Goal: Task Accomplishment & Management: Complete application form

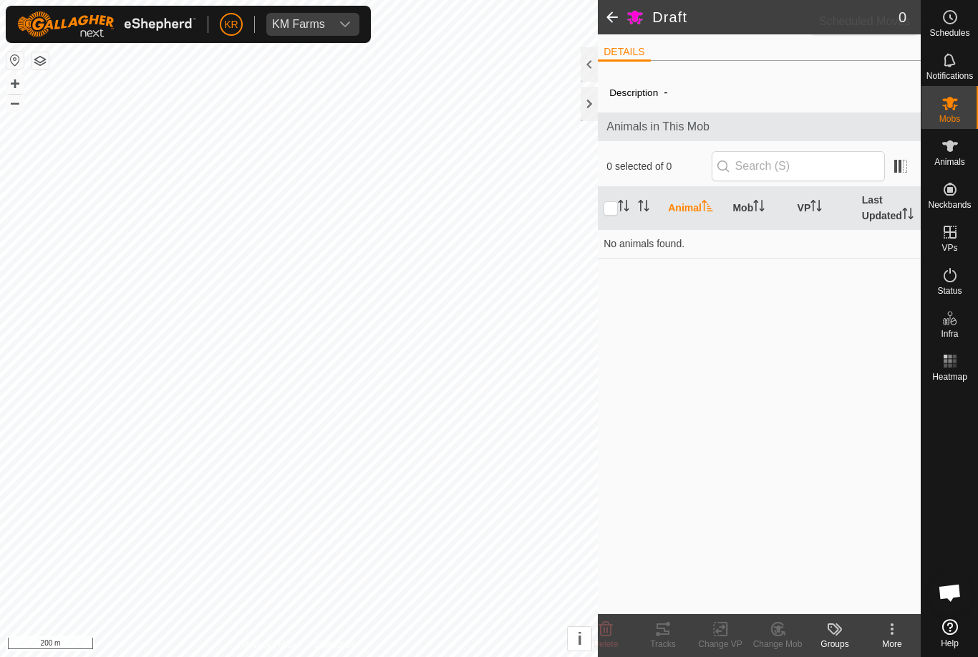
click at [972, 19] on div "Schedules" at bounding box center [950, 21] width 57 height 43
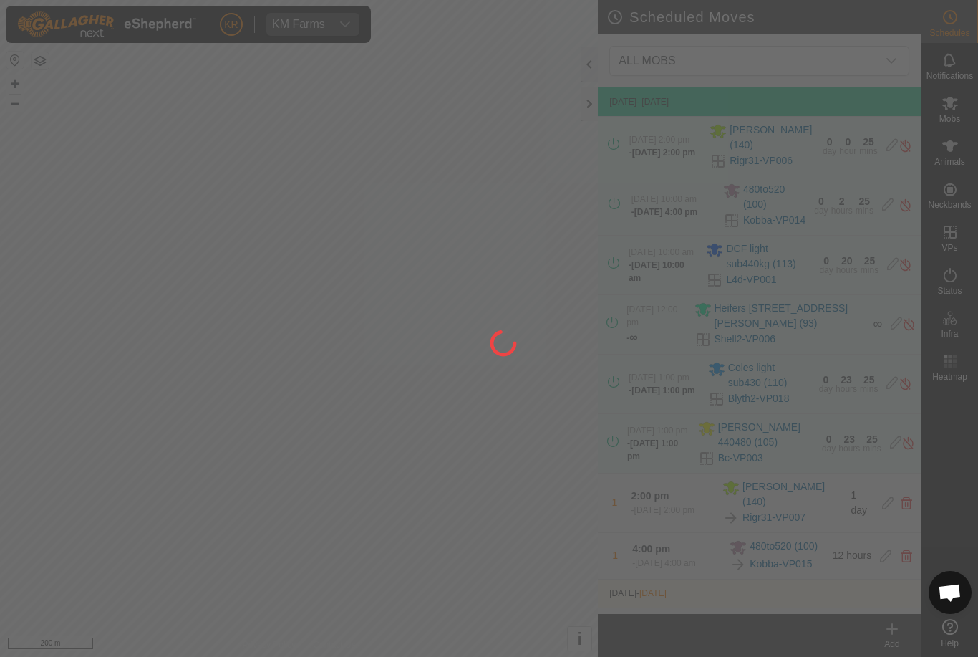
click at [965, 49] on div at bounding box center [489, 328] width 978 height 657
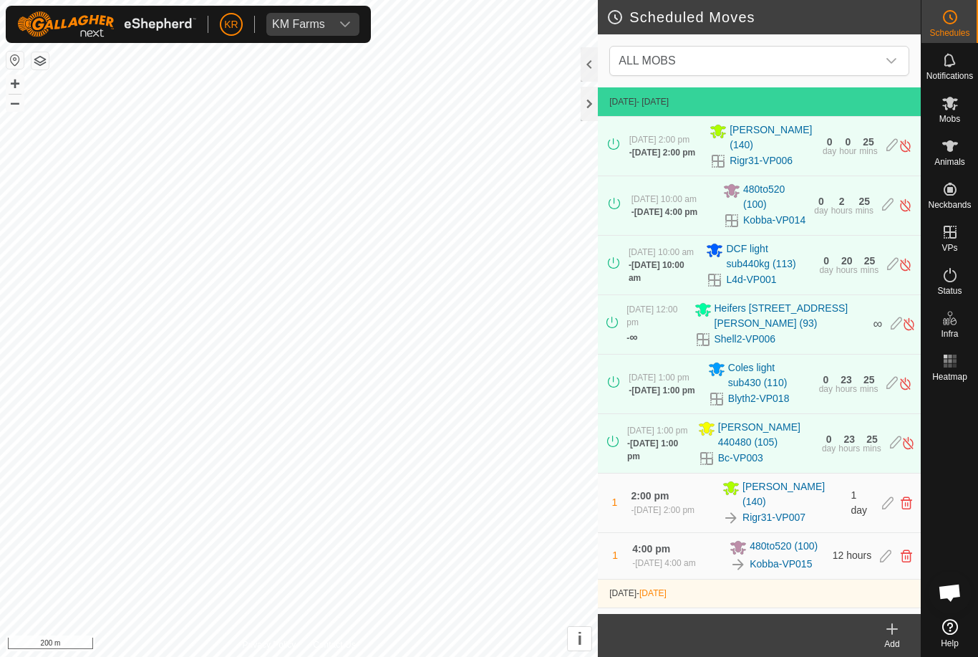
click at [884, 56] on div "dropdown trigger" at bounding box center [891, 61] width 29 height 29
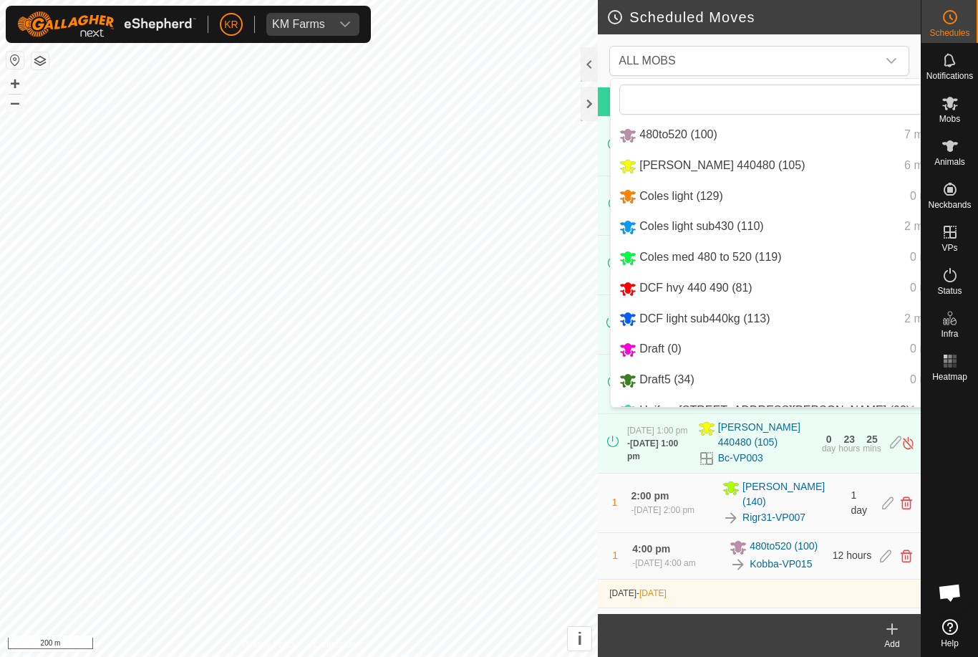
click at [775, 231] on div "Coles light sub430 (110) 2 moves" at bounding box center [794, 227] width 351 height 18
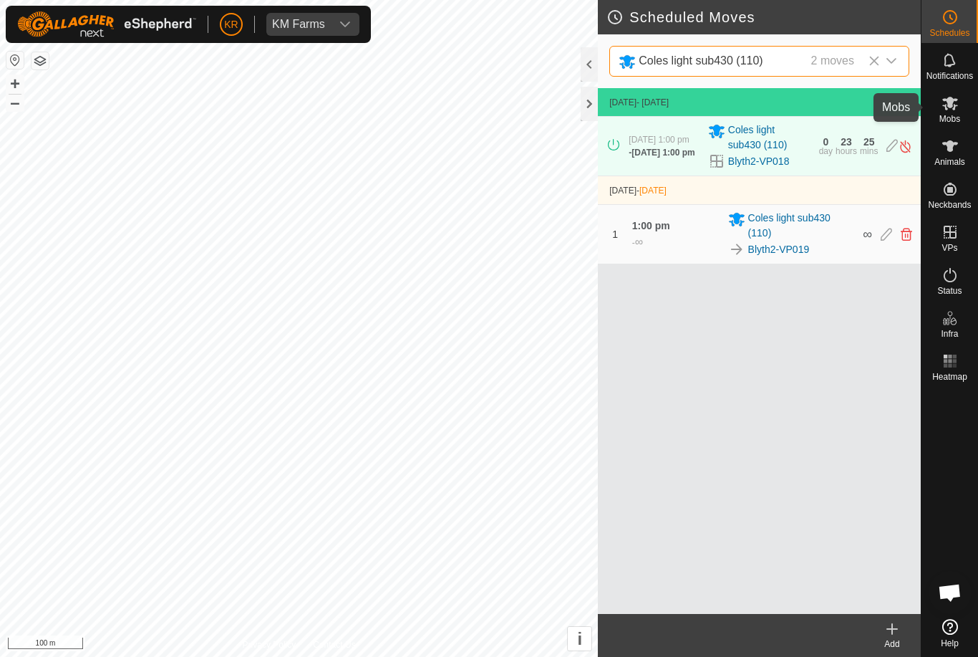
click at [960, 115] on span "Mobs" at bounding box center [949, 119] width 21 height 9
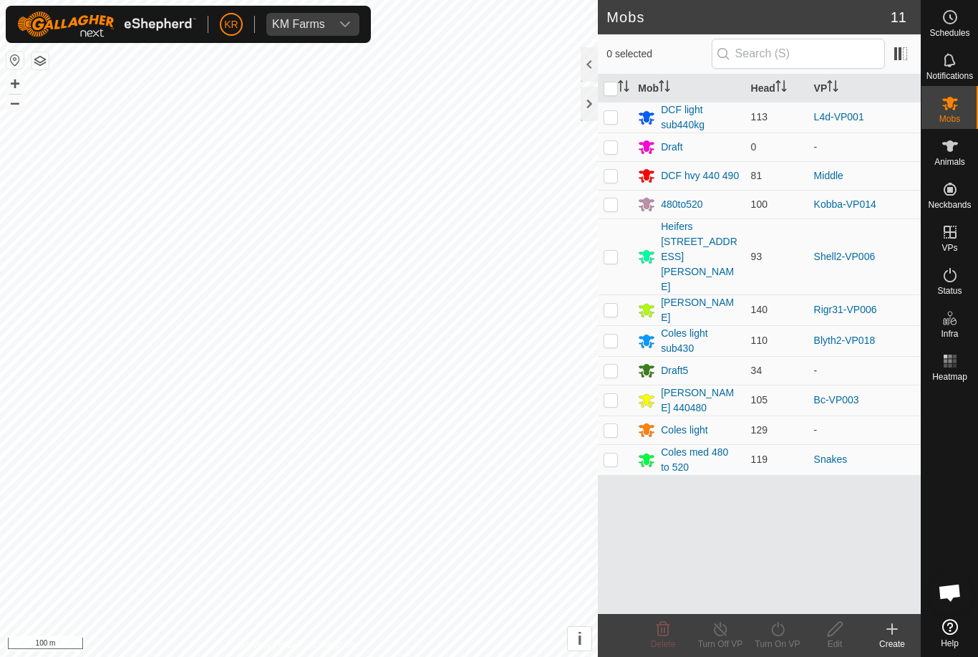
click at [681, 363] on div "Draft5" at bounding box center [674, 370] width 27 height 15
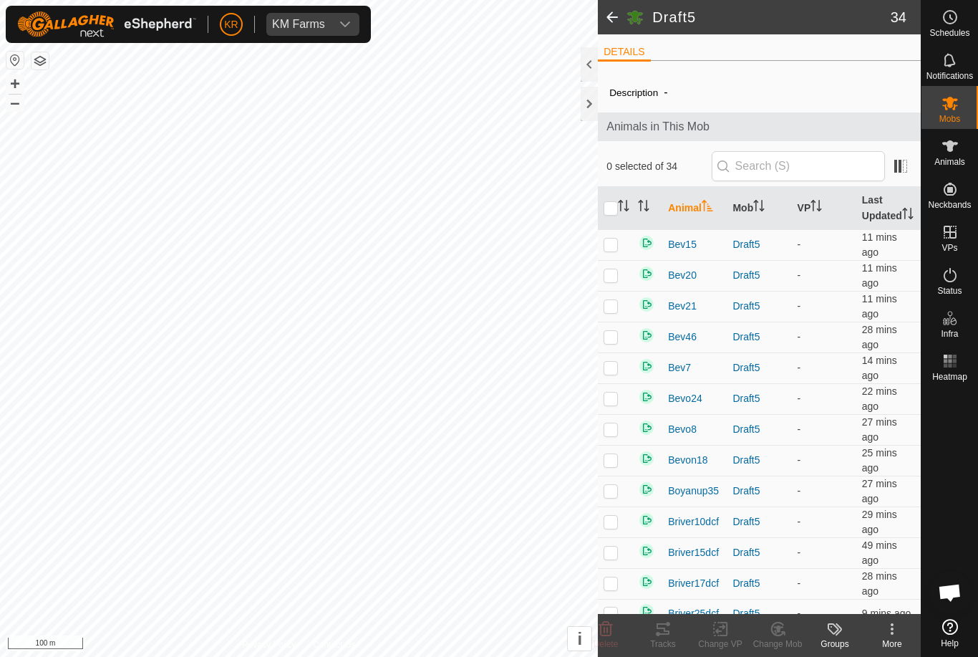
click at [897, 626] on icon at bounding box center [892, 628] width 17 height 17
click at [868, 599] on span "Edit Mob Detail" at bounding box center [837, 597] width 78 height 17
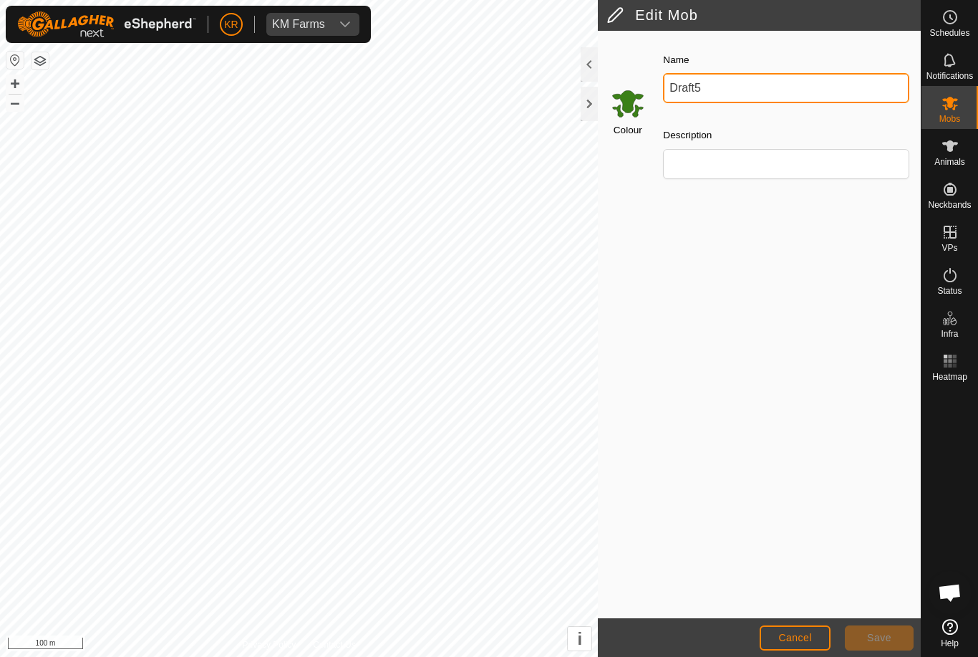
click at [750, 89] on input "Draft5" at bounding box center [786, 88] width 246 height 30
type input "D"
type input "DCF 500plus"
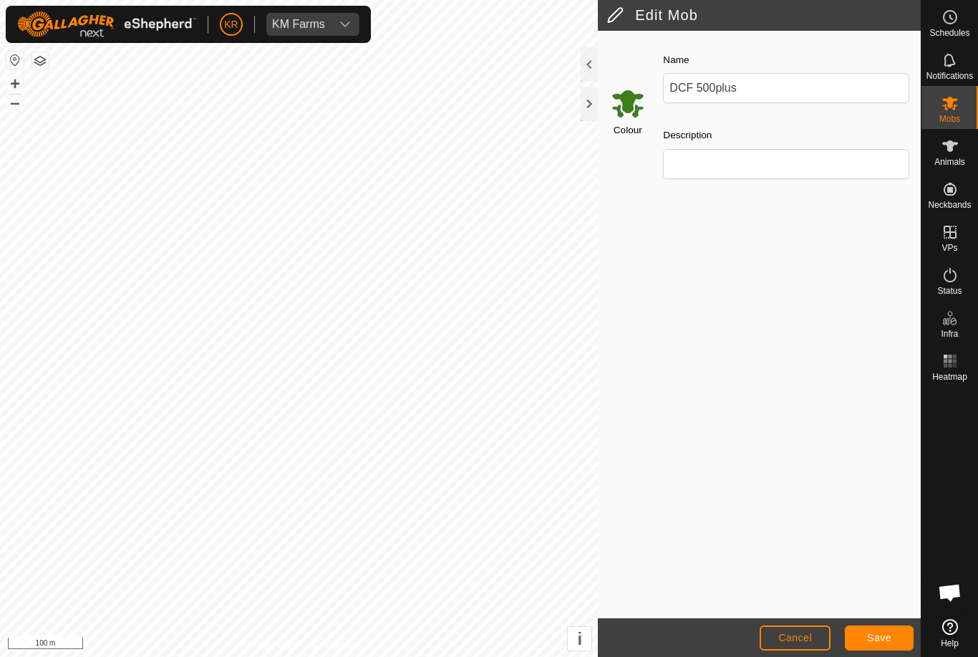
click at [882, 618] on footer "Cancel Save" at bounding box center [759, 637] width 323 height 39
click at [878, 626] on button "Save" at bounding box center [879, 637] width 69 height 25
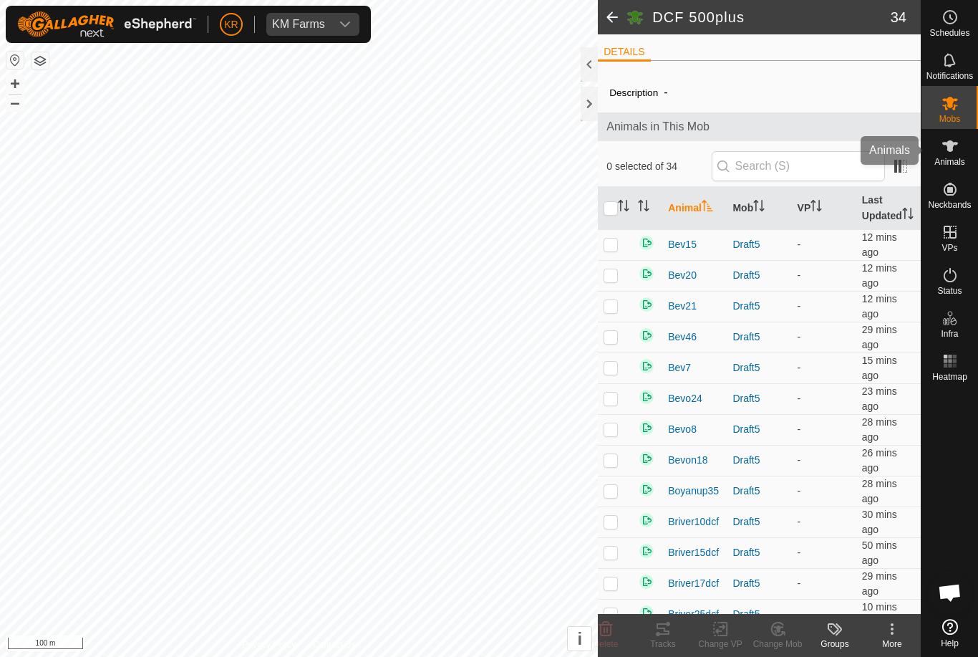
click at [962, 155] on es-animals-svg-icon at bounding box center [950, 146] width 26 height 23
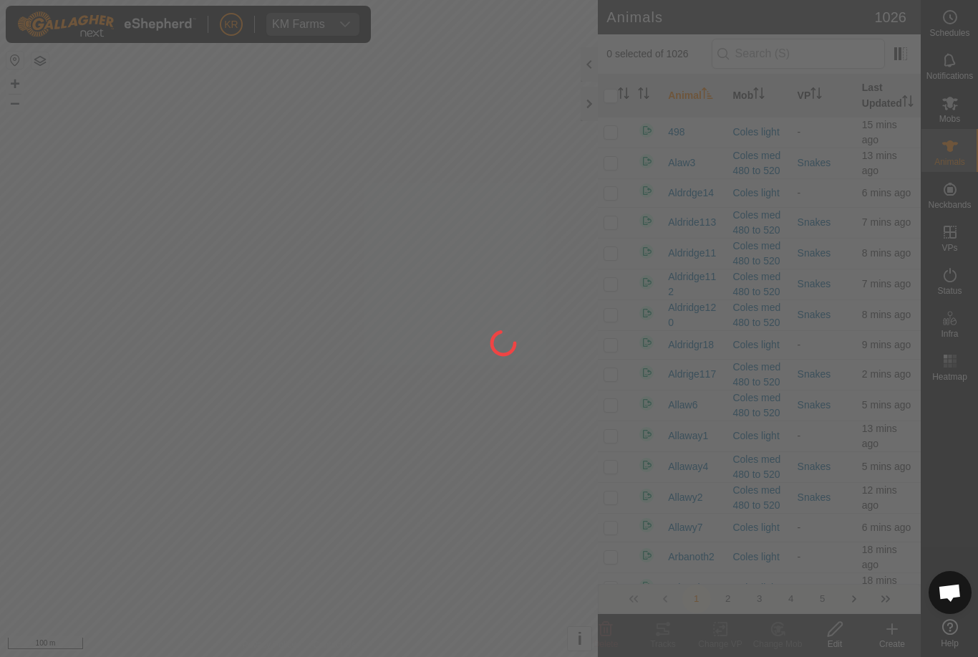
click at [894, 642] on div at bounding box center [489, 328] width 978 height 657
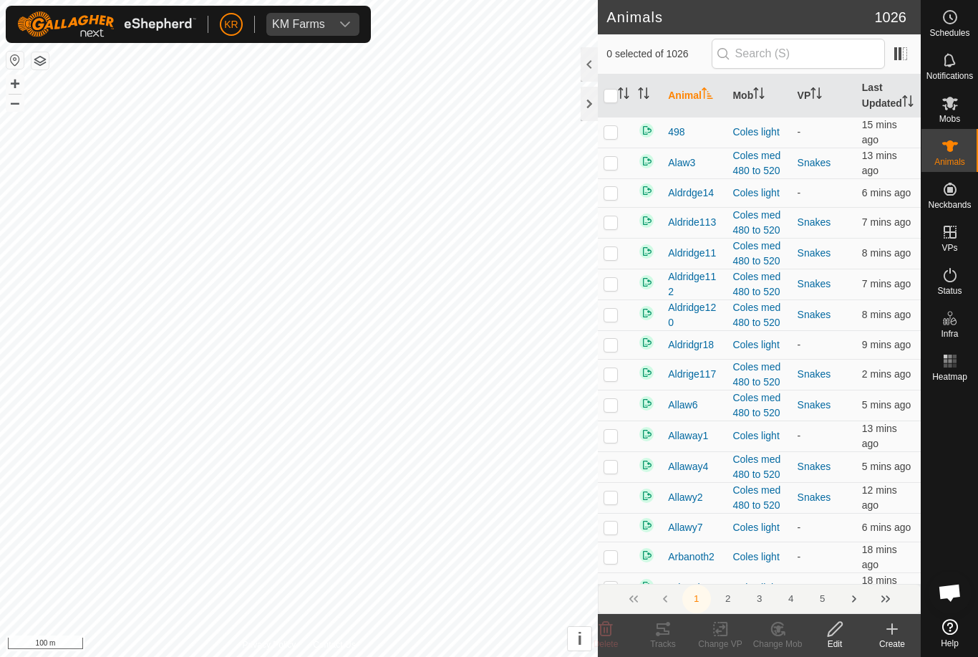
click at [891, 634] on icon at bounding box center [892, 628] width 17 height 17
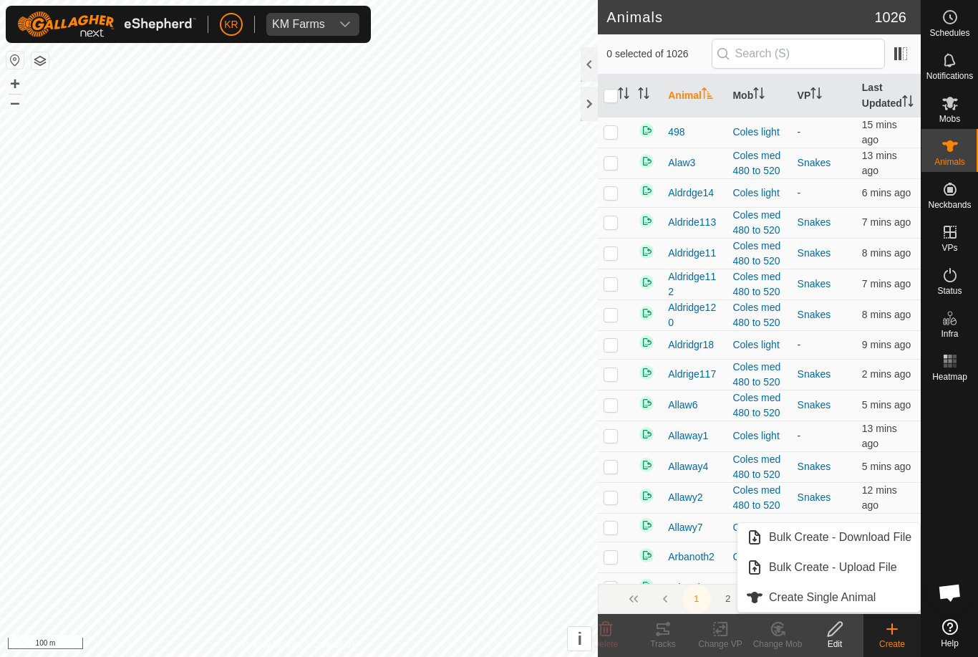
click at [870, 593] on span "Create Single Animal" at bounding box center [822, 597] width 107 height 17
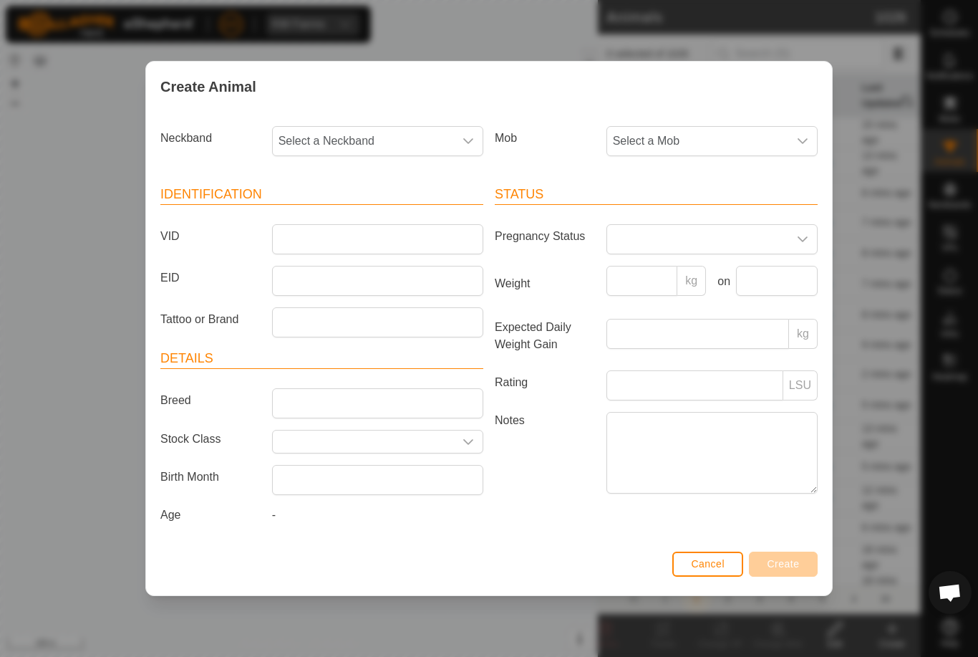
click at [359, 129] on span "Select a Neckband" at bounding box center [363, 141] width 181 height 29
type input "21431"
click at [380, 207] on li "2143174828" at bounding box center [379, 214] width 210 height 29
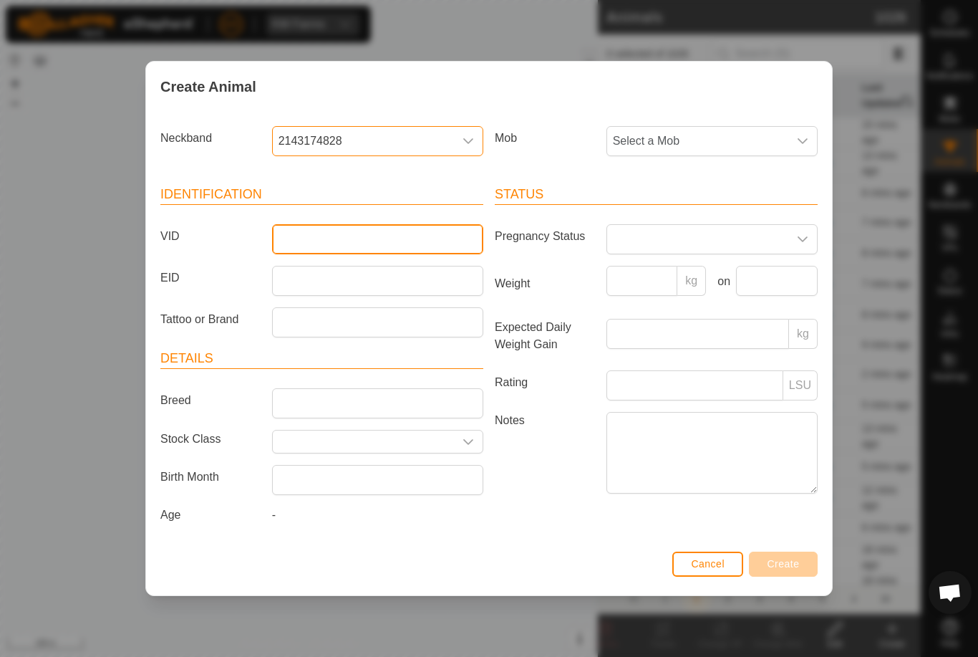
click at [357, 238] on input "VID" at bounding box center [377, 239] width 211 height 30
type input "Blyth017"
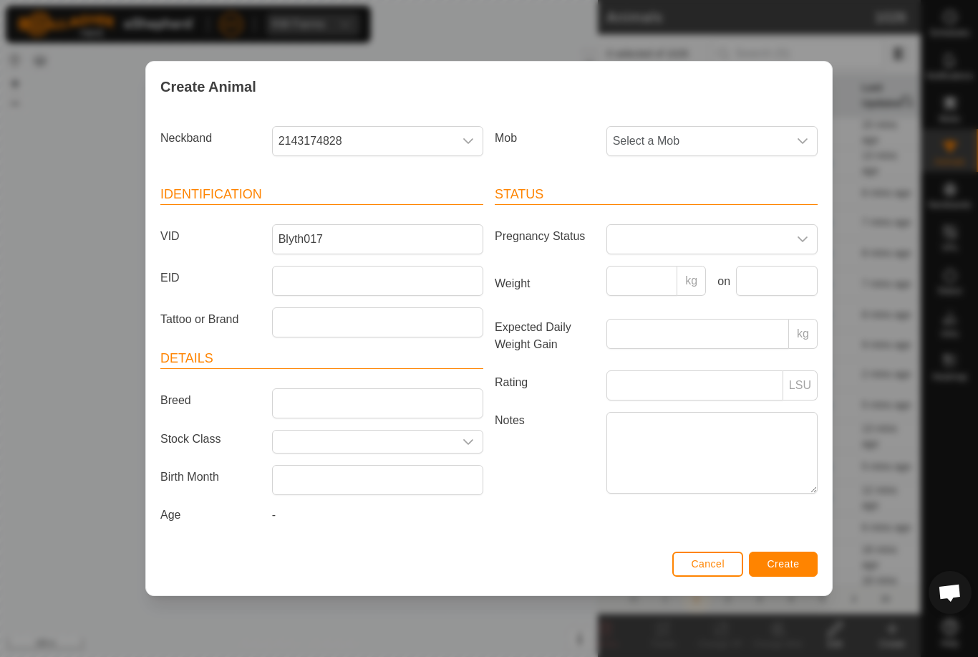
click at [700, 137] on span "Select a Mob" at bounding box center [697, 141] width 181 height 29
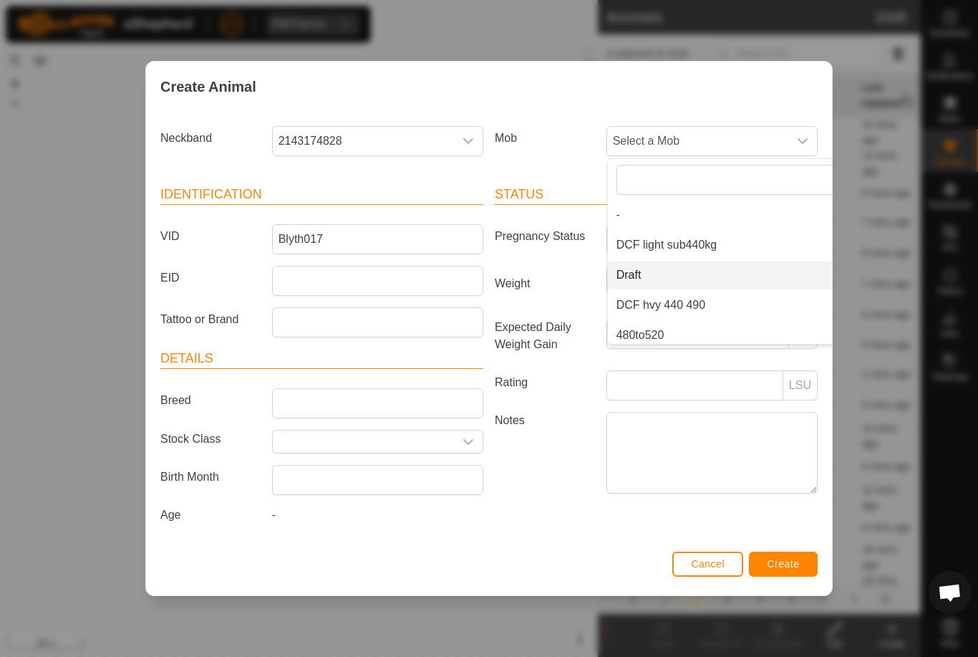
click at [720, 263] on li "Draft" at bounding box center [740, 275] width 264 height 29
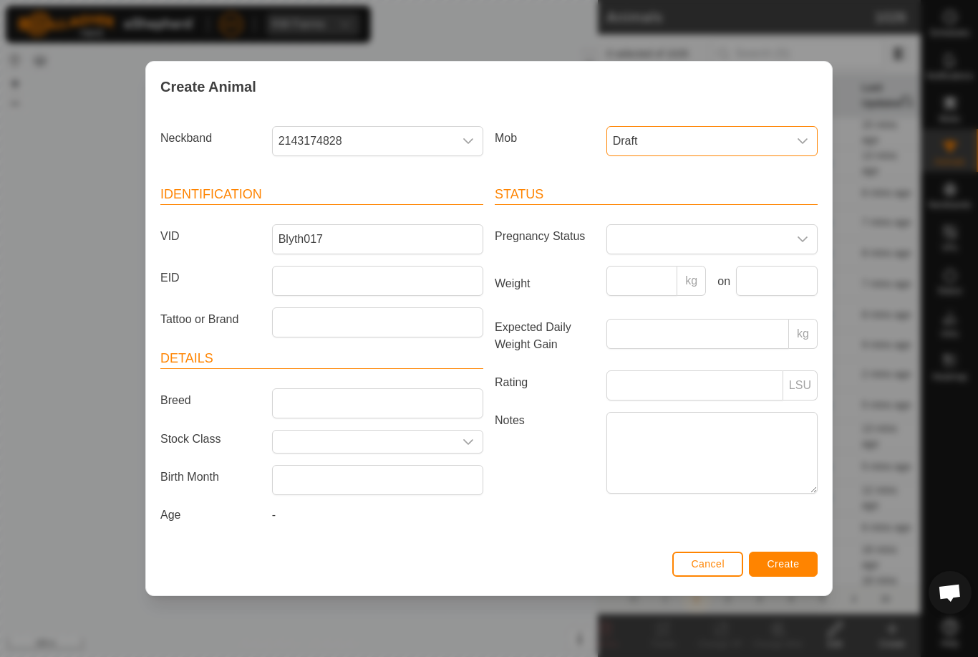
click at [792, 566] on span "Create" at bounding box center [784, 563] width 32 height 11
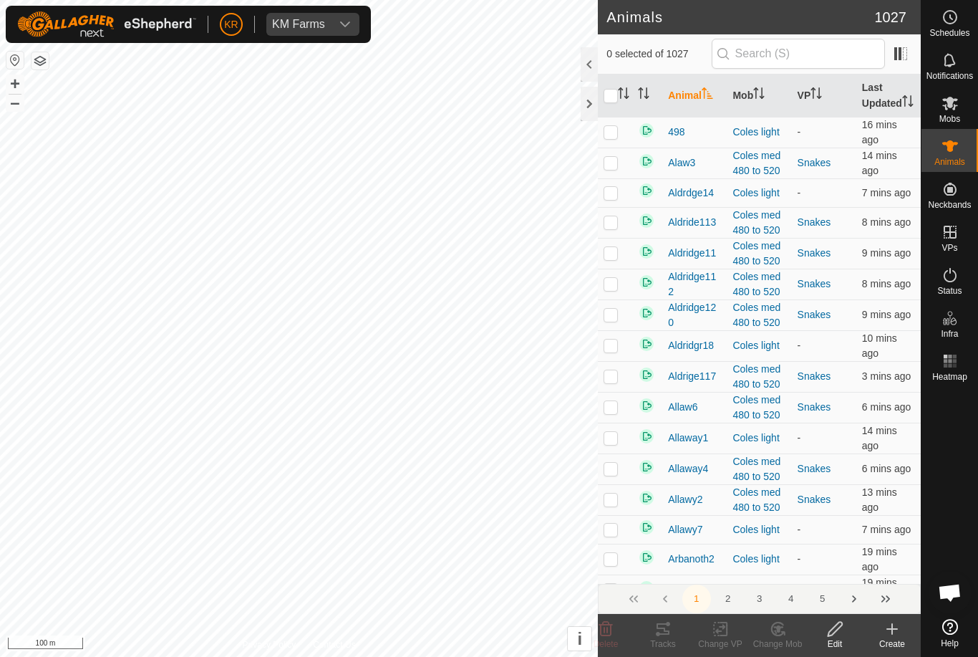
click at [892, 630] on icon at bounding box center [892, 629] width 0 height 10
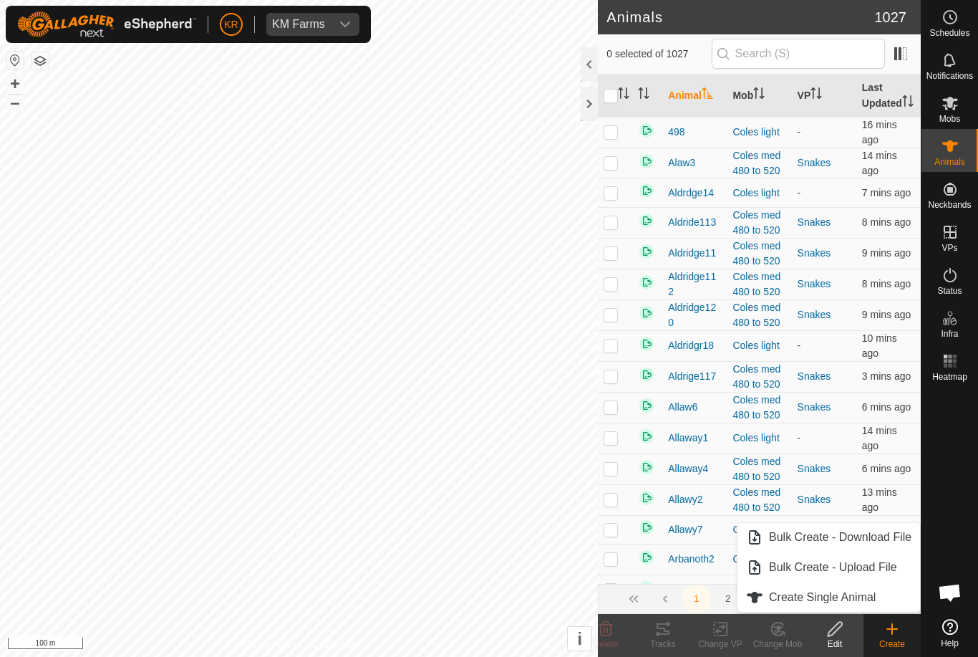
click at [858, 596] on span "Create Single Animal" at bounding box center [822, 597] width 107 height 17
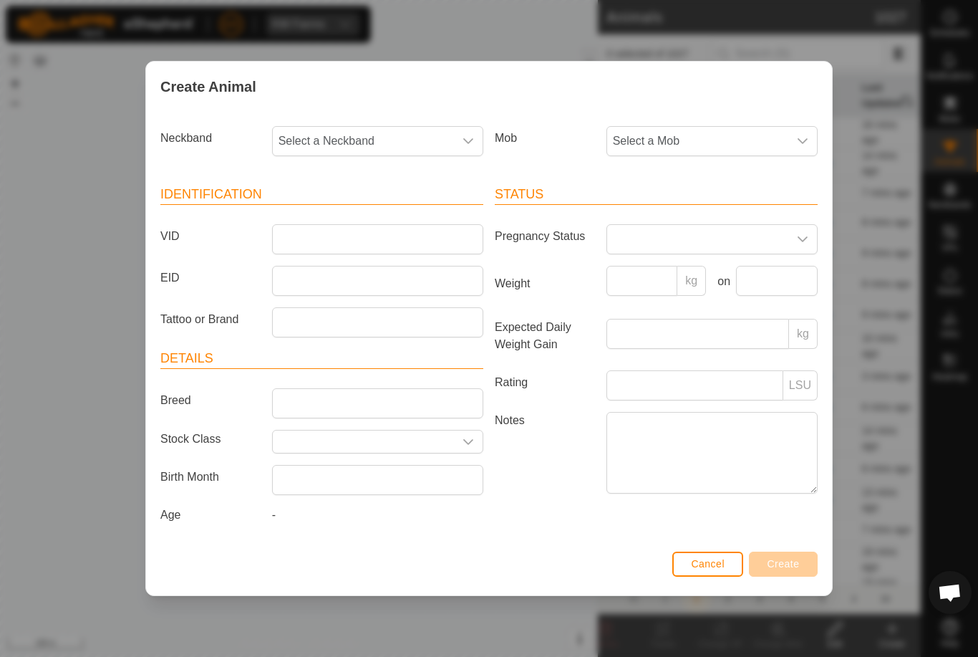
click at [664, 140] on span "Select a Mob" at bounding box center [697, 141] width 181 height 29
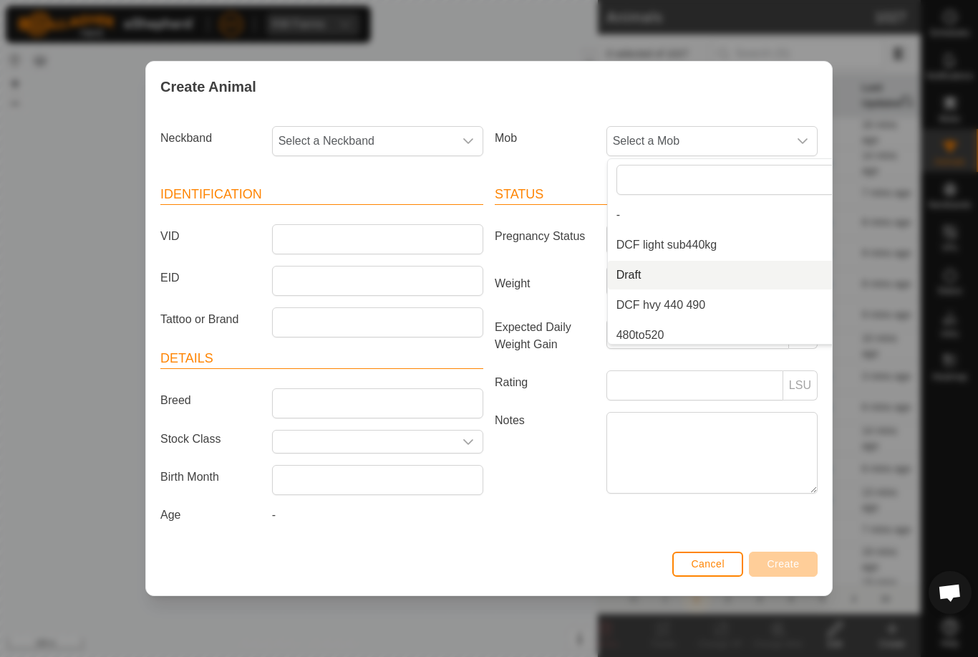
click at [672, 278] on li "Draft" at bounding box center [740, 275] width 264 height 29
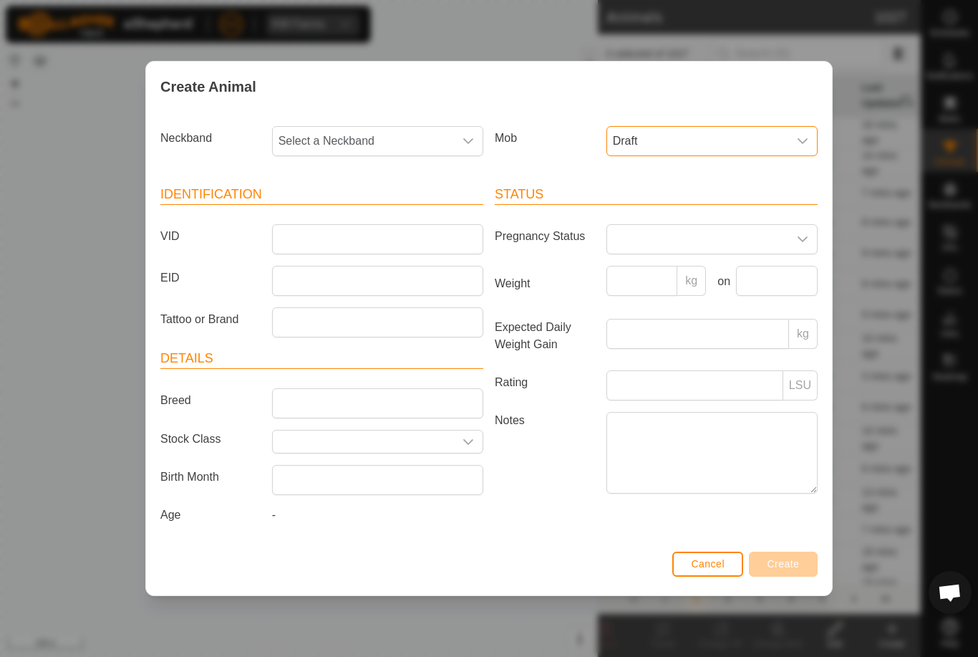
click at [397, 132] on span "Select a Neckband" at bounding box center [363, 141] width 181 height 29
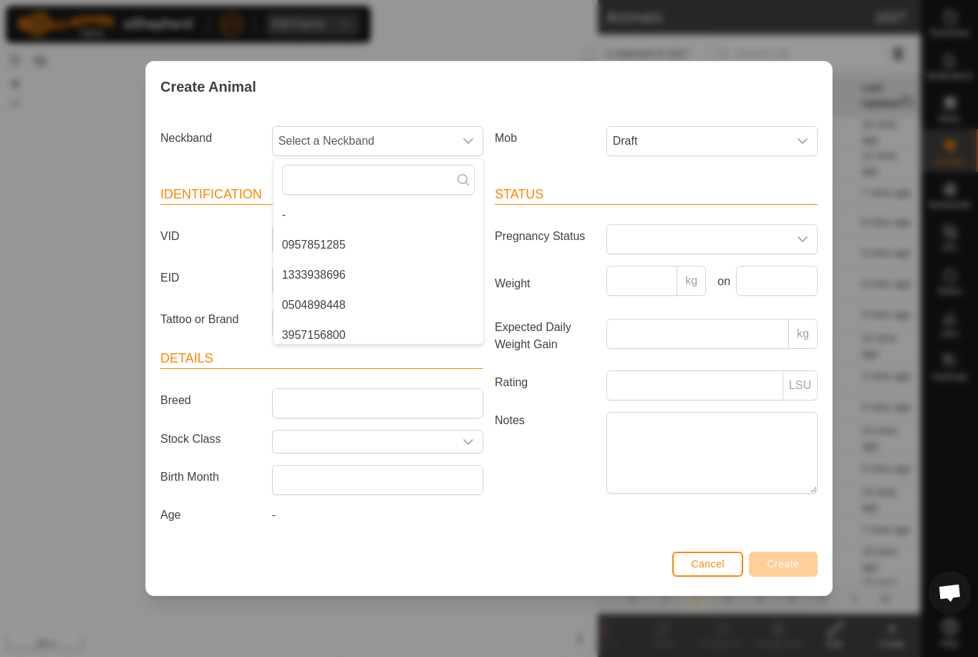
click at [427, 85] on div "Create Animal" at bounding box center [489, 87] width 686 height 50
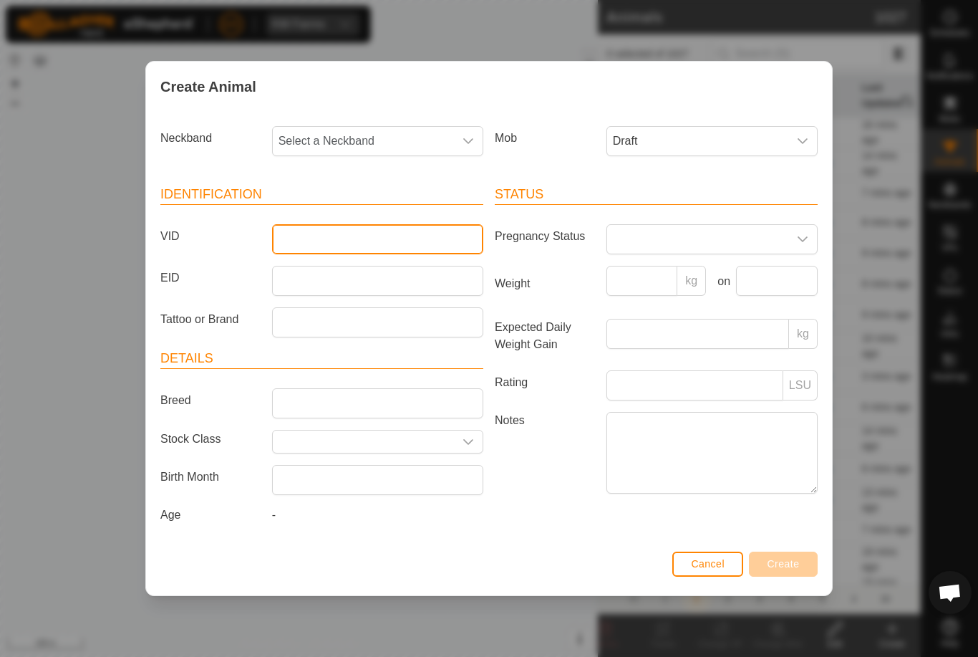
click at [334, 238] on input "VID" at bounding box center [377, 239] width 211 height 30
type input "Blytho18"
click at [357, 133] on span "Select a Neckband" at bounding box center [363, 141] width 181 height 29
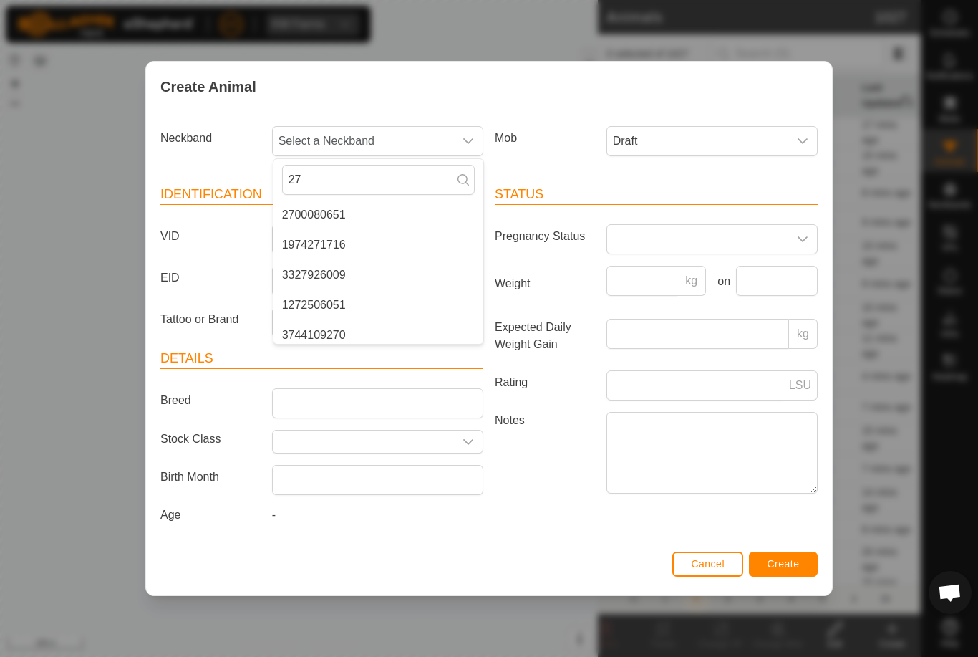
type input "2"
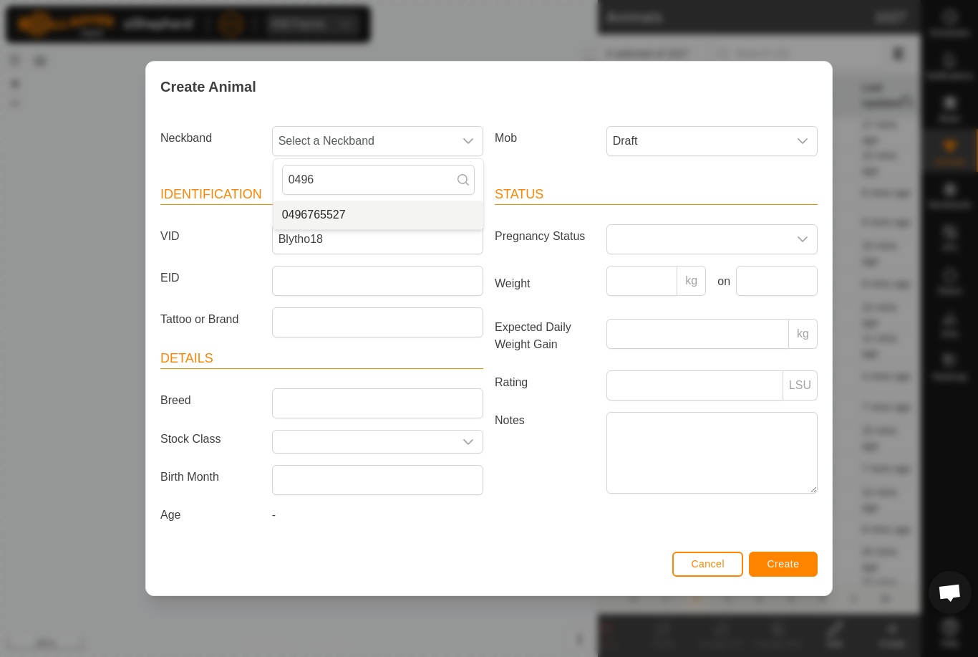
type input "0496"
click at [387, 208] on li "0496765527" at bounding box center [379, 214] width 210 height 29
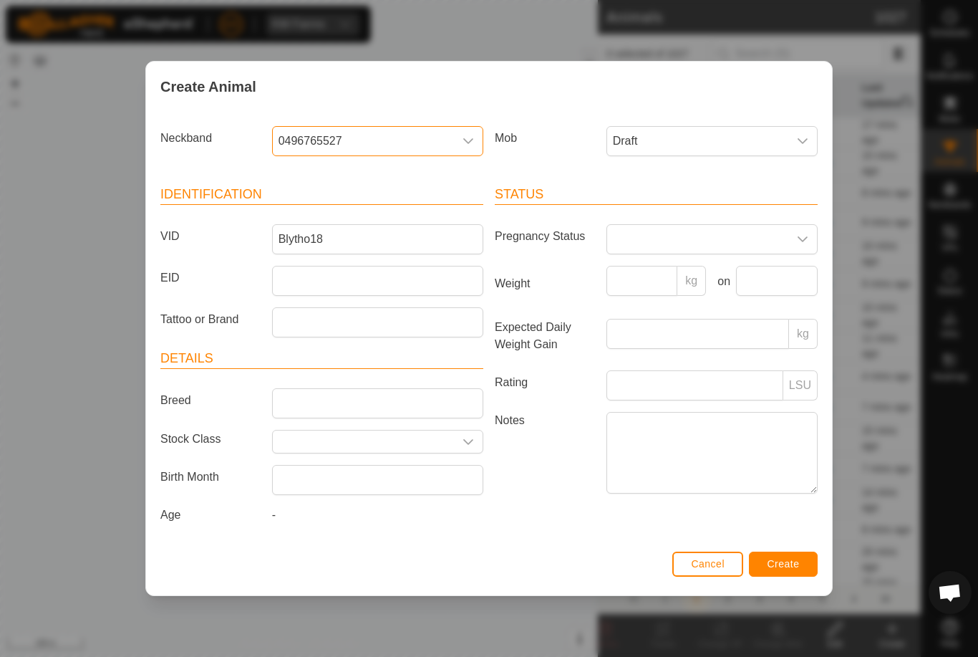
click at [786, 562] on span "Create" at bounding box center [784, 563] width 32 height 11
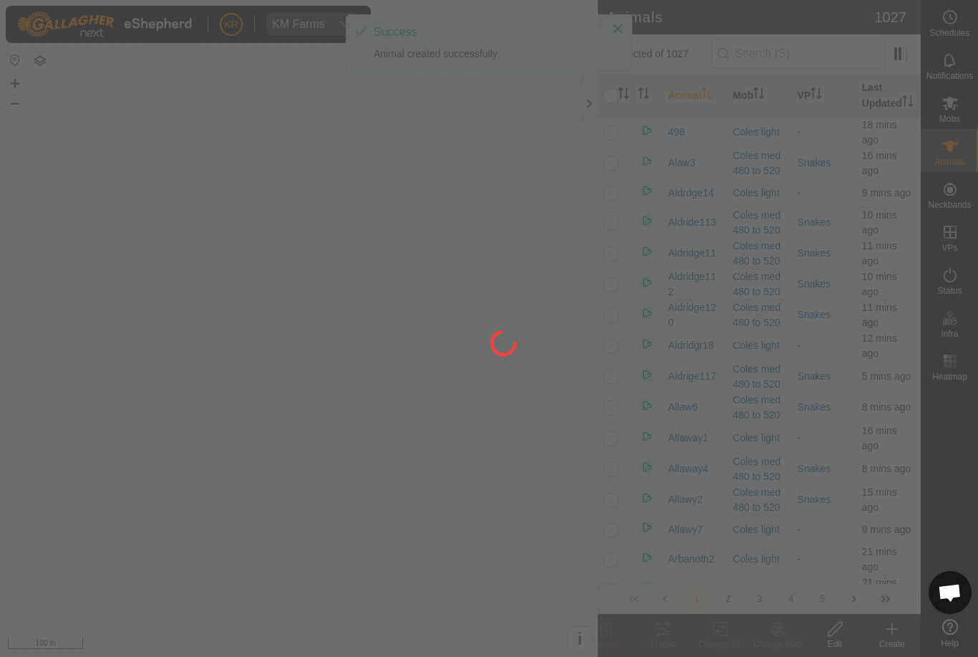
click at [888, 638] on div at bounding box center [489, 328] width 978 height 657
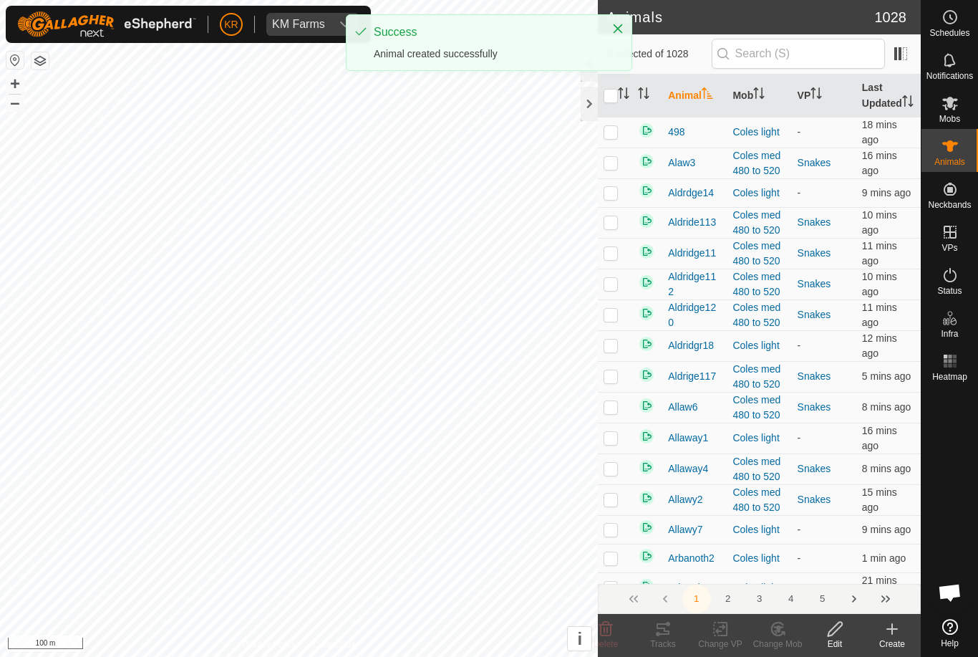
click at [895, 632] on icon at bounding box center [892, 628] width 17 height 17
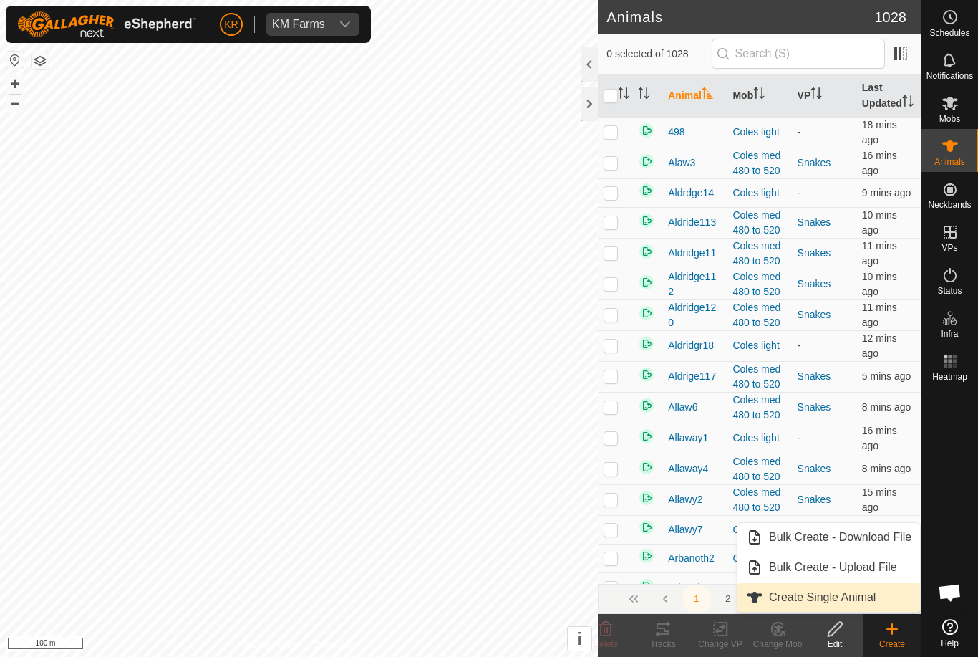
click at [863, 599] on span "Create Single Animal" at bounding box center [822, 597] width 107 height 17
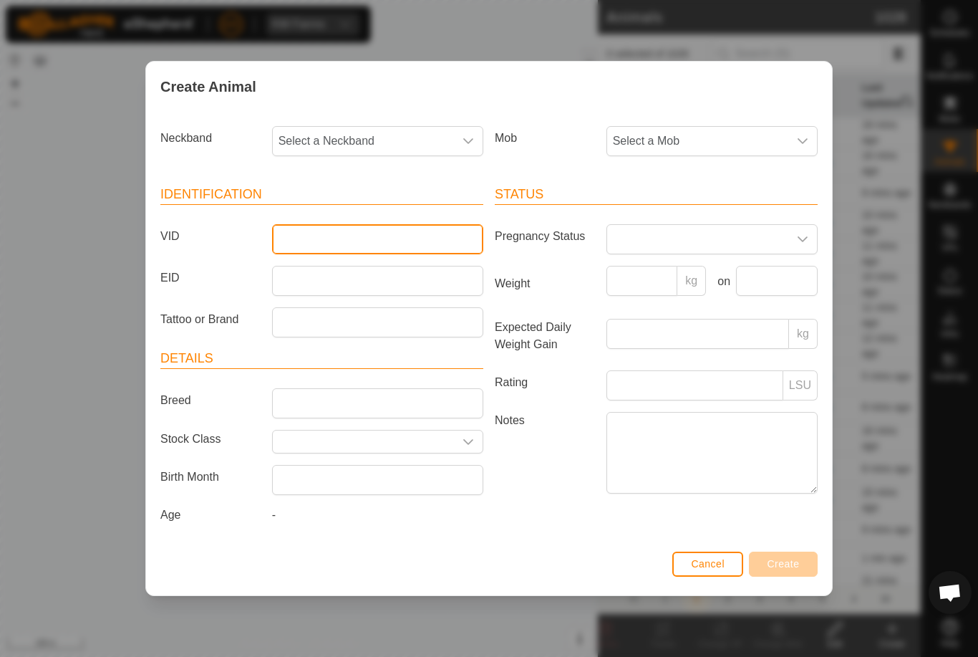
click at [364, 244] on input "VID" at bounding box center [377, 239] width 211 height 30
type input "Blytho19"
click at [707, 136] on span "Select a Mob" at bounding box center [697, 141] width 181 height 29
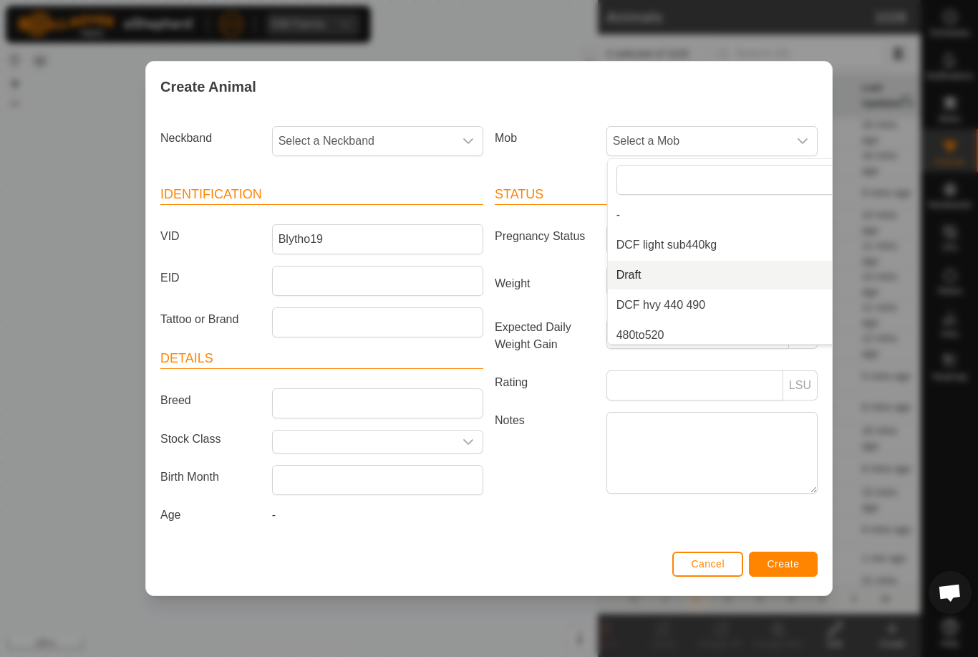
click at [697, 275] on li "Draft" at bounding box center [740, 275] width 264 height 29
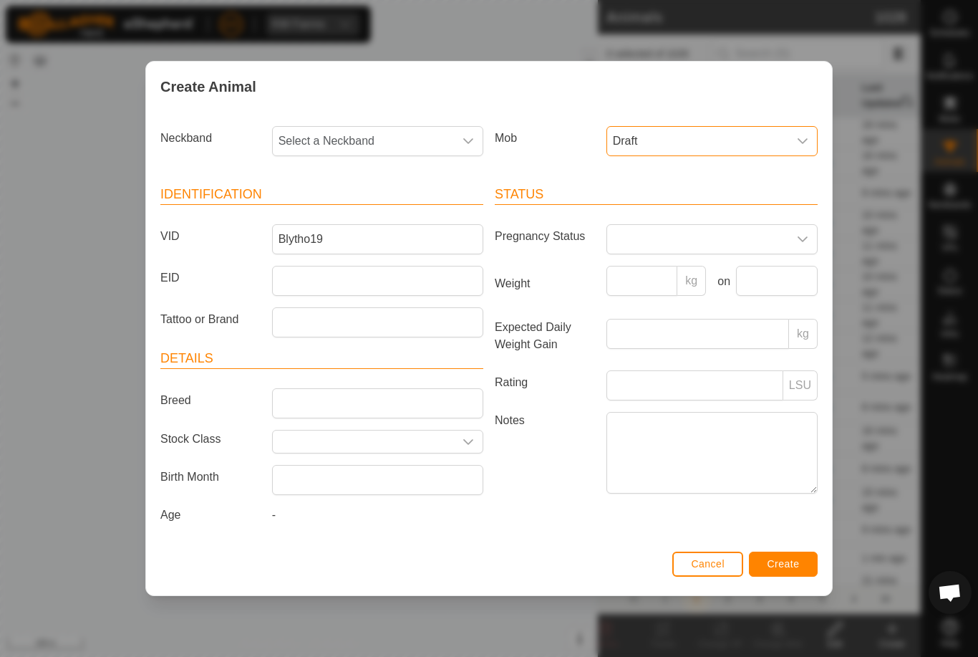
click at [390, 140] on span "Select a Neckband" at bounding box center [363, 141] width 181 height 29
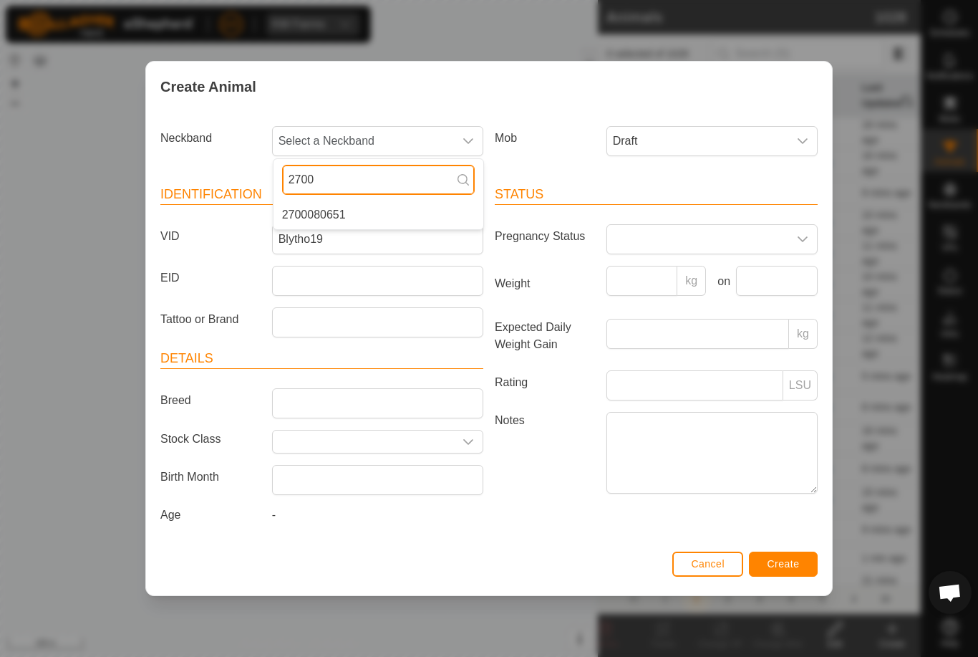
type input "2700"
click at [787, 562] on span "Create" at bounding box center [784, 563] width 32 height 11
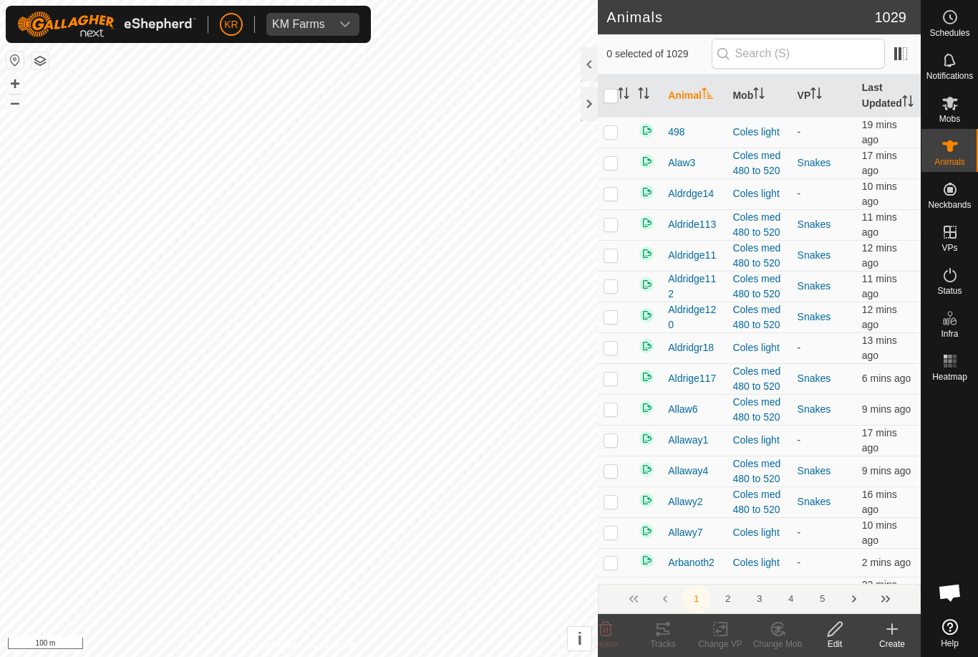
click at [892, 630] on icon at bounding box center [892, 629] width 0 height 10
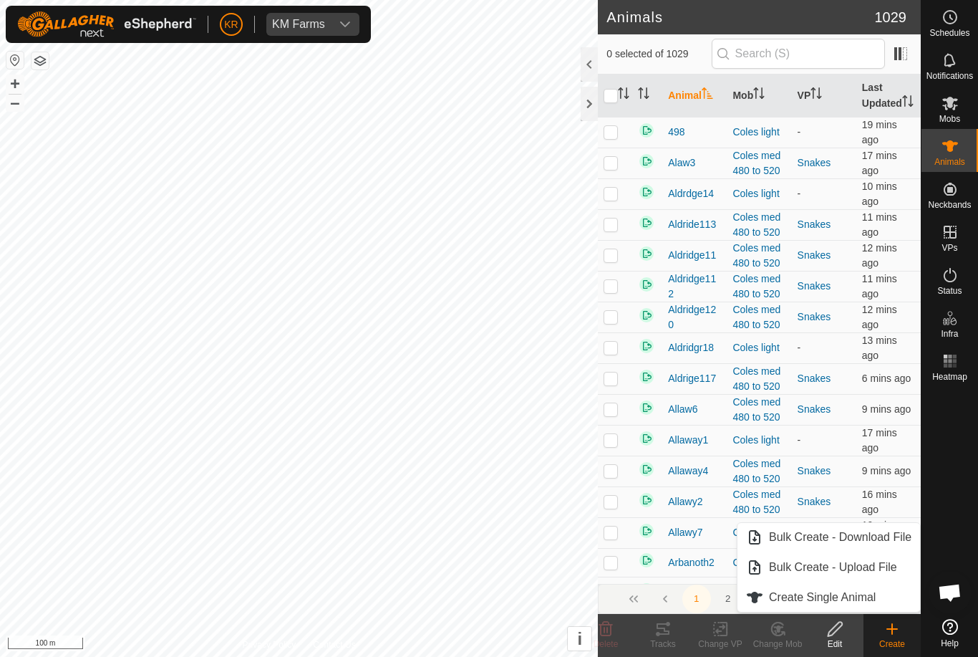
click at [874, 594] on span "Create Single Animal" at bounding box center [822, 597] width 107 height 17
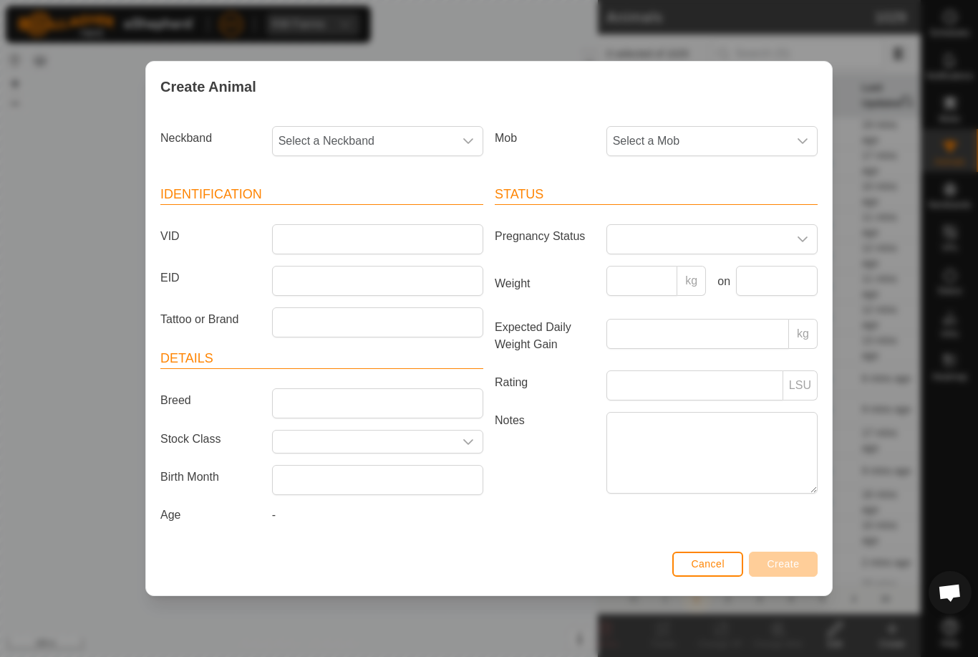
click at [405, 142] on span "Select a Neckband" at bounding box center [363, 141] width 181 height 29
type input "0039"
click at [368, 211] on li "0039192537" at bounding box center [379, 214] width 210 height 29
click at [755, 130] on span "Select a Mob" at bounding box center [697, 141] width 181 height 29
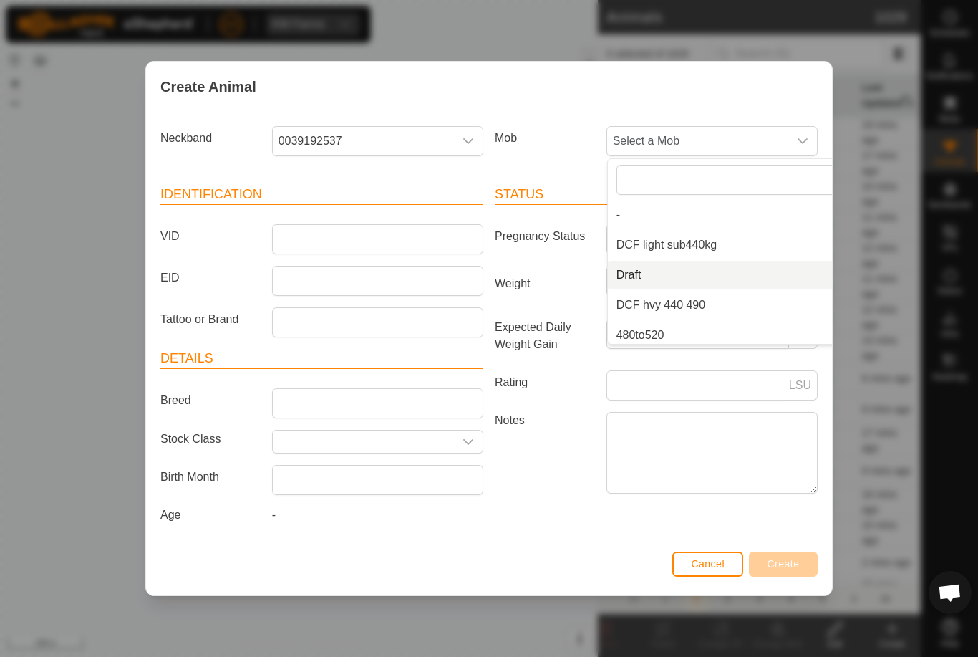
click at [712, 274] on li "Draft" at bounding box center [740, 275] width 264 height 29
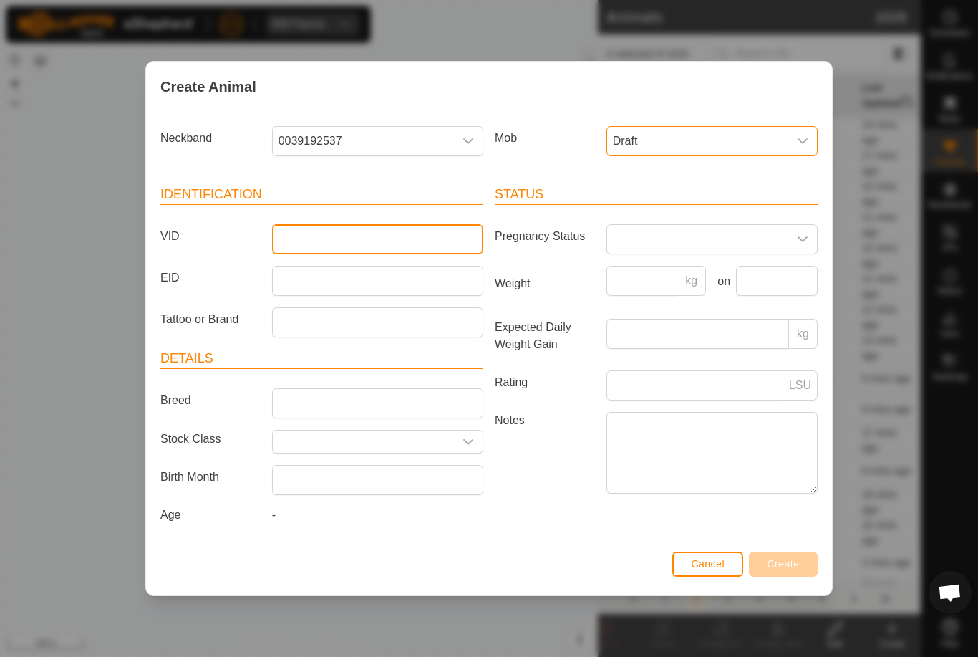
click at [388, 235] on input "VID" at bounding box center [377, 239] width 211 height 30
type input "Blytho20"
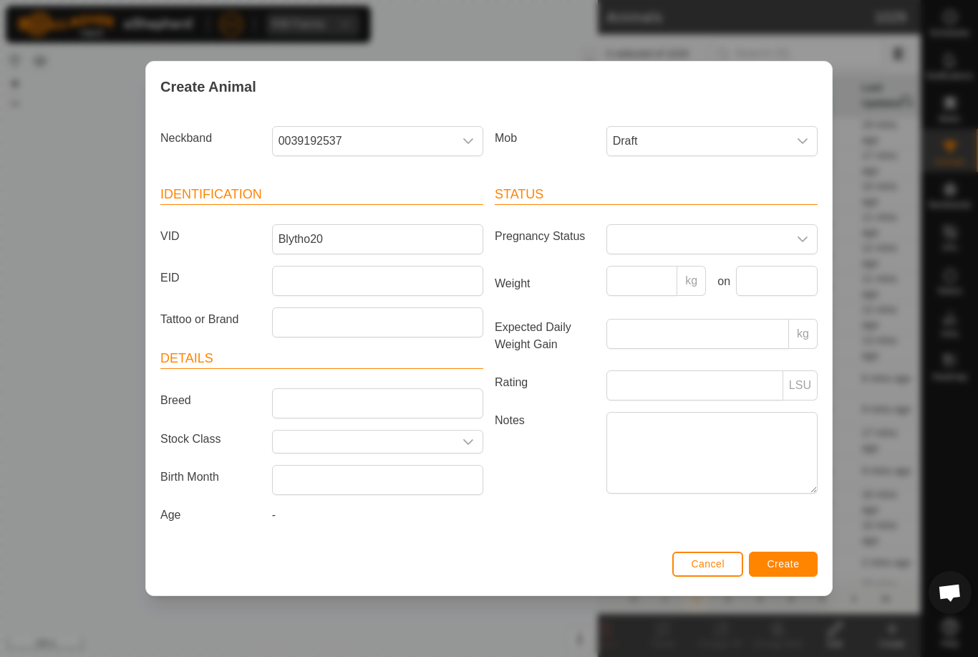
click at [793, 559] on button "Create" at bounding box center [783, 563] width 69 height 25
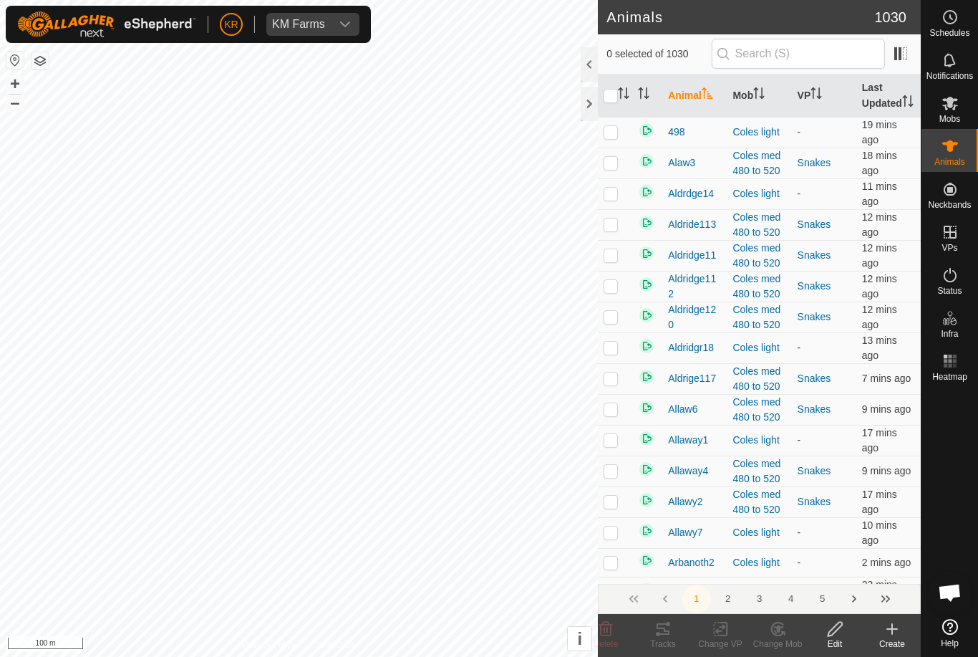
click at [893, 642] on div "Create" at bounding box center [892, 643] width 57 height 13
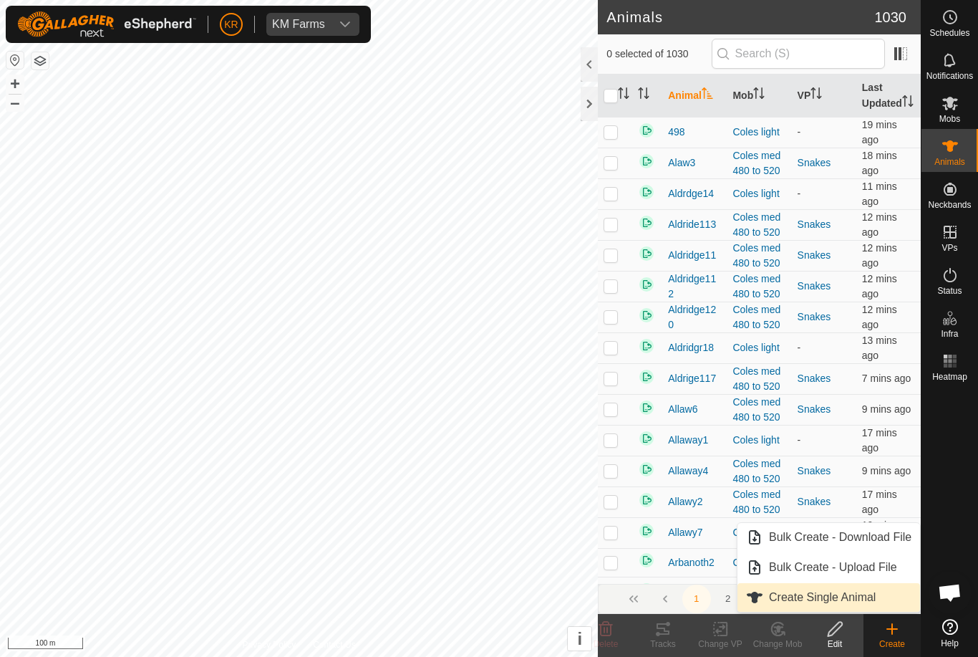
click at [871, 608] on link "Create Single Animal" at bounding box center [829, 597] width 183 height 29
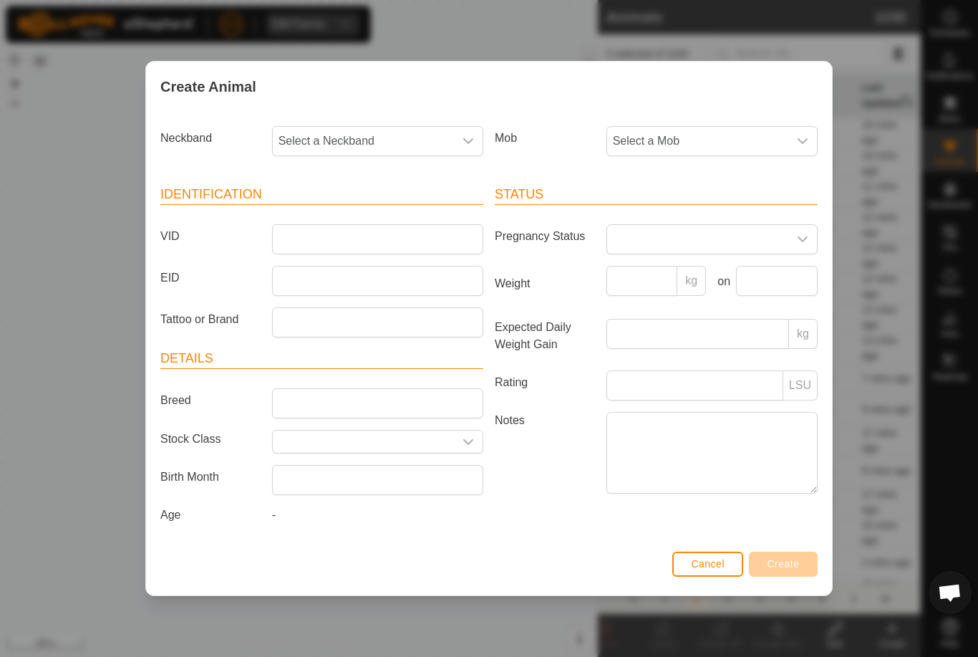
click at [738, 136] on span "Select a Mob" at bounding box center [697, 141] width 181 height 29
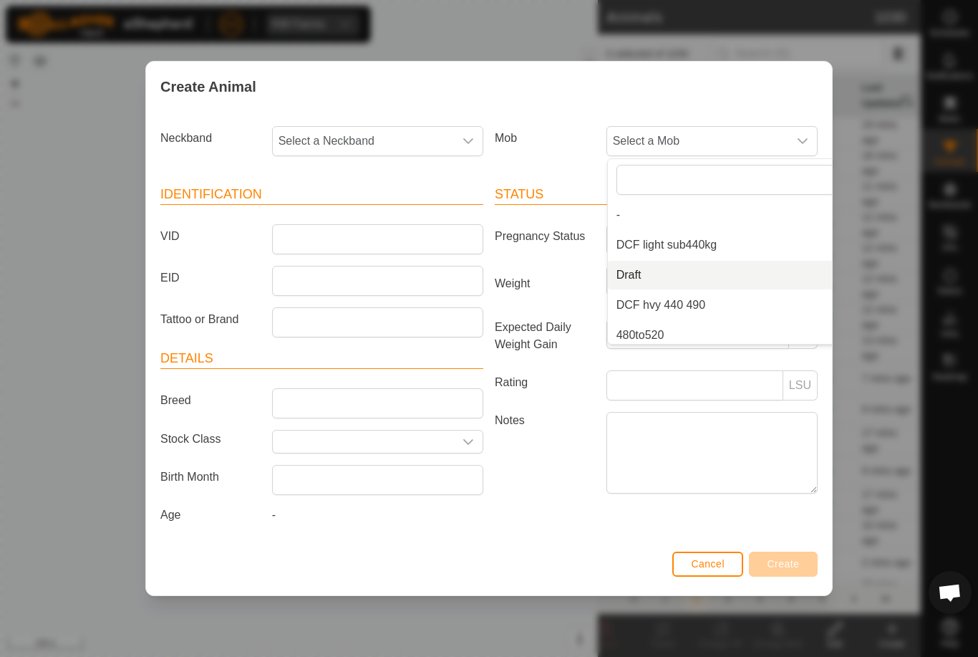
click at [697, 276] on li "Draft" at bounding box center [740, 275] width 264 height 29
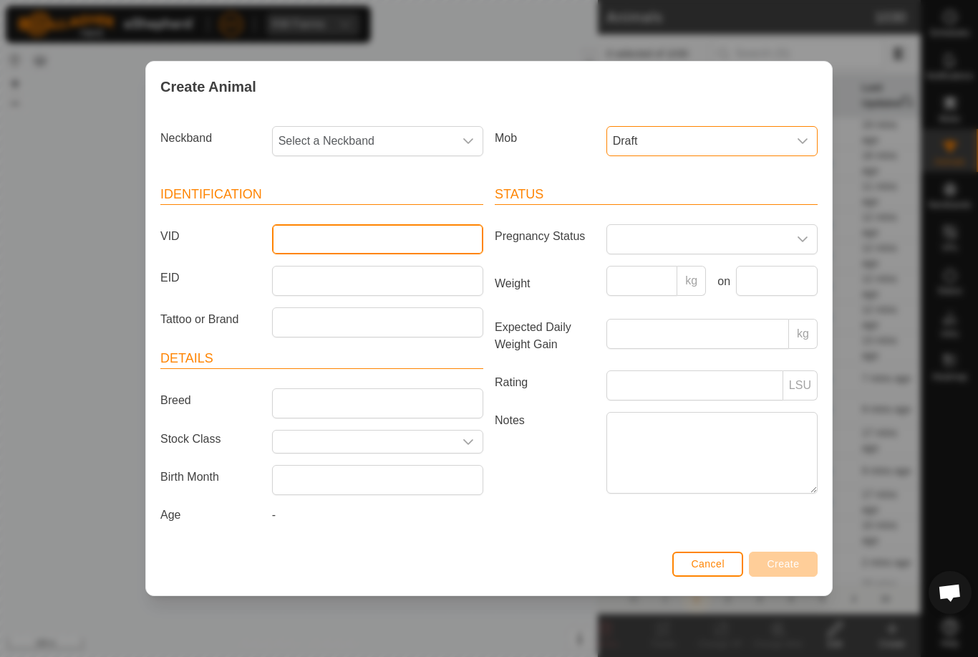
click at [361, 246] on input "VID" at bounding box center [377, 239] width 211 height 30
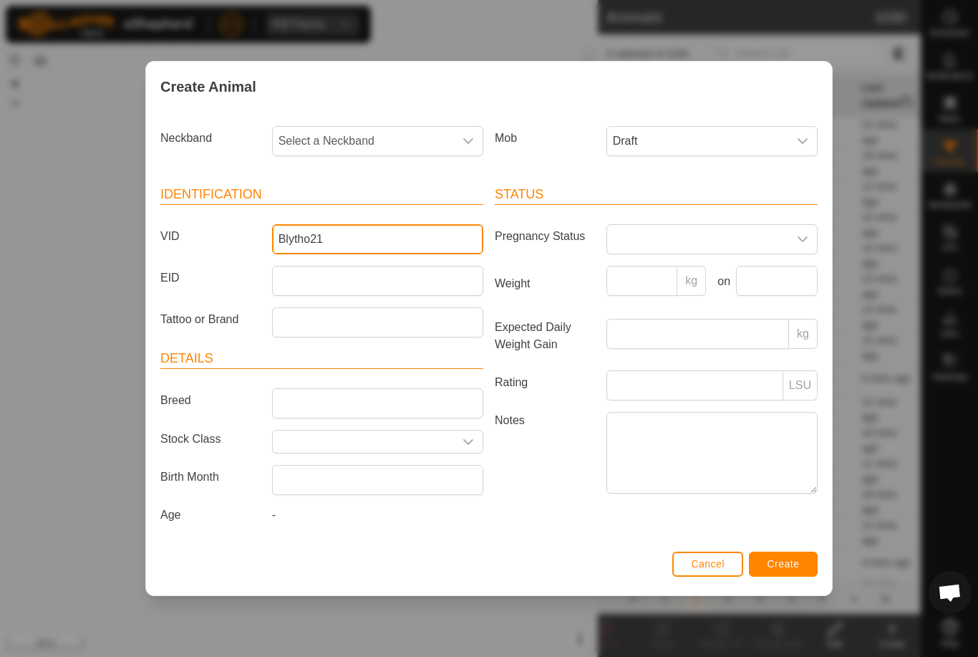
type input "Blytho21"
click at [386, 139] on span "Select a Neckband" at bounding box center [363, 141] width 181 height 29
type input "3628"
click at [374, 211] on li "3628757570" at bounding box center [379, 214] width 210 height 29
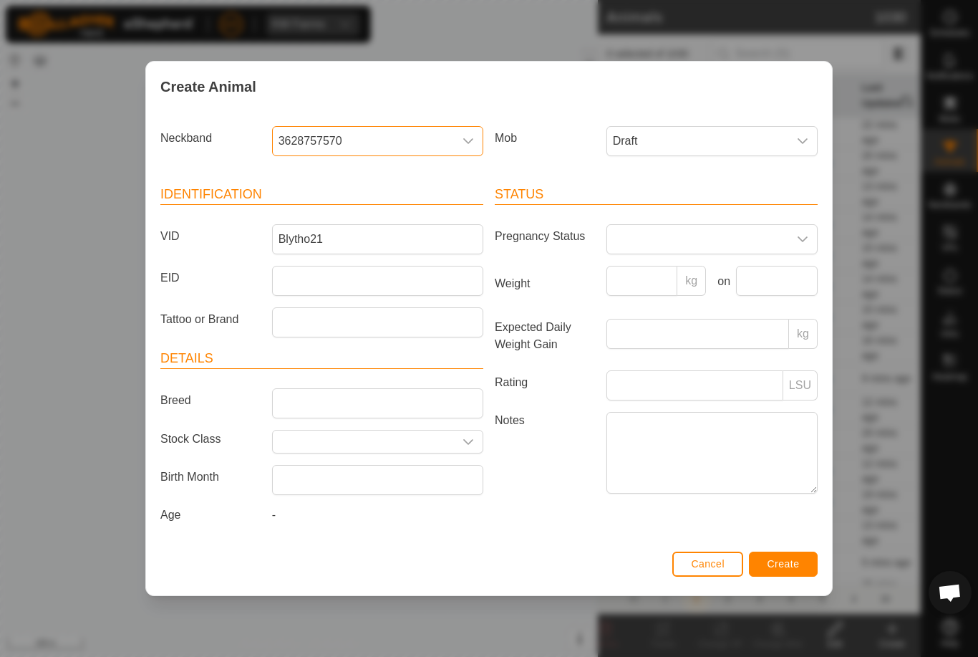
click at [791, 560] on button "Create" at bounding box center [783, 563] width 69 height 25
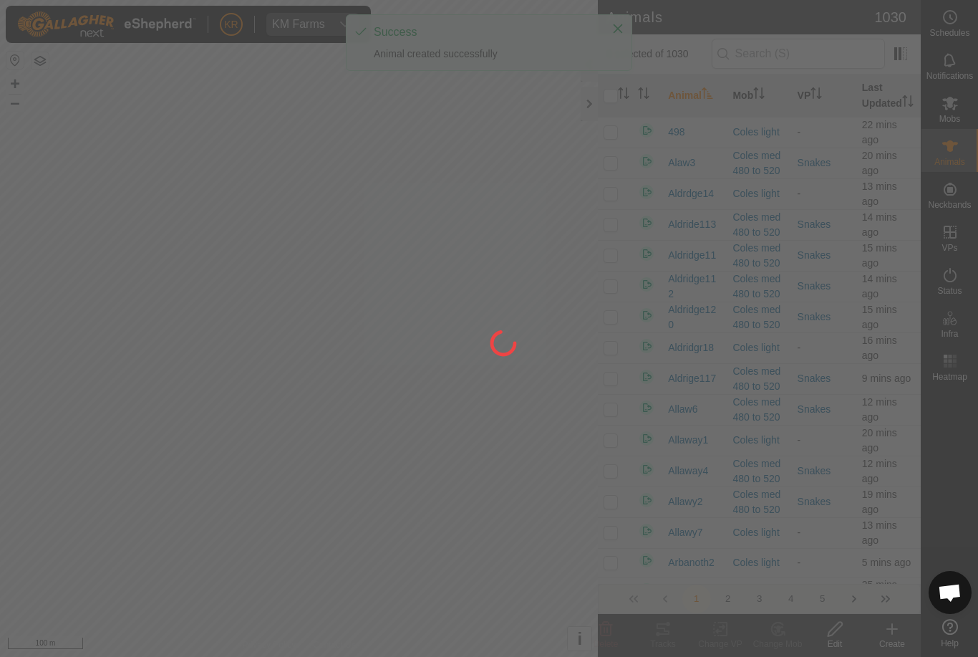
click at [891, 634] on div at bounding box center [489, 328] width 978 height 657
click at [892, 634] on div at bounding box center [489, 328] width 978 height 657
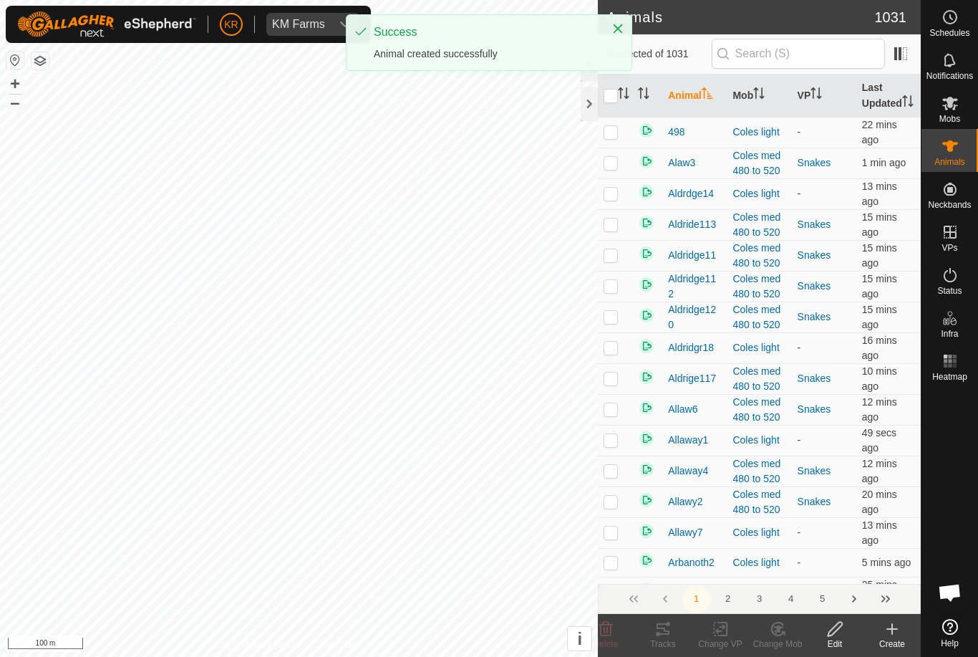
click at [895, 635] on icon at bounding box center [892, 628] width 17 height 17
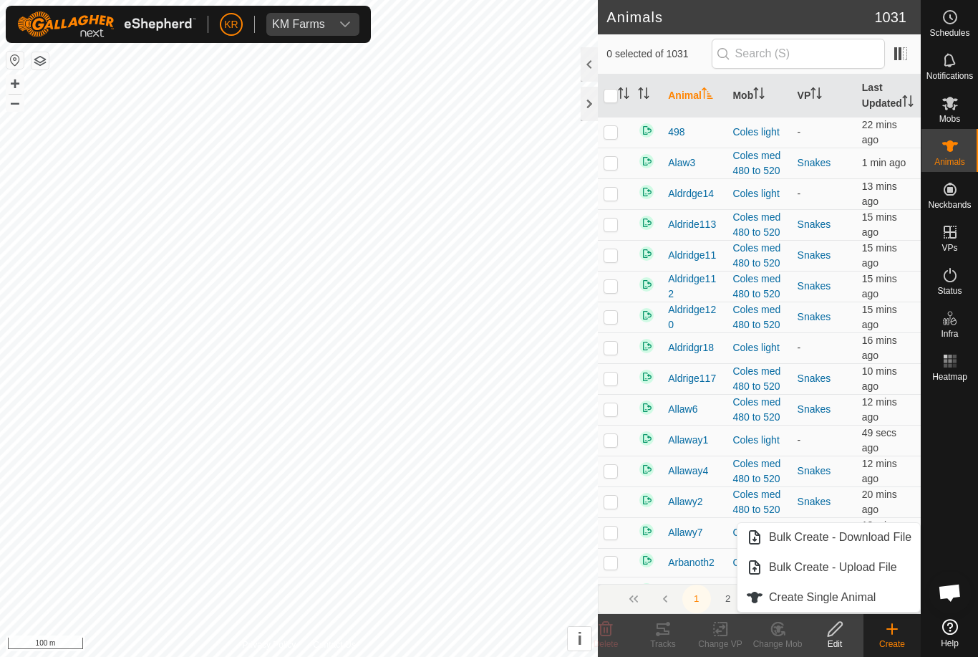
click at [874, 591] on span "Create Single Animal" at bounding box center [822, 597] width 107 height 17
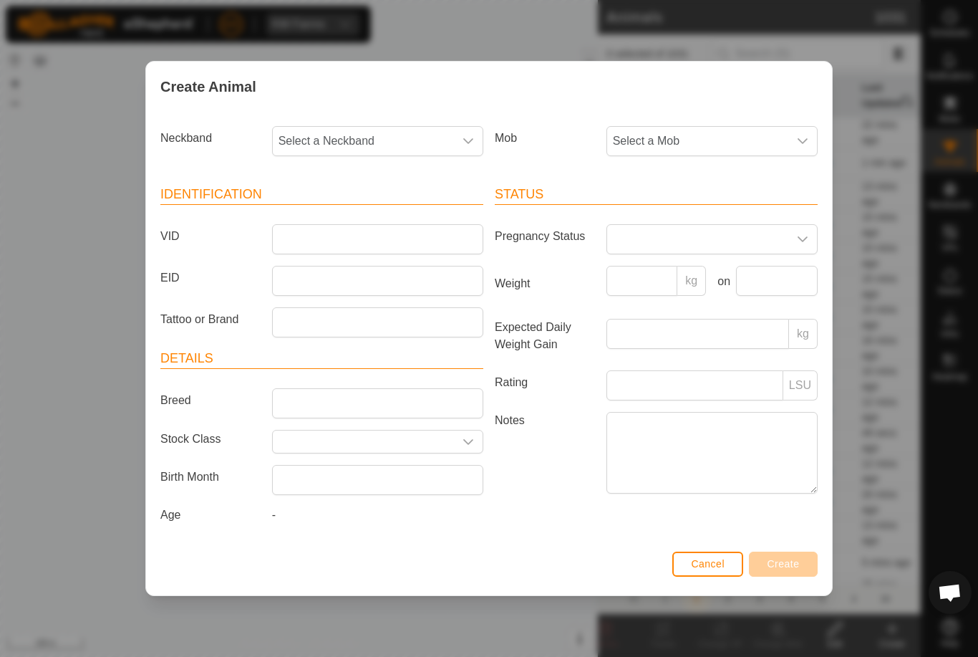
click at [386, 142] on span "Select a Neckband" at bounding box center [363, 141] width 181 height 29
type input "3522"
click at [367, 208] on li "3522699002" at bounding box center [379, 214] width 210 height 29
click at [725, 140] on span "Select a Mob" at bounding box center [697, 141] width 181 height 29
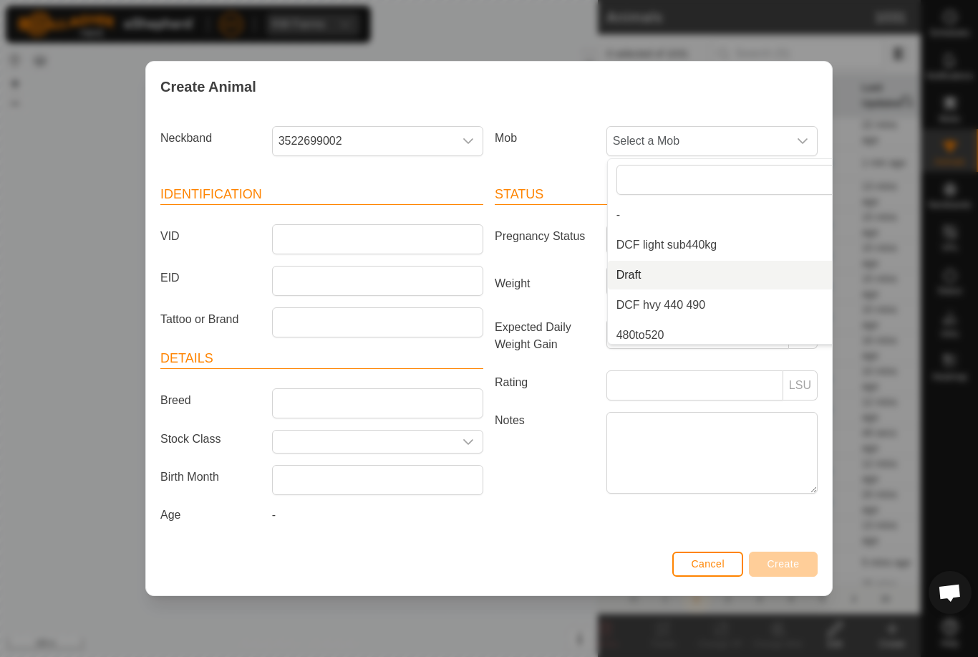
click at [682, 263] on li "Draft" at bounding box center [740, 275] width 264 height 29
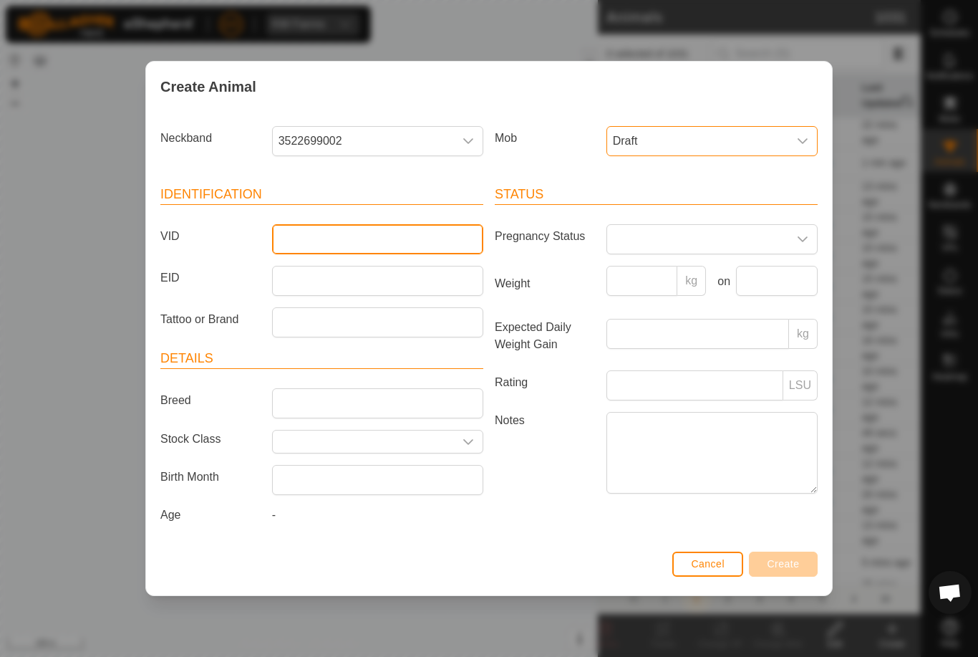
click at [401, 228] on input "VID" at bounding box center [377, 239] width 211 height 30
type input "Blytho22"
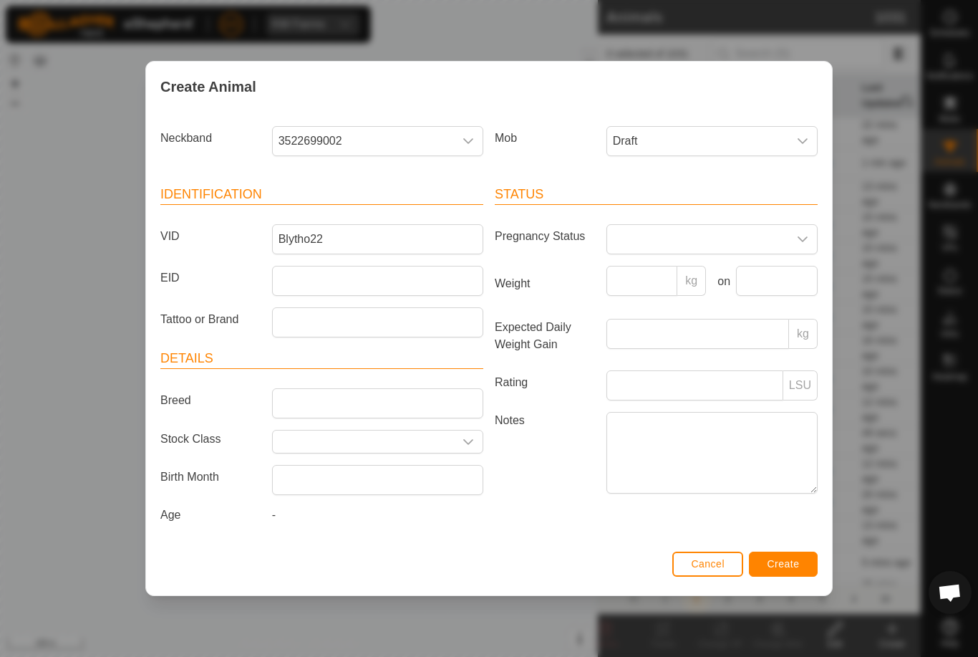
click at [781, 559] on button "Create" at bounding box center [783, 563] width 69 height 25
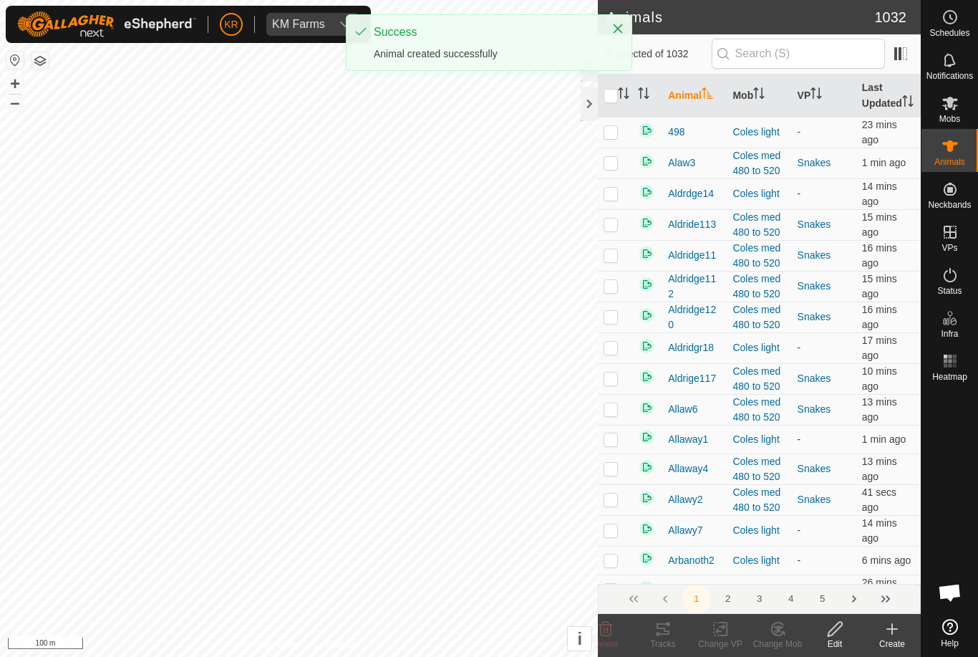
click at [894, 633] on icon at bounding box center [892, 628] width 17 height 17
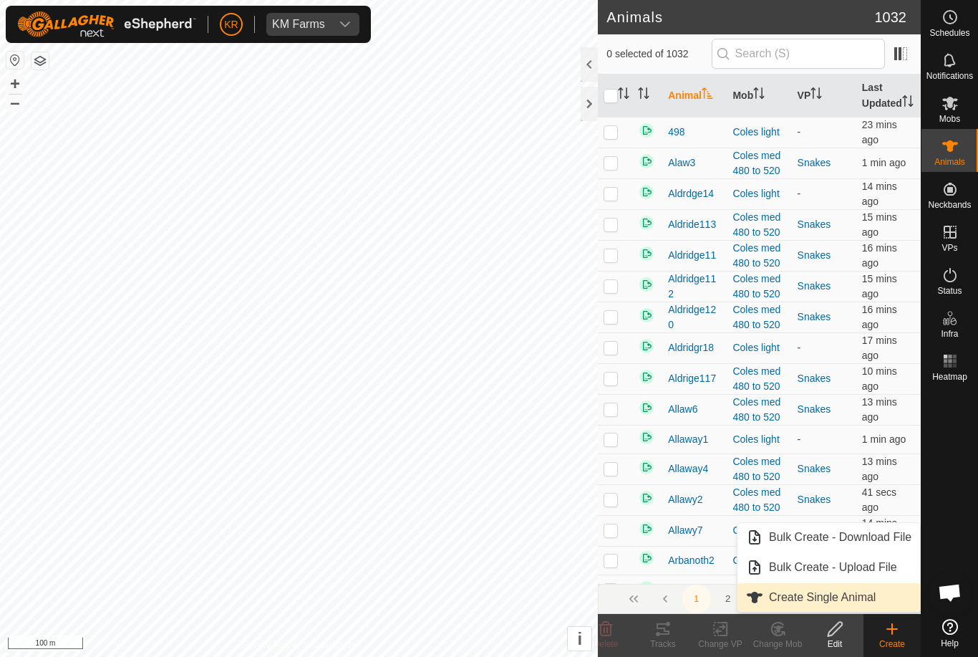
click at [876, 598] on span "Create Single Animal" at bounding box center [822, 597] width 107 height 17
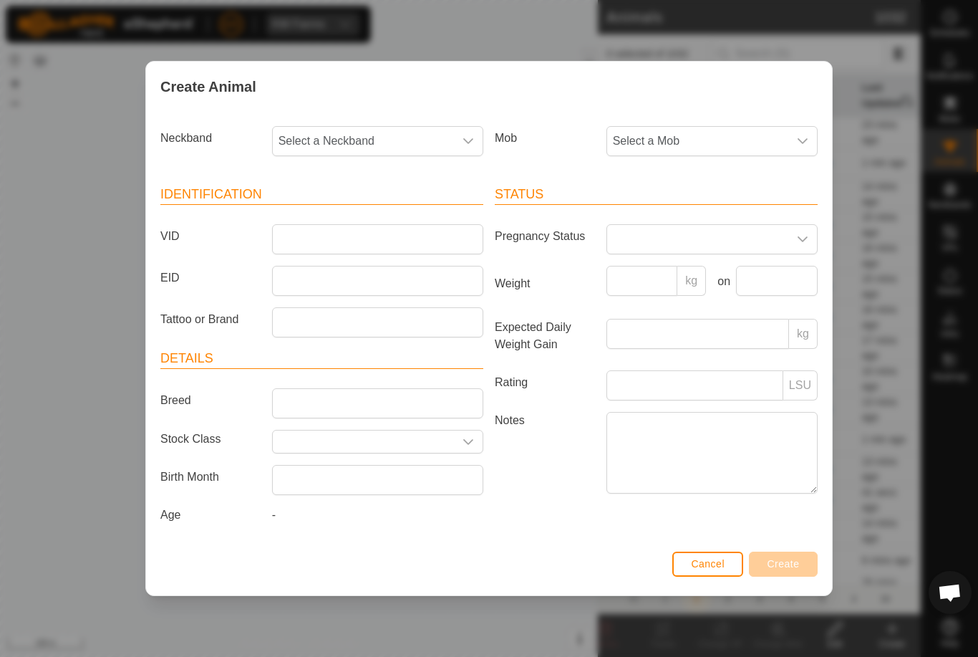
click at [343, 139] on span "Select a Neckband" at bounding box center [363, 141] width 181 height 29
type input "2182"
click at [359, 205] on li "2182997760" at bounding box center [379, 214] width 210 height 29
click at [750, 144] on span "Select a Mob" at bounding box center [697, 141] width 181 height 29
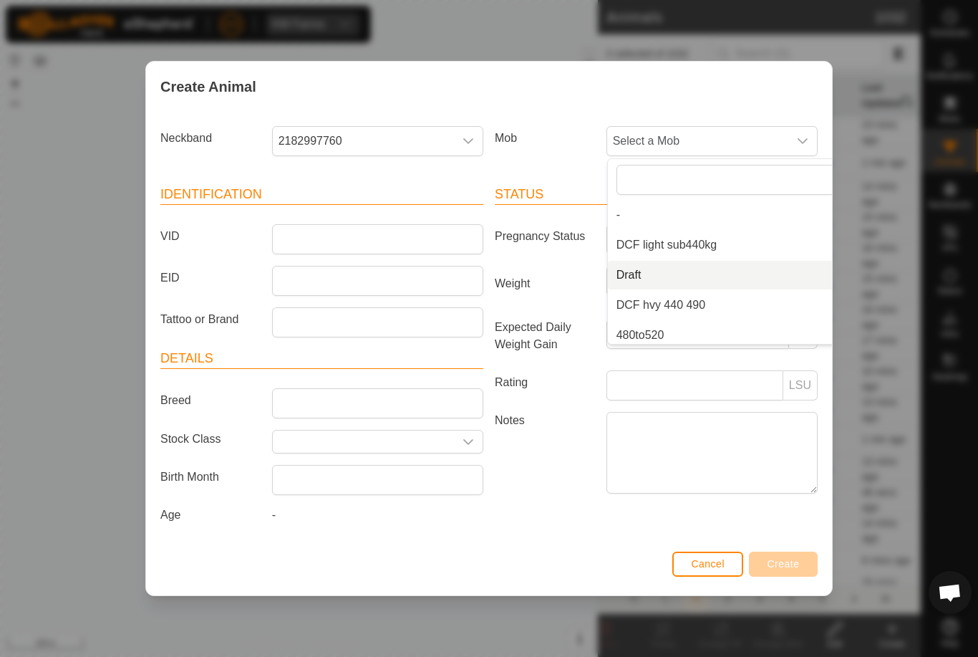
click at [704, 276] on li "Draft" at bounding box center [740, 275] width 264 height 29
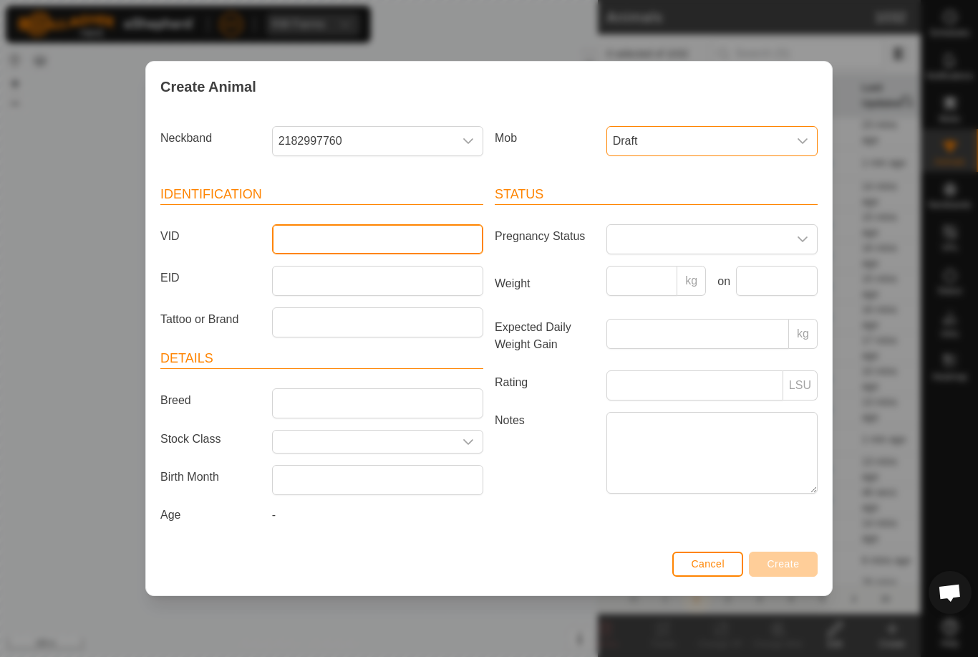
click at [405, 242] on input "VID" at bounding box center [377, 239] width 211 height 30
type input "Blytho23"
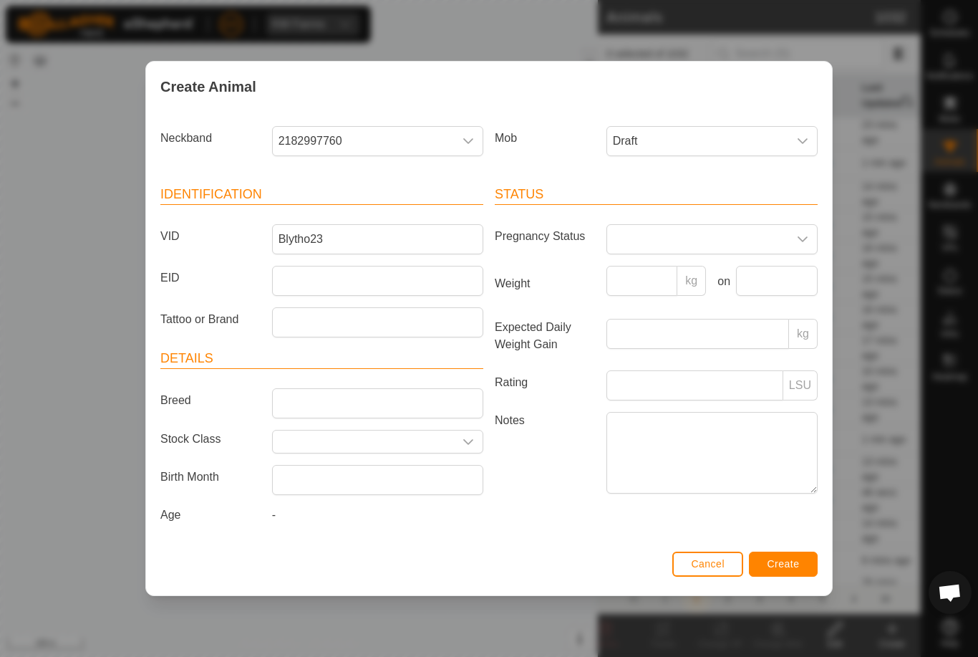
click at [789, 555] on button "Create" at bounding box center [783, 563] width 69 height 25
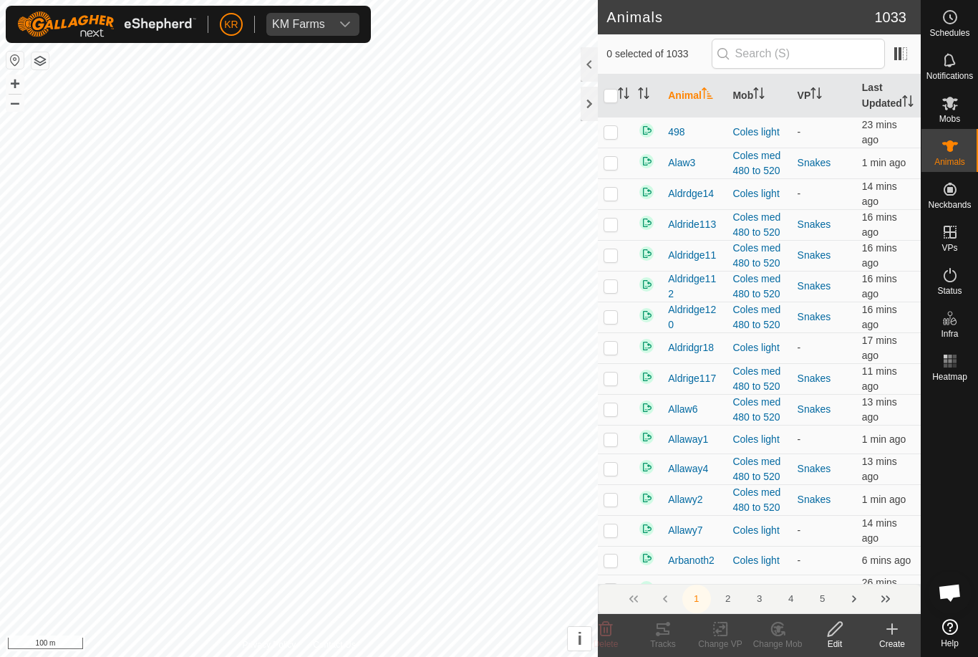
click at [899, 629] on icon at bounding box center [892, 628] width 17 height 17
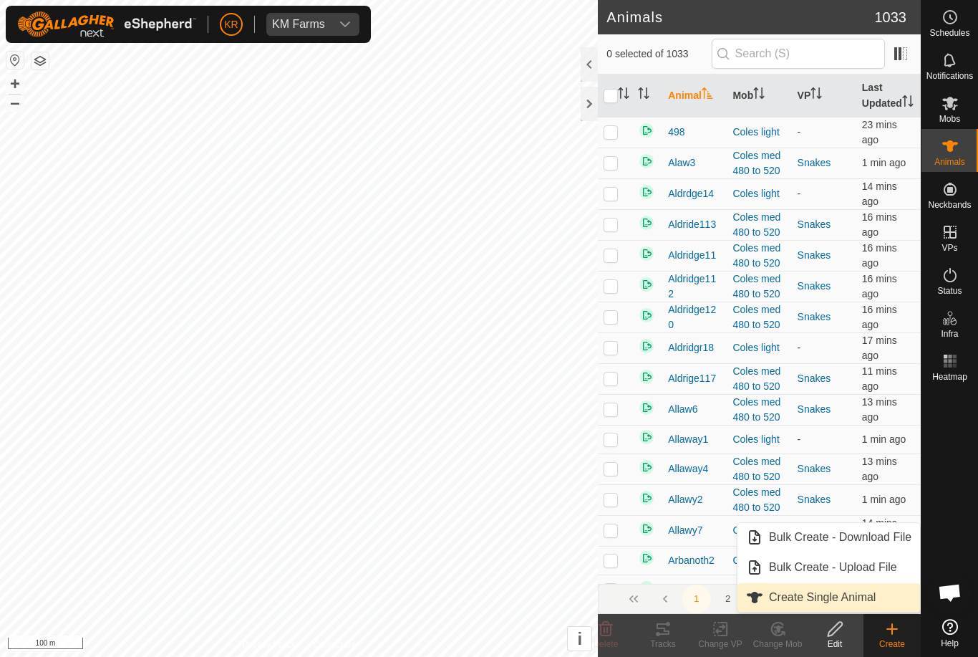
click at [885, 596] on link "Create Single Animal" at bounding box center [829, 597] width 183 height 29
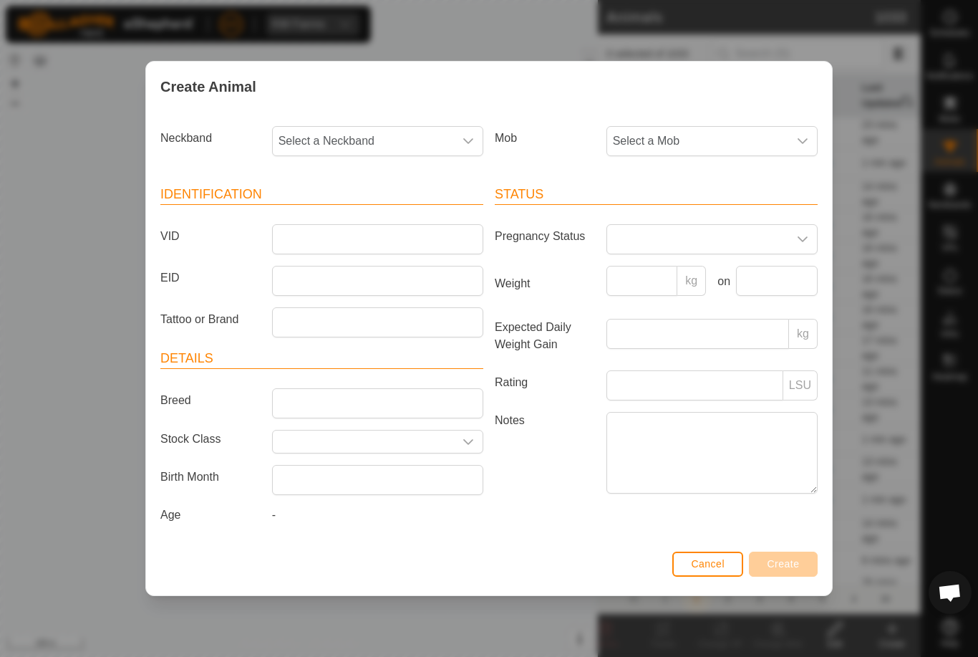
click at [700, 138] on span "Select a Mob" at bounding box center [697, 141] width 181 height 29
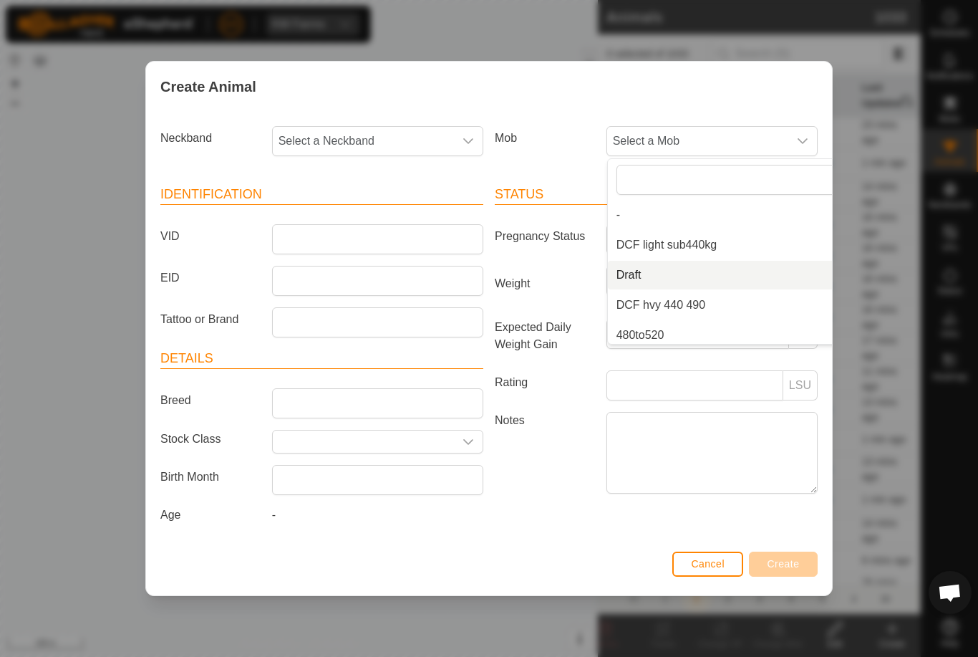
click at [706, 279] on li "Draft" at bounding box center [740, 275] width 264 height 29
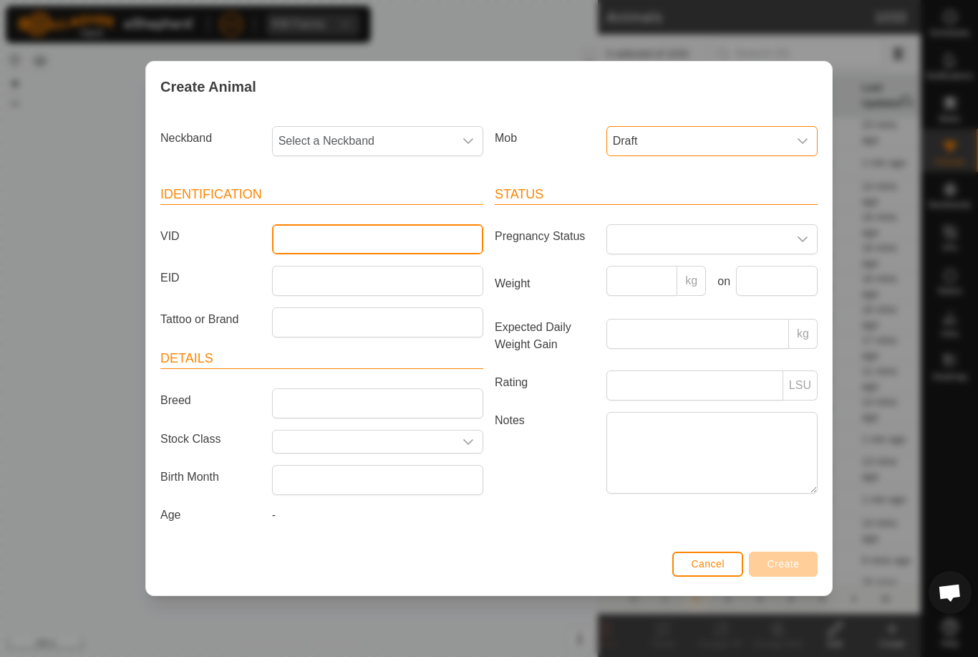
click at [405, 231] on input "VID" at bounding box center [377, 239] width 211 height 30
type input "Blytho24"
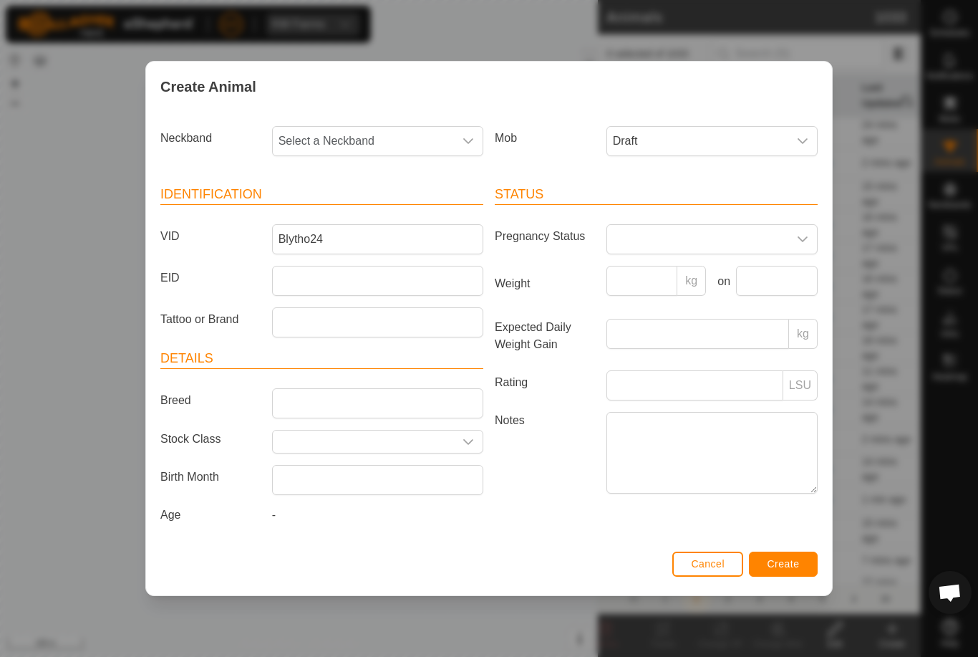
click at [387, 142] on span "Select a Neckband" at bounding box center [363, 141] width 181 height 29
type input "0578"
click at [385, 207] on li "0578531887" at bounding box center [379, 214] width 210 height 29
click at [800, 564] on button "Create" at bounding box center [783, 563] width 69 height 25
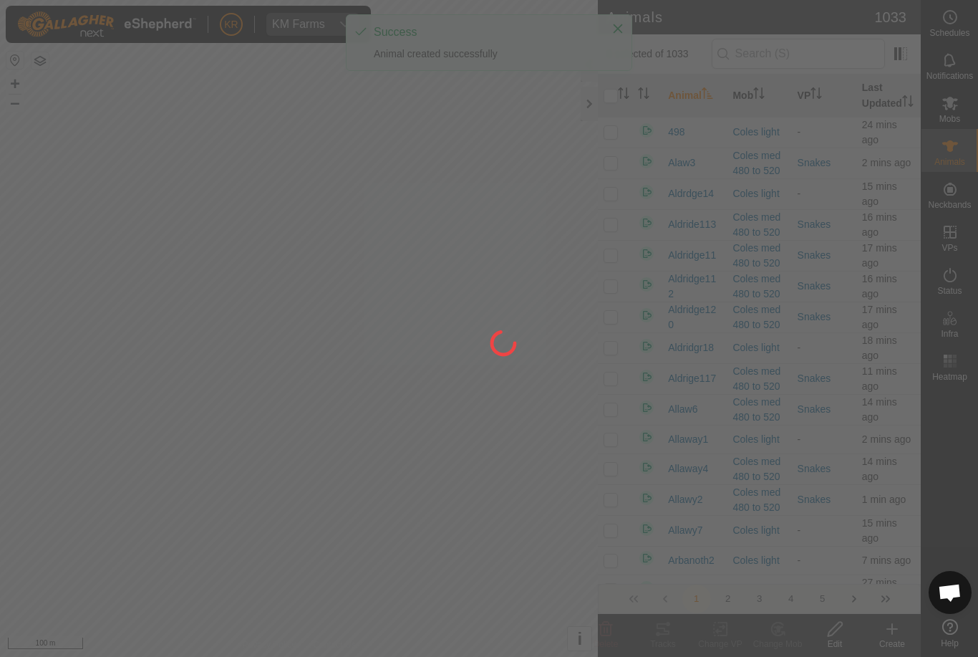
click at [889, 634] on div at bounding box center [489, 328] width 978 height 657
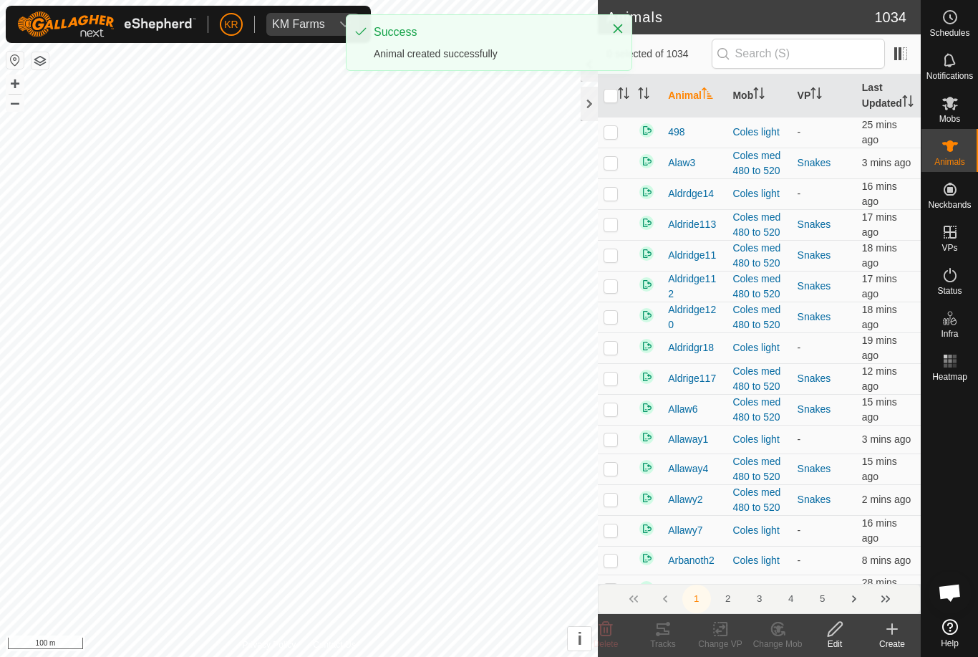
click at [892, 632] on icon at bounding box center [892, 629] width 0 height 10
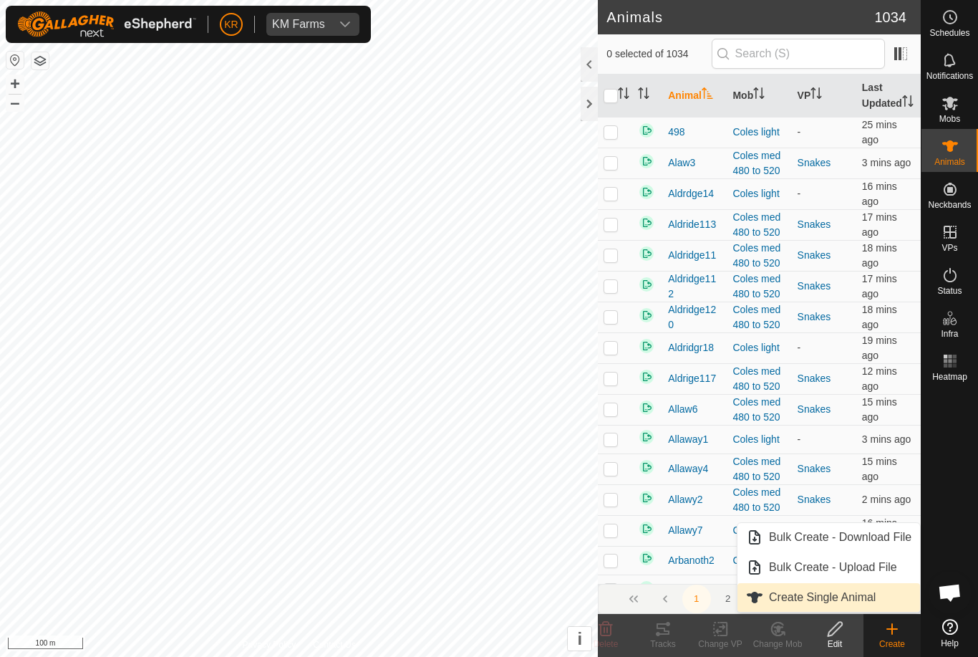
click at [869, 595] on span "Create Single Animal" at bounding box center [822, 597] width 107 height 17
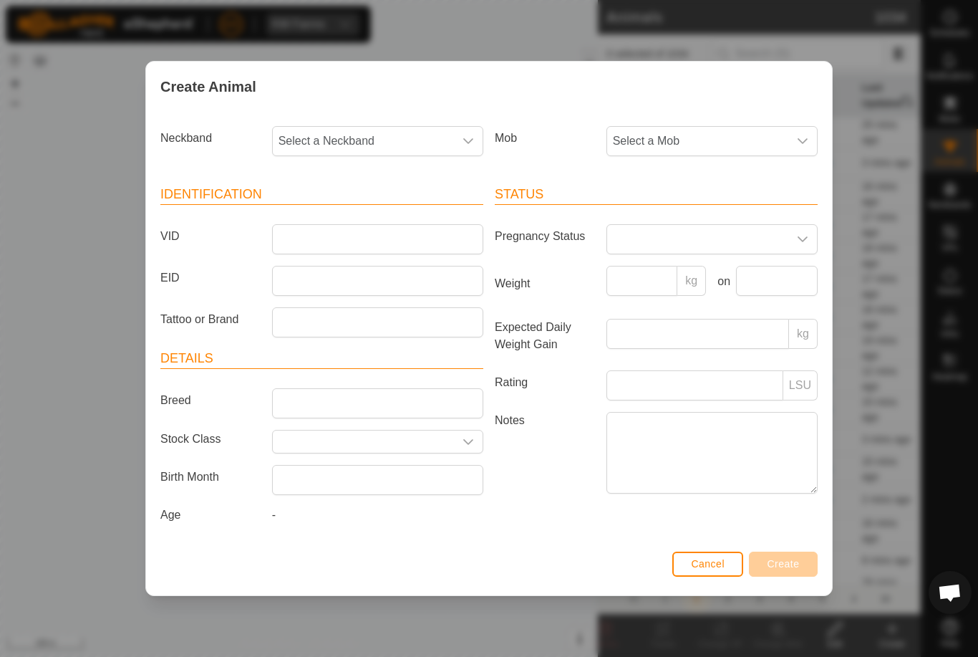
click at [367, 137] on span "Select a Neckband" at bounding box center [363, 141] width 181 height 29
type input "2921"
click at [384, 216] on li "2921495451" at bounding box center [379, 214] width 210 height 29
click at [741, 137] on span "Select a Mob" at bounding box center [697, 141] width 181 height 29
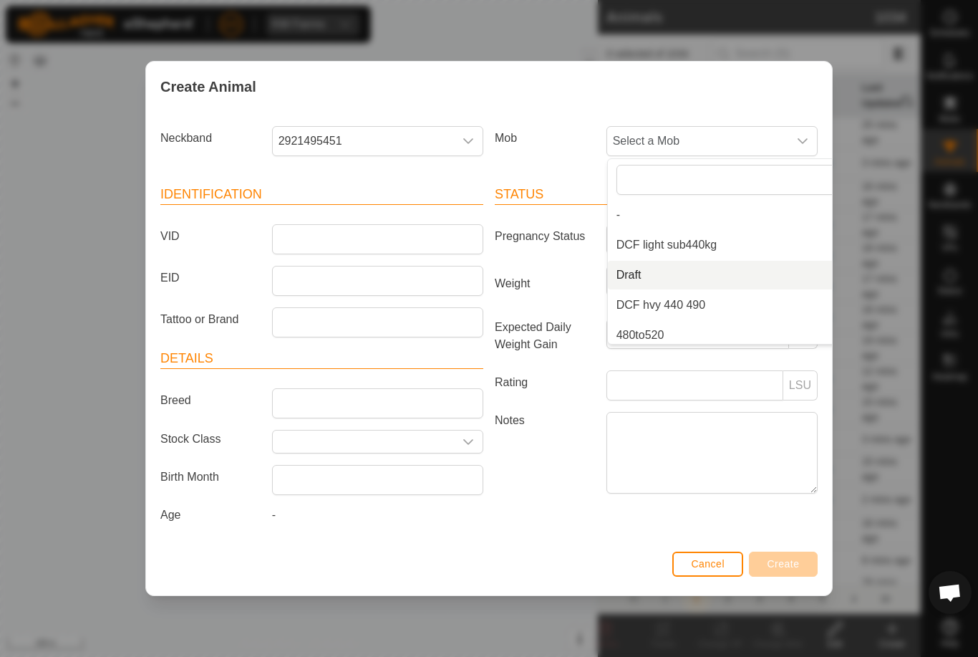
click at [722, 274] on li "Draft" at bounding box center [740, 275] width 264 height 29
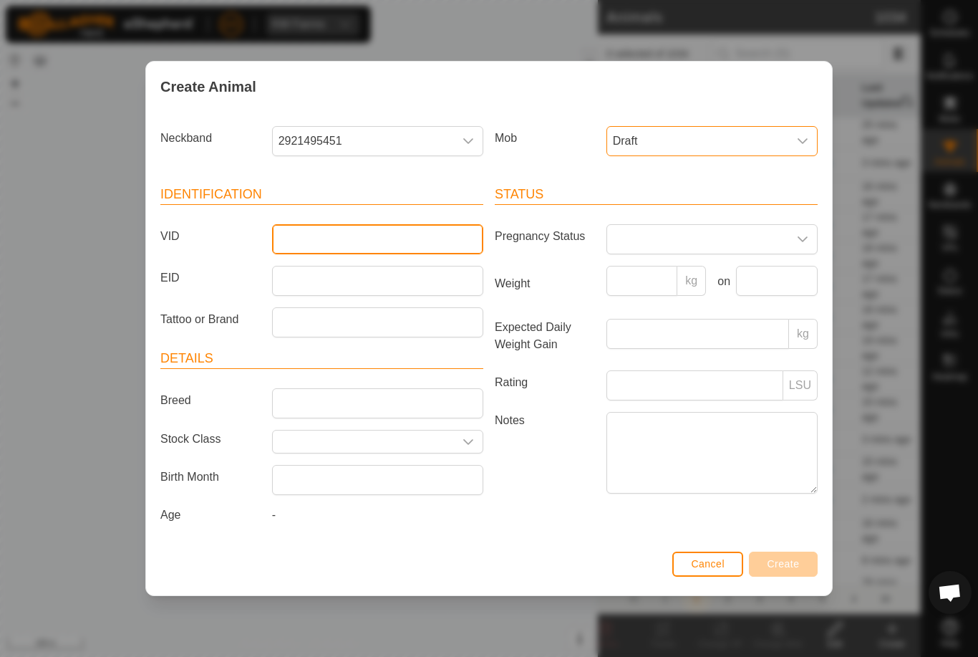
click at [410, 238] on input "VID" at bounding box center [377, 239] width 211 height 30
type input "Blytho25"
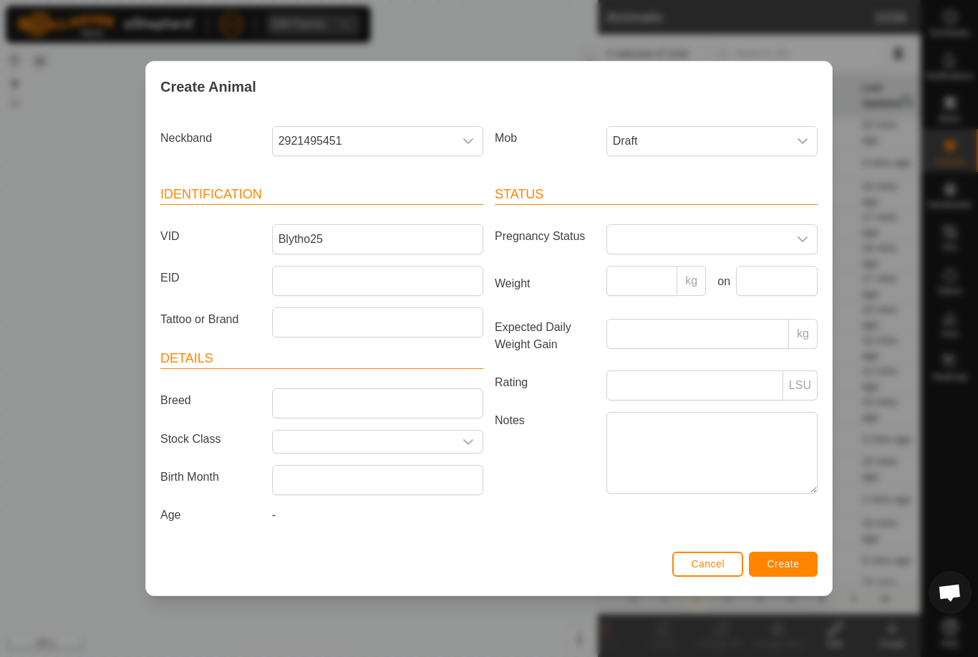
click at [800, 559] on button "Create" at bounding box center [783, 563] width 69 height 25
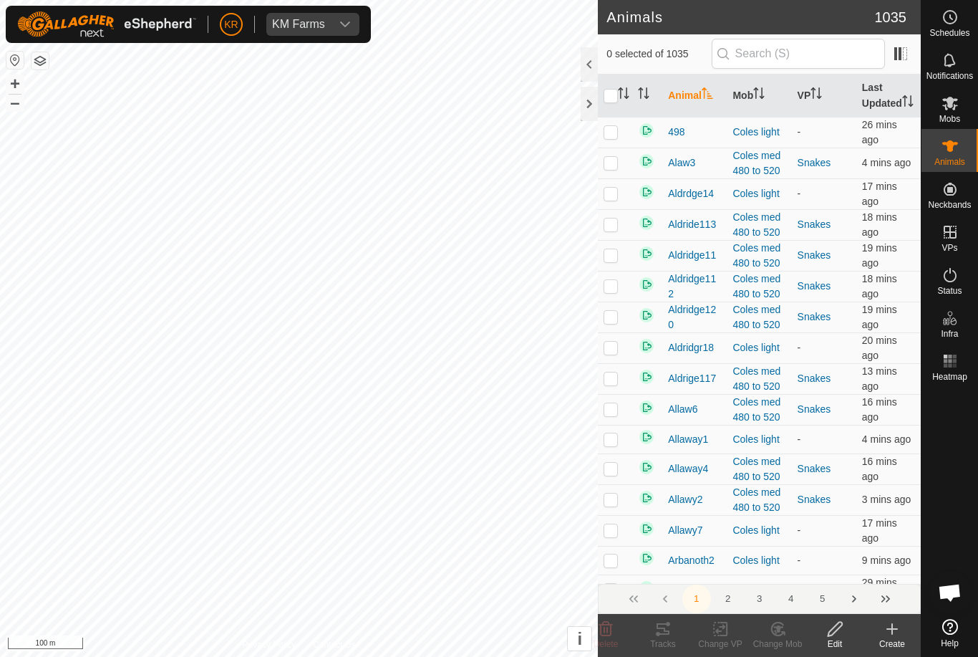
click at [884, 633] on icon at bounding box center [892, 628] width 17 height 17
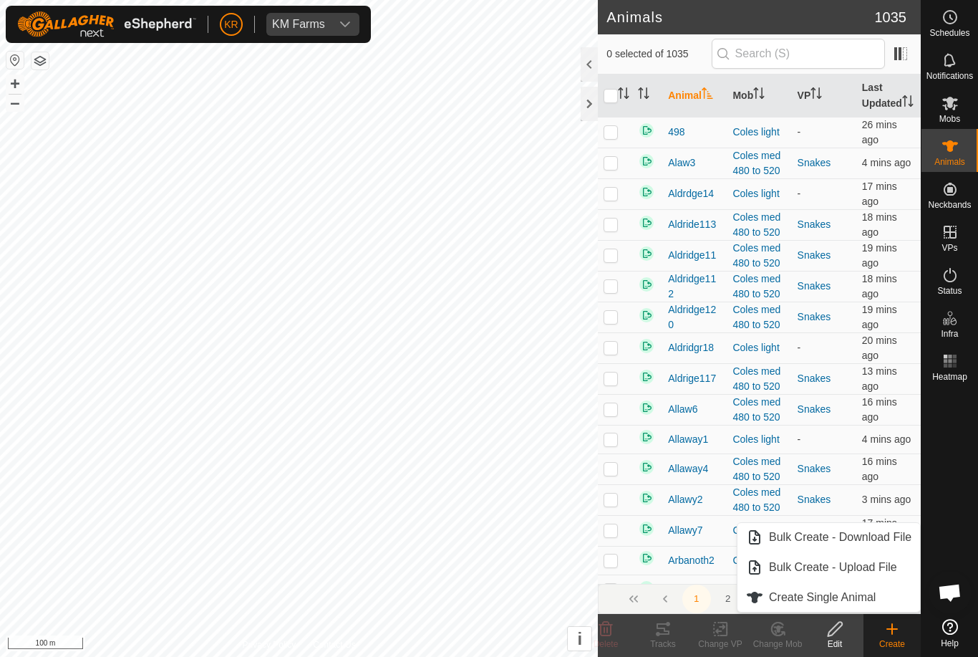
click at [873, 609] on link "Create Single Animal" at bounding box center [829, 597] width 183 height 29
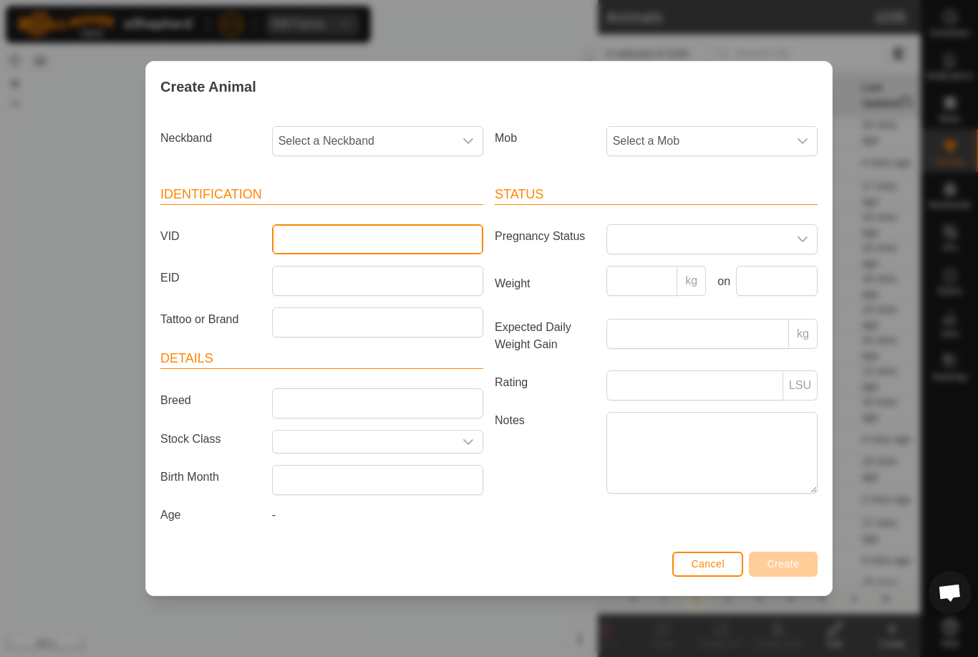
click at [383, 224] on input "VID" at bounding box center [377, 239] width 211 height 30
type input "Blytho26"
click at [699, 139] on span "Select a Mob" at bounding box center [697, 141] width 181 height 29
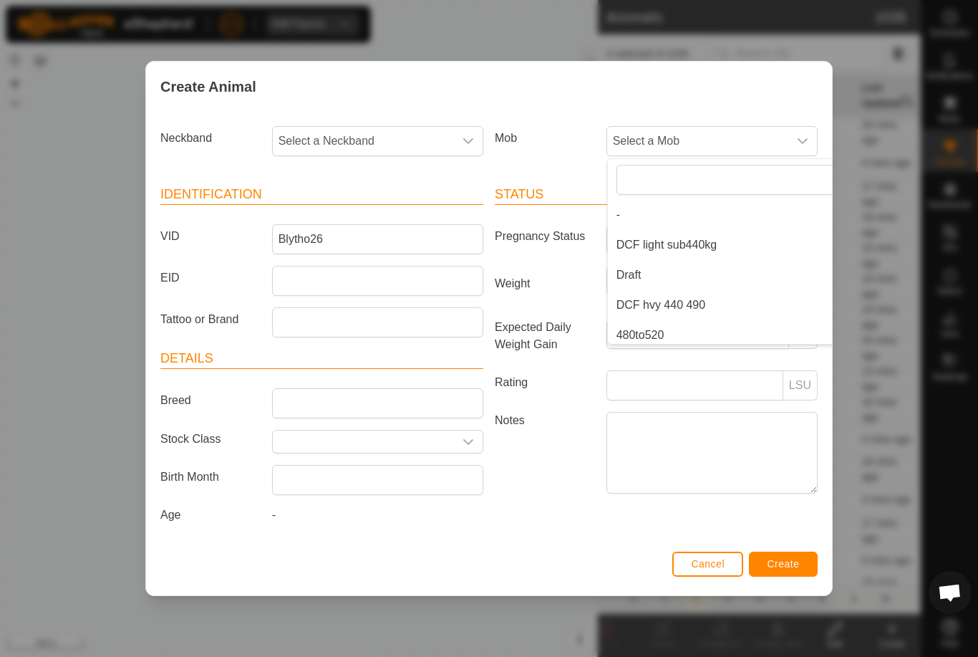
click at [692, 276] on li "Draft" at bounding box center [740, 275] width 264 height 29
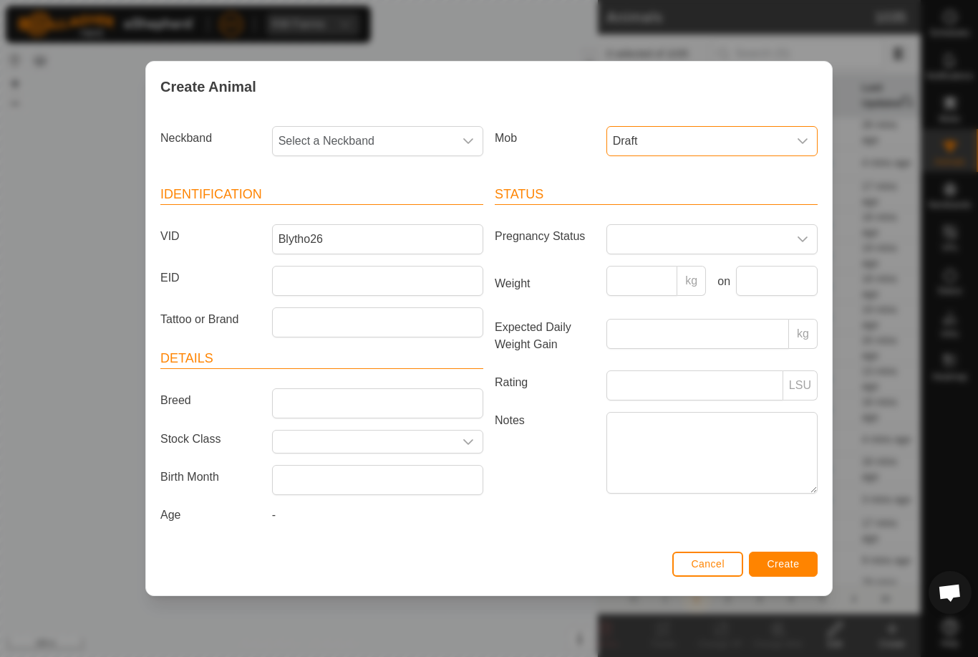
click at [402, 138] on span "Select a Neckband" at bounding box center [363, 141] width 181 height 29
type input "0019"
click at [374, 207] on li "0019699472" at bounding box center [379, 214] width 210 height 29
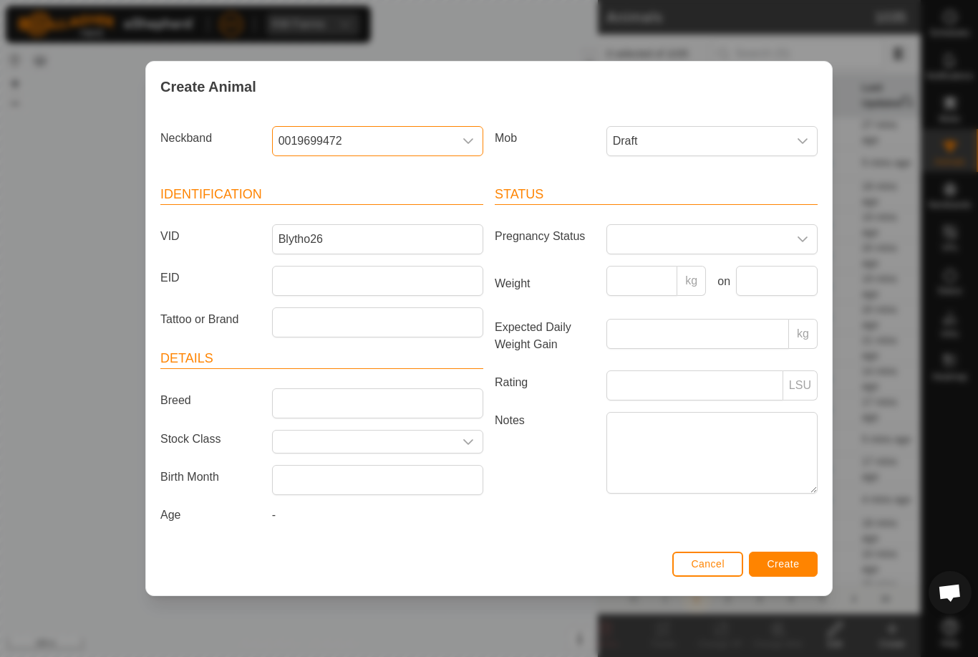
click at [799, 563] on span "Create" at bounding box center [784, 563] width 32 height 11
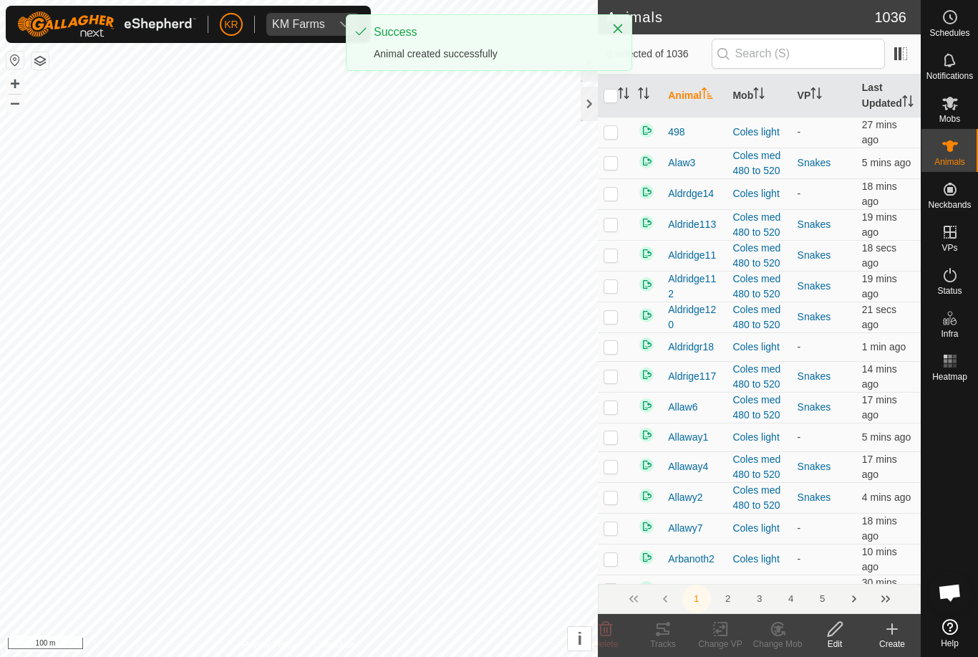
click at [891, 634] on icon at bounding box center [892, 628] width 17 height 17
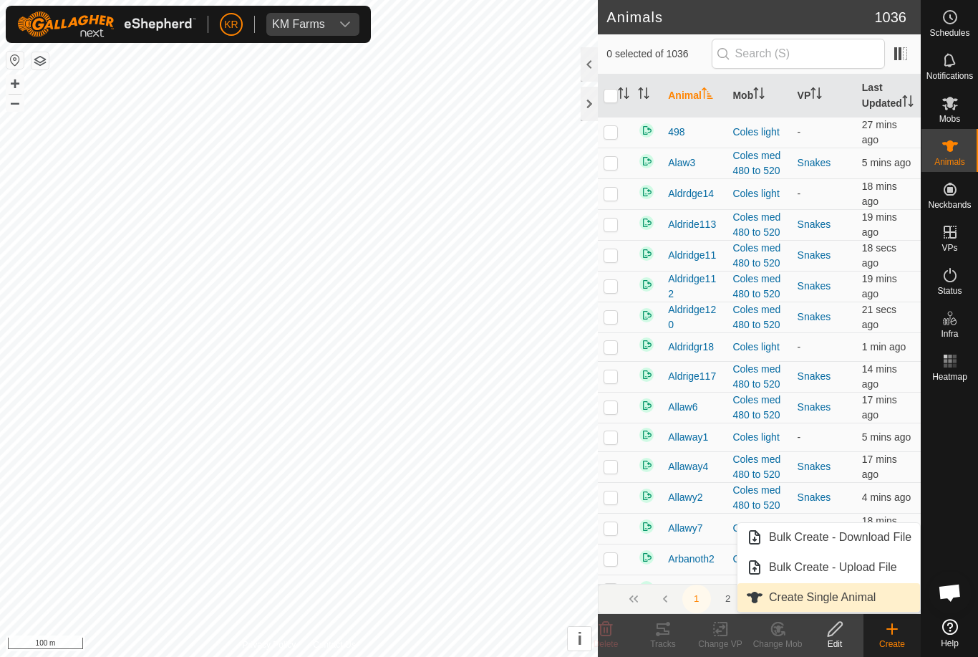
click at [868, 595] on span "Create Single Animal" at bounding box center [822, 597] width 107 height 17
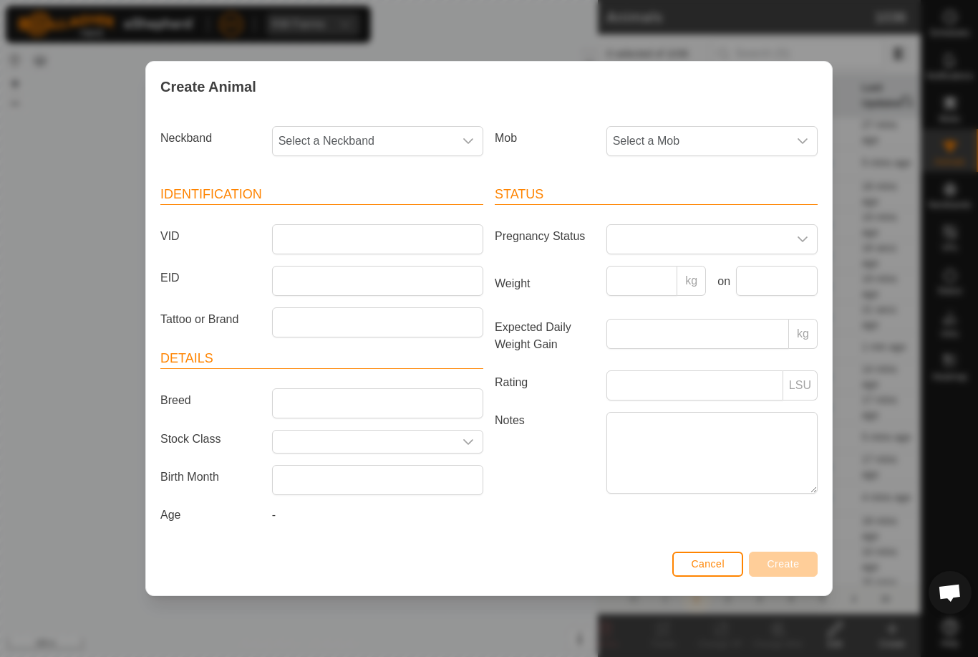
click at [377, 151] on span "Select a Neckband" at bounding box center [363, 141] width 181 height 29
type input "0082"
click at [383, 216] on li "0082054886" at bounding box center [379, 214] width 210 height 29
click at [677, 137] on span "Select a Mob" at bounding box center [697, 141] width 181 height 29
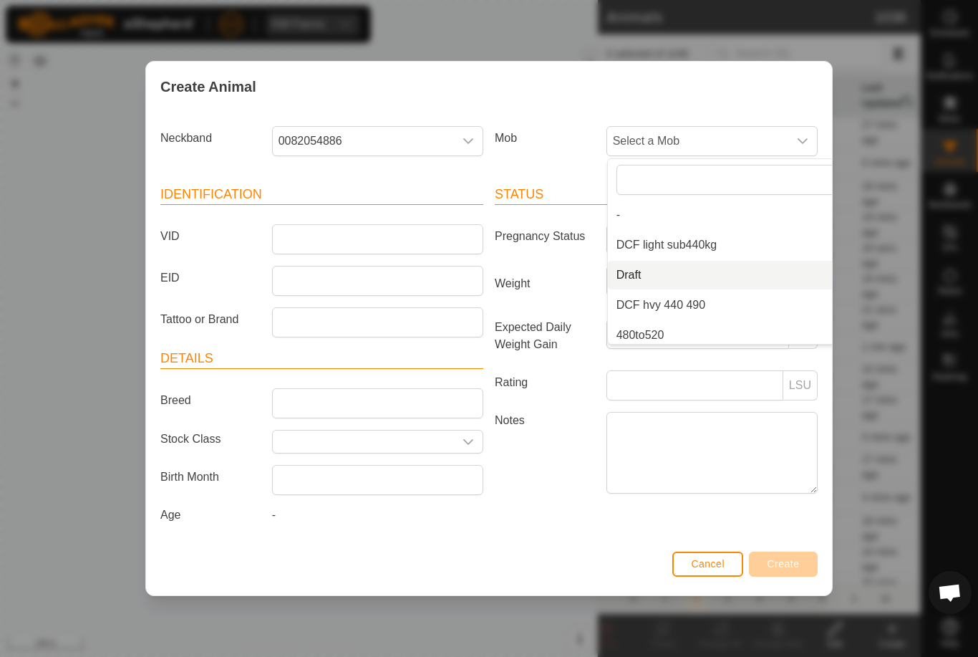
click at [711, 276] on li "Draft" at bounding box center [740, 275] width 264 height 29
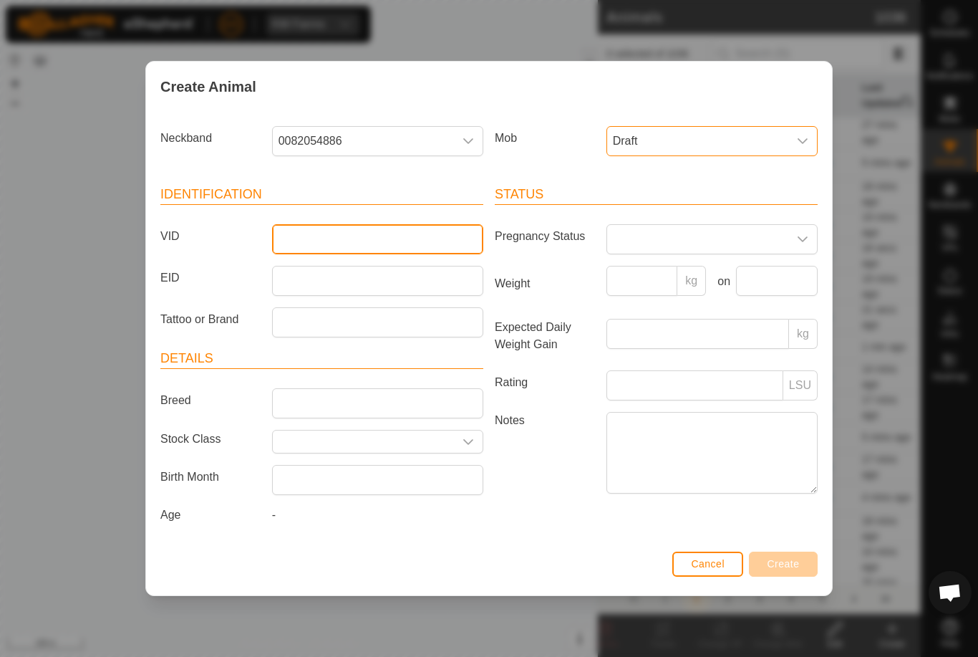
click at [438, 248] on input "VID" at bounding box center [377, 239] width 211 height 30
type input "Blytho27"
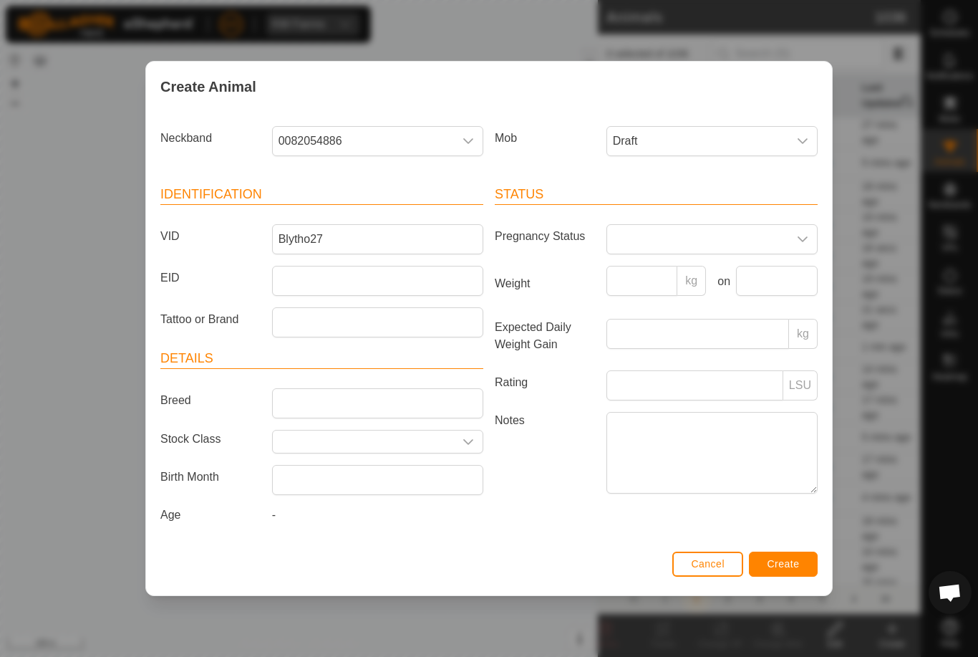
click at [790, 564] on span "Create" at bounding box center [784, 563] width 32 height 11
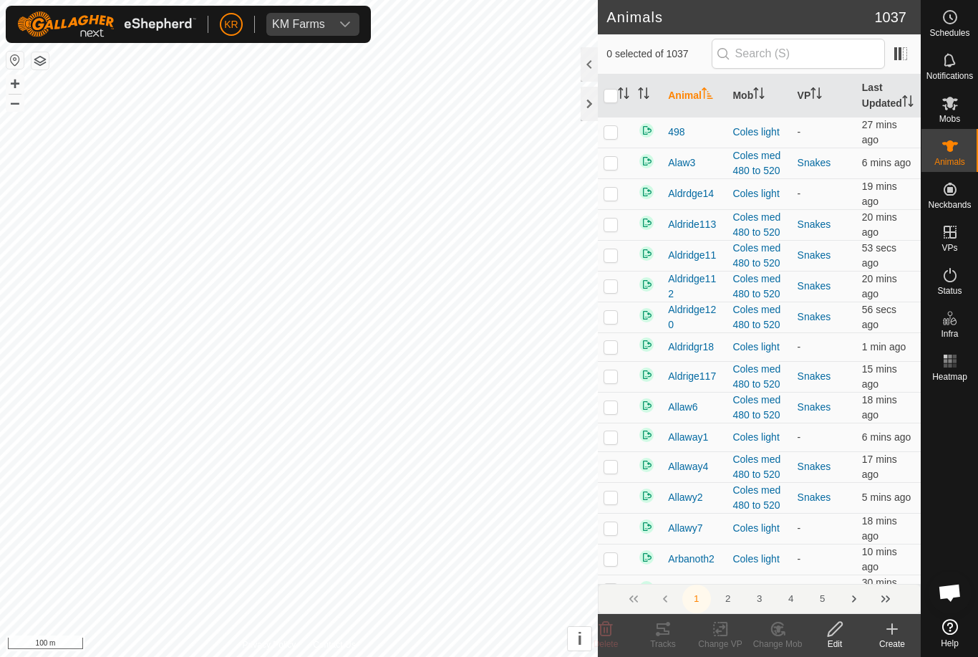
click at [901, 644] on div "Create" at bounding box center [892, 643] width 57 height 13
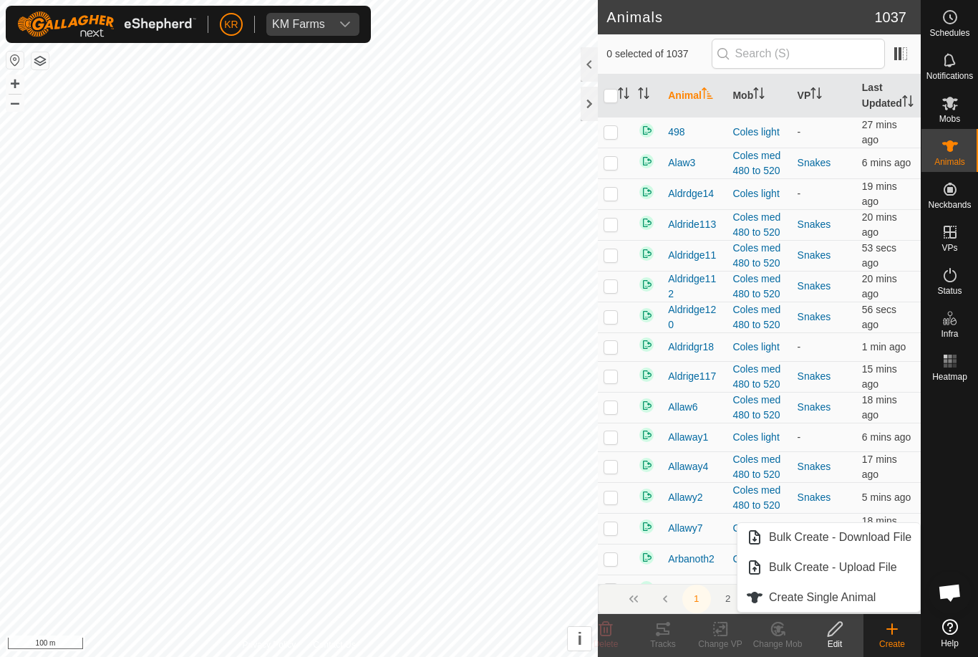
click at [890, 632] on icon at bounding box center [892, 628] width 17 height 17
click at [874, 604] on span "Create Single Animal" at bounding box center [822, 597] width 107 height 17
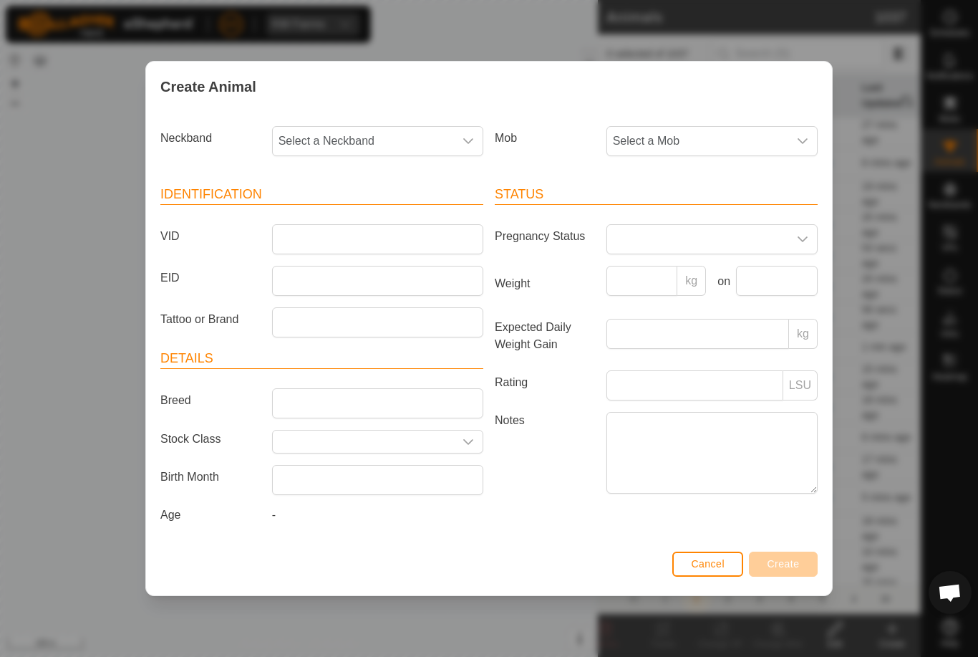
click at [737, 134] on span "Select a Mob" at bounding box center [697, 141] width 181 height 29
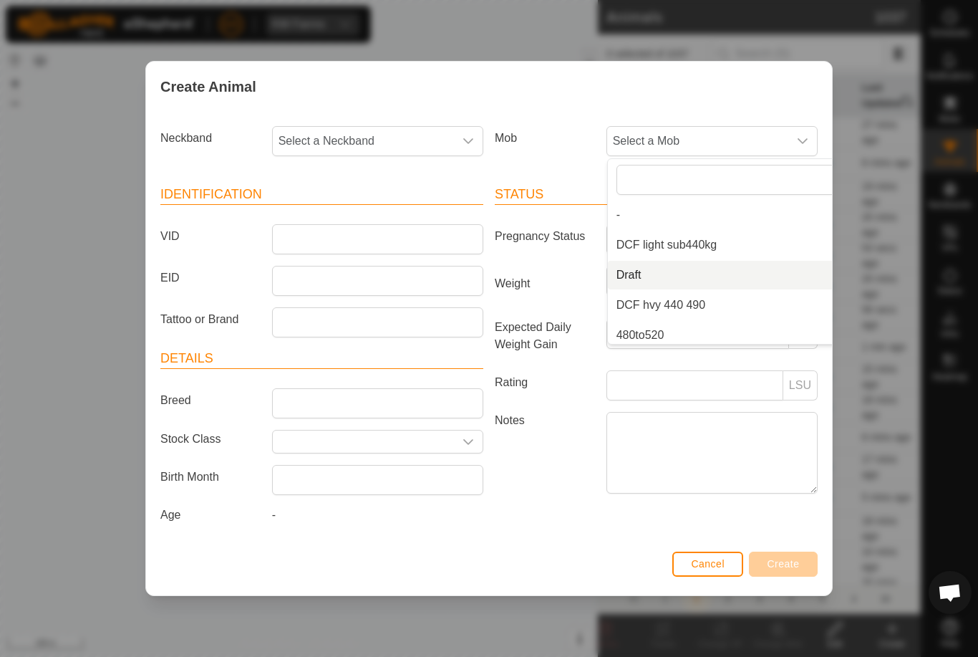
click at [700, 269] on li "Draft" at bounding box center [740, 275] width 264 height 29
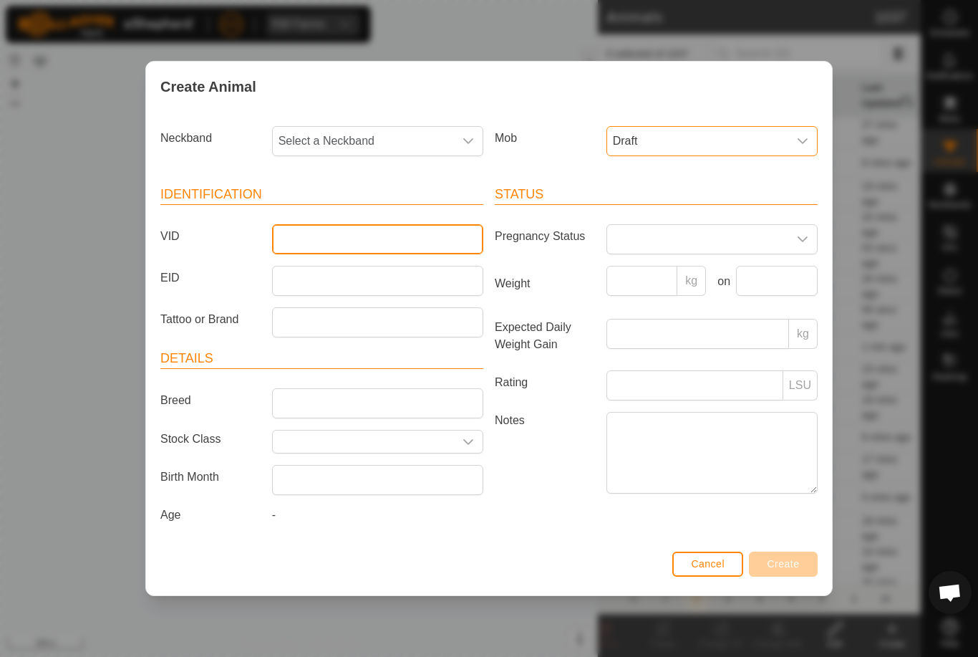
click at [438, 249] on input "VID" at bounding box center [377, 239] width 211 height 30
type input "Blyth28"
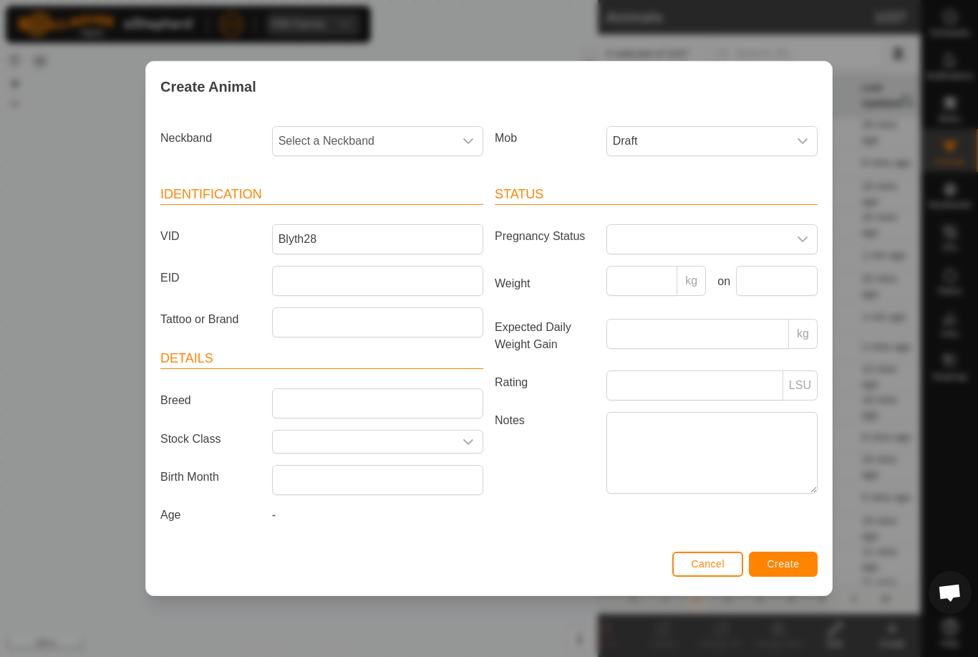
click at [388, 137] on span "Select a Neckband" at bounding box center [363, 141] width 181 height 29
type input "3786"
click at [379, 213] on li "3786682822" at bounding box center [379, 214] width 210 height 29
click at [790, 559] on button "Create" at bounding box center [783, 563] width 69 height 25
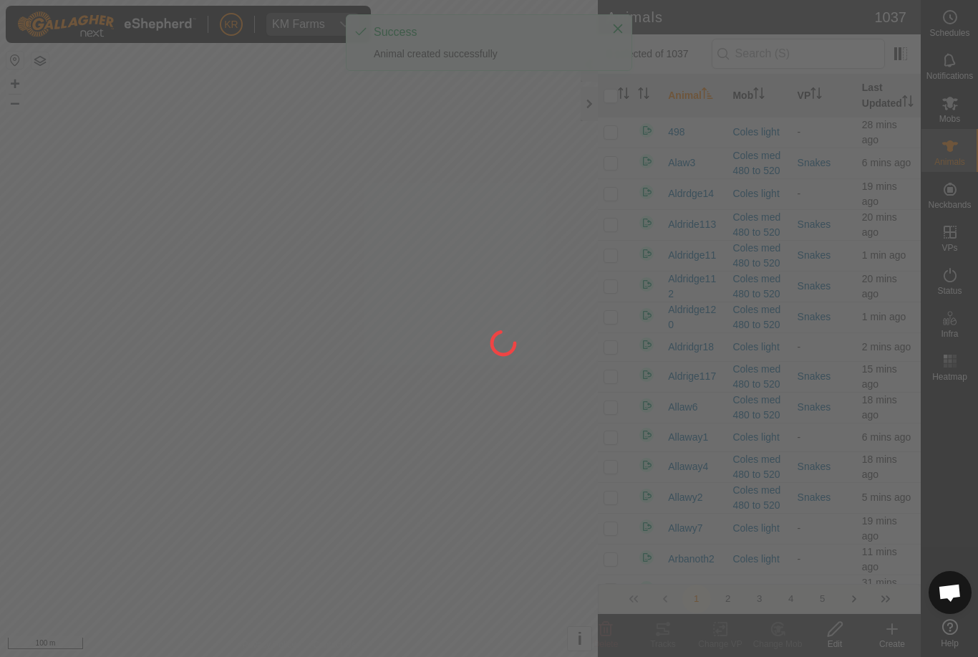
click at [891, 635] on div at bounding box center [489, 328] width 978 height 657
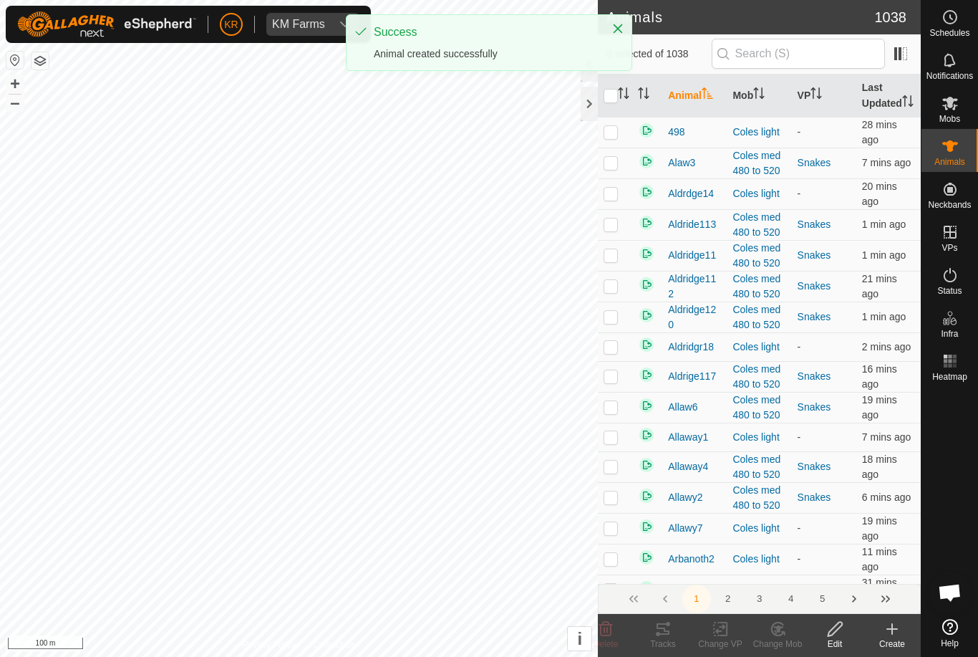
click at [895, 638] on div "Create" at bounding box center [892, 643] width 57 height 13
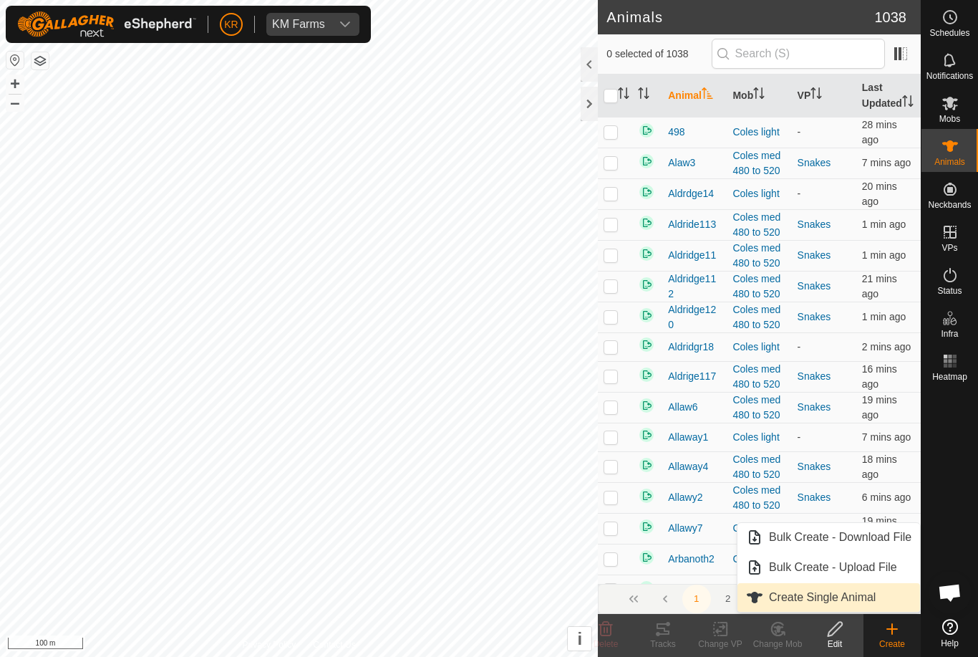
click at [878, 594] on link "Create Single Animal" at bounding box center [829, 597] width 183 height 29
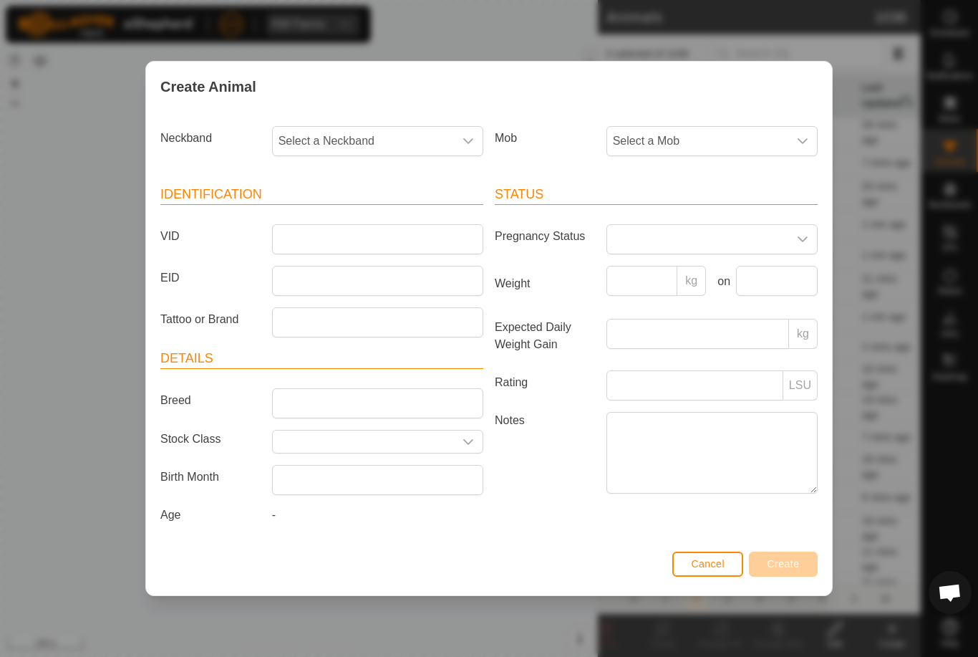
click at [387, 137] on span "Select a Neckband" at bounding box center [363, 141] width 181 height 29
type input "0784"
click at [391, 212] on li "0784767097" at bounding box center [379, 214] width 210 height 29
click at [680, 131] on span "Select a Mob" at bounding box center [697, 141] width 181 height 29
click at [702, 271] on li "Draft" at bounding box center [740, 275] width 264 height 29
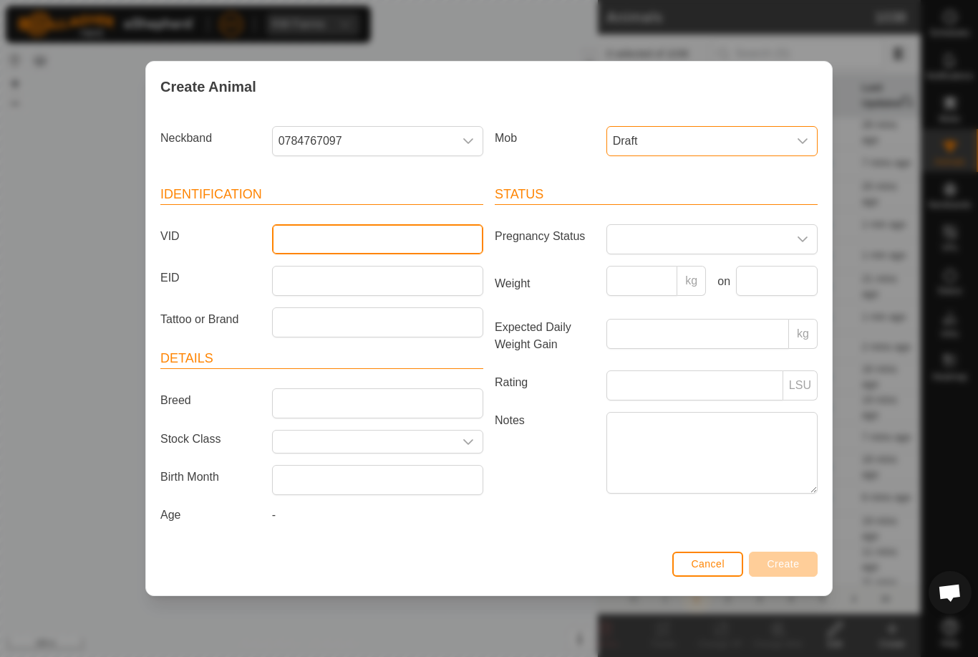
click at [422, 243] on input "VID" at bounding box center [377, 239] width 211 height 30
type input "Blyth29"
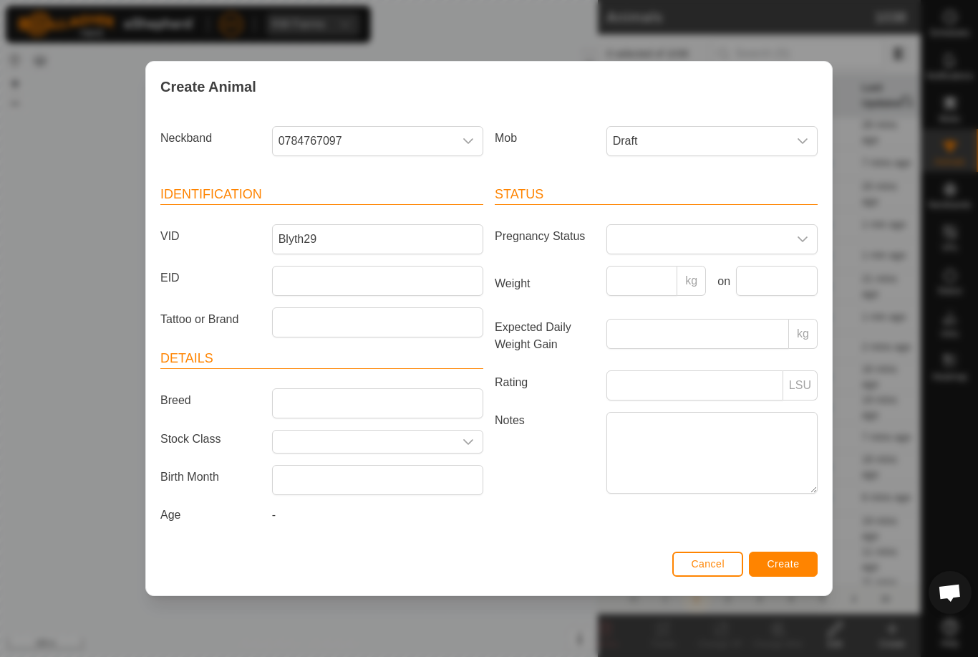
click at [798, 561] on span "Create" at bounding box center [784, 563] width 32 height 11
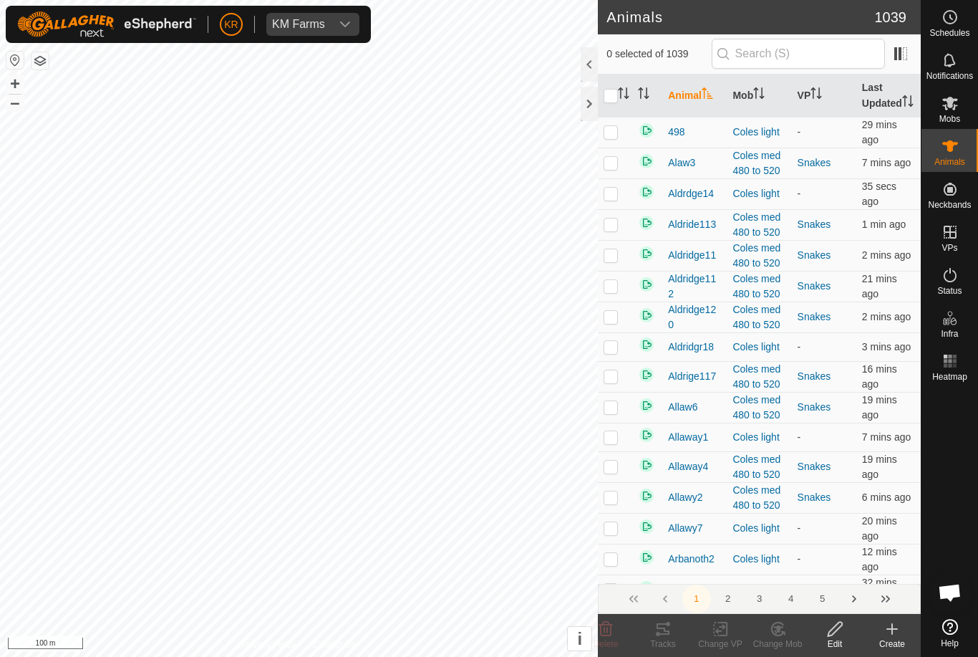
click at [886, 637] on div "Create" at bounding box center [892, 643] width 57 height 13
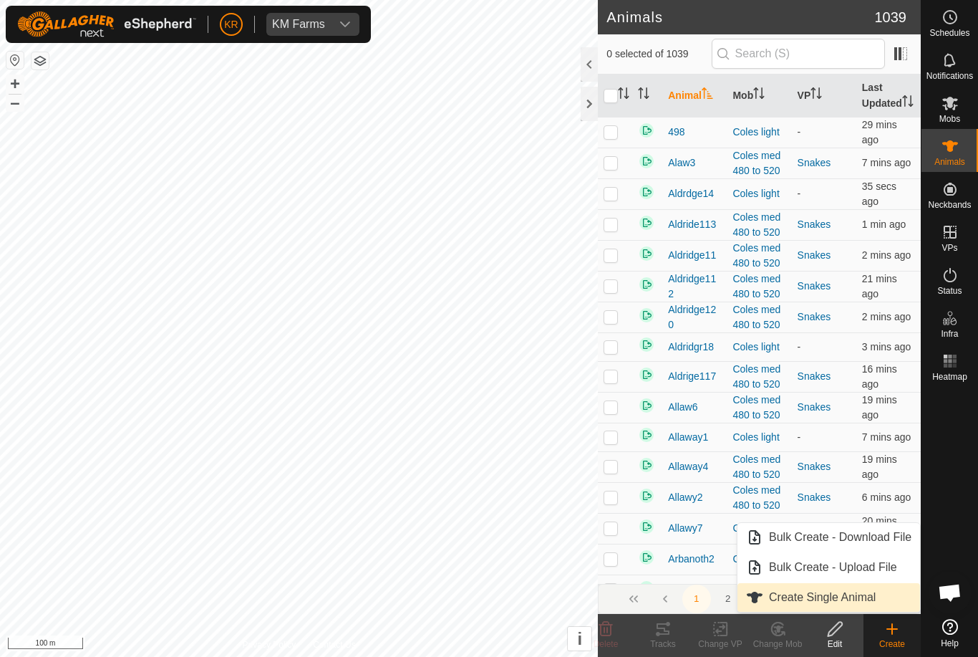
click at [868, 607] on link "Create Single Animal" at bounding box center [829, 597] width 183 height 29
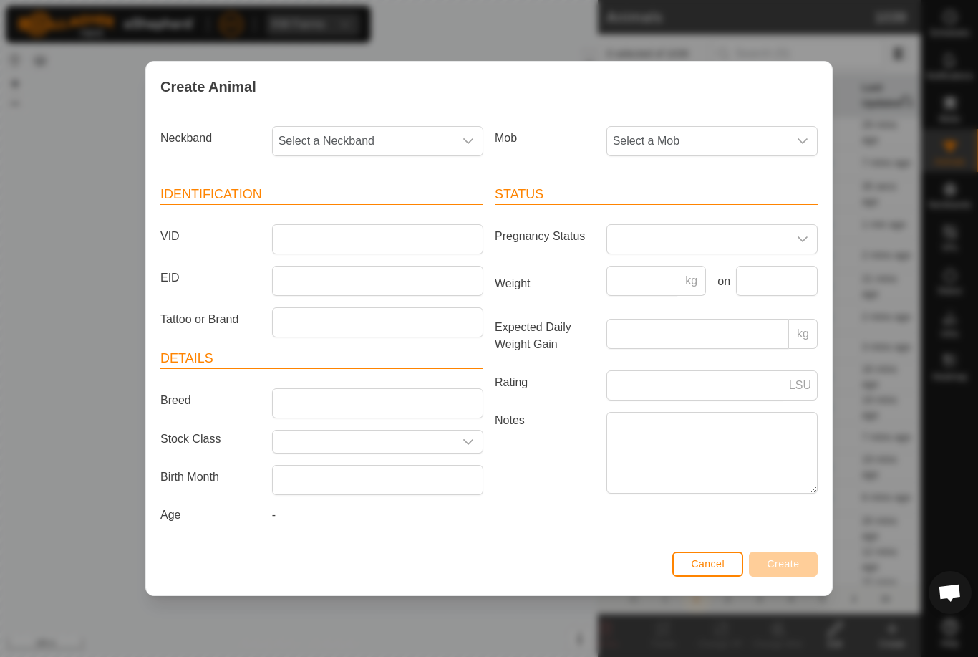
click at [716, 132] on span "Select a Mob" at bounding box center [697, 141] width 181 height 29
click at [707, 276] on li "Draft" at bounding box center [740, 275] width 264 height 29
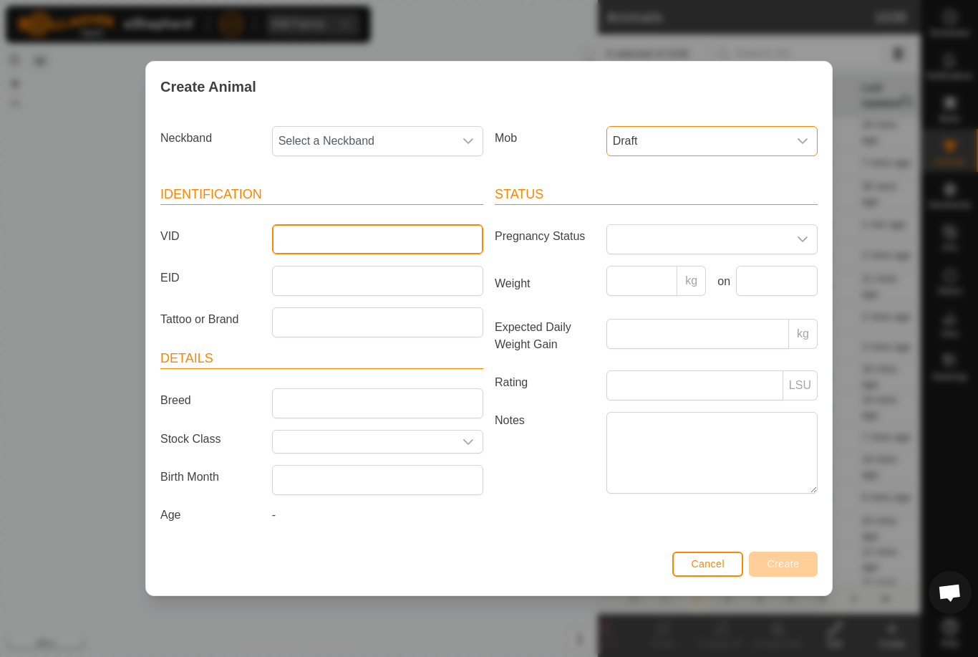
click at [397, 231] on input "VID" at bounding box center [377, 239] width 211 height 30
type input "Blyth30"
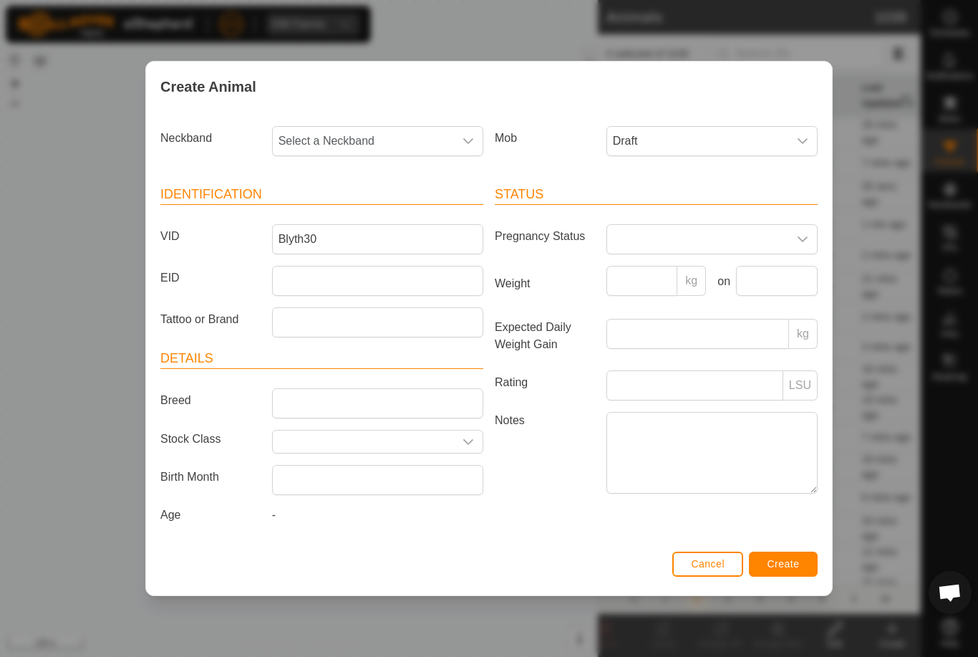
click at [376, 146] on span "Select a Neckband" at bounding box center [363, 141] width 181 height 29
click at [543, 477] on label "Notes" at bounding box center [545, 452] width 112 height 81
click at [606, 477] on textarea "Notes" at bounding box center [711, 453] width 211 height 82
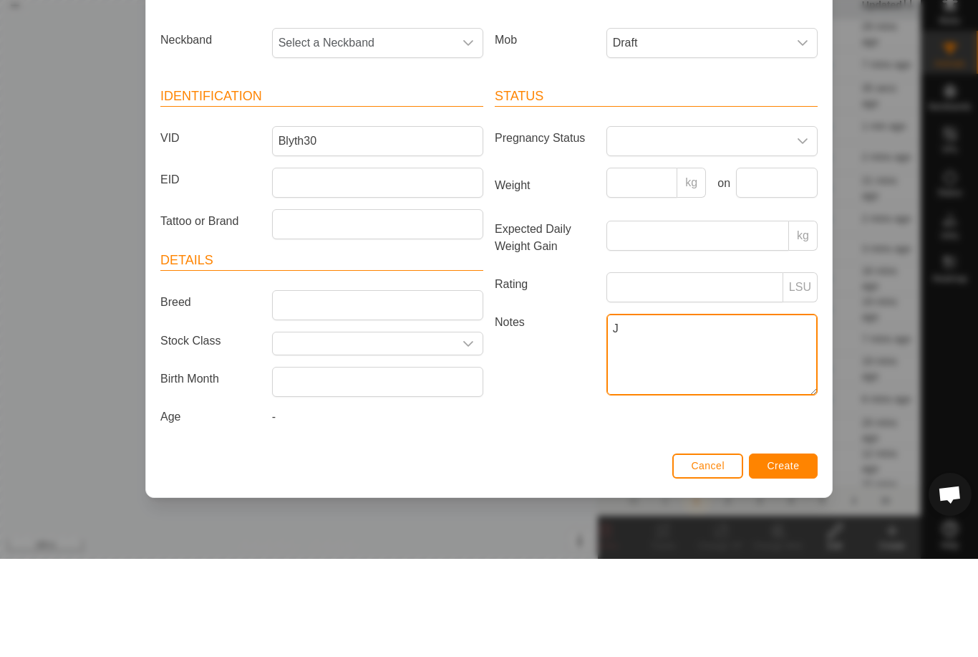
type textarea "J"
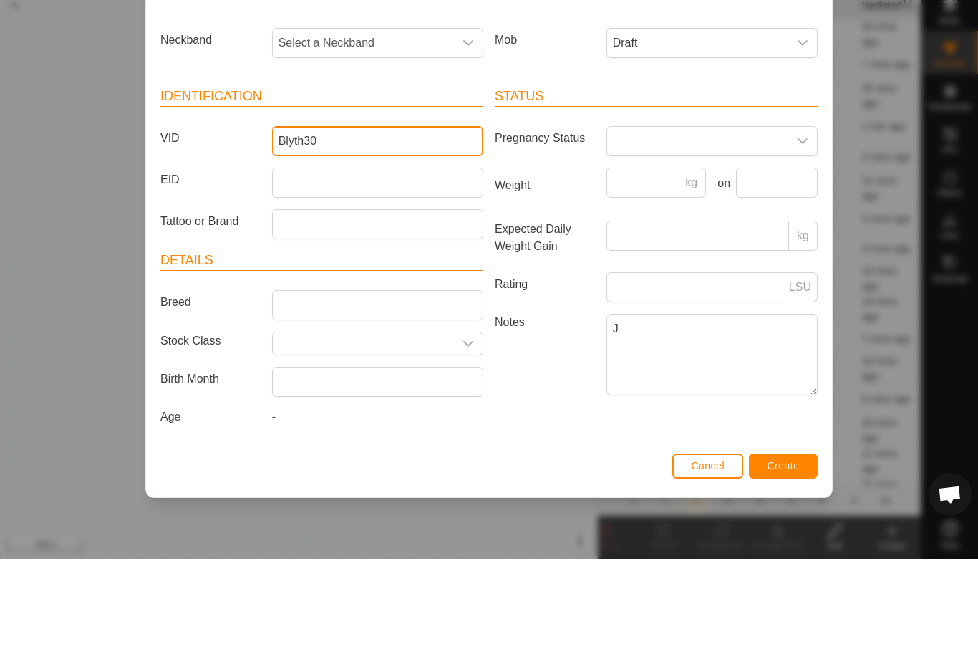
click at [357, 224] on input "Blyth30" at bounding box center [377, 239] width 211 height 30
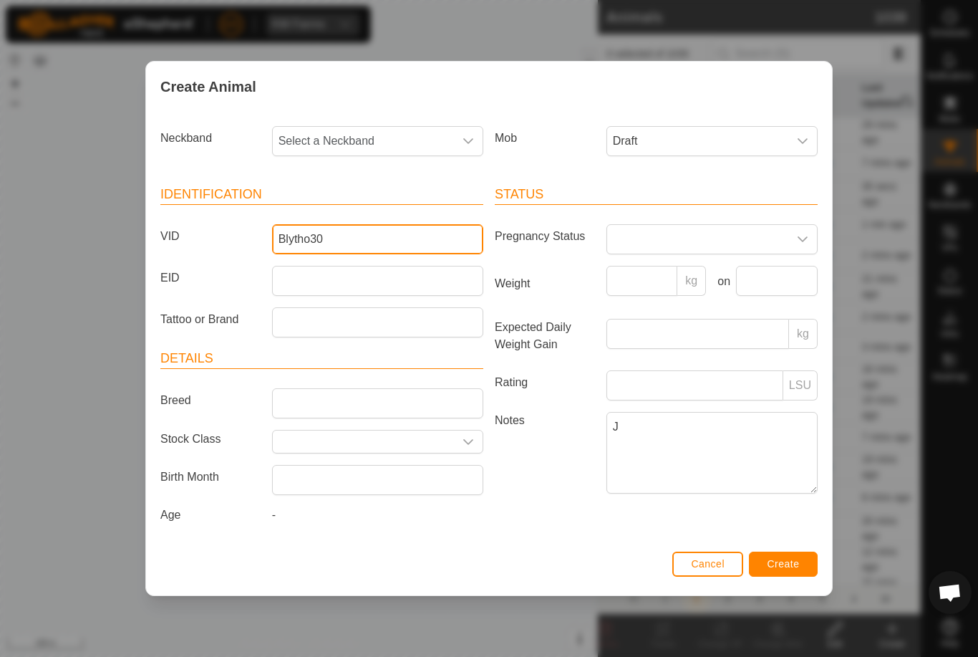
type input "Blytho30"
click at [389, 128] on span "Select a Neckband" at bounding box center [363, 141] width 181 height 29
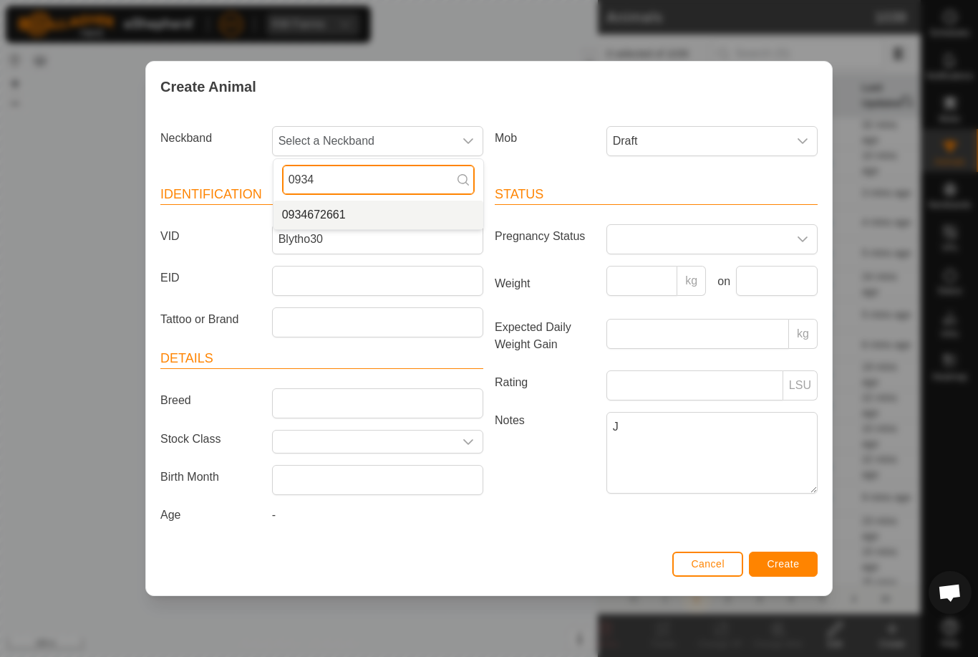
type input "0934"
click at [374, 215] on li "0934672661" at bounding box center [379, 214] width 210 height 29
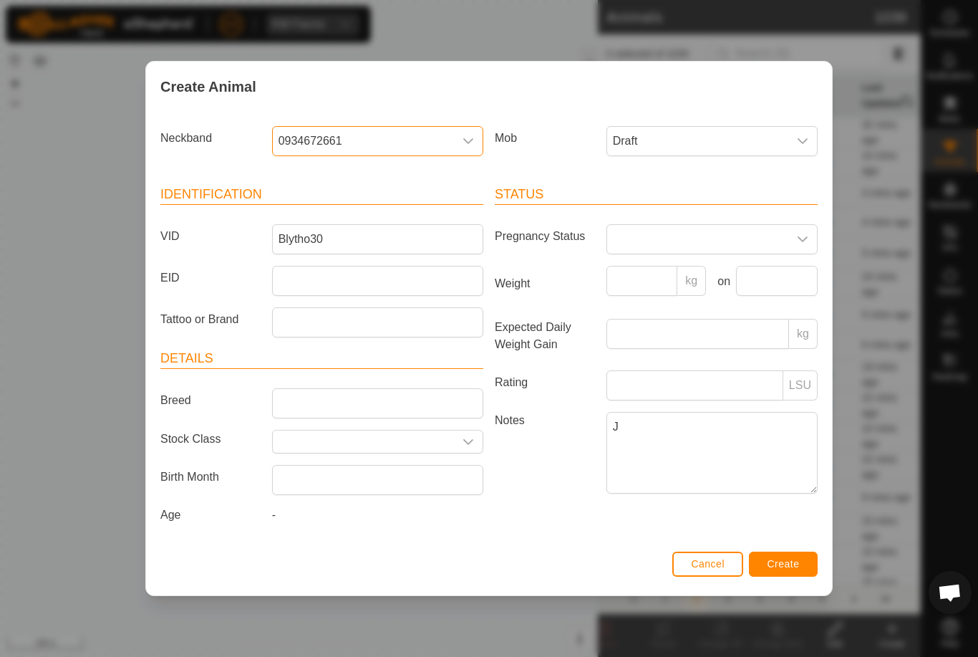
click at [772, 555] on button "Create" at bounding box center [783, 563] width 69 height 25
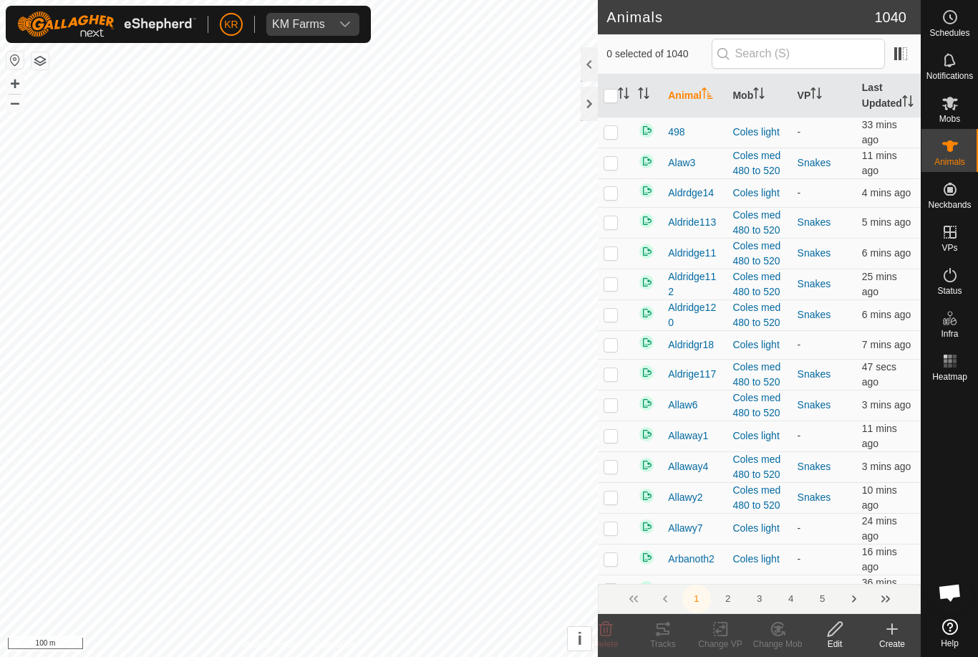
click at [892, 633] on icon at bounding box center [892, 629] width 0 height 10
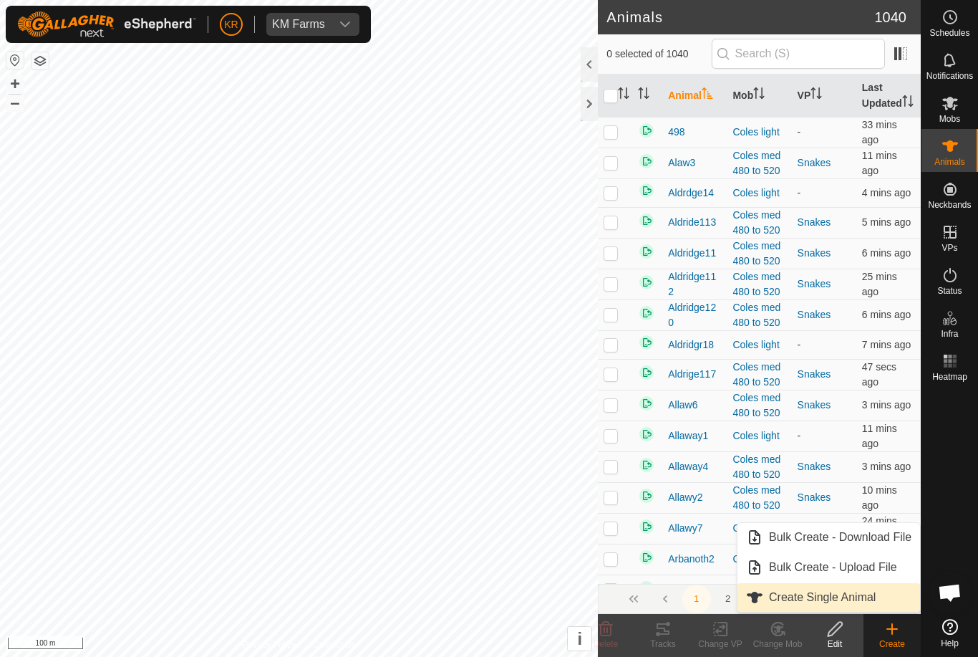
click at [872, 595] on span "Create Single Animal" at bounding box center [822, 597] width 107 height 17
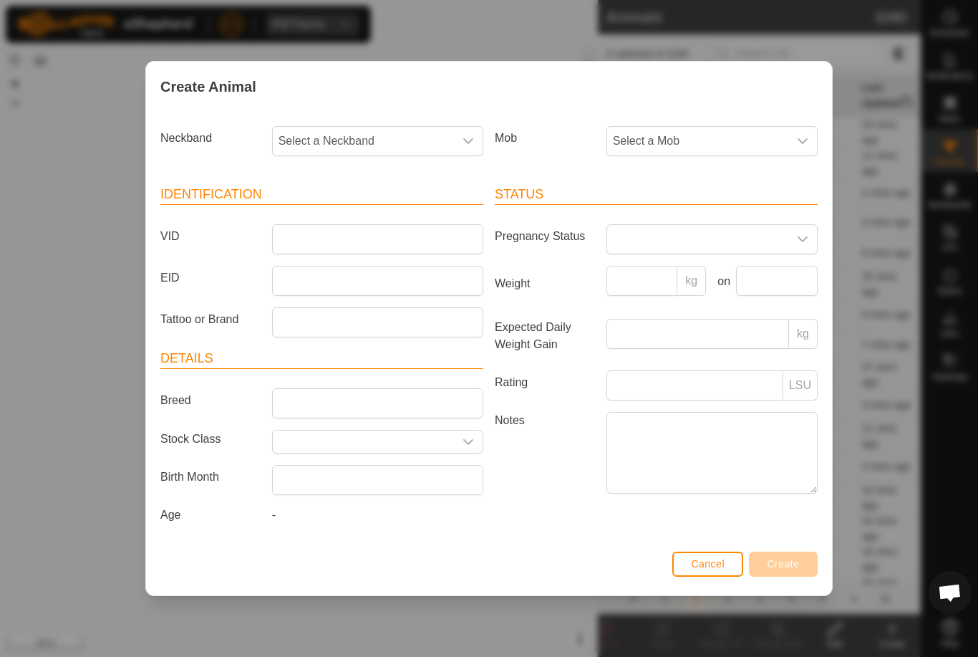
click at [372, 137] on span "Select a Neckband" at bounding box center [363, 141] width 181 height 29
type input "2438"
click at [391, 209] on li "2438581103" at bounding box center [379, 214] width 210 height 29
click at [766, 137] on span "Select a Mob" at bounding box center [697, 141] width 181 height 29
click at [697, 244] on span "DCF light sub440kg" at bounding box center [667, 244] width 101 height 17
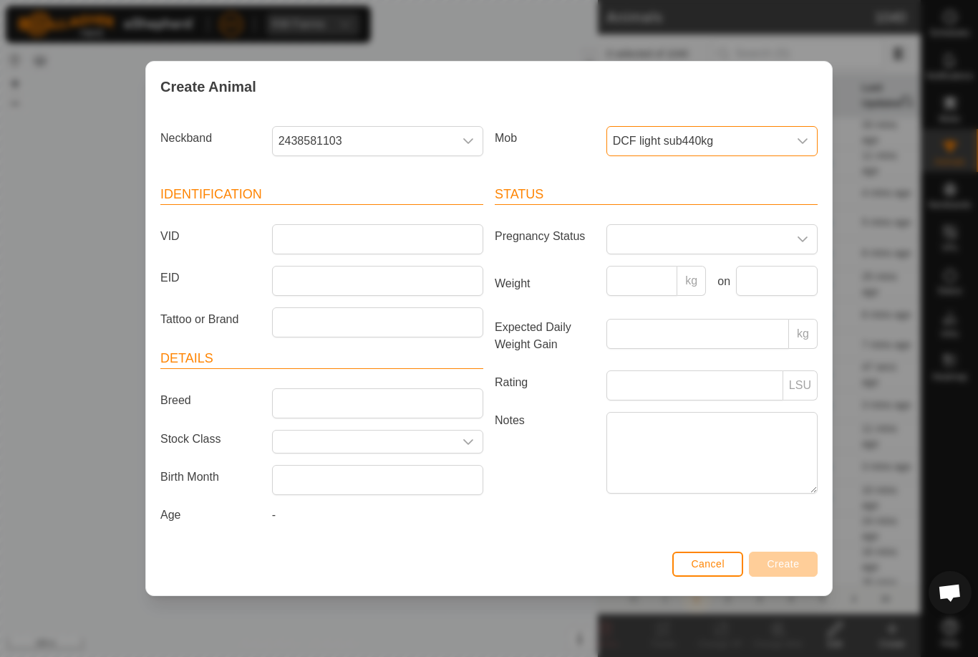
click at [768, 142] on span "DCF light sub440kg" at bounding box center [697, 141] width 181 height 29
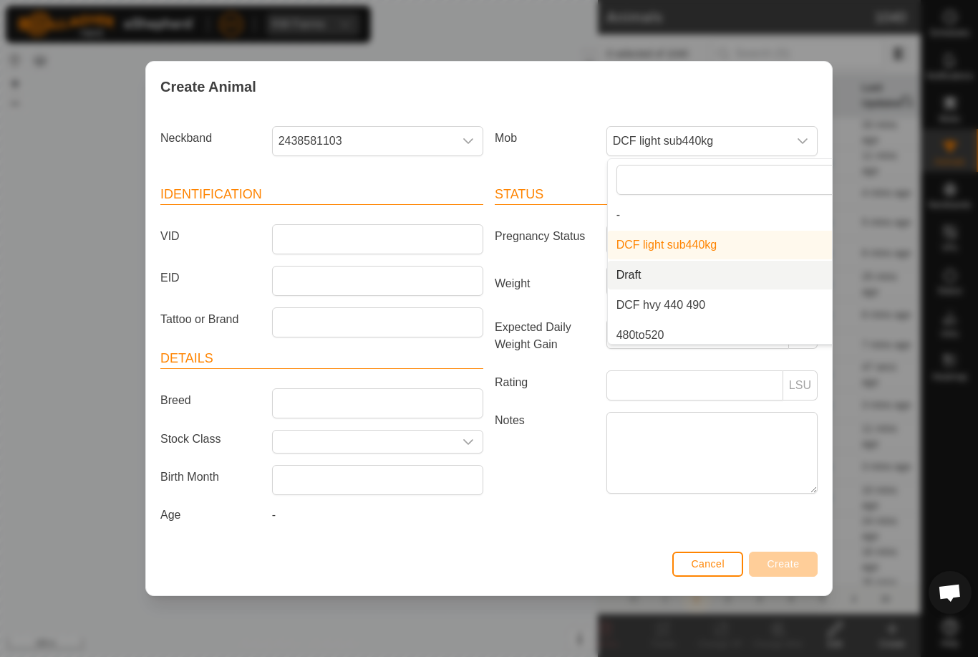
click at [685, 280] on li "Draft" at bounding box center [740, 275] width 264 height 29
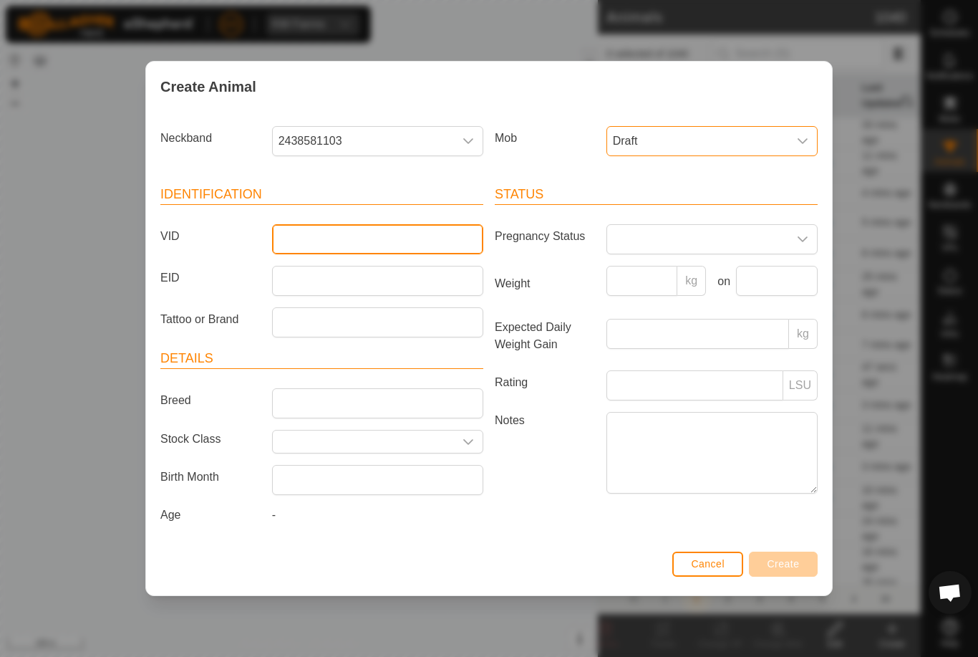
click at [404, 249] on input "VID" at bounding box center [377, 239] width 211 height 30
type input "Blytho31"
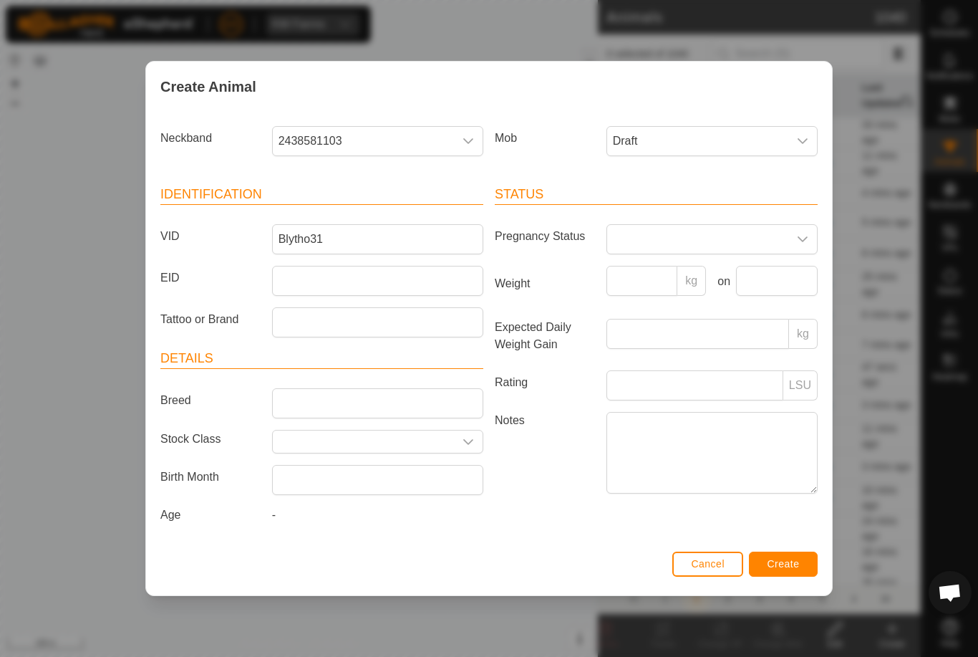
click at [786, 556] on button "Create" at bounding box center [783, 563] width 69 height 25
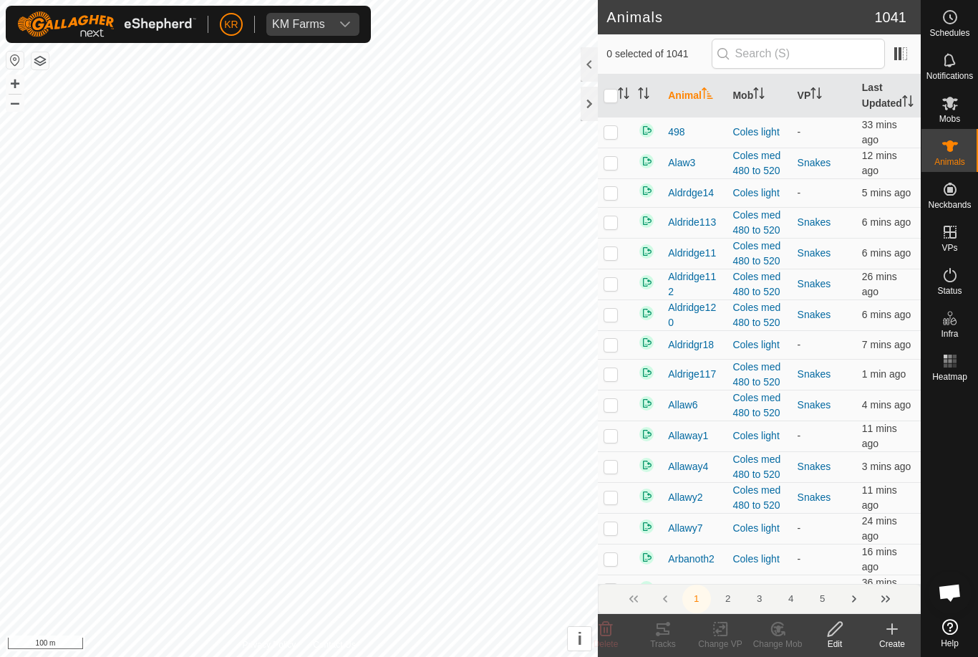
click at [912, 626] on create-svg-icon at bounding box center [892, 628] width 57 height 17
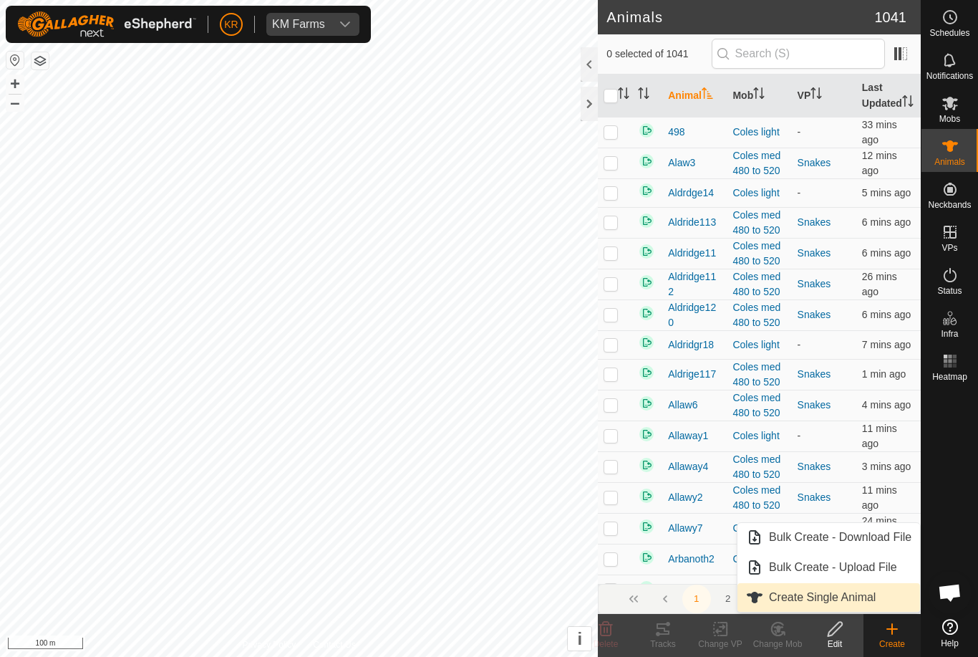
click at [852, 591] on span "Create Single Animal" at bounding box center [822, 597] width 107 height 17
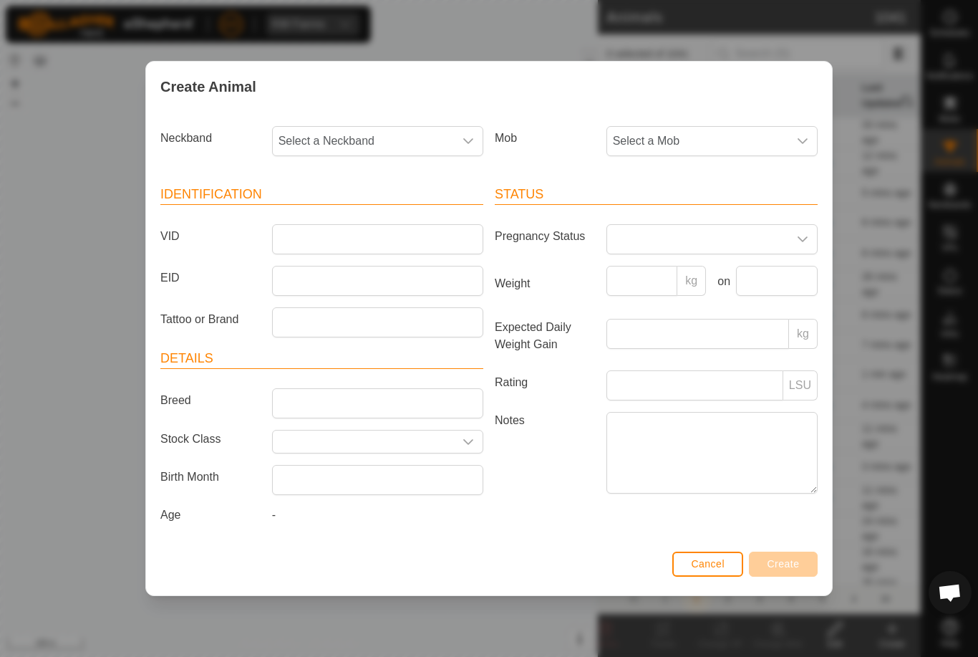
click at [395, 130] on span "Select a Neckband" at bounding box center [363, 141] width 181 height 29
type input "1851"
click at [362, 200] on li "1851450781" at bounding box center [379, 214] width 210 height 29
click at [707, 136] on span "Select a Mob" at bounding box center [697, 141] width 181 height 29
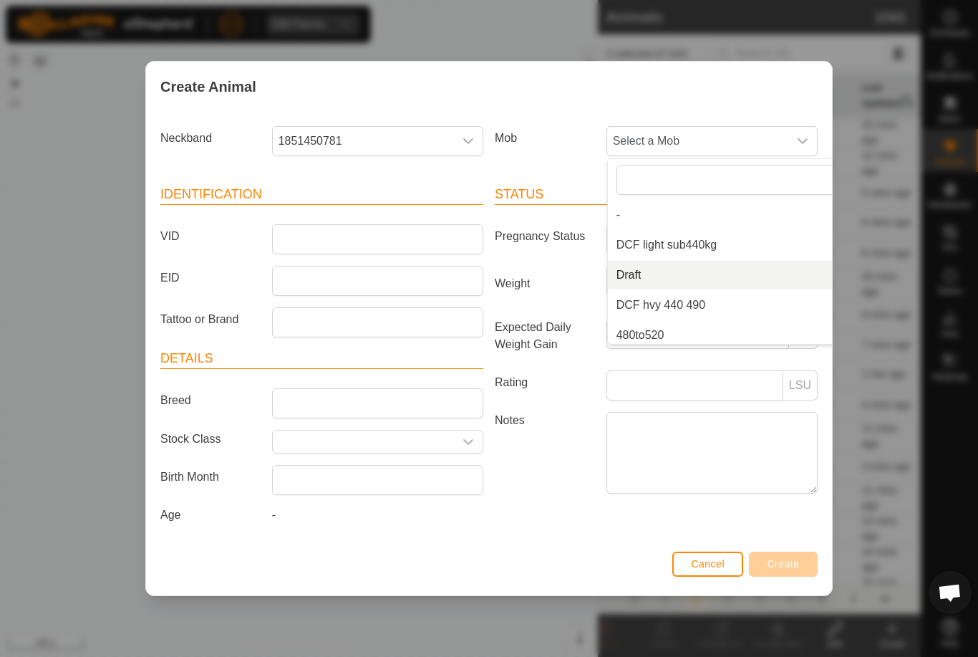
click at [693, 269] on li "Draft" at bounding box center [740, 275] width 264 height 29
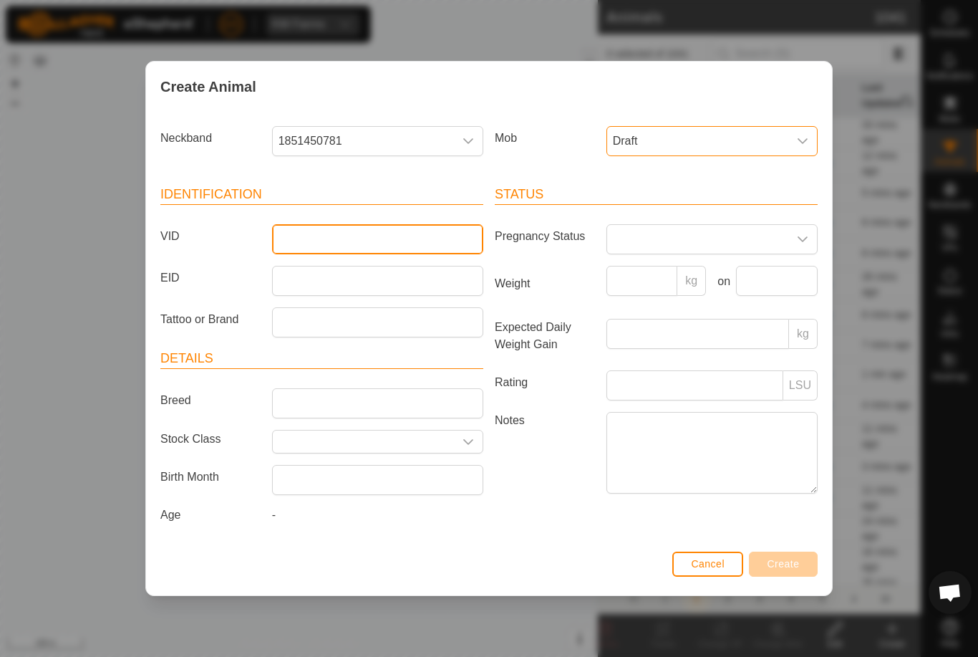
click at [413, 248] on input "VID" at bounding box center [377, 239] width 211 height 30
type input "Blyth32"
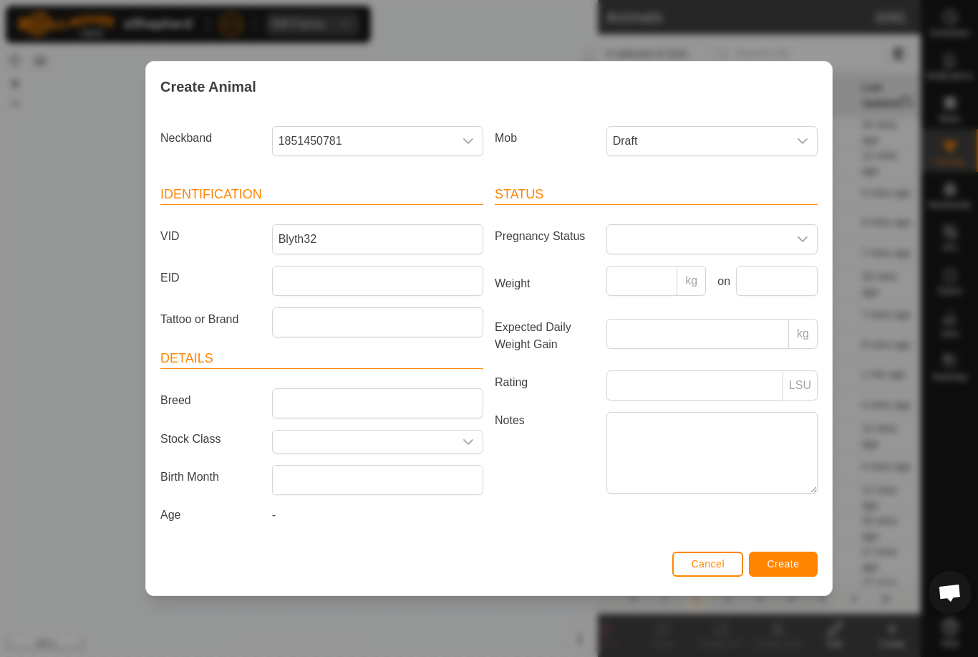
click at [801, 563] on button "Create" at bounding box center [783, 563] width 69 height 25
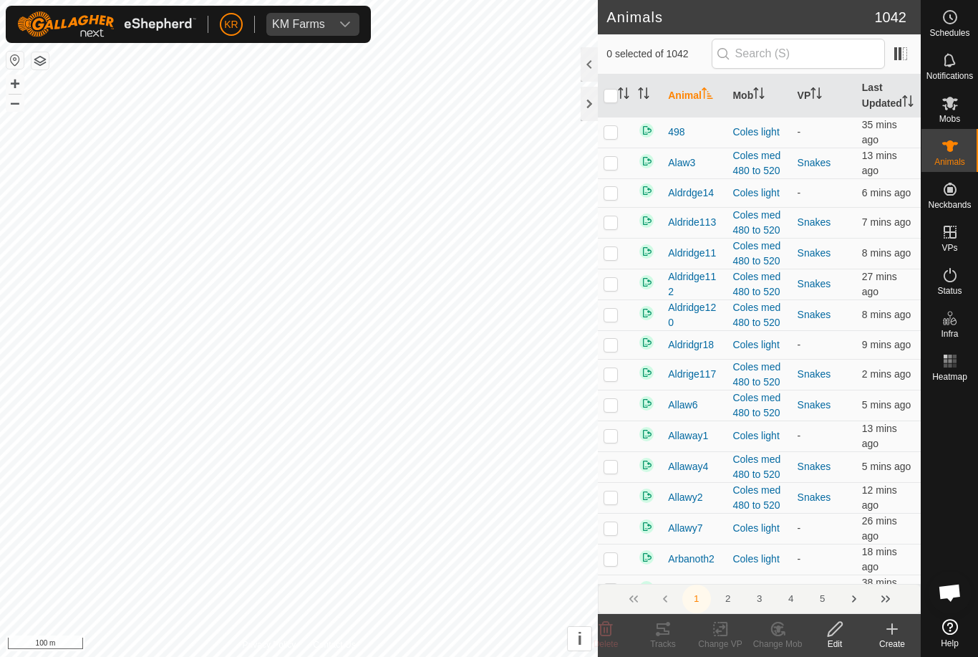
click at [886, 634] on icon at bounding box center [892, 628] width 17 height 17
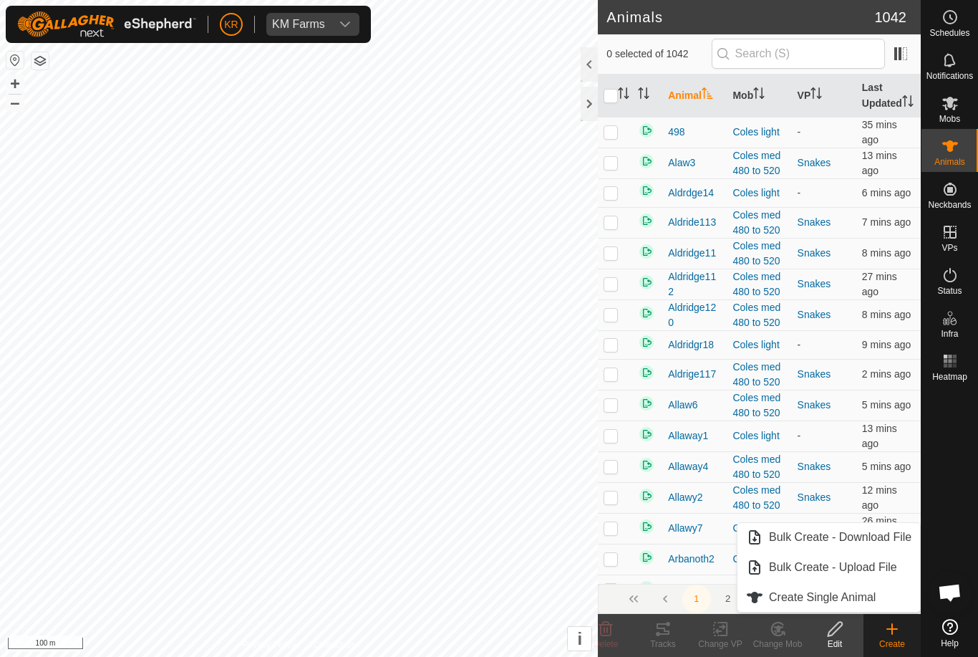
click at [871, 599] on span "Create Single Animal" at bounding box center [822, 597] width 107 height 17
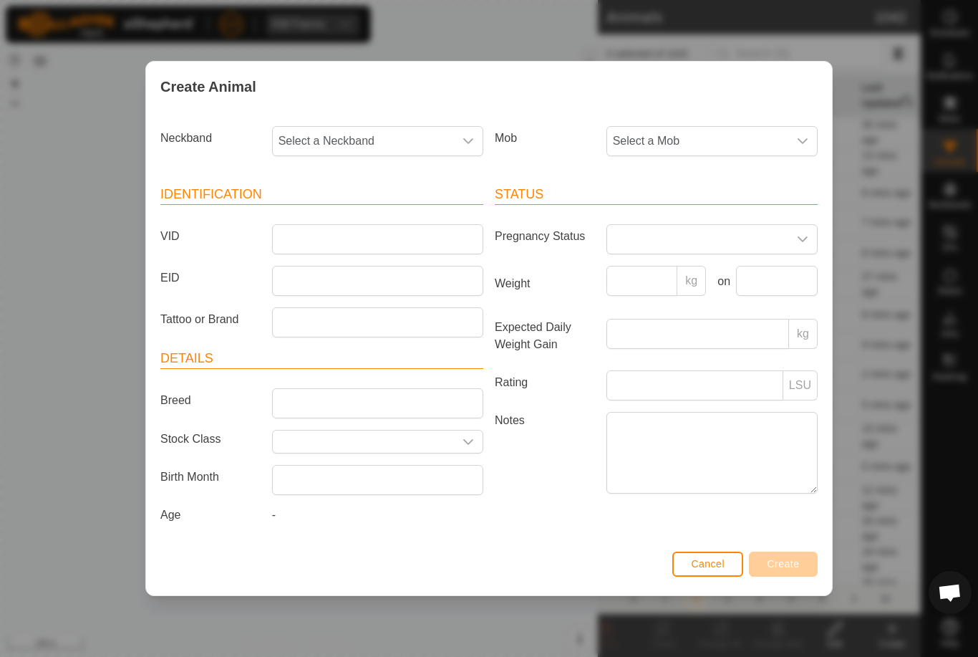
click at [737, 145] on span "Select a Mob" at bounding box center [697, 141] width 181 height 29
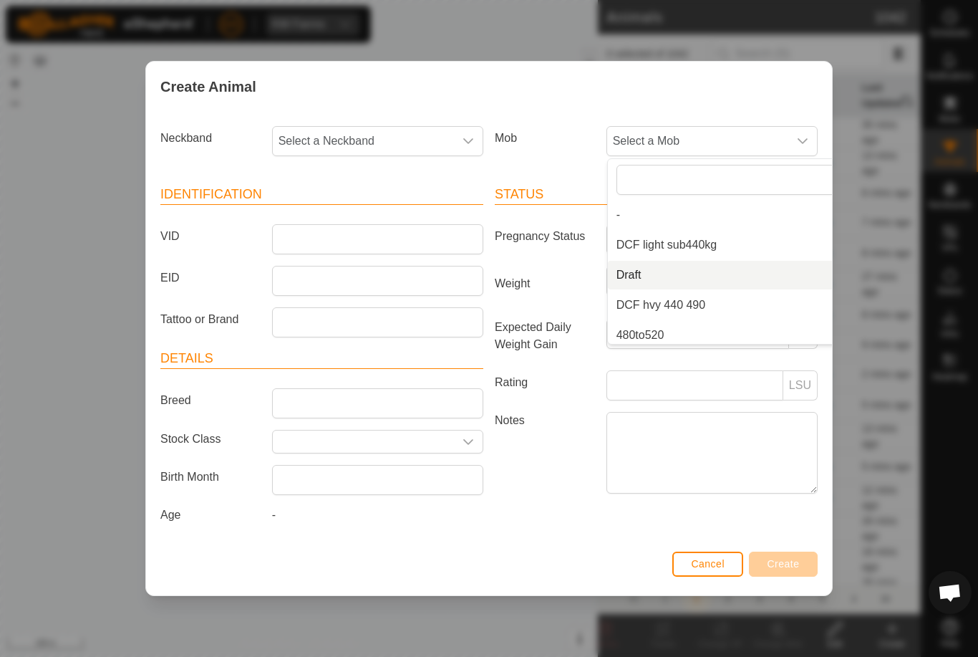
click at [704, 276] on li "Draft" at bounding box center [740, 275] width 264 height 29
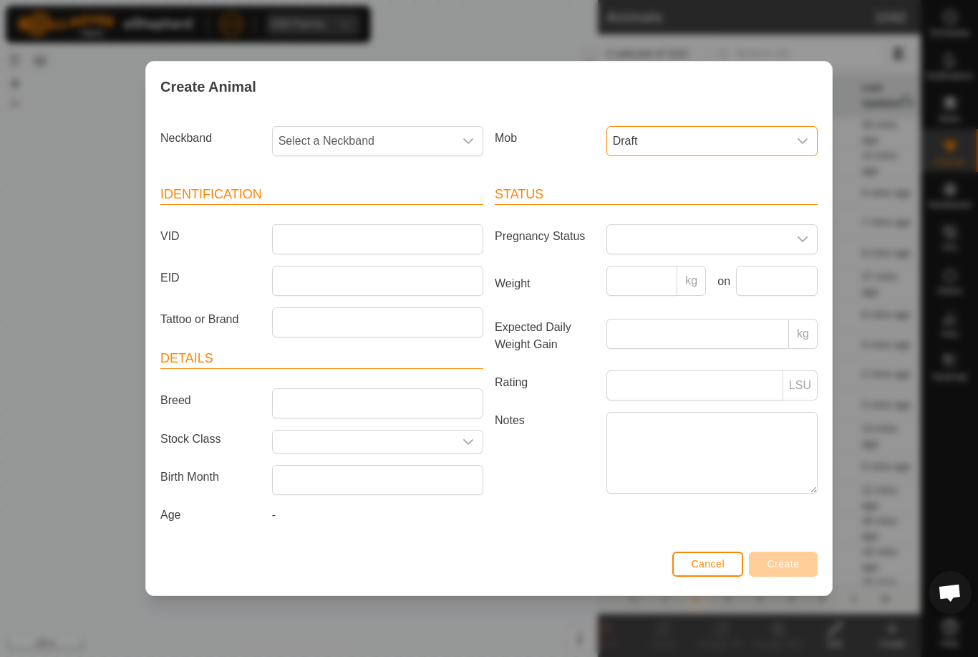
click at [400, 127] on span "Select a Neckband" at bounding box center [363, 141] width 181 height 29
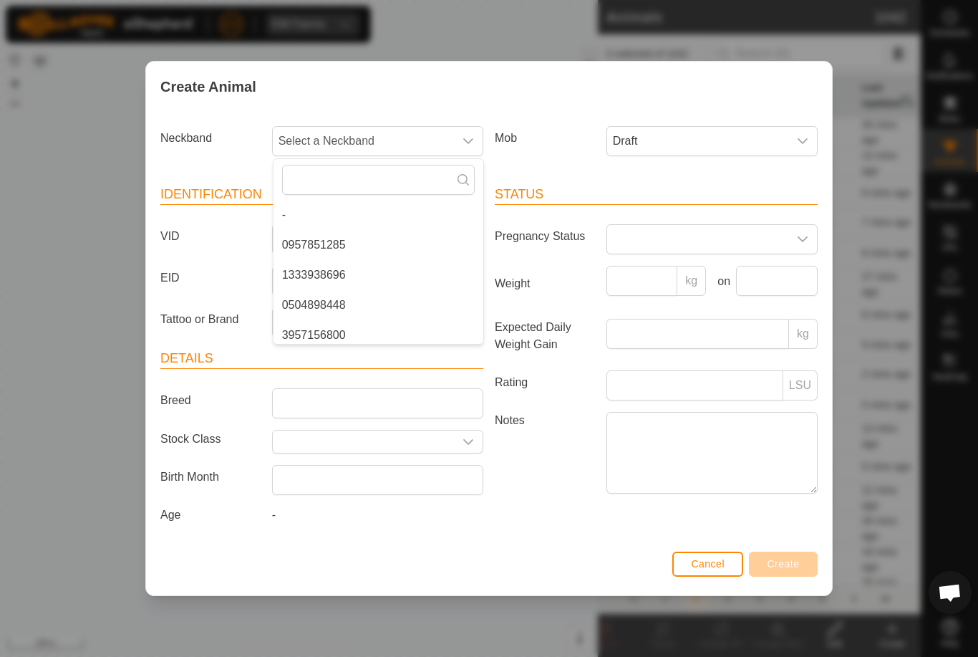
click at [528, 95] on div "Create Animal" at bounding box center [489, 87] width 686 height 50
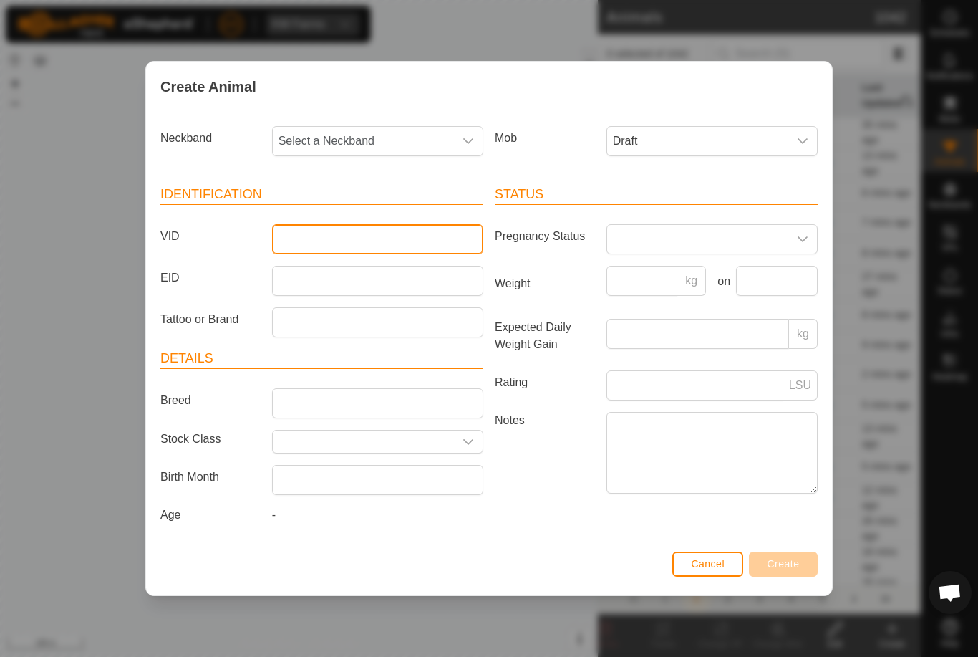
click at [389, 236] on input "VID" at bounding box center [377, 239] width 211 height 30
type input "Blytho"
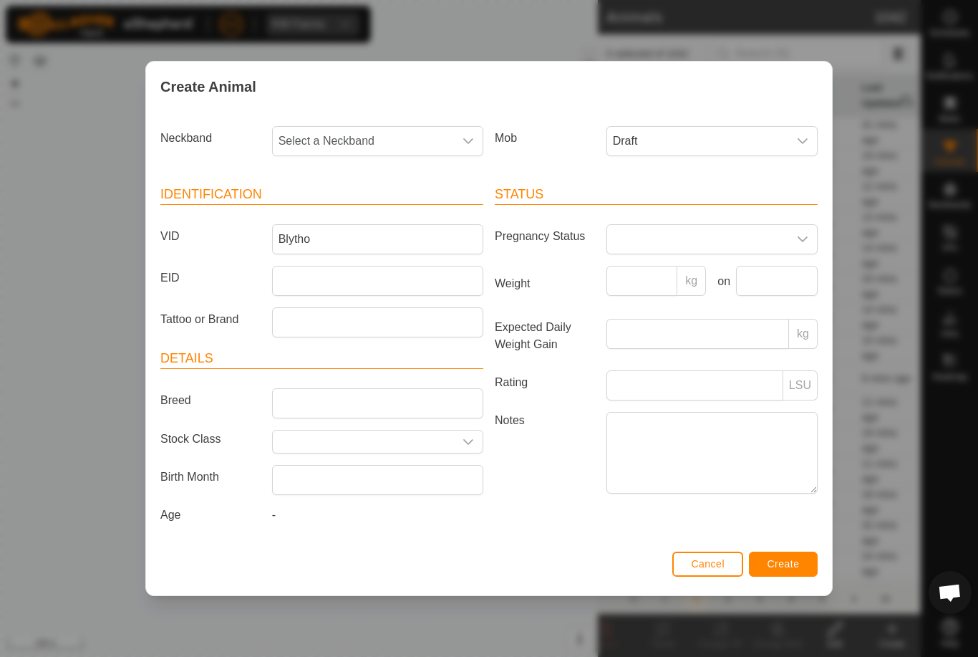
click at [374, 141] on span "Select a Neckband" at bounding box center [363, 141] width 181 height 29
type input "2278"
click at [382, 213] on li "2278015001" at bounding box center [379, 214] width 210 height 29
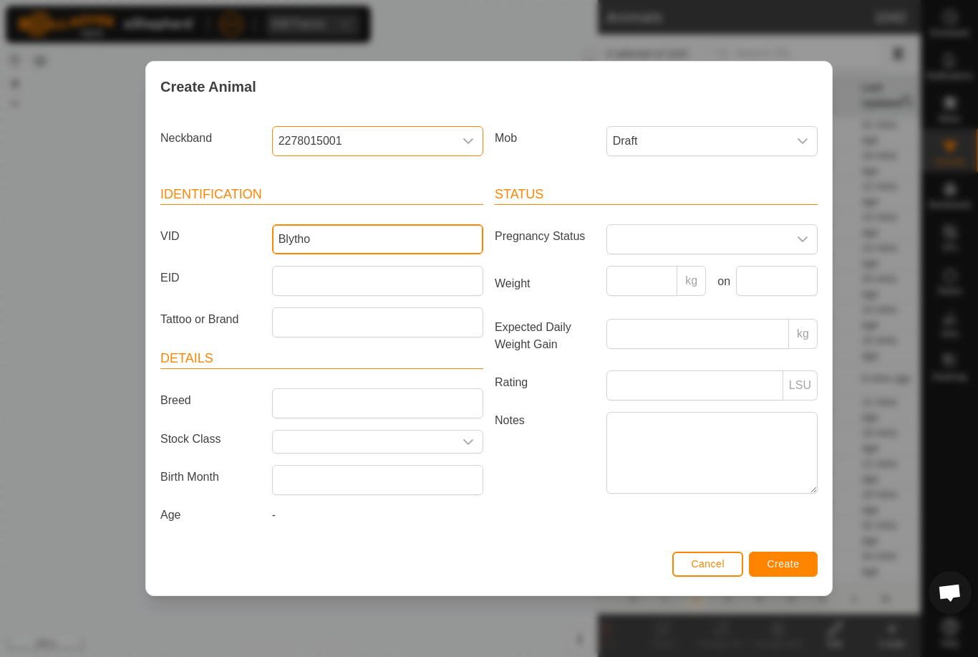
click at [393, 241] on input "Blytho" at bounding box center [377, 239] width 211 height 30
type input "Blytho4"
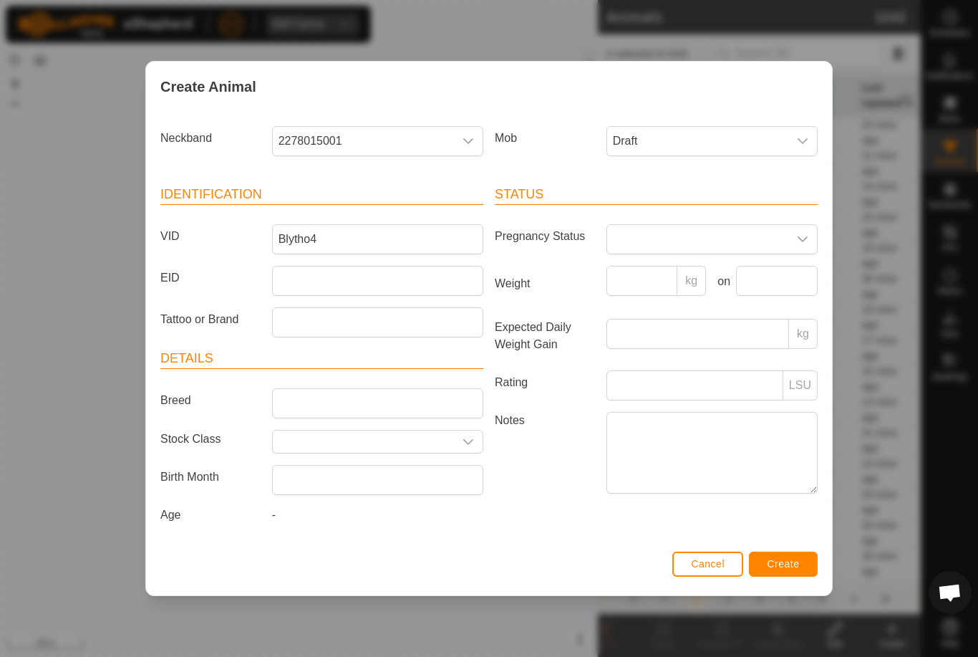
click at [804, 568] on button "Create" at bounding box center [783, 563] width 69 height 25
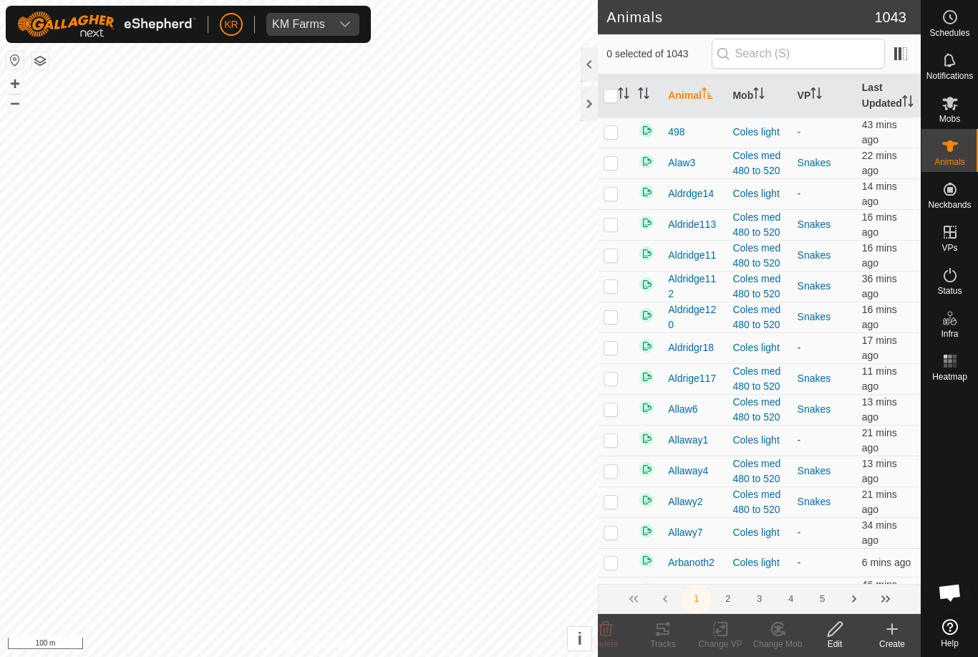
click at [892, 634] on icon at bounding box center [892, 629] width 0 height 10
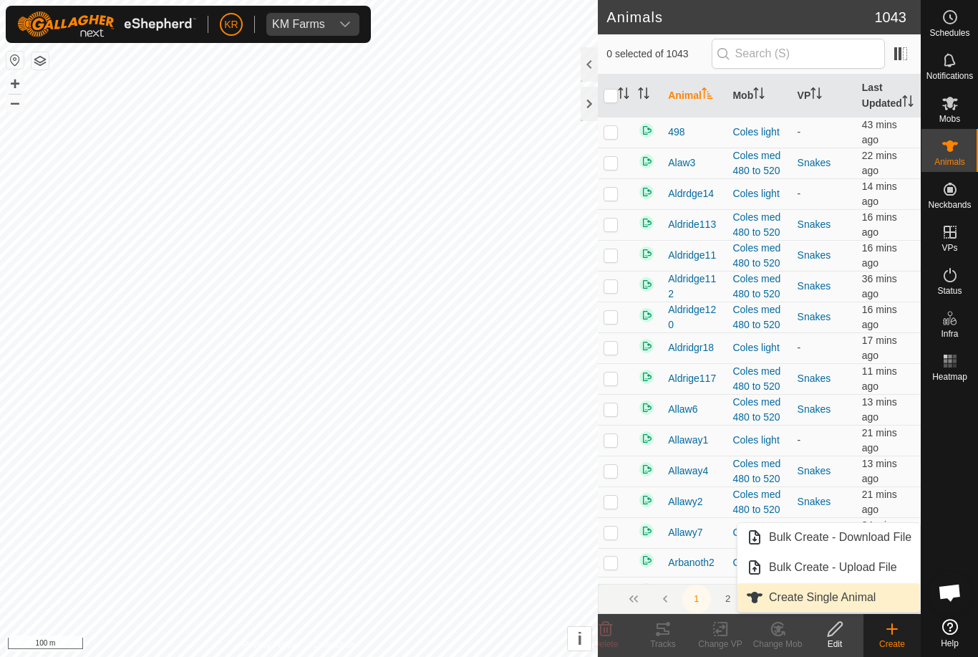
click at [871, 602] on span "Create Single Animal" at bounding box center [822, 597] width 107 height 17
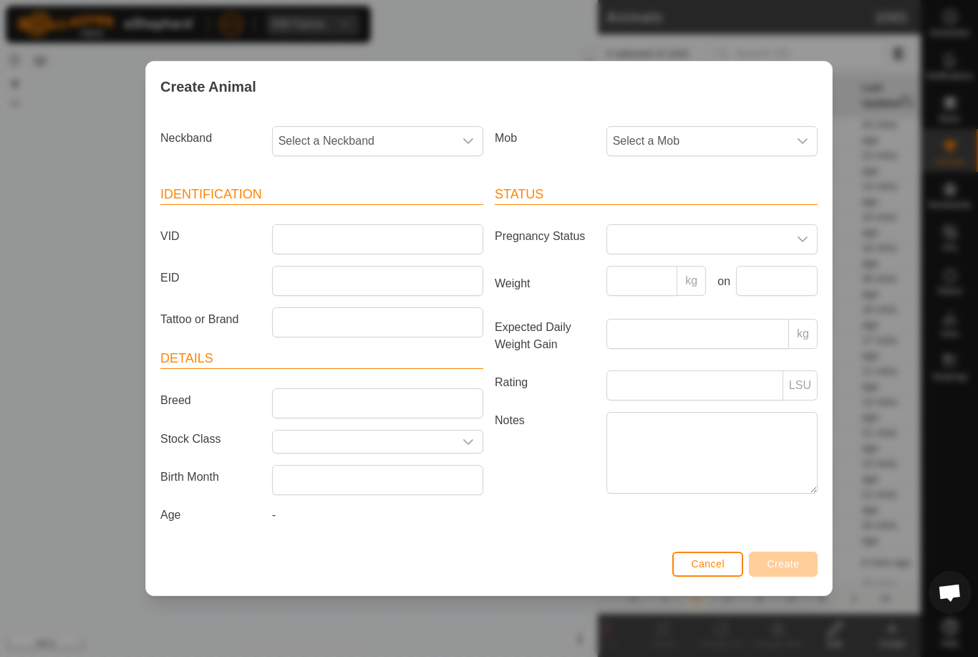
click at [324, 131] on span "Select a Neckband" at bounding box center [363, 141] width 181 height 29
type input "2470"
click at [384, 211] on li "2470873821" at bounding box center [379, 214] width 210 height 29
click at [695, 140] on span "Select a Mob" at bounding box center [697, 141] width 181 height 29
click at [683, 279] on li "Draft" at bounding box center [740, 275] width 264 height 29
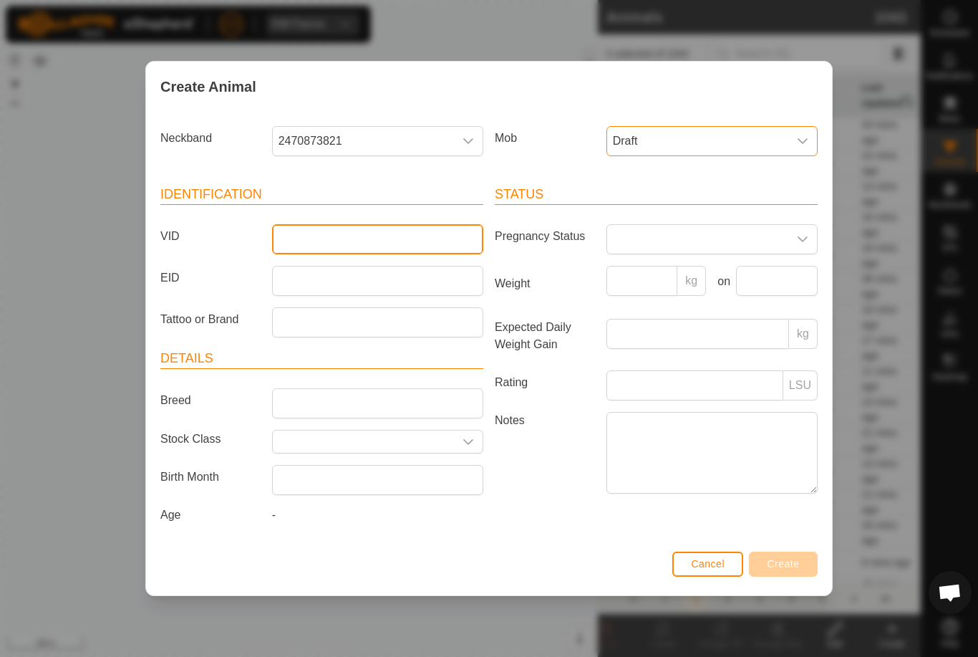
click at [402, 243] on input "VID" at bounding box center [377, 239] width 211 height 30
type input "Blytho9"
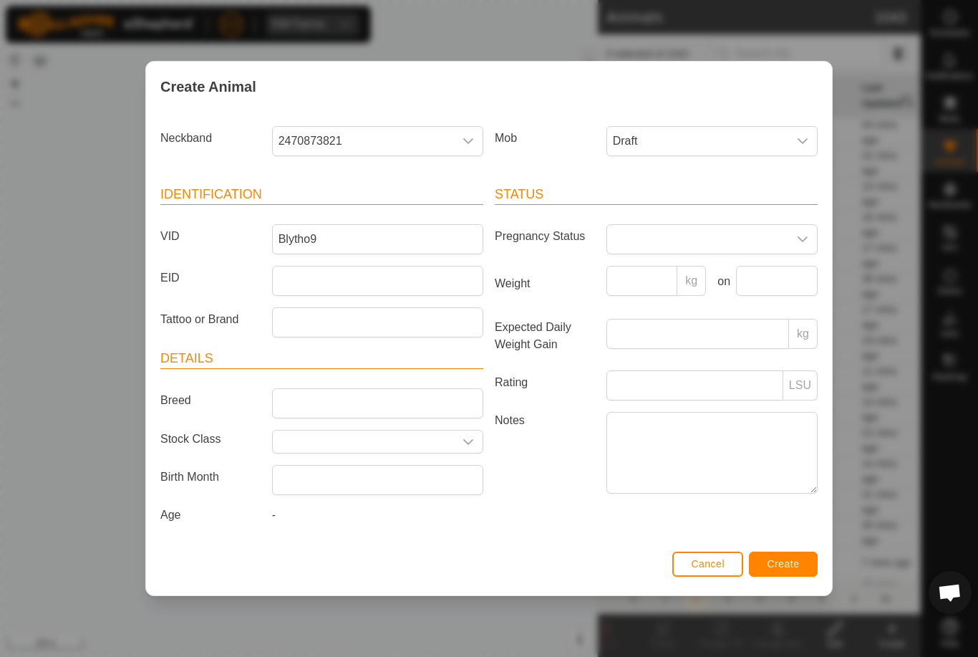
click at [775, 557] on button "Create" at bounding box center [783, 563] width 69 height 25
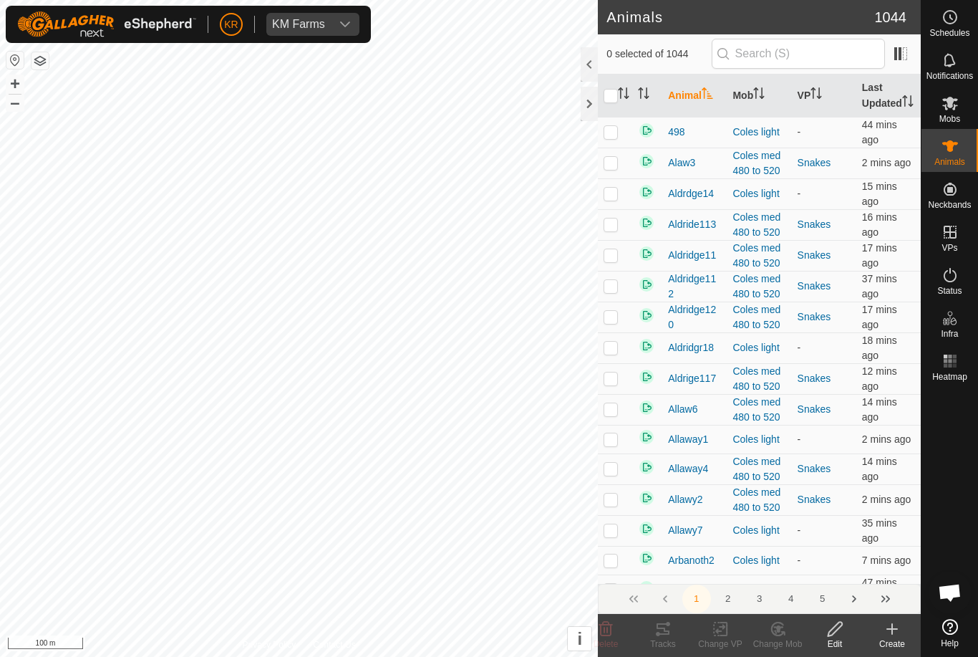
click at [886, 634] on icon at bounding box center [892, 628] width 17 height 17
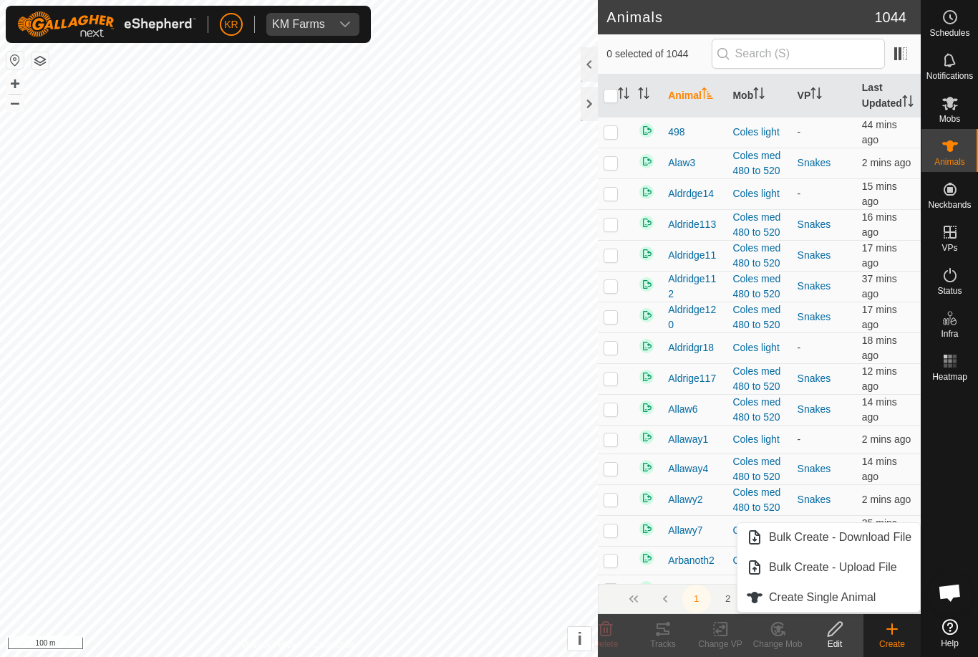
click at [871, 604] on span "Create Single Animal" at bounding box center [822, 597] width 107 height 17
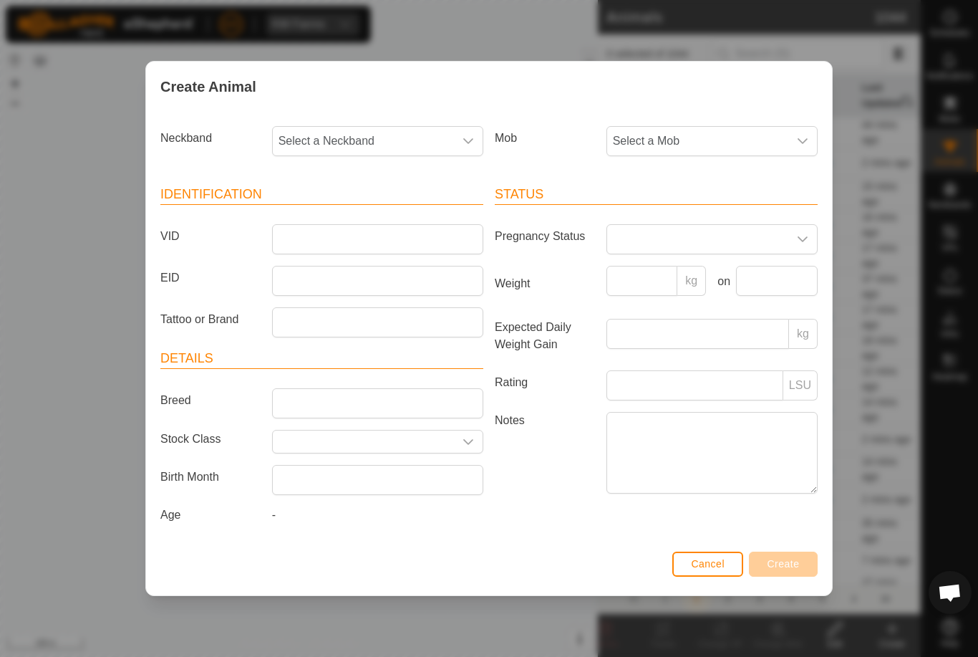
click at [715, 133] on span "Select a Mob" at bounding box center [697, 141] width 181 height 29
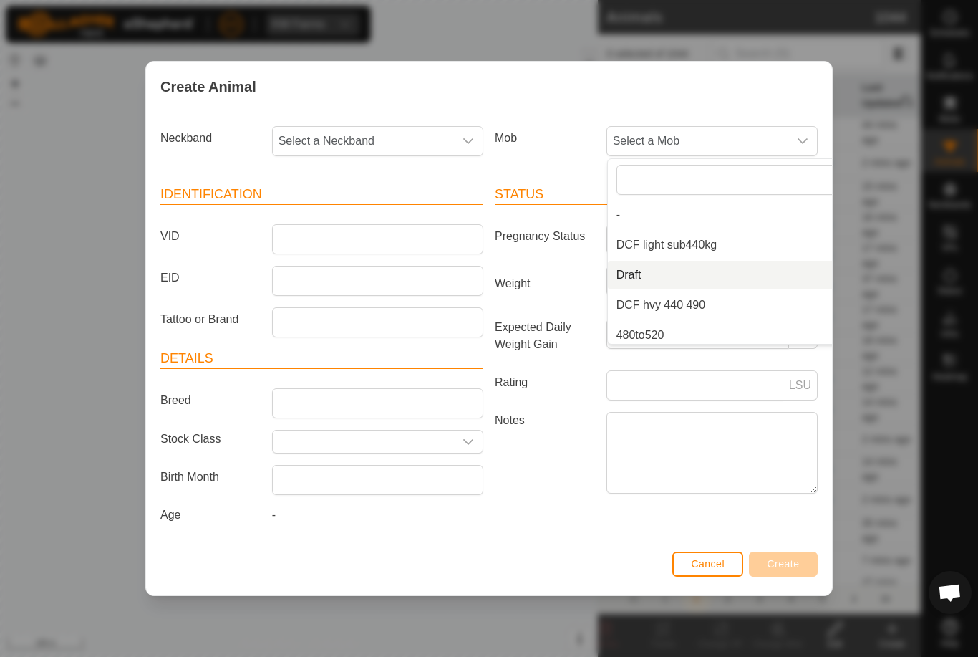
click at [699, 278] on li "Draft" at bounding box center [740, 275] width 264 height 29
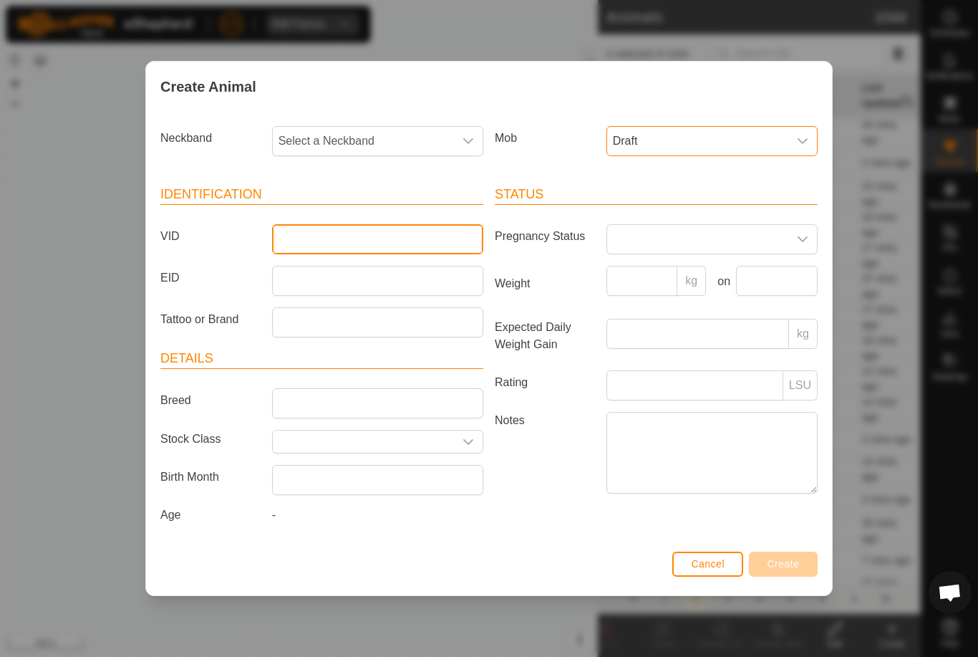
click at [398, 235] on input "VID" at bounding box center [377, 239] width 211 height 30
type input "Blytho11"
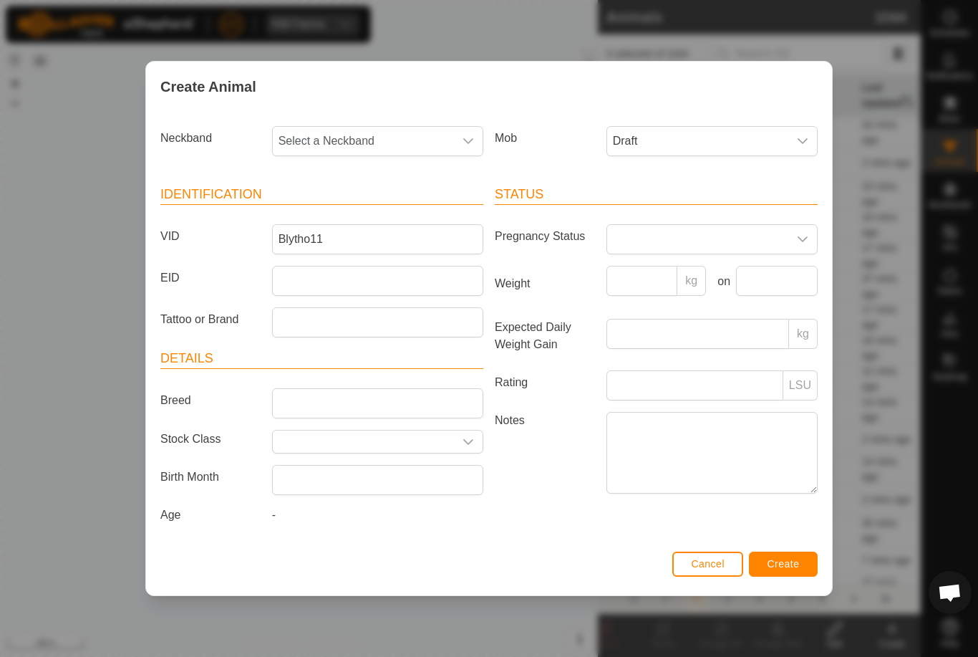
click at [374, 130] on span "Select a Neckband" at bounding box center [363, 141] width 181 height 29
type input "2110"
click at [400, 211] on li "2110074545" at bounding box center [379, 214] width 210 height 29
click at [807, 551] on div "Cancel Create" at bounding box center [489, 570] width 686 height 49
click at [786, 559] on button "Create" at bounding box center [783, 563] width 69 height 25
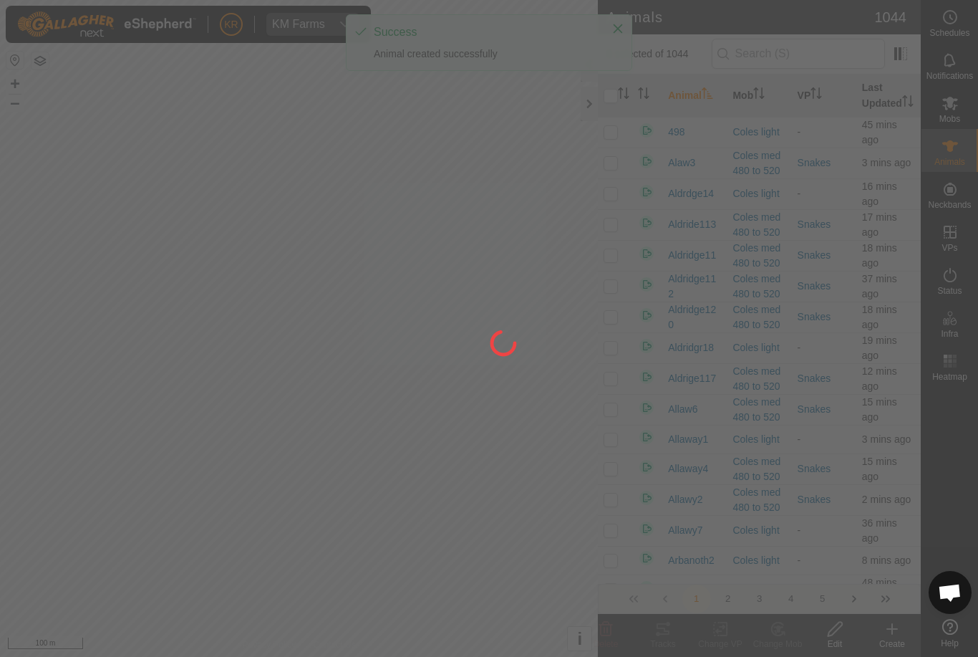
click at [887, 635] on div at bounding box center [489, 328] width 978 height 657
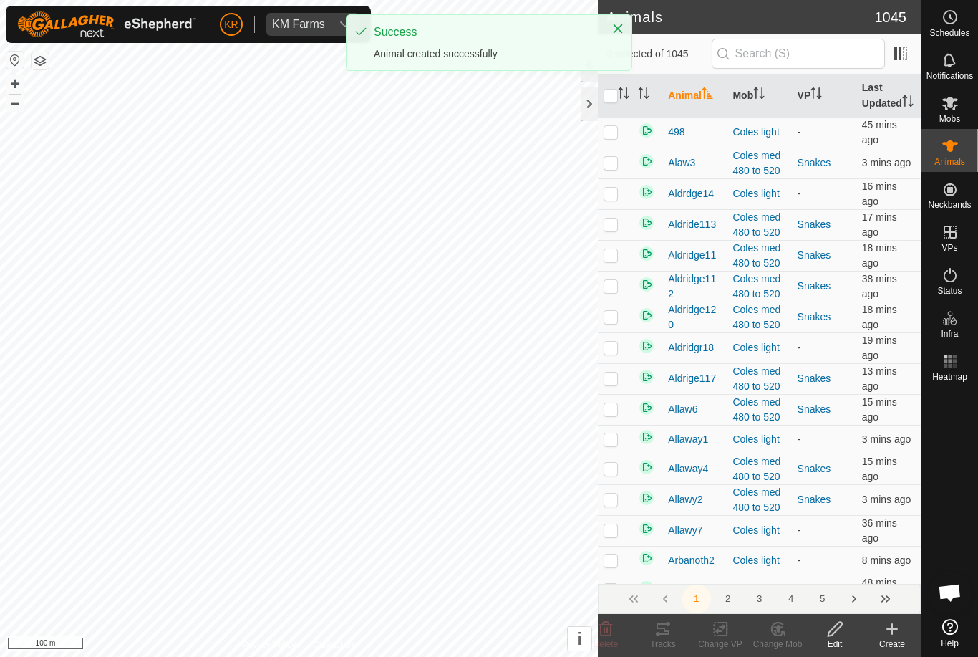
click at [892, 634] on icon at bounding box center [892, 629] width 0 height 10
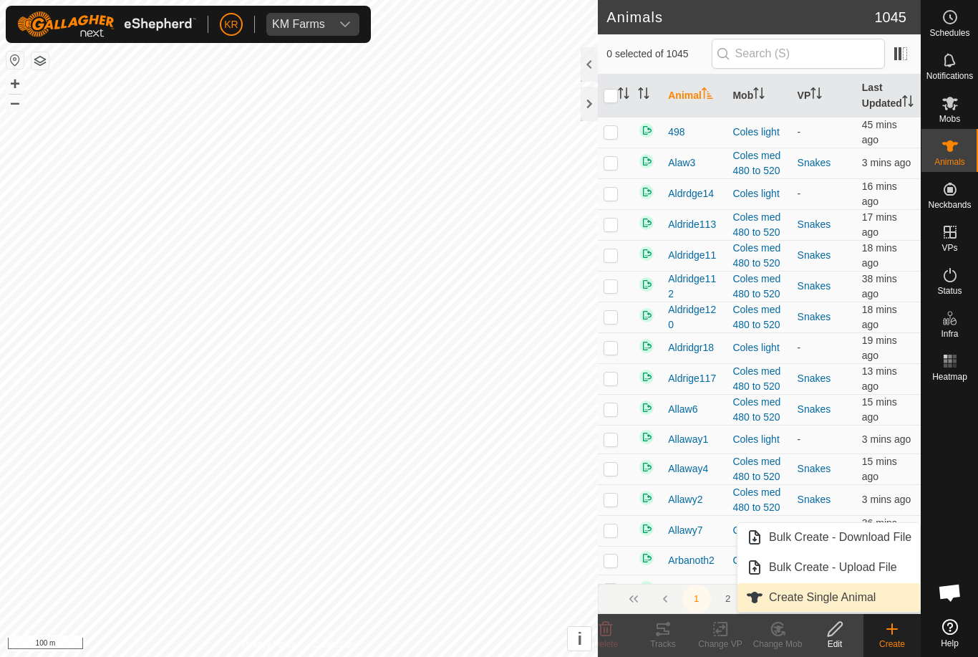
click at [874, 599] on span "Create Single Animal" at bounding box center [822, 597] width 107 height 17
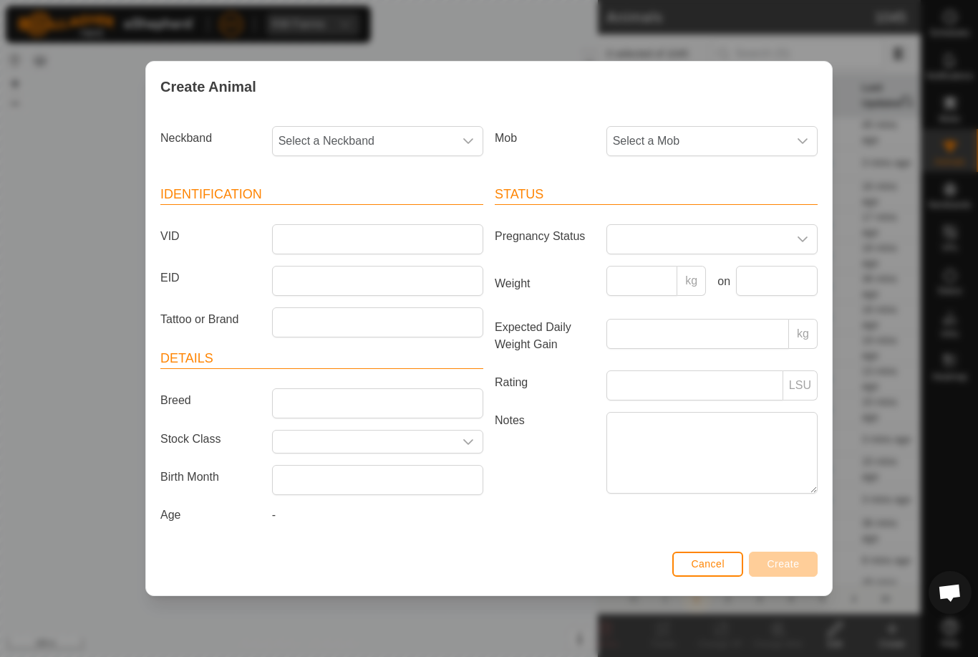
click at [377, 150] on span "Select a Neckband" at bounding box center [363, 141] width 181 height 29
type input "0868"
click at [372, 213] on li "0868612001" at bounding box center [379, 214] width 210 height 29
click at [732, 142] on span "Select a Mob" at bounding box center [697, 141] width 181 height 29
click at [687, 274] on li "Draft" at bounding box center [740, 275] width 264 height 29
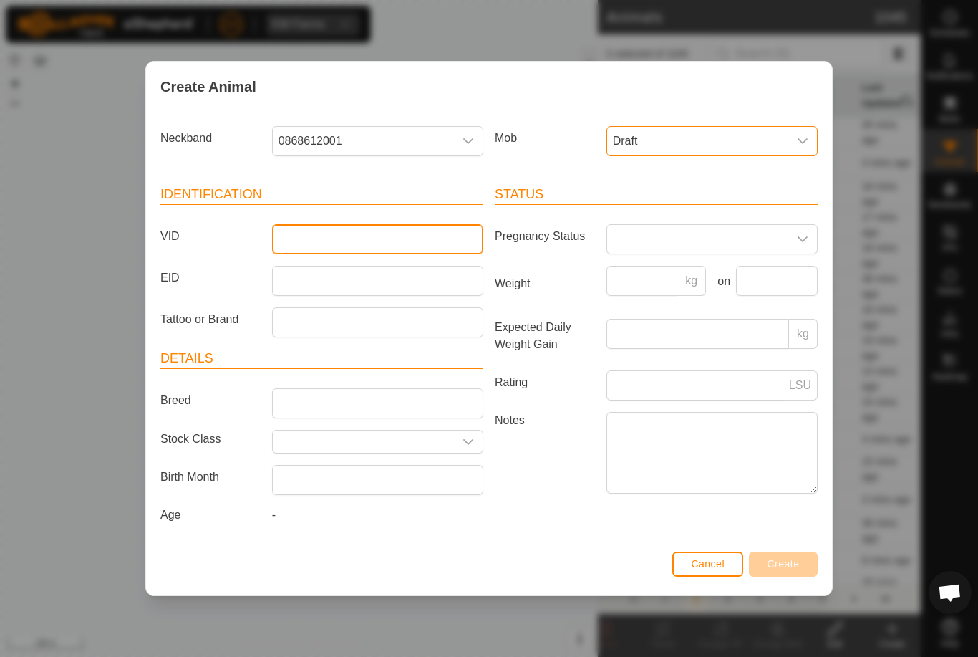
click at [415, 243] on input "VID" at bounding box center [377, 239] width 211 height 30
type input "Blytho3"
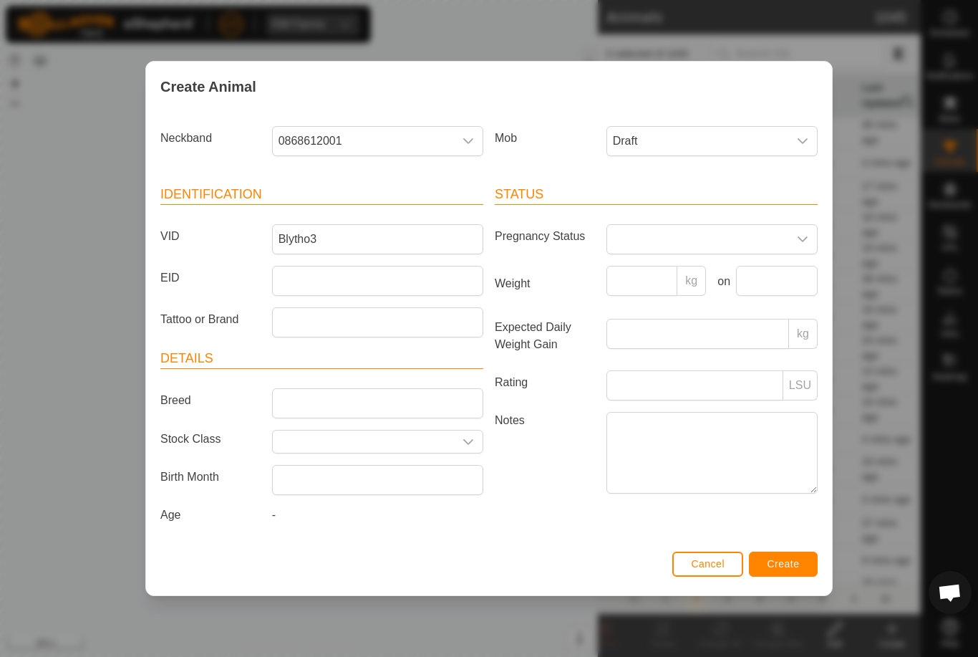
click at [793, 555] on button "Create" at bounding box center [783, 563] width 69 height 25
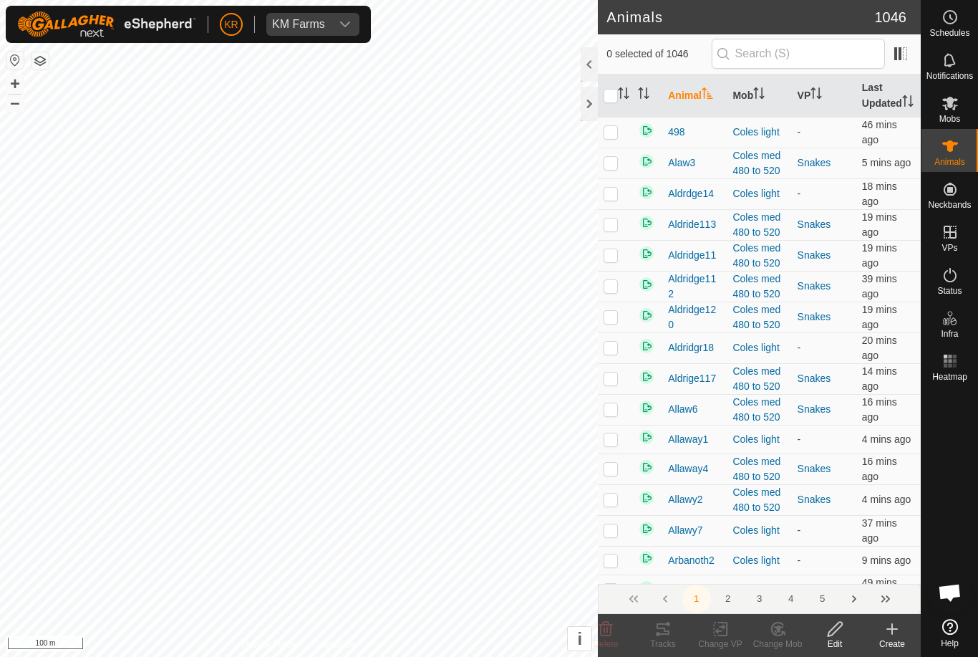
click at [895, 639] on div "Create" at bounding box center [892, 643] width 57 height 13
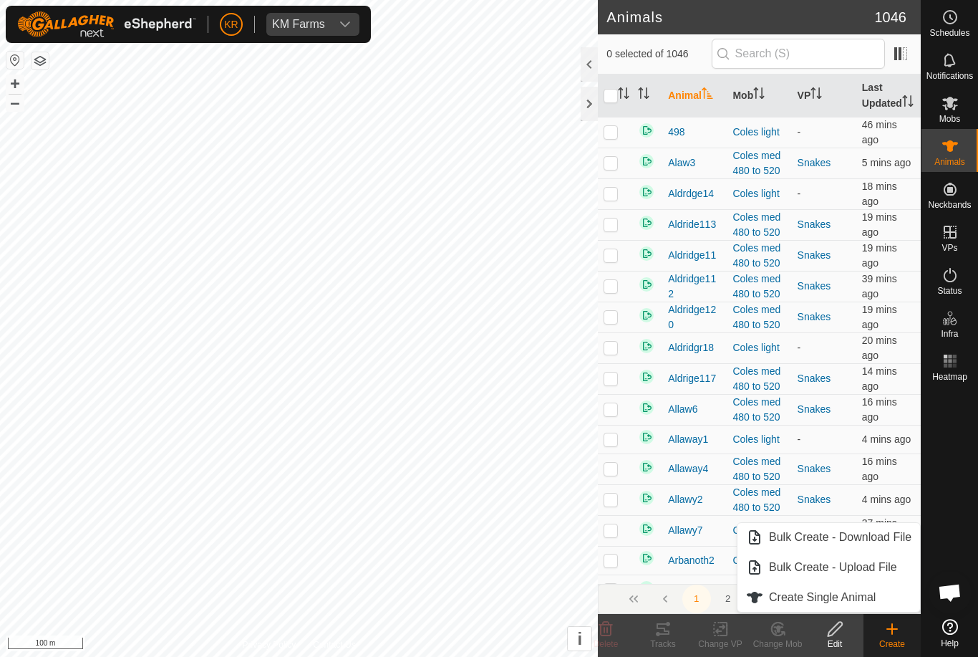
click at [871, 601] on span "Create Single Animal" at bounding box center [822, 597] width 107 height 17
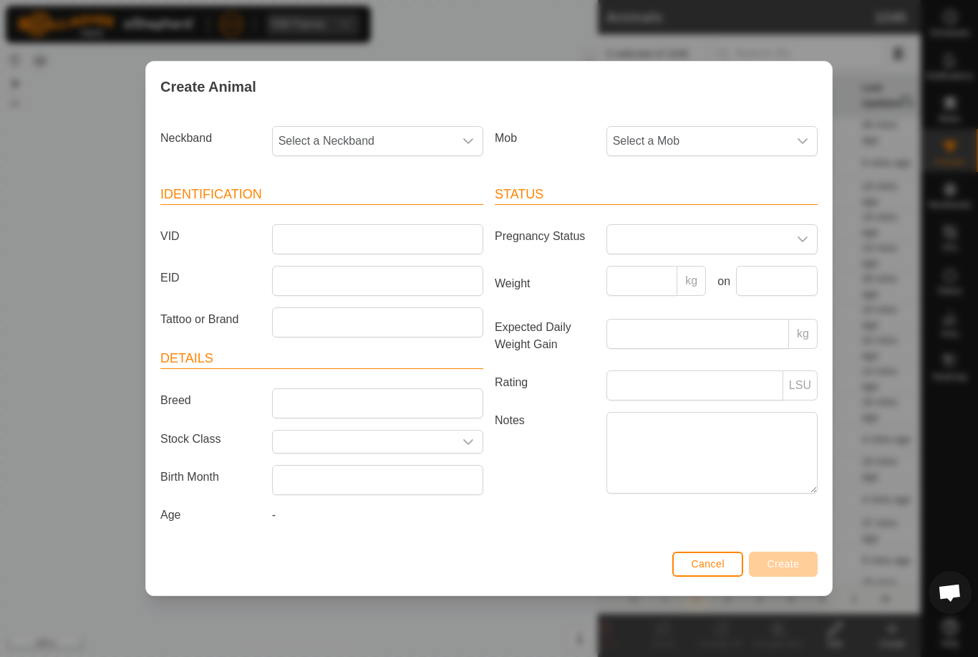
click at [710, 142] on span "Select a Mob" at bounding box center [697, 141] width 181 height 29
click at [698, 282] on li "Draft" at bounding box center [740, 275] width 264 height 29
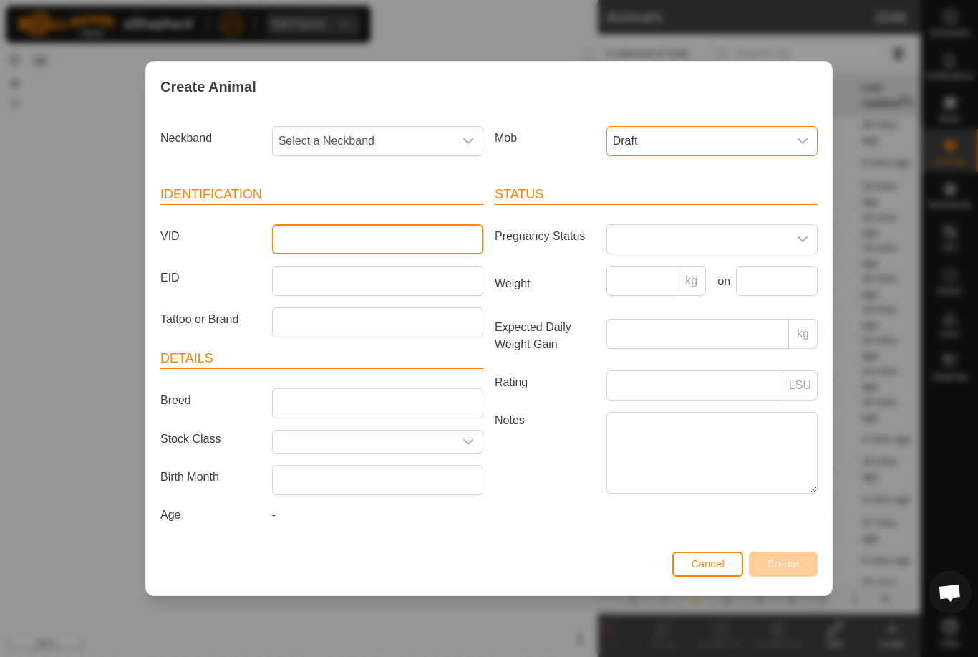
click at [421, 243] on input "VID" at bounding box center [377, 239] width 211 height 30
type input "Blytho"
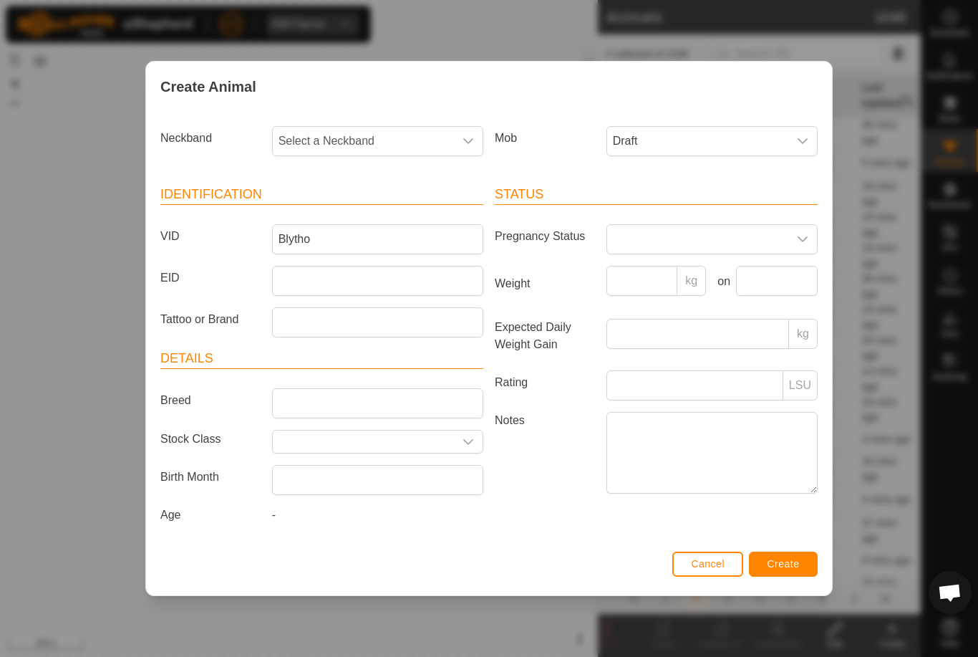
click at [361, 146] on span "Select a Neckband" at bounding box center [363, 141] width 181 height 29
type input "0424"
click at [377, 206] on li "0424402261" at bounding box center [379, 214] width 210 height 29
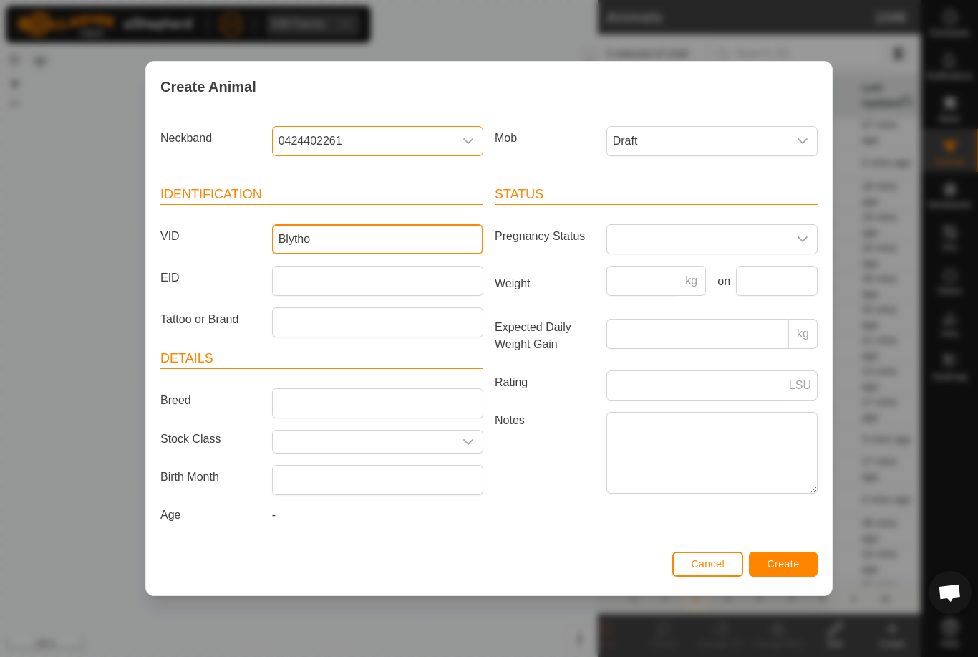
click at [374, 233] on input "Blytho" at bounding box center [377, 239] width 211 height 30
type input "Blytho12"
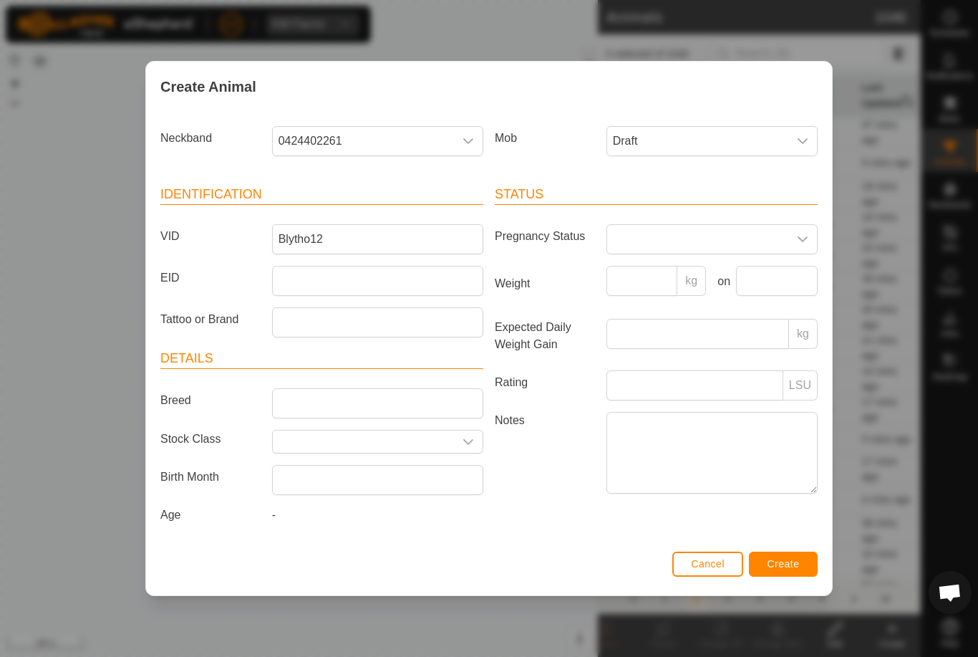
click at [788, 563] on span "Create" at bounding box center [784, 563] width 32 height 11
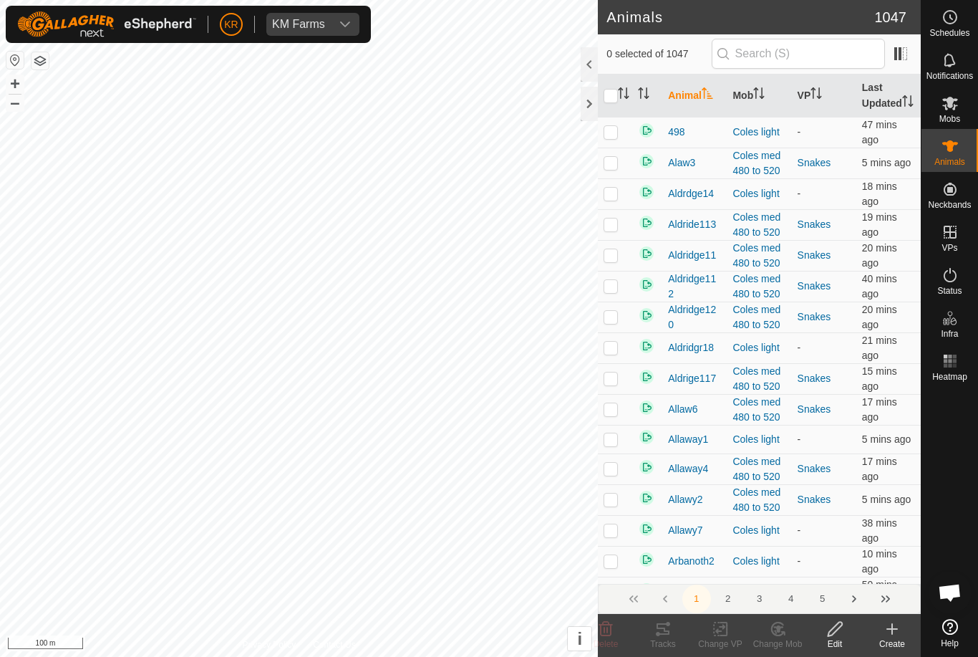
click at [897, 633] on icon at bounding box center [892, 628] width 17 height 17
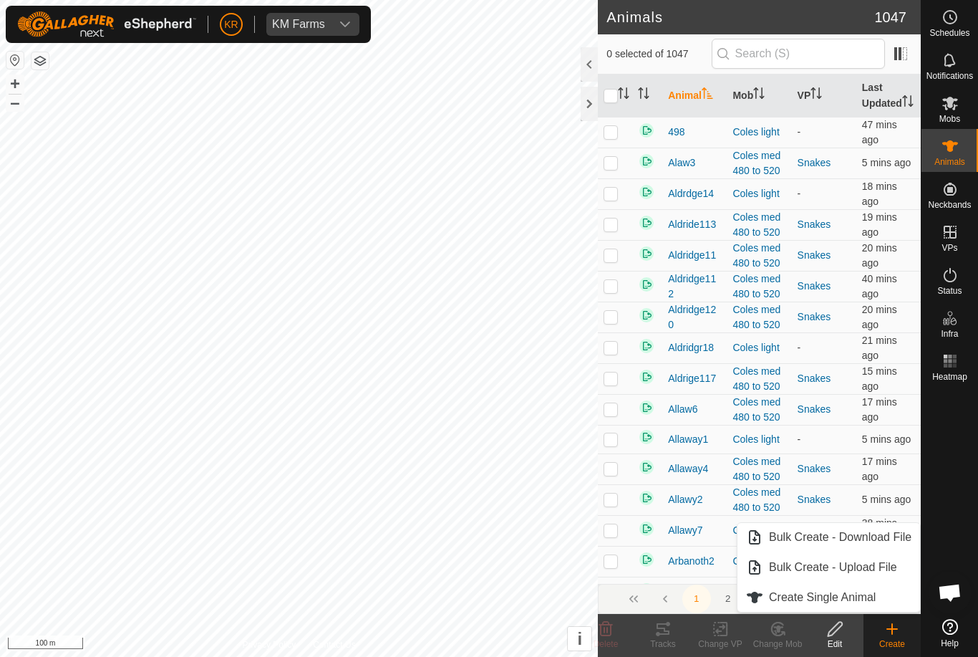
click at [872, 597] on span "Create Single Animal" at bounding box center [822, 597] width 107 height 17
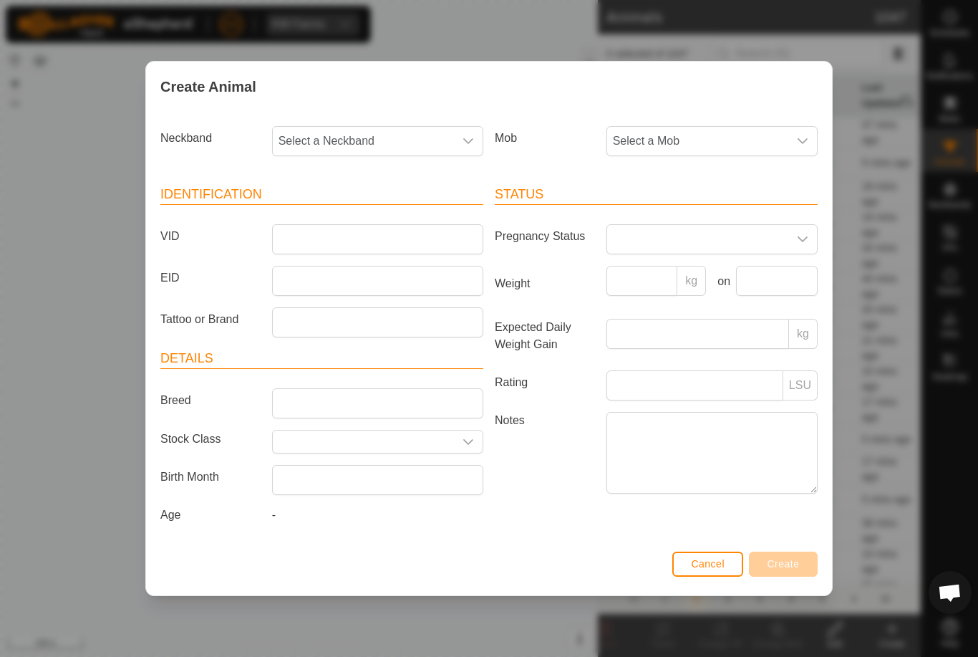
click at [378, 131] on span "Select a Neckband" at bounding box center [363, 141] width 181 height 29
type input "2484"
click at [382, 208] on li "2484498594" at bounding box center [379, 214] width 210 height 29
click at [738, 135] on span "Select a Mob" at bounding box center [697, 141] width 181 height 29
click at [682, 273] on li "Draft" at bounding box center [740, 275] width 264 height 29
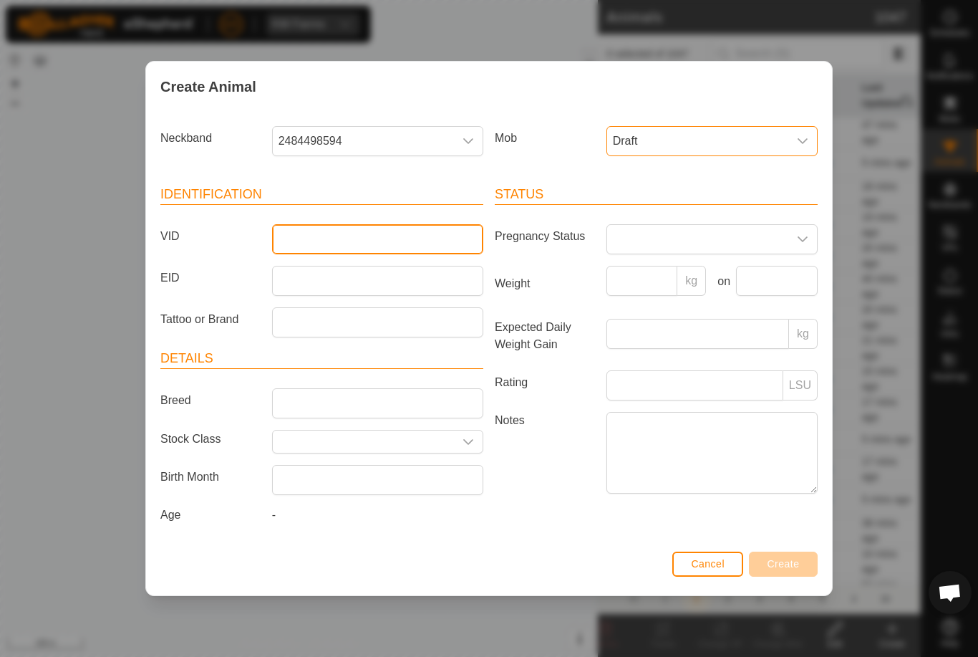
click at [428, 233] on input "VID" at bounding box center [377, 239] width 211 height 30
type input "Blytho7"
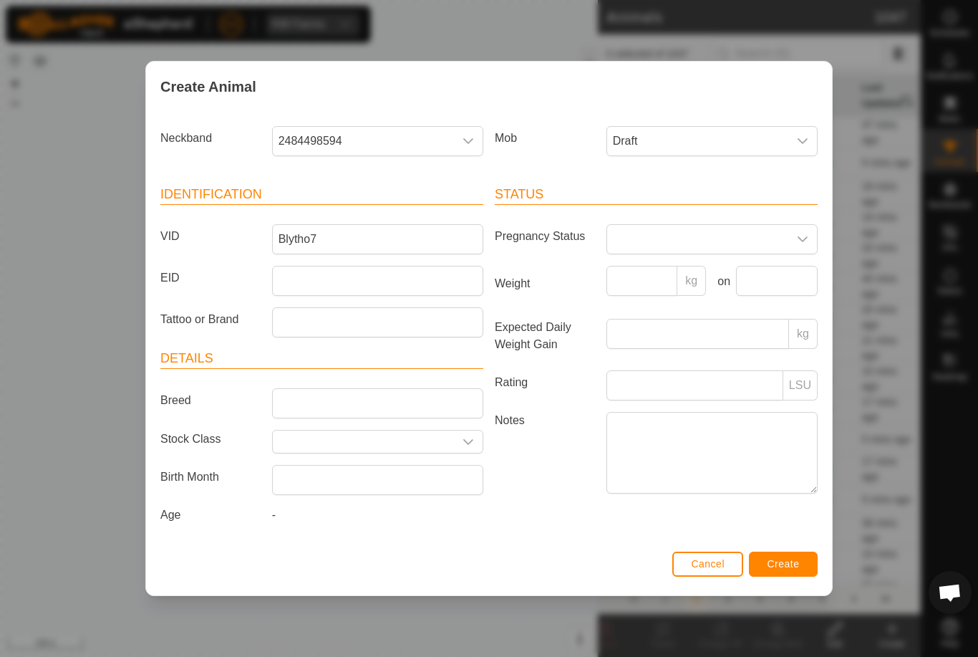
click at [798, 559] on button "Create" at bounding box center [783, 563] width 69 height 25
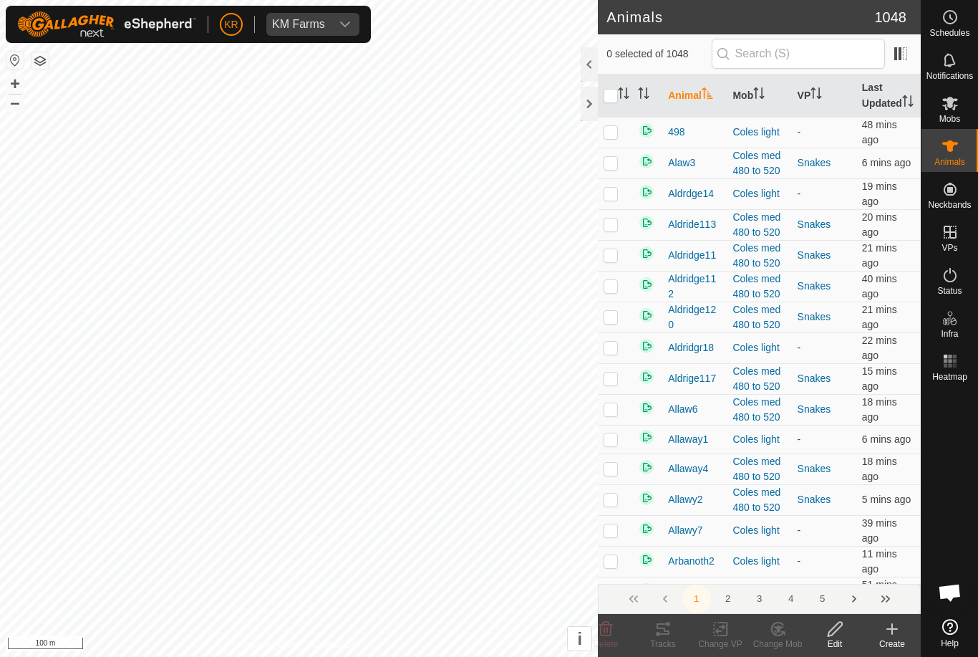
click at [894, 630] on icon at bounding box center [892, 628] width 17 height 17
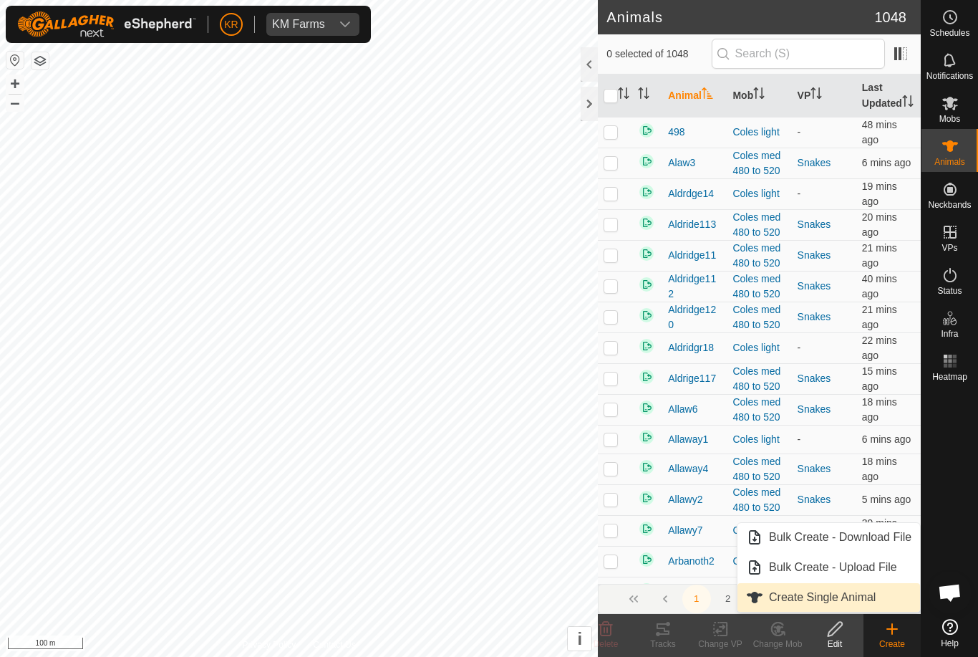
click at [869, 597] on span "Create Single Animal" at bounding box center [822, 597] width 107 height 17
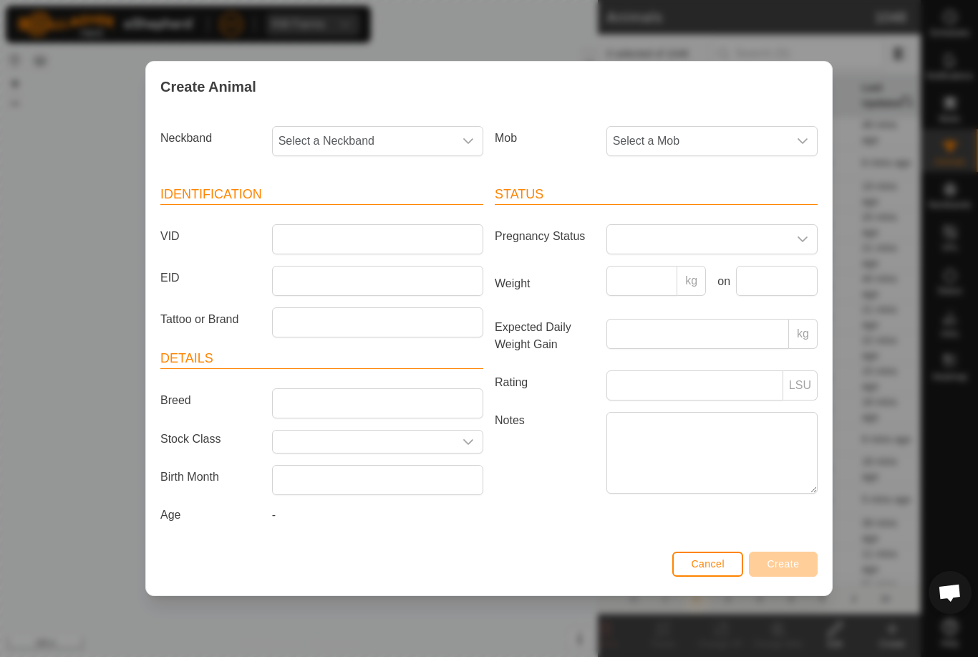
click at [366, 142] on span "Select a Neckband" at bounding box center [363, 141] width 181 height 29
type input "0541"
click at [372, 205] on li "0541485344" at bounding box center [379, 214] width 210 height 29
click at [745, 145] on span "Select a Mob" at bounding box center [697, 141] width 181 height 29
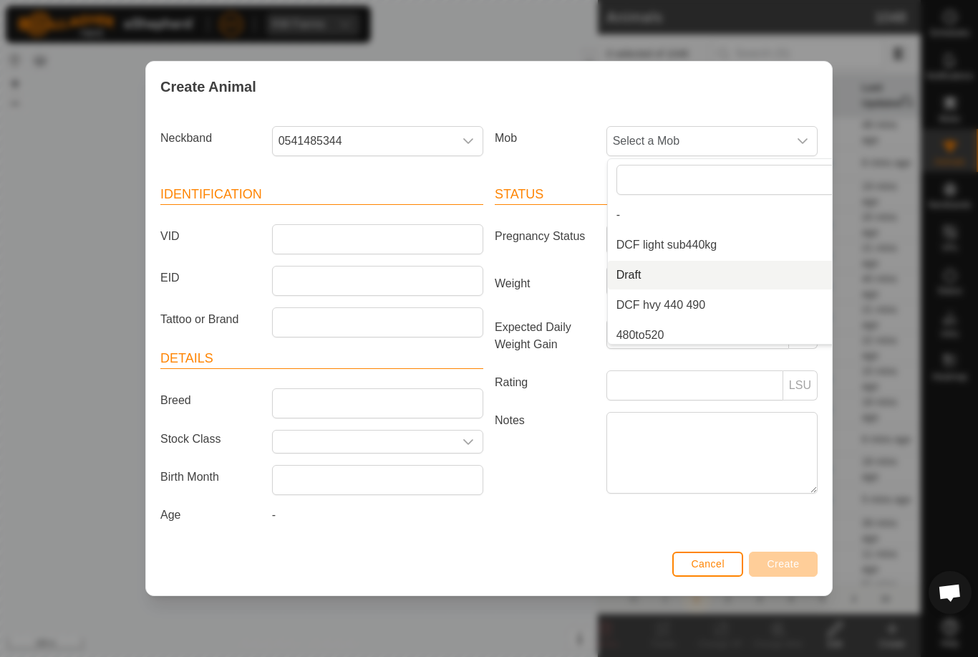
click at [700, 276] on li "Draft" at bounding box center [740, 275] width 264 height 29
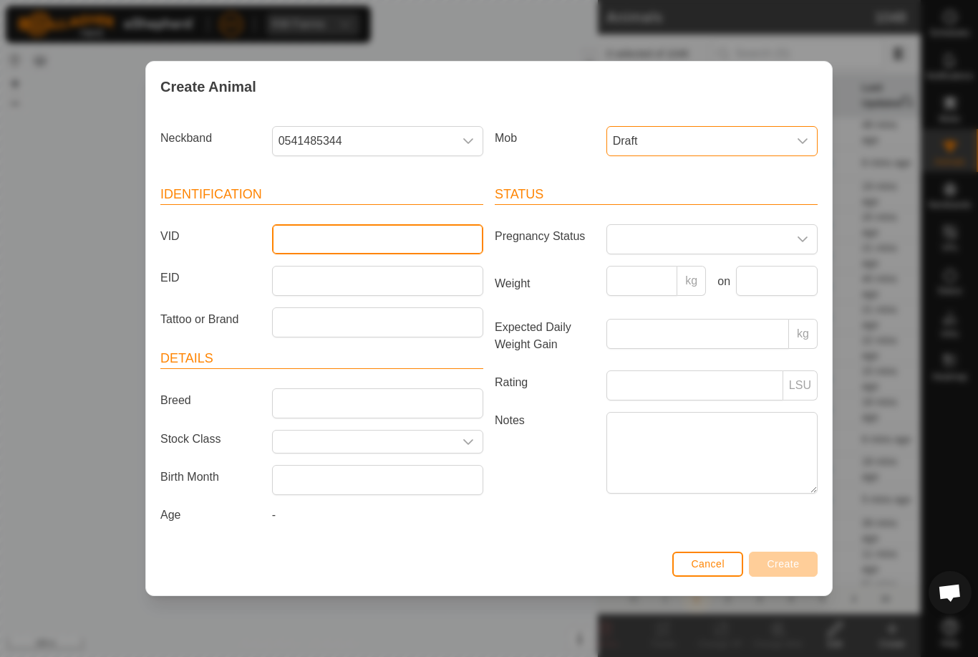
click at [400, 228] on input "VID" at bounding box center [377, 239] width 211 height 30
type input "Blytho5"
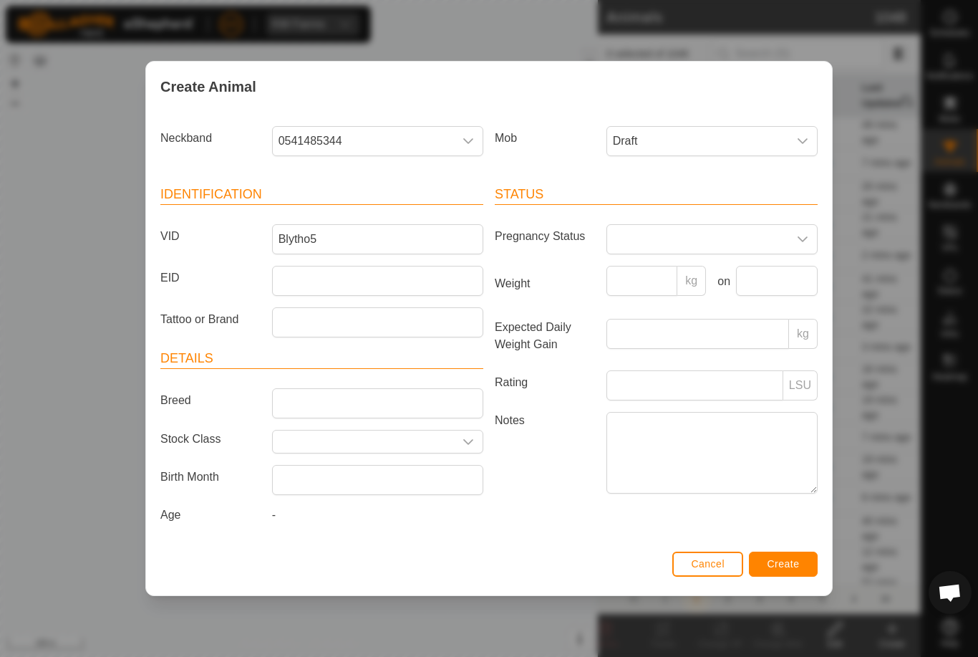
click at [786, 563] on span "Create" at bounding box center [784, 563] width 32 height 11
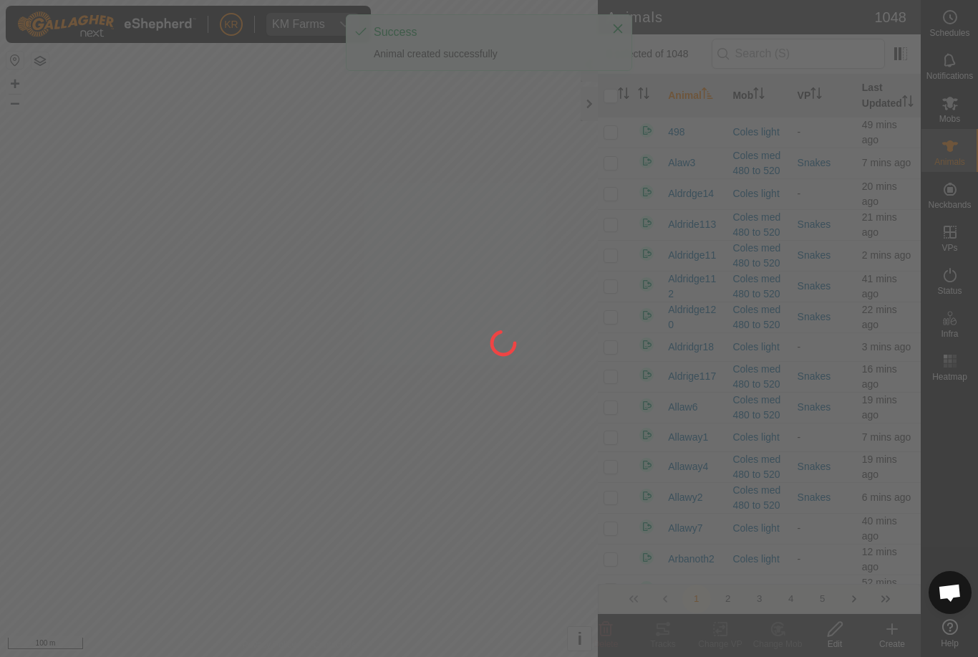
click at [888, 637] on div at bounding box center [489, 328] width 978 height 657
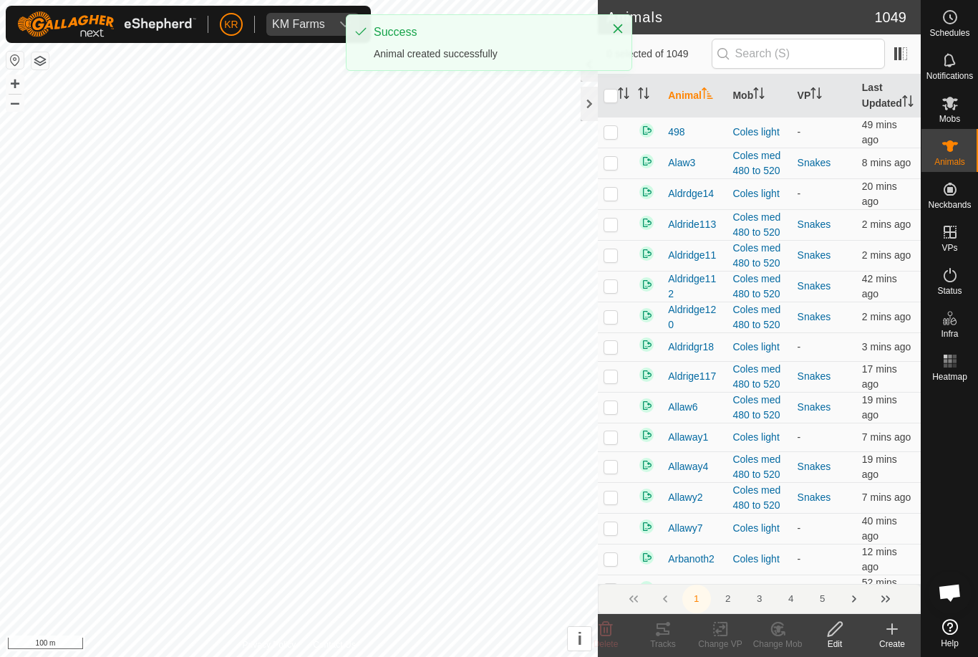
click at [890, 641] on div "Create" at bounding box center [892, 643] width 57 height 13
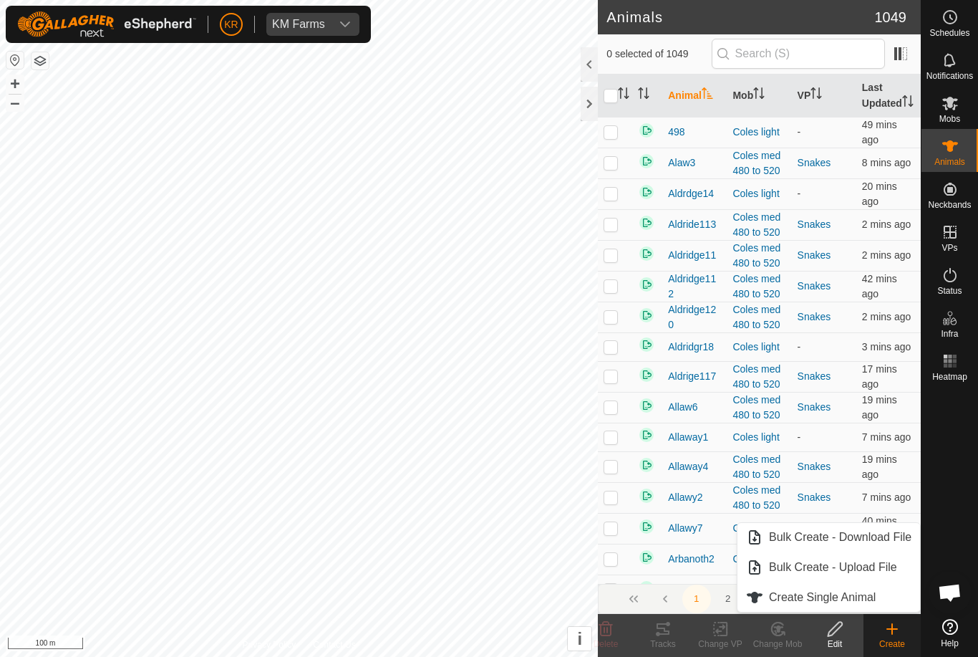
click at [875, 601] on span "Create Single Animal" at bounding box center [822, 597] width 107 height 17
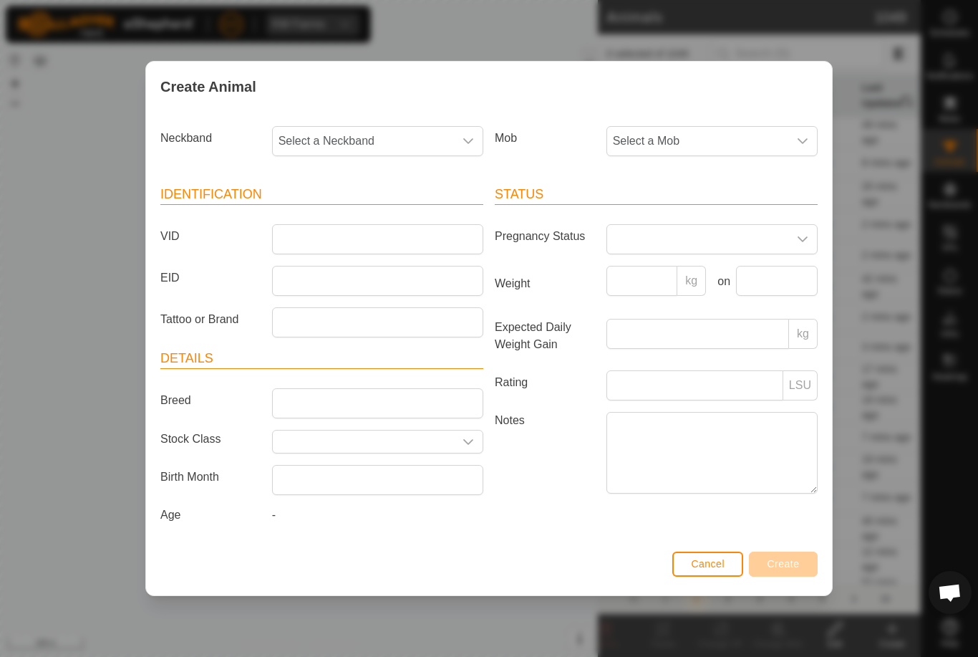
click at [378, 139] on span "Select a Neckband" at bounding box center [363, 141] width 181 height 29
type input "1053"
click at [377, 208] on li "1053756015" at bounding box center [379, 214] width 210 height 29
click at [733, 141] on span "Select a Mob" at bounding box center [697, 141] width 181 height 29
click at [707, 276] on li "Draft" at bounding box center [740, 275] width 264 height 29
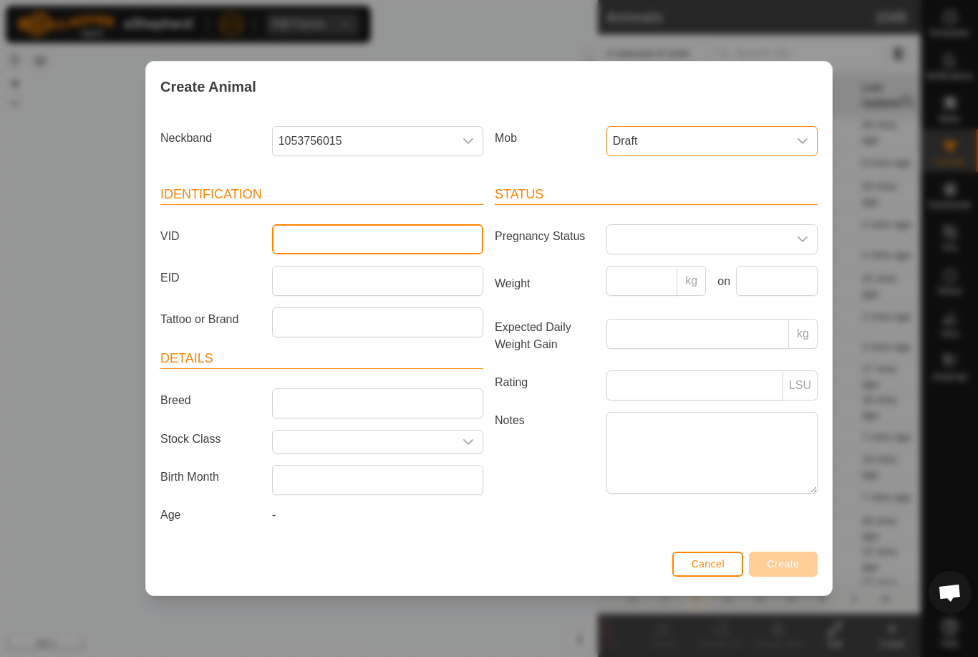
click at [430, 242] on input "VID" at bounding box center [377, 239] width 211 height 30
type input "Blytho16"
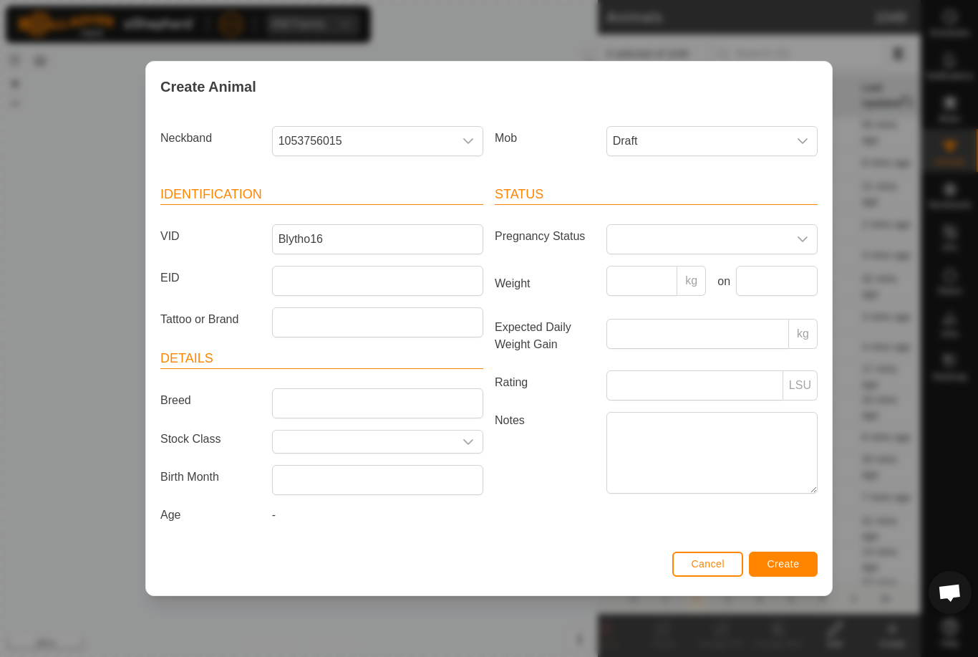
click at [796, 559] on button "Create" at bounding box center [783, 563] width 69 height 25
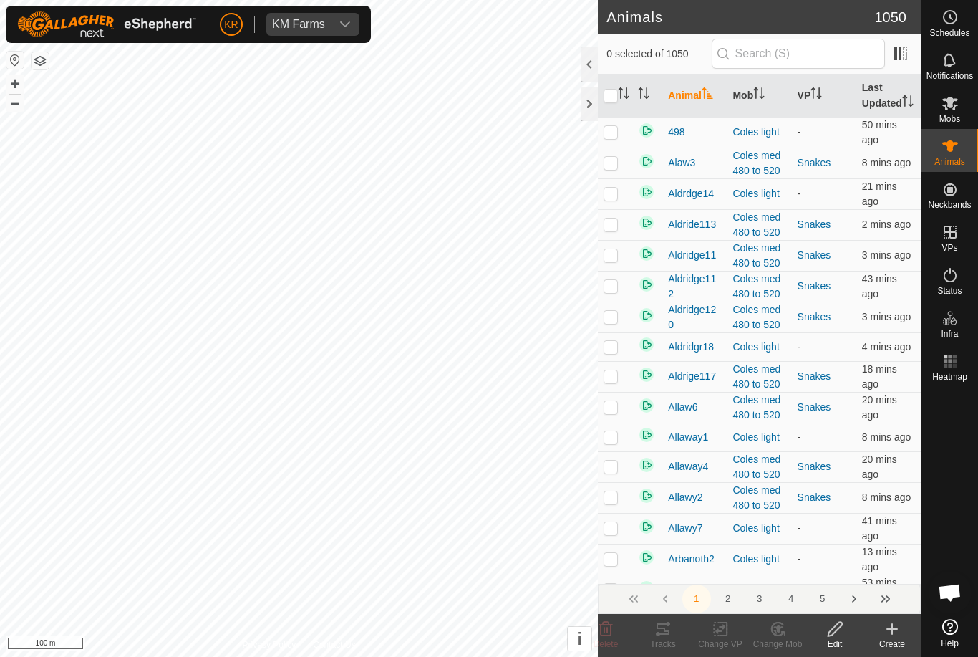
click at [895, 634] on icon at bounding box center [892, 628] width 17 height 17
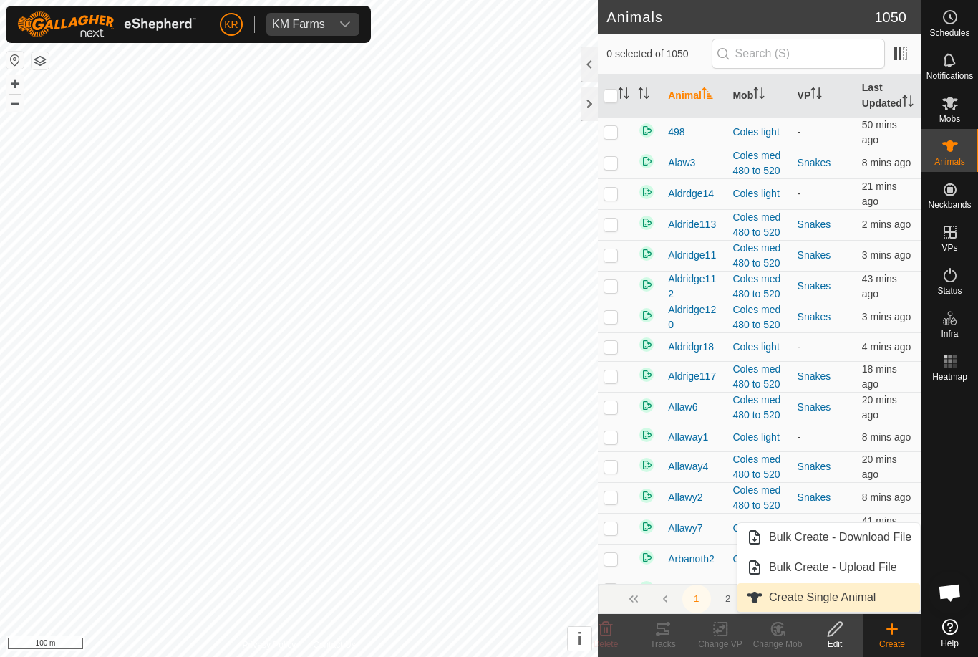
click at [876, 596] on span "Create Single Animal" at bounding box center [822, 597] width 107 height 17
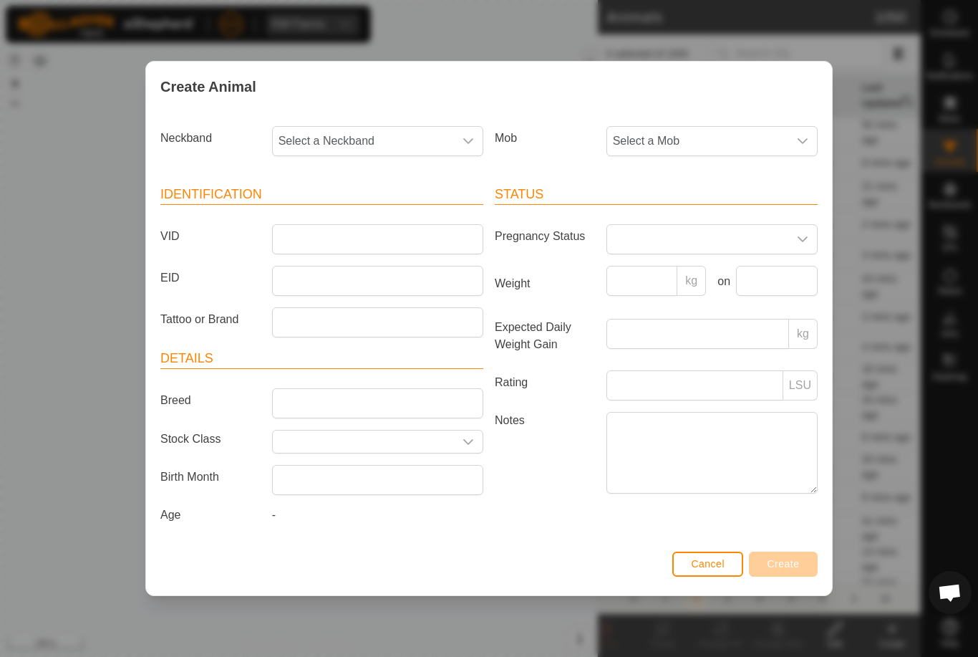
click at [679, 127] on span "Select a Mob" at bounding box center [697, 141] width 181 height 29
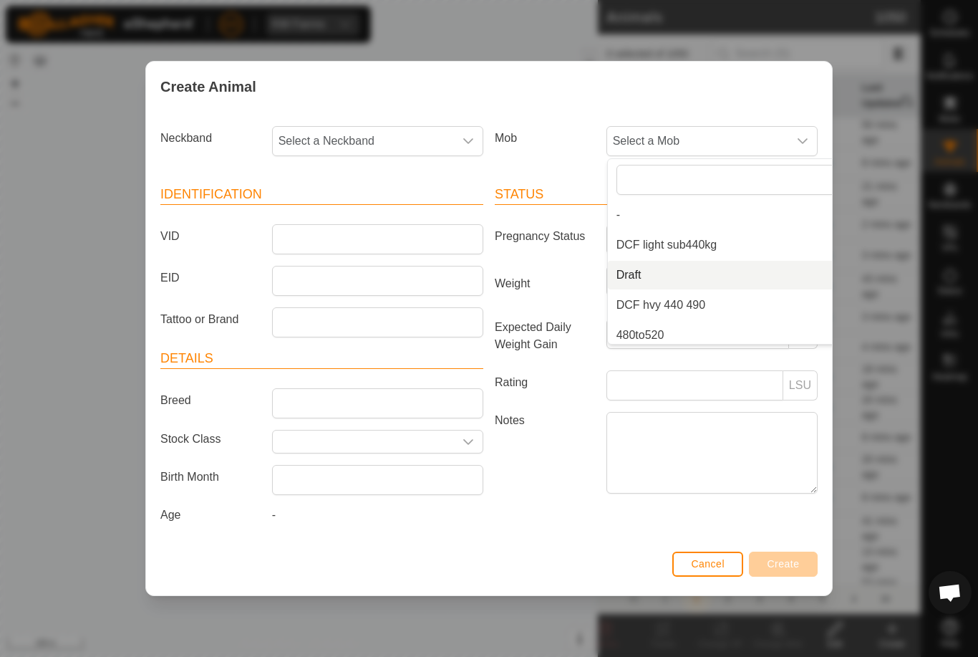
click at [709, 274] on li "Draft" at bounding box center [740, 275] width 264 height 29
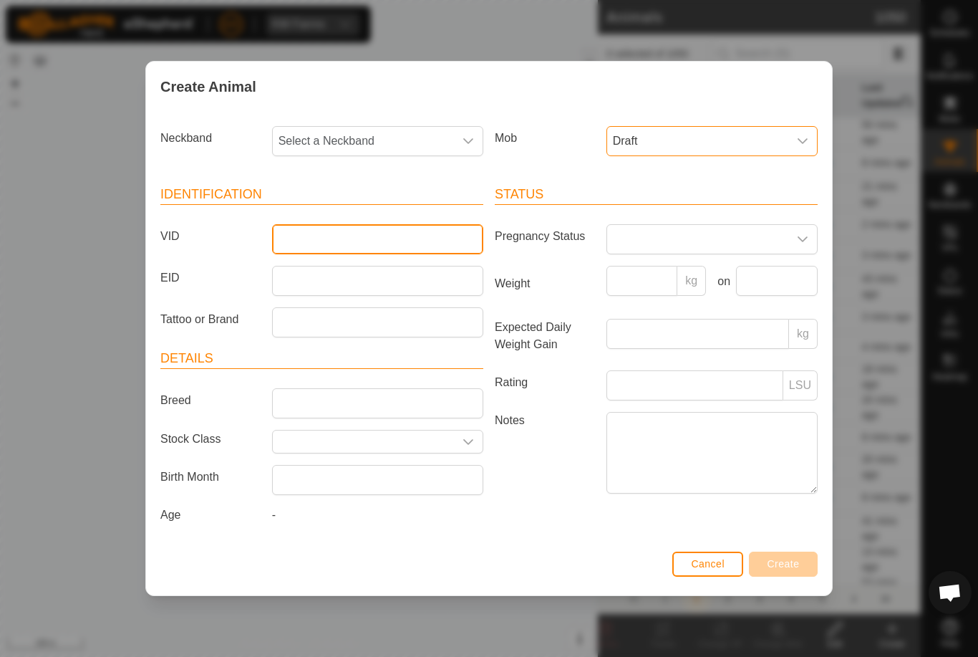
click at [380, 248] on input "VID" at bounding box center [377, 239] width 211 height 30
type input "Blytho"
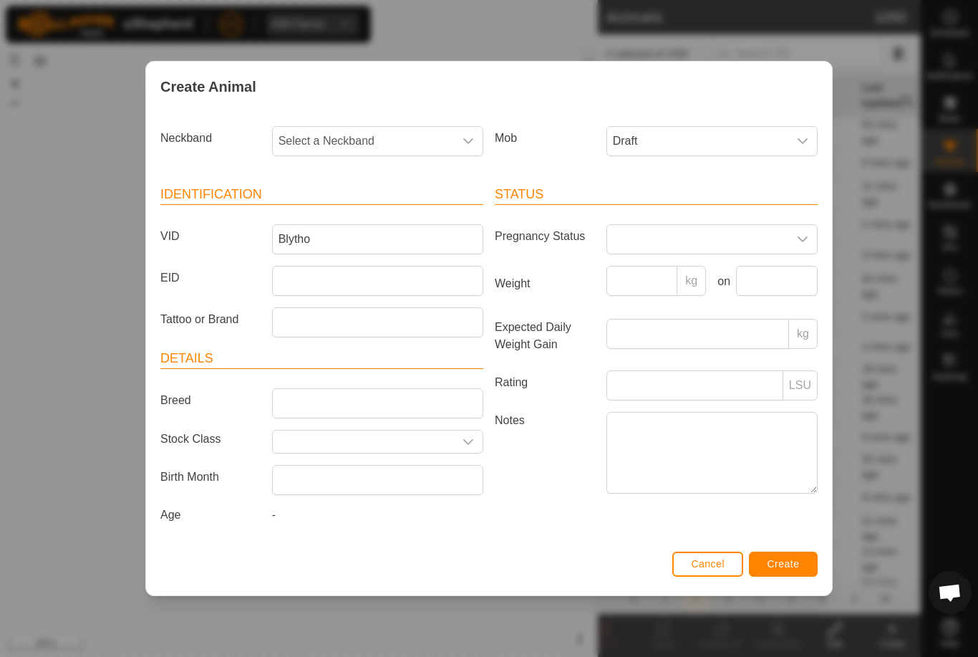
click at [386, 140] on span "Select a Neckband" at bounding box center [363, 141] width 181 height 29
type input "0789"
click at [381, 207] on li "0789219503" at bounding box center [379, 214] width 210 height 29
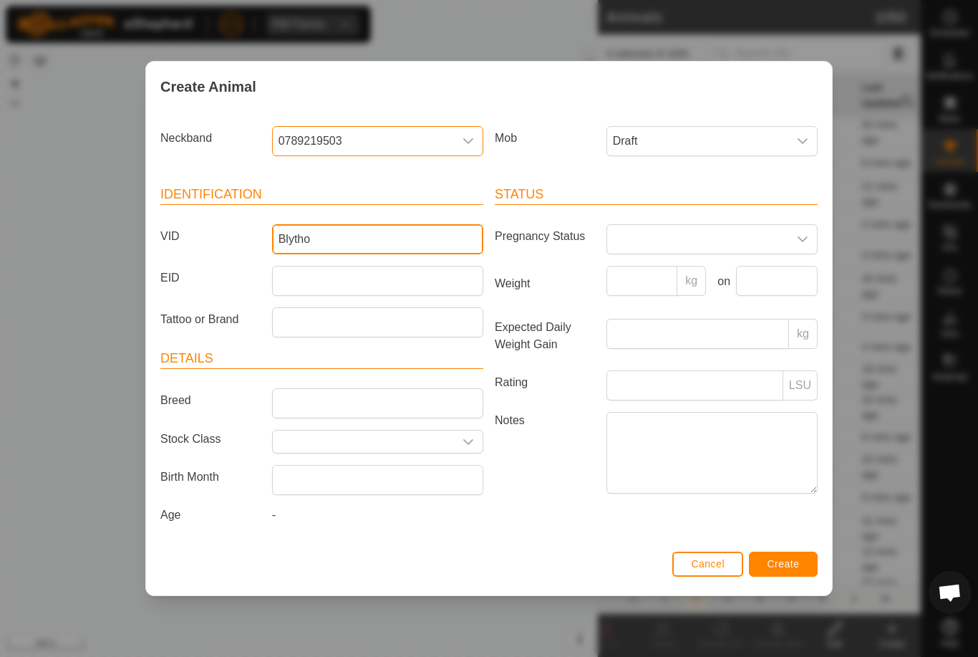
click at [394, 238] on input "Blytho" at bounding box center [377, 239] width 211 height 30
type input "Blytho6"
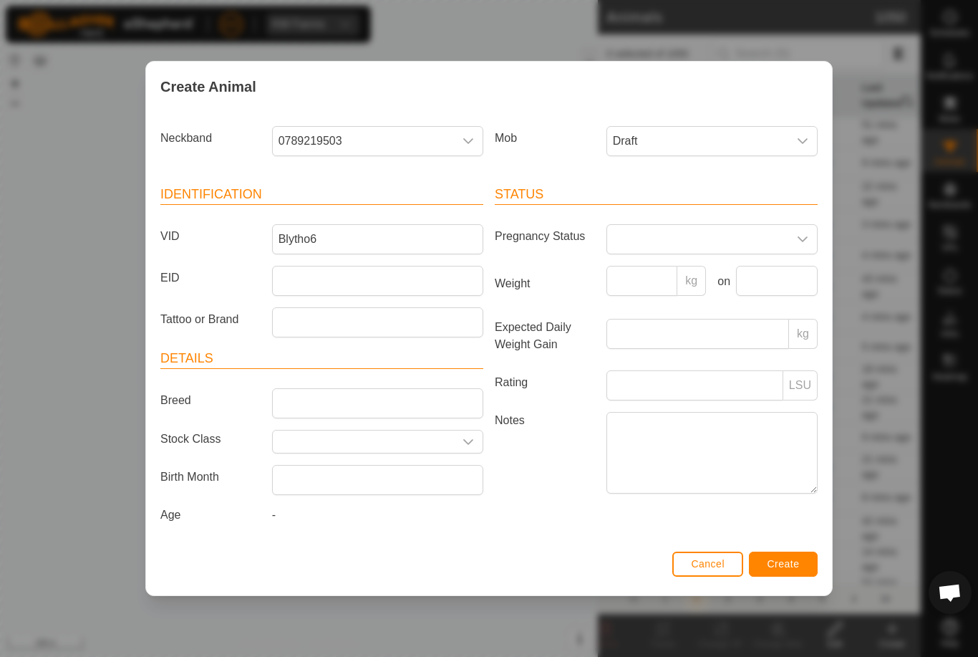
click at [778, 566] on span "Create" at bounding box center [784, 563] width 32 height 11
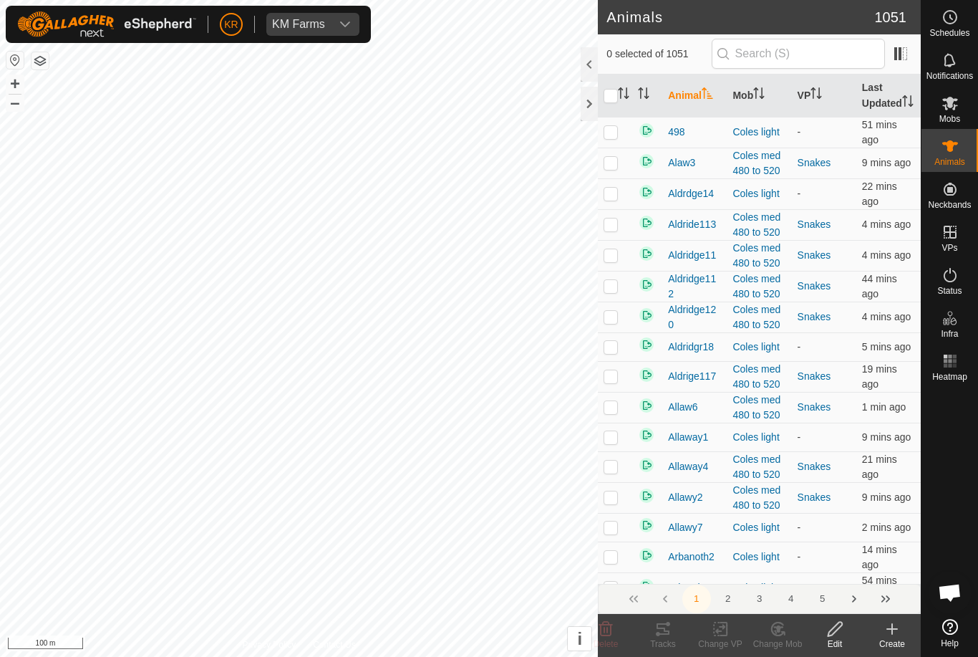
click at [897, 627] on icon at bounding box center [892, 628] width 17 height 17
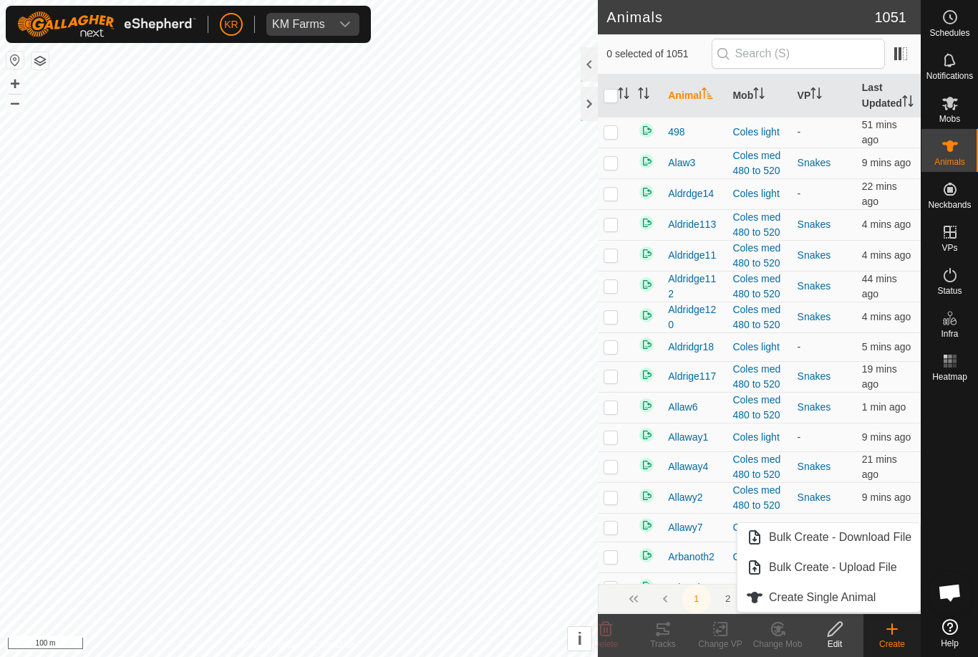
click at [862, 598] on span "Create Single Animal" at bounding box center [822, 597] width 107 height 17
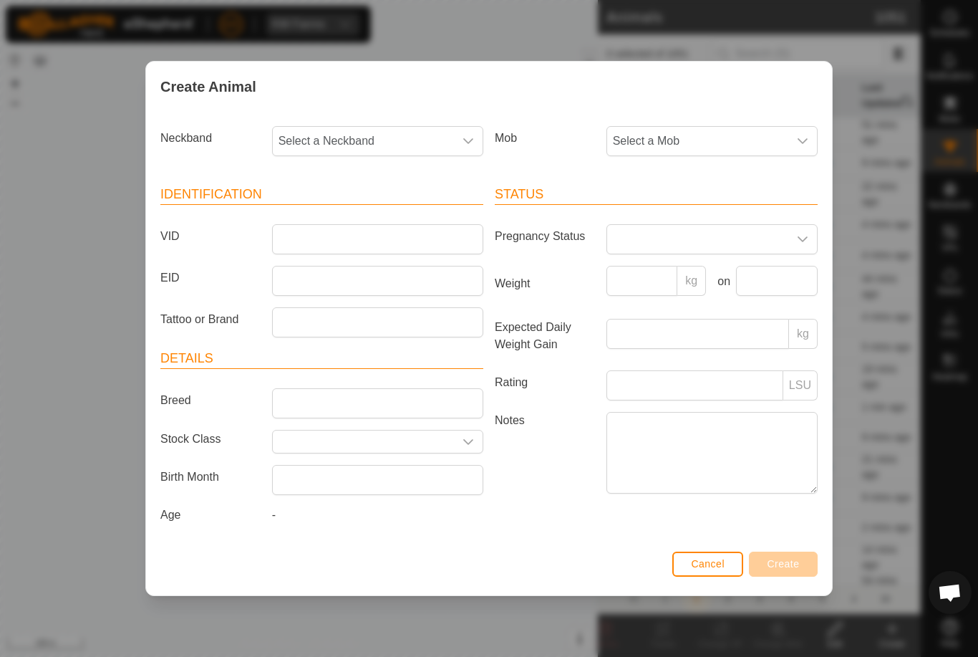
click at [382, 146] on span "Select a Neckband" at bounding box center [363, 141] width 181 height 29
type input "3957"
click at [410, 216] on li "3957156800" at bounding box center [379, 214] width 210 height 29
click at [742, 139] on span "Select a Mob" at bounding box center [697, 141] width 181 height 29
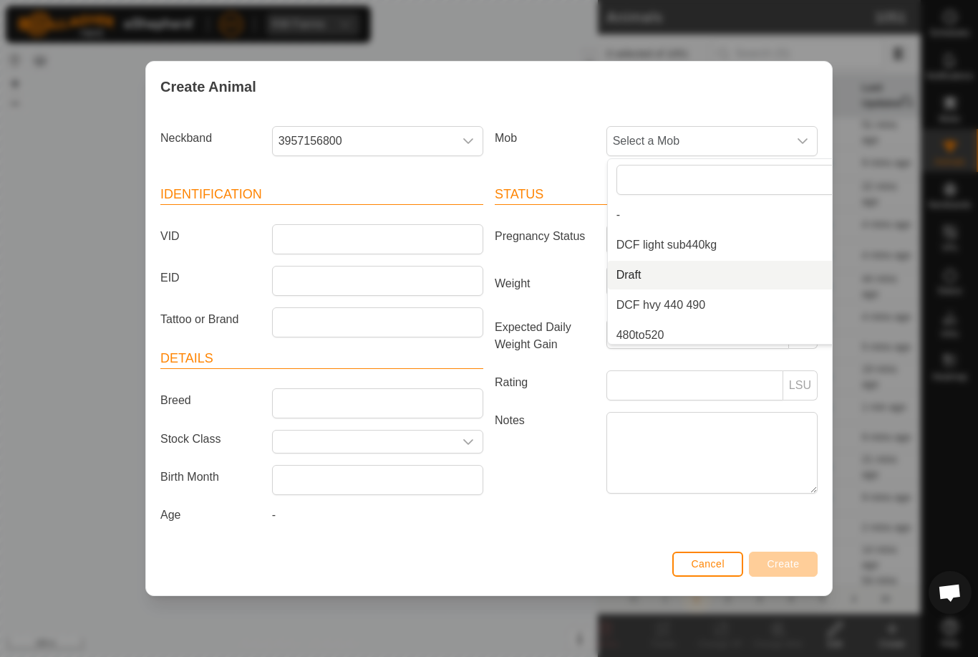
click at [710, 276] on li "Draft" at bounding box center [740, 275] width 264 height 29
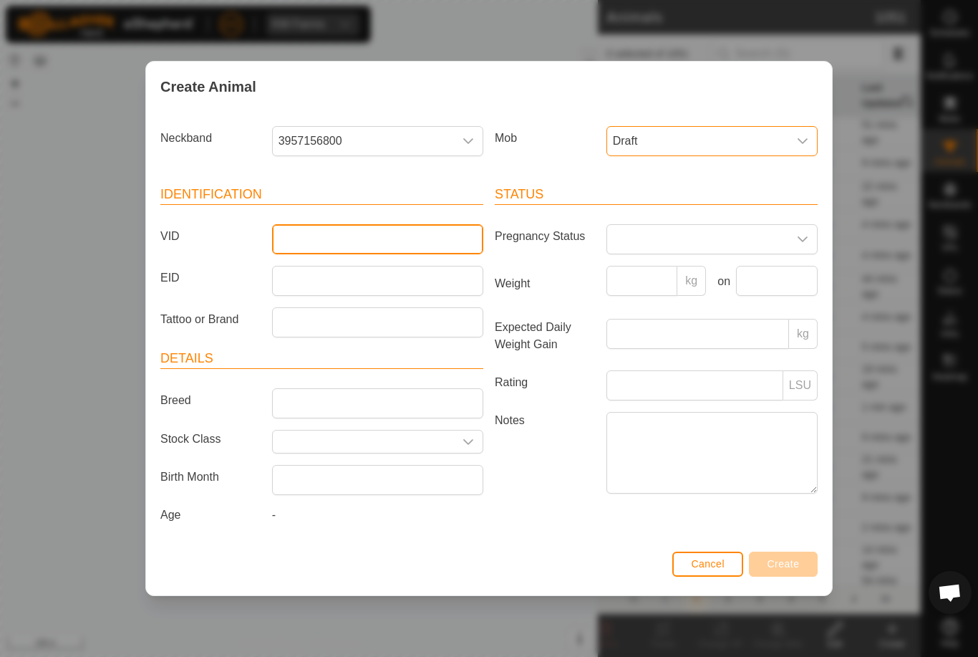
click at [407, 246] on input "VID" at bounding box center [377, 239] width 211 height 30
type input "Blytho1"
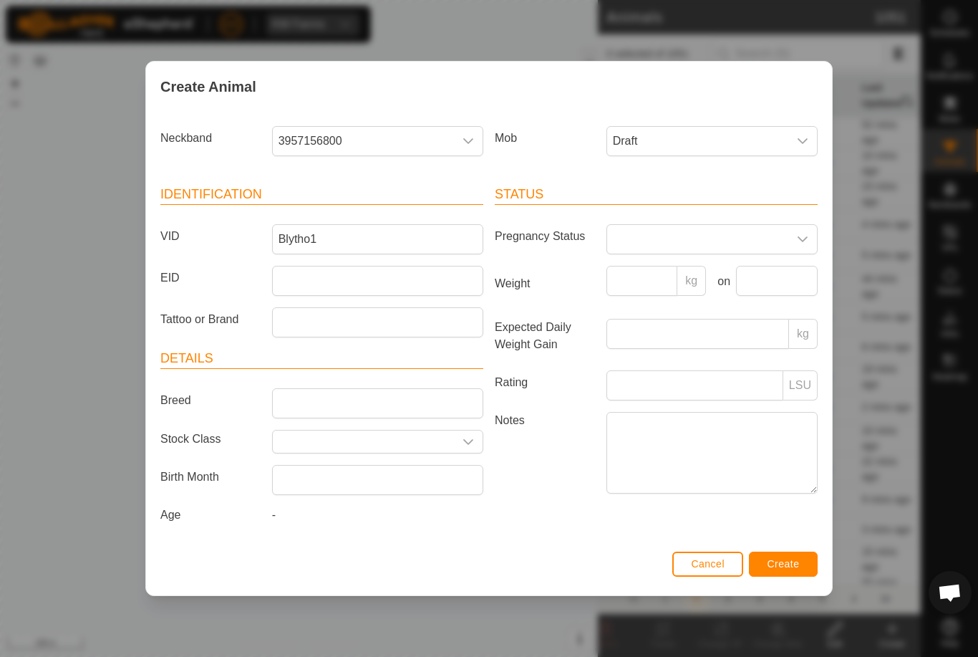
click at [783, 562] on span "Create" at bounding box center [784, 563] width 32 height 11
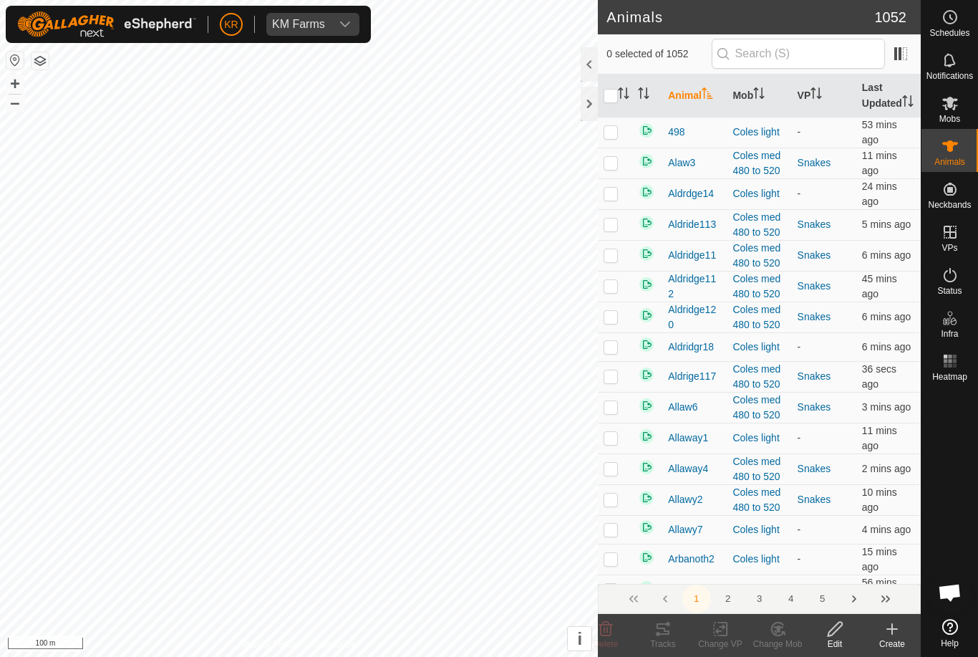
click at [891, 633] on icon at bounding box center [892, 628] width 17 height 17
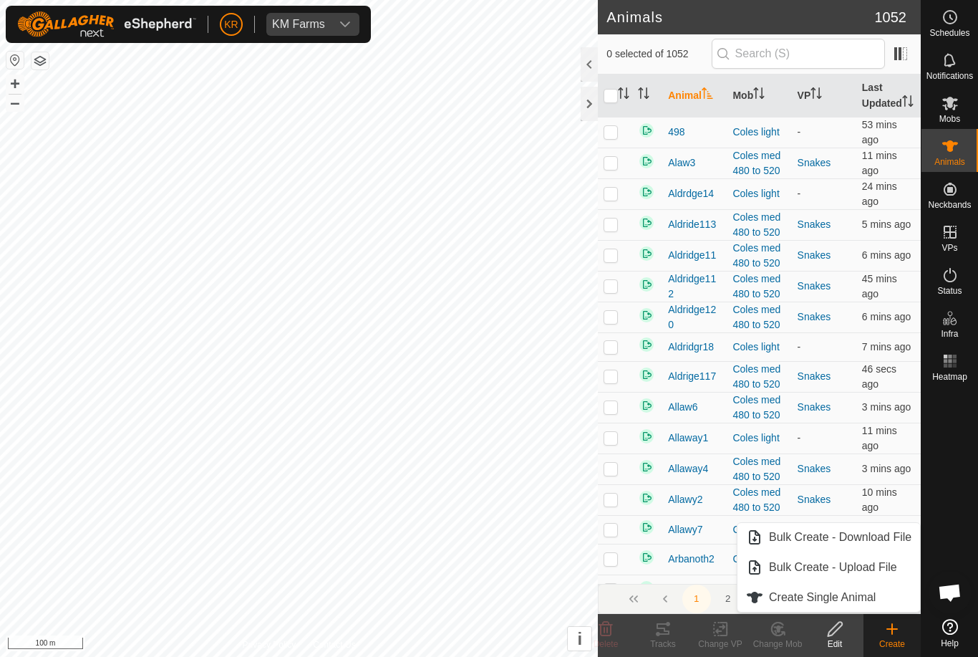
click at [879, 593] on link "Create Single Animal" at bounding box center [829, 597] width 183 height 29
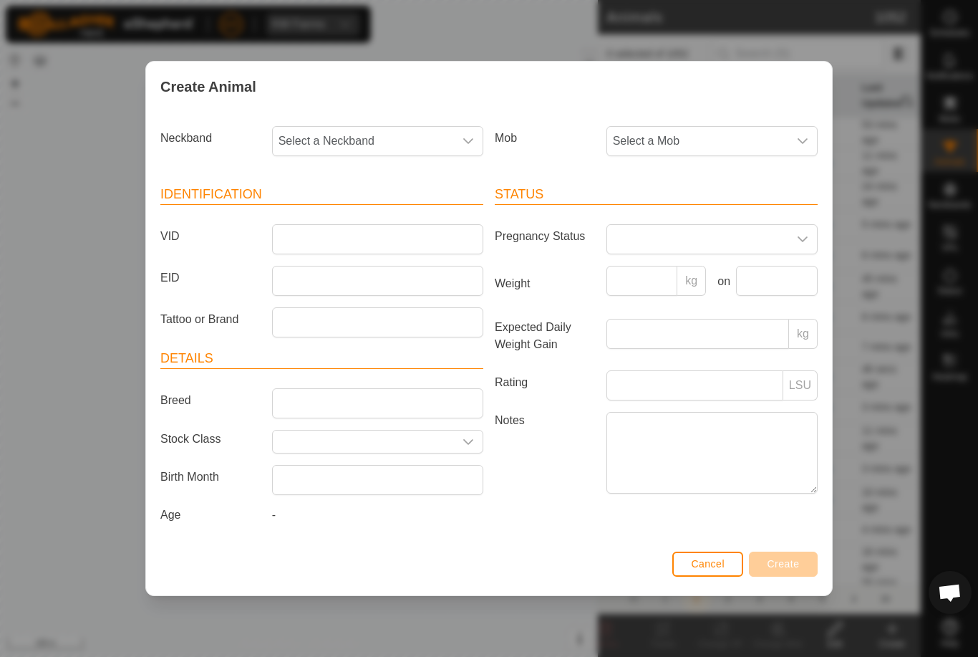
click at [418, 141] on span "Select a Neckband" at bounding box center [363, 141] width 181 height 29
type input "0967"
click at [378, 208] on li "0967115829" at bounding box center [379, 214] width 210 height 29
click at [738, 137] on span "Select a Mob" at bounding box center [697, 141] width 181 height 29
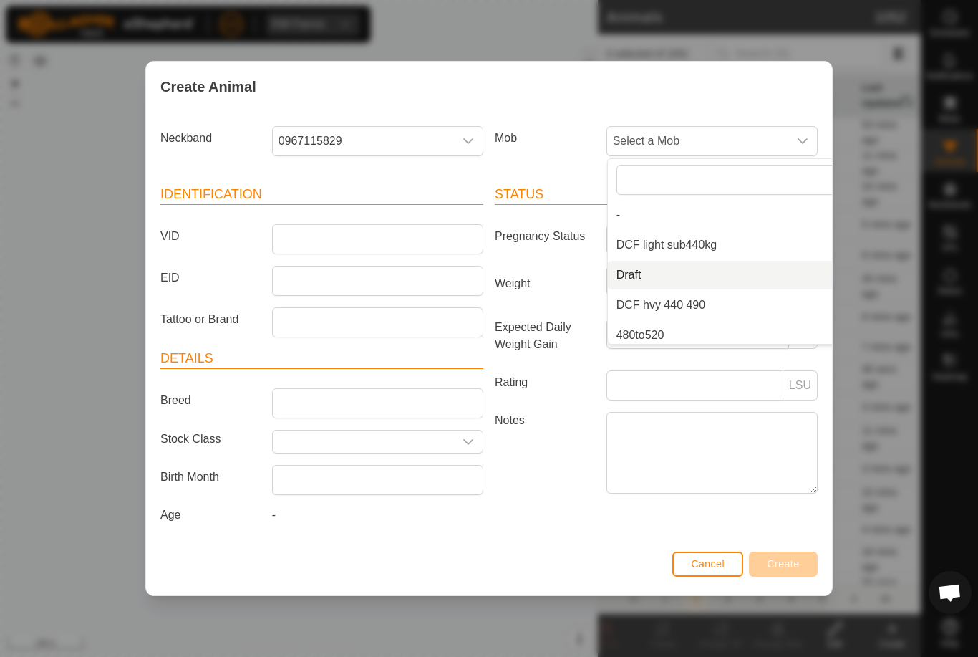
click at [716, 269] on li "Draft" at bounding box center [740, 275] width 264 height 29
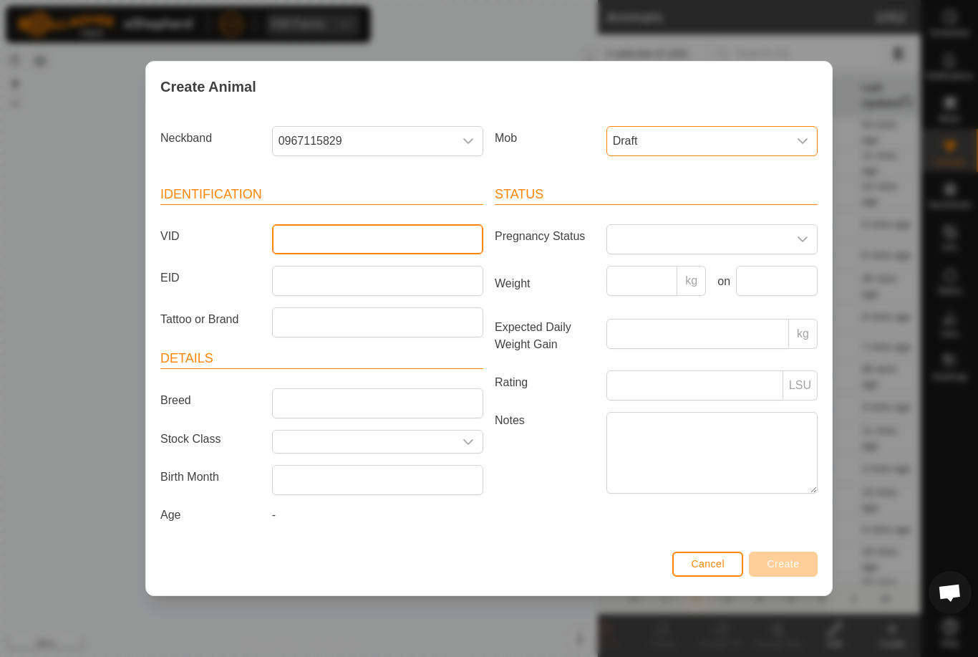
click at [432, 230] on input "VID" at bounding box center [377, 239] width 211 height 30
type input "Blytho10"
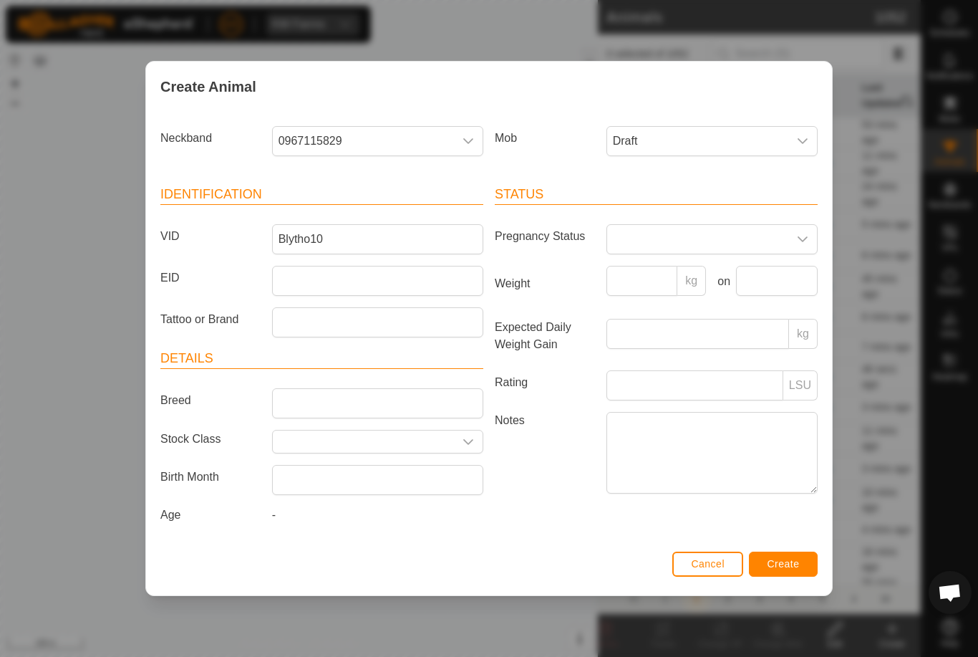
click at [796, 554] on button "Create" at bounding box center [783, 563] width 69 height 25
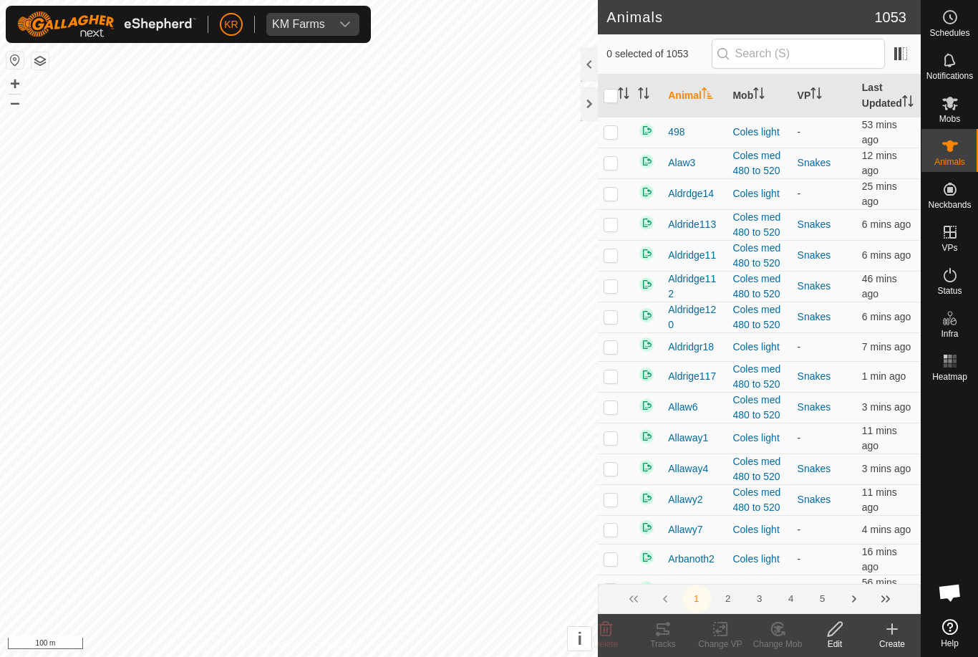
click at [902, 634] on create-svg-icon at bounding box center [892, 628] width 57 height 17
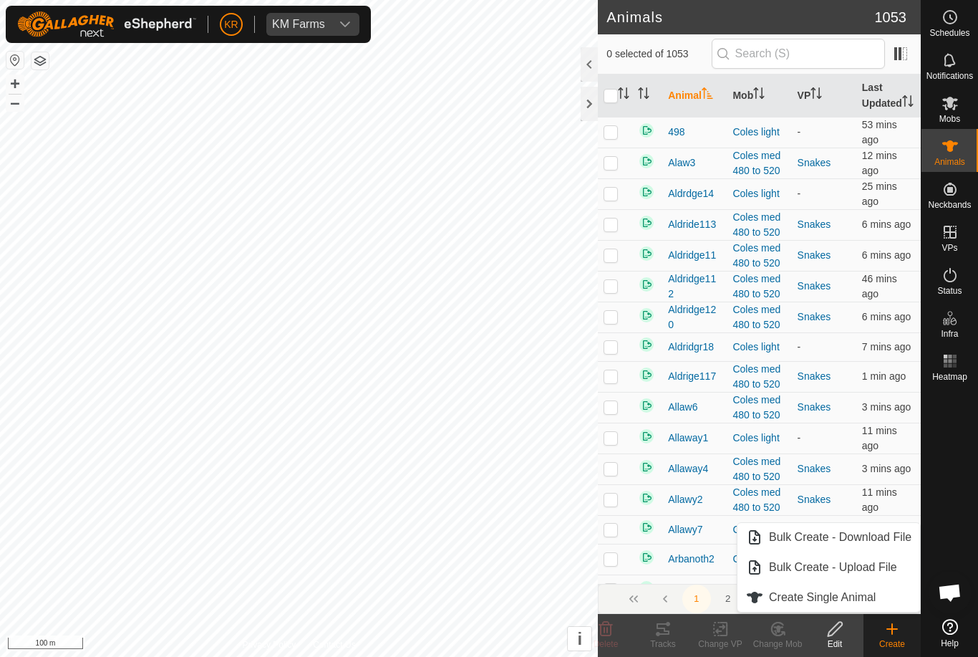
click at [873, 595] on span "Create Single Animal" at bounding box center [822, 597] width 107 height 17
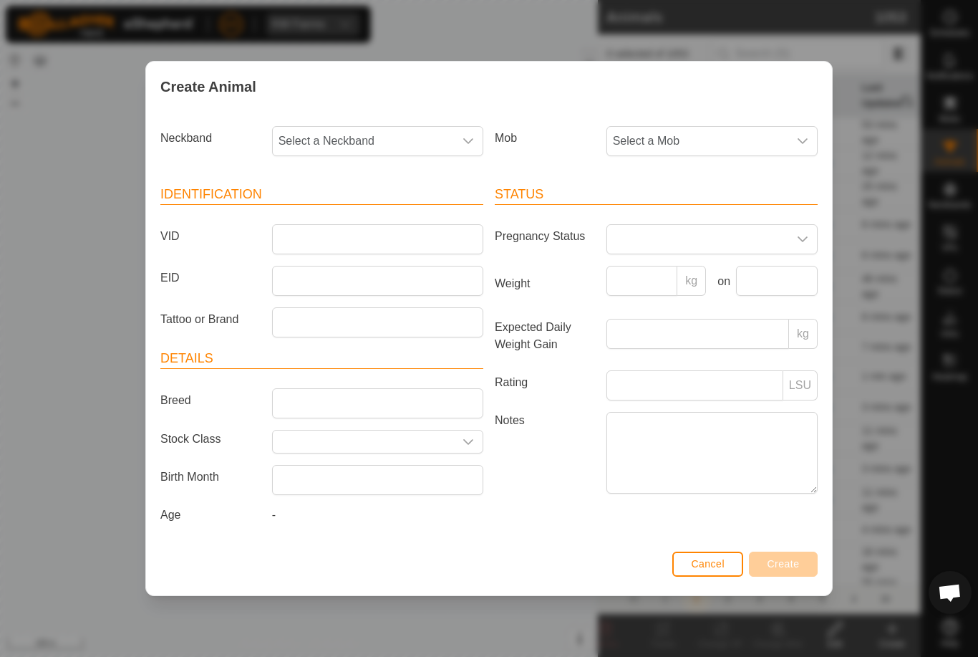
click at [392, 139] on span "Select a Neckband" at bounding box center [363, 141] width 181 height 29
type input "0957"
click at [352, 208] on li "0957851285" at bounding box center [379, 214] width 210 height 29
click at [722, 131] on span "Select a Mob" at bounding box center [697, 141] width 181 height 29
click at [689, 266] on li "Draft" at bounding box center [740, 275] width 264 height 29
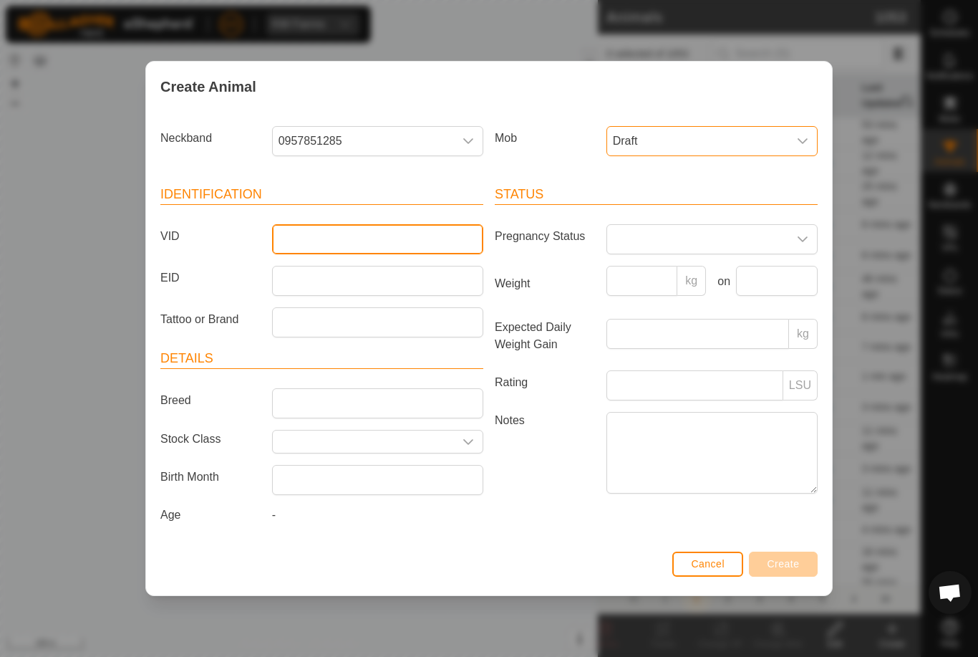
click at [431, 225] on input "VID" at bounding box center [377, 239] width 211 height 30
type input "Blytho15"
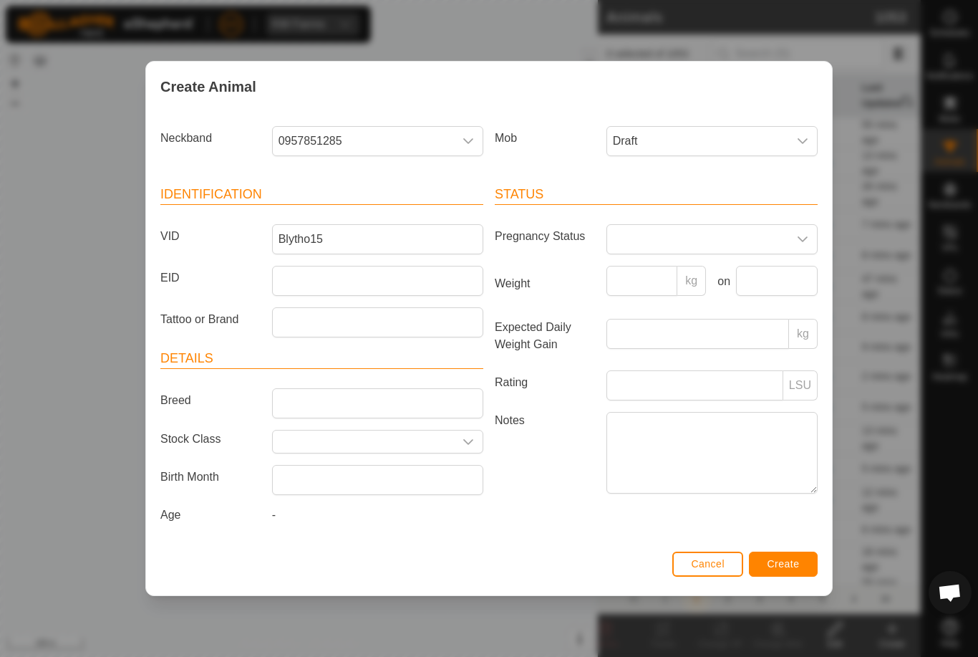
click at [796, 569] on span "Create" at bounding box center [784, 563] width 32 height 11
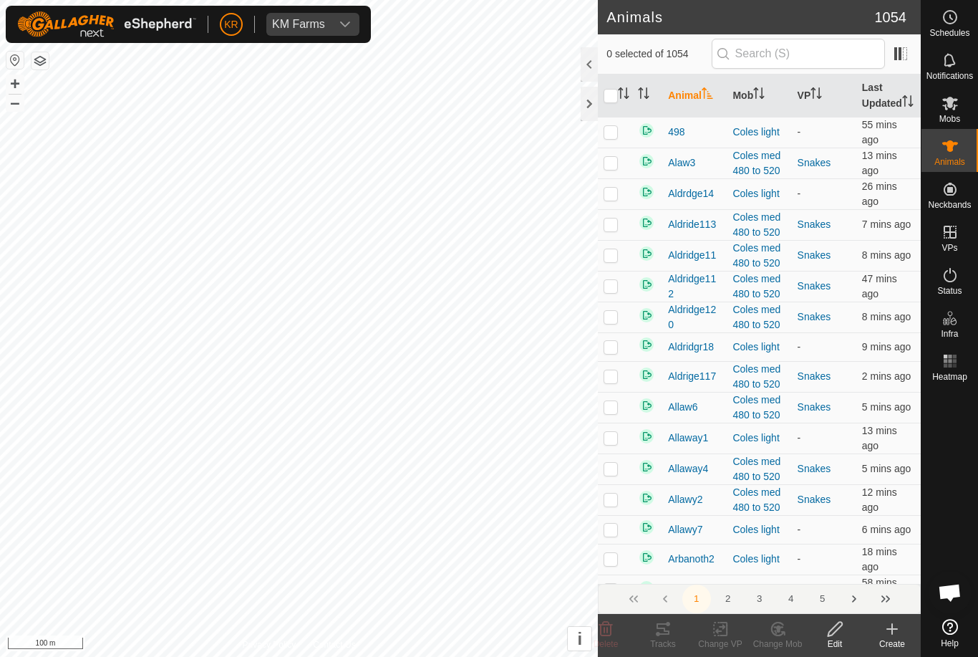
click at [897, 634] on icon at bounding box center [892, 628] width 17 height 17
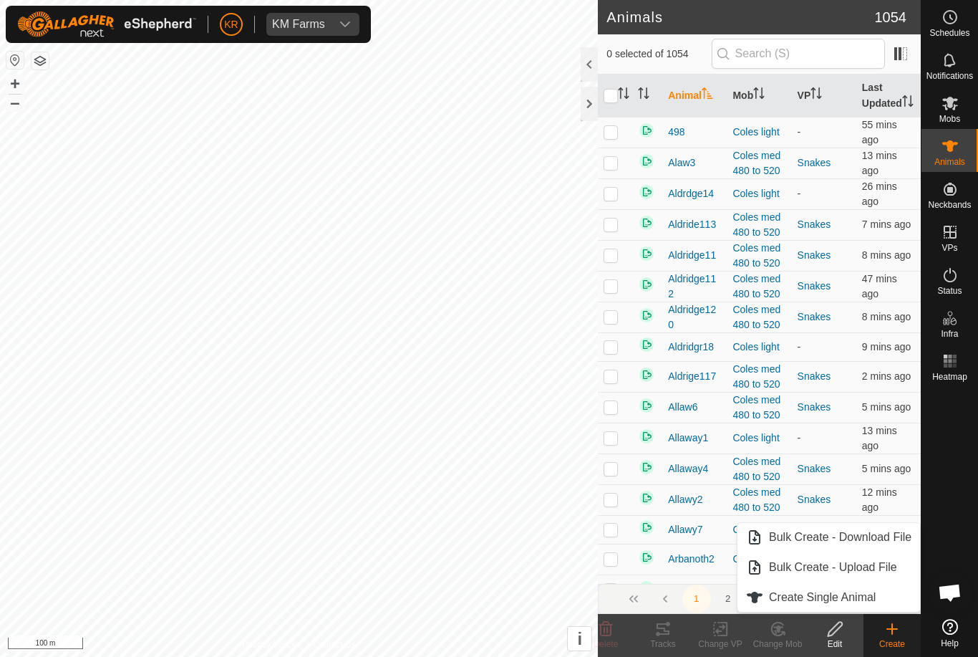
click at [873, 602] on span "Create Single Animal" at bounding box center [822, 597] width 107 height 17
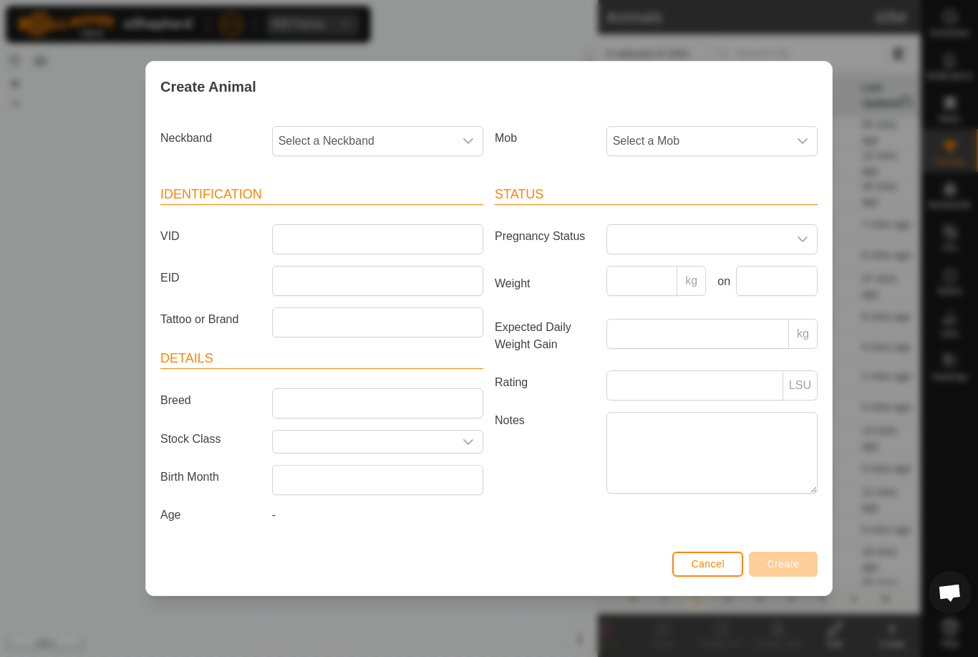
click at [723, 132] on span "Select a Mob" at bounding box center [697, 141] width 181 height 29
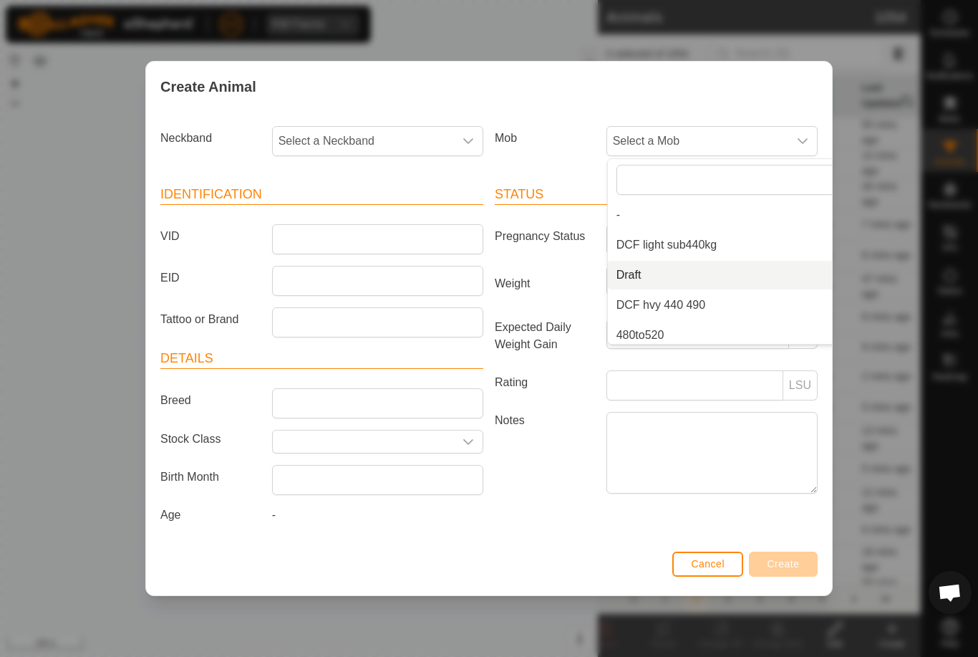
click at [738, 272] on li "Draft" at bounding box center [740, 275] width 264 height 29
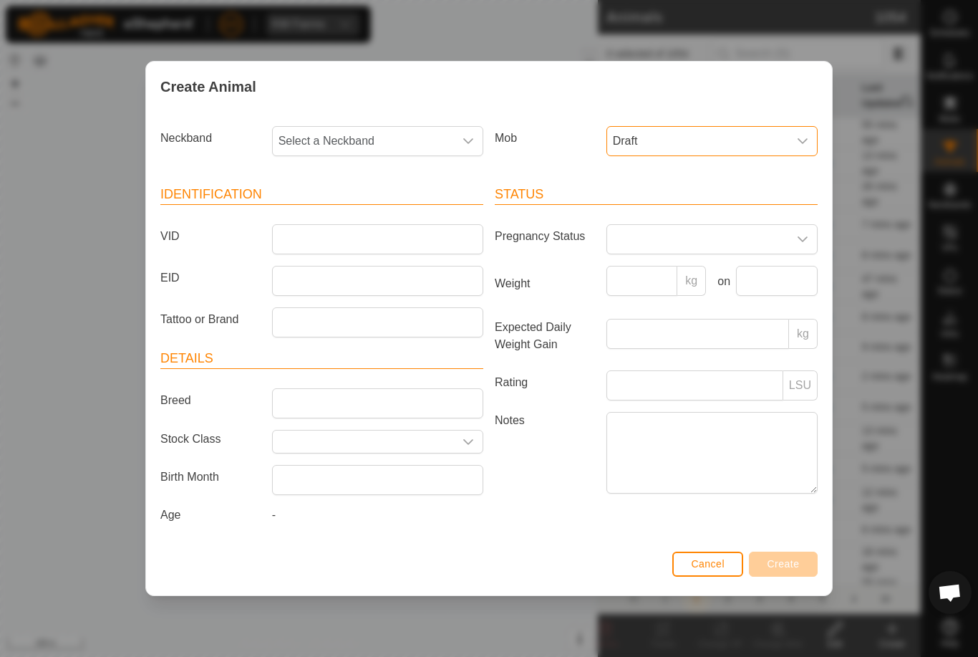
click at [395, 129] on span "Select a Neckband" at bounding box center [363, 141] width 181 height 29
type input "3233"
click at [370, 221] on li "3233174686" at bounding box center [379, 214] width 210 height 29
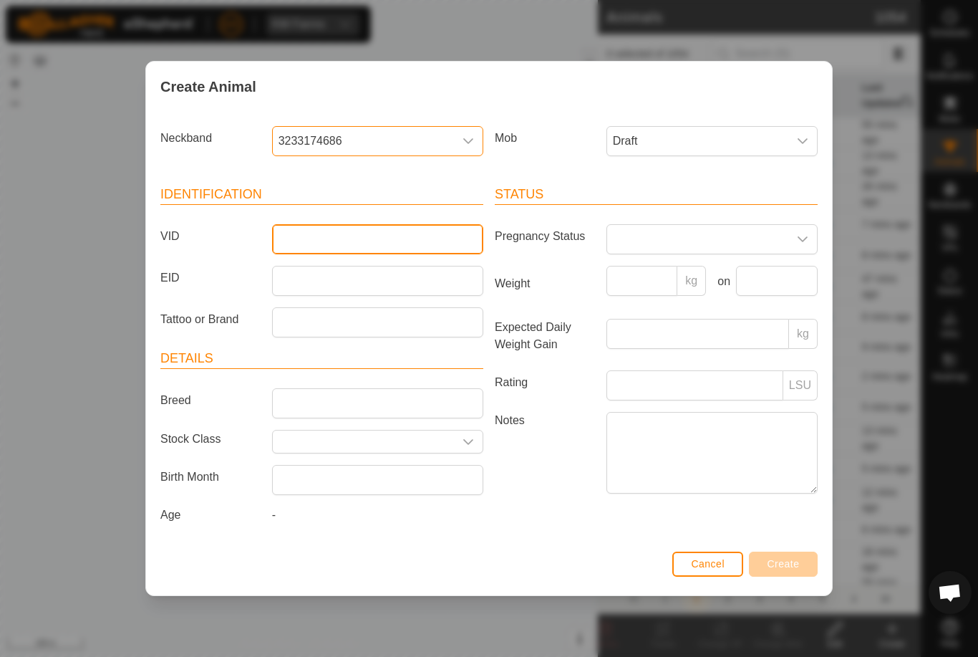
click at [365, 235] on input "VID" at bounding box center [377, 239] width 211 height 30
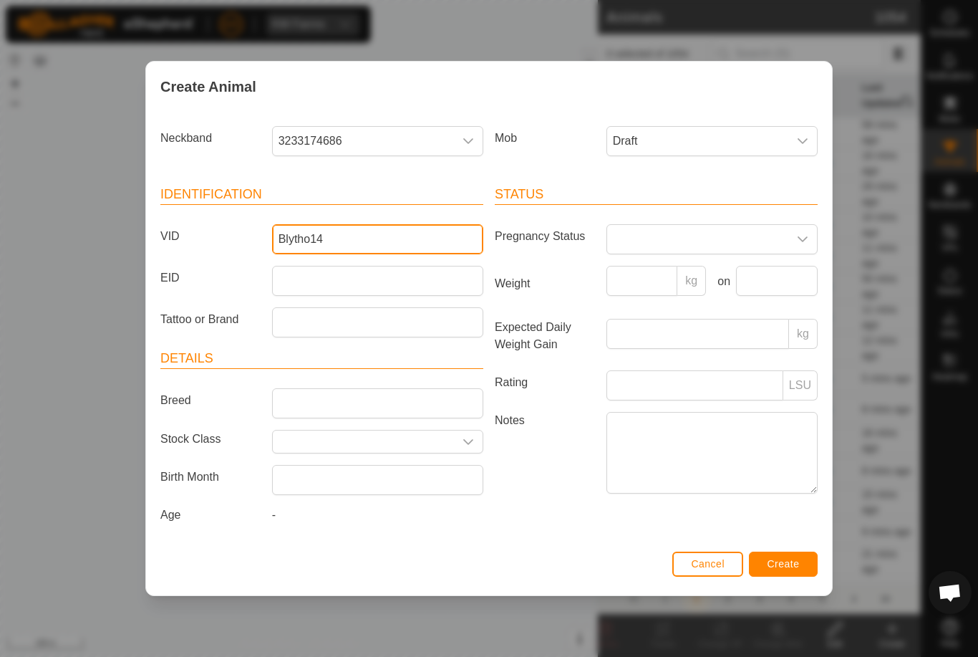
type input "Blytho14"
click at [789, 555] on button "Create" at bounding box center [783, 563] width 69 height 25
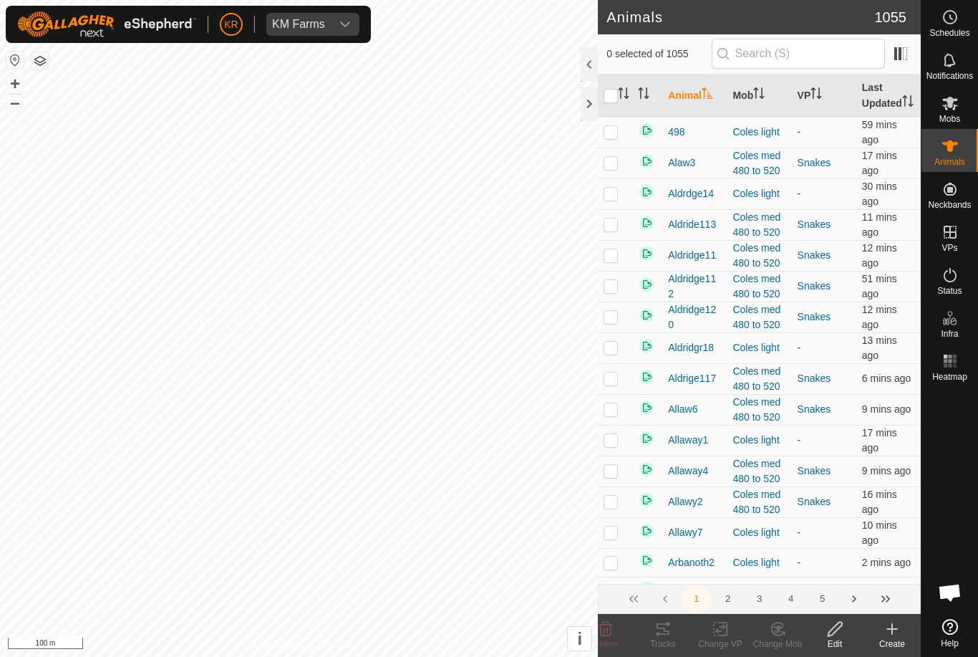
click at [894, 630] on icon at bounding box center [892, 628] width 17 height 17
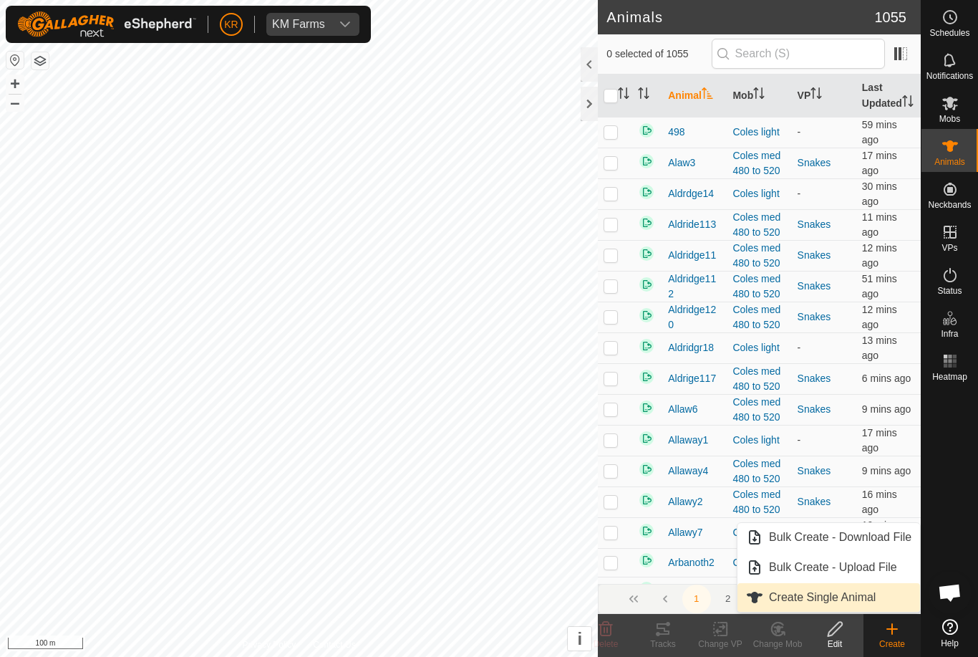
click at [870, 592] on span "Create Single Animal" at bounding box center [822, 597] width 107 height 17
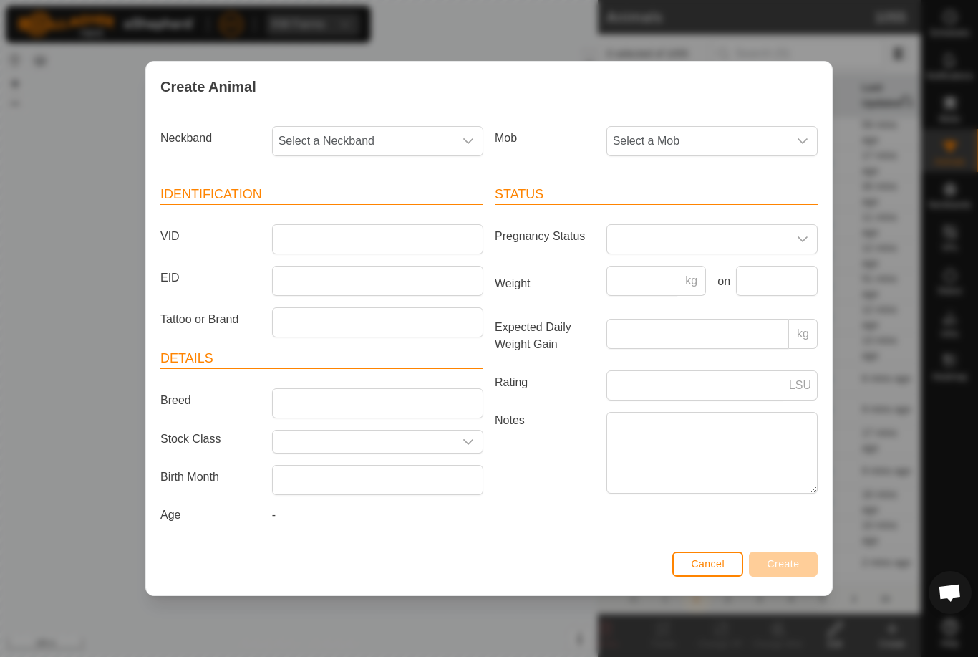
click at [393, 130] on span "Select a Neckband" at bounding box center [363, 141] width 181 height 29
type input "0740"
click at [363, 202] on li "0740532371" at bounding box center [379, 214] width 210 height 29
click at [725, 142] on span "Select a Mob" at bounding box center [697, 141] width 181 height 29
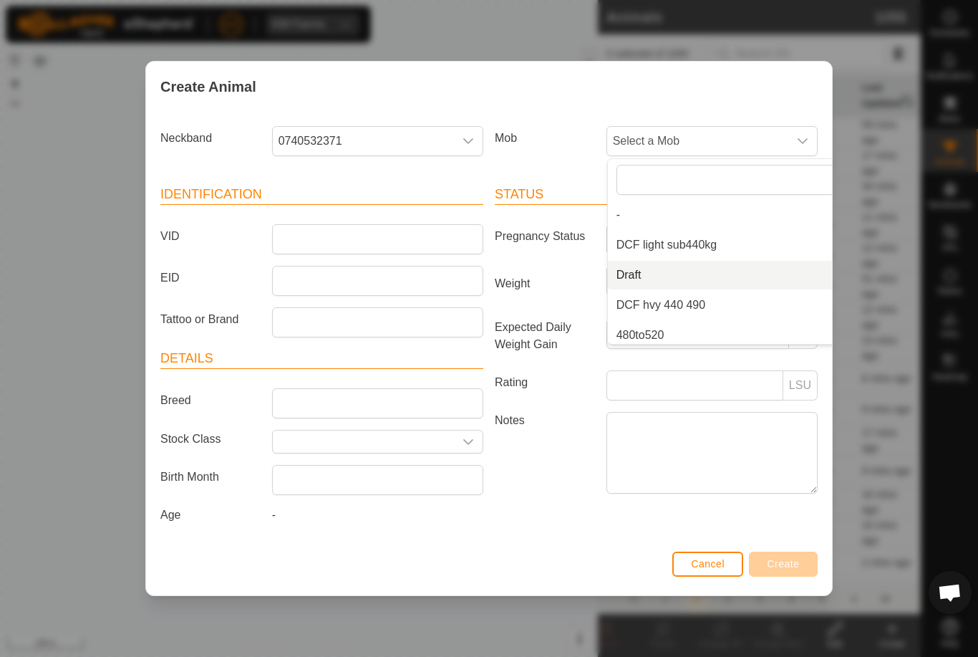
click at [709, 274] on li "Draft" at bounding box center [740, 275] width 264 height 29
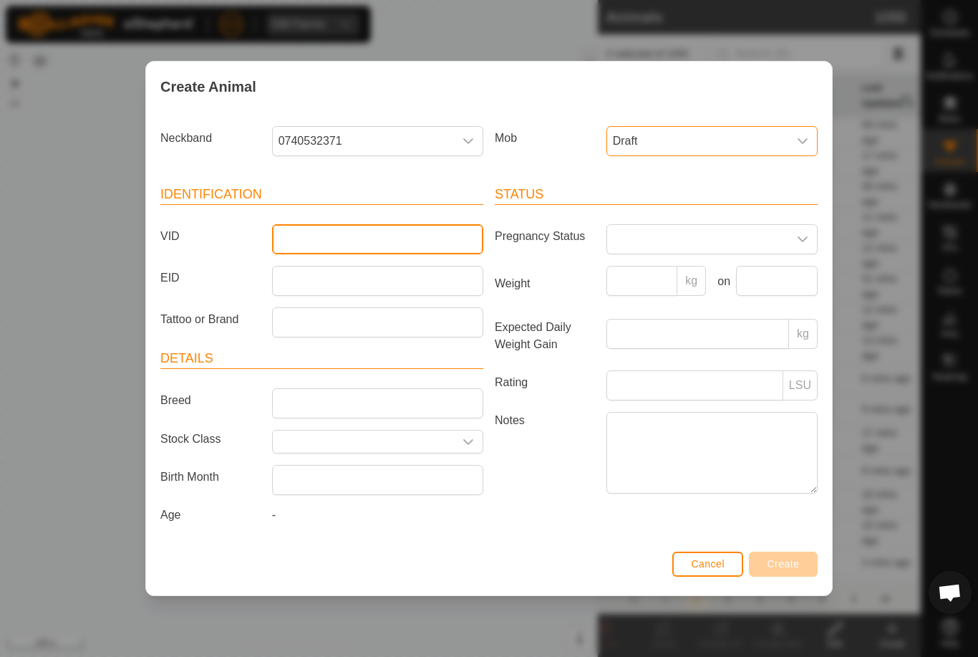
click at [439, 233] on input "VID" at bounding box center [377, 239] width 211 height 30
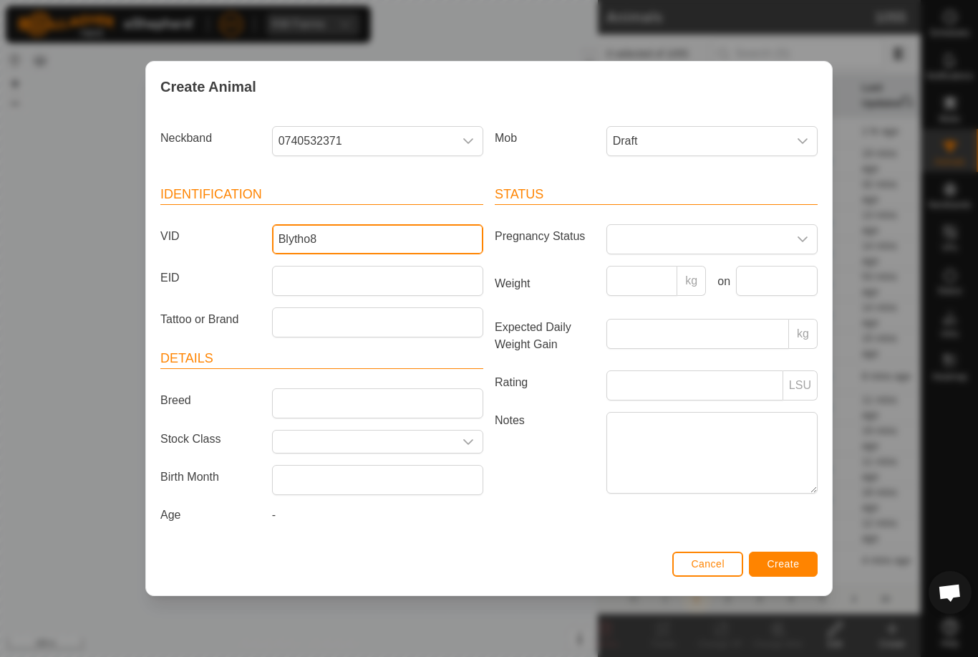
type input "Blytho8"
click at [793, 564] on span "Create" at bounding box center [784, 563] width 32 height 11
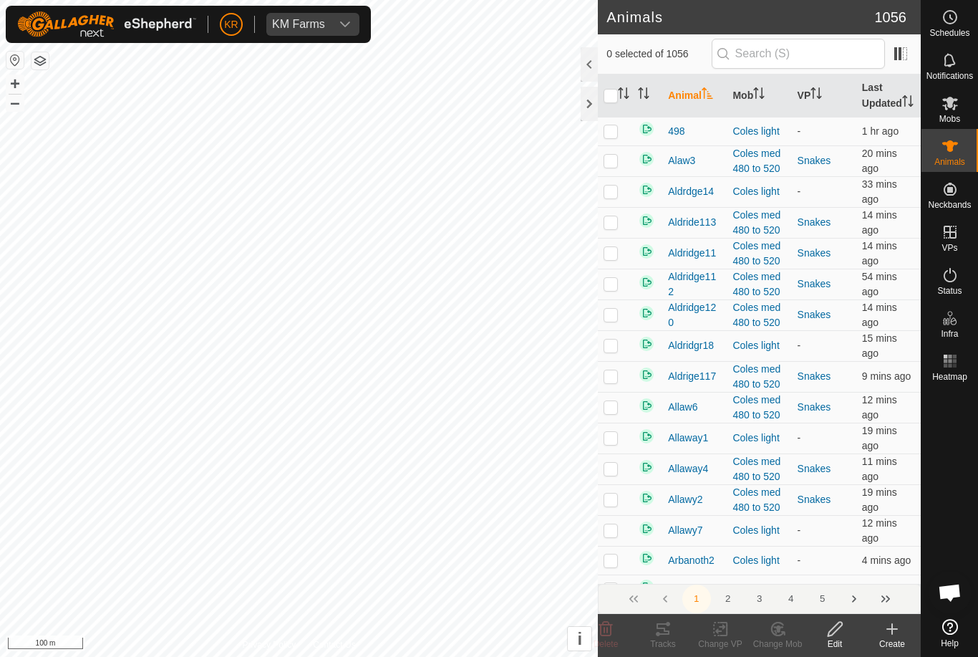
click at [891, 635] on icon at bounding box center [892, 628] width 17 height 17
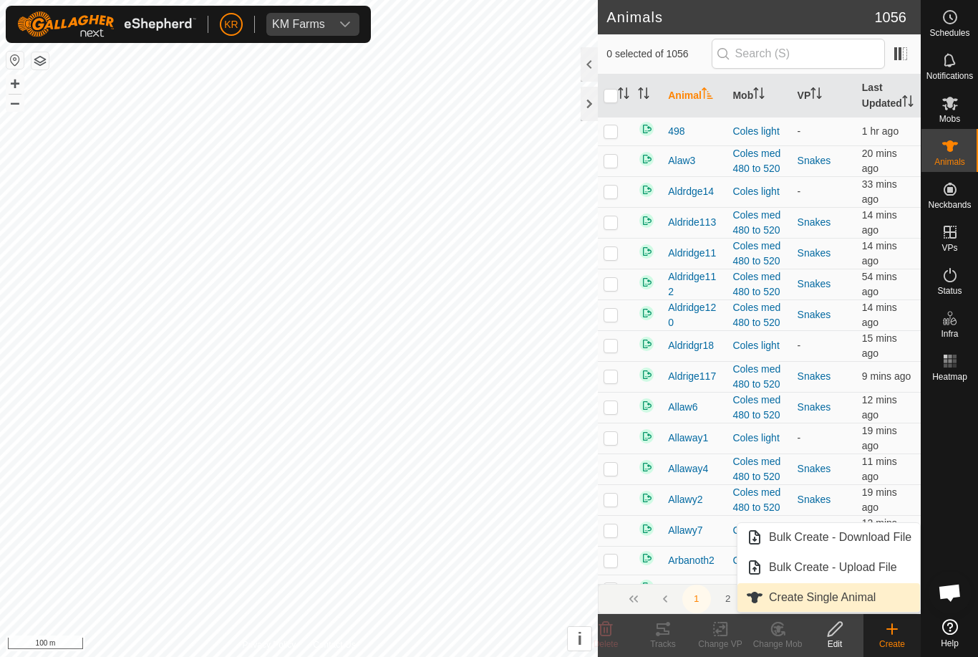
click at [883, 597] on link "Create Single Animal" at bounding box center [829, 597] width 183 height 29
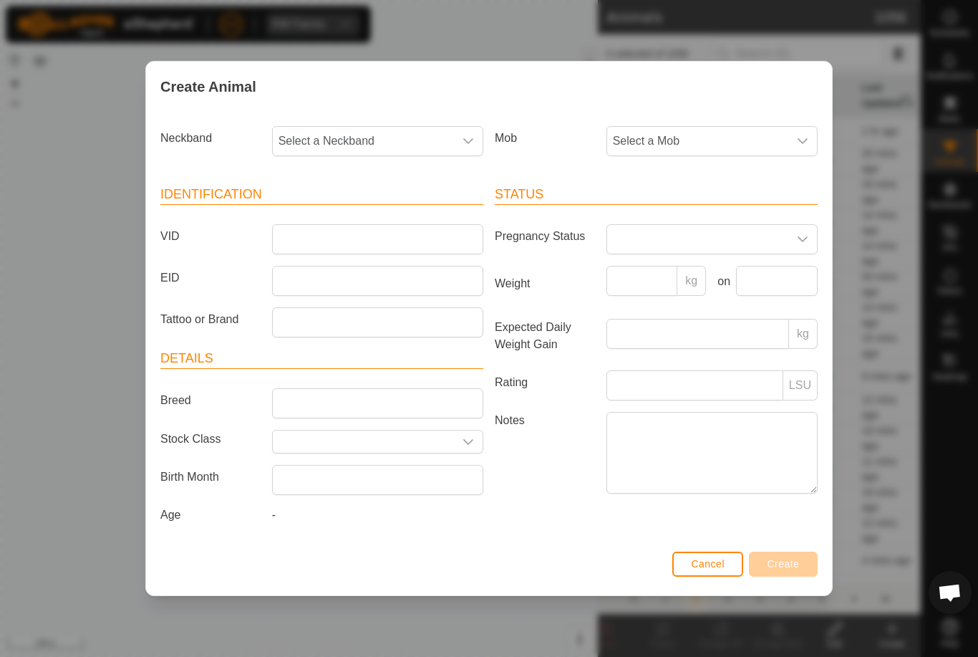
click at [393, 128] on span "Select a Neckband" at bounding box center [363, 141] width 181 height 29
type input "3973"
click at [383, 200] on li "3973475290" at bounding box center [379, 214] width 210 height 29
click at [721, 135] on span "Select a Mob" at bounding box center [697, 141] width 181 height 29
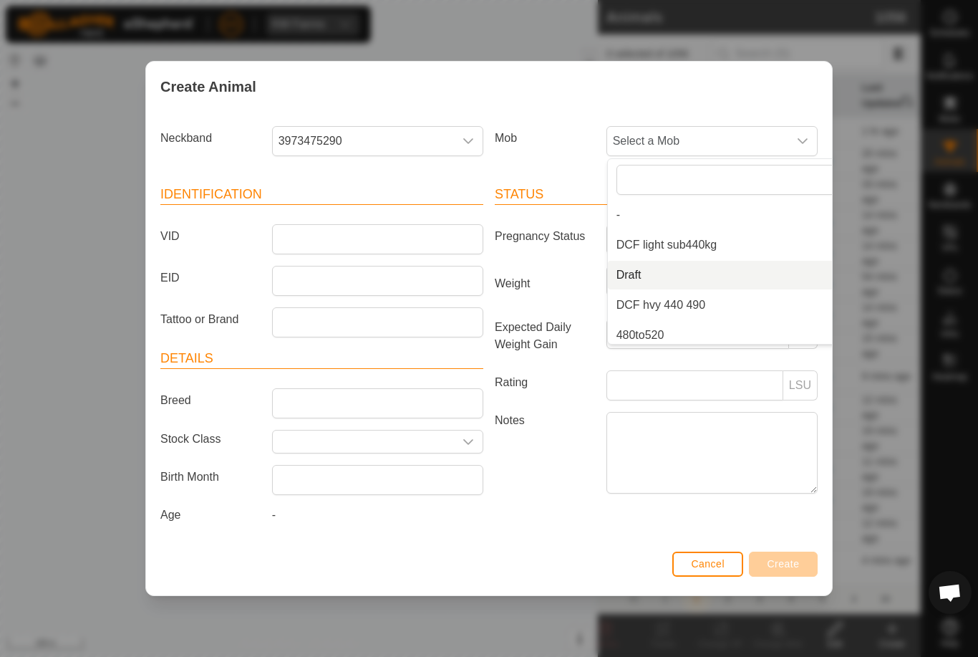
click at [706, 278] on li "Draft" at bounding box center [740, 275] width 264 height 29
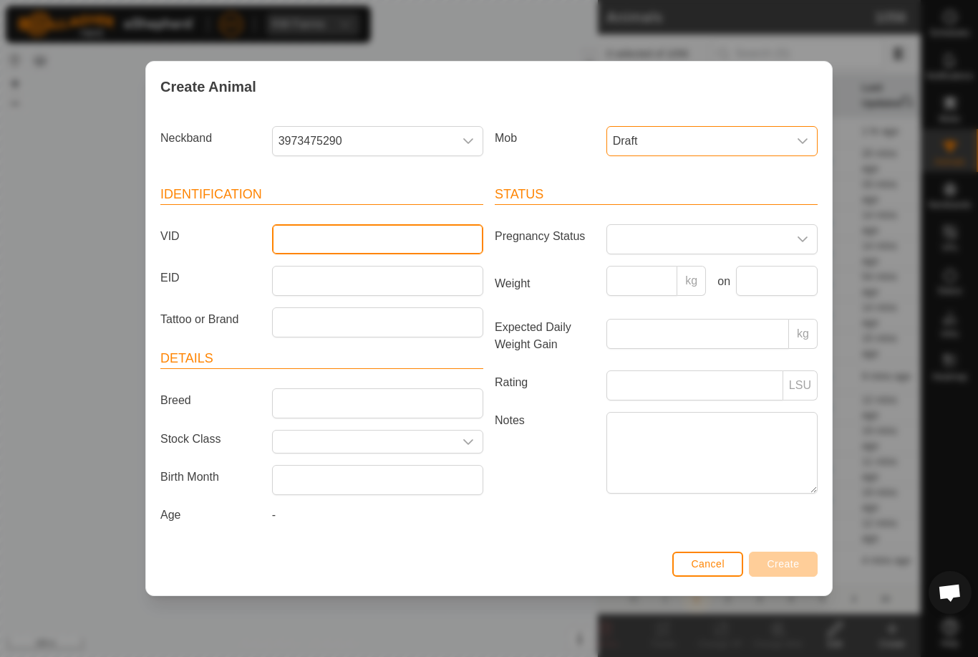
click at [418, 224] on input "VID" at bounding box center [377, 239] width 211 height 30
type input "Blytho13"
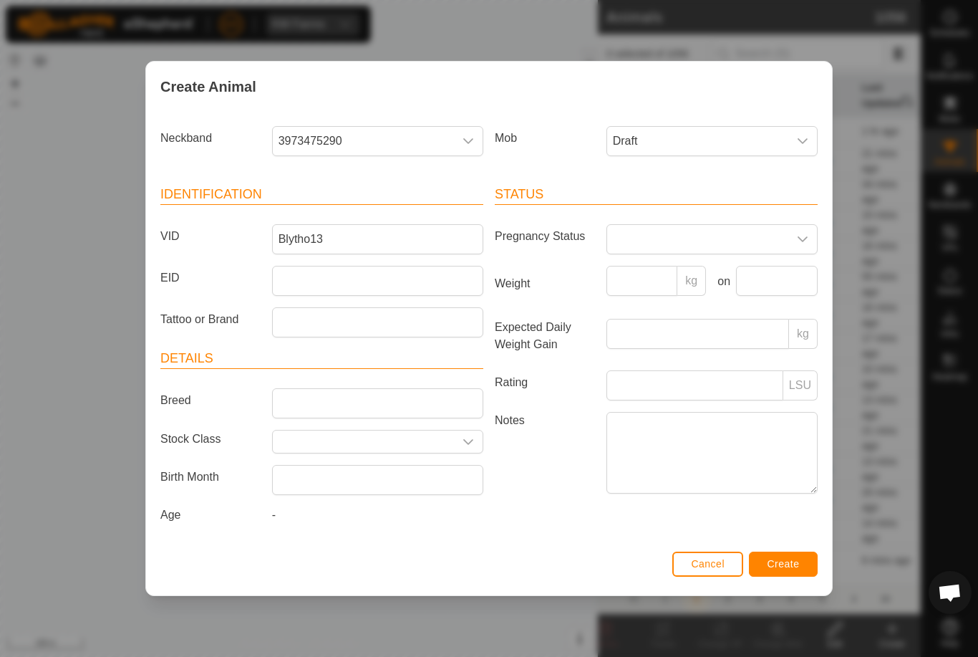
click at [783, 564] on span "Create" at bounding box center [784, 563] width 32 height 11
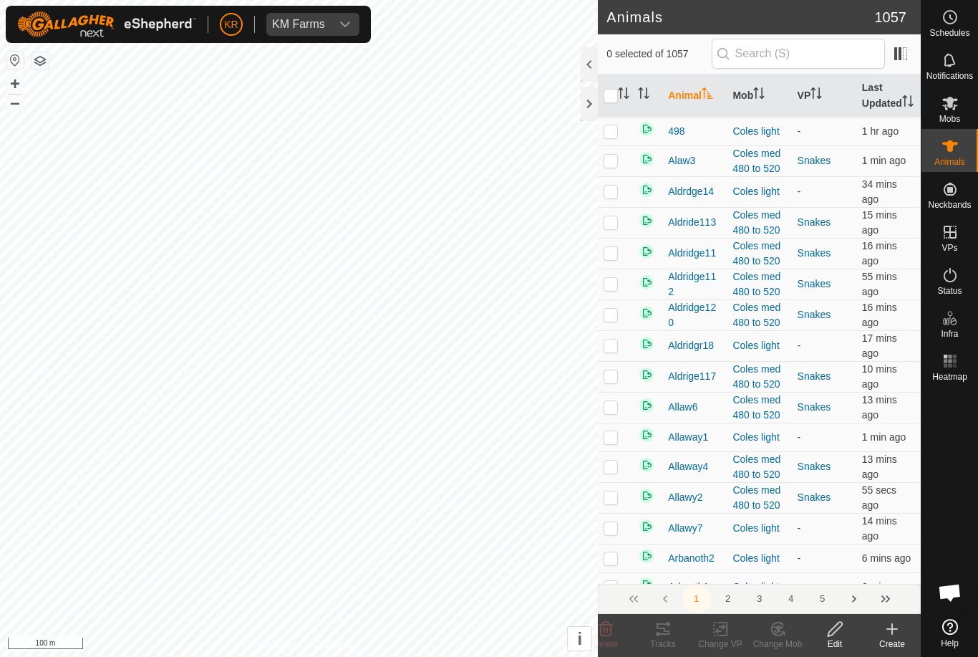
click at [892, 631] on icon at bounding box center [892, 629] width 0 height 10
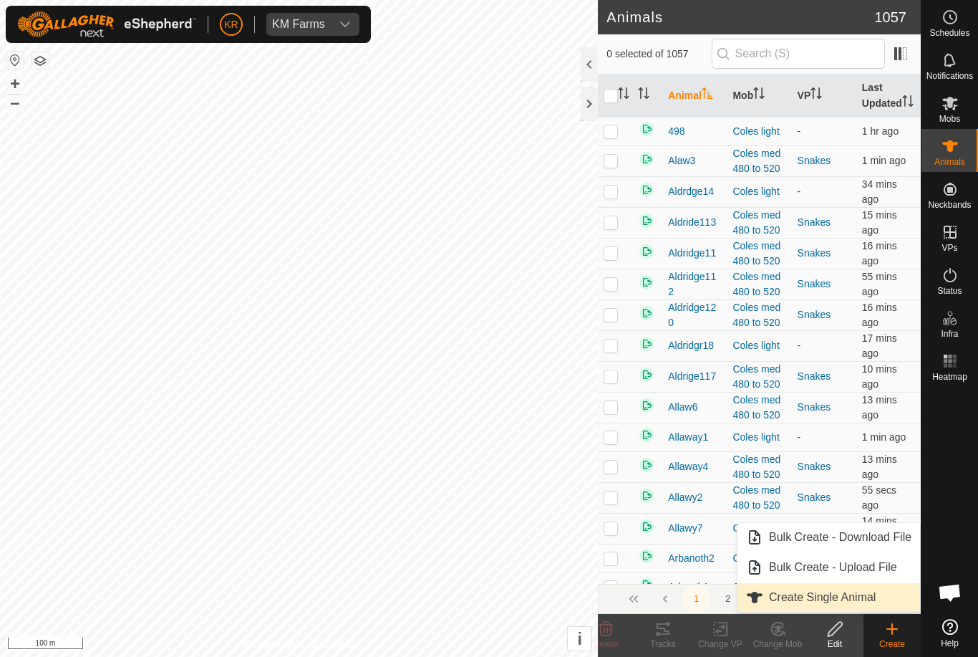
click at [867, 605] on span "Create Single Animal" at bounding box center [822, 597] width 107 height 17
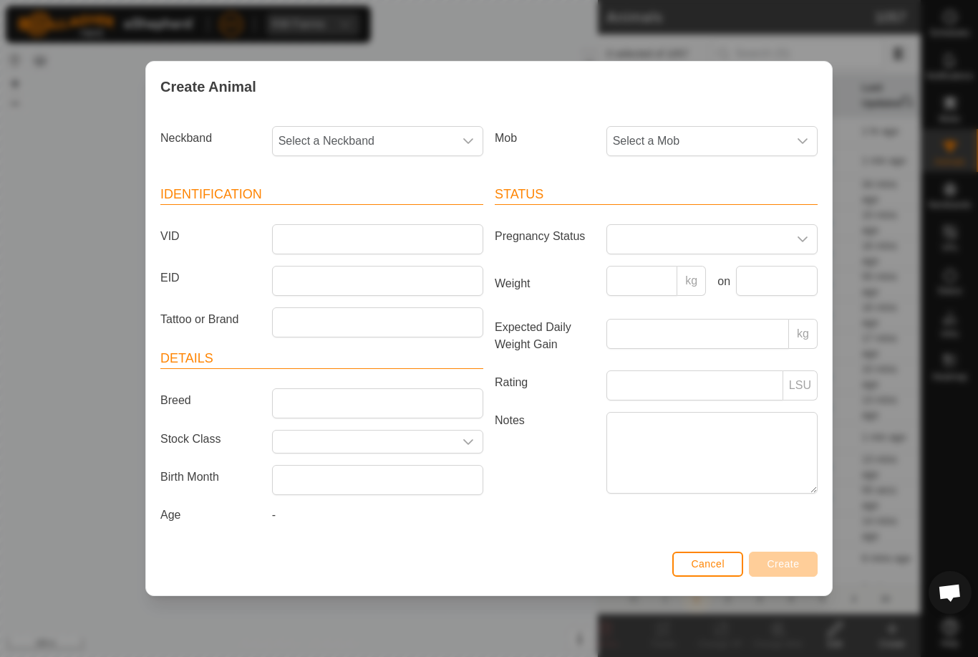
click at [719, 144] on span "Select a Mob" at bounding box center [697, 141] width 181 height 29
click at [698, 280] on li "Draft" at bounding box center [740, 275] width 264 height 29
click at [380, 143] on span "Select a Neckband" at bounding box center [363, 141] width 181 height 29
type input "2763"
click at [372, 208] on li "2763589237" at bounding box center [379, 214] width 210 height 29
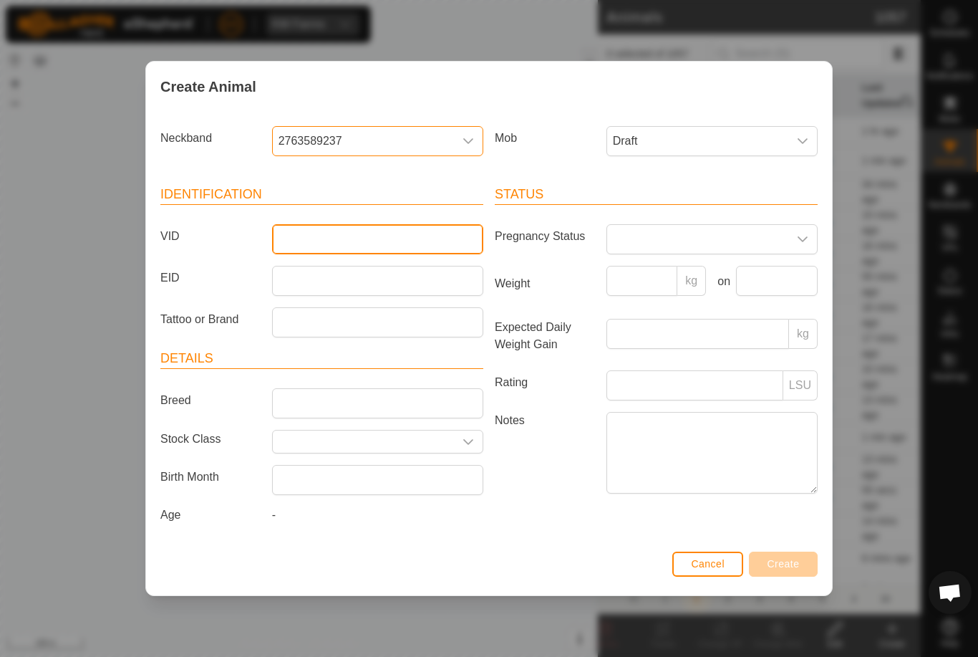
click at [386, 224] on input "VID" at bounding box center [377, 239] width 211 height 30
type input "Blytho2"
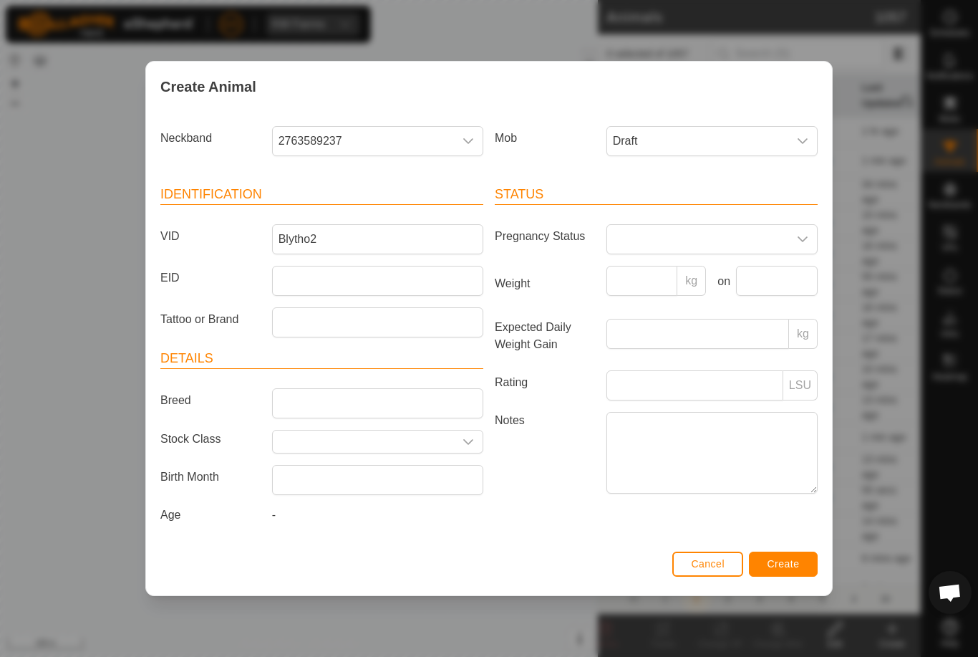
click at [791, 569] on span "Create" at bounding box center [784, 563] width 32 height 11
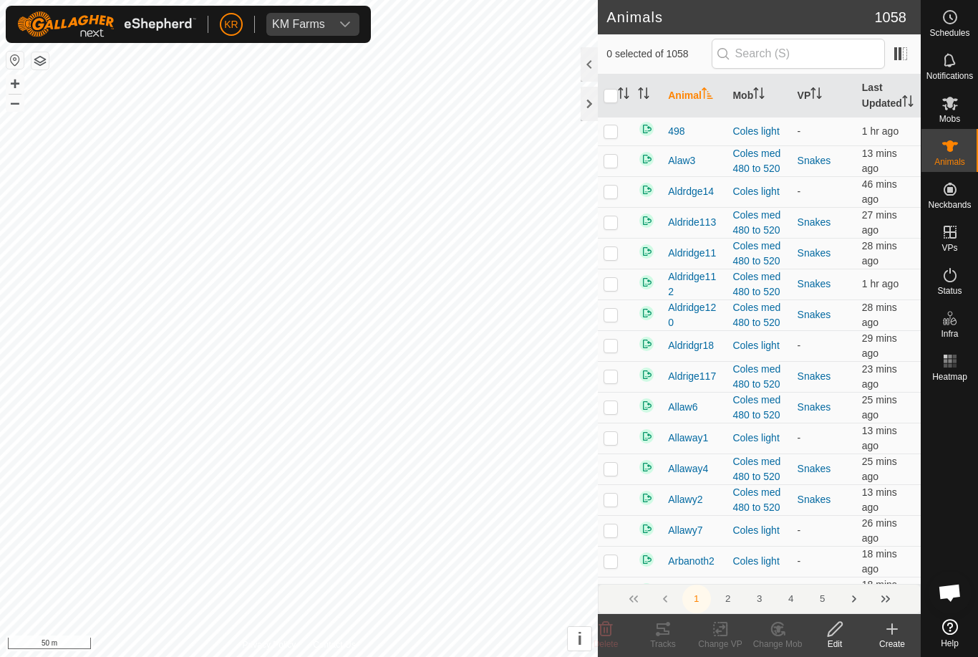
click at [899, 631] on icon at bounding box center [892, 628] width 17 height 17
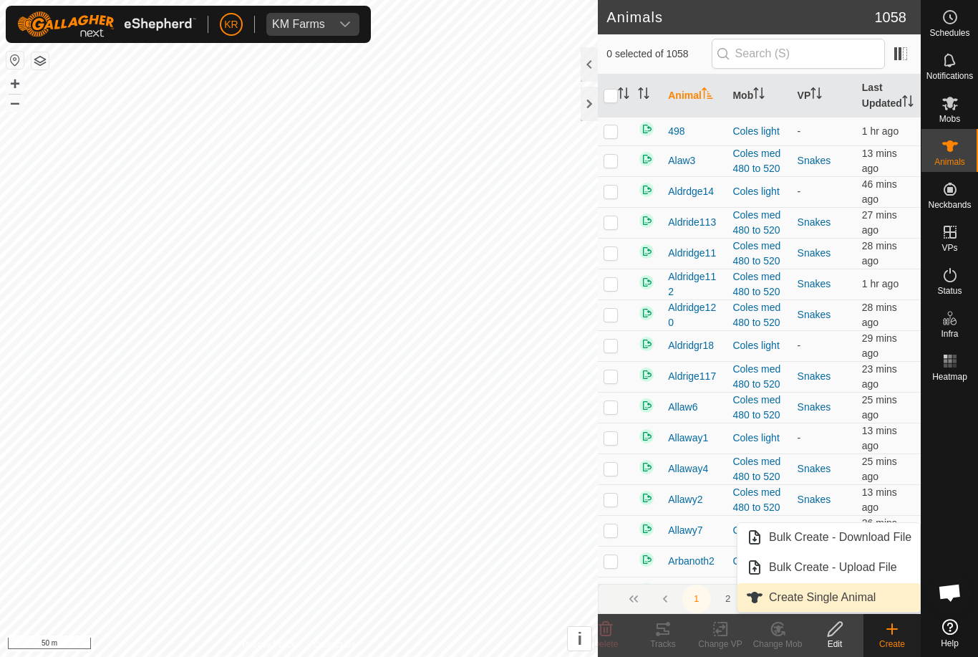
click at [875, 609] on link "Create Single Animal" at bounding box center [829, 597] width 183 height 29
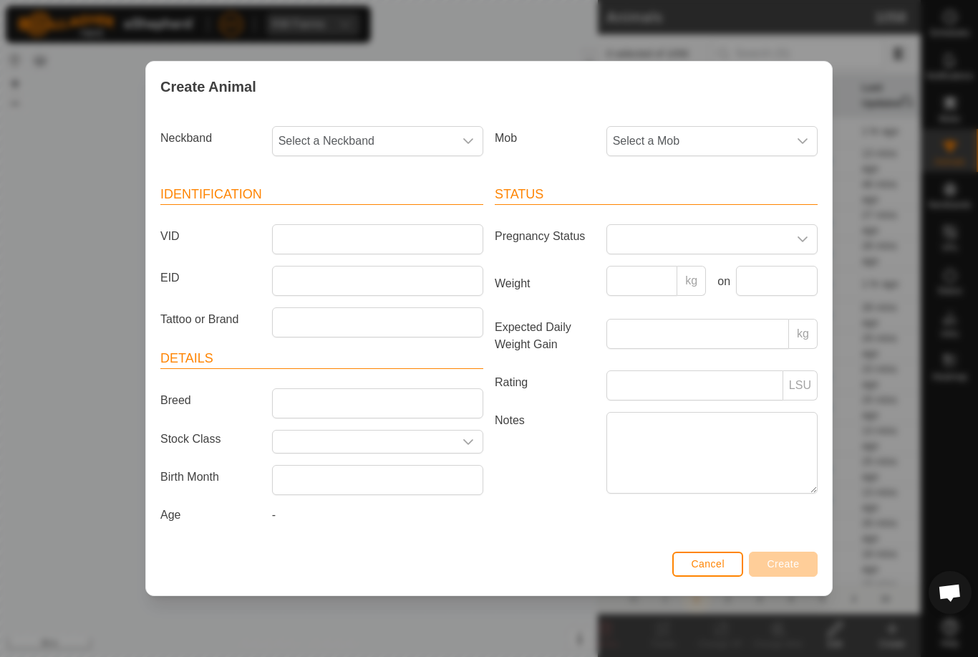
click at [708, 142] on span "Select a Mob" at bounding box center [697, 141] width 181 height 29
click at [697, 280] on li "Draft" at bounding box center [740, 275] width 264 height 29
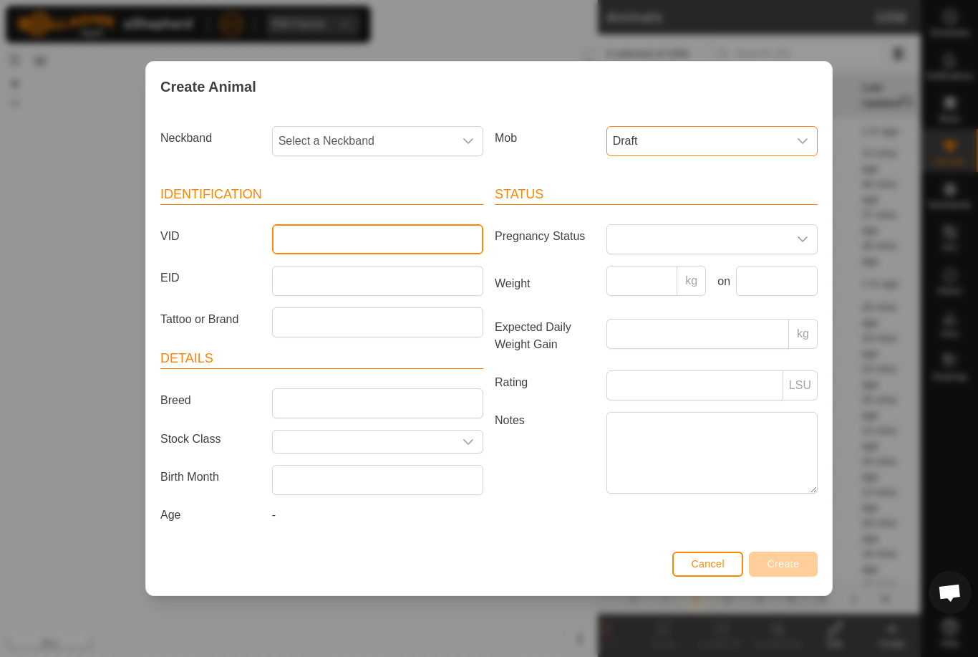
click at [434, 248] on input "VID" at bounding box center [377, 239] width 211 height 30
type input "Khill"
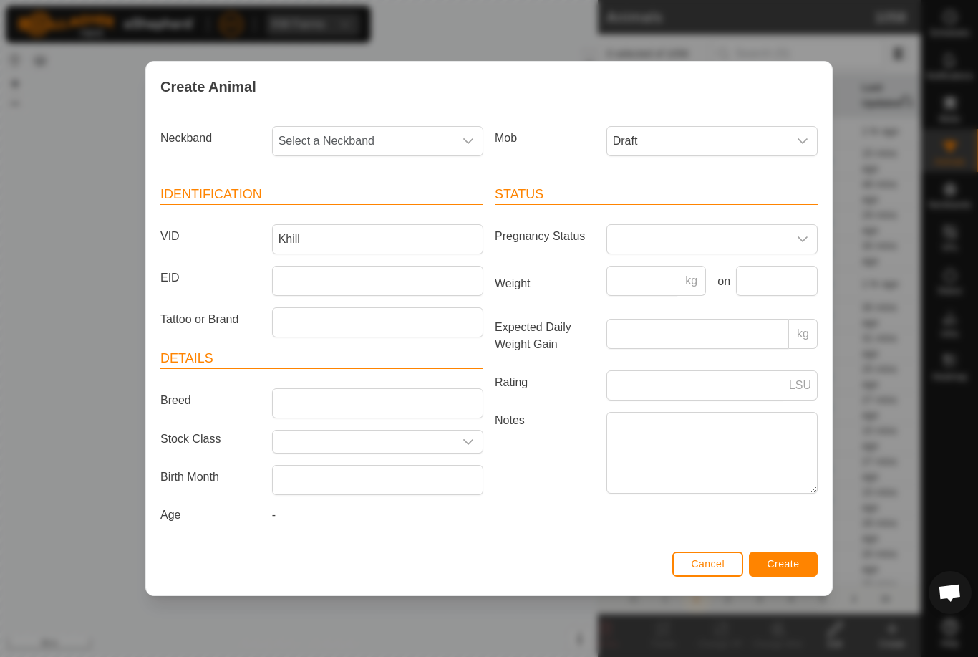
click at [397, 130] on span "Select a Neckband" at bounding box center [363, 141] width 181 height 29
type input "0612"
click at [381, 221] on li "0612581324" at bounding box center [379, 214] width 210 height 29
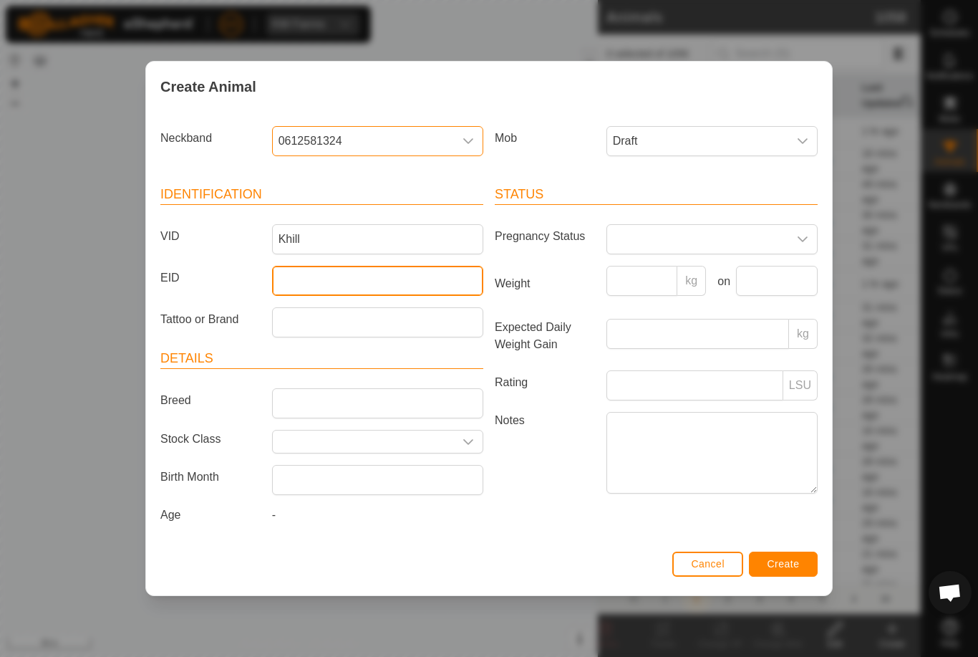
click at [364, 266] on input "EID" at bounding box center [377, 281] width 211 height 30
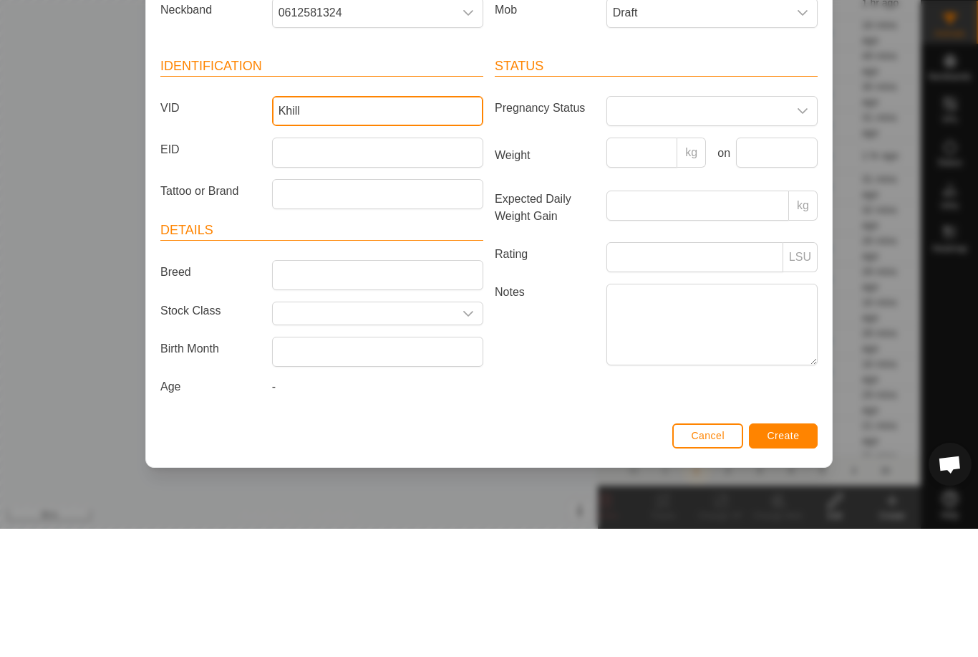
click at [378, 224] on input "Khill" at bounding box center [377, 239] width 211 height 30
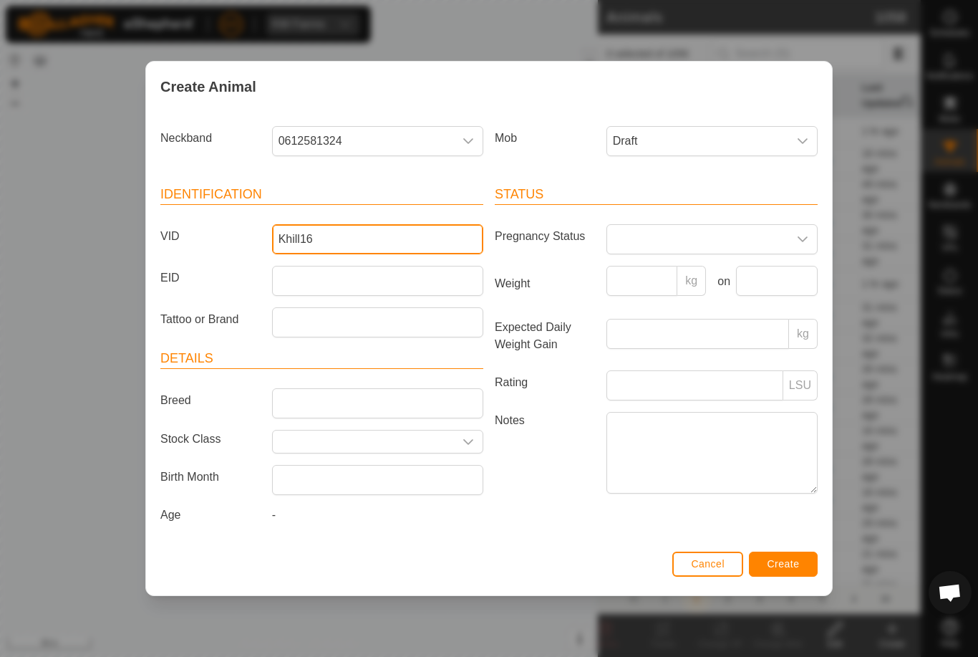
type input "Khill16"
click at [786, 563] on span "Create" at bounding box center [784, 563] width 32 height 11
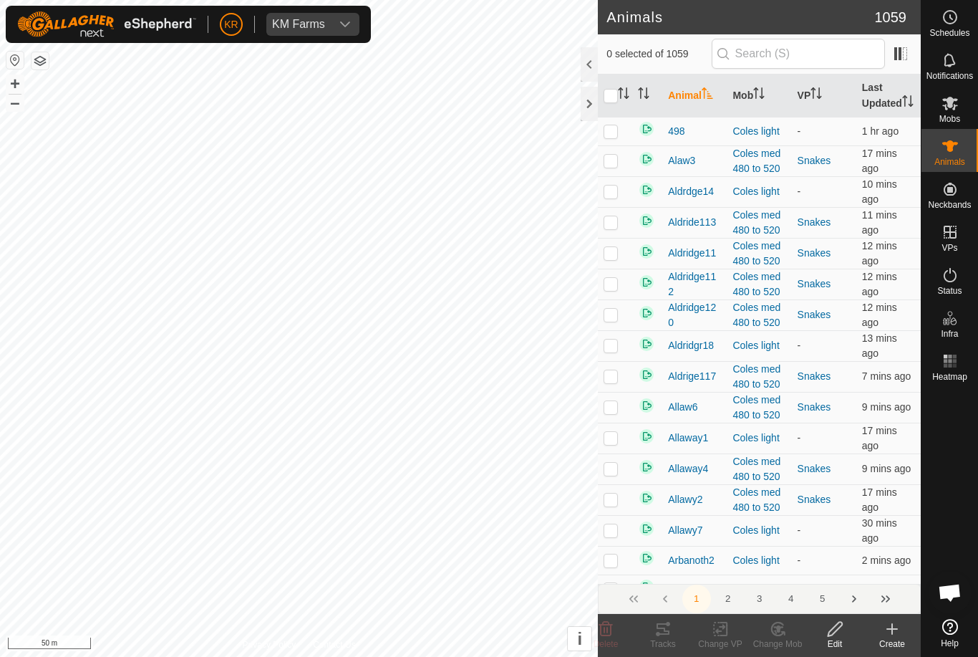
click at [899, 637] on icon at bounding box center [892, 628] width 17 height 17
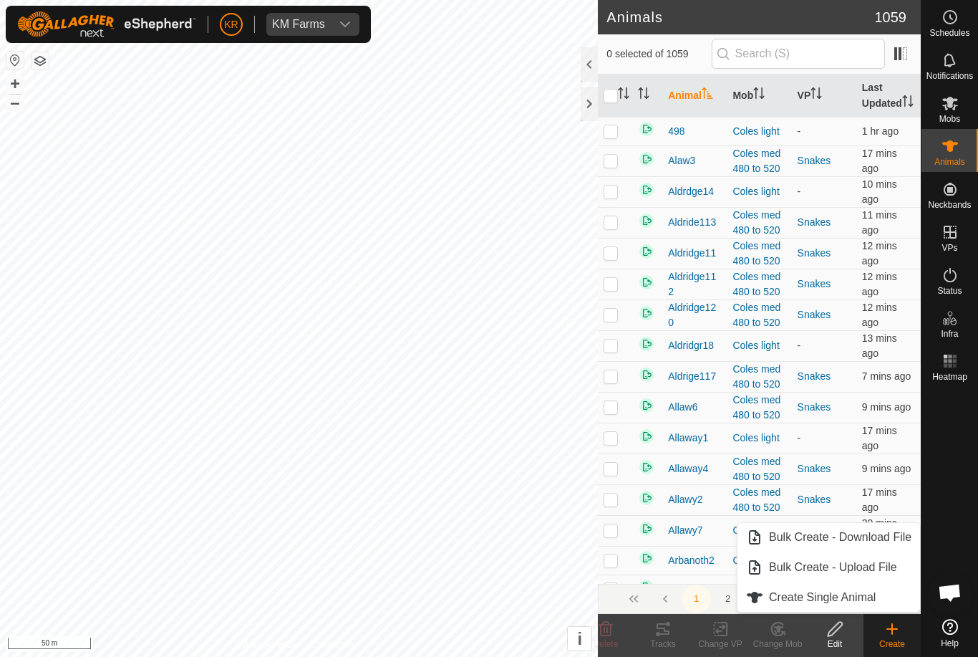
click at [861, 609] on link "Create Single Animal" at bounding box center [829, 597] width 183 height 29
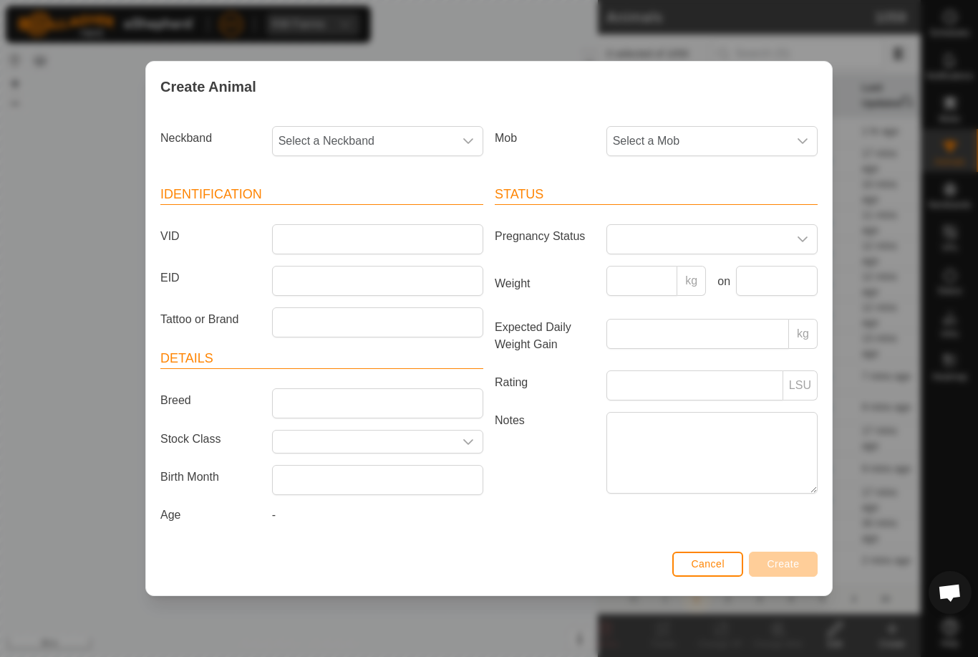
click at [384, 127] on span "Select a Neckband" at bounding box center [363, 141] width 181 height 29
type input "3569"
click at [370, 200] on li "3569548453" at bounding box center [379, 214] width 210 height 29
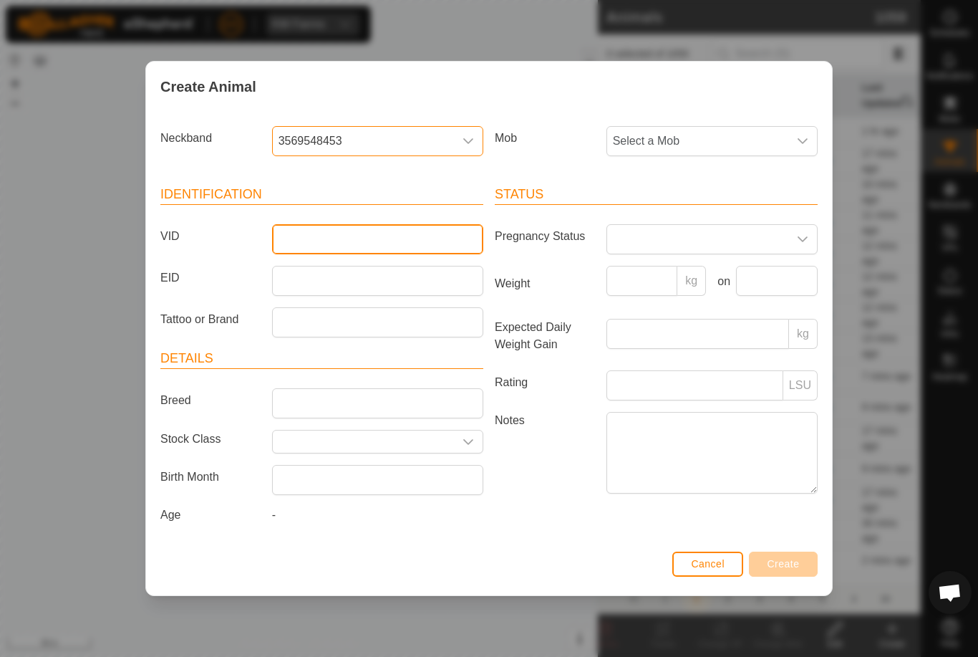
click at [377, 228] on input "VID" at bounding box center [377, 239] width 211 height 30
type input "Khill24"
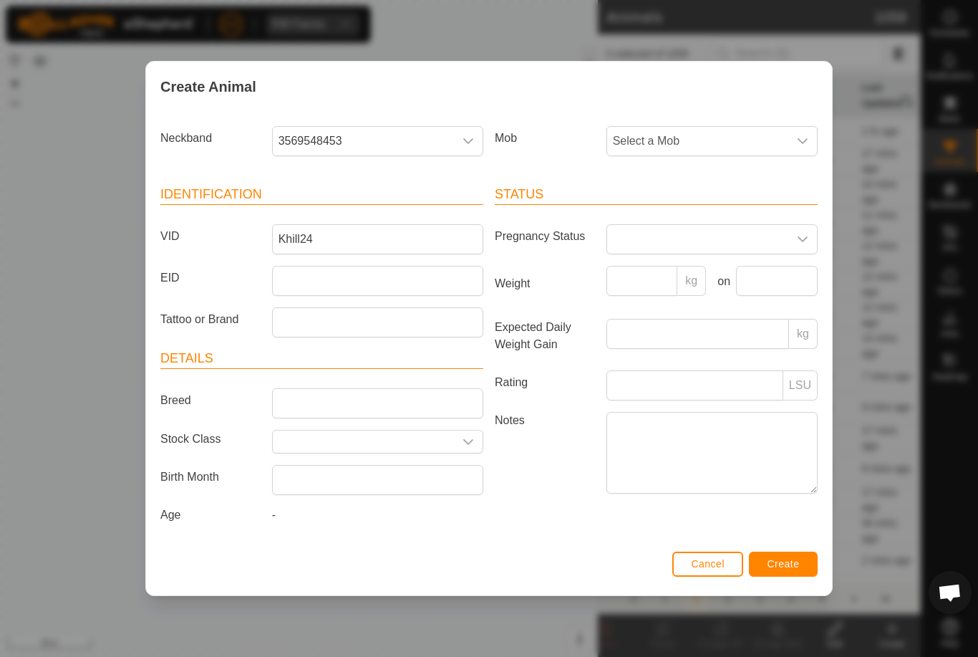
click at [713, 137] on span "Select a Mob" at bounding box center [697, 141] width 181 height 29
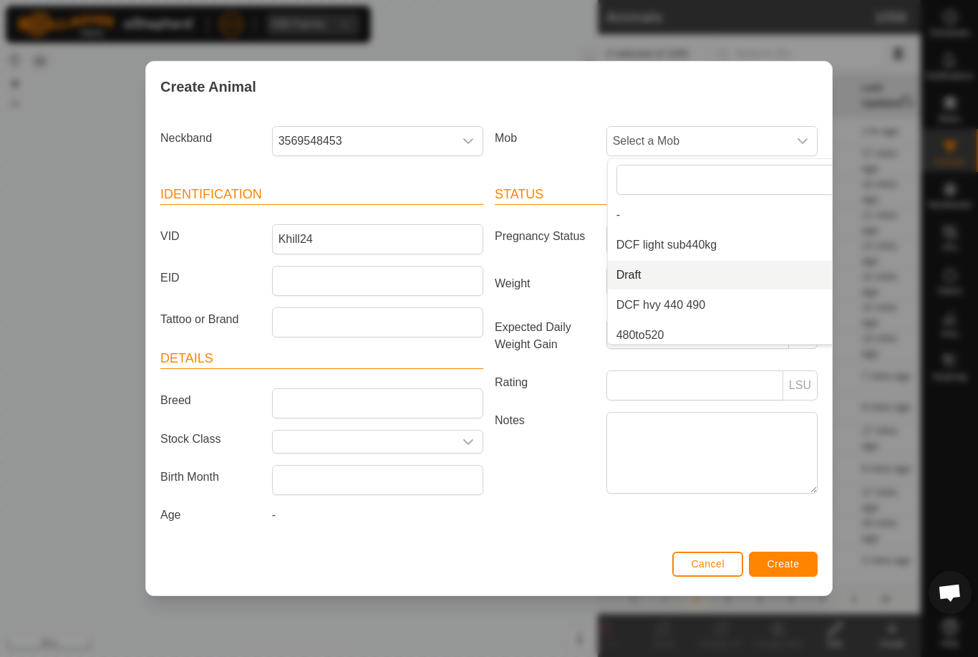
click at [715, 270] on li "Draft" at bounding box center [740, 275] width 264 height 29
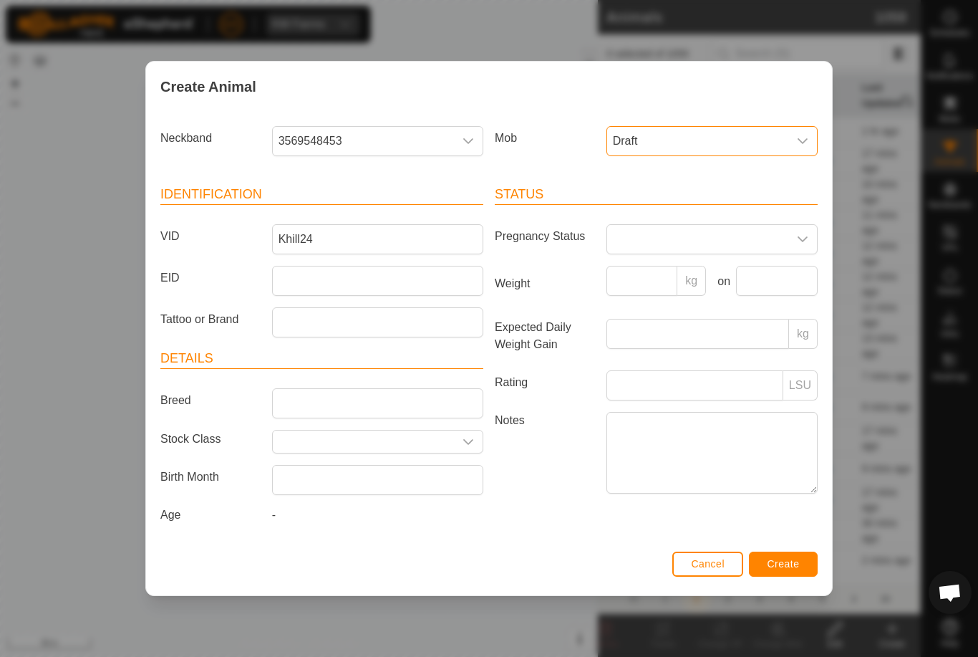
click at [793, 556] on button "Create" at bounding box center [783, 563] width 69 height 25
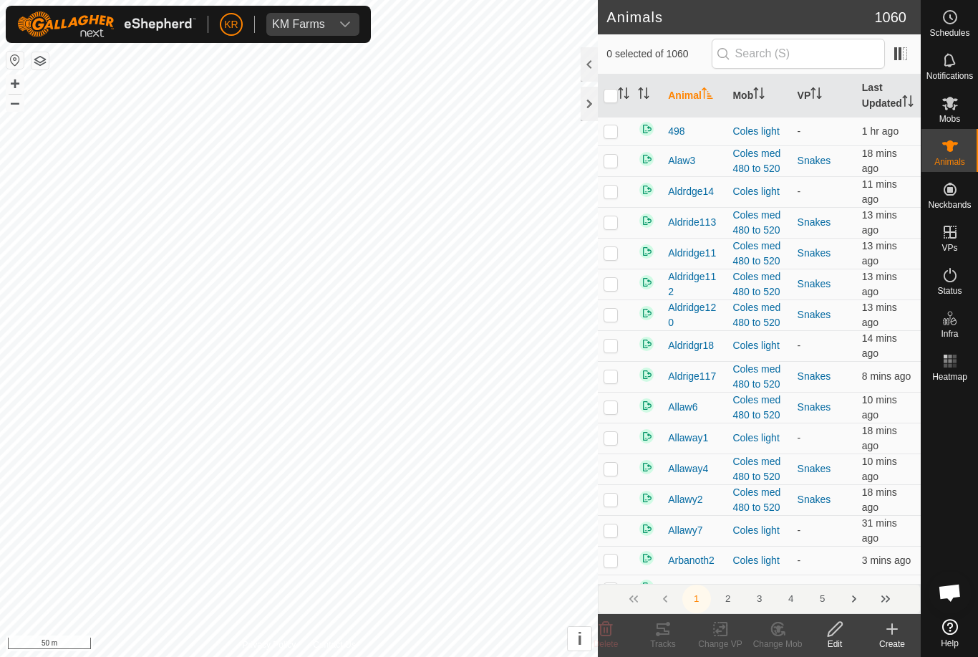
click at [885, 634] on icon at bounding box center [892, 628] width 17 height 17
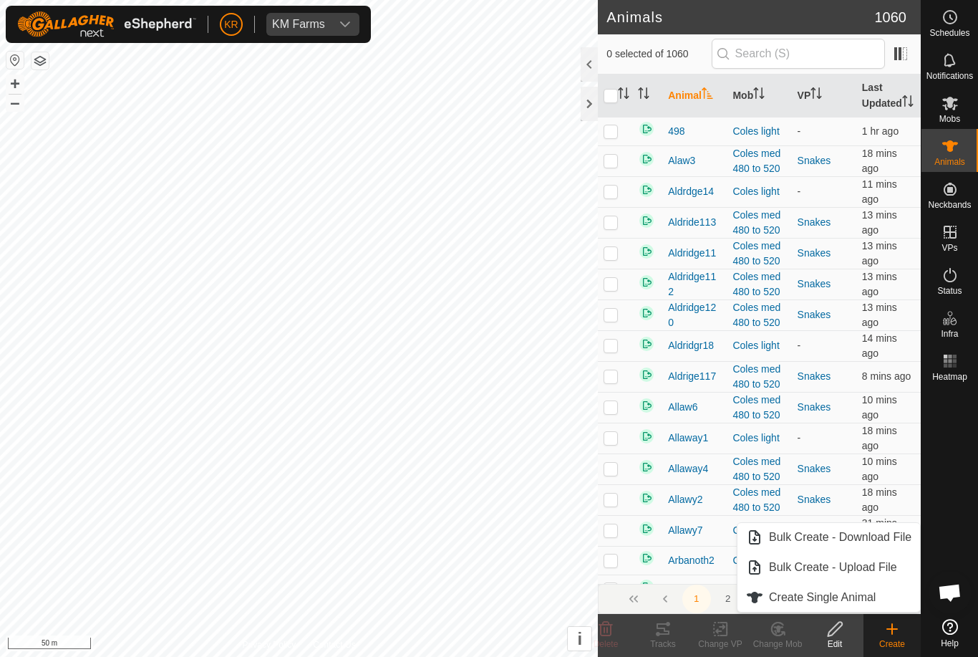
click at [864, 597] on span "Create Single Animal" at bounding box center [822, 597] width 107 height 17
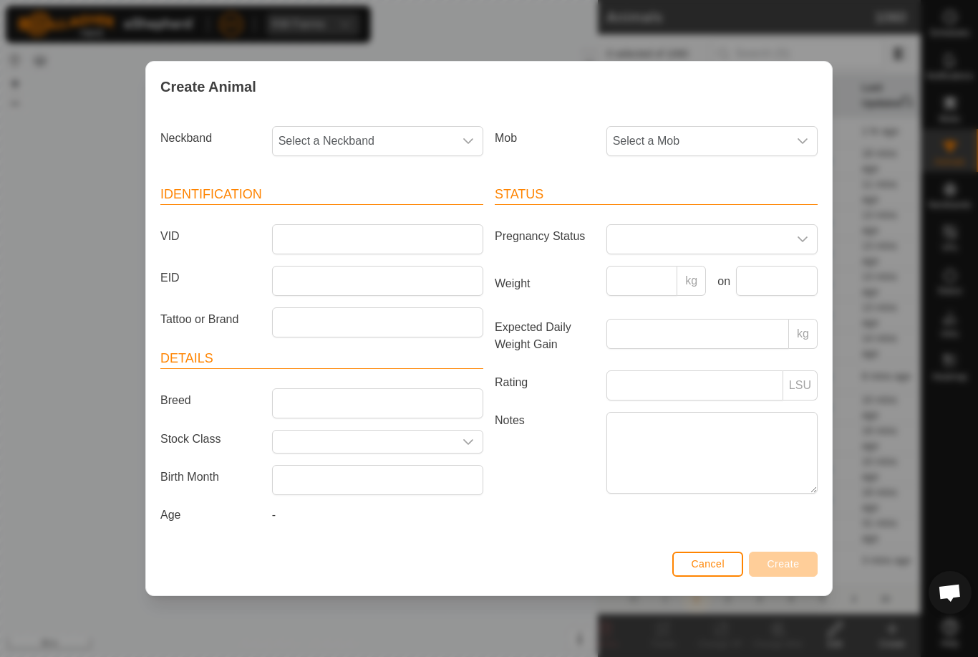
click at [363, 151] on span "Select a Neckband" at bounding box center [363, 141] width 181 height 29
type input "1078"
click at [374, 208] on li "1078636481" at bounding box center [379, 214] width 210 height 29
click at [705, 137] on span "Select a Mob" at bounding box center [697, 141] width 181 height 29
click at [689, 274] on li "Draft" at bounding box center [740, 275] width 264 height 29
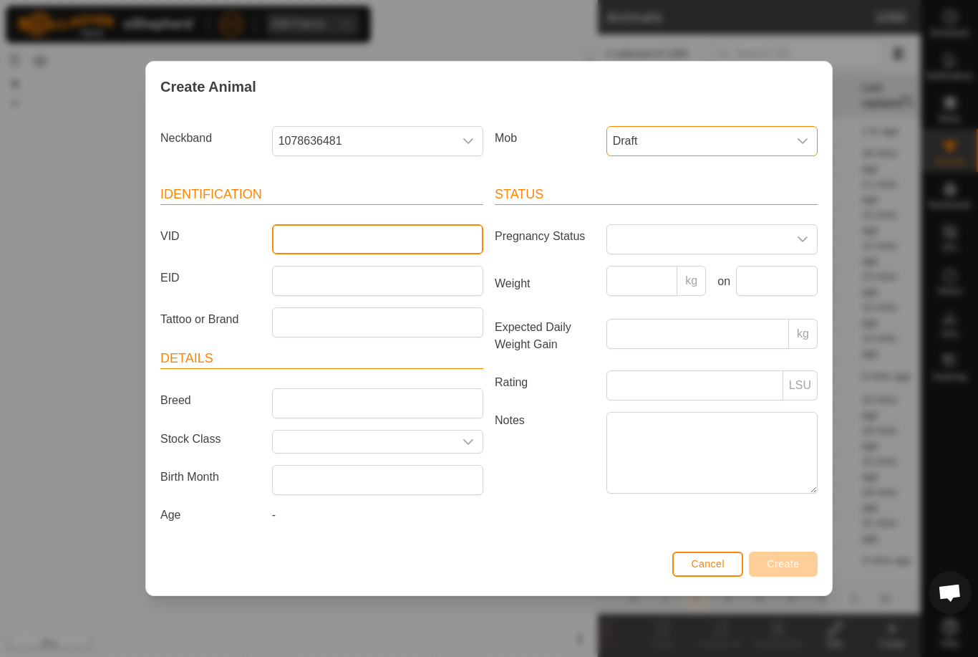
click at [435, 241] on input "VID" at bounding box center [377, 239] width 211 height 30
type input "L"
type input "Khill23"
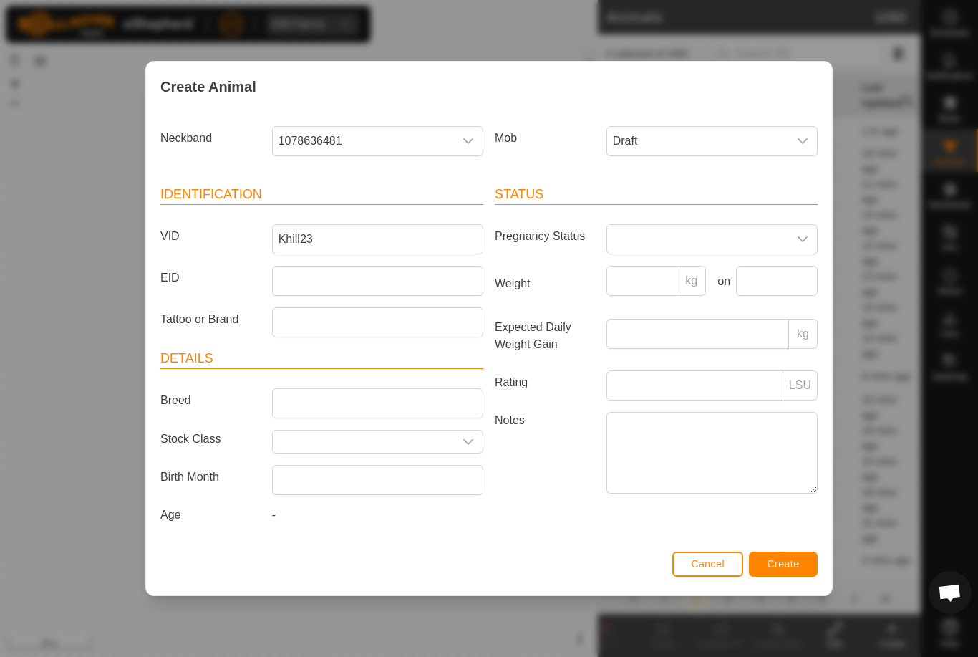
click at [785, 556] on button "Create" at bounding box center [783, 563] width 69 height 25
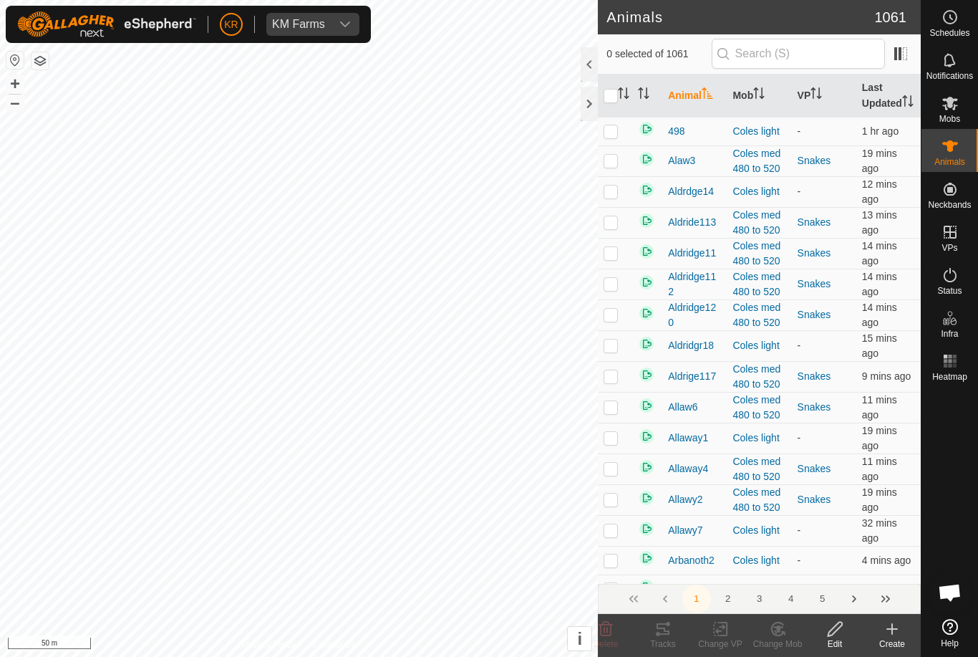
click at [876, 625] on create-svg-icon at bounding box center [892, 628] width 57 height 17
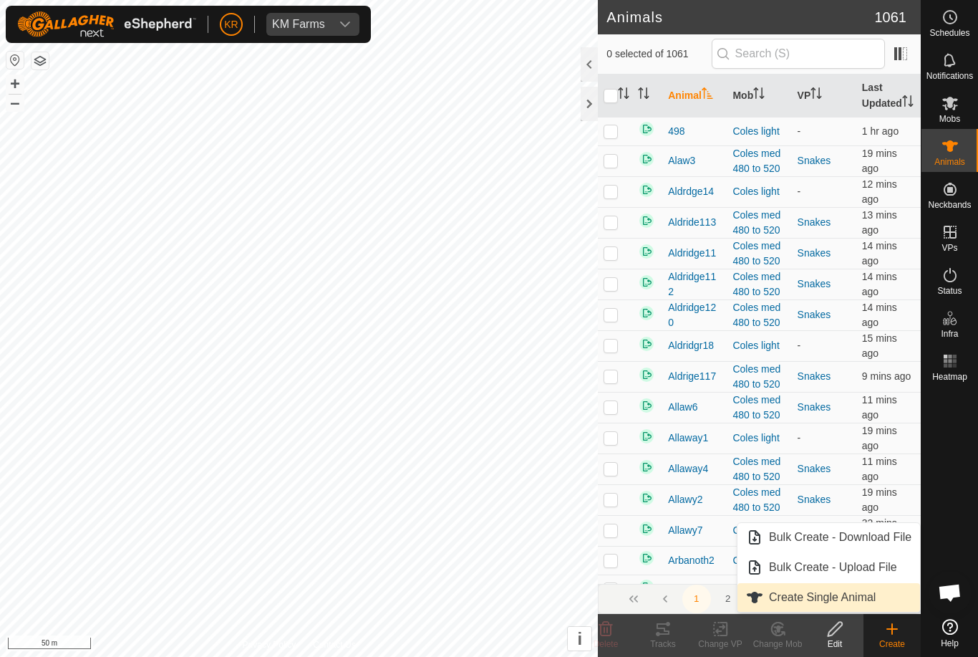
click at [874, 599] on span "Create Single Animal" at bounding box center [822, 597] width 107 height 17
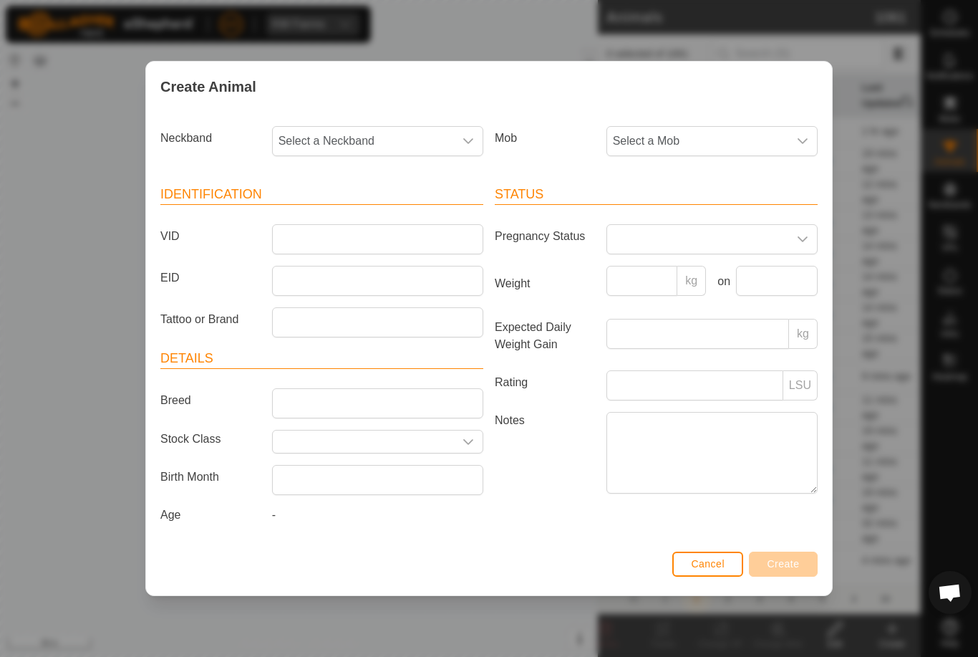
click at [737, 128] on span "Select a Mob" at bounding box center [697, 141] width 181 height 29
click at [670, 271] on li "Draft" at bounding box center [740, 275] width 264 height 29
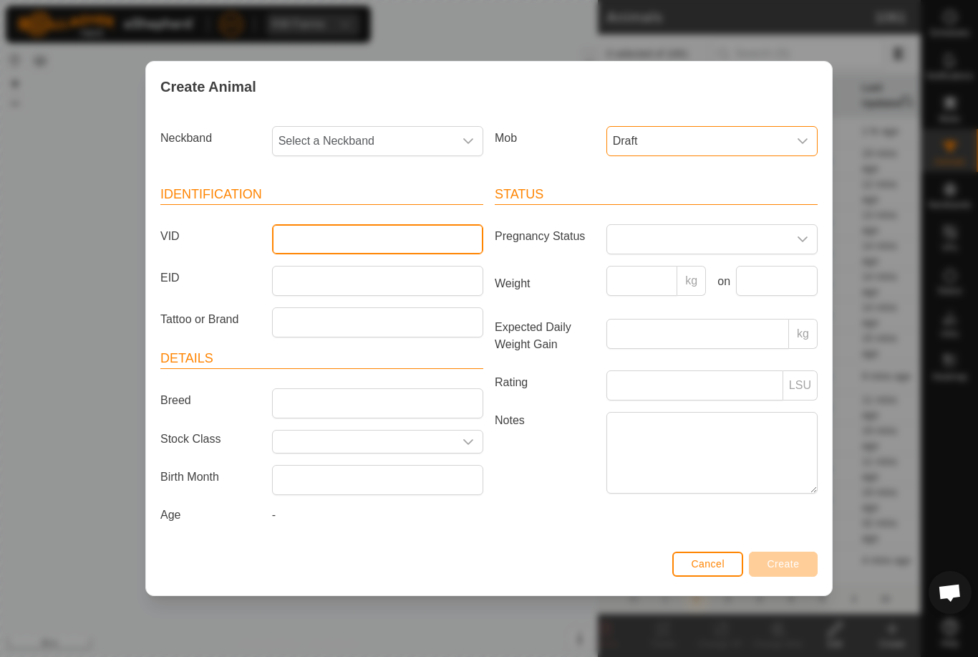
click at [354, 233] on input "VID" at bounding box center [377, 239] width 211 height 30
type input "Khill"
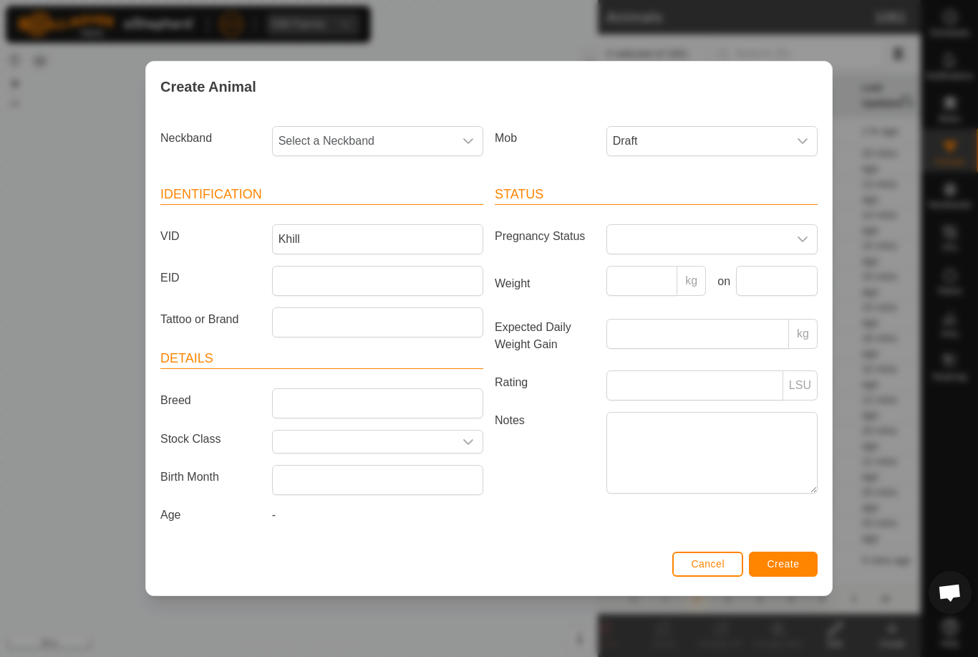
click at [332, 132] on span "Select a Neckband" at bounding box center [363, 141] width 181 height 29
type input "1134"
click at [380, 209] on li "1134185484" at bounding box center [379, 214] width 210 height 29
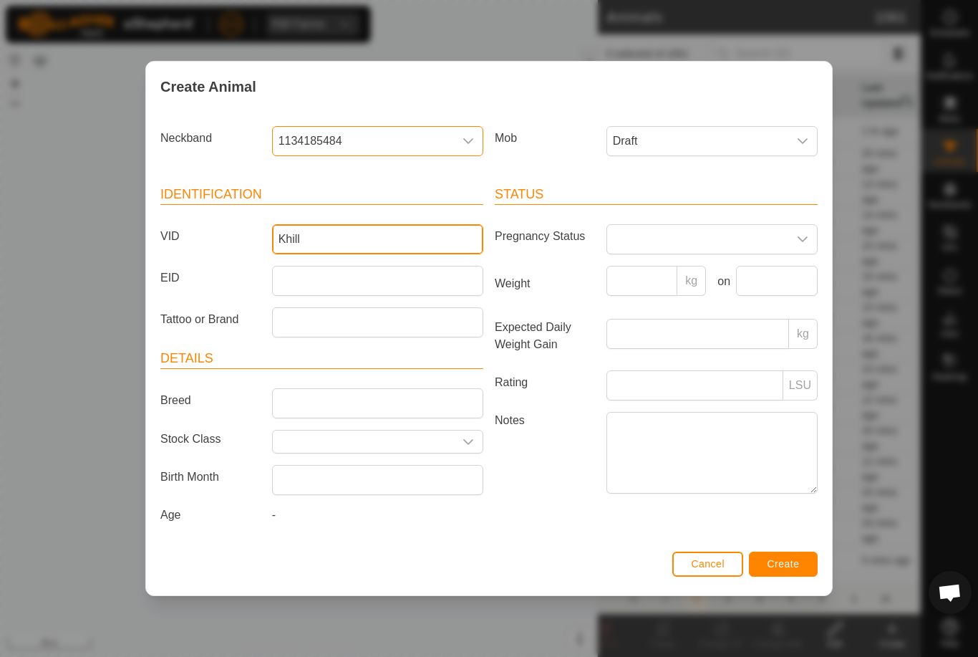
click at [380, 238] on input "Khill" at bounding box center [377, 239] width 211 height 30
type input "Khill30a"
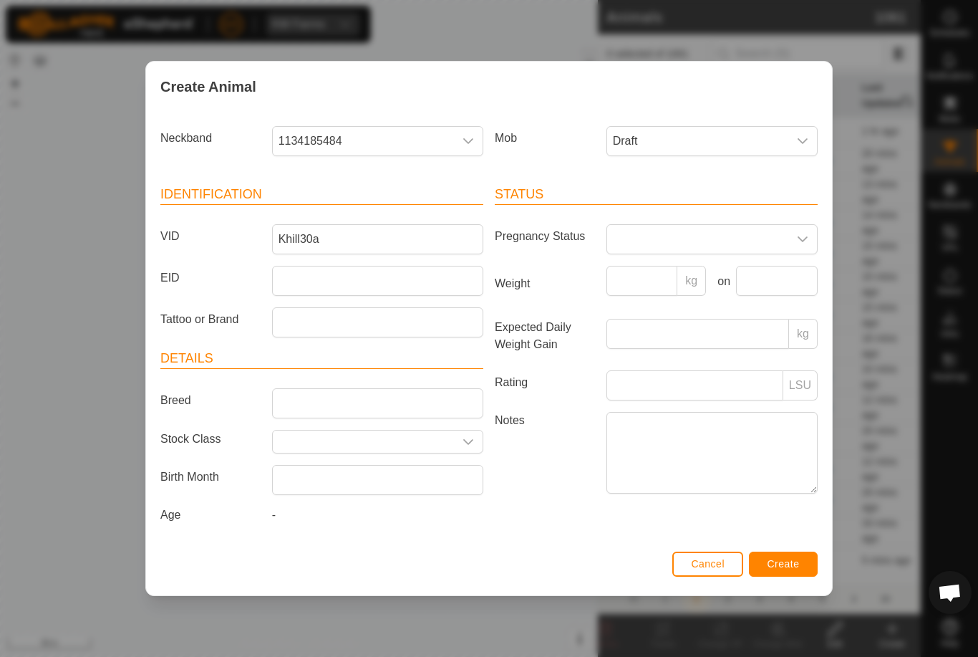
click at [787, 566] on span "Create" at bounding box center [784, 563] width 32 height 11
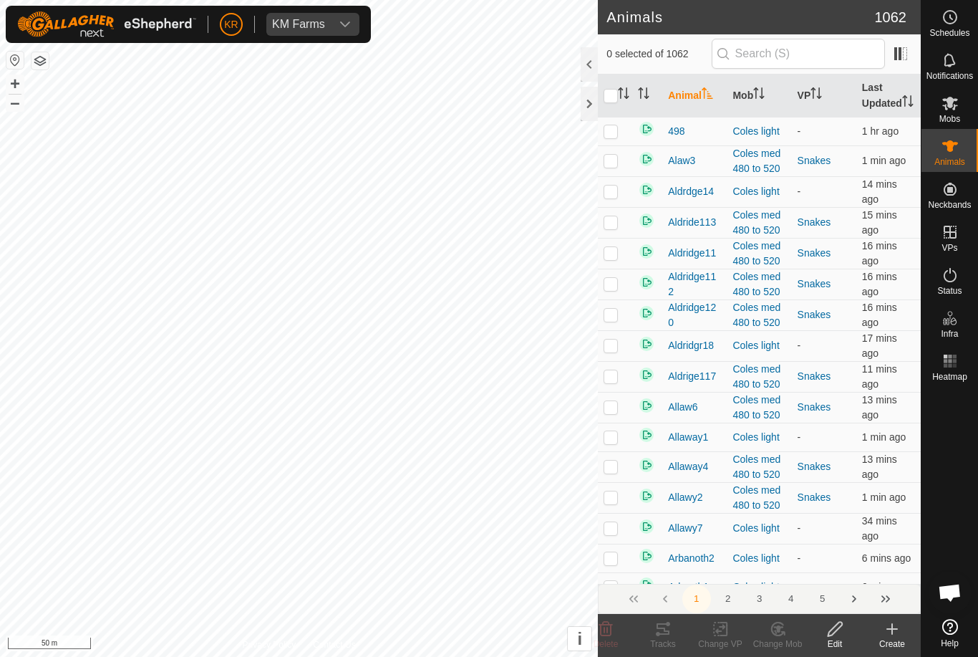
click at [890, 629] on icon at bounding box center [892, 629] width 10 height 0
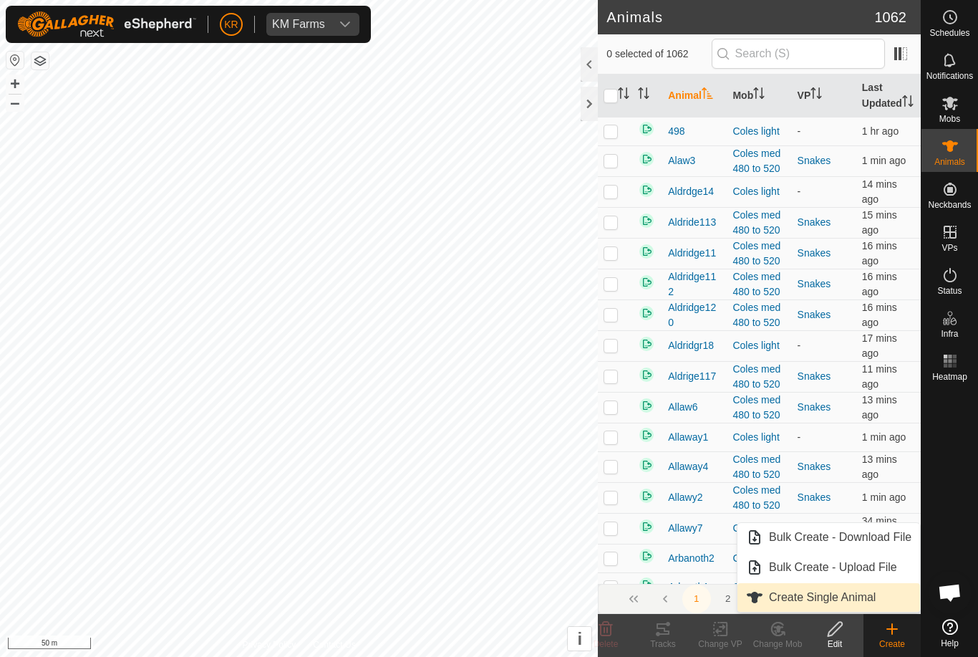
click at [862, 608] on link "Create Single Animal" at bounding box center [829, 597] width 183 height 29
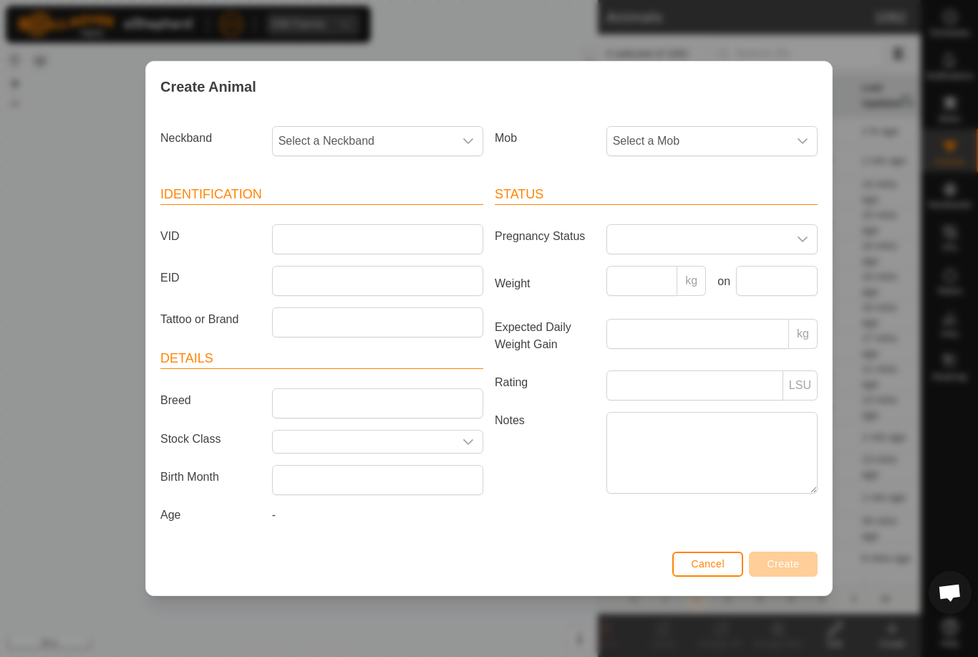
click at [357, 145] on span "Select a Neckband" at bounding box center [363, 141] width 181 height 29
type input "0504"
click at [373, 218] on li "0504898448" at bounding box center [379, 214] width 210 height 29
click at [701, 145] on span "Select a Mob" at bounding box center [697, 141] width 181 height 29
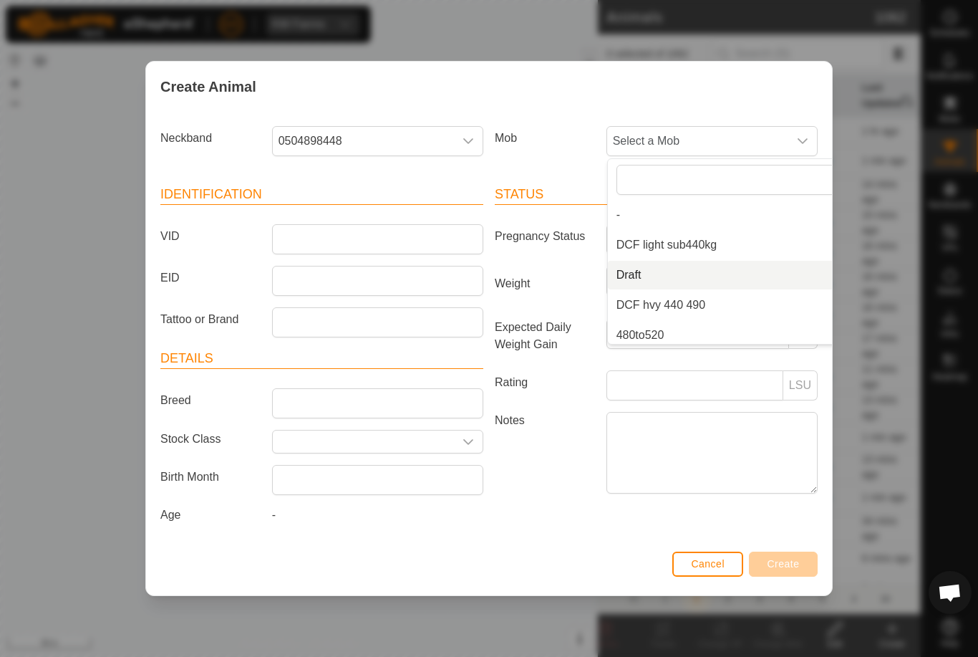
click at [682, 269] on li "Draft" at bounding box center [740, 275] width 264 height 29
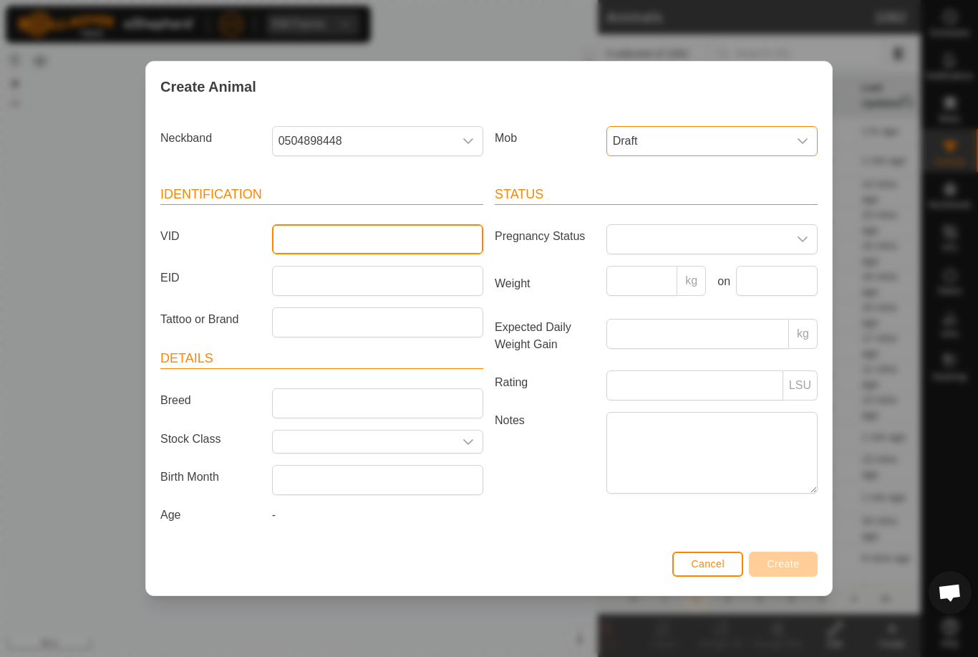
click at [405, 251] on input "VID" at bounding box center [377, 239] width 211 height 30
type input "Khill27"
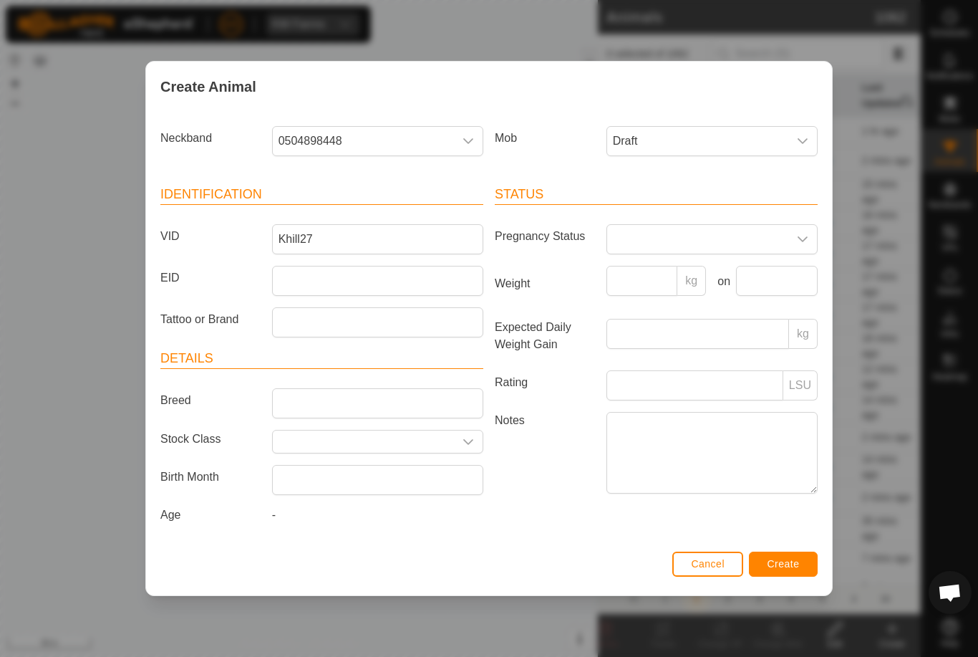
click at [795, 564] on span "Create" at bounding box center [784, 563] width 32 height 11
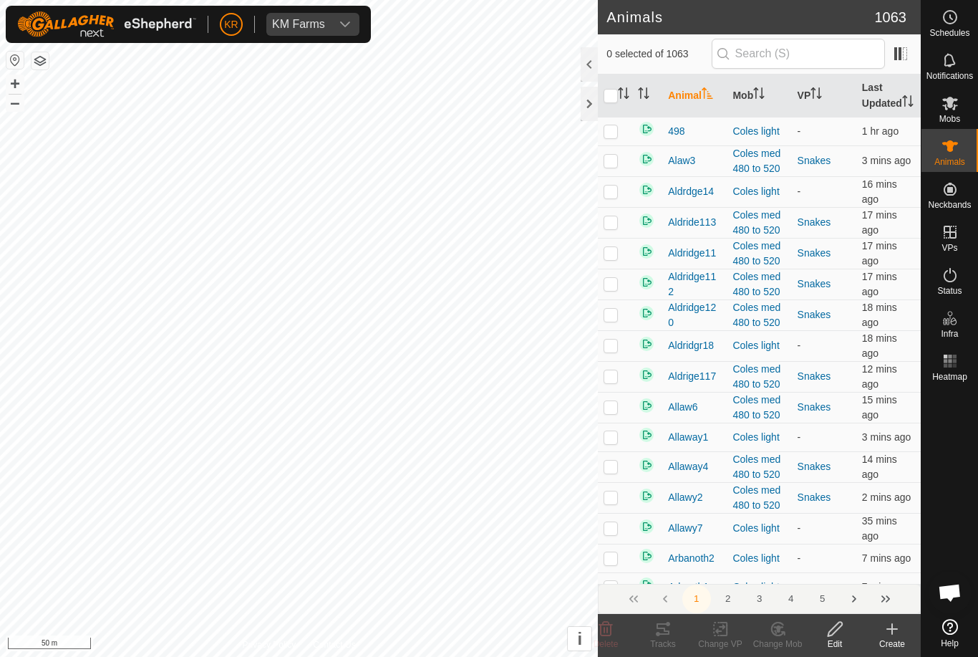
click at [888, 634] on icon at bounding box center [892, 628] width 17 height 17
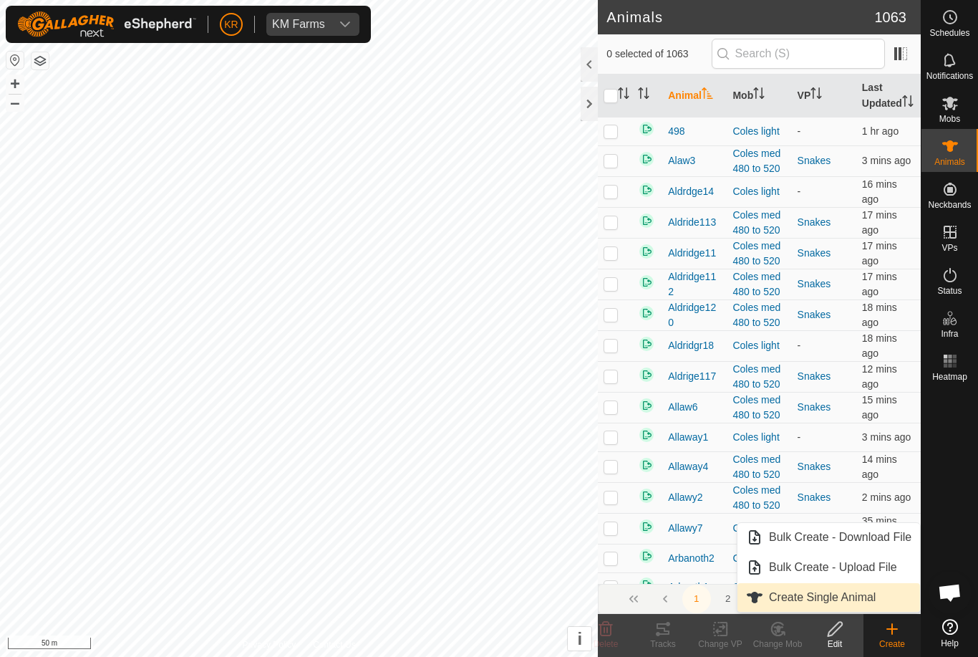
click at [875, 601] on span "Create Single Animal" at bounding box center [822, 597] width 107 height 17
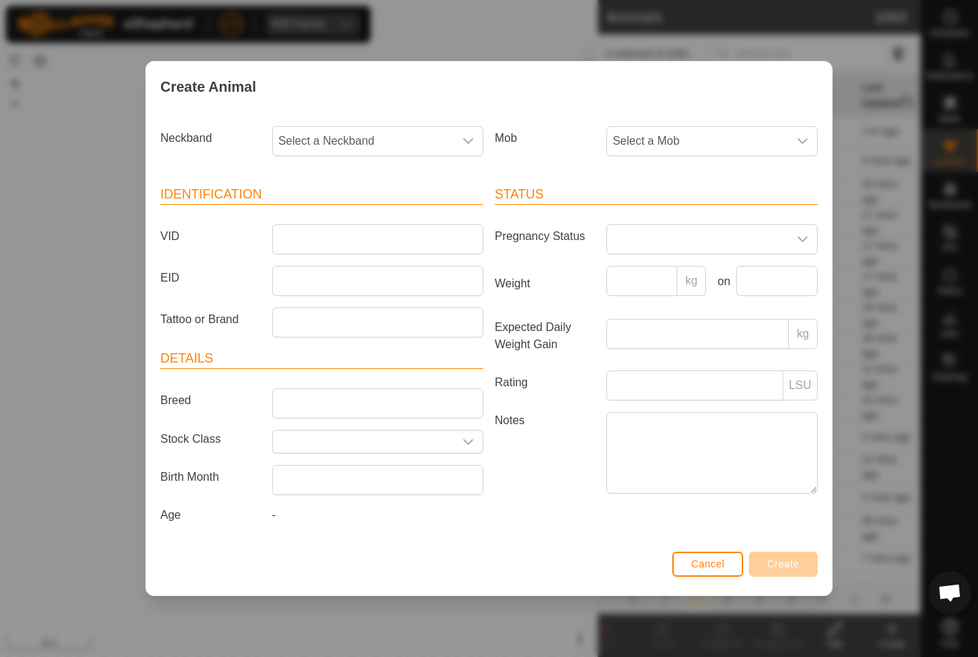
click at [362, 142] on span "Select a Neckband" at bounding box center [363, 141] width 181 height 29
type input "3506"
click at [377, 212] on li "3506661131" at bounding box center [379, 214] width 210 height 29
click at [721, 134] on span "Select a Mob" at bounding box center [697, 141] width 181 height 29
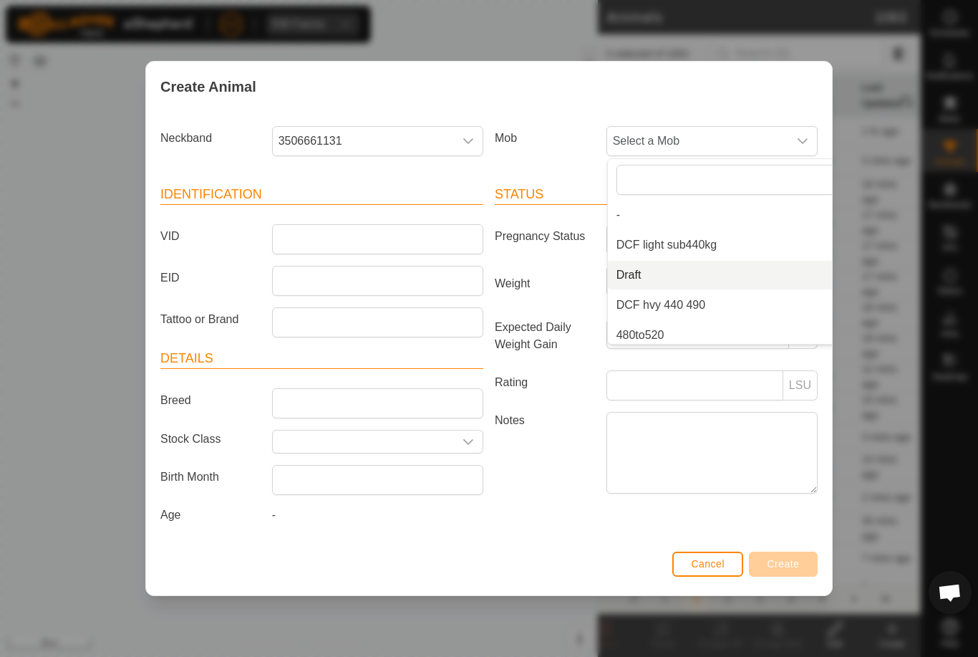
click at [698, 268] on li "Draft" at bounding box center [740, 275] width 264 height 29
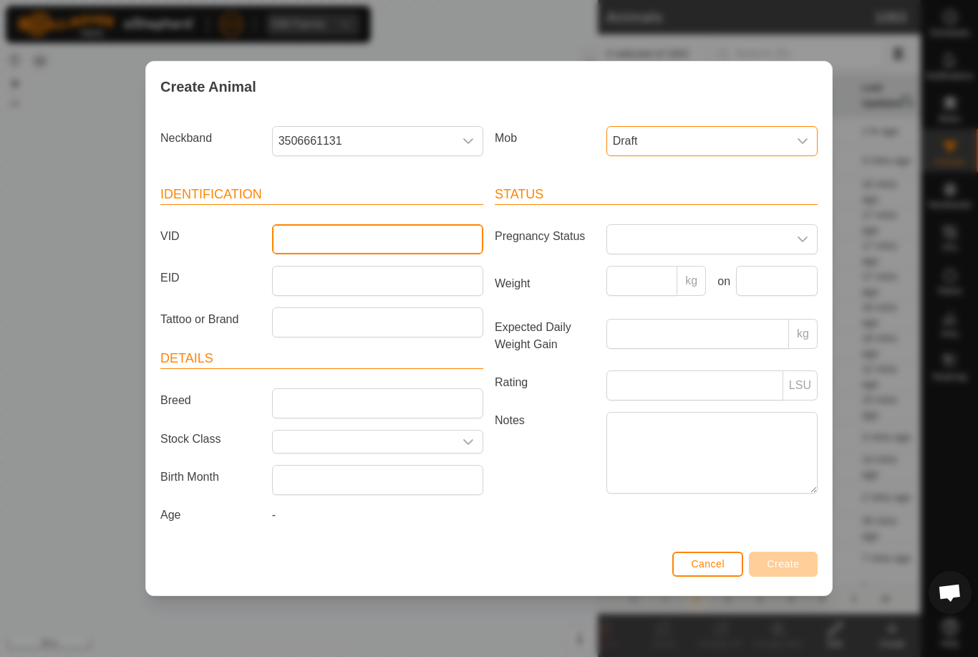
click at [437, 239] on input "VID" at bounding box center [377, 239] width 211 height 30
type input "Khill21"
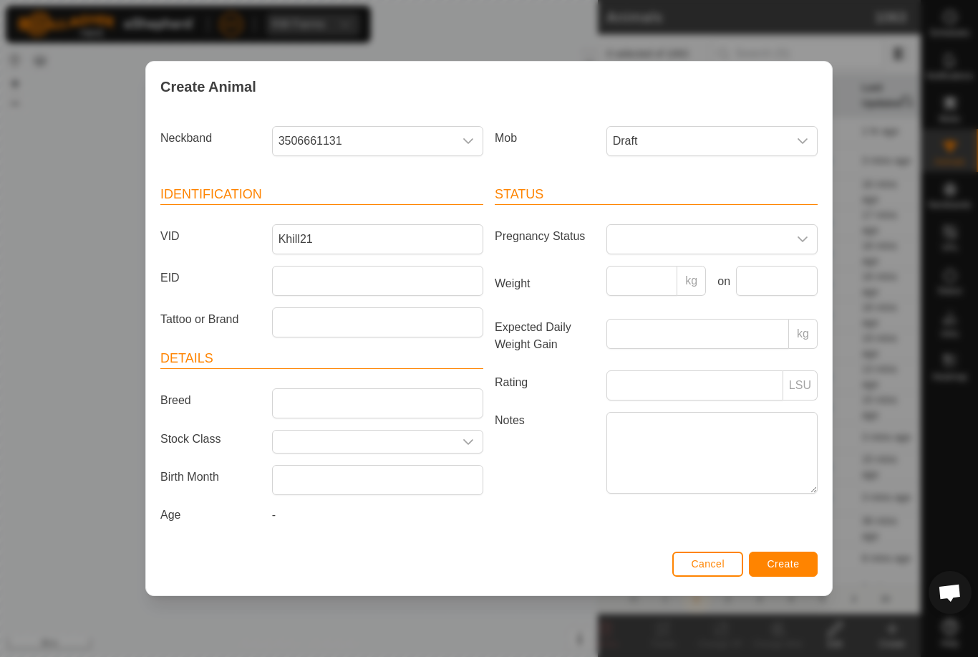
click at [775, 561] on span "Create" at bounding box center [784, 563] width 32 height 11
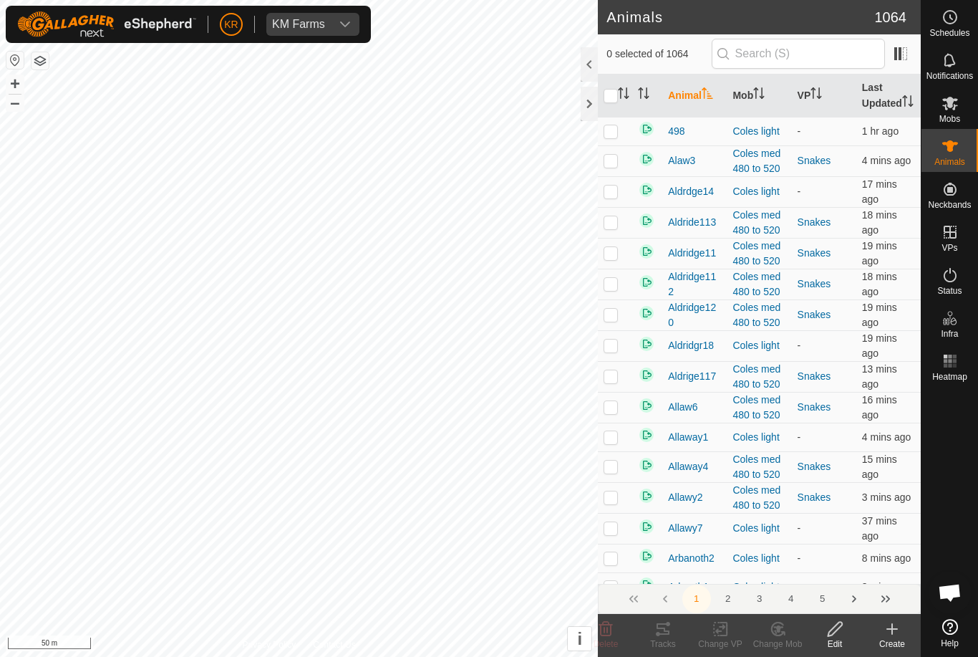
click at [887, 641] on div "Create" at bounding box center [892, 643] width 57 height 13
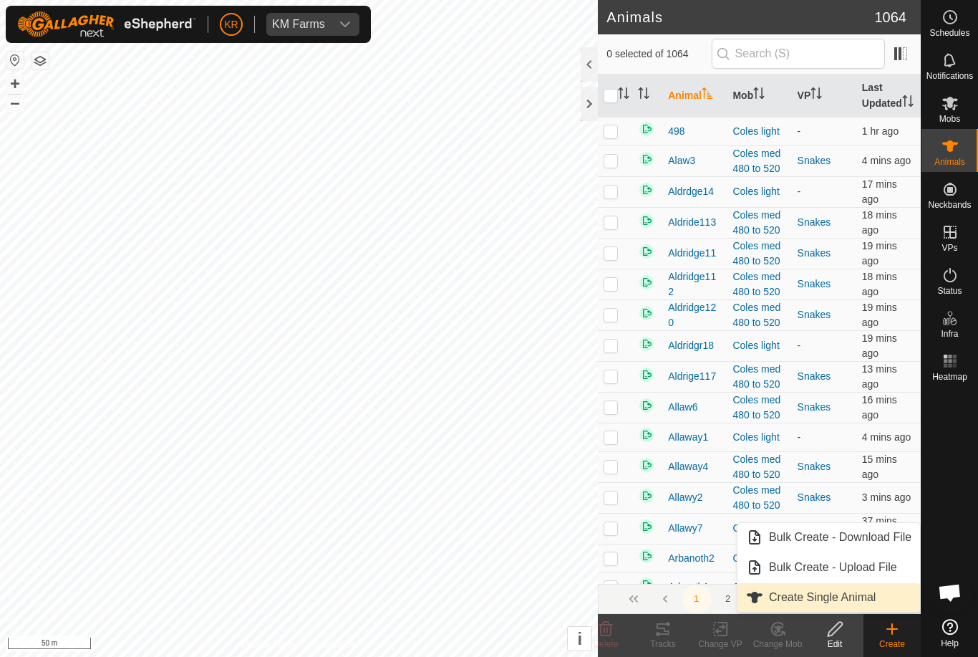
click at [877, 606] on link "Create Single Animal" at bounding box center [829, 597] width 183 height 29
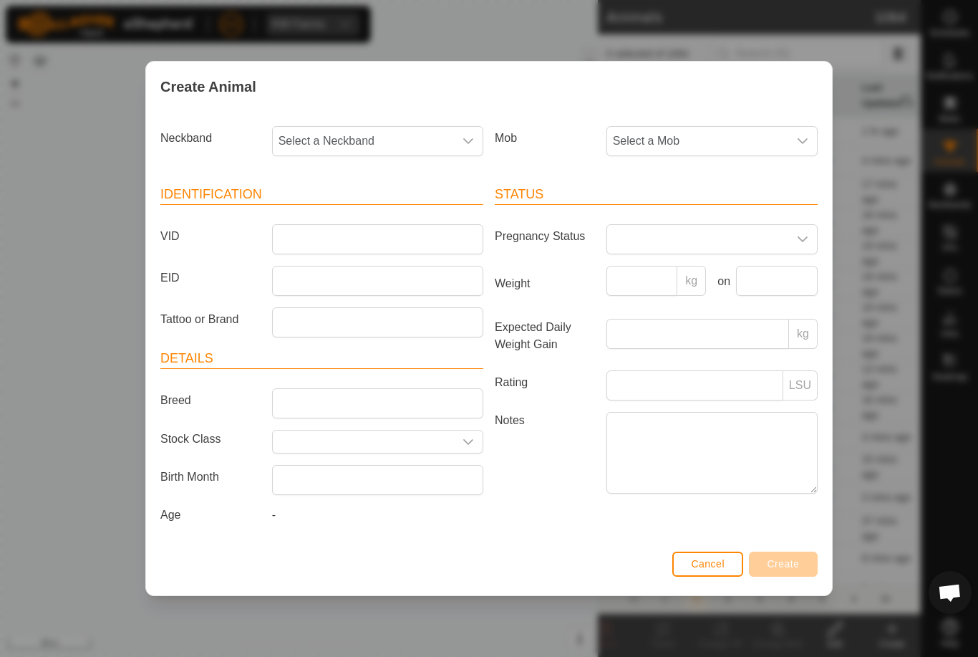
click at [367, 142] on span "Select a Neckband" at bounding box center [363, 141] width 181 height 29
type input "038"
click at [344, 211] on span "0381125628" at bounding box center [314, 214] width 64 height 17
click at [679, 137] on span "Select a Mob" at bounding box center [697, 141] width 181 height 29
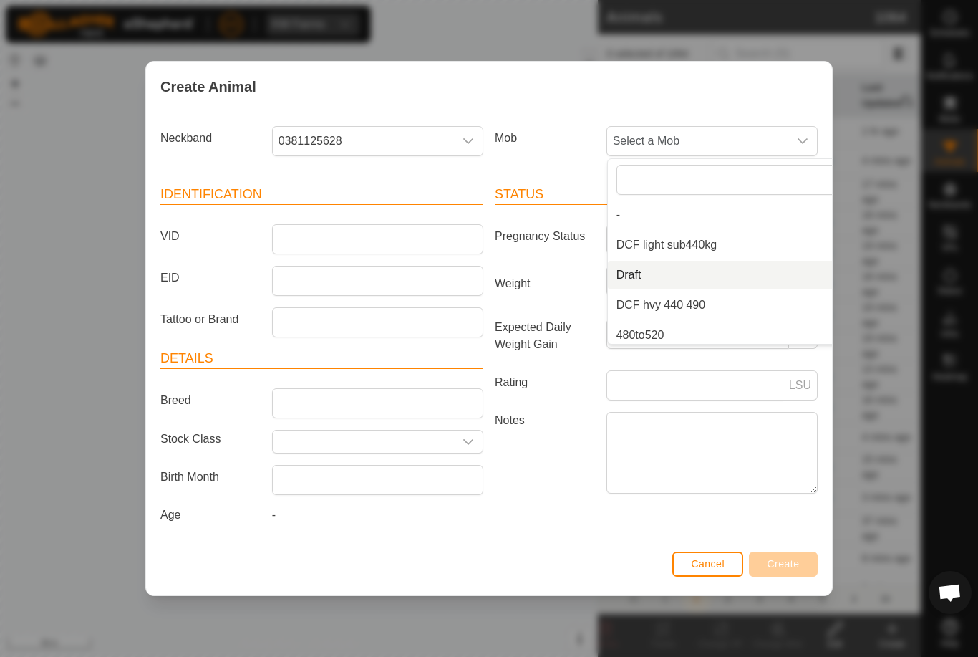
click at [710, 271] on li "Draft" at bounding box center [740, 275] width 264 height 29
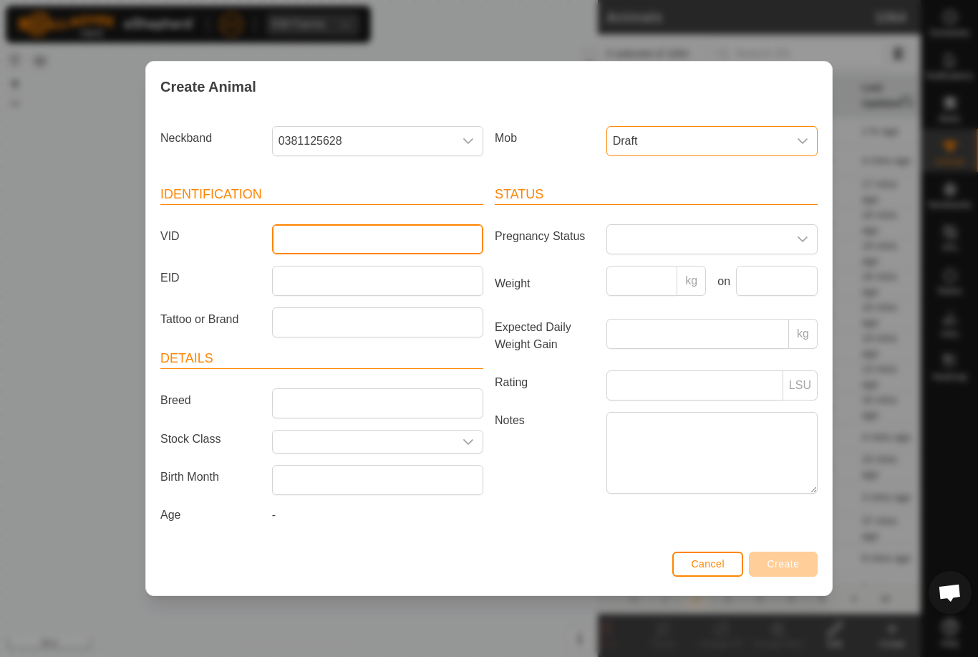
click at [371, 231] on input "VID" at bounding box center [377, 239] width 211 height 30
type input "Khill10"
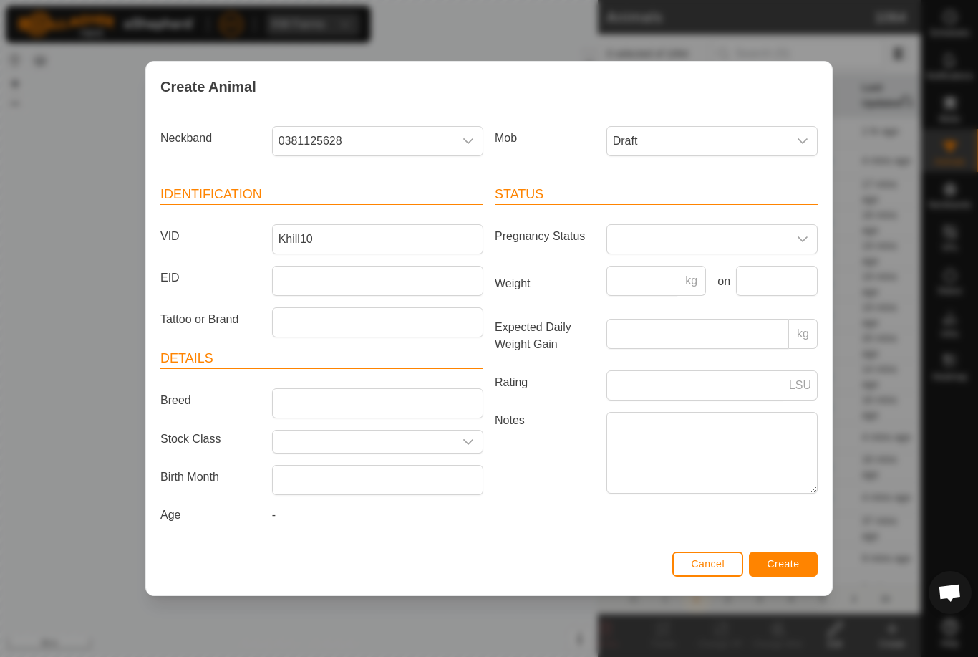
click at [792, 557] on button "Create" at bounding box center [783, 563] width 69 height 25
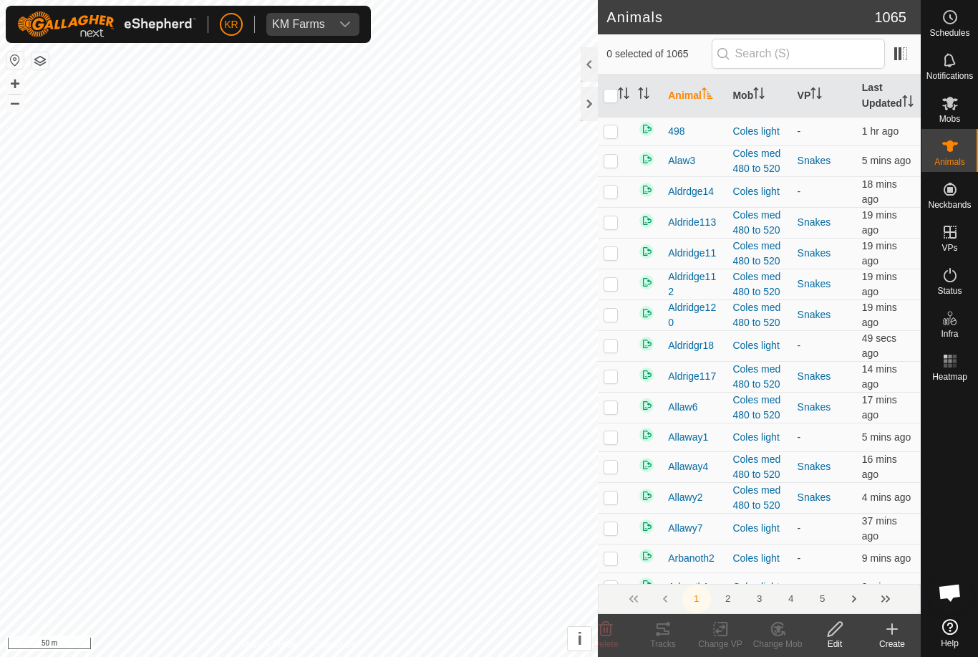
click at [902, 635] on create-svg-icon at bounding box center [892, 628] width 57 height 17
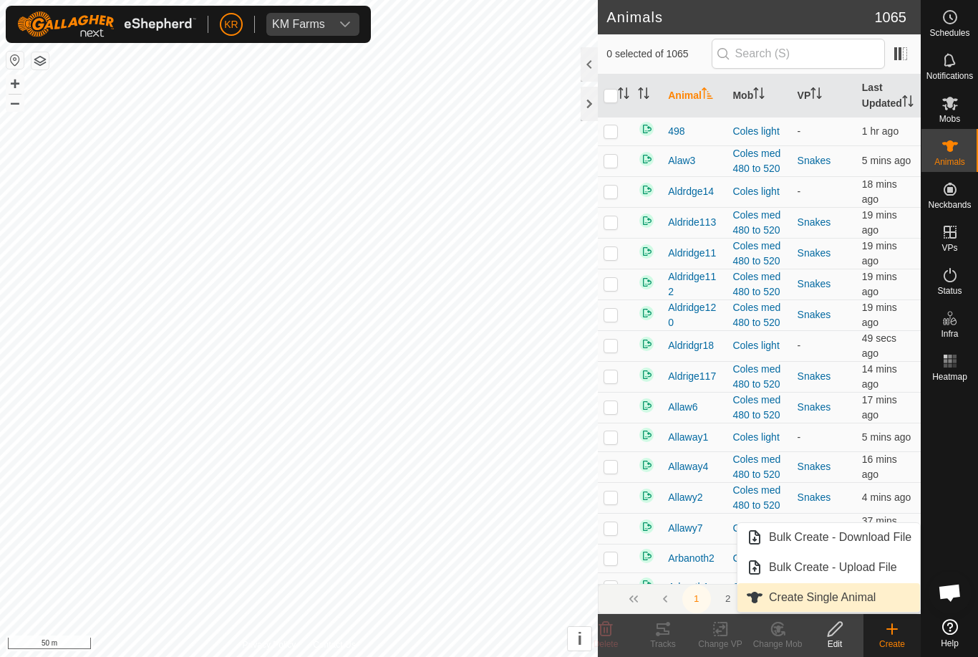
click at [853, 604] on span "Create Single Animal" at bounding box center [822, 597] width 107 height 17
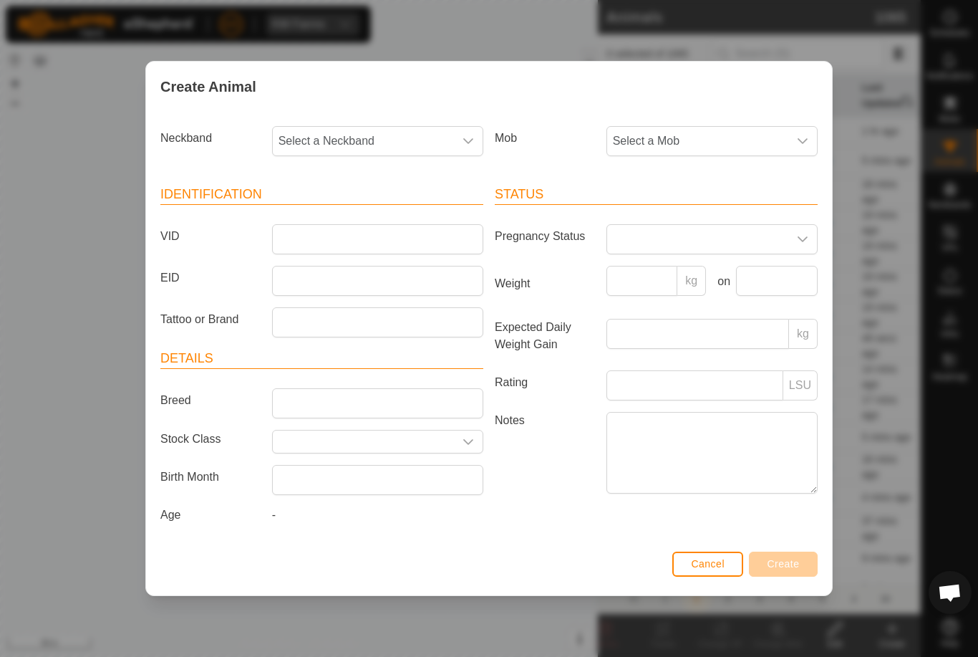
click at [396, 127] on span "Select a Neckband" at bounding box center [363, 141] width 181 height 29
type input "1207"
click at [367, 208] on li "1207411837" at bounding box center [379, 214] width 210 height 29
click at [678, 136] on span "Select a Mob" at bounding box center [697, 141] width 181 height 29
click at [682, 261] on li "Draft" at bounding box center [740, 275] width 264 height 29
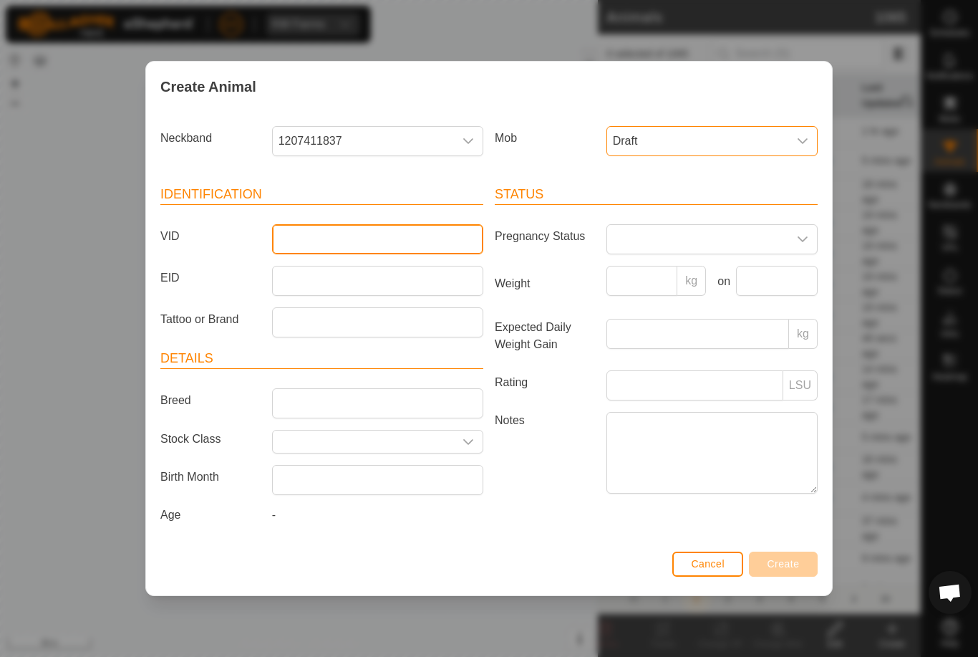
click at [411, 241] on input "VID" at bounding box center [377, 239] width 211 height 30
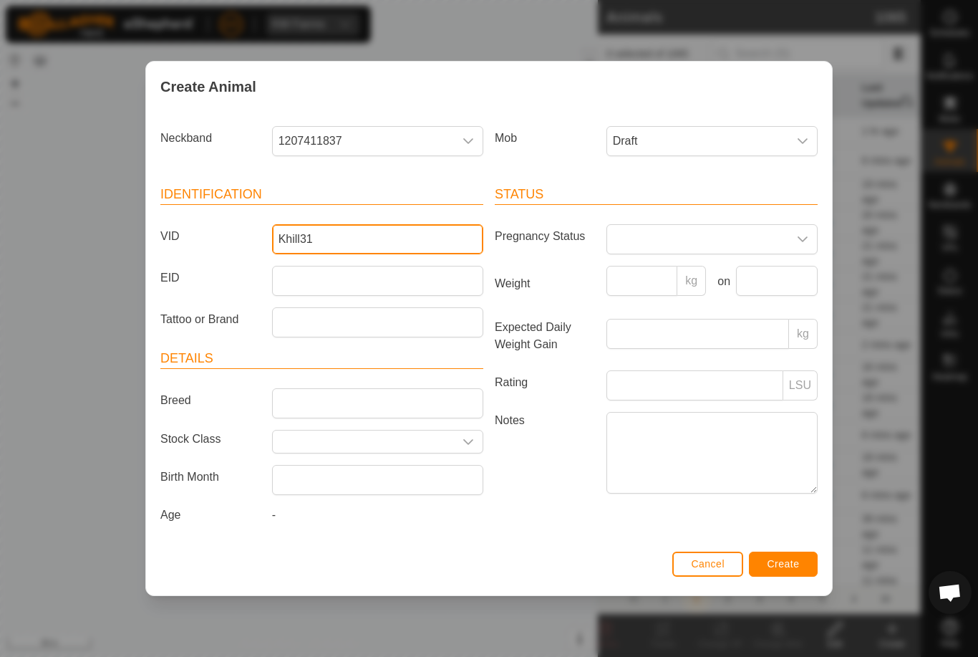
type input "Khill31"
click at [781, 558] on button "Create" at bounding box center [783, 563] width 69 height 25
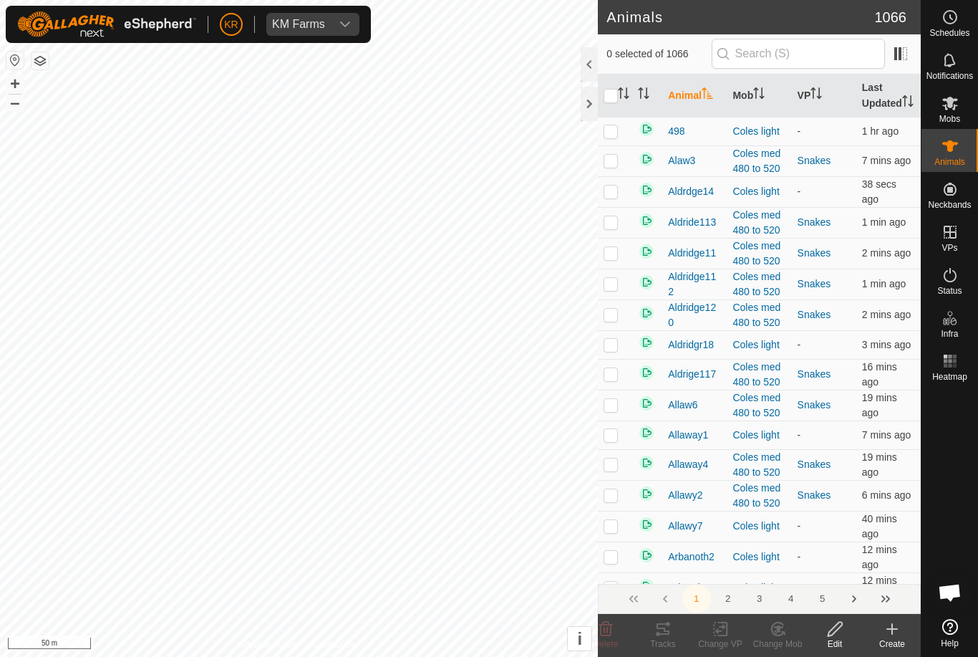
click at [884, 632] on icon at bounding box center [892, 628] width 17 height 17
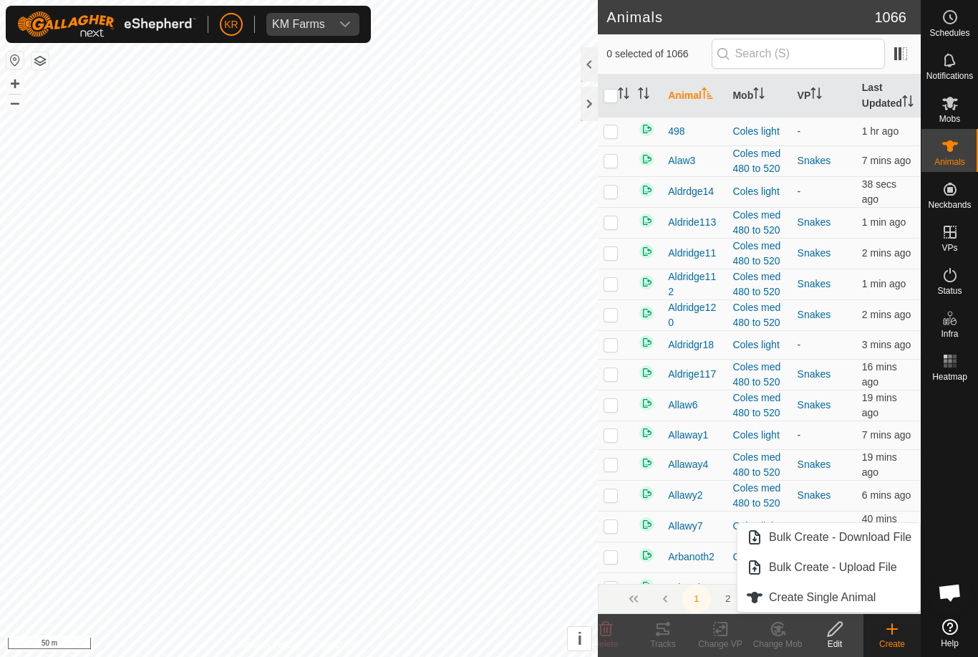
click at [826, 592] on span "Create Single Animal" at bounding box center [822, 597] width 107 height 17
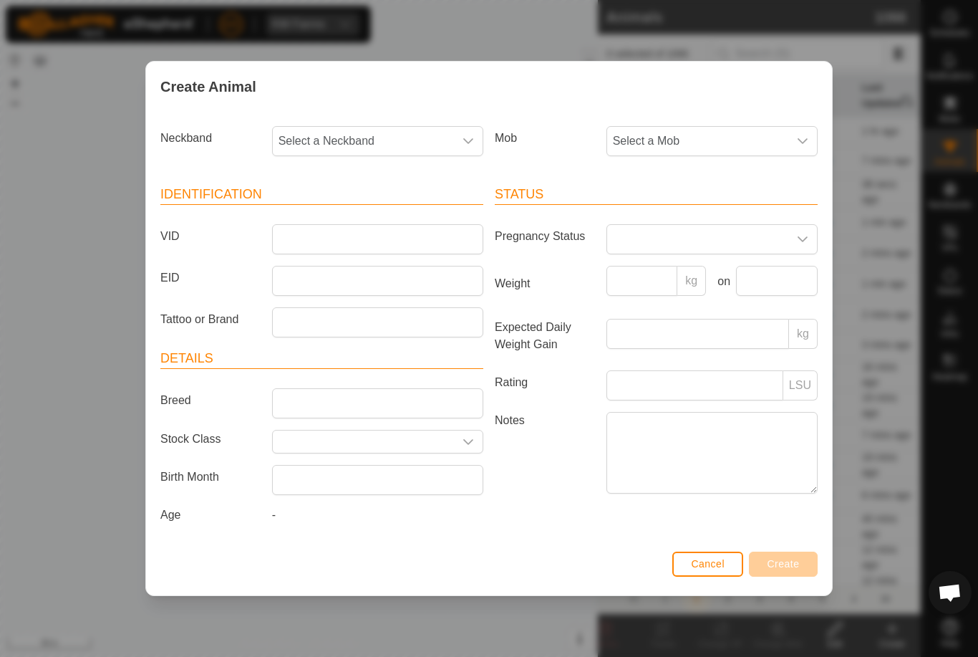
click at [352, 132] on span "Select a Neckband" at bounding box center [363, 141] width 181 height 29
type input "2624"
click at [382, 206] on li "2624602928" at bounding box center [379, 214] width 210 height 29
click at [745, 130] on span "Select a Mob" at bounding box center [697, 141] width 181 height 29
click at [722, 268] on li "Draft" at bounding box center [740, 275] width 264 height 29
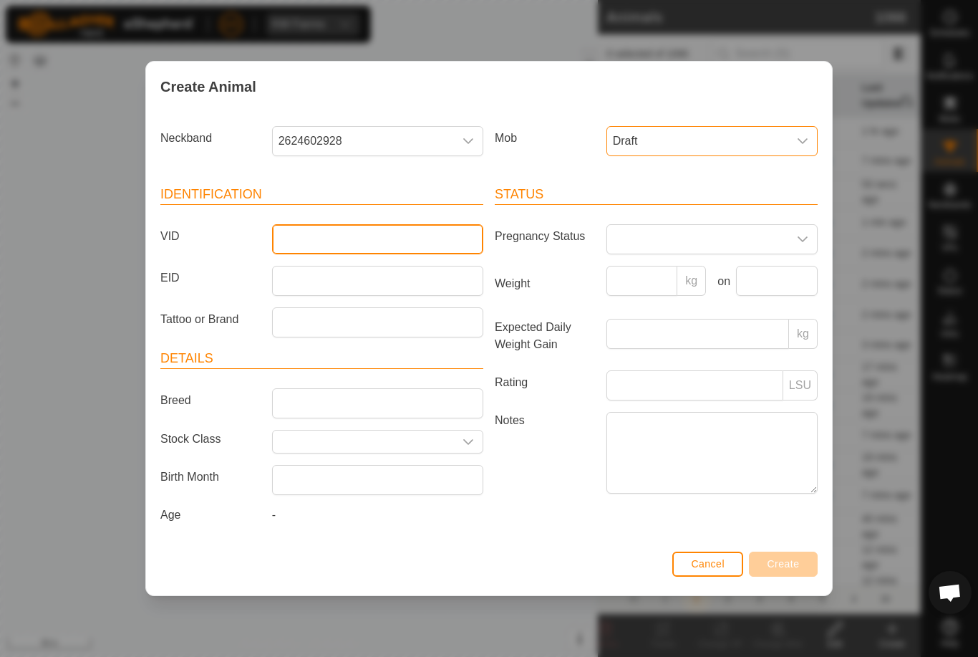
click at [375, 242] on input "VID" at bounding box center [377, 239] width 211 height 30
type input "Khill20"
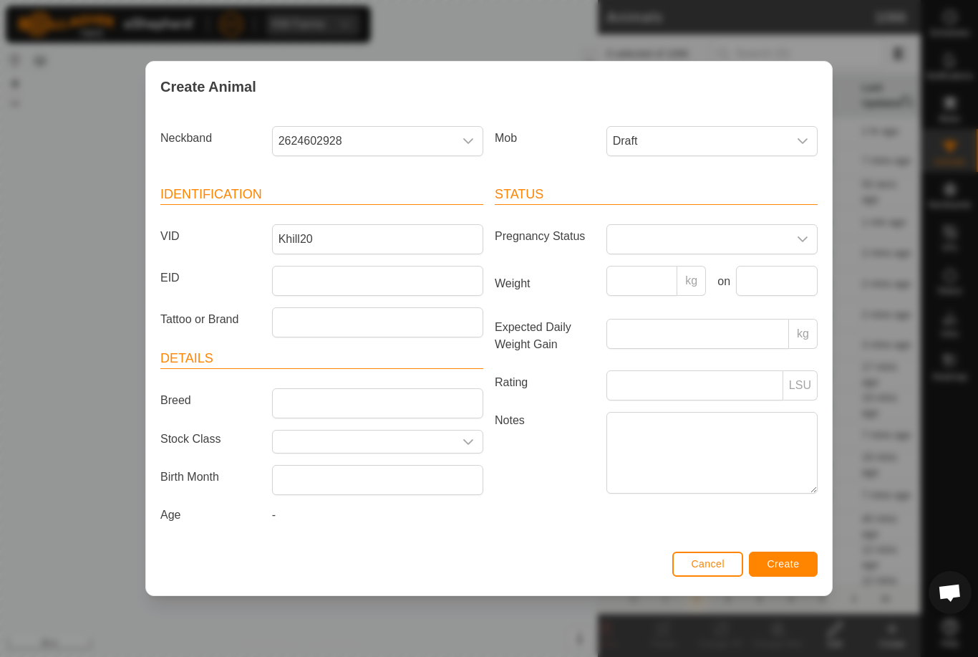
click at [778, 564] on span "Create" at bounding box center [784, 563] width 32 height 11
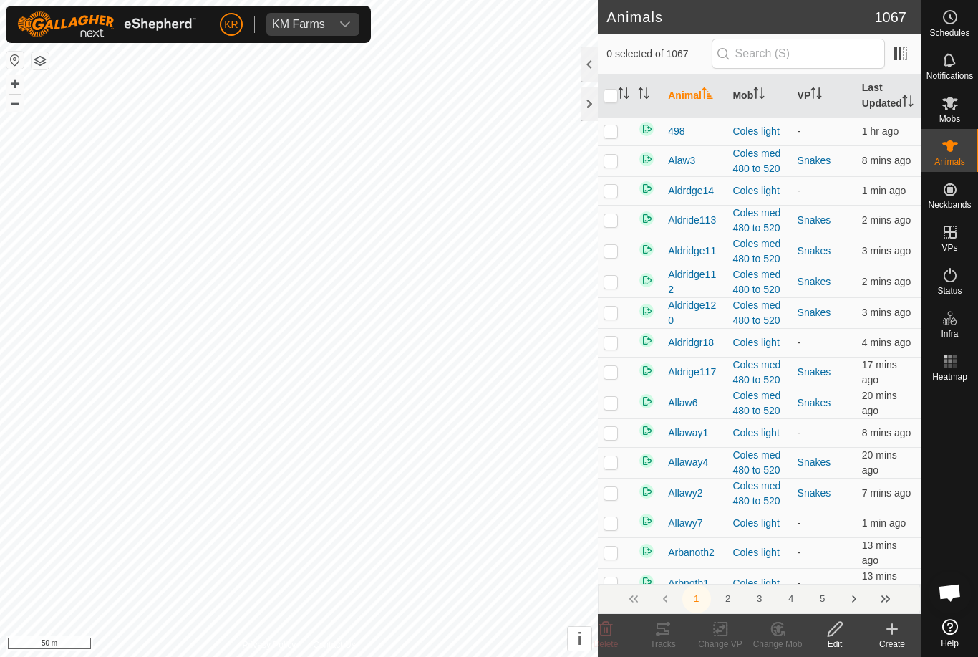
click at [890, 632] on icon at bounding box center [892, 628] width 17 height 17
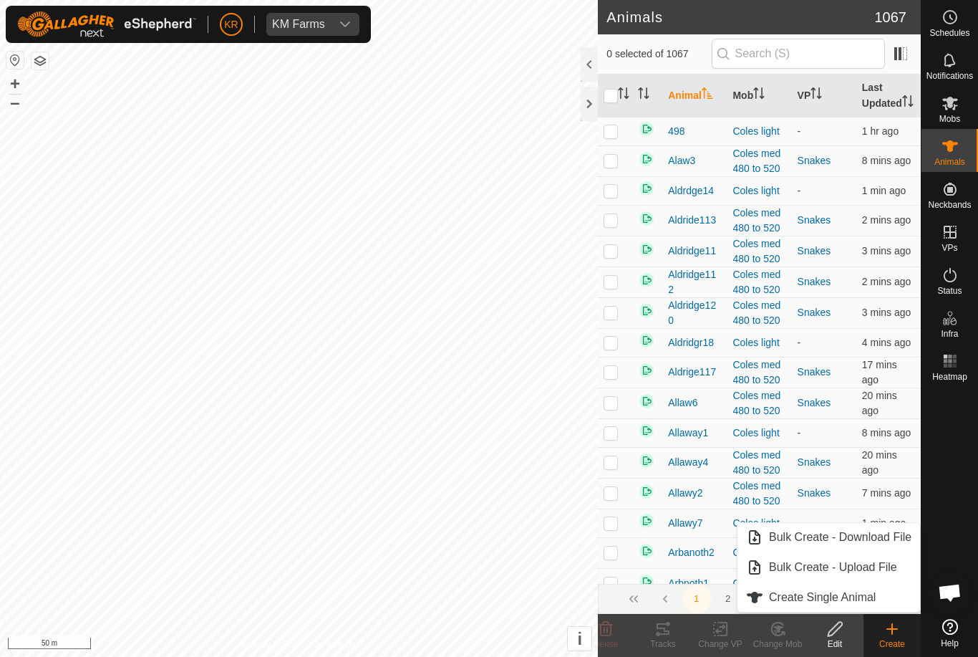
click at [862, 600] on span "Create Single Animal" at bounding box center [822, 597] width 107 height 17
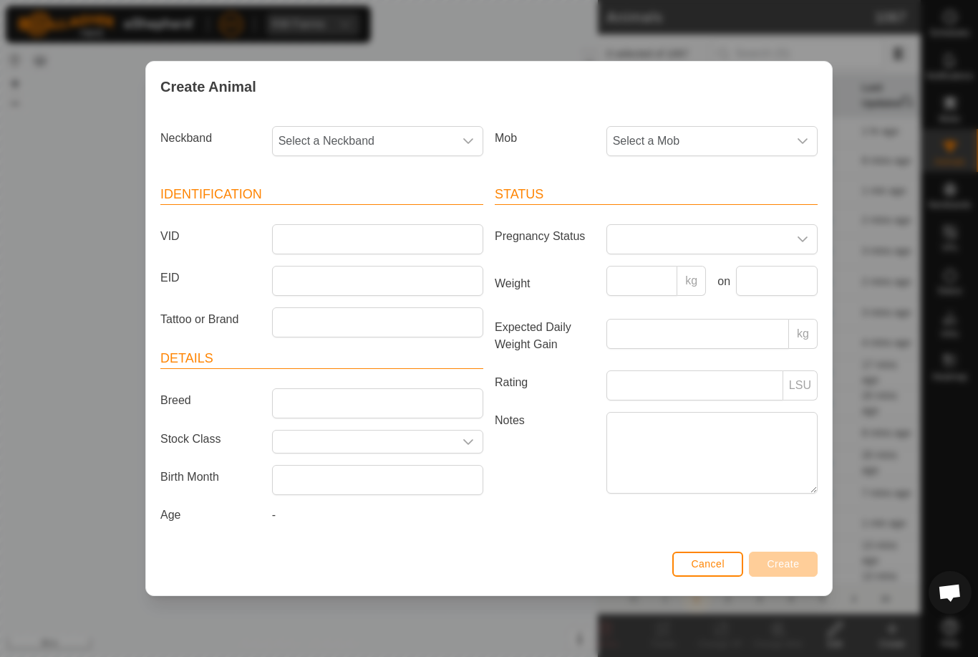
click at [709, 142] on span "Select a Mob" at bounding box center [697, 141] width 181 height 29
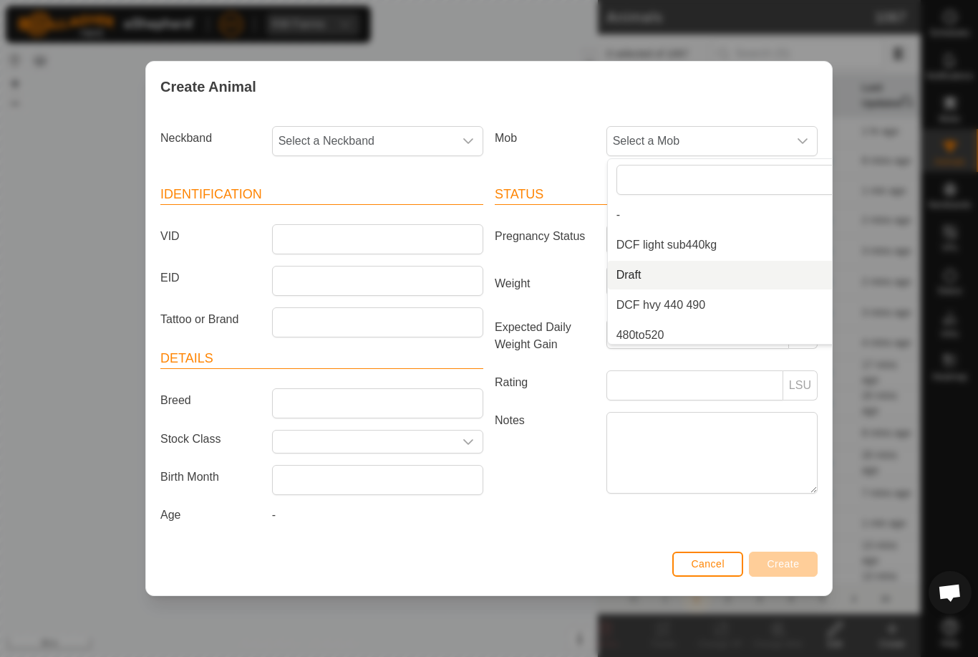
click at [710, 279] on li "Draft" at bounding box center [740, 275] width 264 height 29
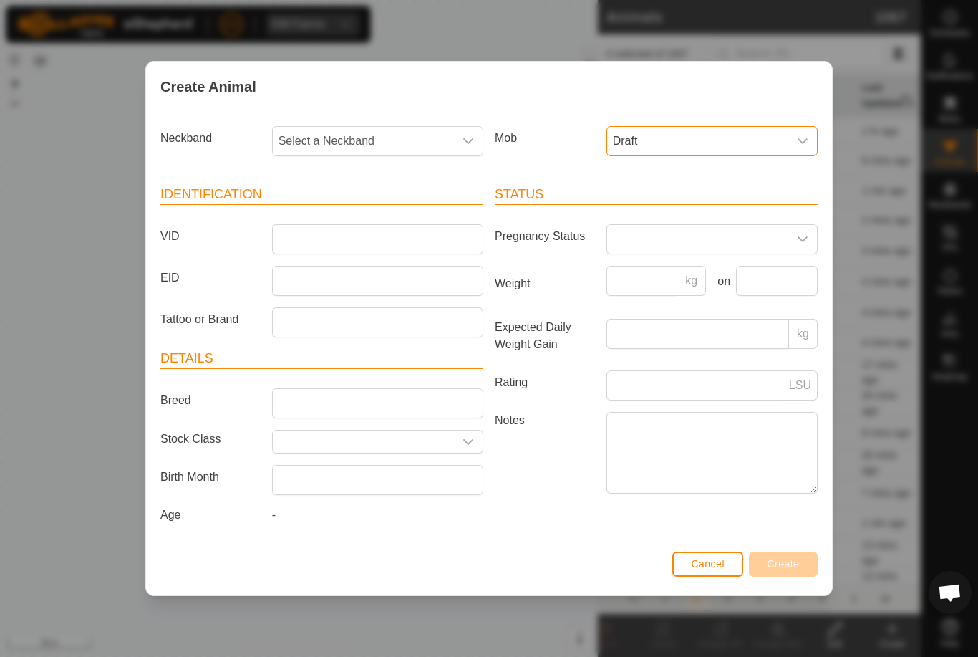
click at [356, 130] on span "Select a Neckband" at bounding box center [363, 141] width 181 height 29
type input "1631"
click at [372, 206] on li "1631422862" at bounding box center [379, 214] width 210 height 29
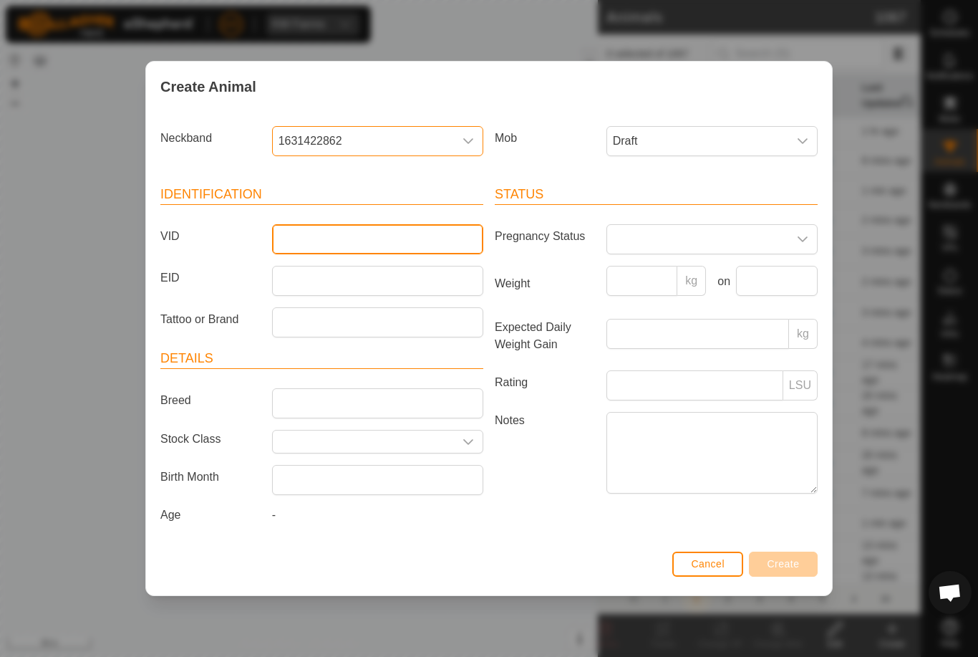
click at [347, 233] on input "VID" at bounding box center [377, 239] width 211 height 30
type input "Khill26"
click at [794, 555] on button "Create" at bounding box center [783, 563] width 69 height 25
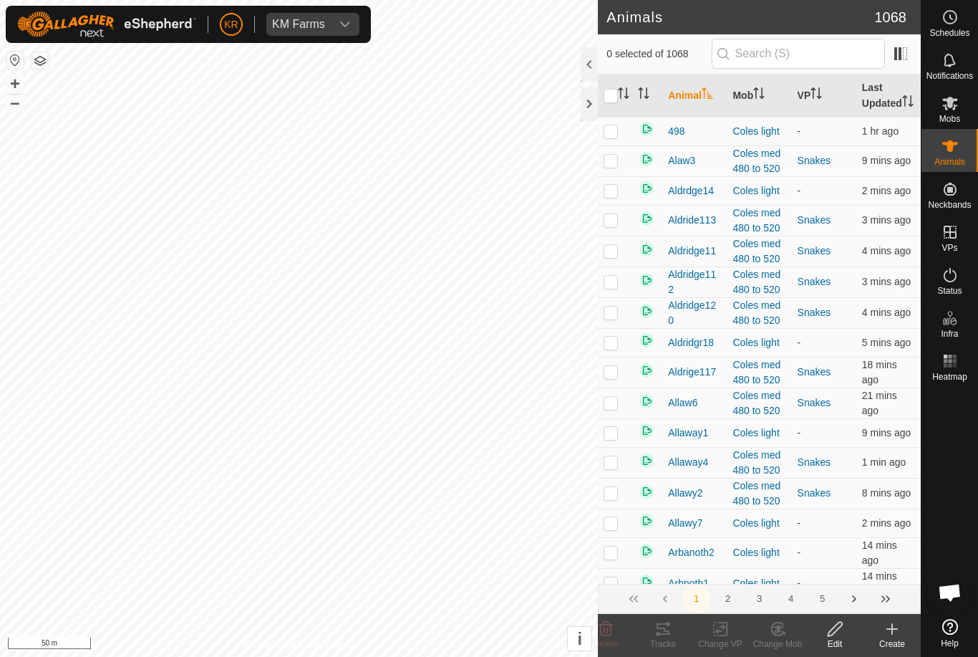
click at [892, 632] on icon at bounding box center [892, 629] width 0 height 10
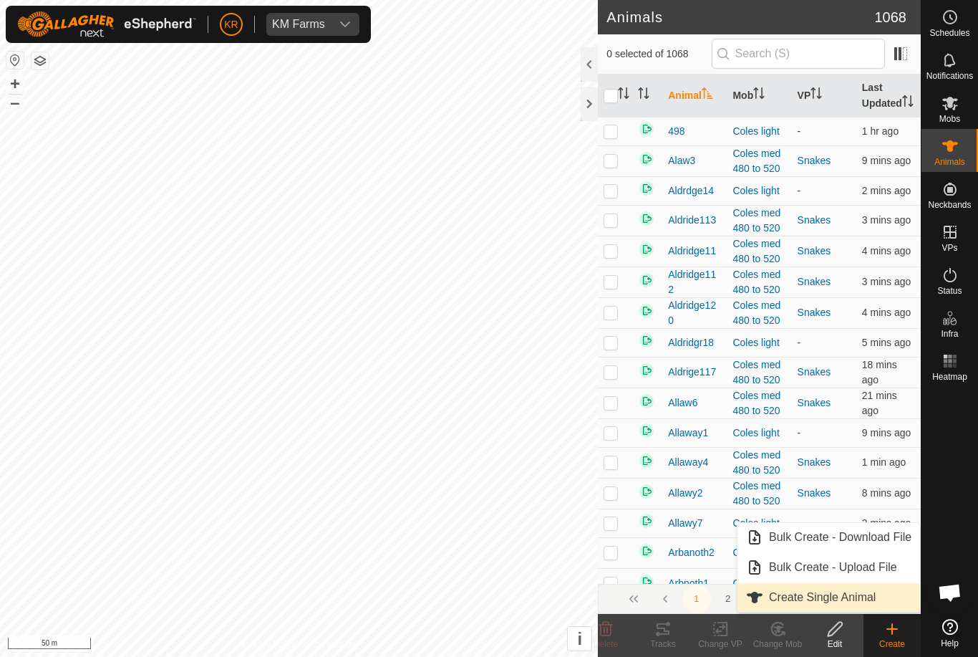
click at [872, 597] on span "Create Single Animal" at bounding box center [822, 597] width 107 height 17
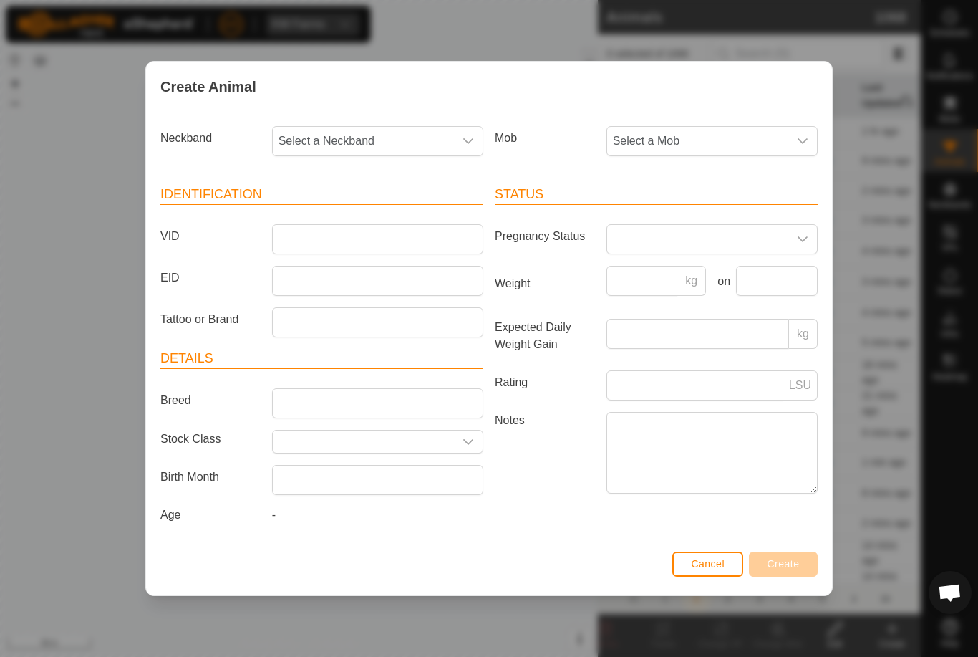
click at [702, 137] on span "Select a Mob" at bounding box center [697, 141] width 181 height 29
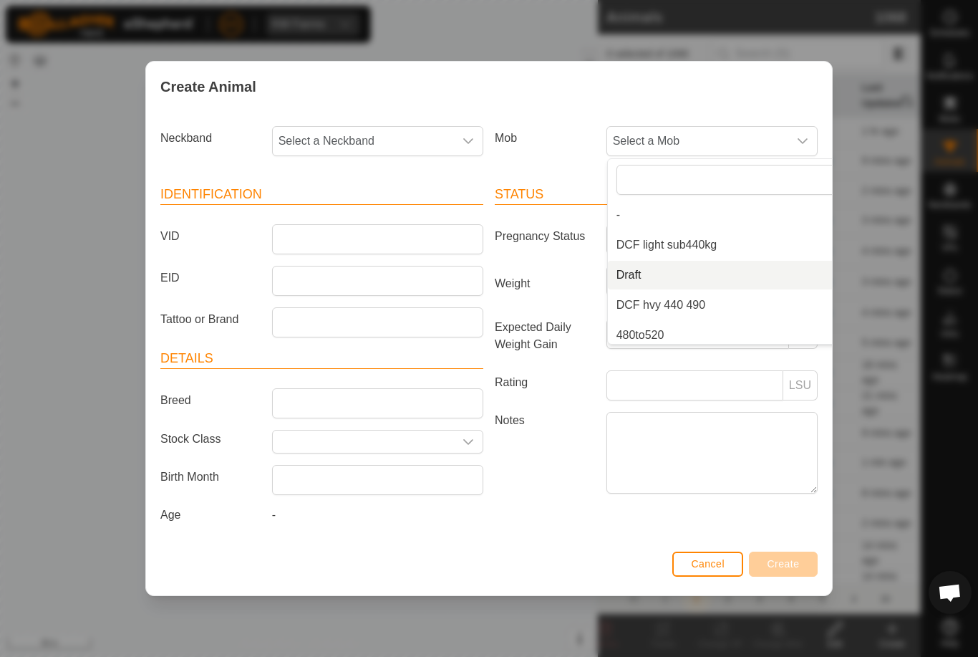
click at [703, 276] on li "Draft" at bounding box center [740, 275] width 264 height 29
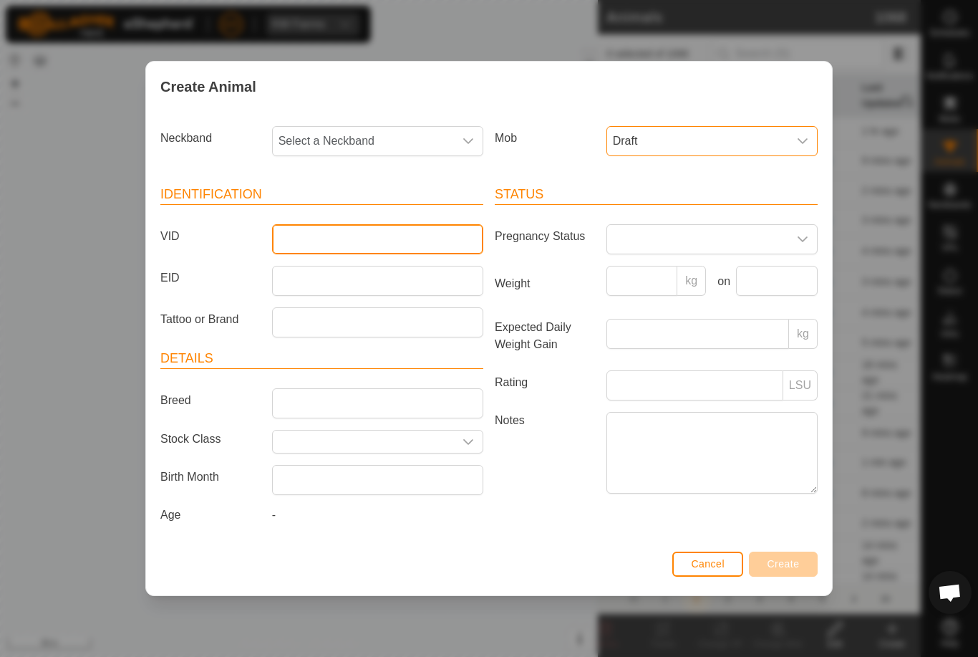
click at [401, 233] on input "VID" at bounding box center [377, 239] width 211 height 30
type input "Khill"
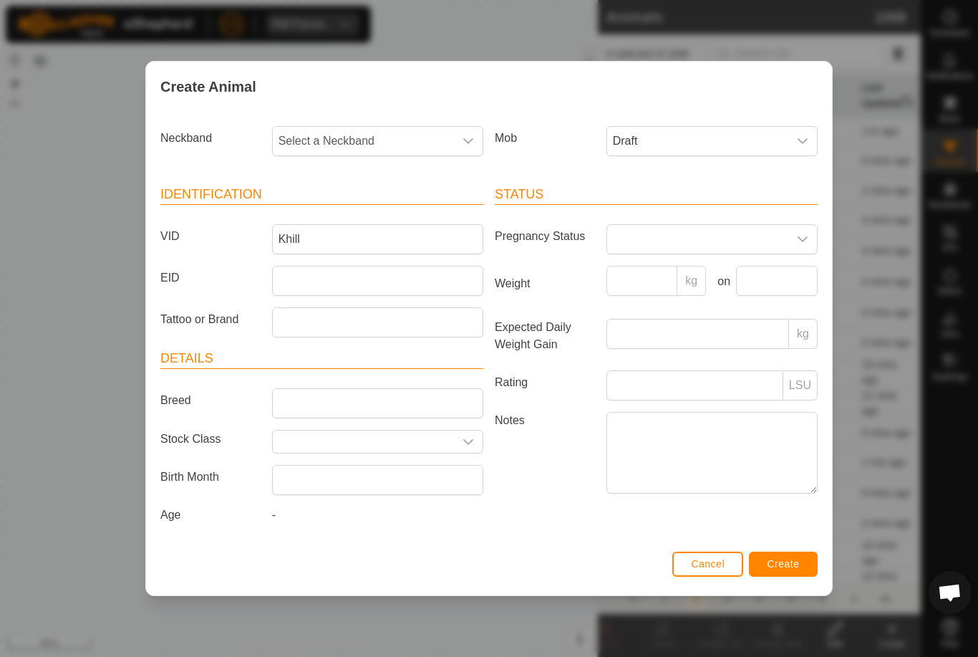
click at [367, 141] on span "Select a Neckband" at bounding box center [363, 141] width 181 height 29
type input "1333"
click at [372, 207] on li "1333938696" at bounding box center [379, 214] width 210 height 29
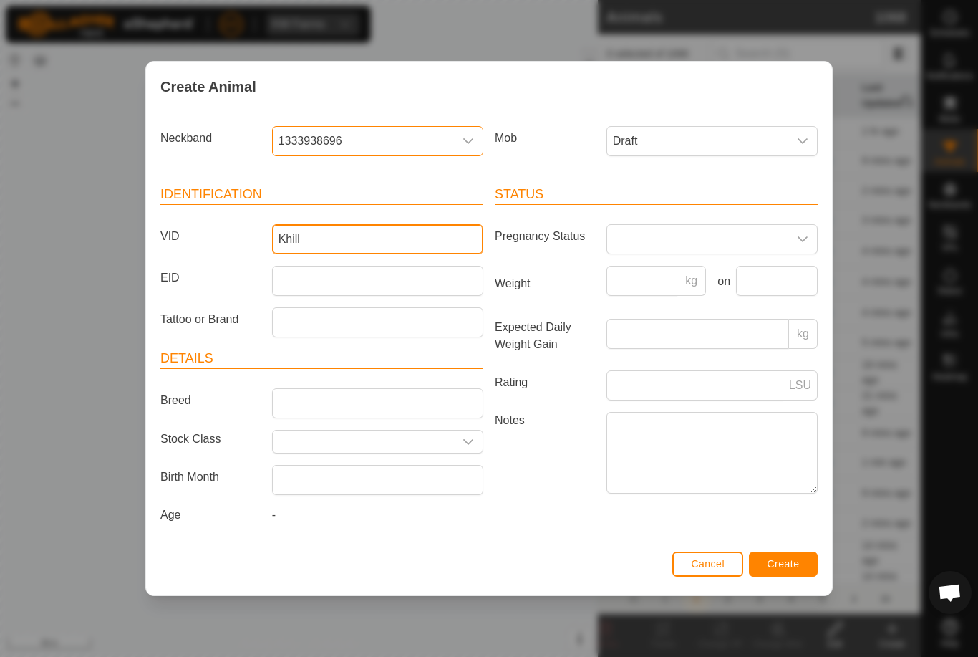
click at [381, 236] on input "Khill" at bounding box center [377, 239] width 211 height 30
type input "Khill22"
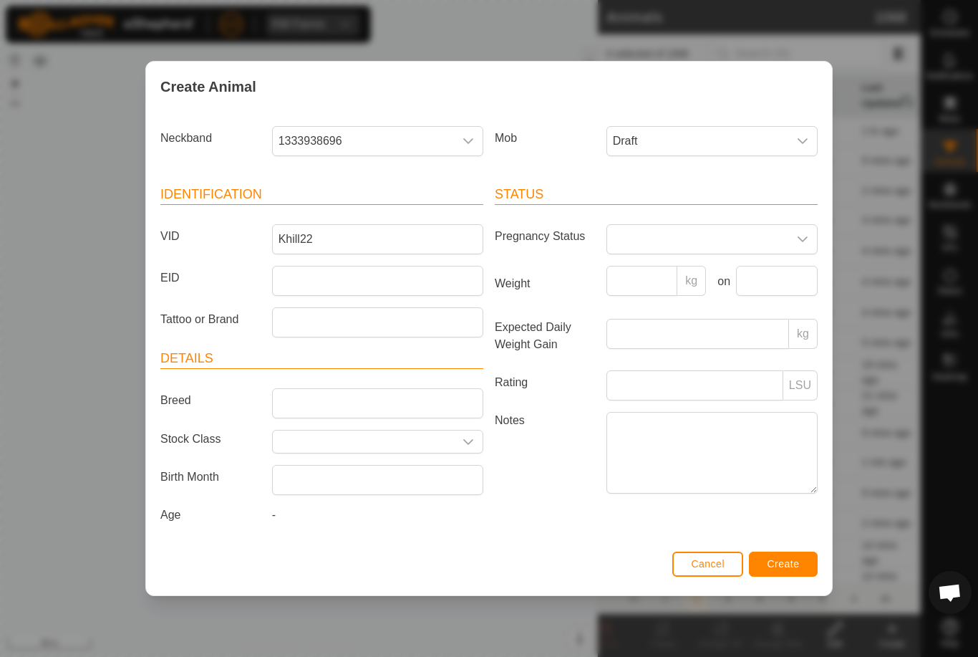
click at [798, 565] on span "Create" at bounding box center [784, 563] width 32 height 11
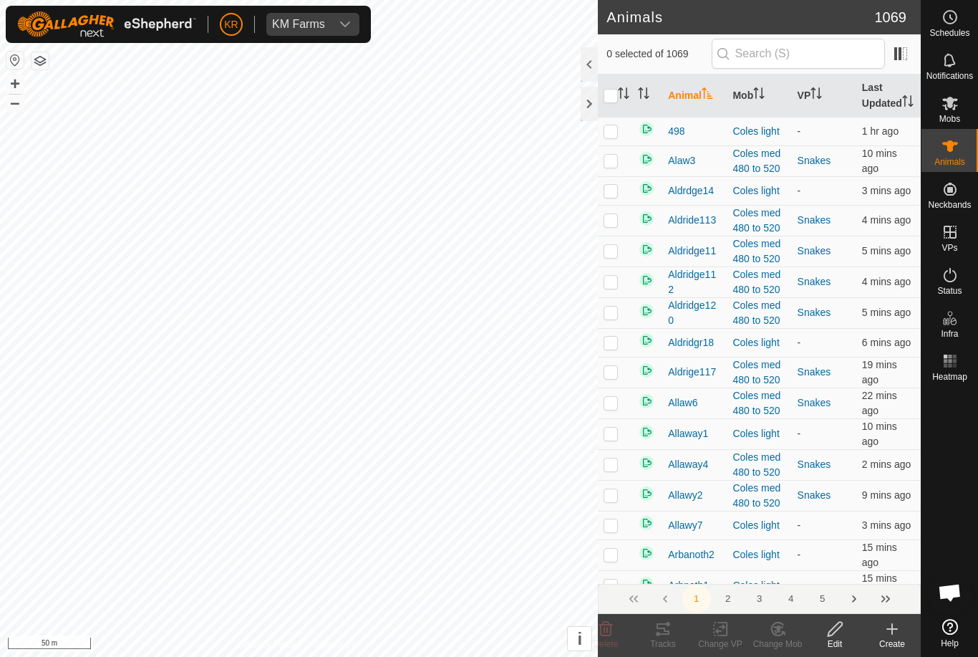
click at [893, 642] on div "Create" at bounding box center [892, 643] width 57 height 13
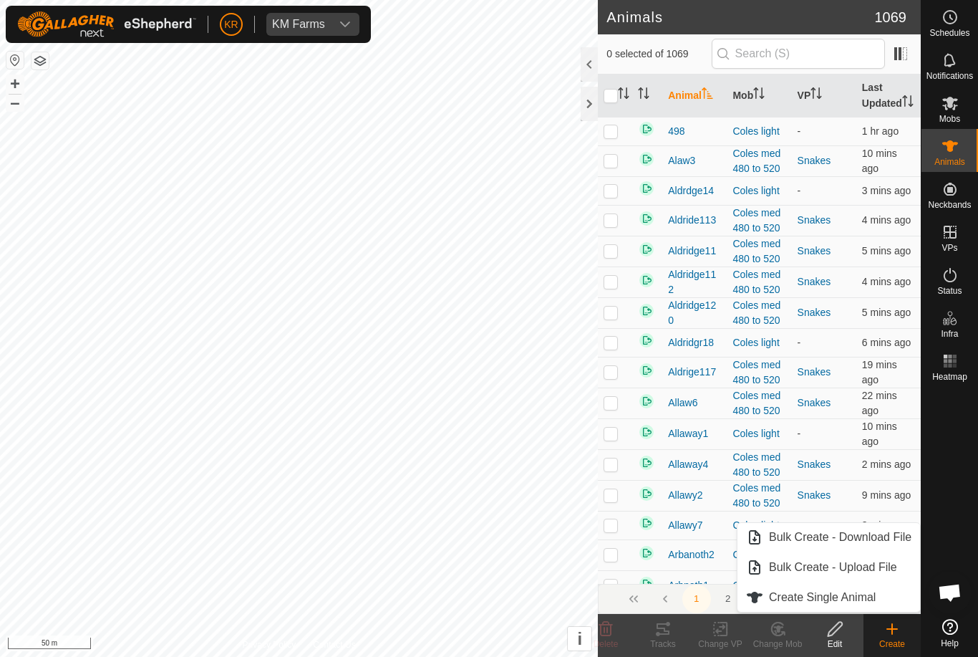
click at [886, 596] on link "Create Single Animal" at bounding box center [829, 597] width 183 height 29
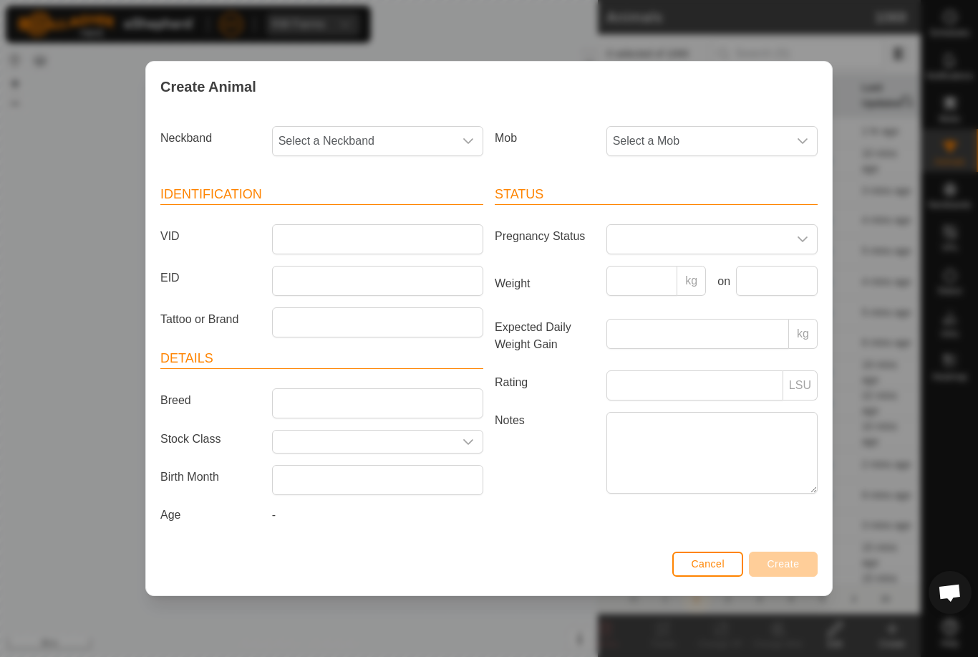
click at [364, 136] on span "Select a Neckband" at bounding box center [363, 141] width 181 height 29
type input "4027"
click at [385, 210] on li "4027426470" at bounding box center [379, 214] width 210 height 29
click at [728, 132] on span "Select a Mob" at bounding box center [697, 141] width 181 height 29
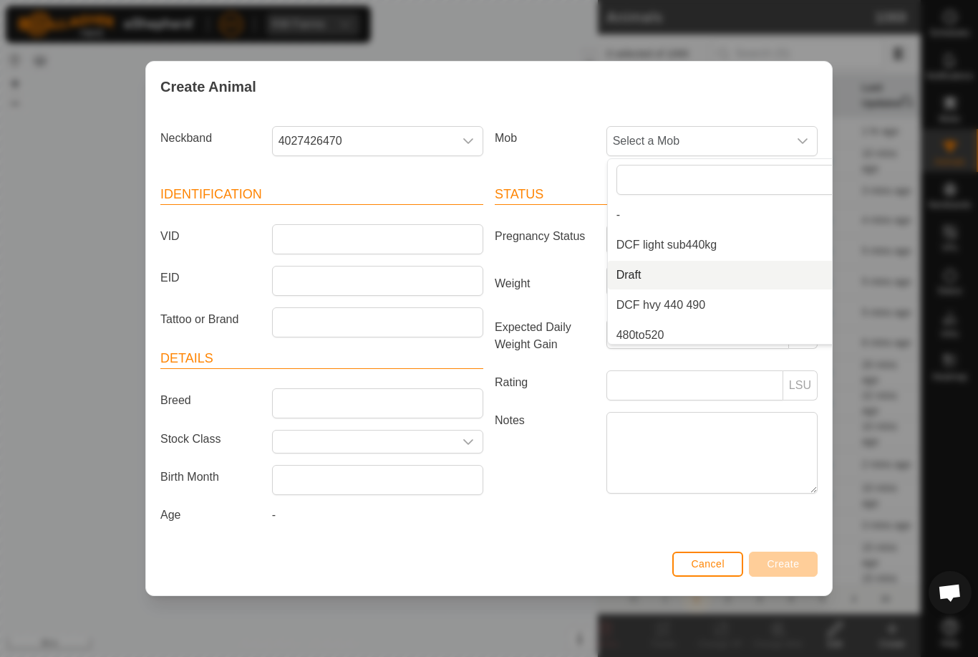
click at [676, 264] on li "Draft" at bounding box center [740, 275] width 264 height 29
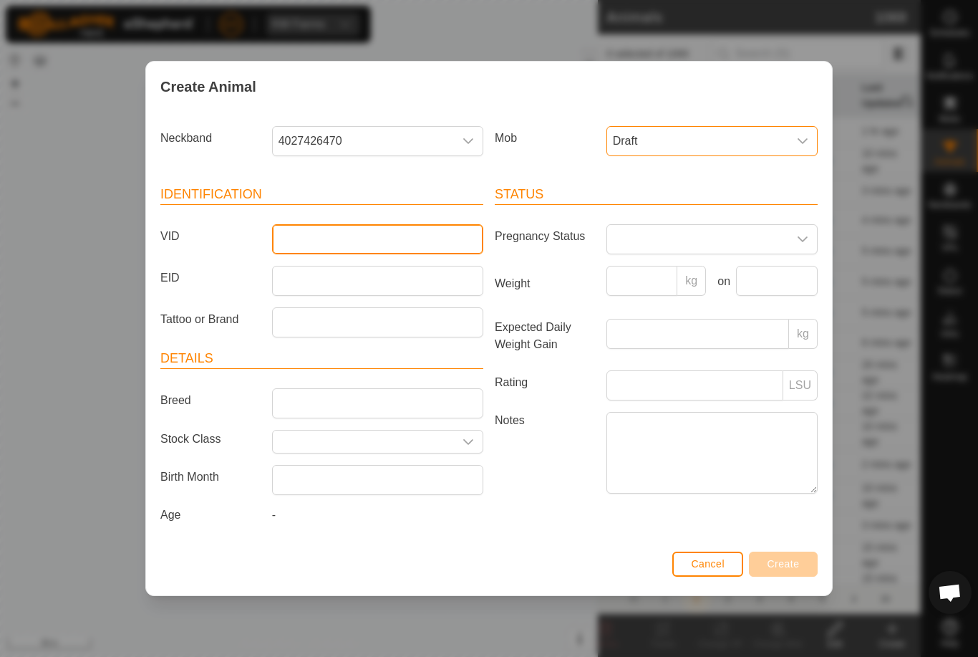
click at [416, 237] on input "VID" at bounding box center [377, 239] width 211 height 30
type input "Khill1"
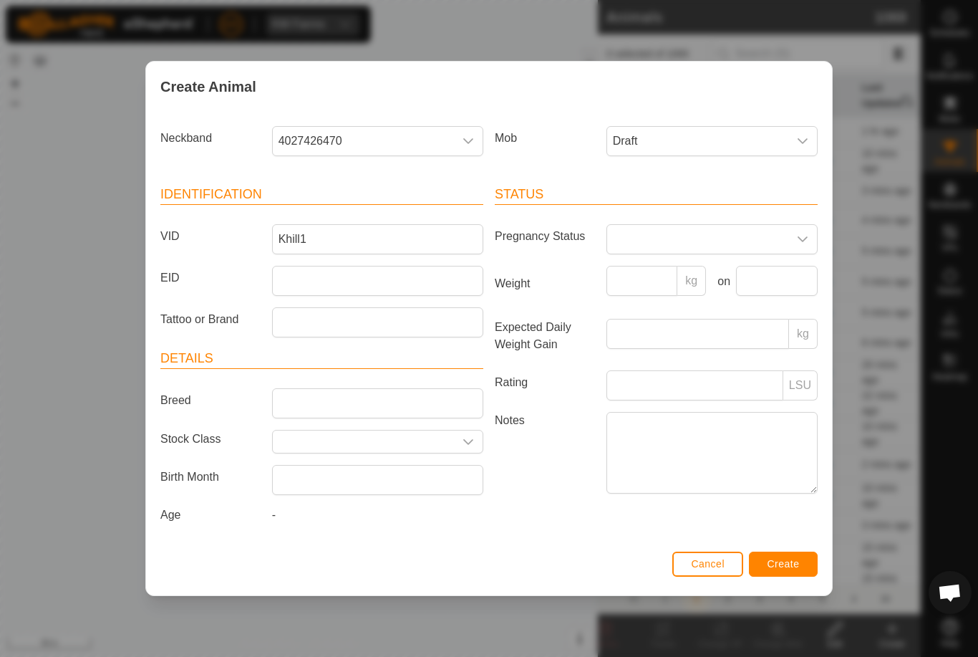
click at [791, 556] on button "Create" at bounding box center [783, 563] width 69 height 25
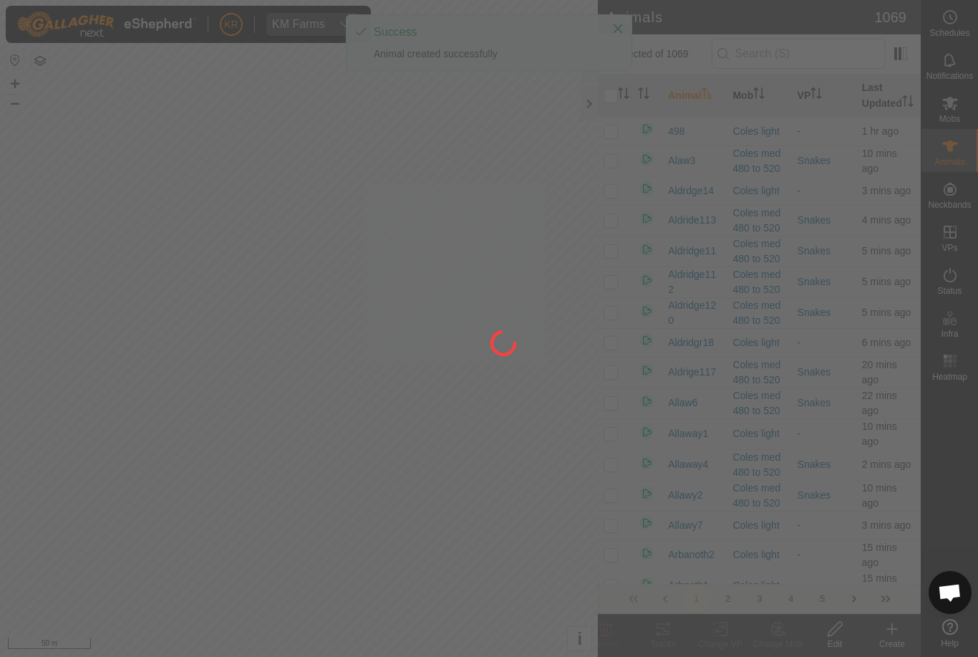
click at [887, 631] on div at bounding box center [489, 328] width 978 height 657
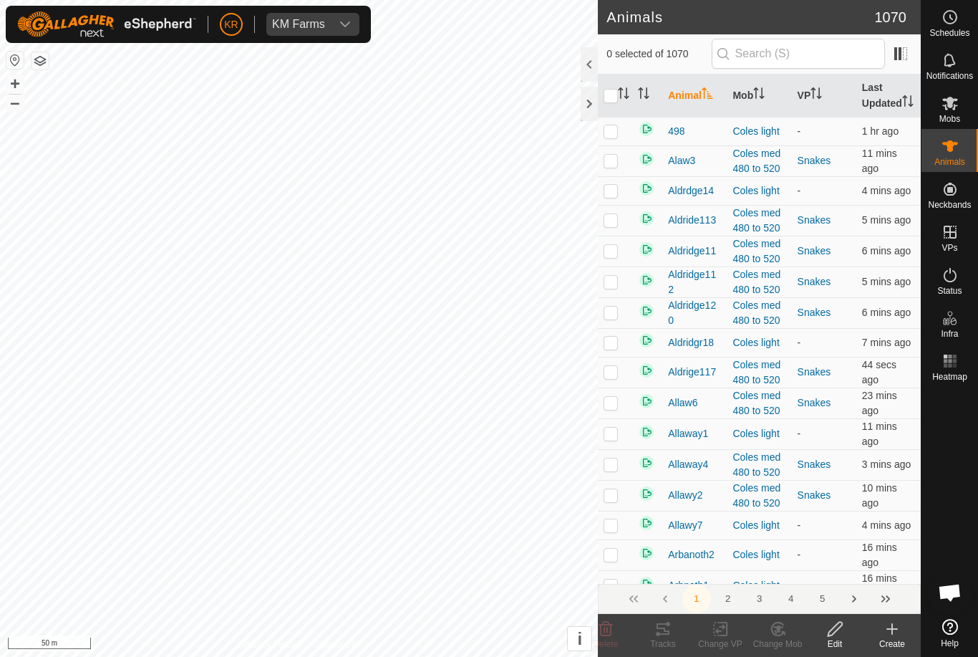
click at [887, 634] on icon at bounding box center [892, 628] width 17 height 17
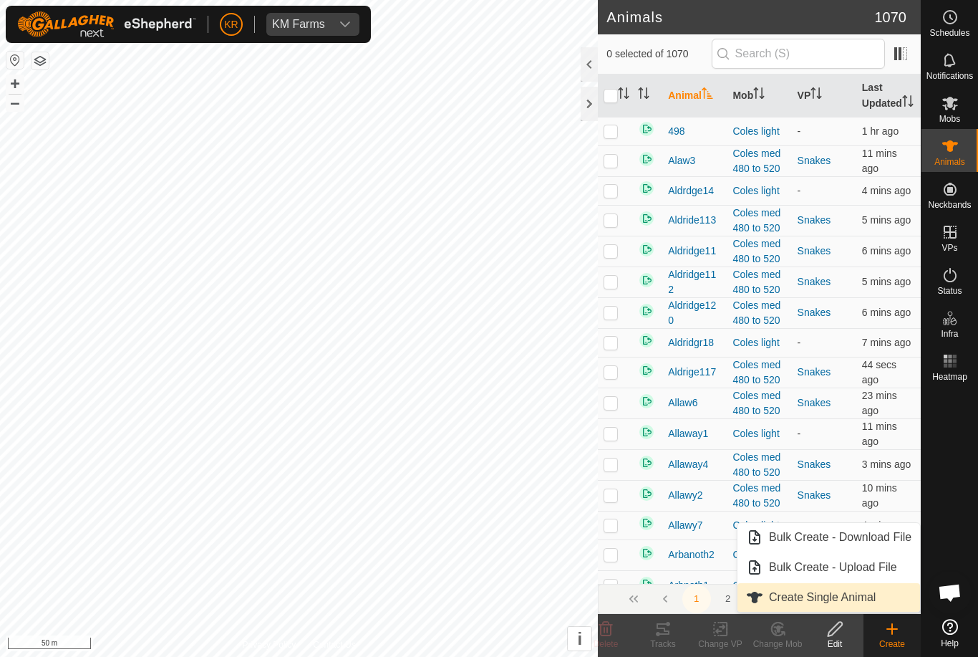
click at [871, 601] on span "Create Single Animal" at bounding box center [822, 597] width 107 height 17
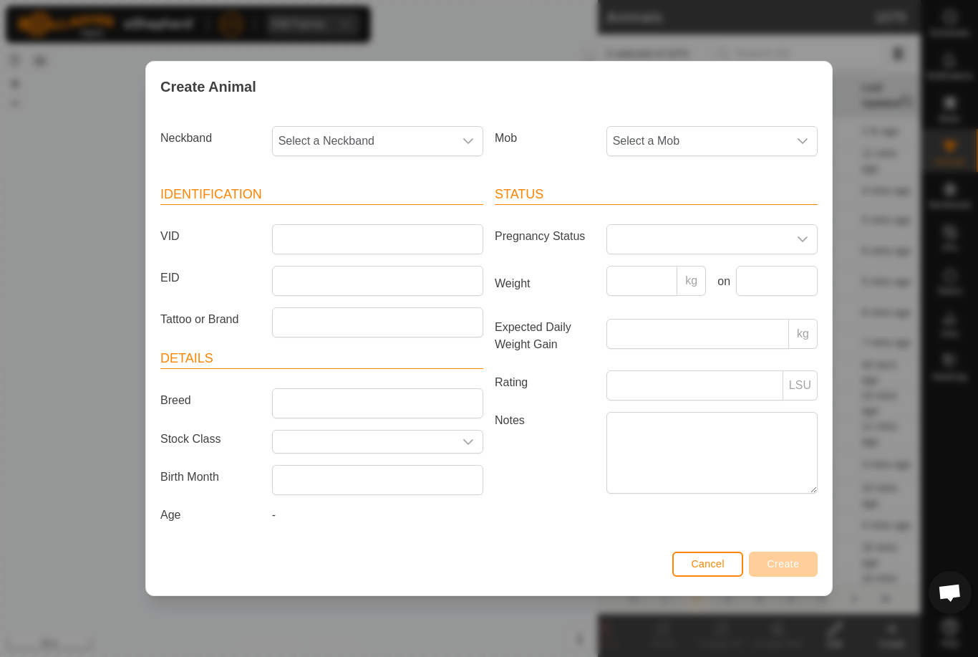
click at [332, 134] on span "Select a Neckband" at bounding box center [363, 141] width 181 height 29
type input "1354"
click at [350, 205] on li "1354866908" at bounding box center [379, 214] width 210 height 29
click at [667, 135] on span "Select a Mob" at bounding box center [697, 141] width 181 height 29
click at [685, 275] on li "Draft" at bounding box center [740, 275] width 264 height 29
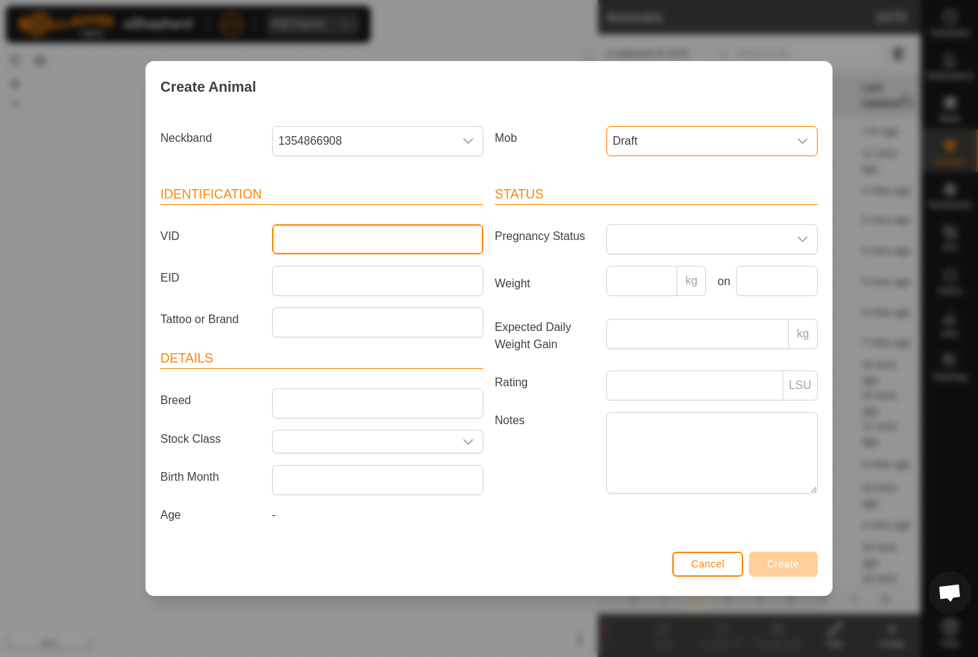
click at [390, 233] on input "VID" at bounding box center [377, 239] width 211 height 30
type input "Khill34"
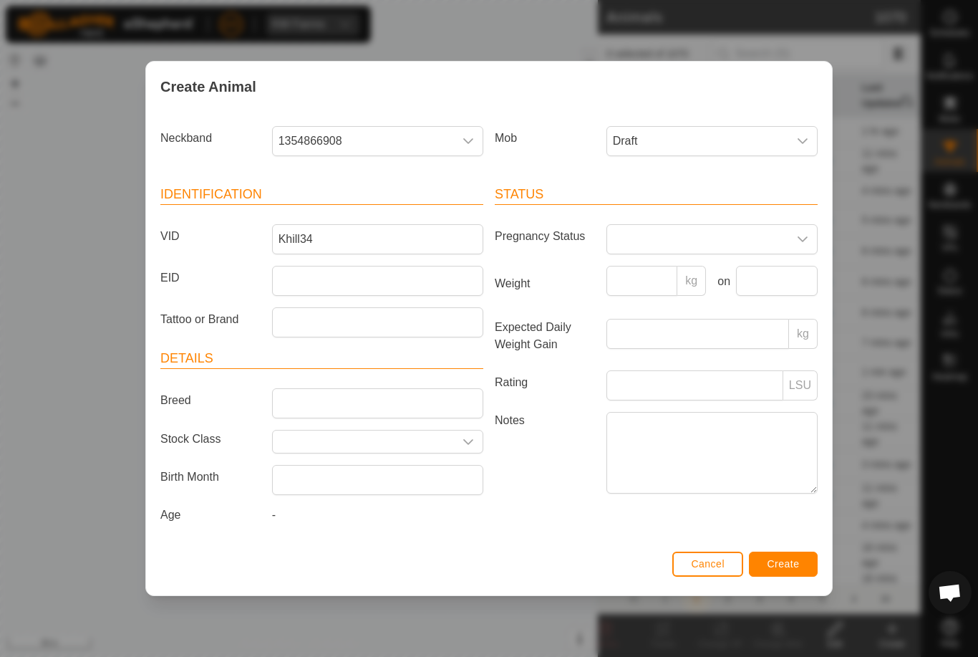
click at [782, 569] on span "Create" at bounding box center [784, 563] width 32 height 11
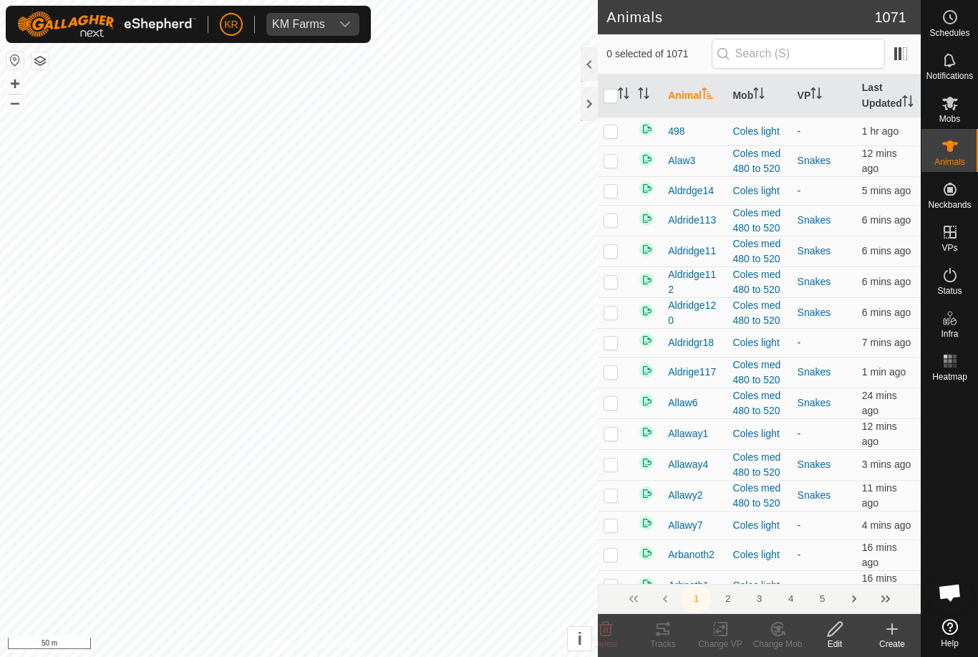
click at [890, 632] on icon at bounding box center [892, 628] width 17 height 17
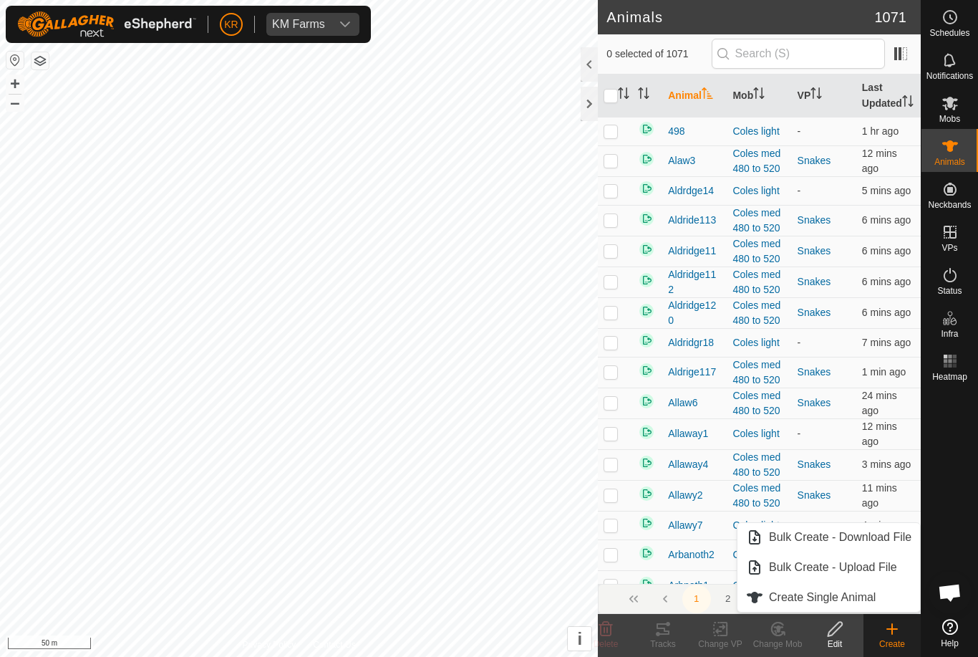
click at [871, 600] on span "Create Single Animal" at bounding box center [822, 597] width 107 height 17
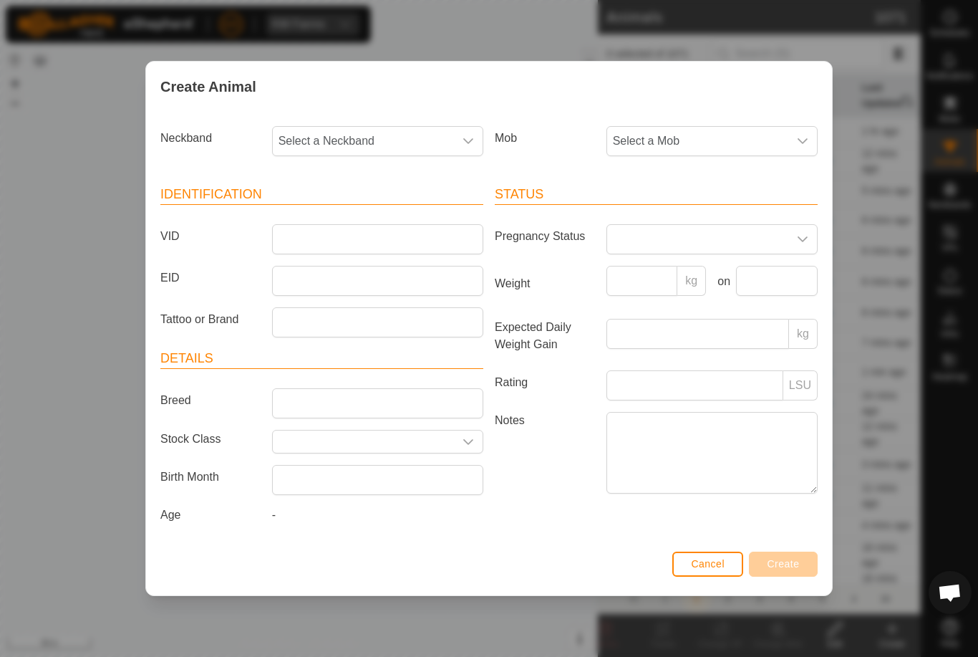
click at [374, 144] on span "Select a Neckband" at bounding box center [363, 141] width 181 height 29
type input "3156"
click at [367, 216] on li "3156043528" at bounding box center [379, 214] width 210 height 29
click at [379, 207] on article "Identification VID EID Tattoo or Brand" at bounding box center [321, 261] width 323 height 153
click at [733, 138] on span "Select a Mob" at bounding box center [697, 141] width 181 height 29
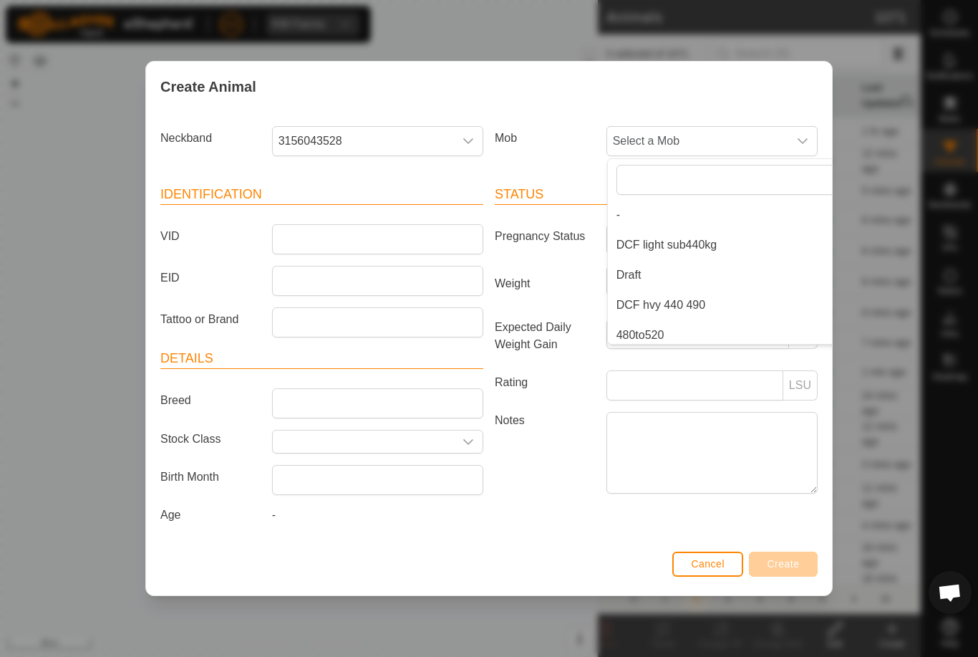
click at [697, 274] on li "Draft" at bounding box center [740, 275] width 264 height 29
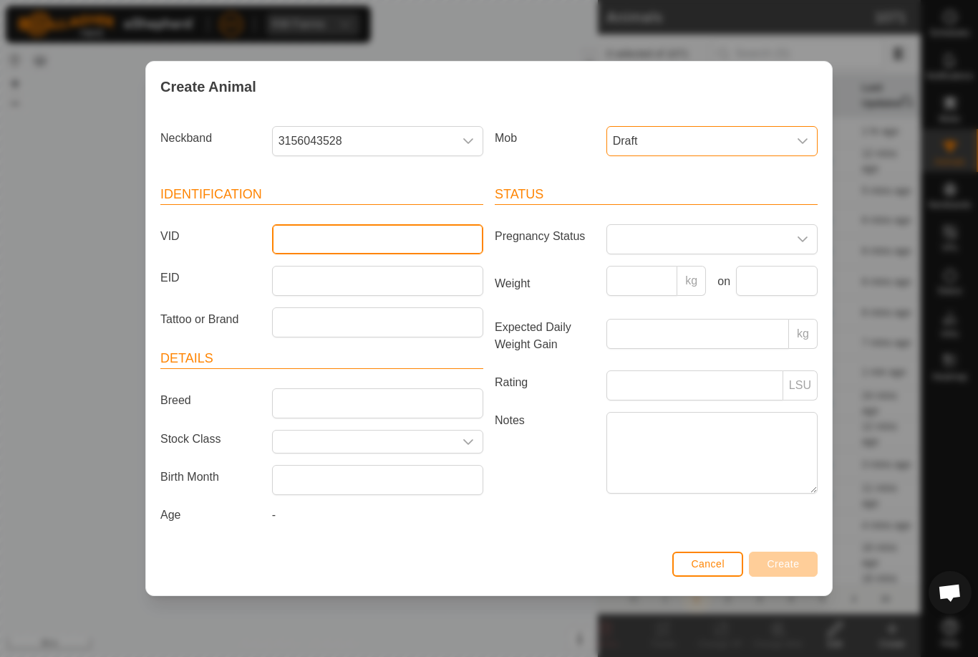
click at [434, 233] on input "VID" at bounding box center [377, 239] width 211 height 30
type input "Khill18"
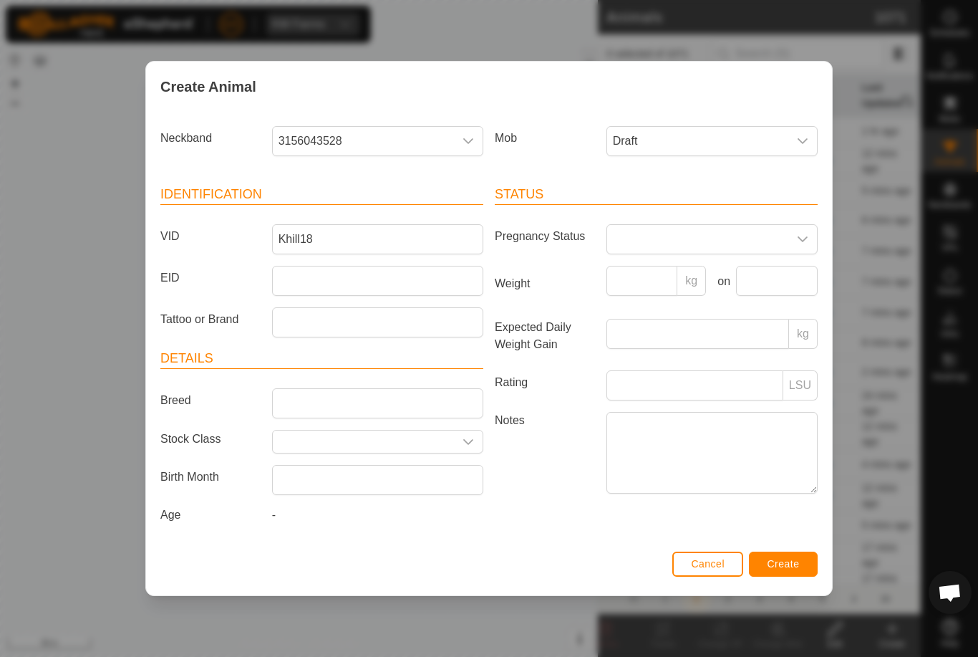
click at [788, 556] on button "Create" at bounding box center [783, 563] width 69 height 25
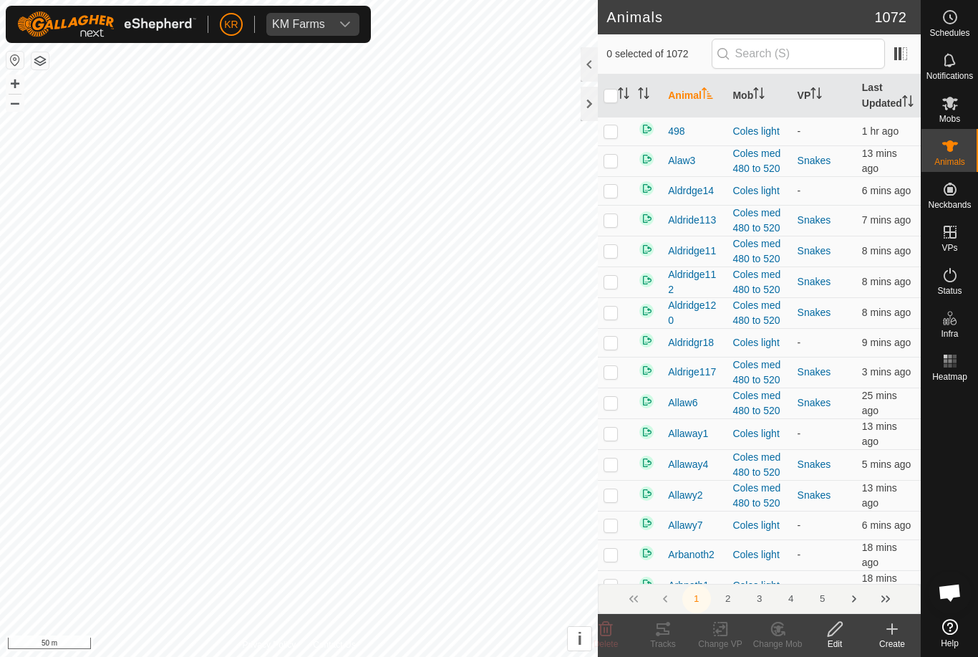
click at [879, 634] on create-svg-icon at bounding box center [892, 628] width 57 height 17
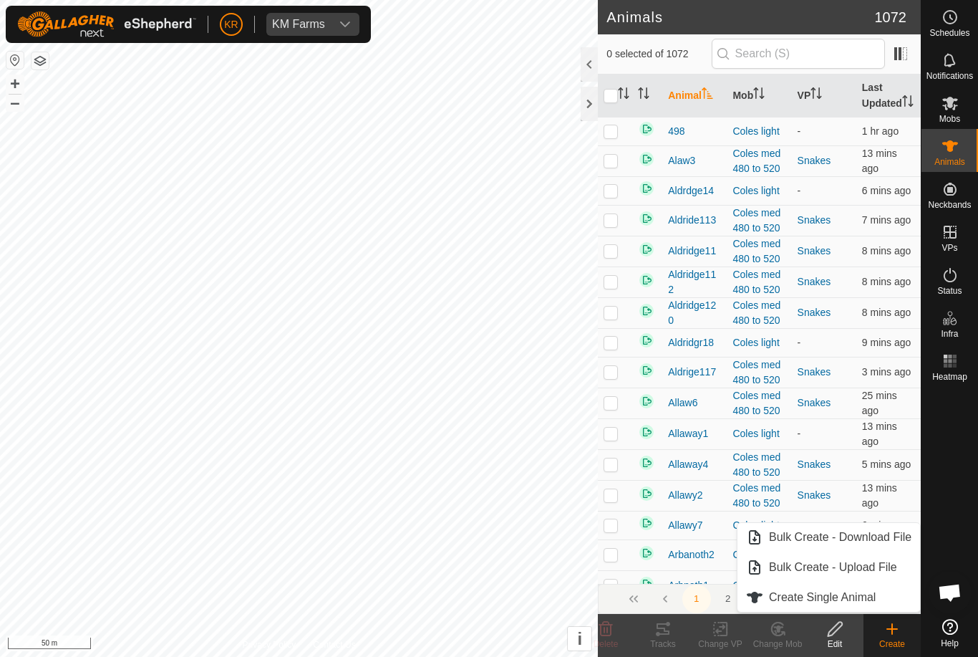
click at [873, 598] on span "Create Single Animal" at bounding box center [822, 597] width 107 height 17
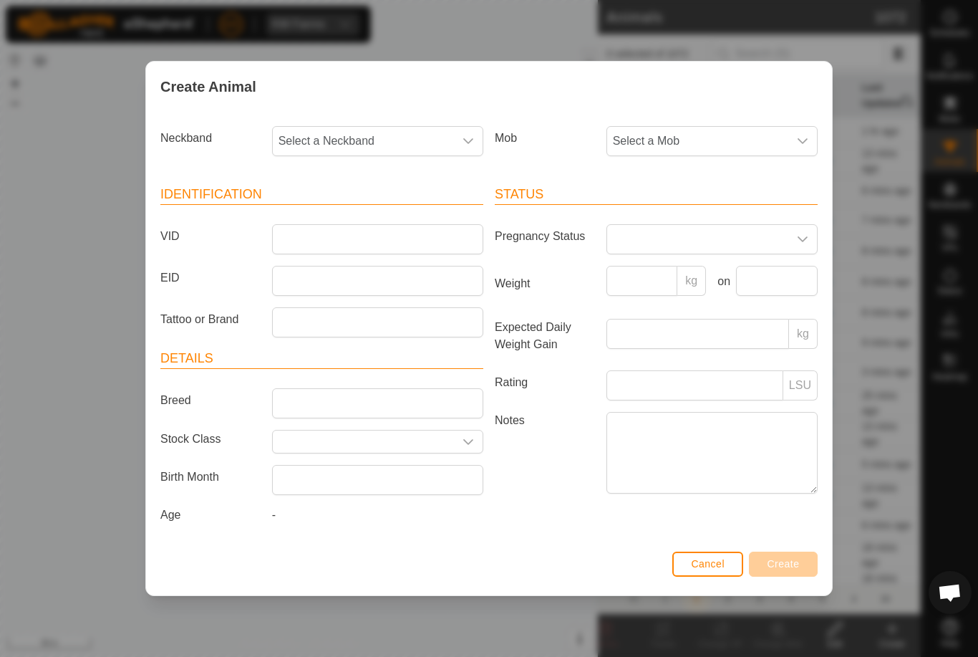
click at [382, 151] on span "Select a Neckband" at bounding box center [363, 141] width 181 height 29
type input "0932"
click at [372, 208] on li "0932445532" at bounding box center [379, 214] width 210 height 29
click at [709, 142] on span "Select a Mob" at bounding box center [697, 141] width 181 height 29
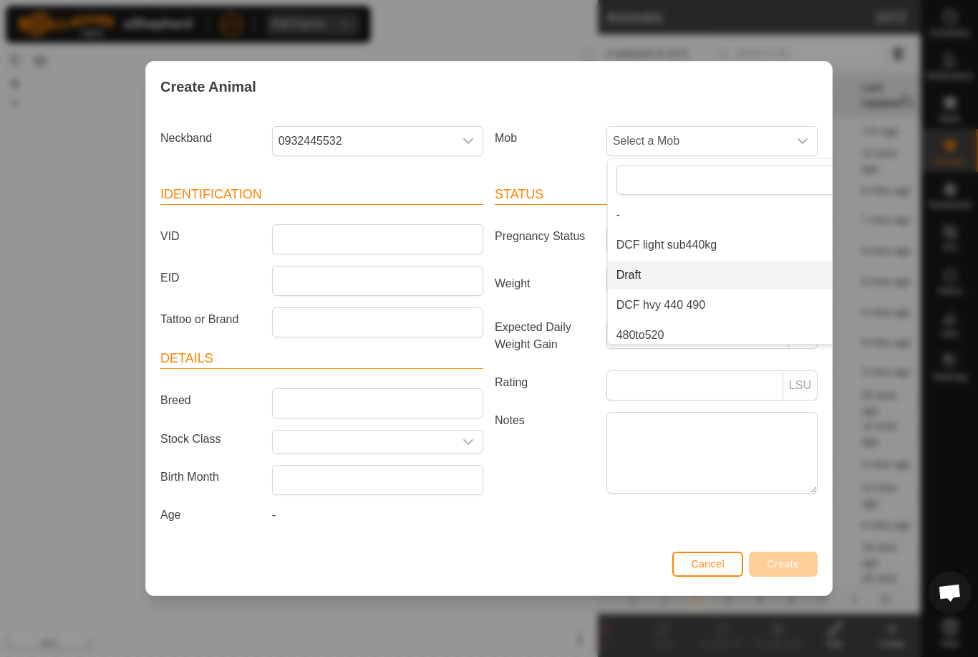
click at [707, 273] on li "Draft" at bounding box center [740, 275] width 264 height 29
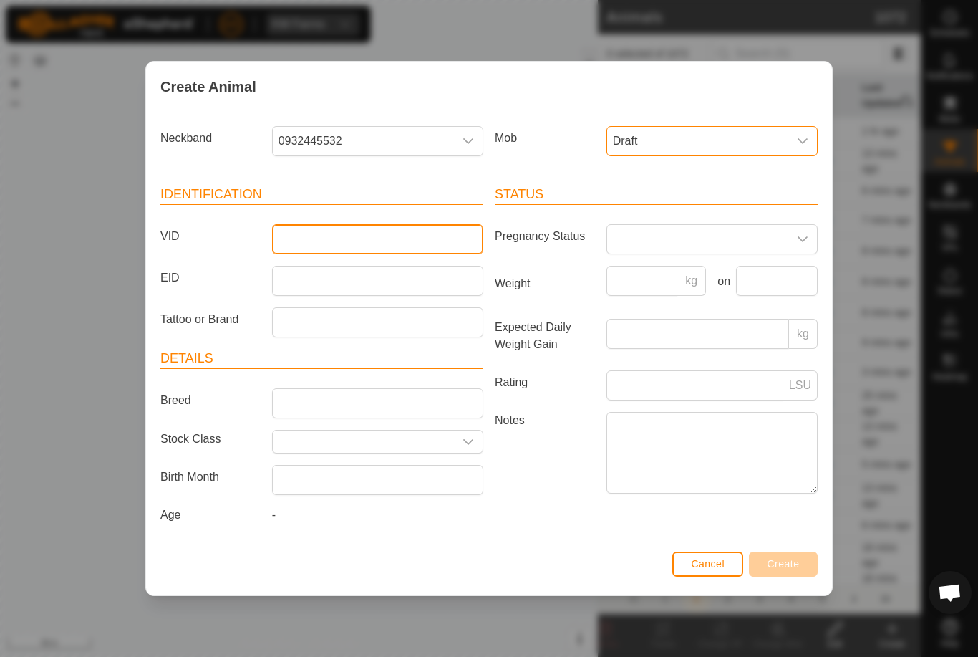
click at [445, 238] on input "VID" at bounding box center [377, 239] width 211 height 30
type input "Khill8"
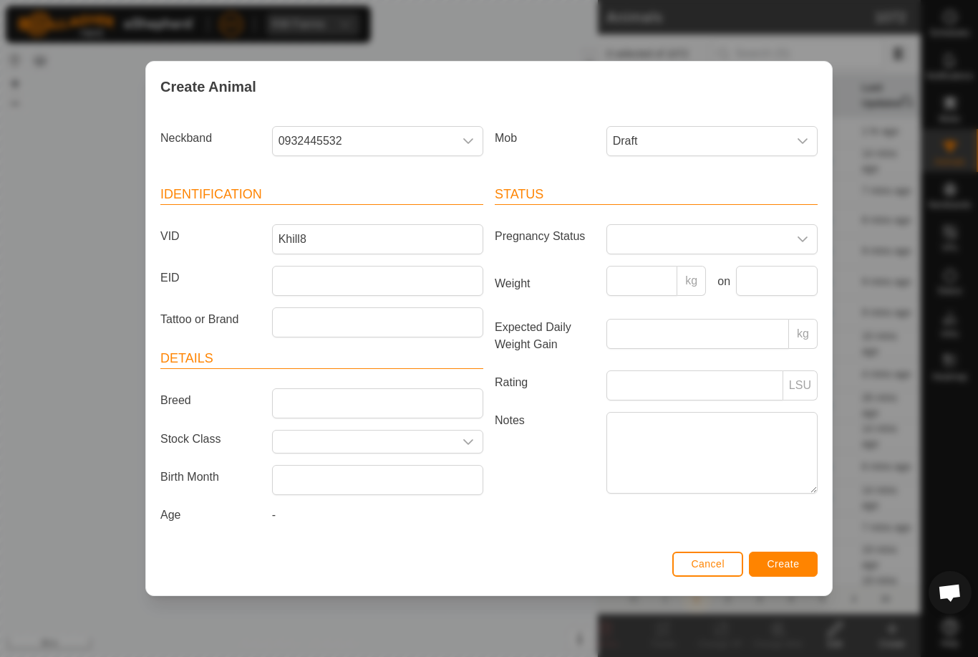
click at [794, 560] on button "Create" at bounding box center [783, 563] width 69 height 25
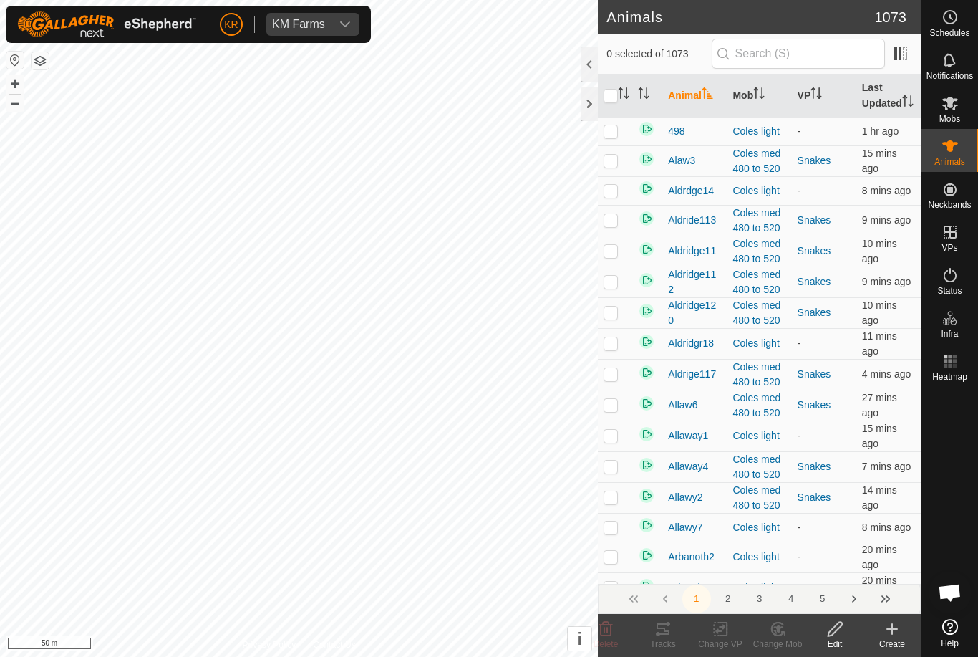
click at [884, 634] on icon at bounding box center [892, 628] width 17 height 17
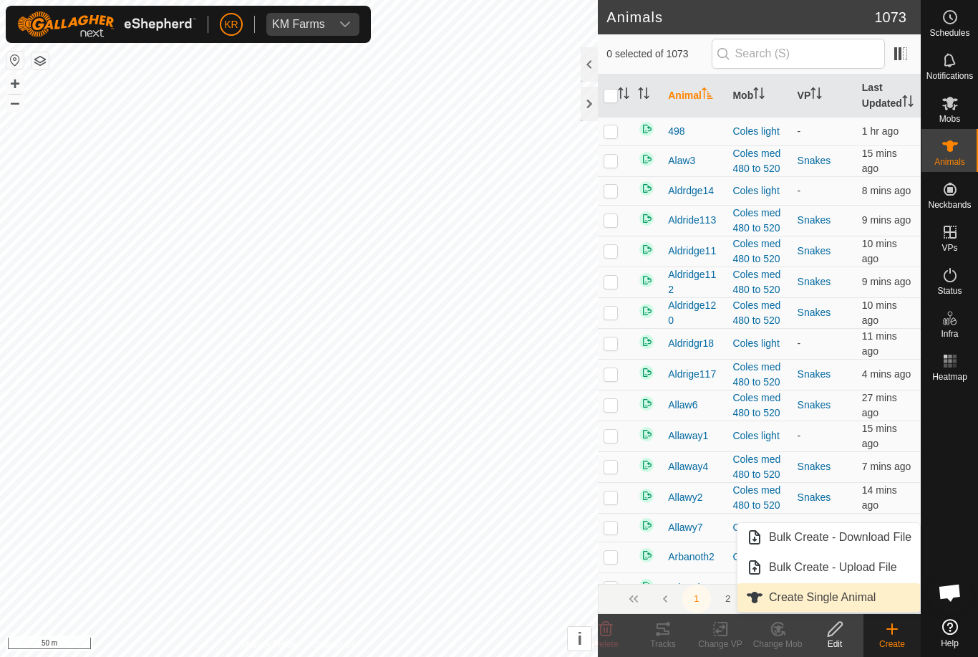
click at [871, 593] on span "Create Single Animal" at bounding box center [822, 597] width 107 height 17
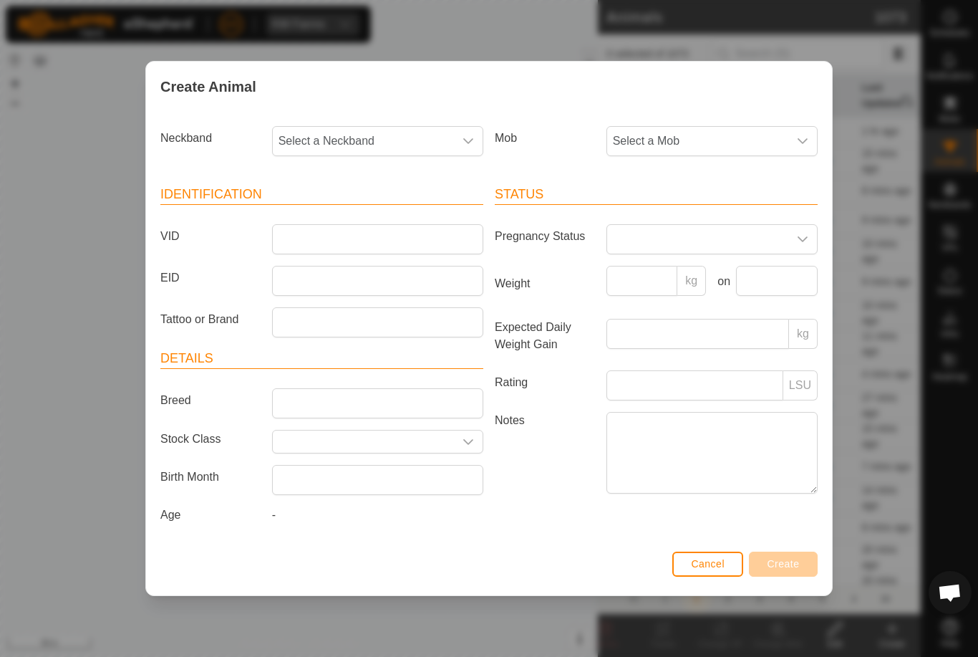
click at [422, 140] on span "Select a Neckband" at bounding box center [363, 141] width 181 height 29
type input "0"
type input "2830"
click at [375, 213] on li "2830885715" at bounding box center [379, 214] width 210 height 29
click at [730, 136] on span "Select a Mob" at bounding box center [697, 141] width 181 height 29
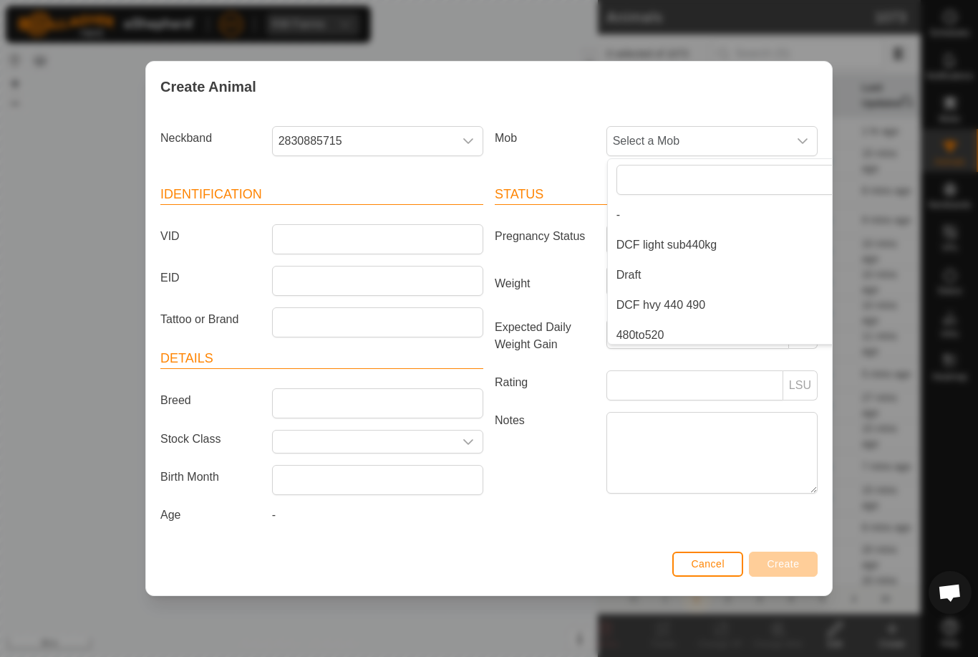
click at [726, 266] on li "Draft" at bounding box center [740, 275] width 264 height 29
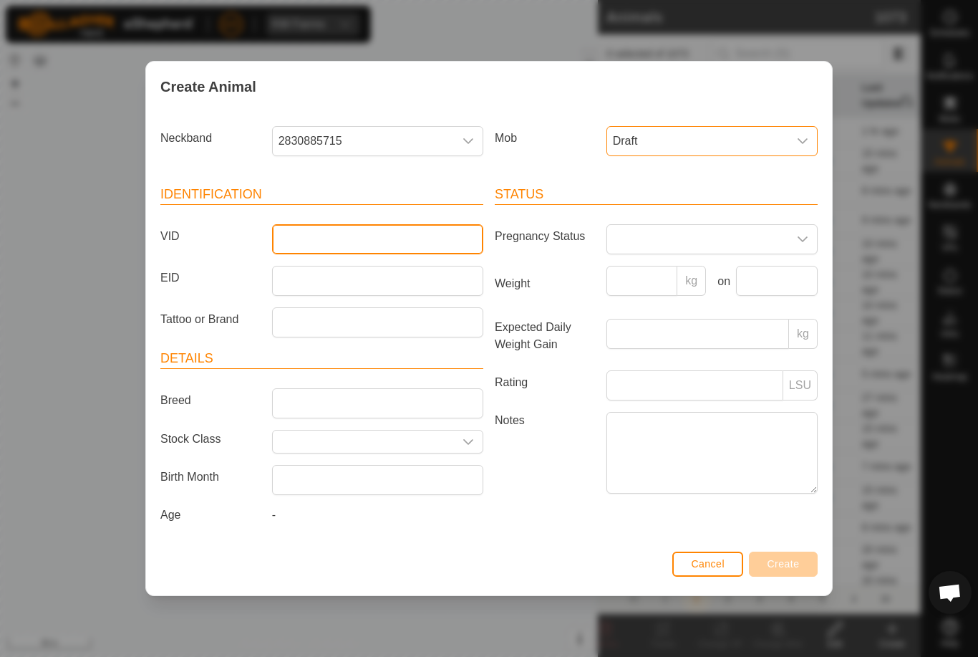
click at [397, 232] on input "VID" at bounding box center [377, 239] width 211 height 30
type input "Khill35"
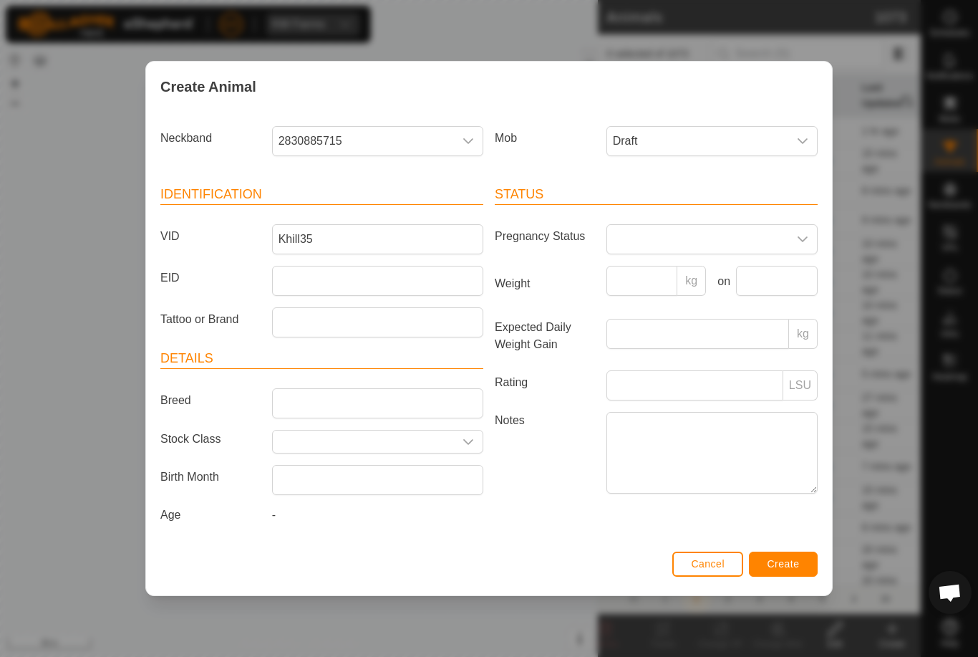
click at [786, 557] on button "Create" at bounding box center [783, 563] width 69 height 25
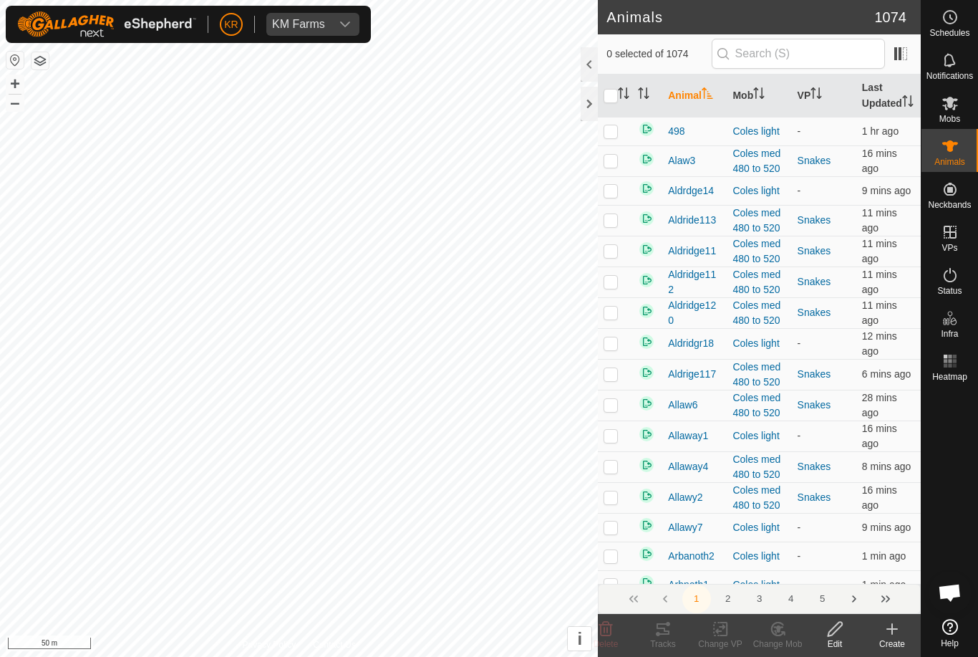
click at [891, 629] on icon at bounding box center [892, 629] width 10 height 0
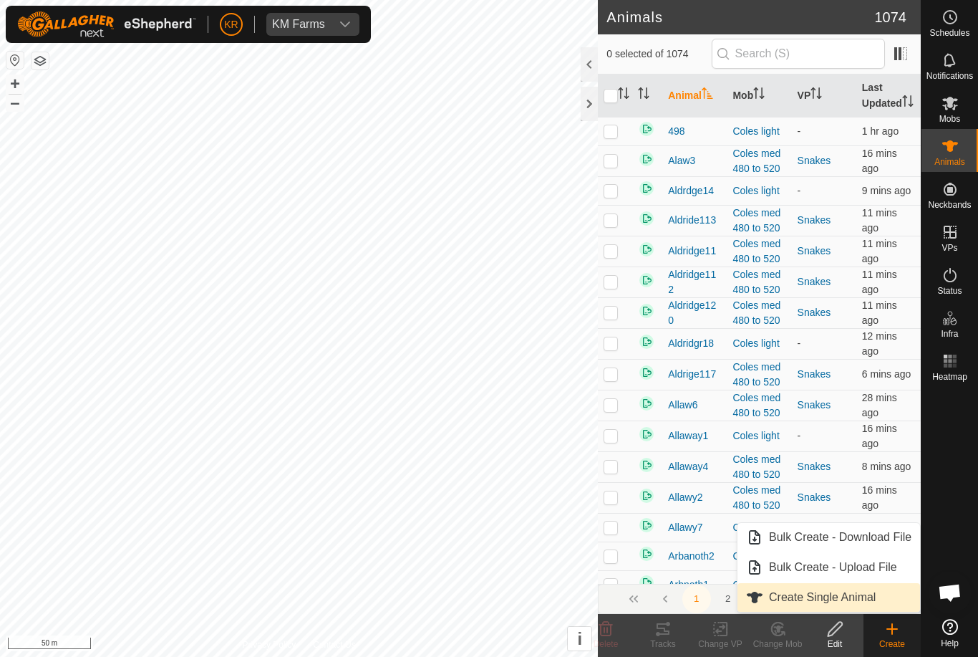
click at [862, 593] on span "Create Single Animal" at bounding box center [822, 597] width 107 height 17
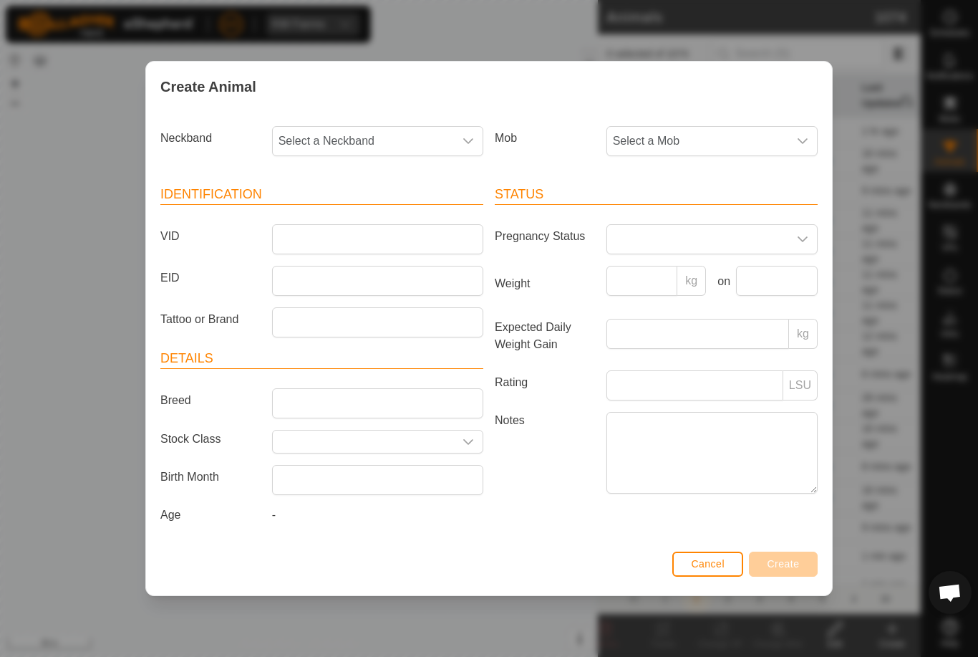
click at [362, 140] on span "Select a Neckband" at bounding box center [363, 141] width 181 height 29
type input "4294"
click at [371, 203] on li "4294174877" at bounding box center [379, 214] width 210 height 29
click at [710, 130] on span "Select a Mob" at bounding box center [697, 141] width 181 height 29
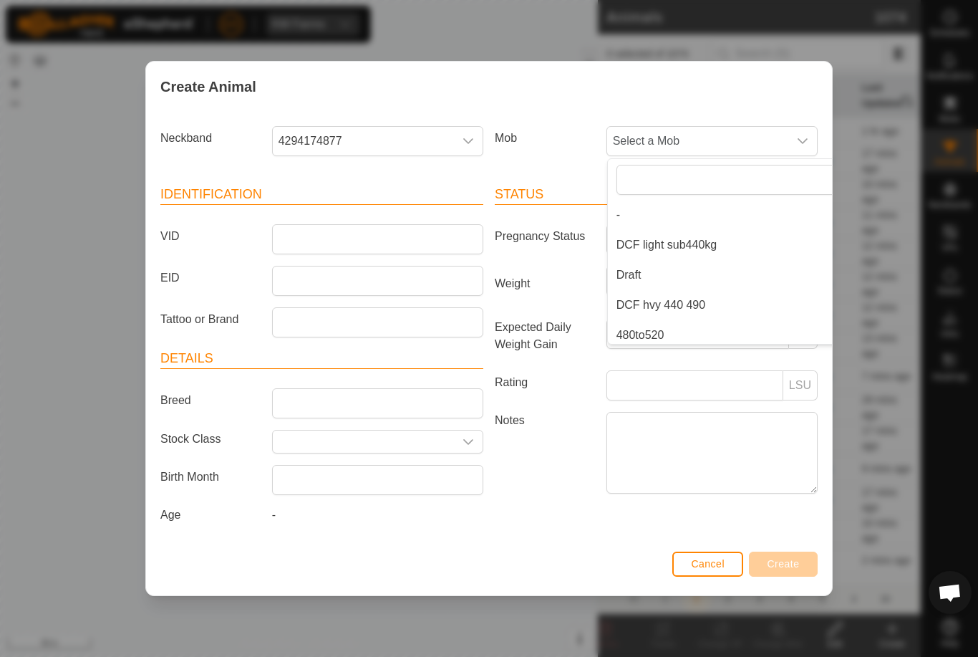
click at [707, 275] on li "Draft" at bounding box center [740, 275] width 264 height 29
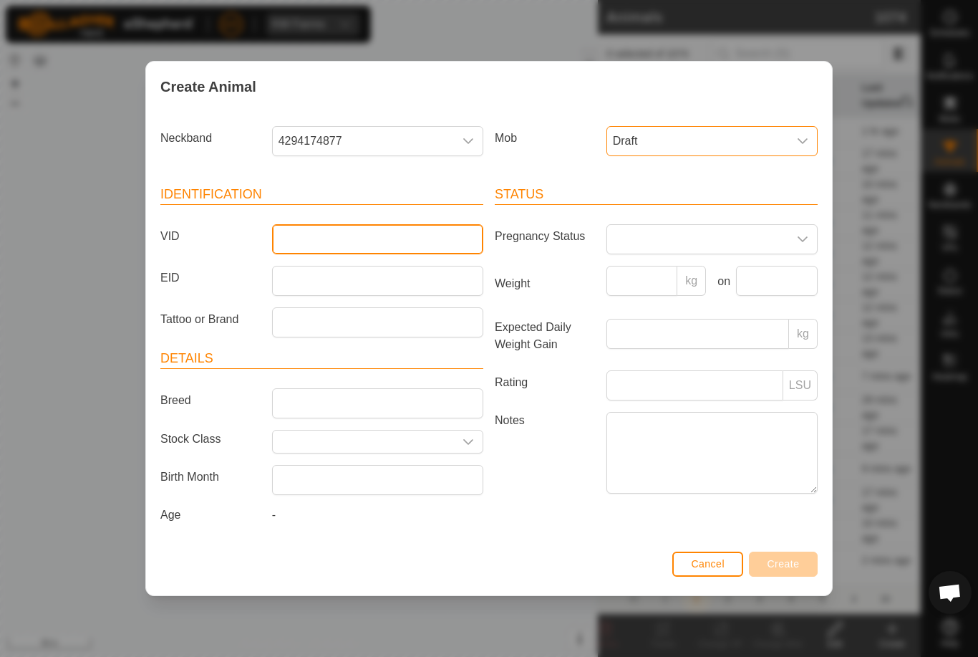
click at [405, 239] on input "VID" at bounding box center [377, 239] width 211 height 30
type input "Khill11"
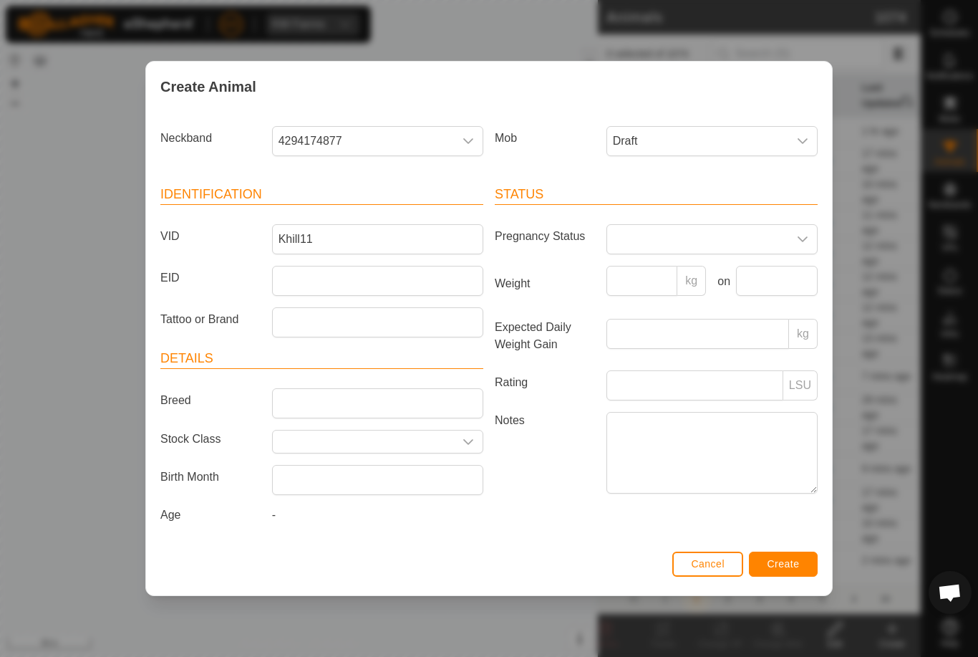
click at [792, 561] on span "Create" at bounding box center [784, 563] width 32 height 11
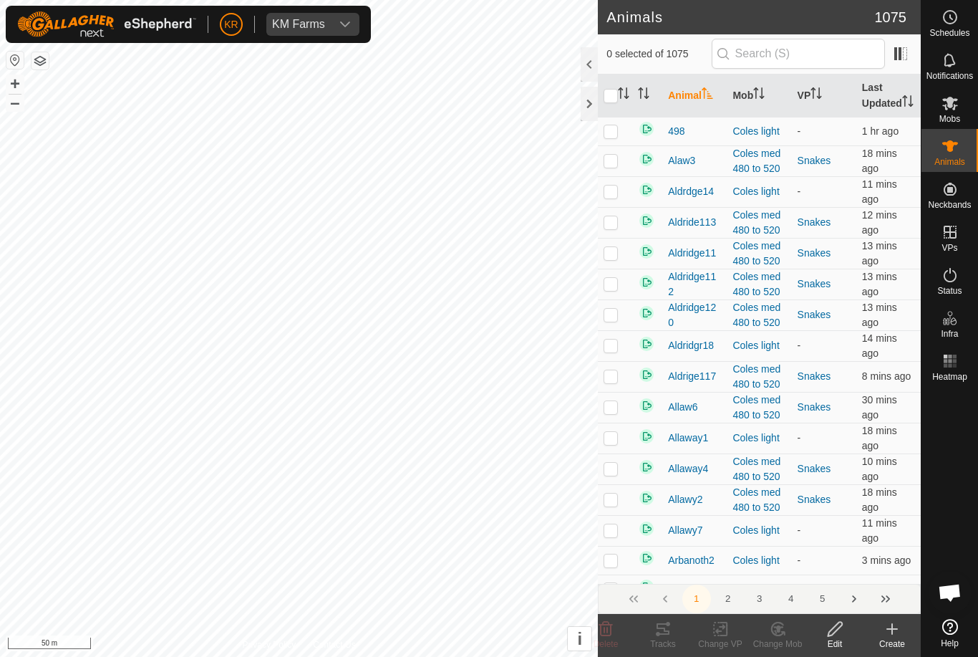
click at [876, 631] on create-svg-icon at bounding box center [892, 628] width 57 height 17
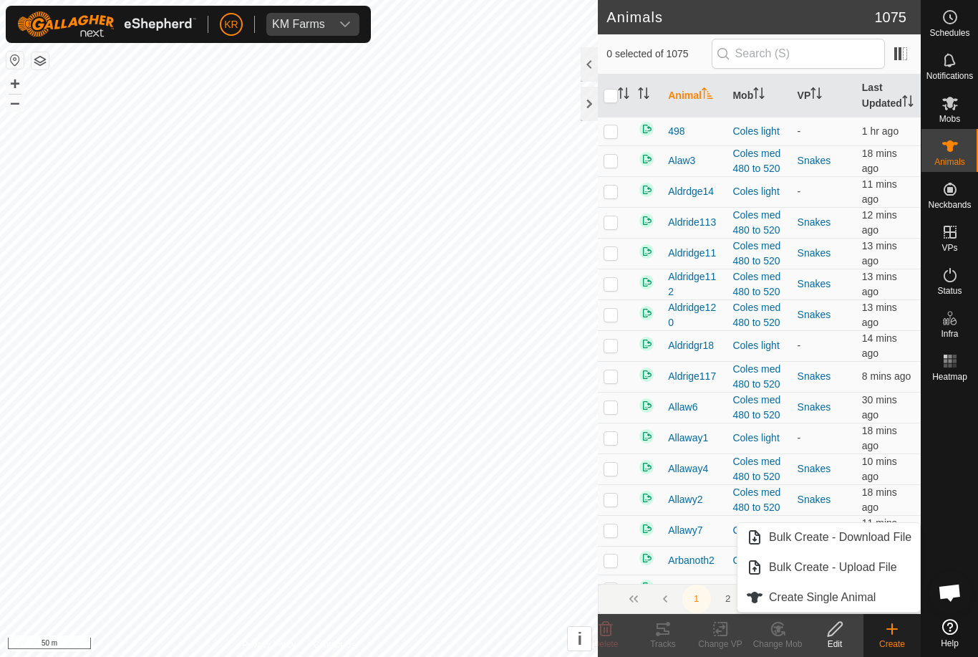
click at [857, 592] on span "Create Single Animal" at bounding box center [822, 597] width 107 height 17
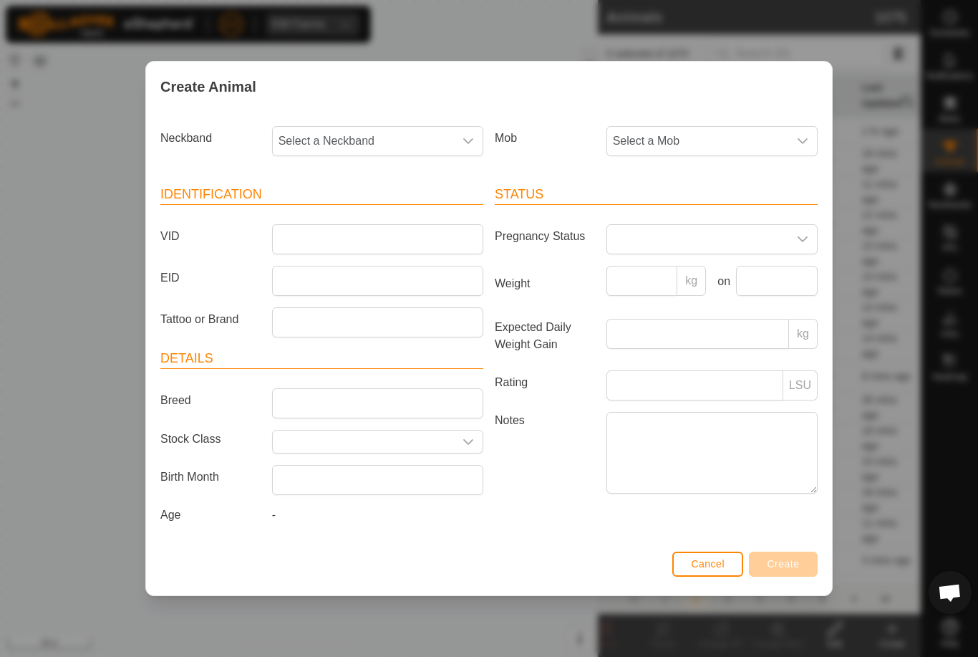
click at [415, 168] on div "Identification VID EID Tattoo or Brand Details Breed Stock Class Birth Month Ag…" at bounding box center [322, 357] width 334 height 379
click at [380, 128] on span "Select a Neckband" at bounding box center [363, 141] width 181 height 29
type input "3518"
click at [380, 200] on li "3518072399" at bounding box center [379, 214] width 210 height 29
click at [725, 136] on span "Select a Mob" at bounding box center [697, 141] width 181 height 29
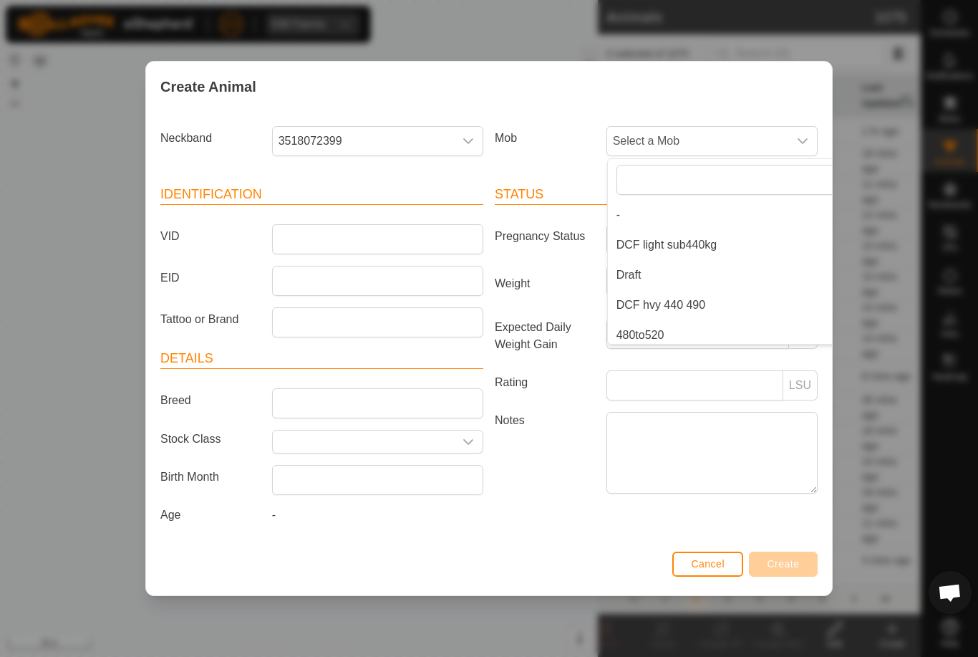
click at [695, 278] on li "Draft" at bounding box center [740, 275] width 264 height 29
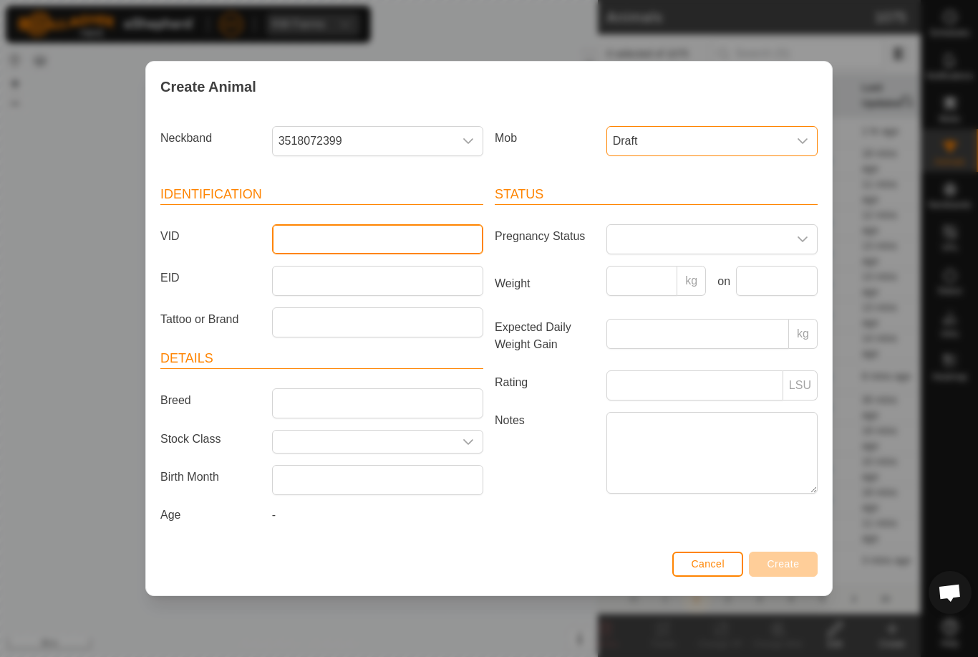
click at [420, 230] on input "VID" at bounding box center [377, 239] width 211 height 30
type input "Khill29"
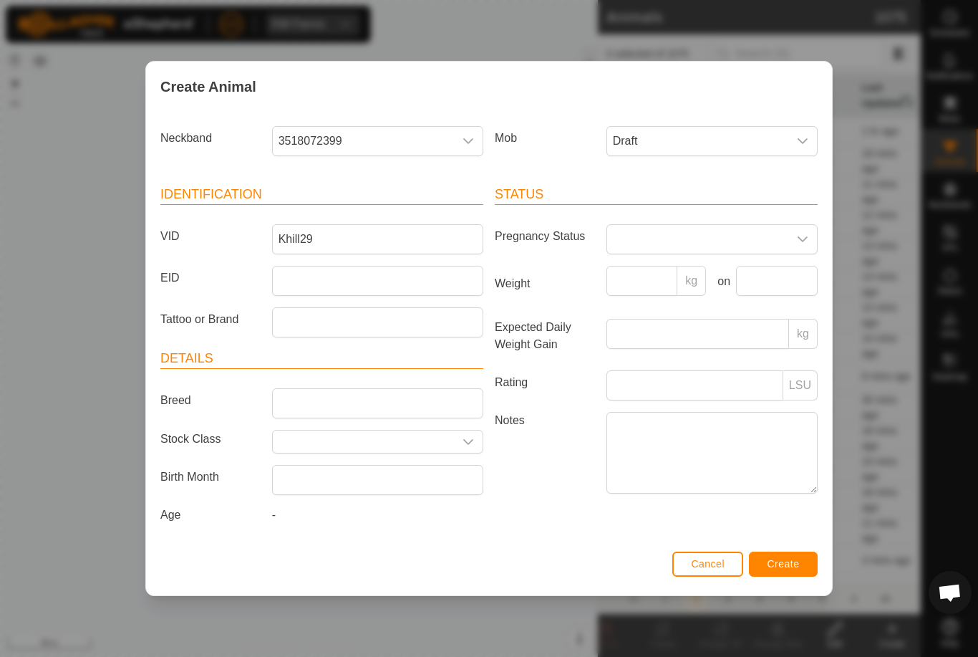
click at [794, 555] on button "Create" at bounding box center [783, 563] width 69 height 25
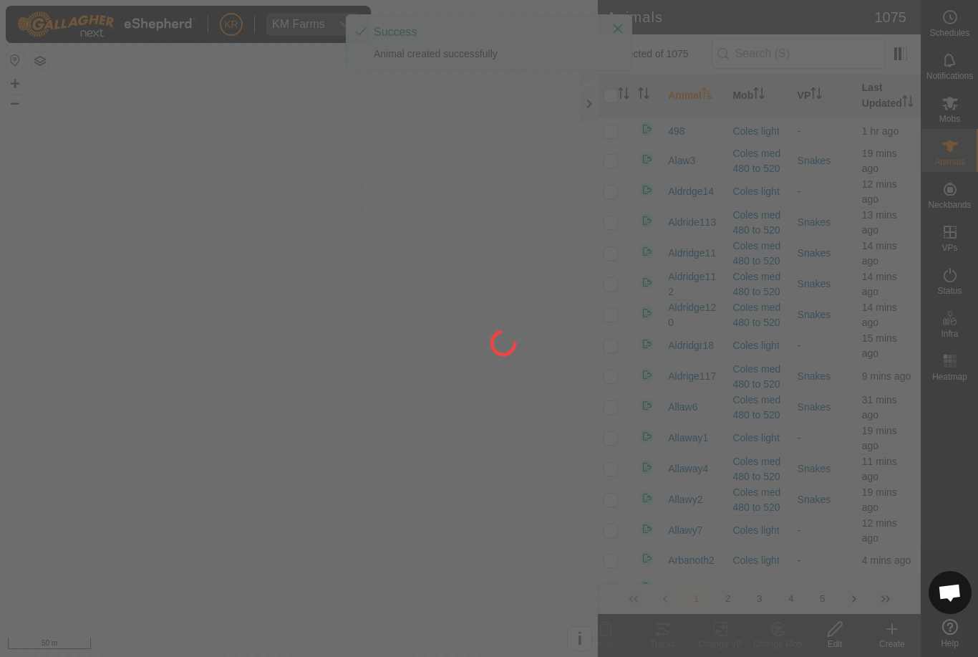
click at [883, 635] on div at bounding box center [489, 328] width 978 height 657
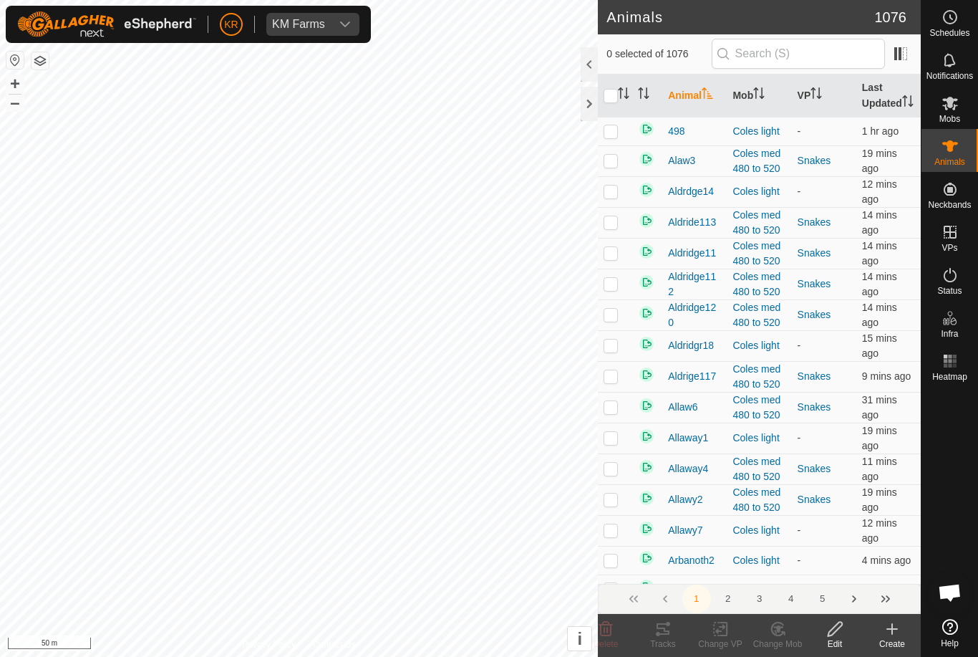
click at [890, 636] on icon at bounding box center [892, 628] width 17 height 17
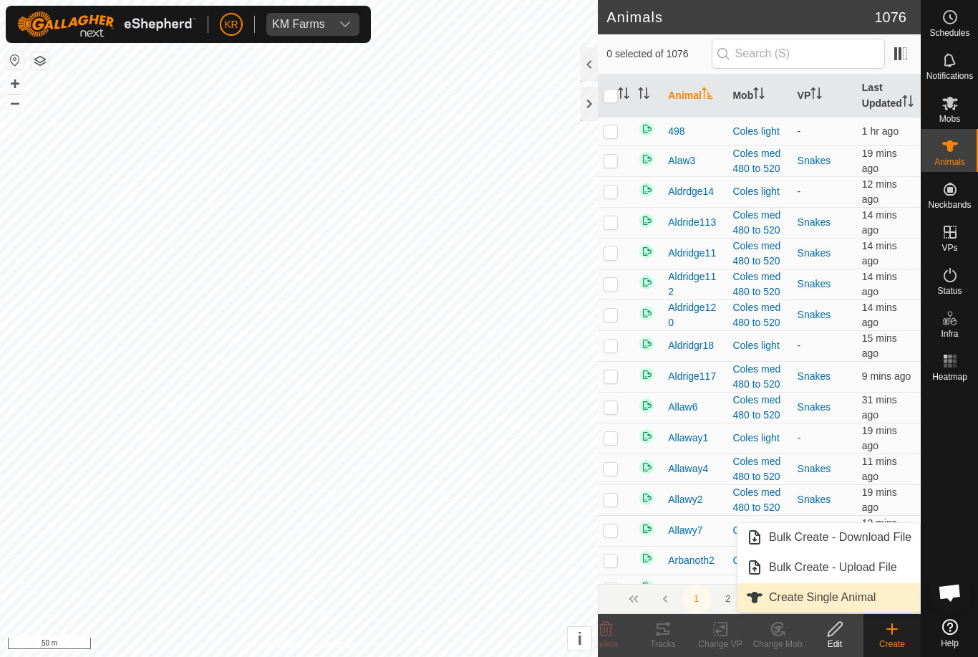
click at [866, 595] on span "Create Single Animal" at bounding box center [822, 597] width 107 height 17
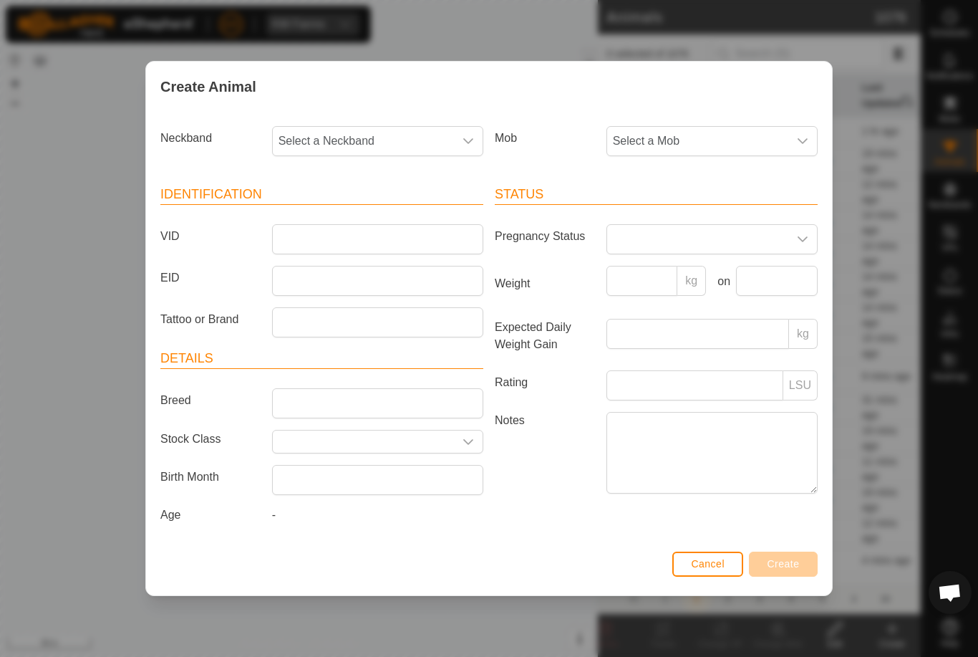
click at [382, 127] on span "Select a Neckband" at bounding box center [363, 141] width 181 height 29
type input "0291"
click at [387, 221] on li "0291901007" at bounding box center [379, 214] width 210 height 29
click at [707, 130] on span "Select a Mob" at bounding box center [697, 141] width 181 height 29
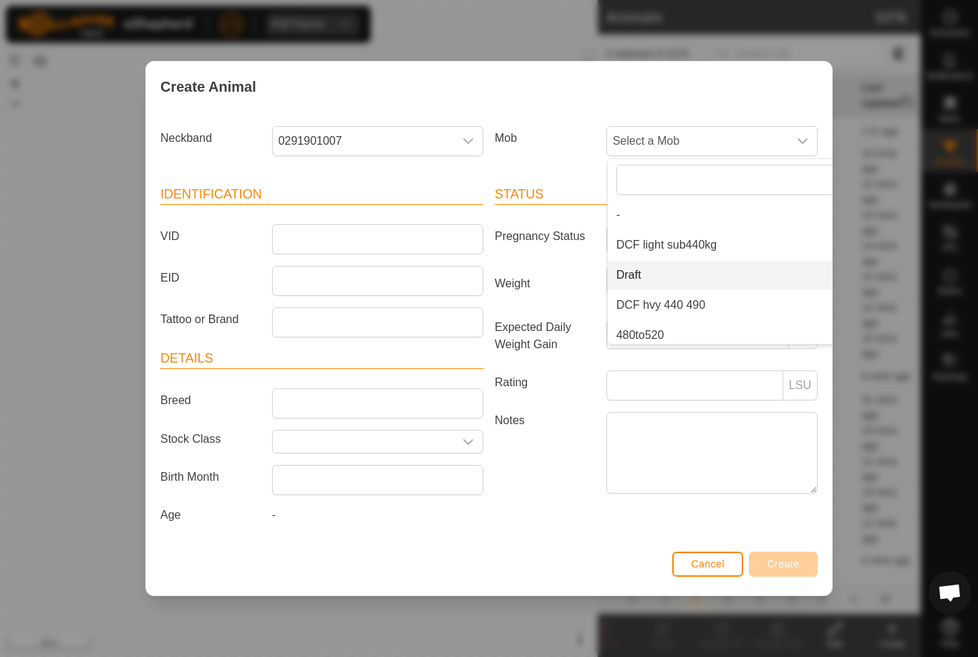
click at [714, 271] on li "Draft" at bounding box center [740, 275] width 264 height 29
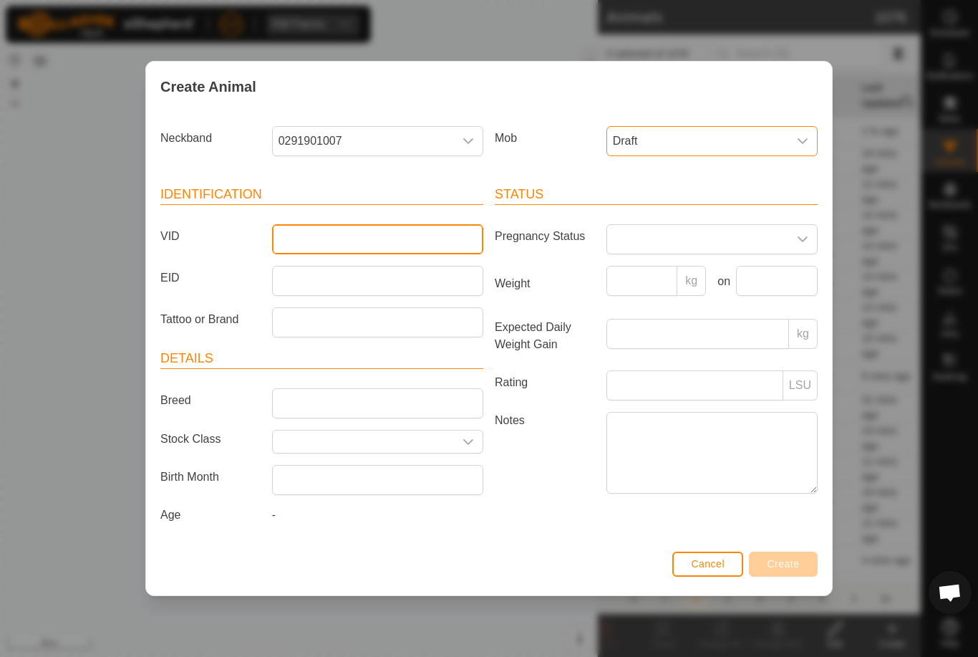
click at [386, 249] on input "VID" at bounding box center [377, 239] width 211 height 30
type input "Khill5"
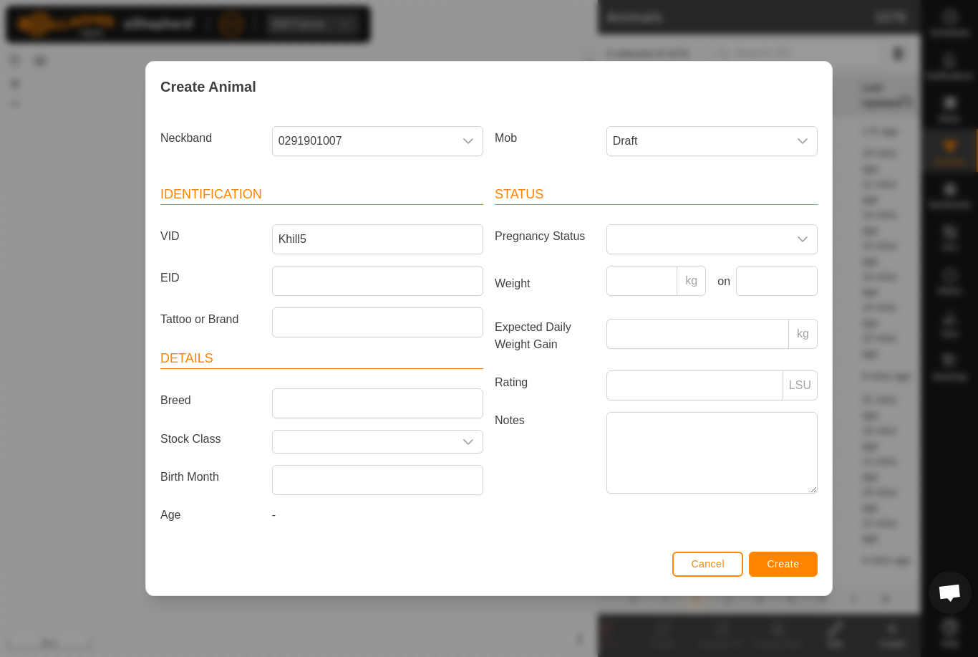
click at [778, 562] on span "Create" at bounding box center [784, 563] width 32 height 11
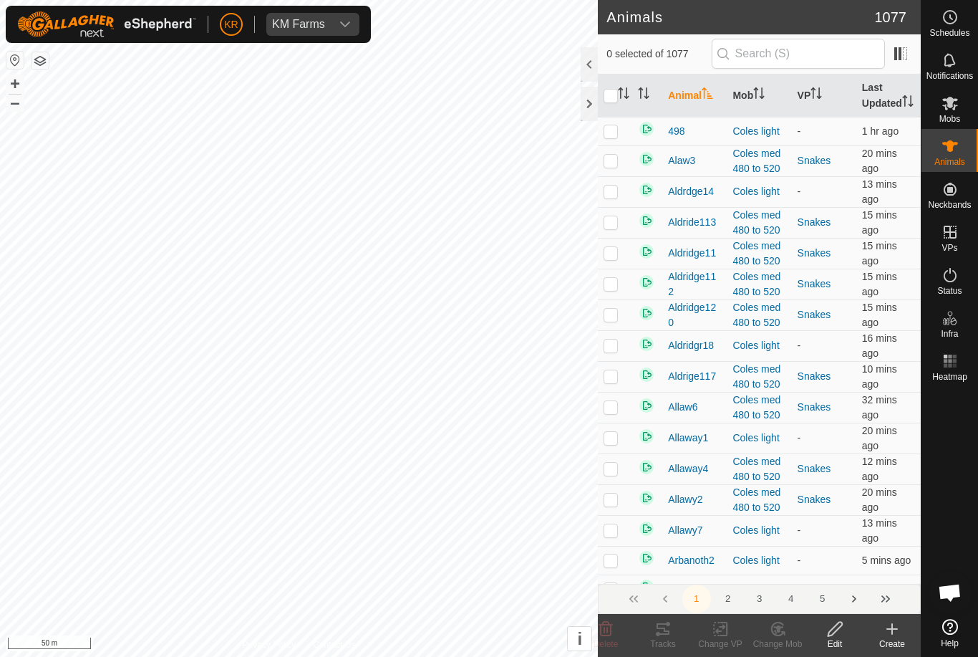
click at [897, 637] on icon at bounding box center [892, 628] width 17 height 17
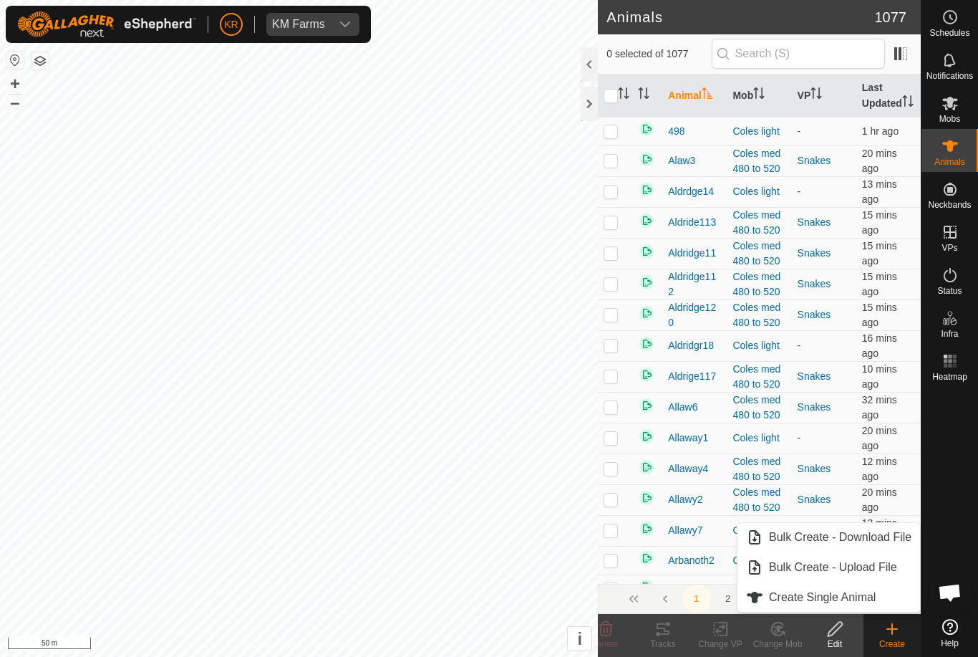
click at [882, 593] on link "Create Single Animal" at bounding box center [829, 597] width 183 height 29
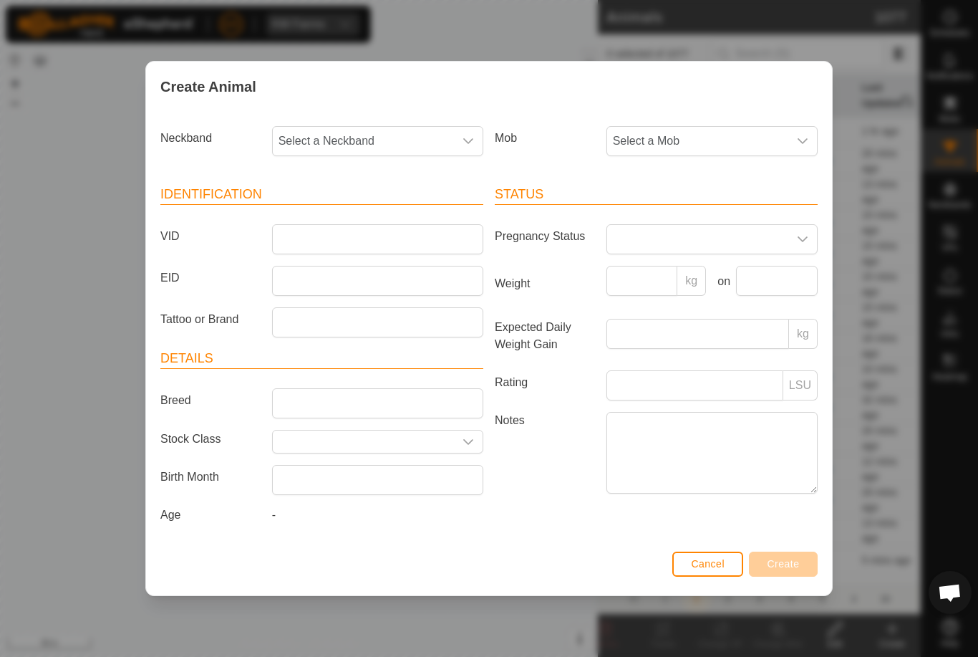
click at [735, 162] on div "Mob Select a Mob" at bounding box center [656, 146] width 334 height 53
click at [743, 140] on span "Select a Mob" at bounding box center [697, 141] width 181 height 29
click at [709, 275] on li "Draft" at bounding box center [740, 275] width 264 height 29
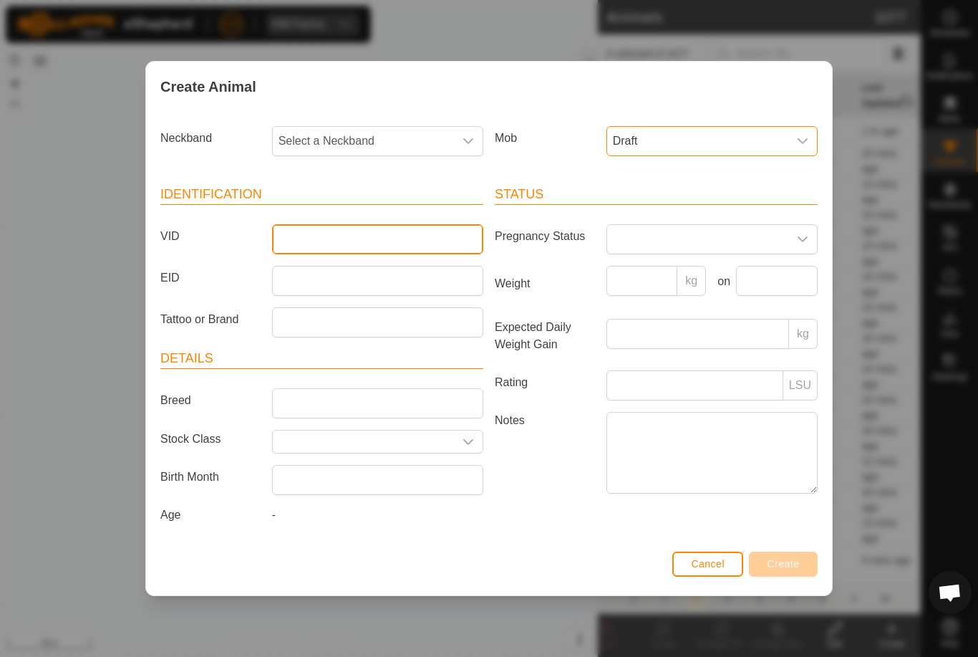
click at [412, 227] on input "VID" at bounding box center [377, 239] width 211 height 30
type input "Khill"
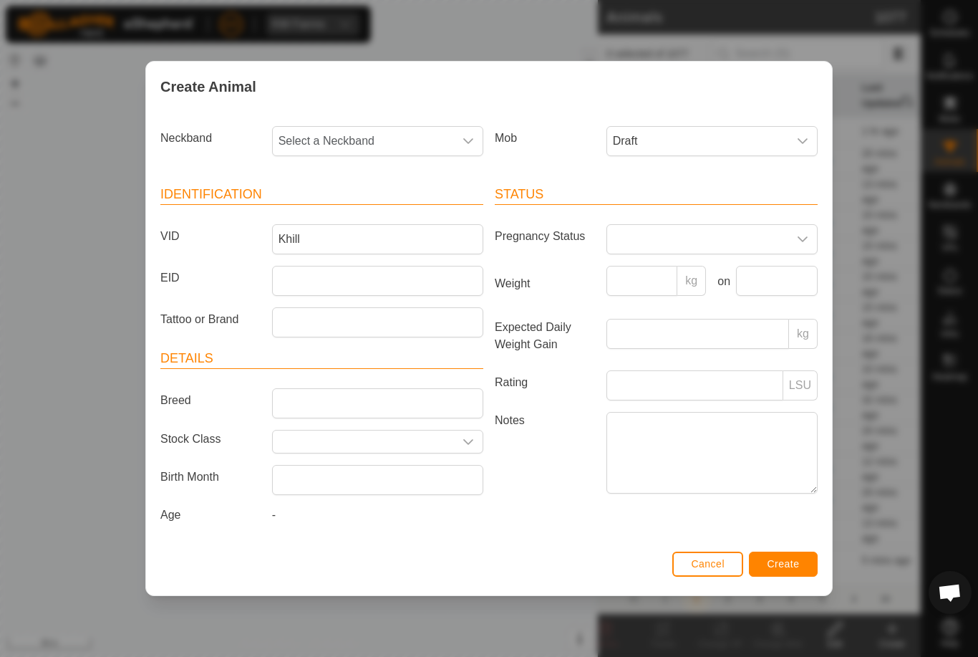
click at [332, 132] on span "Select a Neckband" at bounding box center [363, 141] width 181 height 29
type input "1712"
click at [390, 210] on li "1712294115" at bounding box center [379, 214] width 210 height 29
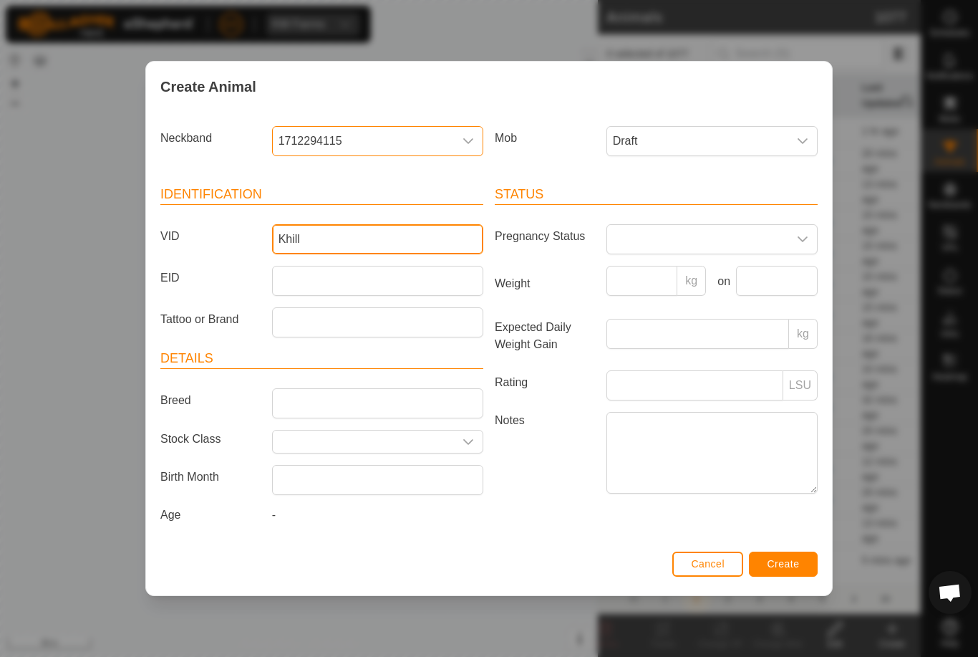
click at [388, 238] on input "Khill" at bounding box center [377, 239] width 211 height 30
click at [353, 231] on input "Khill" at bounding box center [377, 239] width 211 height 30
type input "Khill15"
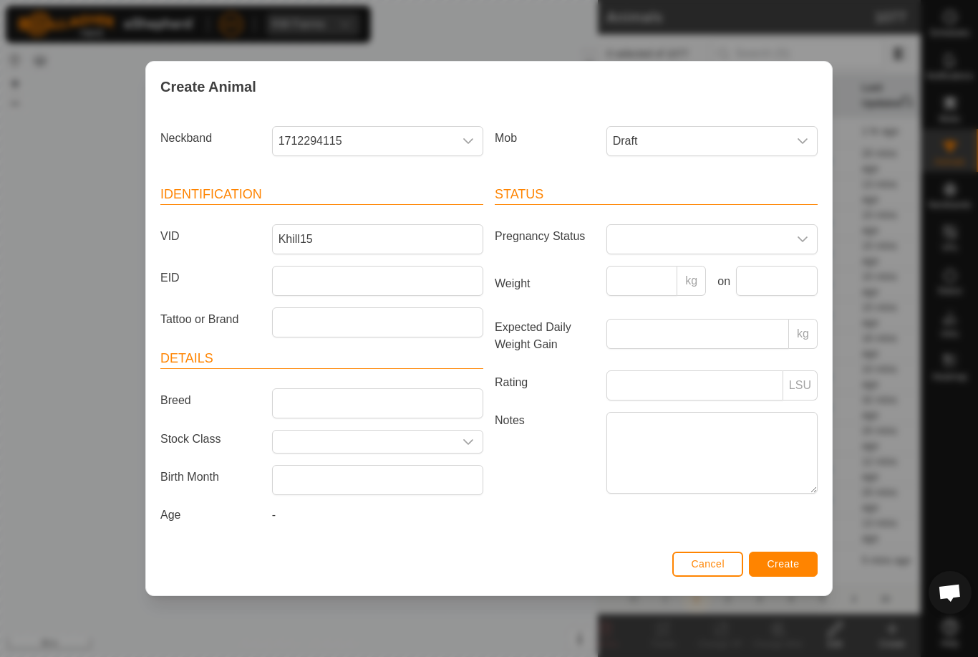
click at [778, 551] on div "Cancel Create" at bounding box center [489, 570] width 686 height 49
click at [793, 564] on span "Create" at bounding box center [784, 563] width 32 height 11
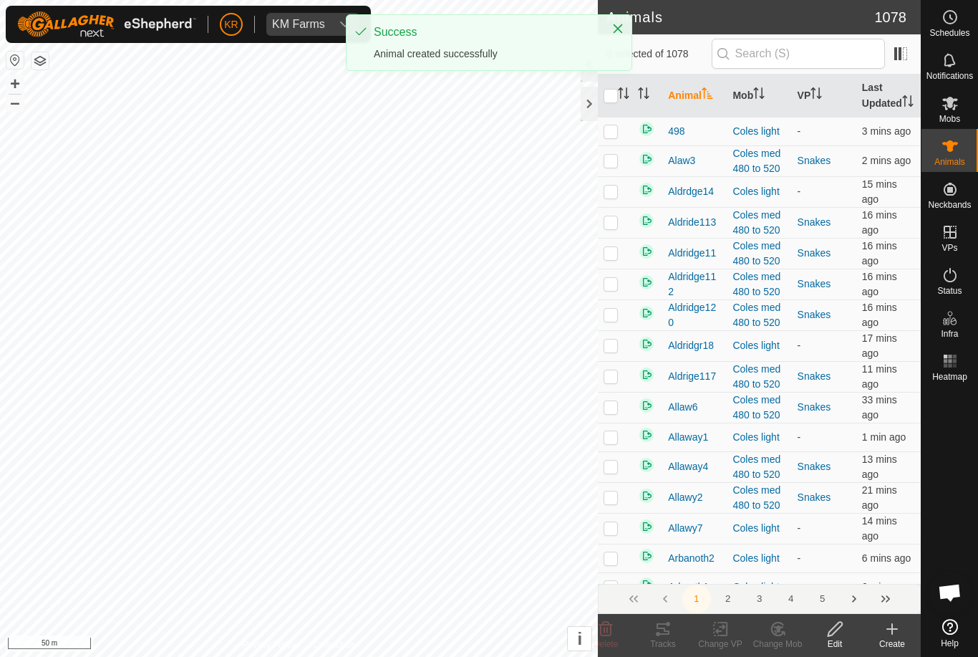
click at [896, 635] on icon at bounding box center [892, 628] width 17 height 17
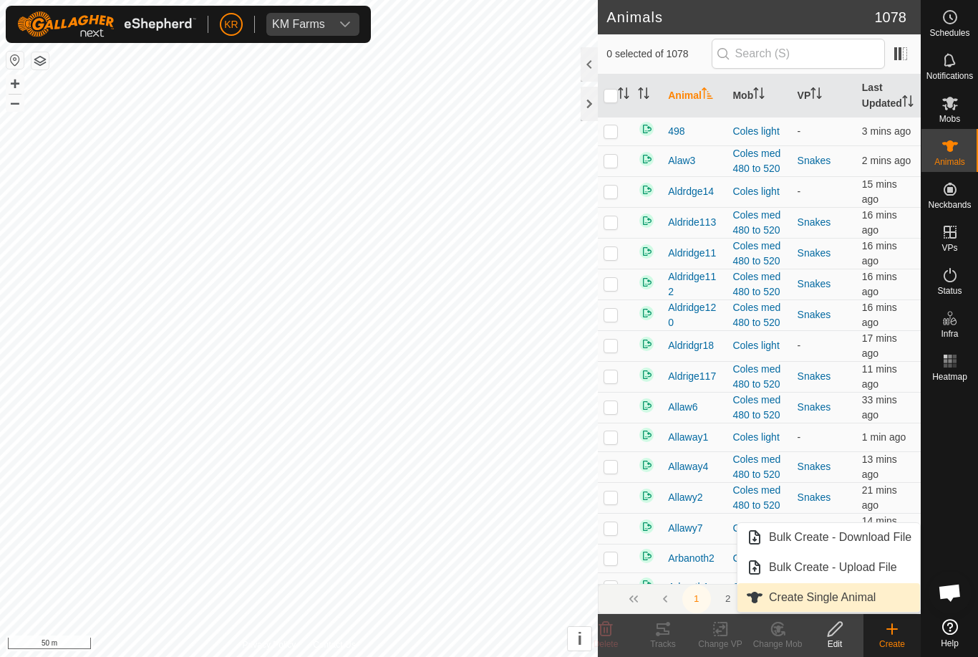
click at [861, 598] on span "Create Single Animal" at bounding box center [822, 597] width 107 height 17
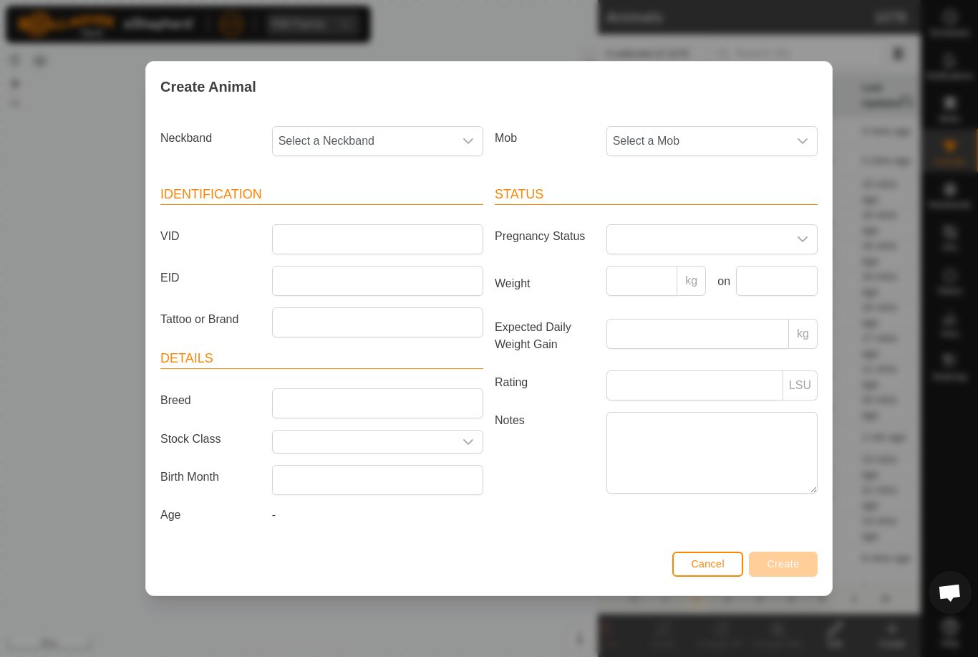
click at [686, 132] on span "Select a Mob" at bounding box center [697, 141] width 181 height 29
click at [683, 267] on li "Draft" at bounding box center [740, 275] width 264 height 29
click at [383, 137] on span "Select a Neckband" at bounding box center [363, 141] width 181 height 29
type input "3749"
click at [374, 204] on li "3749409363" at bounding box center [379, 214] width 210 height 29
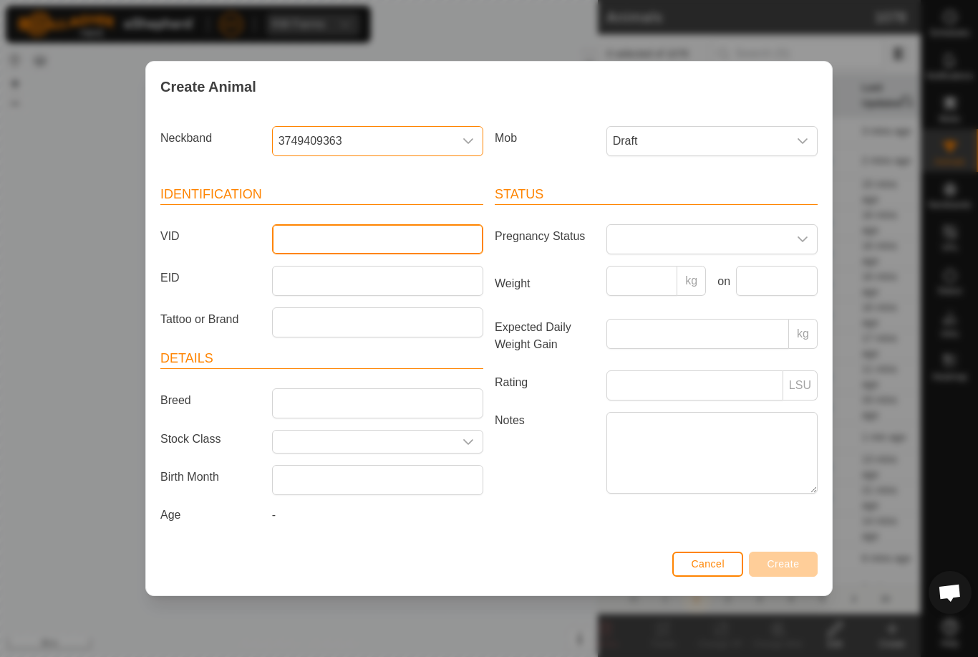
click at [393, 226] on input "VID" at bounding box center [377, 239] width 211 height 30
type input "Khill17"
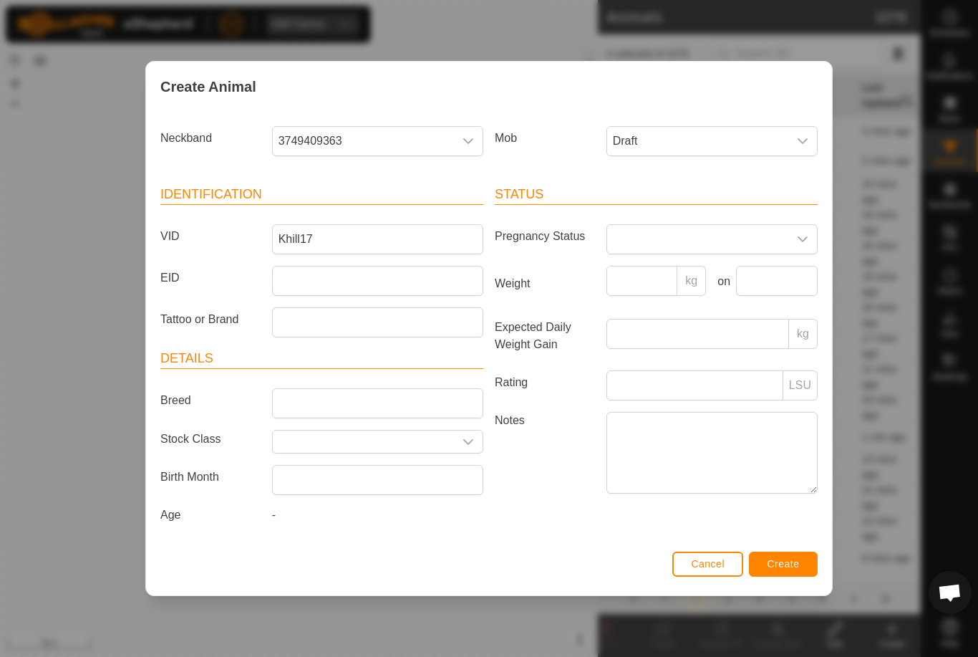
click at [786, 559] on button "Create" at bounding box center [783, 563] width 69 height 25
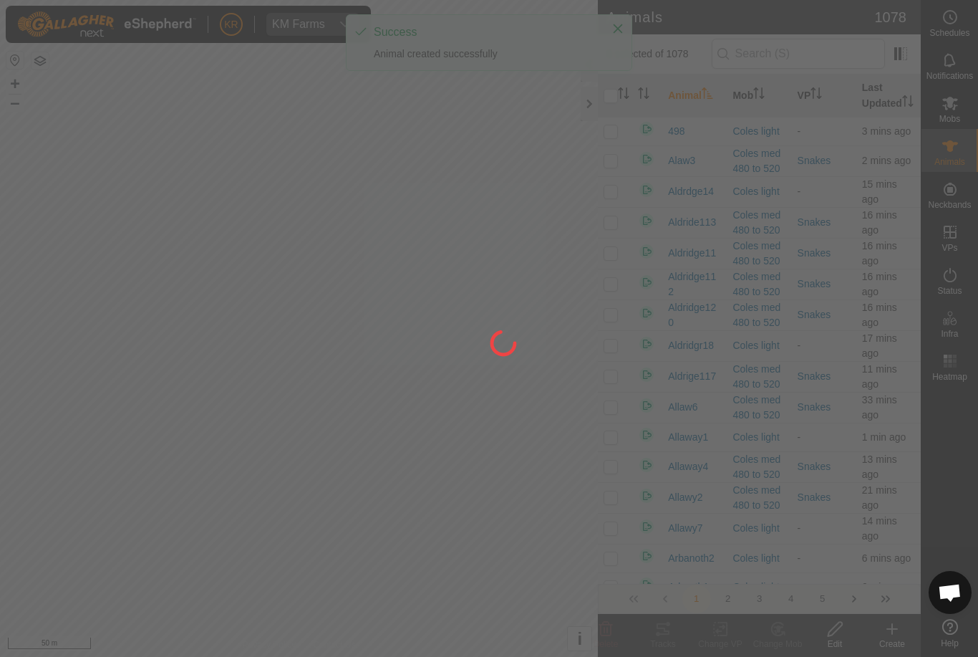
click at [888, 637] on div at bounding box center [489, 328] width 978 height 657
click at [886, 637] on div at bounding box center [489, 328] width 978 height 657
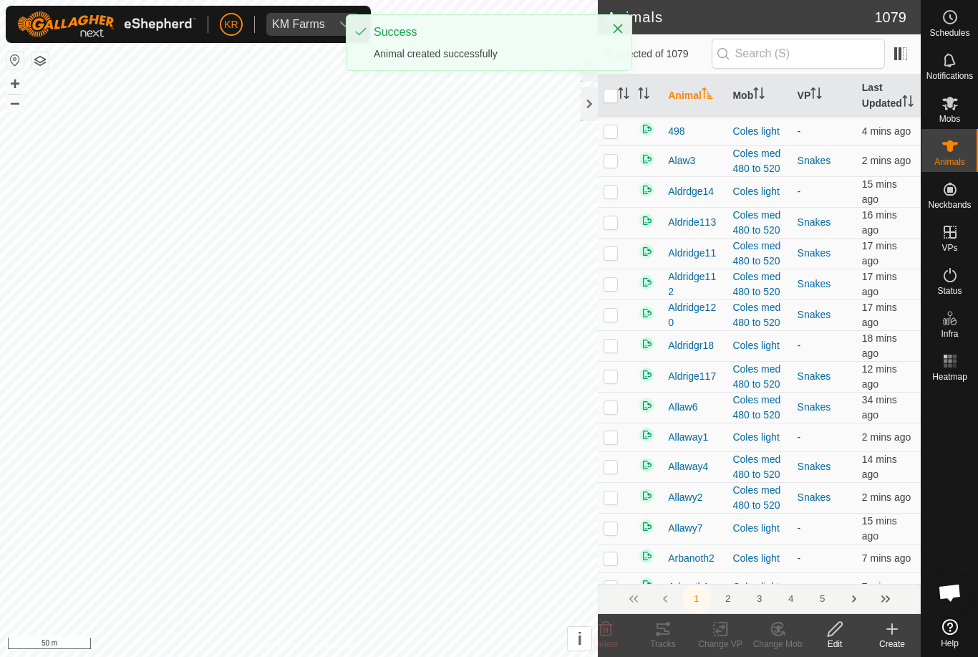
click at [883, 635] on create-svg-icon at bounding box center [892, 628] width 57 height 17
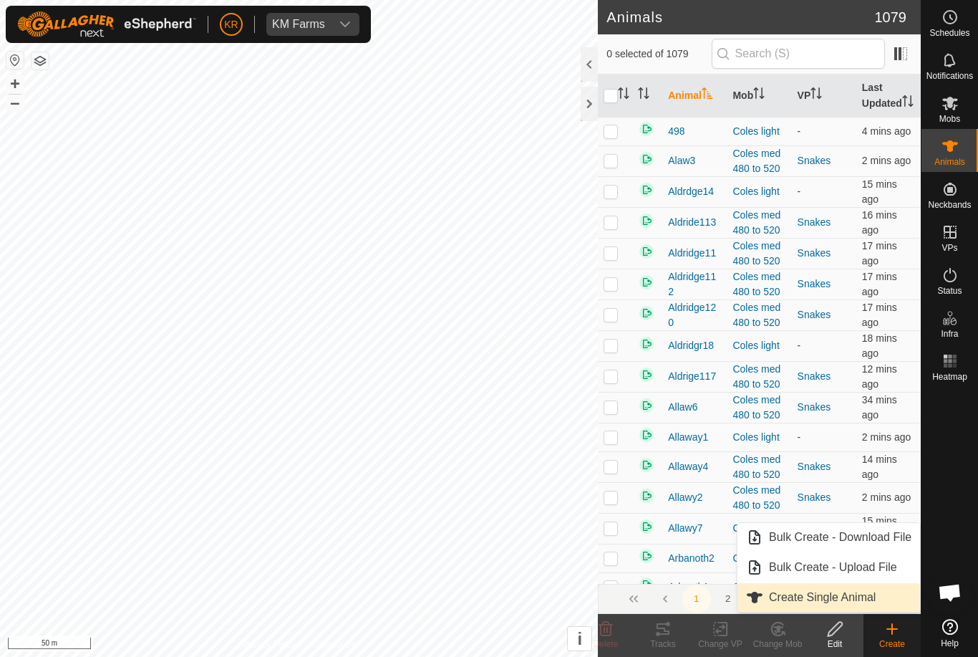
click at [860, 599] on span "Create Single Animal" at bounding box center [822, 597] width 107 height 17
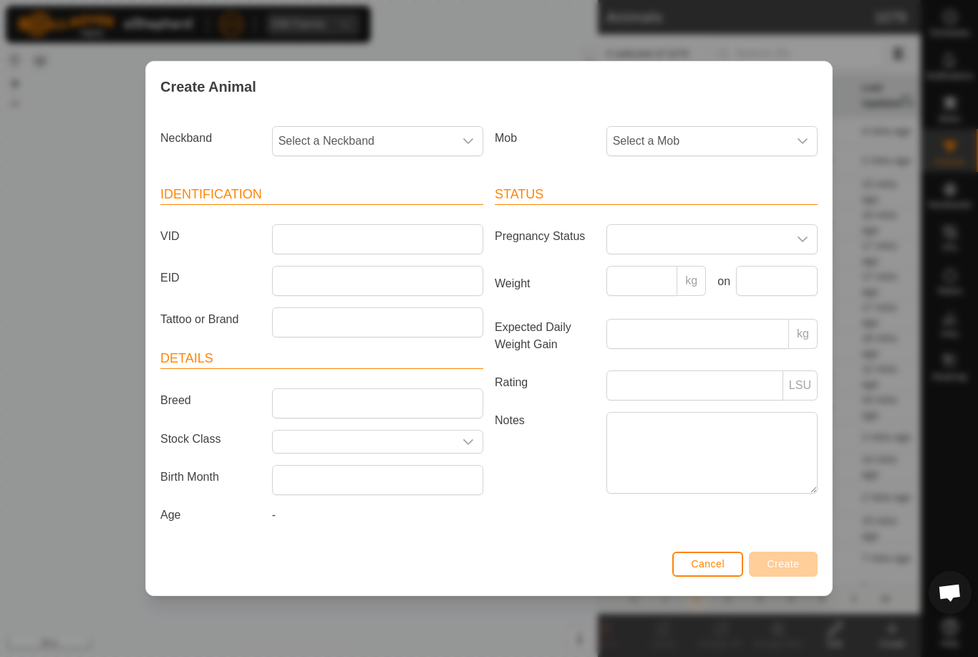
click at [351, 137] on span "Select a Neckband" at bounding box center [363, 141] width 181 height 29
type input "3562"
click at [353, 208] on li "3562528162" at bounding box center [379, 214] width 210 height 29
click at [740, 136] on span "Select a Mob" at bounding box center [697, 141] width 181 height 29
click at [675, 271] on li "Draft" at bounding box center [740, 275] width 264 height 29
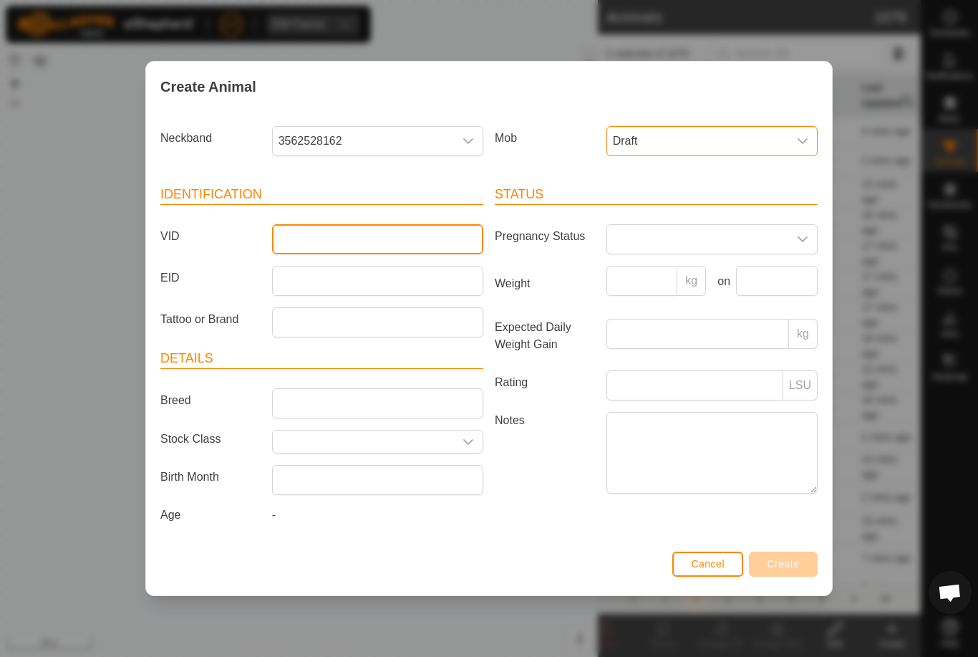
click at [387, 233] on input "VID" at bounding box center [377, 239] width 211 height 30
type input "Khill4"
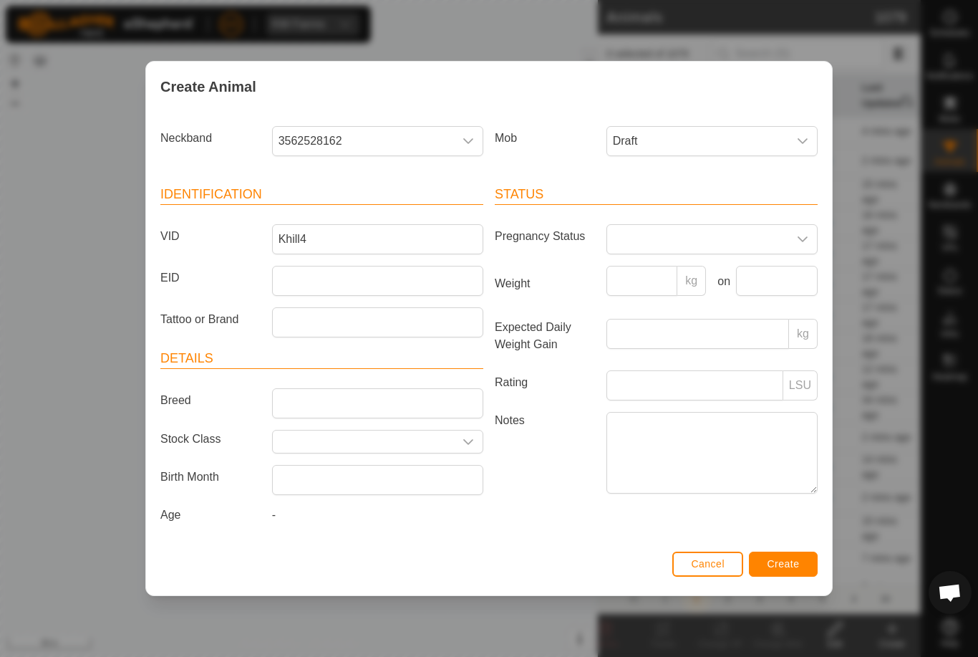
click at [788, 546] on div "Status Pregnancy Status Weight kg on Expected Daily Weight Gain kg Rating LSU N…" at bounding box center [656, 357] width 334 height 379
click at [799, 569] on span "Create" at bounding box center [784, 563] width 32 height 11
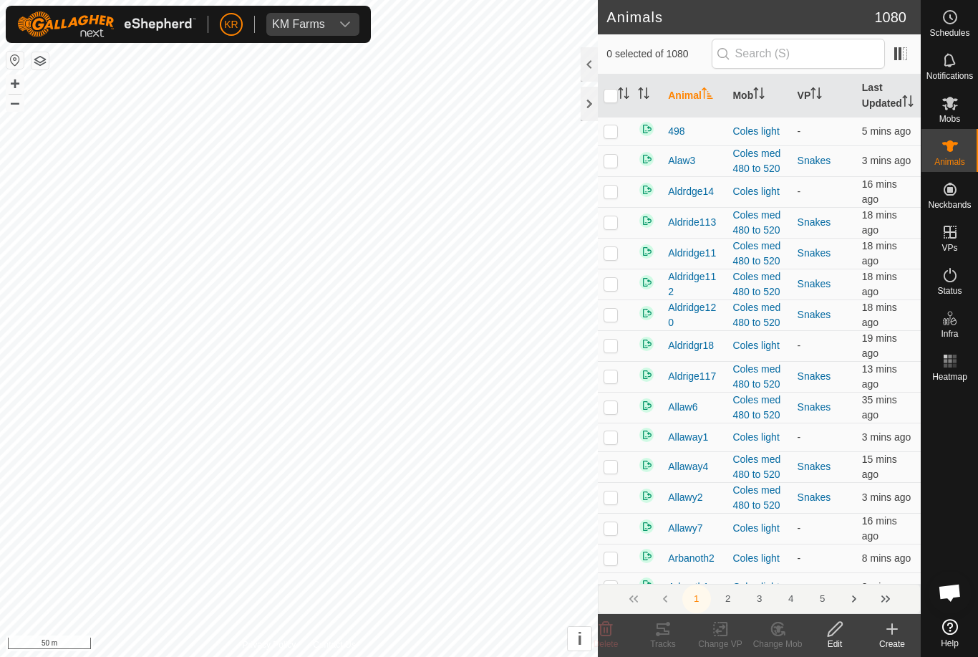
click at [894, 637] on icon at bounding box center [892, 628] width 17 height 17
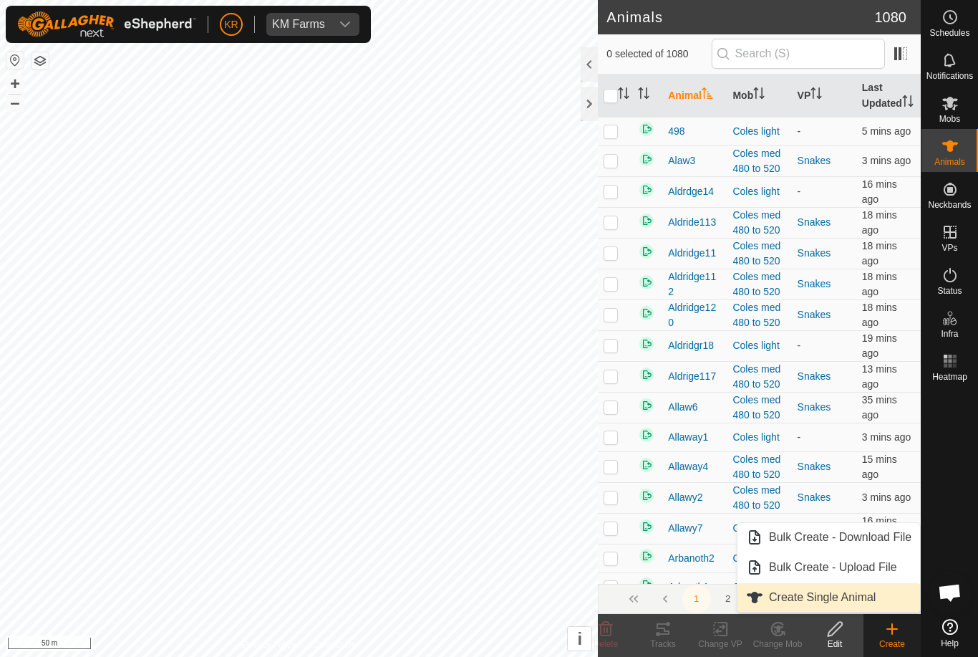
click at [856, 600] on span "Create Single Animal" at bounding box center [822, 597] width 107 height 17
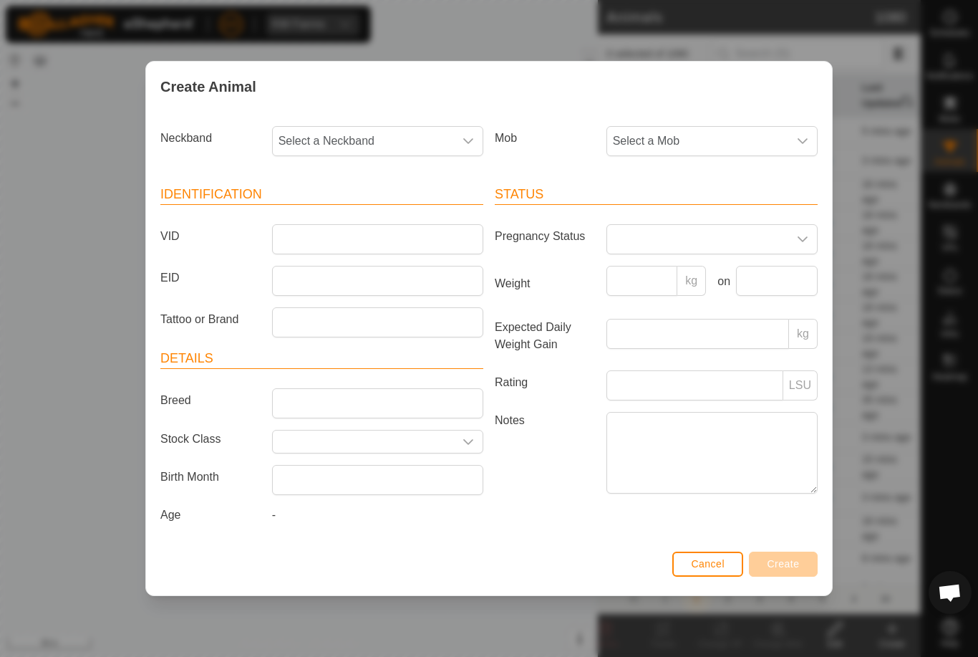
click at [700, 130] on span "Select a Mob" at bounding box center [697, 141] width 181 height 29
click at [697, 278] on li "Draft" at bounding box center [740, 275] width 264 height 29
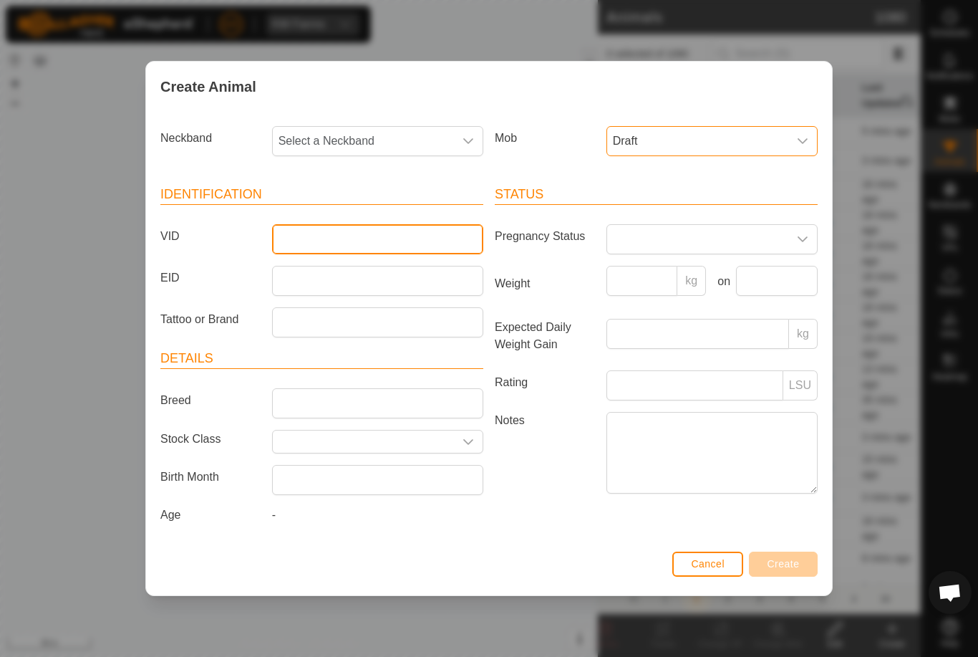
click at [406, 236] on input "VID" at bounding box center [377, 239] width 211 height 30
type input "Khill"
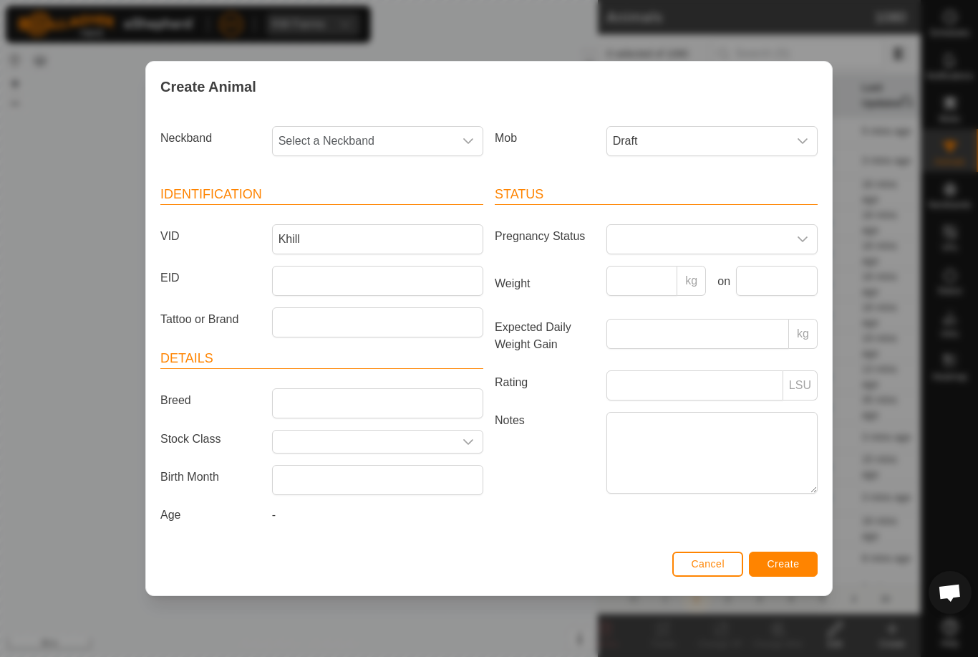
click at [343, 136] on span "Select a Neckband" at bounding box center [363, 141] width 181 height 29
type input "3203"
click at [363, 203] on li "3203494488" at bounding box center [379, 214] width 210 height 29
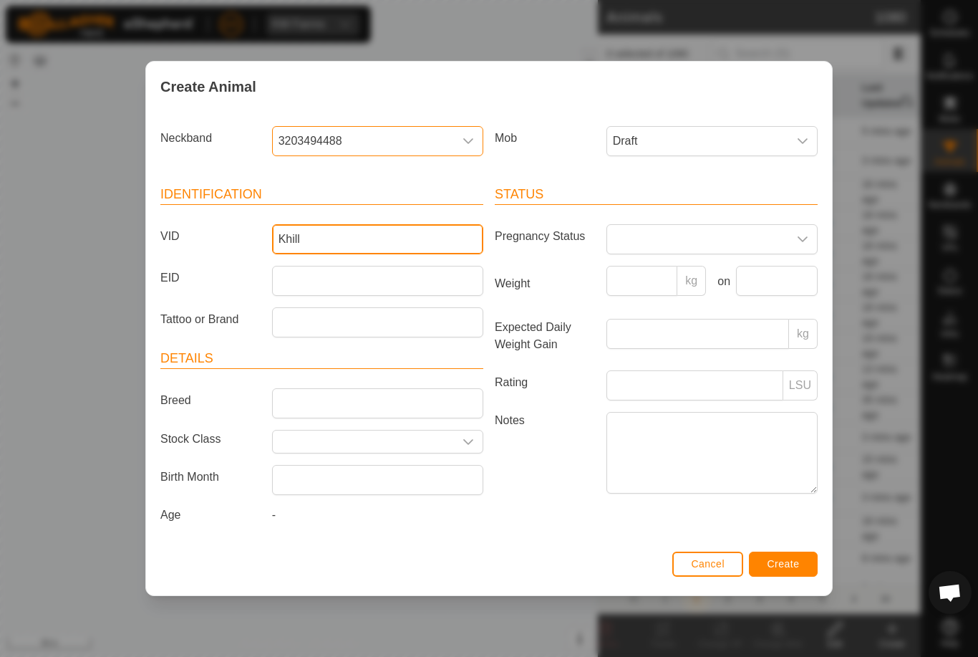
click at [397, 235] on input "Khill" at bounding box center [377, 239] width 211 height 30
type input "Khill25"
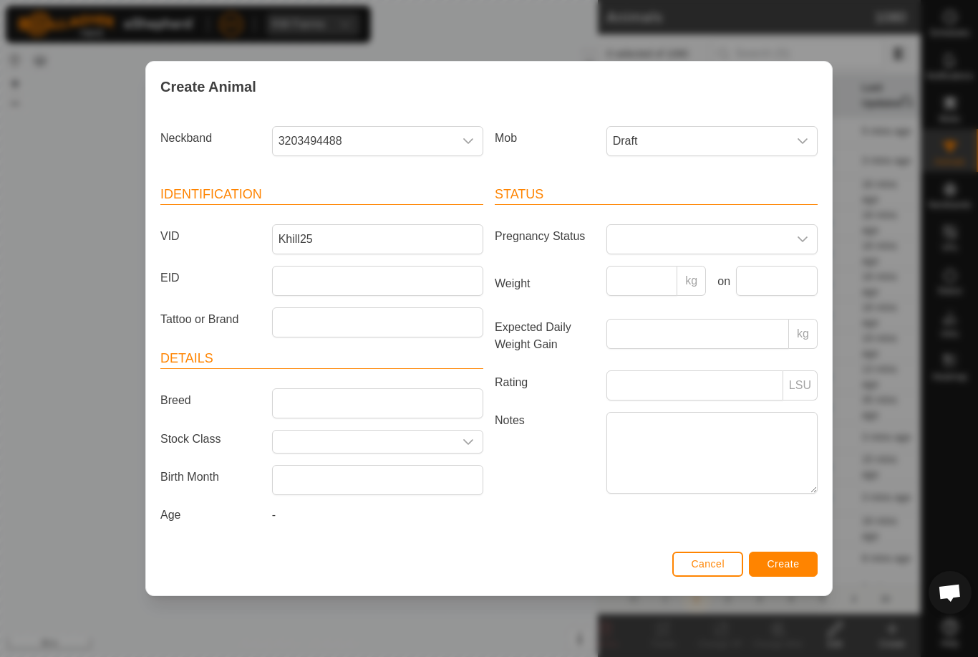
click at [795, 556] on button "Create" at bounding box center [783, 563] width 69 height 25
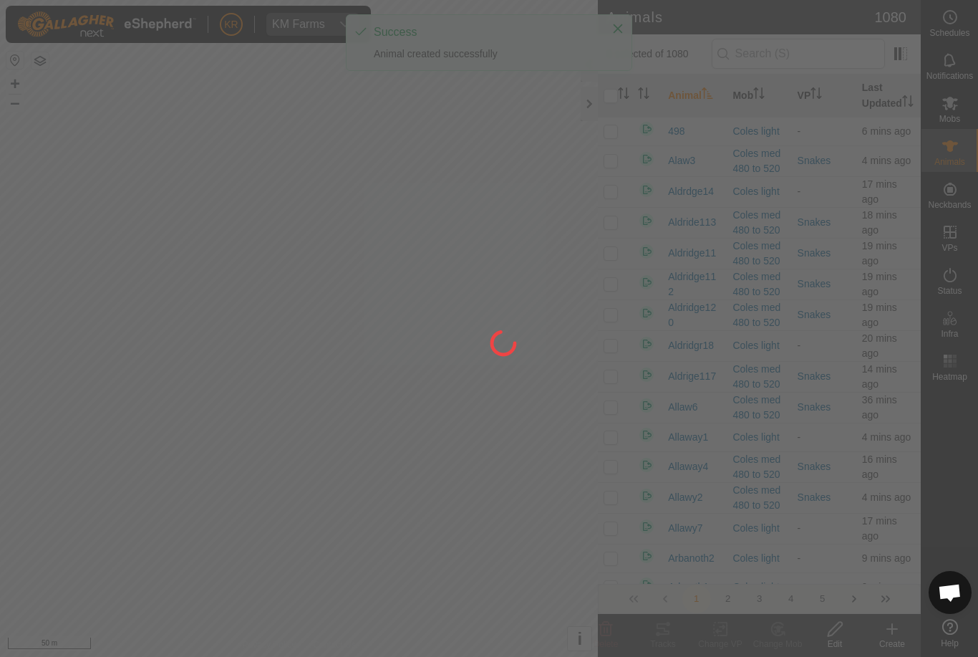
click at [881, 624] on div at bounding box center [489, 328] width 978 height 657
click at [892, 634] on div at bounding box center [489, 328] width 978 height 657
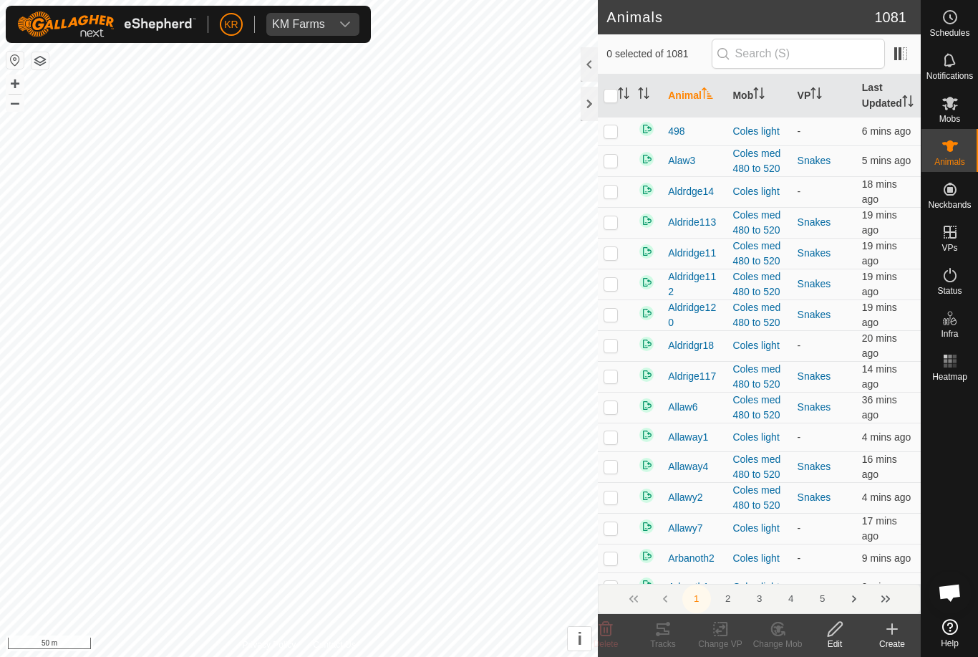
click at [882, 623] on create-svg-icon at bounding box center [892, 628] width 57 height 17
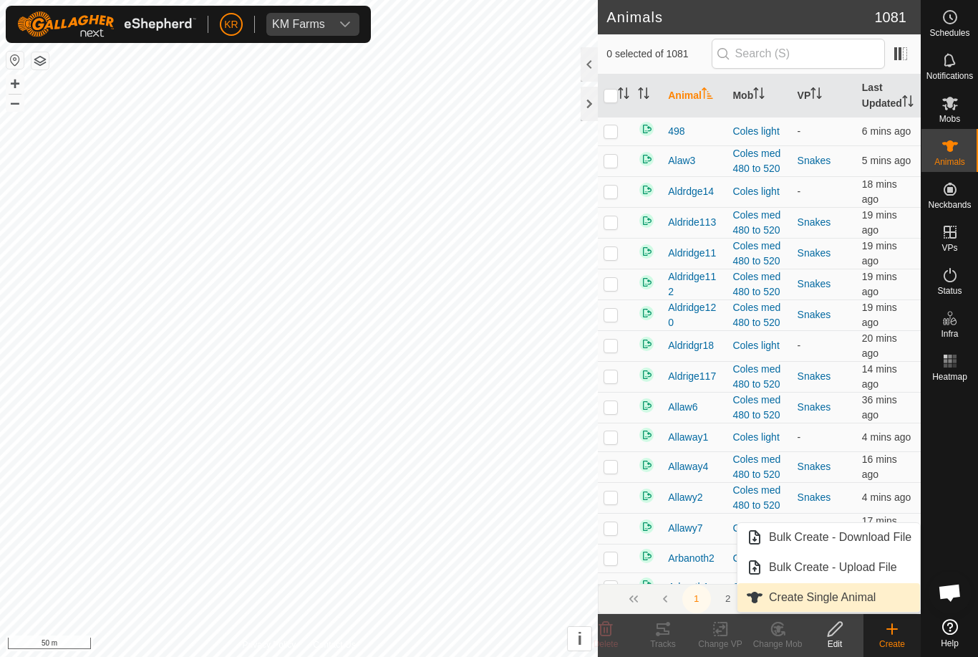
click at [867, 601] on span "Create Single Animal" at bounding box center [822, 597] width 107 height 17
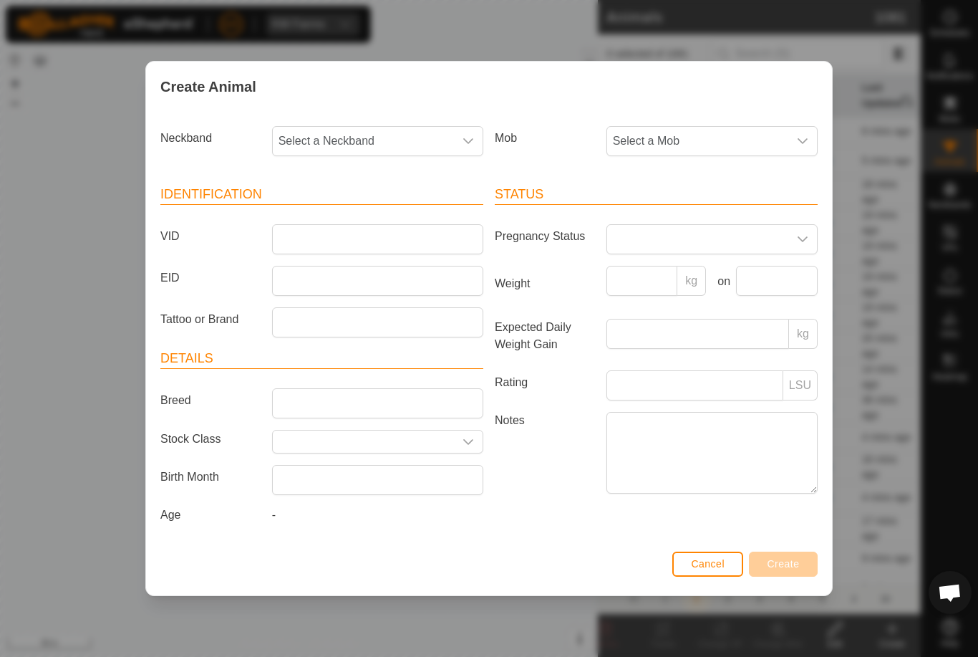
click at [347, 131] on span "Select a Neckband" at bounding box center [363, 141] width 181 height 29
type input "2692"
click at [374, 207] on li "2692900921" at bounding box center [379, 214] width 210 height 29
click at [727, 135] on span "Select a Mob" at bounding box center [697, 141] width 181 height 29
click at [680, 263] on li "Draft" at bounding box center [740, 275] width 264 height 29
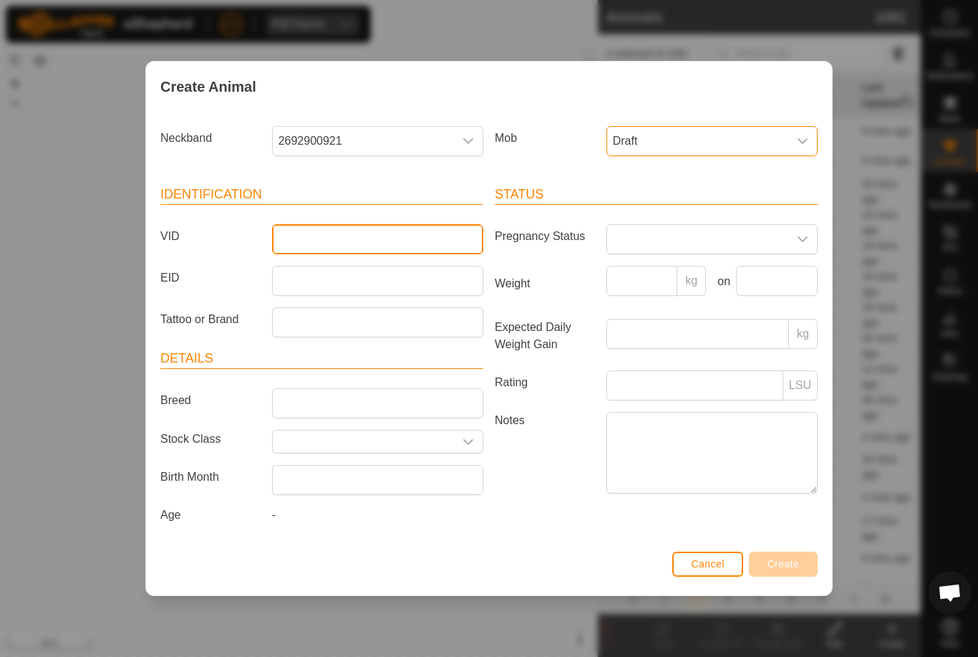
click at [427, 234] on input "VID" at bounding box center [377, 239] width 211 height 30
type input "Khill6"
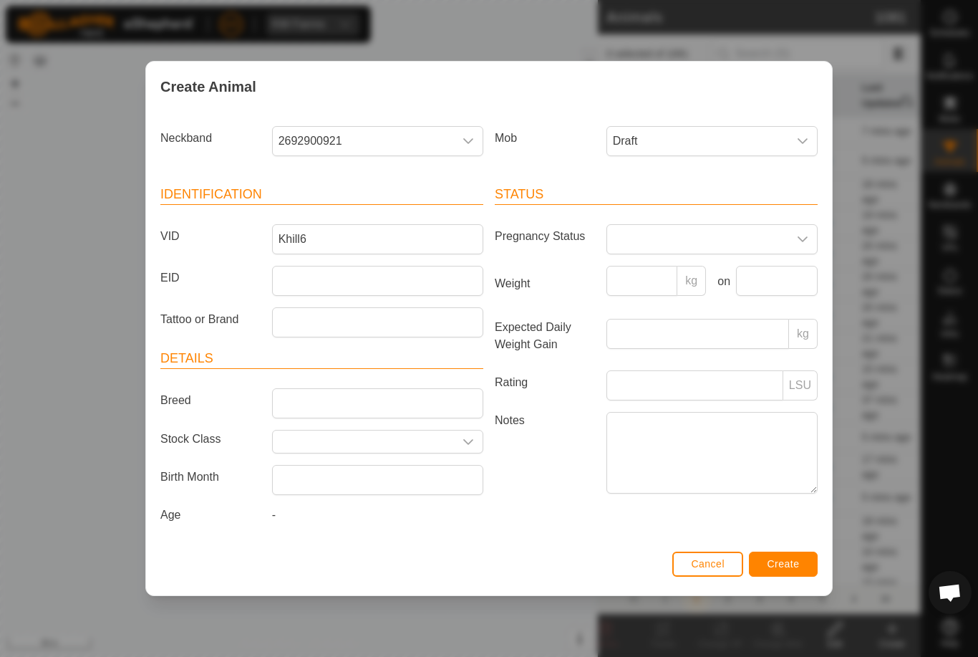
click at [783, 546] on div "Status Pregnancy Status Weight kg on Expected Daily Weight Gain kg Rating LSU N…" at bounding box center [656, 357] width 334 height 379
click at [792, 546] on div "Status Pregnancy Status Weight kg on Expected Daily Weight Gain kg Rating LSU N…" at bounding box center [656, 357] width 334 height 379
click at [799, 566] on span "Create" at bounding box center [784, 563] width 32 height 11
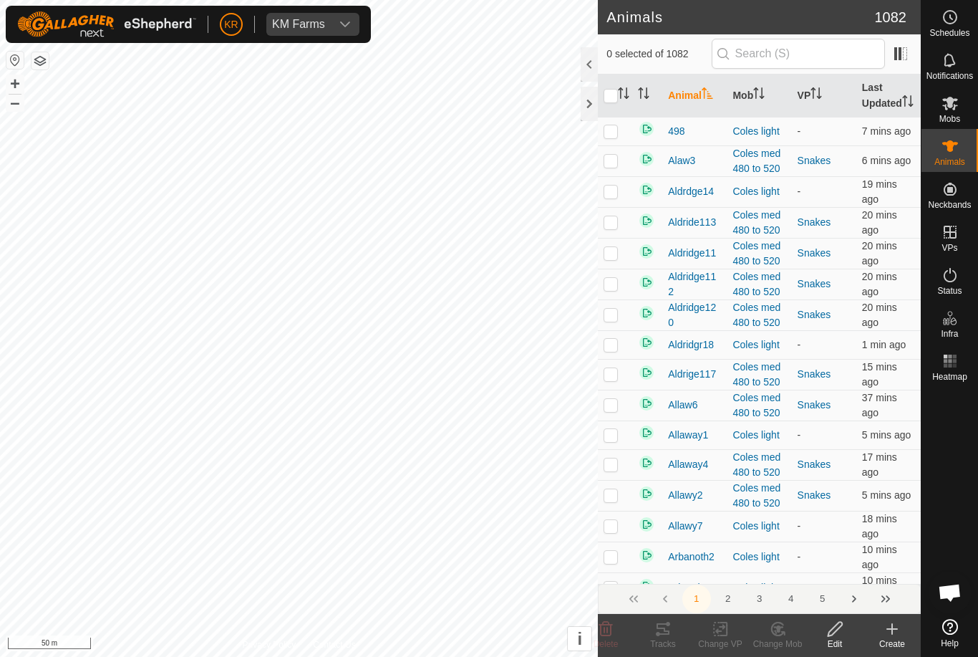
click at [895, 633] on icon at bounding box center [892, 628] width 17 height 17
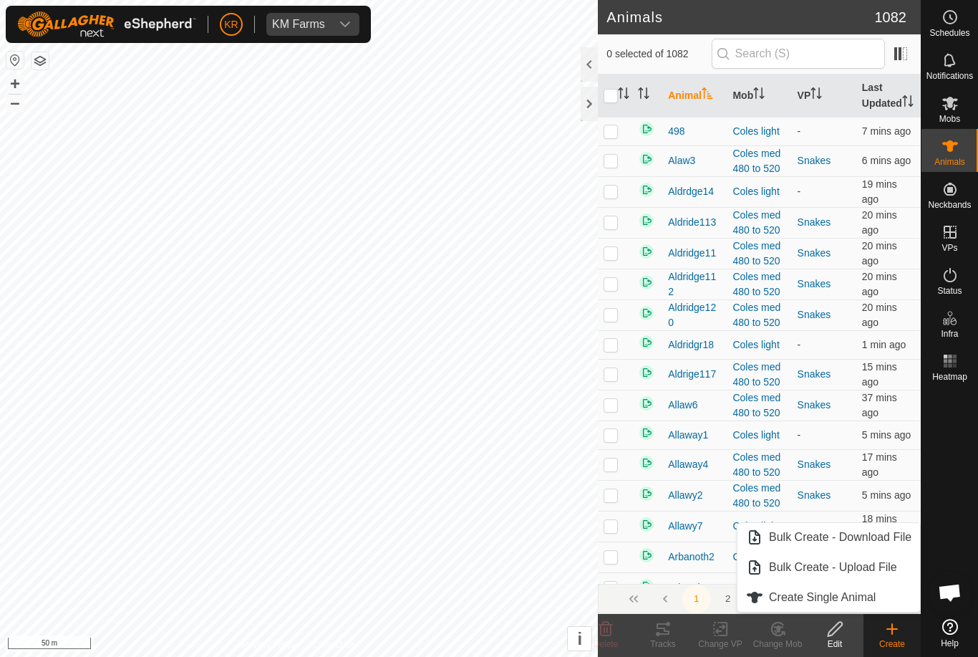
click at [870, 602] on span "Create Single Animal" at bounding box center [822, 597] width 107 height 17
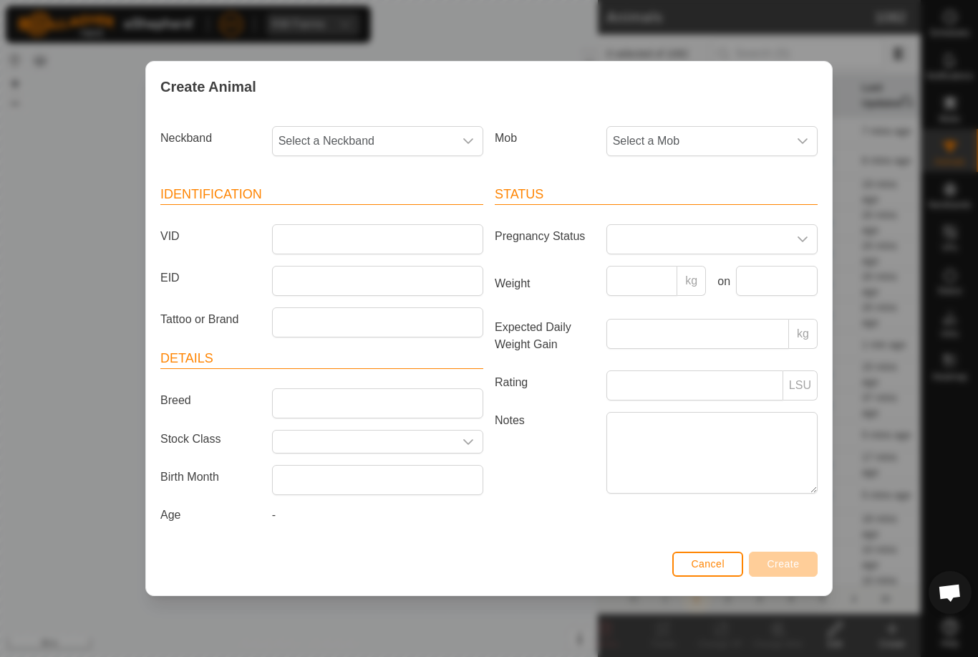
click at [724, 131] on span "Select a Mob" at bounding box center [697, 141] width 181 height 29
click at [713, 266] on li "Draft" at bounding box center [740, 275] width 264 height 29
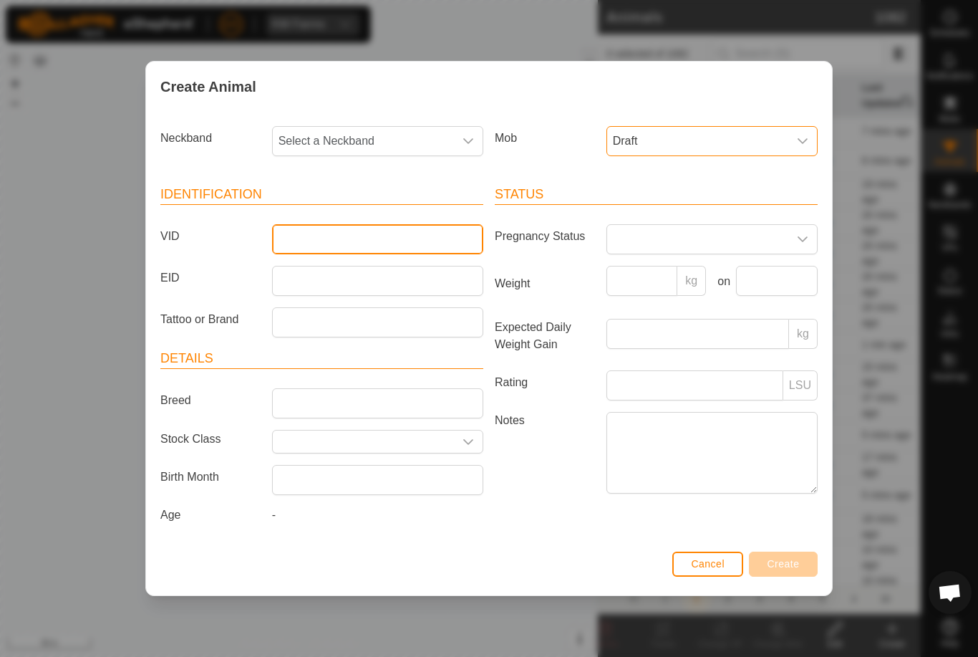
click at [428, 233] on input "VID" at bounding box center [377, 239] width 211 height 30
type input "Khill"
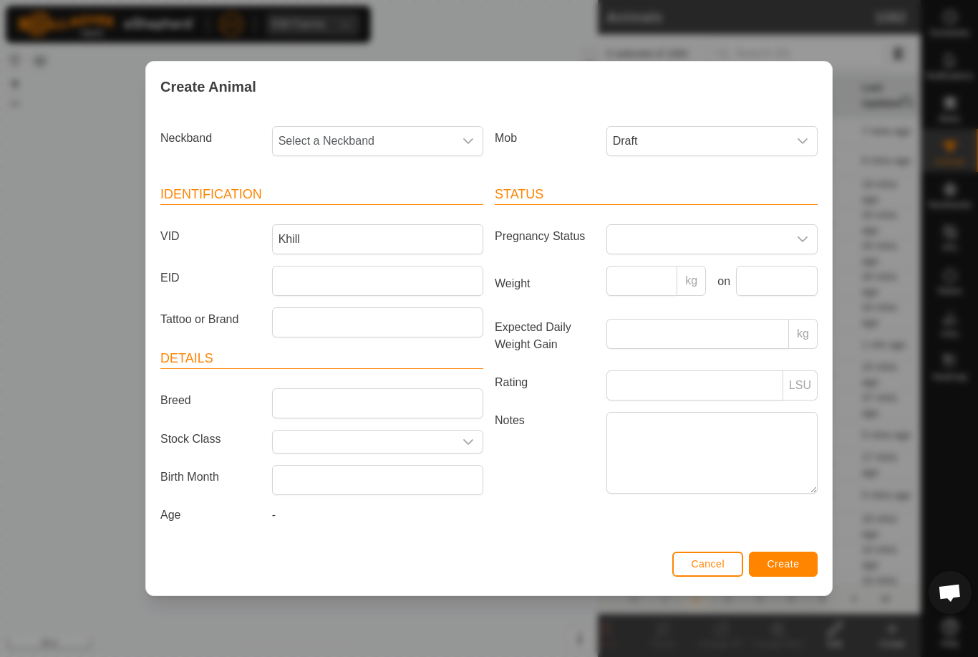
click at [424, 132] on span "Select a Neckband" at bounding box center [363, 141] width 181 height 29
type input "2"
type input "0811"
click at [377, 217] on li "0811587257" at bounding box center [379, 214] width 210 height 29
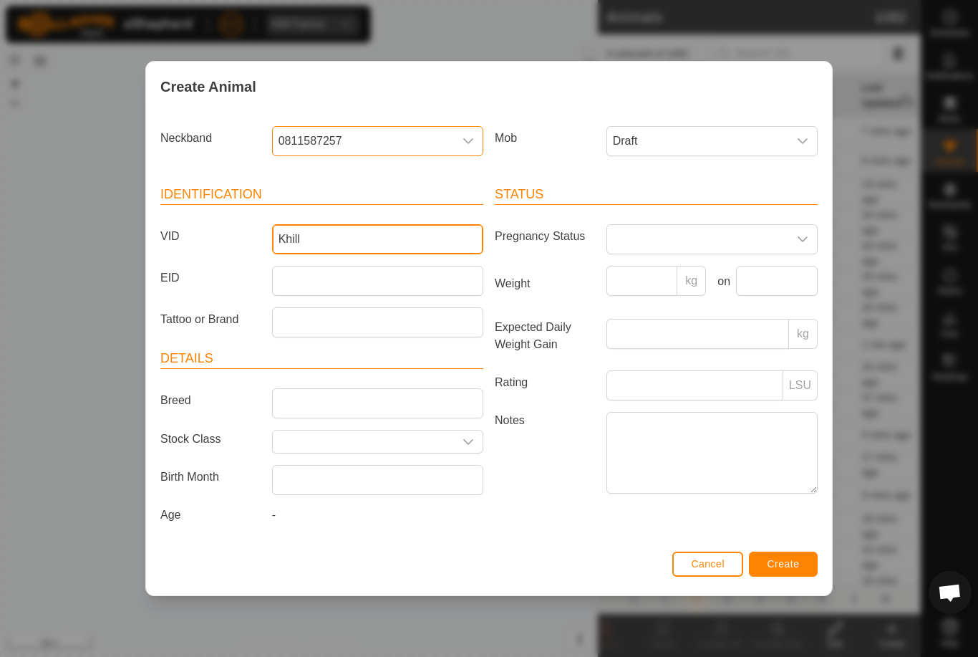
click at [391, 239] on input "Khill" at bounding box center [377, 239] width 211 height 30
type input "Khill28"
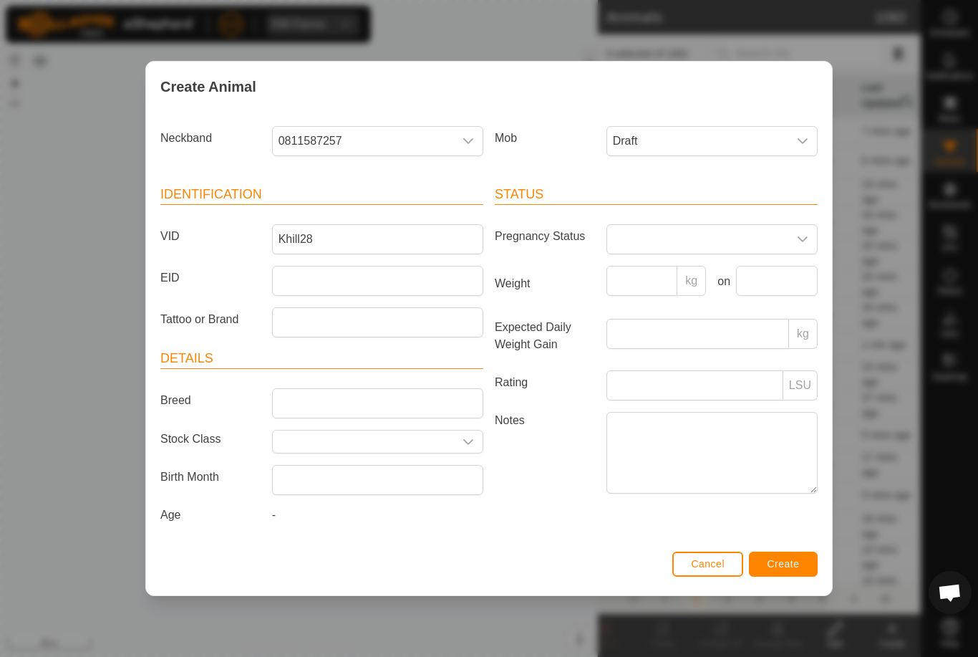
click at [779, 546] on div "Status Pregnancy Status Weight kg on Expected Daily Weight Gain kg Rating LSU N…" at bounding box center [656, 357] width 334 height 379
click at [789, 567] on span "Create" at bounding box center [784, 563] width 32 height 11
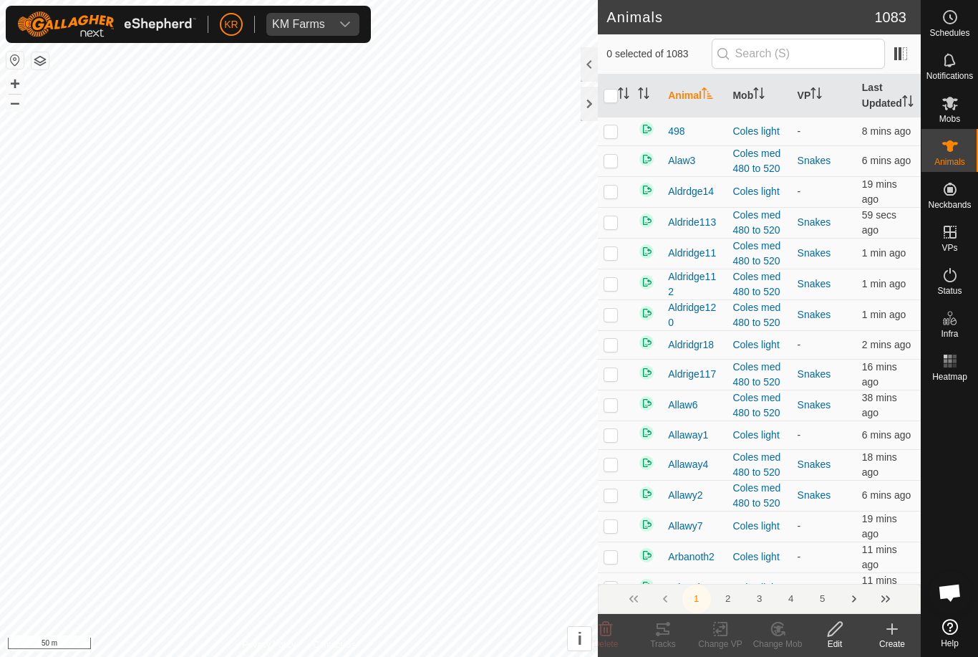
click at [897, 623] on icon at bounding box center [892, 628] width 17 height 17
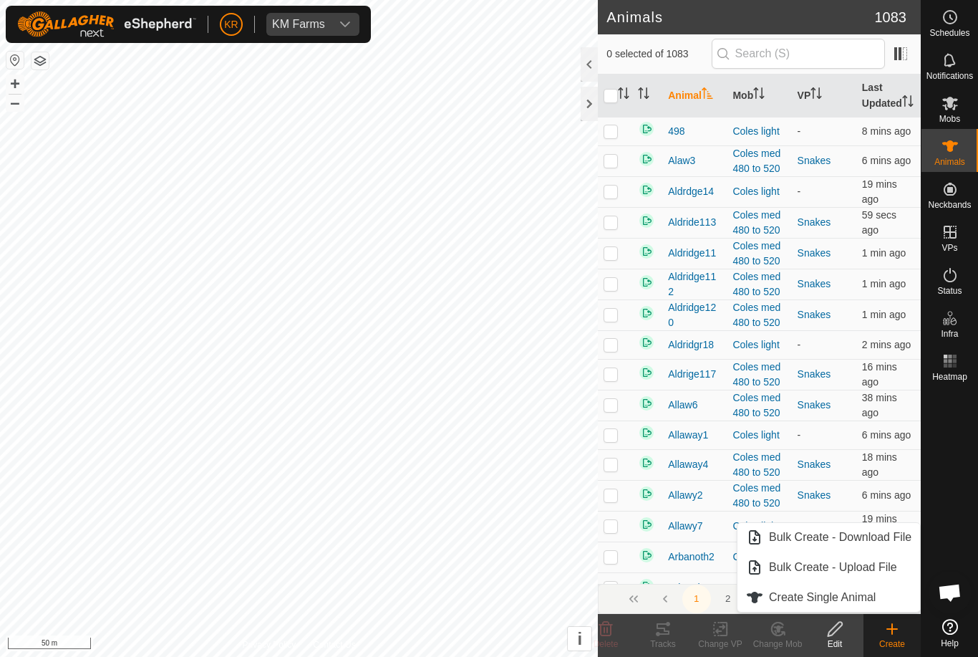
click at [865, 586] on link "Create Single Animal" at bounding box center [829, 597] width 183 height 29
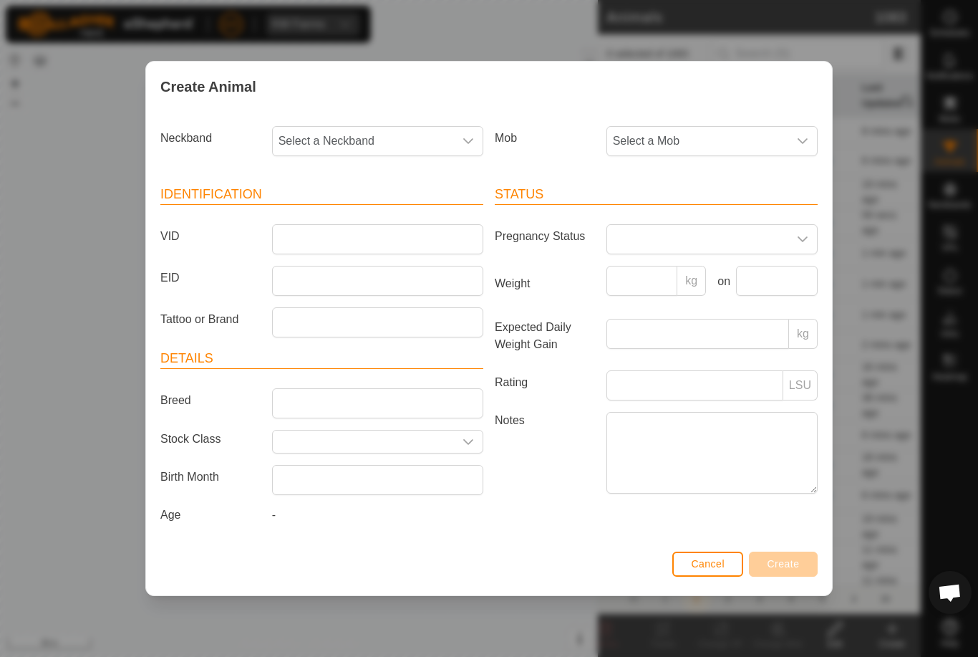
click at [395, 138] on span "Select a Neckband" at bounding box center [363, 141] width 181 height 29
type input "3213"
click at [377, 206] on li "3213453773" at bounding box center [379, 214] width 210 height 29
click at [692, 145] on span "Select a Mob" at bounding box center [697, 141] width 181 height 29
click at [694, 269] on li "Draft" at bounding box center [740, 275] width 264 height 29
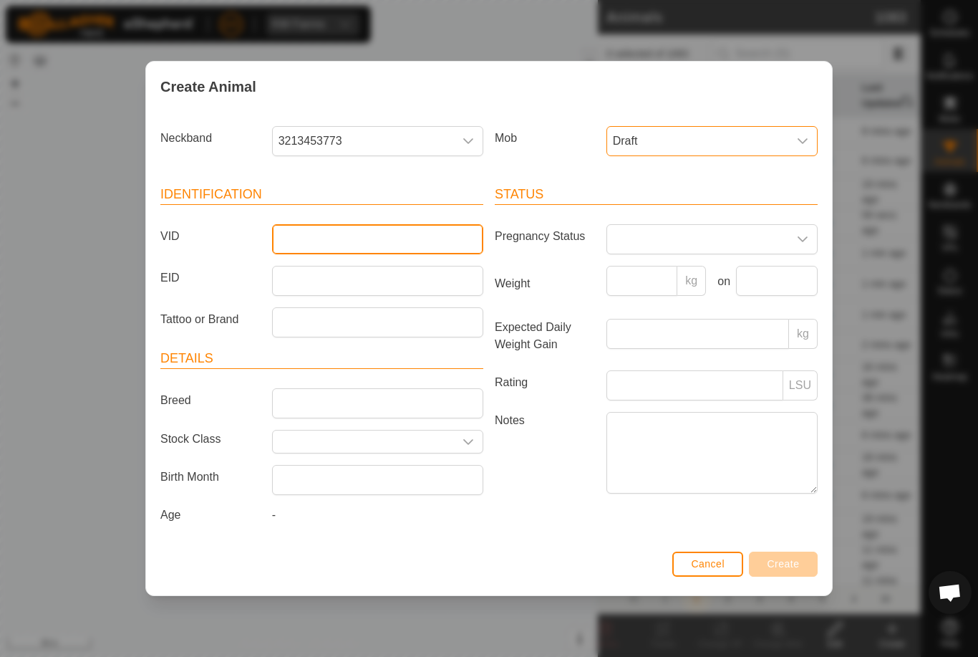
click at [402, 237] on input "VID" at bounding box center [377, 239] width 211 height 30
type input "Khill12"
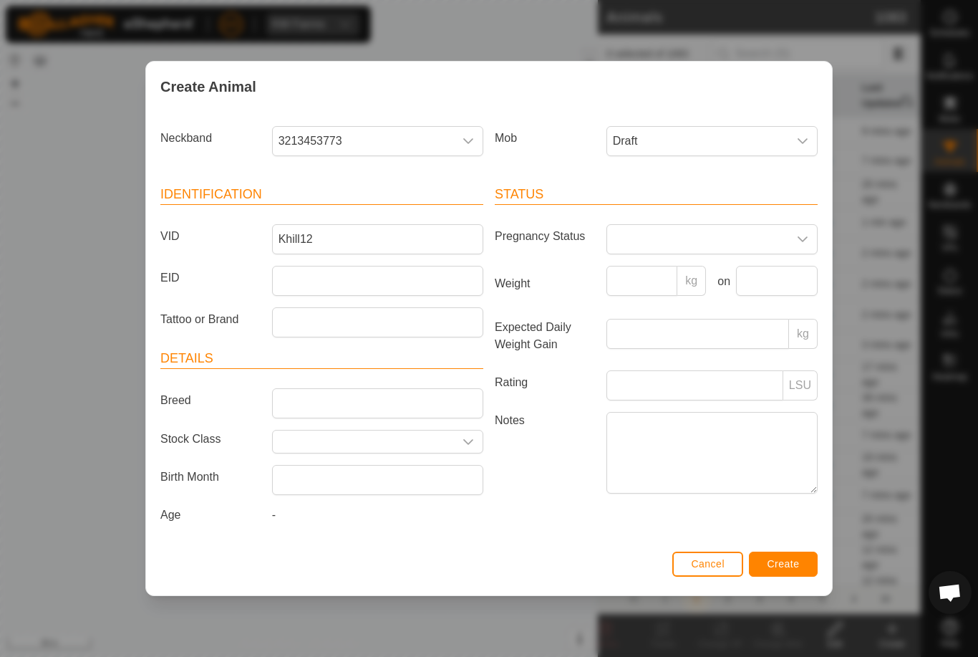
click at [797, 568] on span "Create" at bounding box center [784, 563] width 32 height 11
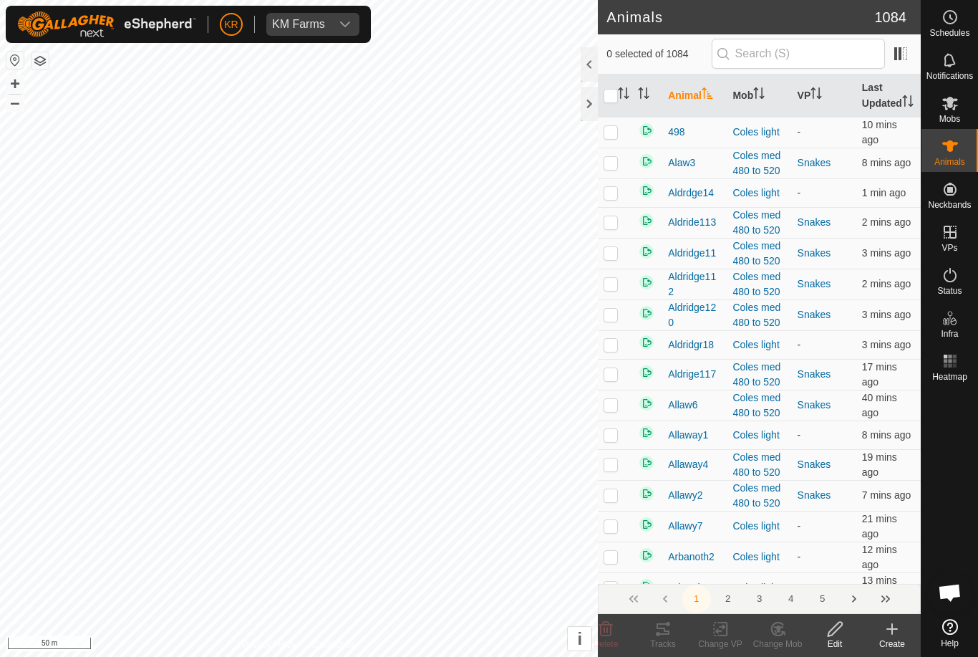
click at [886, 630] on icon at bounding box center [892, 628] width 17 height 17
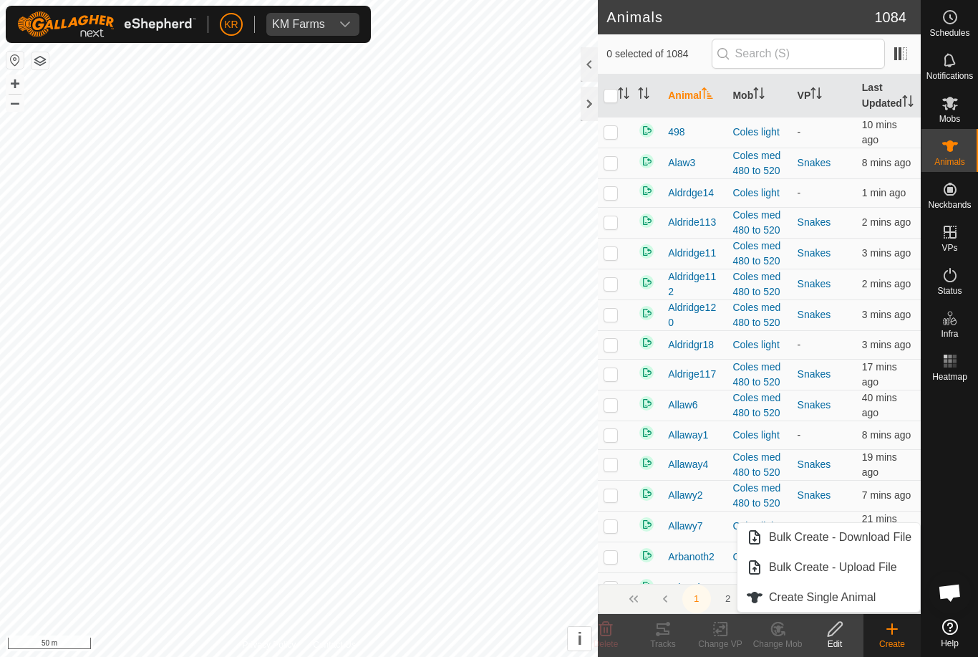
click at [822, 596] on span "Create Single Animal" at bounding box center [822, 597] width 107 height 17
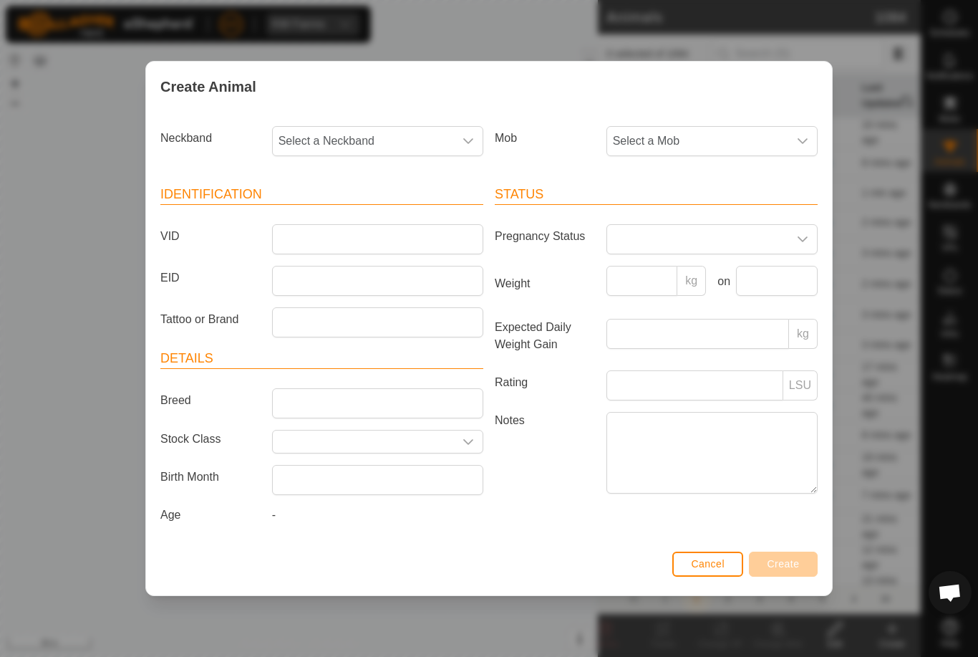
click at [380, 132] on span "Select a Neckband" at bounding box center [363, 141] width 181 height 29
type input "299"
click at [362, 242] on li "2992145058" at bounding box center [379, 245] width 210 height 29
click at [706, 142] on span "Select a Mob" at bounding box center [697, 141] width 181 height 29
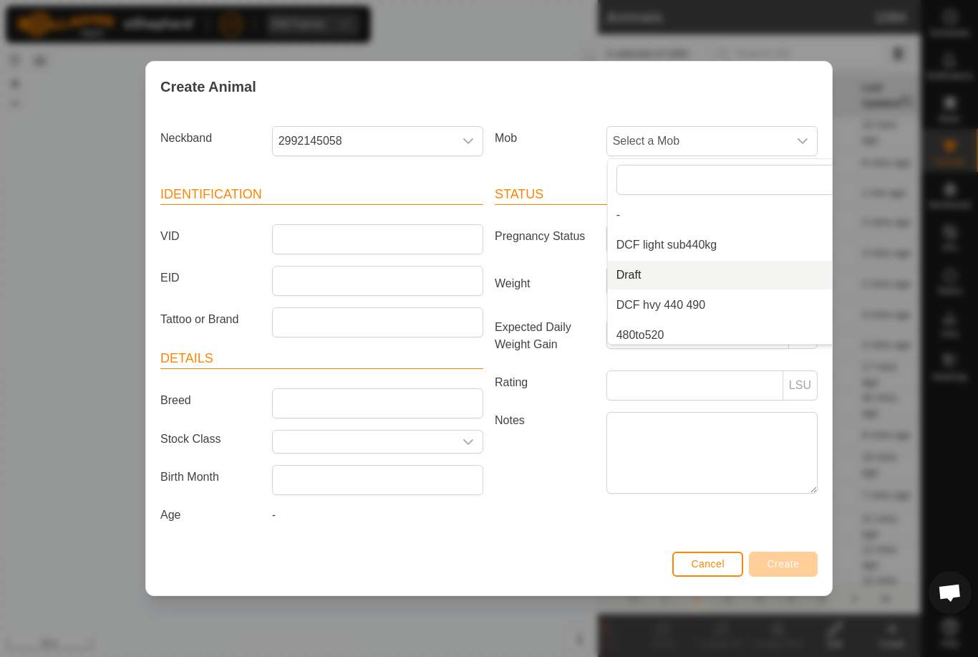
click at [694, 274] on li "Draft" at bounding box center [740, 275] width 264 height 29
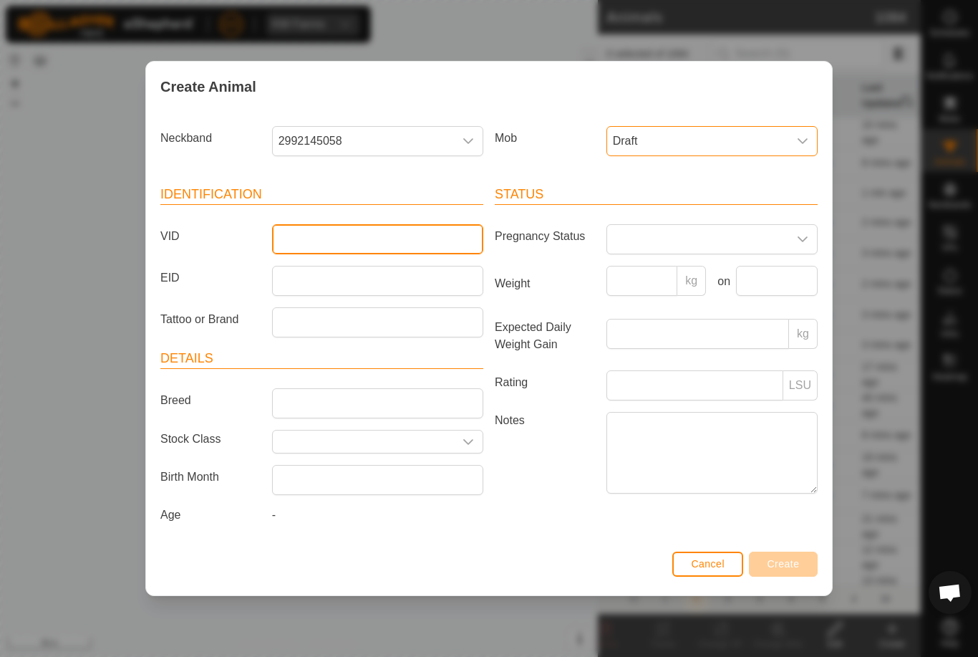
click at [382, 231] on input "VID" at bounding box center [377, 239] width 211 height 30
type input "Khill14"
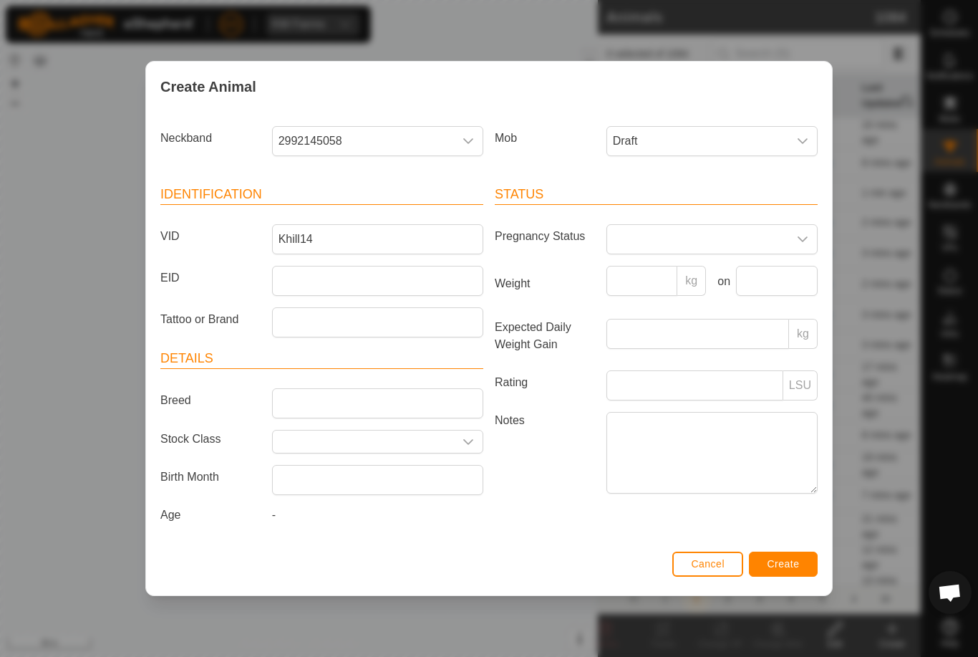
click at [778, 557] on button "Create" at bounding box center [783, 563] width 69 height 25
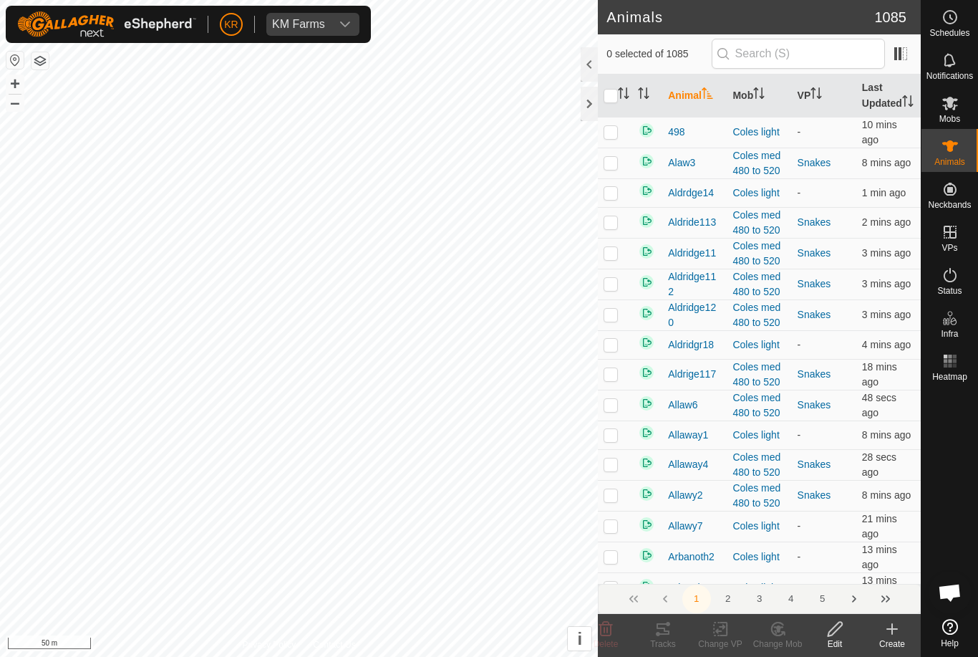
click at [873, 631] on create-svg-icon at bounding box center [892, 628] width 57 height 17
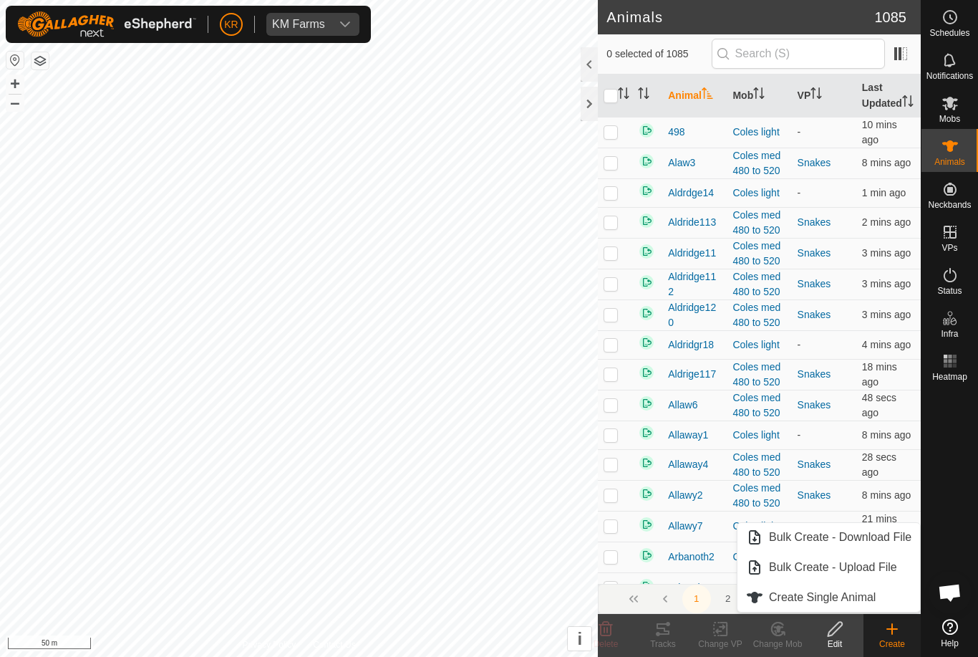
click at [892, 635] on icon at bounding box center [892, 628] width 17 height 17
click at [861, 602] on span "Create Single Animal" at bounding box center [822, 597] width 107 height 17
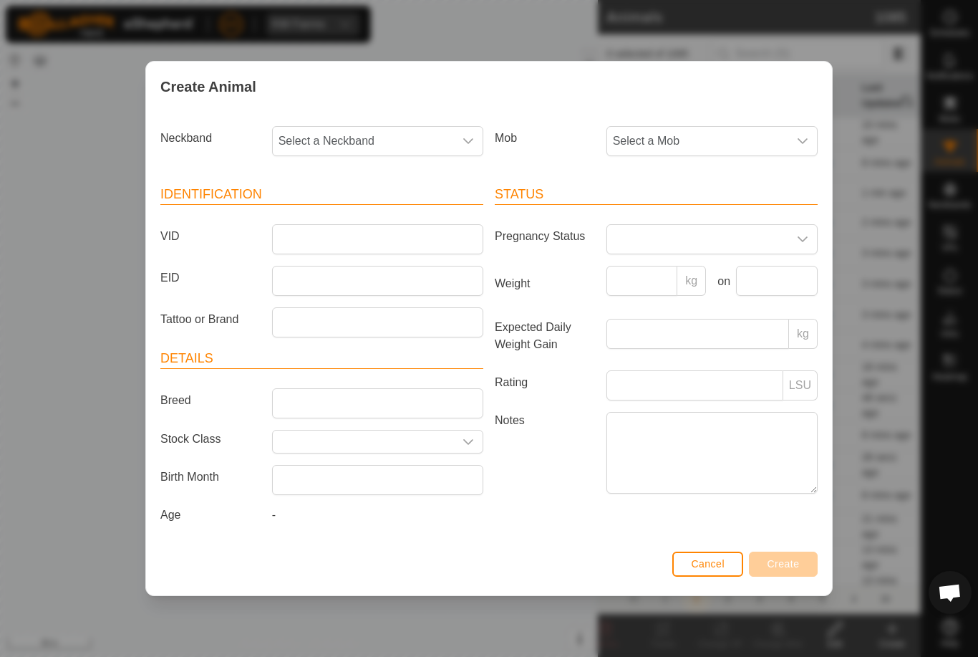
click at [374, 137] on span "Select a Neckband" at bounding box center [363, 141] width 181 height 29
type input "0053"
click at [369, 216] on li "0053329133" at bounding box center [379, 214] width 210 height 29
click at [702, 137] on span "Select a Mob" at bounding box center [697, 141] width 181 height 29
click at [687, 280] on li "Draft" at bounding box center [740, 275] width 264 height 29
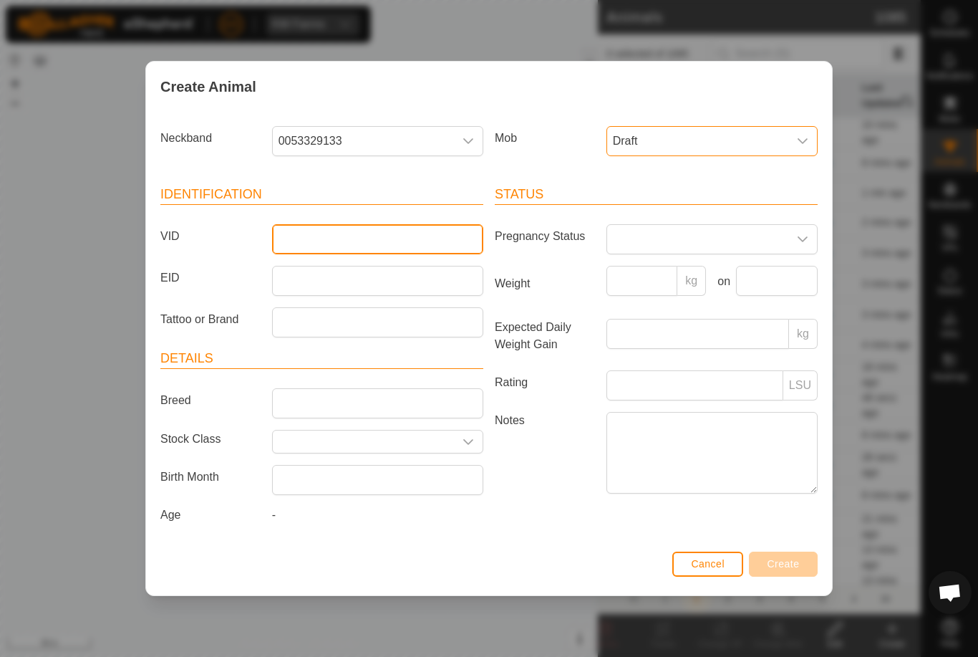
click at [412, 246] on input "VID" at bounding box center [377, 239] width 211 height 30
type input "Khill32"
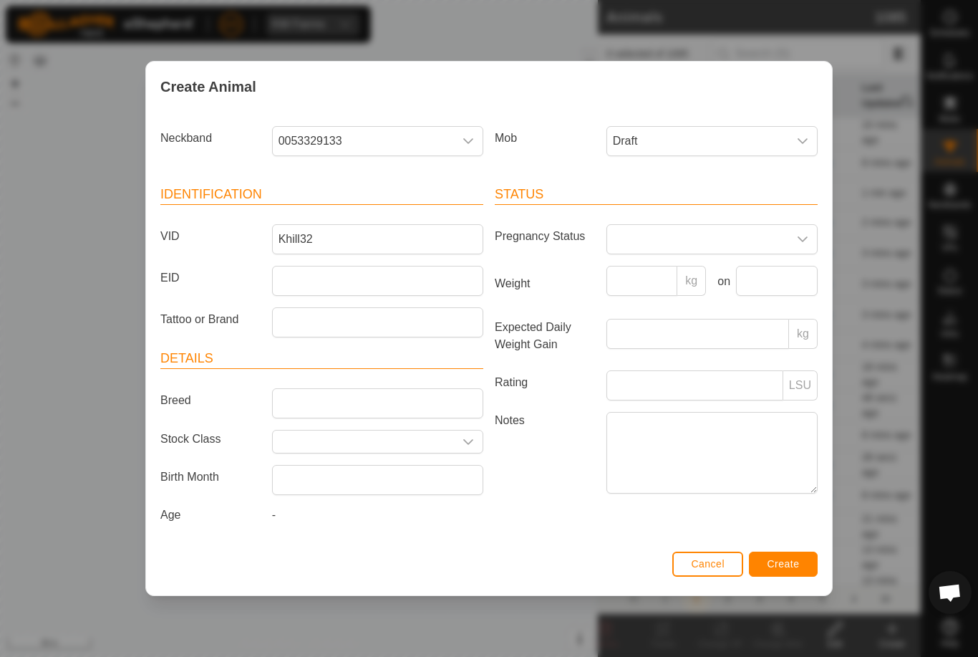
click at [799, 566] on span "Create" at bounding box center [784, 563] width 32 height 11
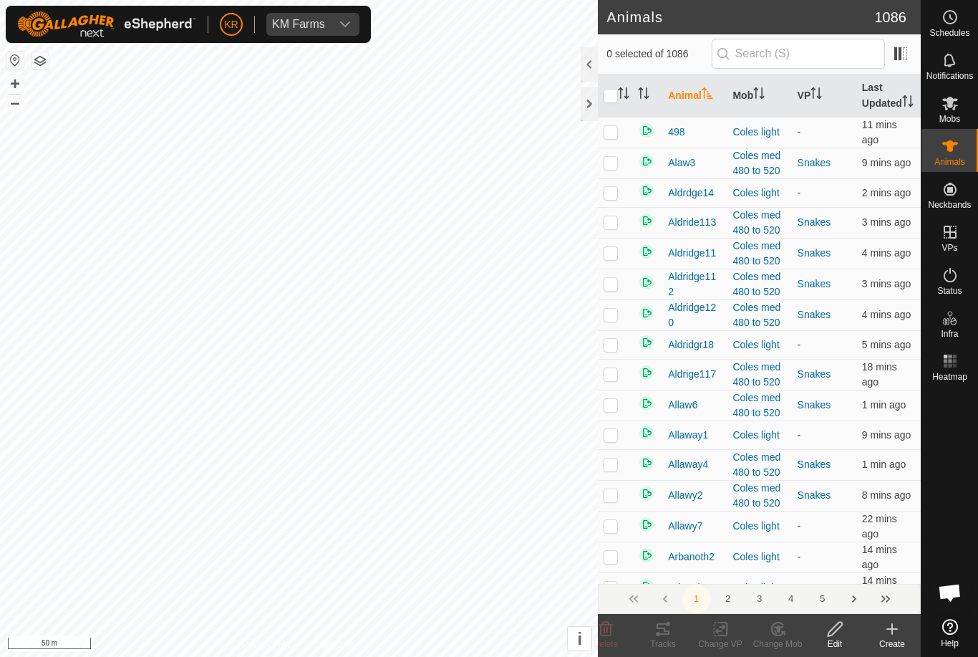
click at [893, 642] on div "Create" at bounding box center [892, 643] width 57 height 13
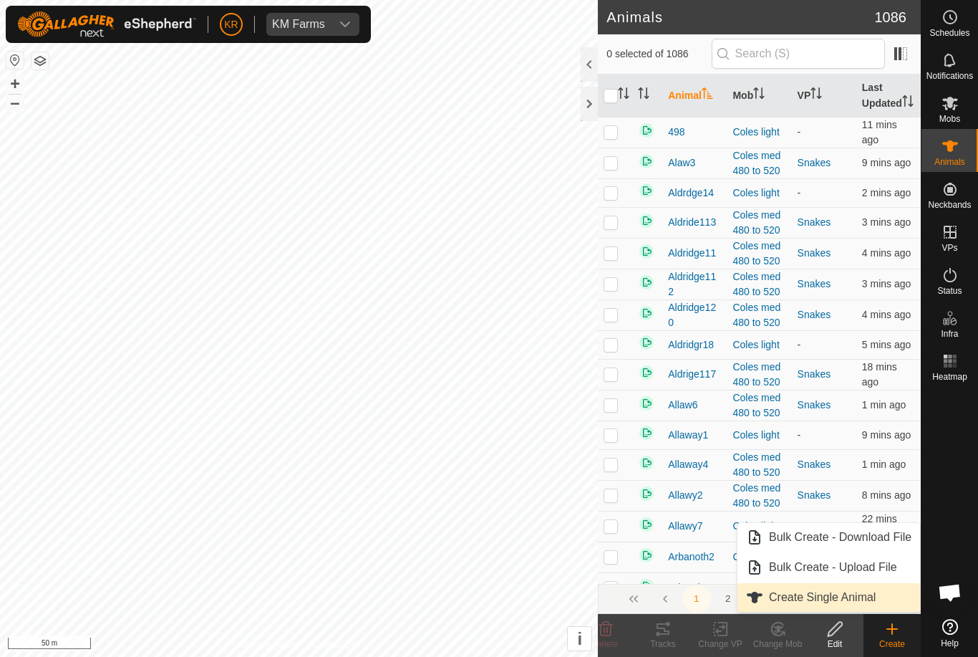
click at [862, 589] on span "Create Single Animal" at bounding box center [822, 597] width 107 height 17
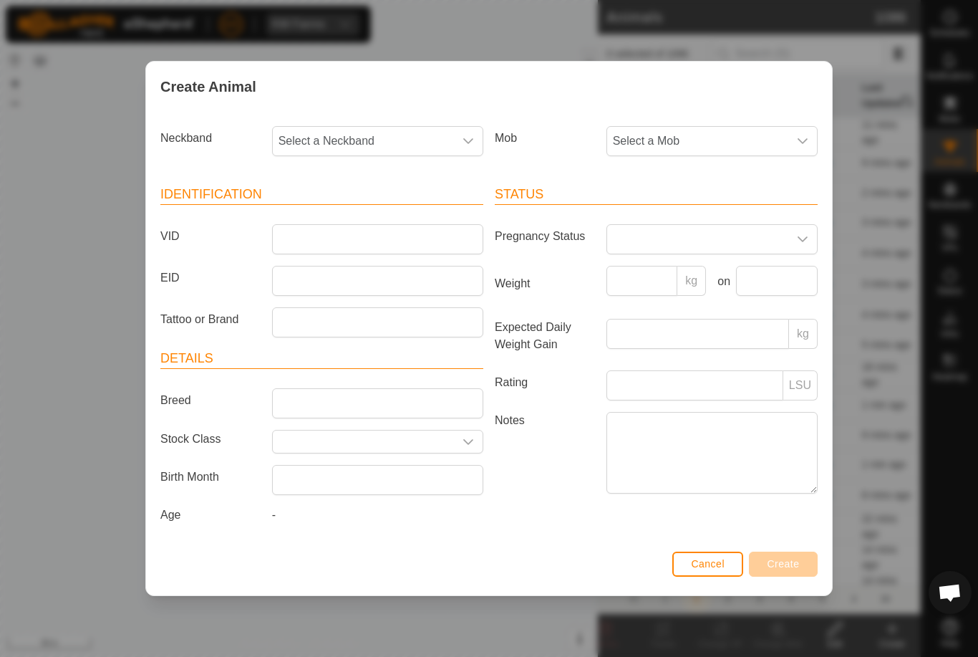
click at [714, 132] on span "Select a Mob" at bounding box center [697, 141] width 181 height 29
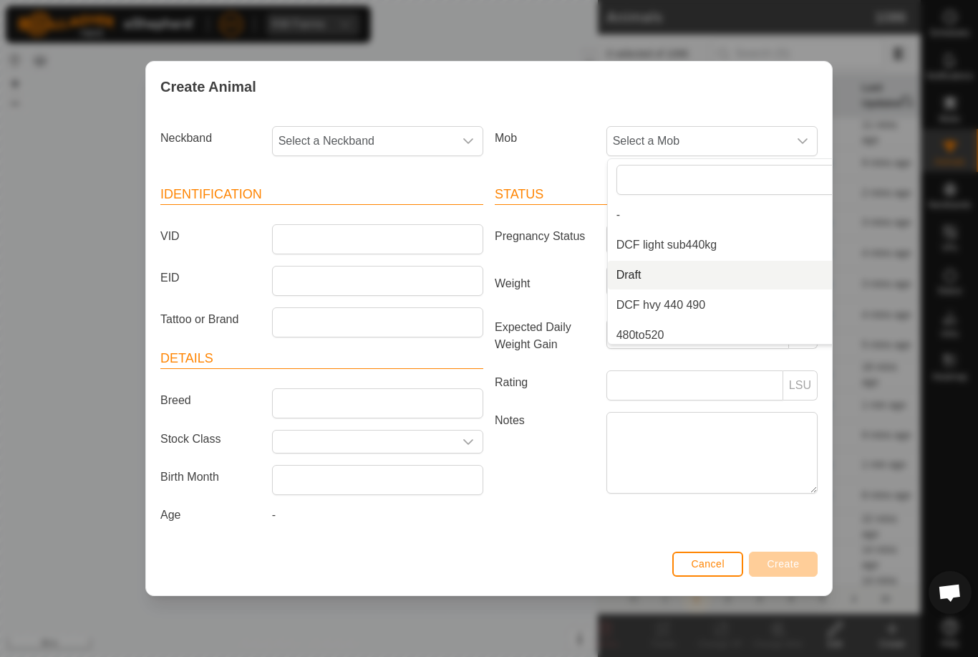
click at [712, 271] on li "Draft" at bounding box center [740, 275] width 264 height 29
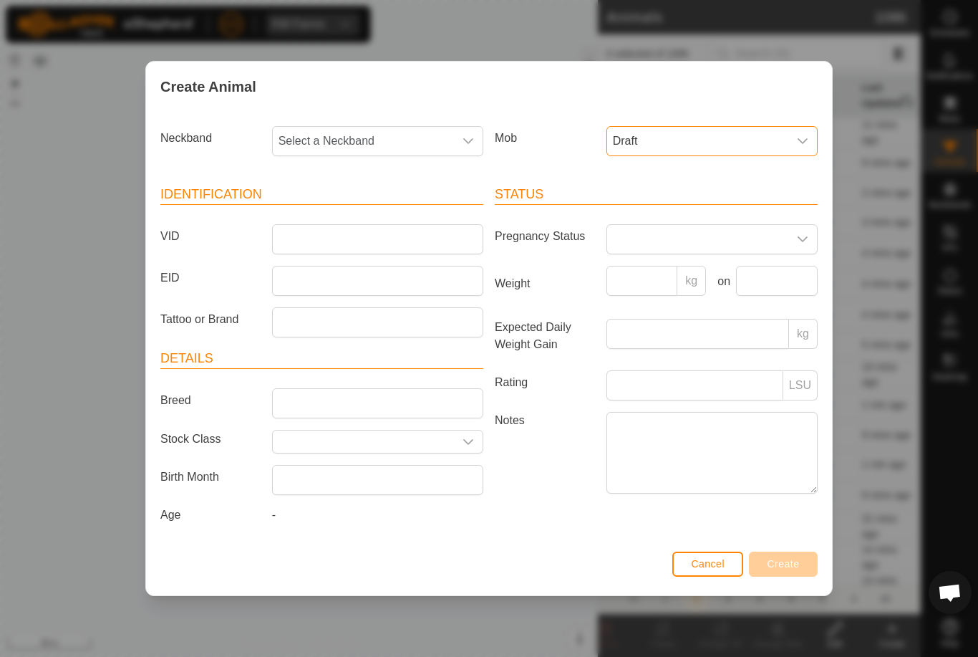
click at [396, 135] on span "Select a Neckband" at bounding box center [363, 141] width 181 height 29
type input "0"
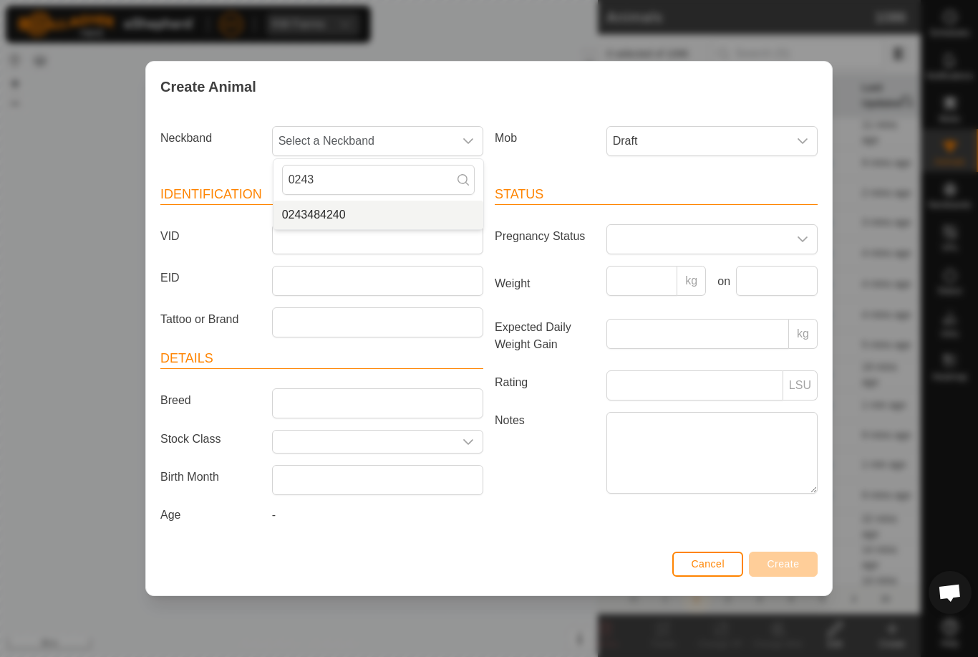
type input "0243"
click at [363, 210] on li "0243484240" at bounding box center [379, 214] width 210 height 29
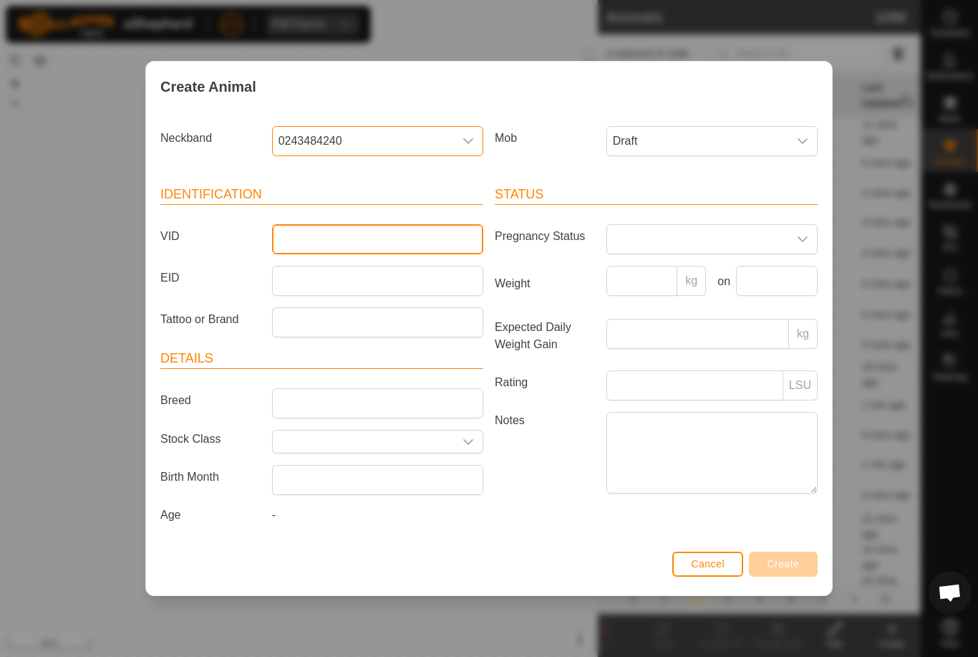
click at [356, 226] on input "VID" at bounding box center [377, 239] width 211 height 30
type input "Khill36"
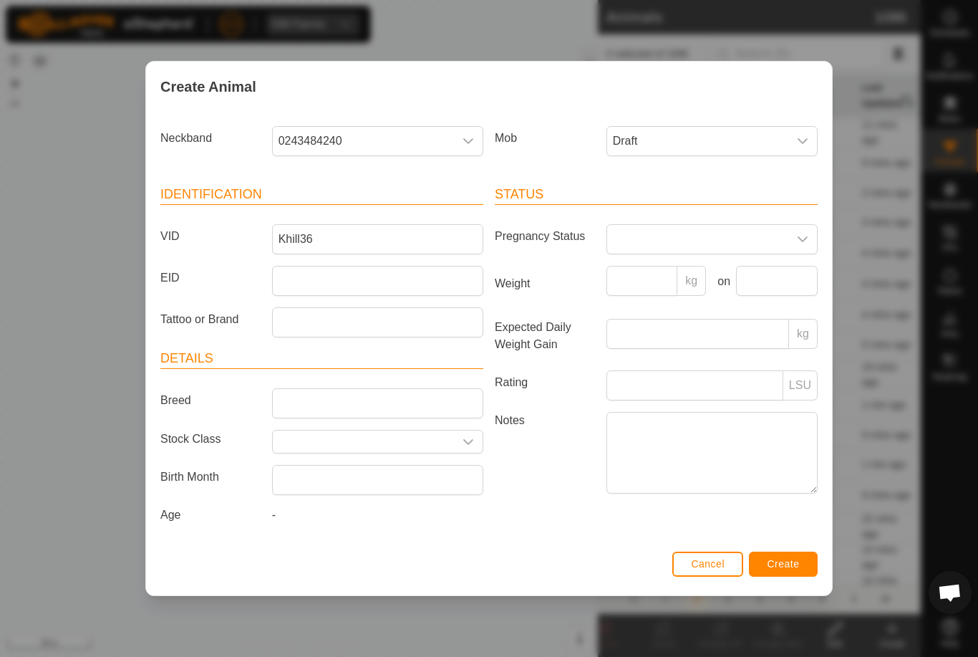
click at [803, 569] on button "Create" at bounding box center [783, 563] width 69 height 25
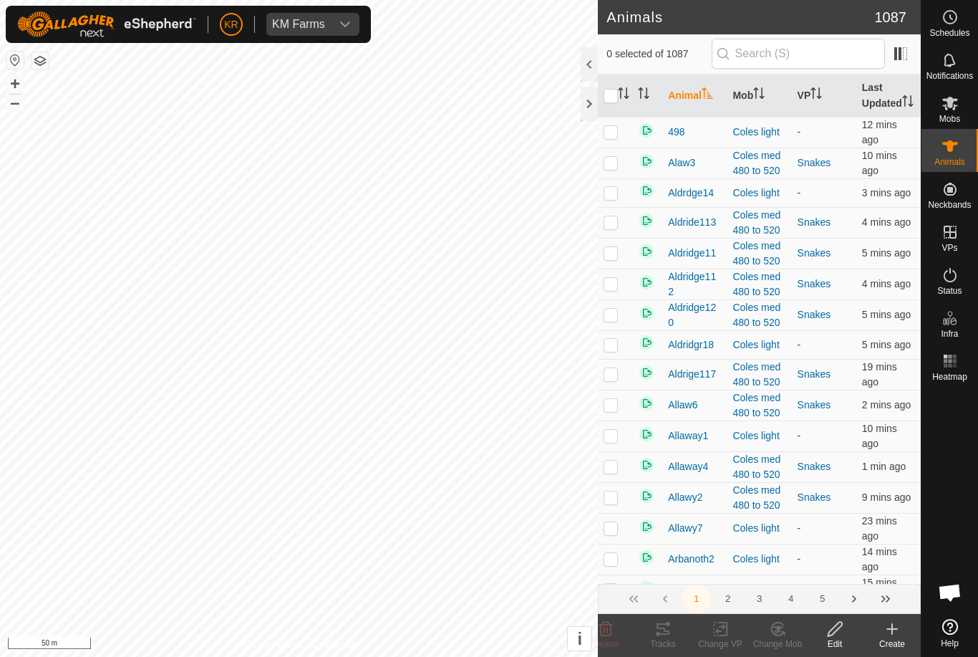
click at [893, 635] on icon at bounding box center [892, 628] width 17 height 17
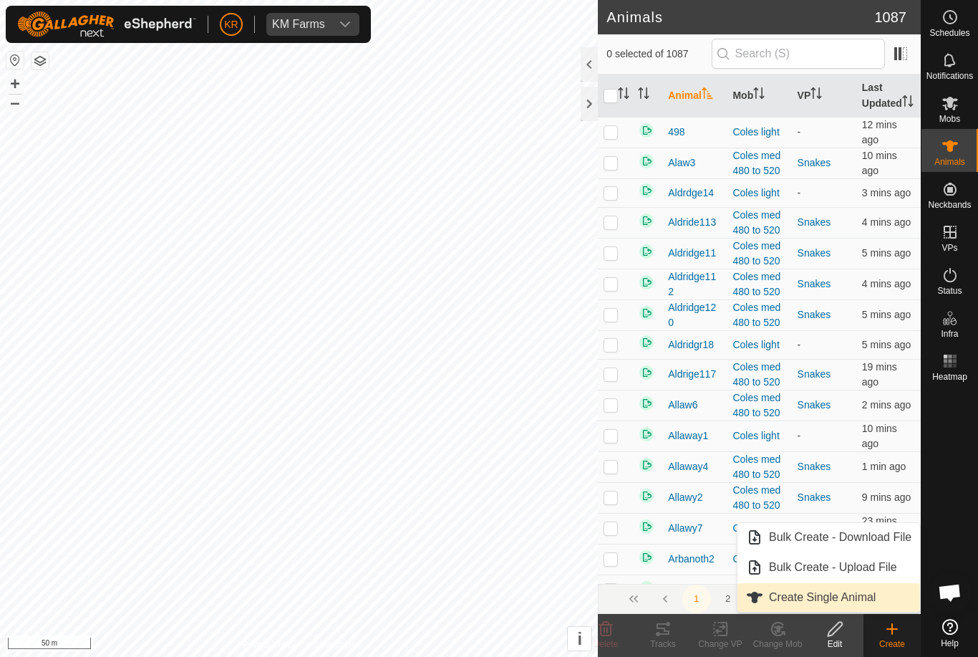
click at [843, 596] on span "Create Single Animal" at bounding box center [822, 597] width 107 height 17
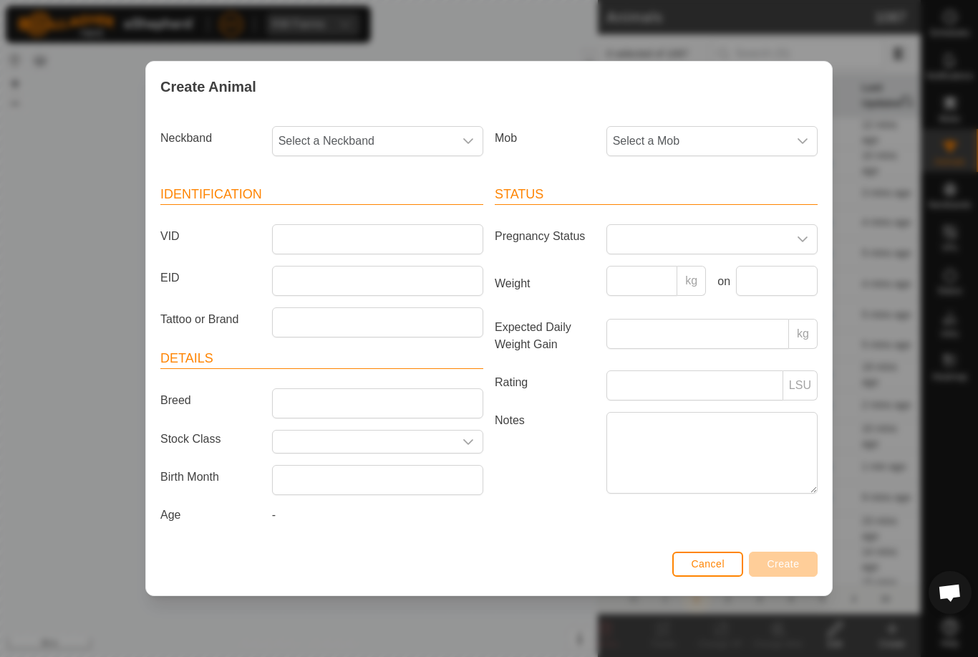
click at [380, 142] on span "Select a Neckband" at bounding box center [363, 141] width 181 height 29
type input "3727"
click at [358, 211] on li "3727656358" at bounding box center [379, 214] width 210 height 29
click at [736, 142] on span "Select a Mob" at bounding box center [697, 141] width 181 height 29
click at [699, 275] on li "Draft" at bounding box center [740, 275] width 264 height 29
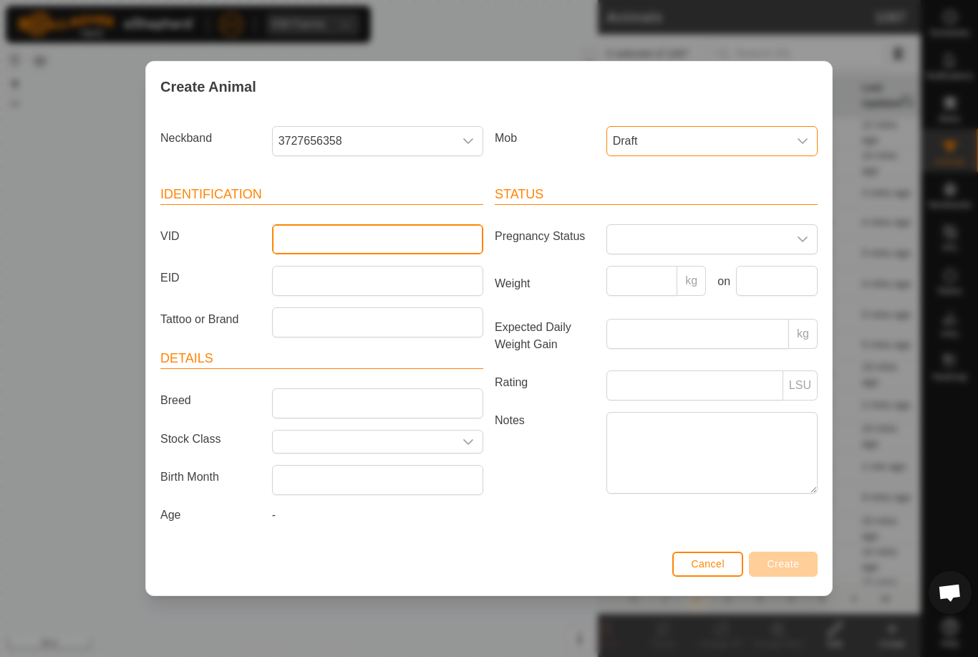
click at [360, 235] on input "VID" at bounding box center [377, 239] width 211 height 30
type input "Khill9"
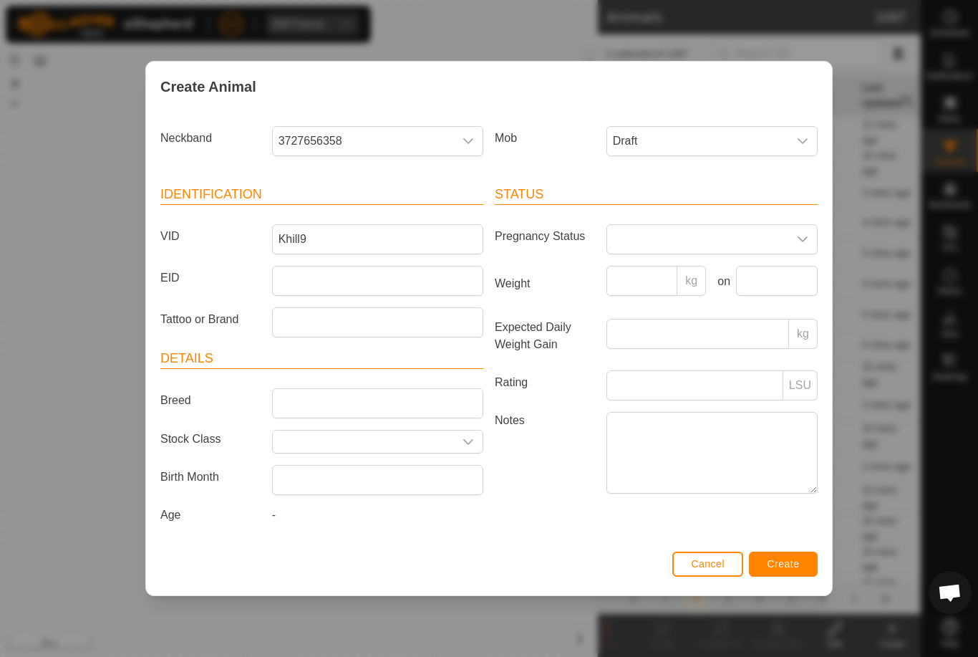
click at [791, 567] on span "Create" at bounding box center [784, 563] width 32 height 11
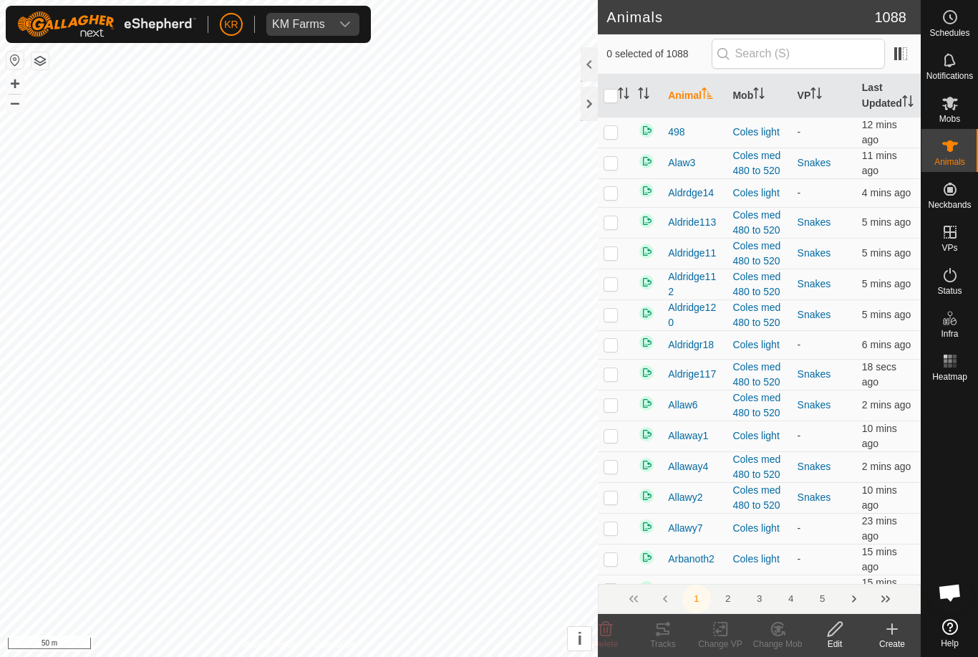
click at [892, 633] on icon at bounding box center [892, 629] width 0 height 10
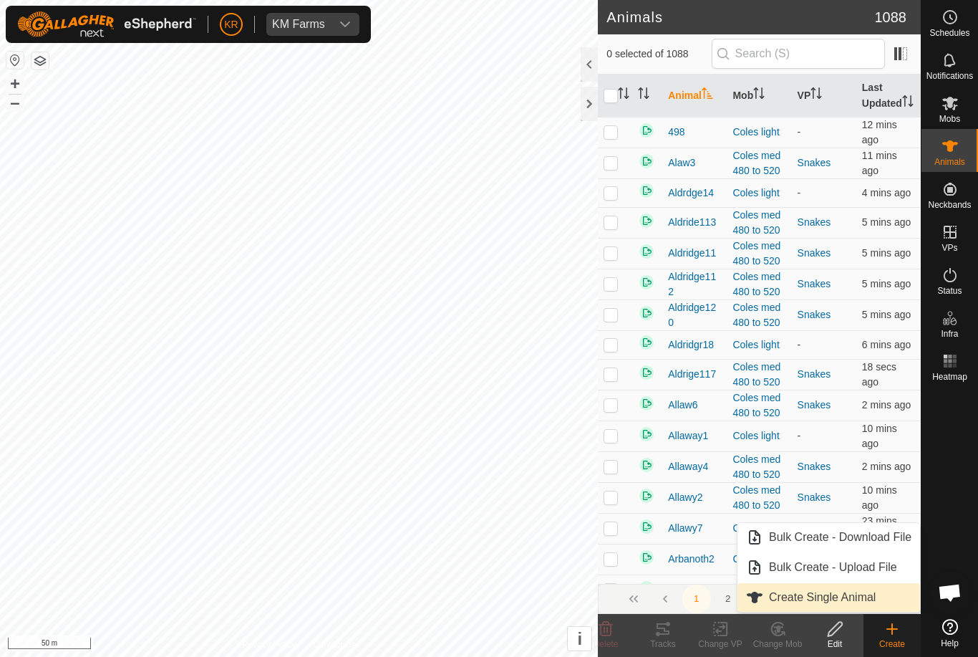
click at [854, 595] on span "Create Single Animal" at bounding box center [822, 597] width 107 height 17
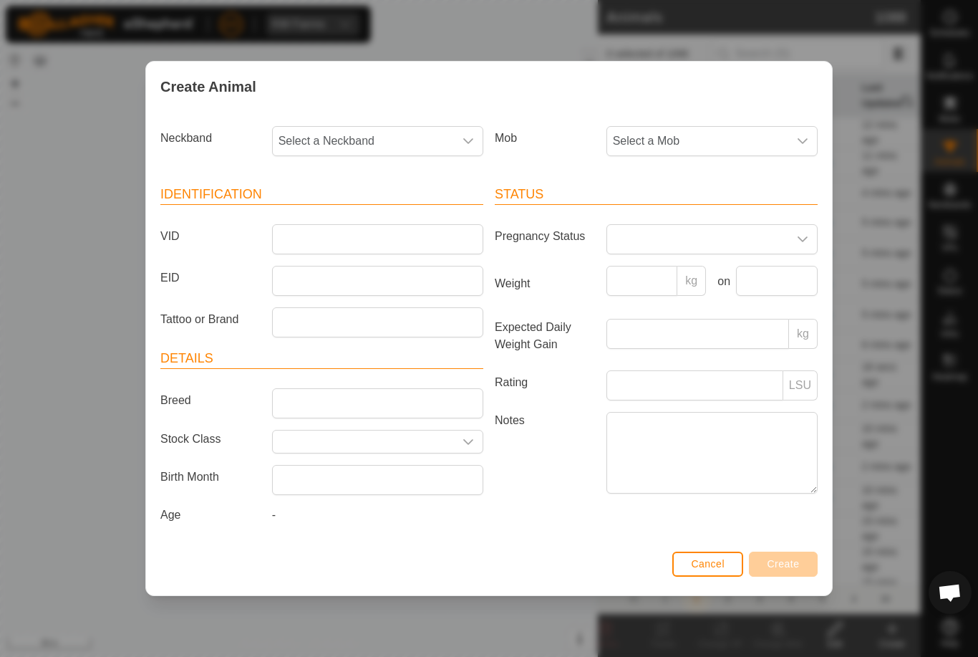
click at [347, 137] on span "Select a Neckband" at bounding box center [363, 141] width 181 height 29
type input "1736"
click at [366, 208] on li "1736148648" at bounding box center [379, 214] width 210 height 29
click at [695, 139] on span "Select a Mob" at bounding box center [697, 141] width 181 height 29
click at [711, 274] on li "Draft" at bounding box center [740, 275] width 264 height 29
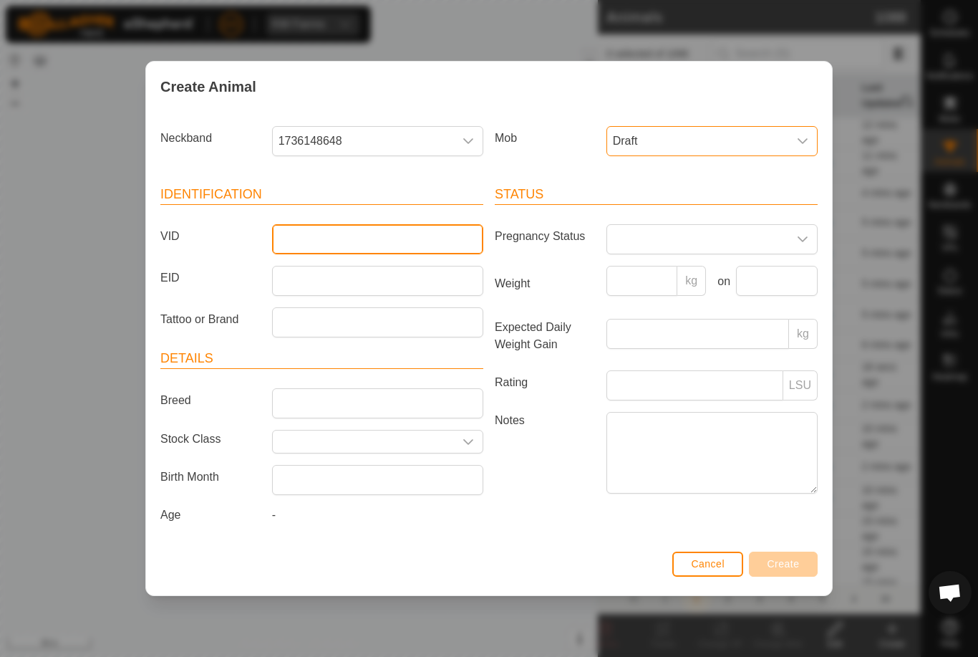
click at [410, 237] on input "VID" at bounding box center [377, 239] width 211 height 30
type input "Khill33"
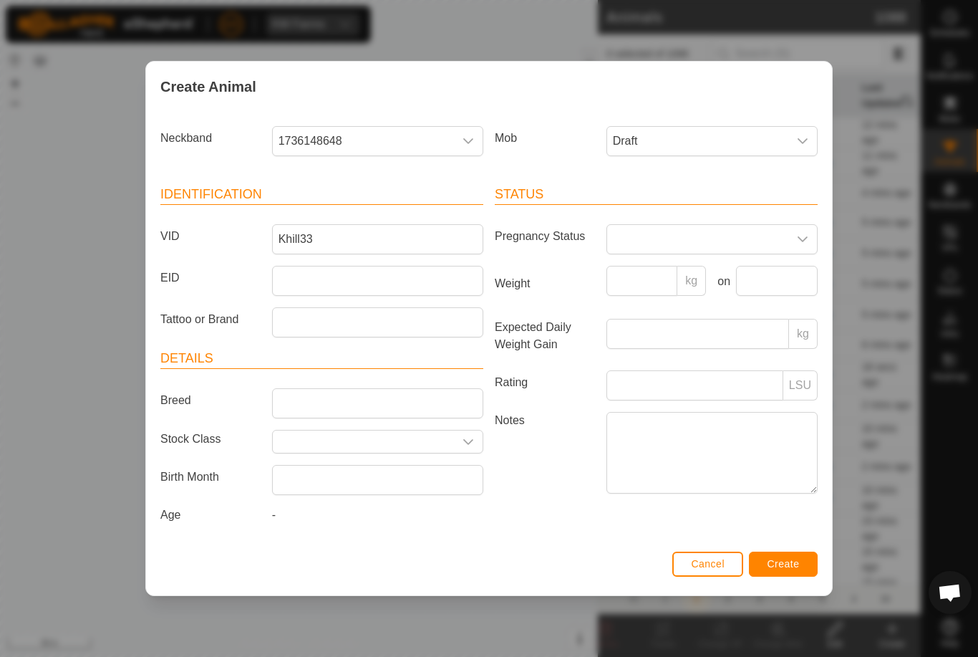
click at [783, 559] on button "Create" at bounding box center [783, 563] width 69 height 25
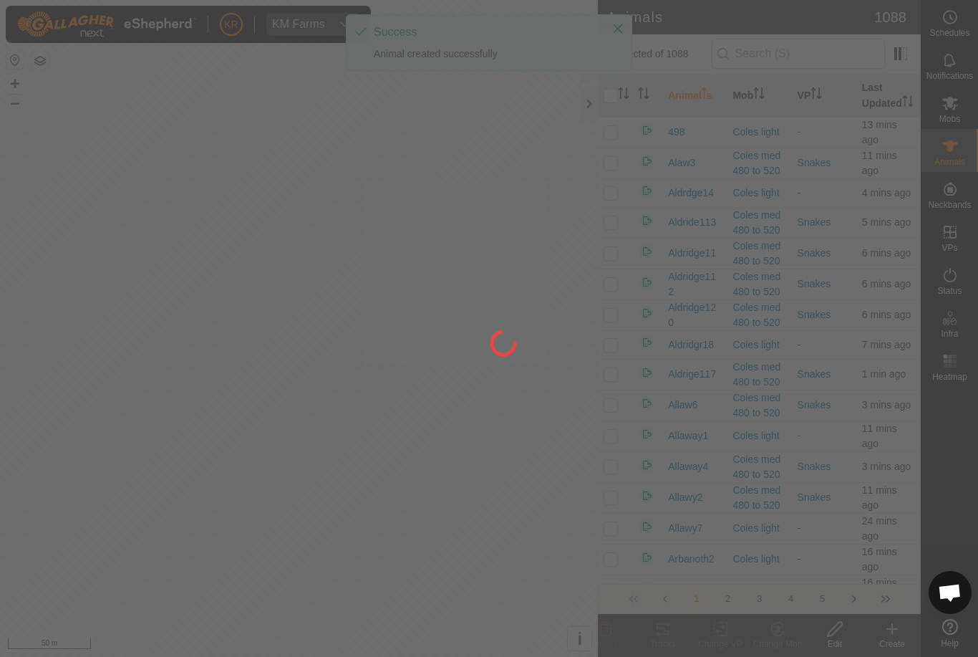
click at [886, 635] on div at bounding box center [489, 328] width 978 height 657
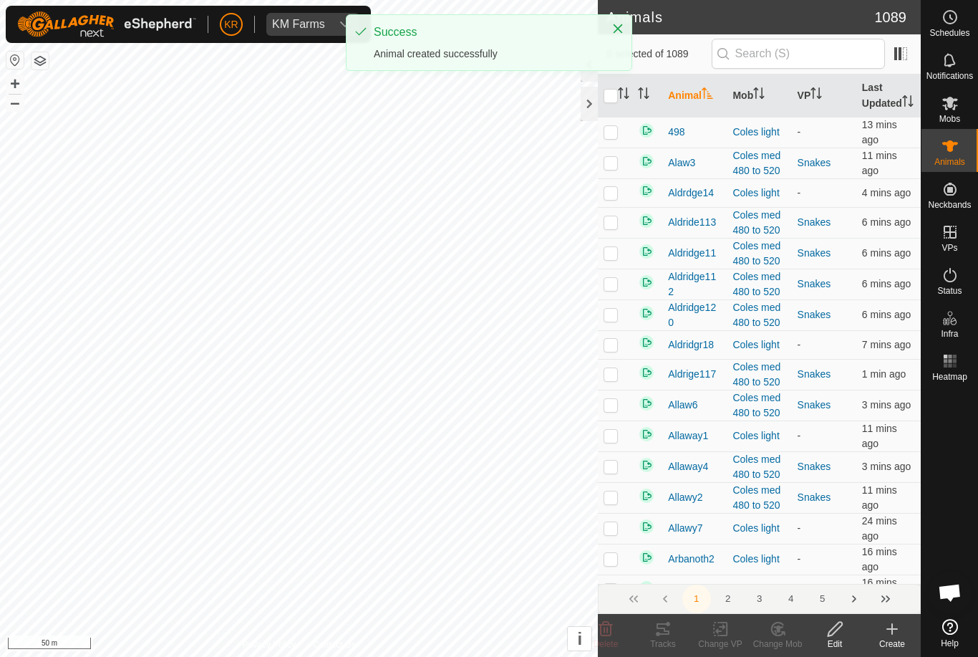
click at [890, 639] on div "Create" at bounding box center [892, 643] width 57 height 13
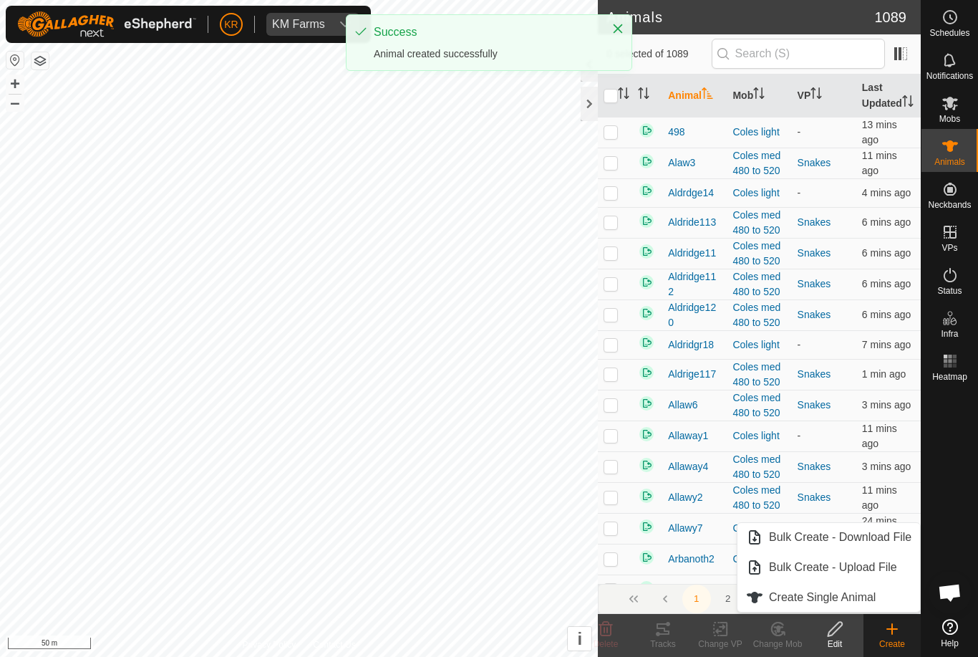
click at [890, 643] on div "Create" at bounding box center [892, 643] width 57 height 13
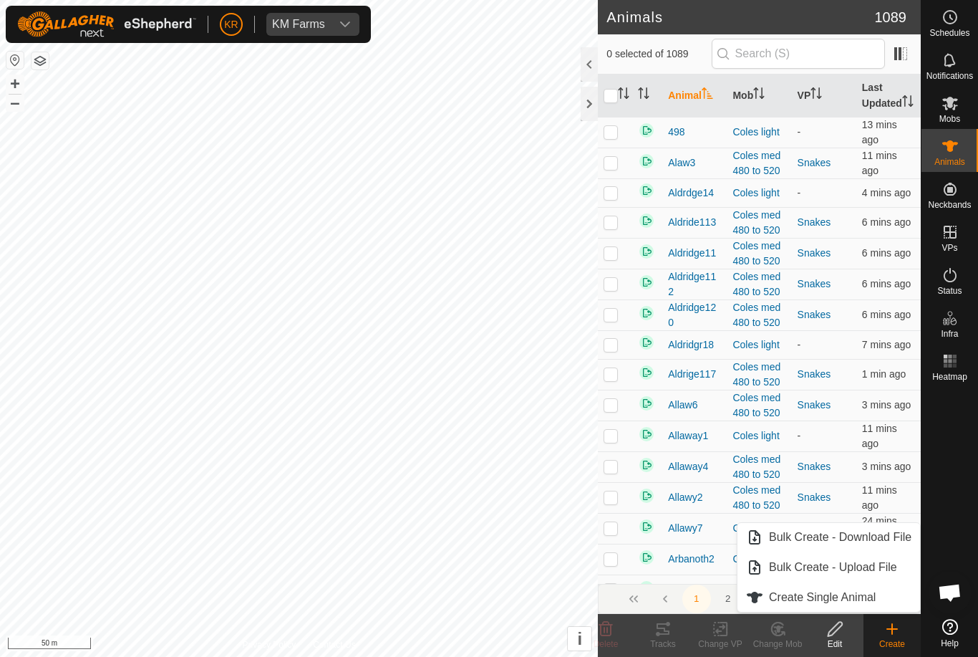
click at [861, 598] on span "Create Single Animal" at bounding box center [822, 597] width 107 height 17
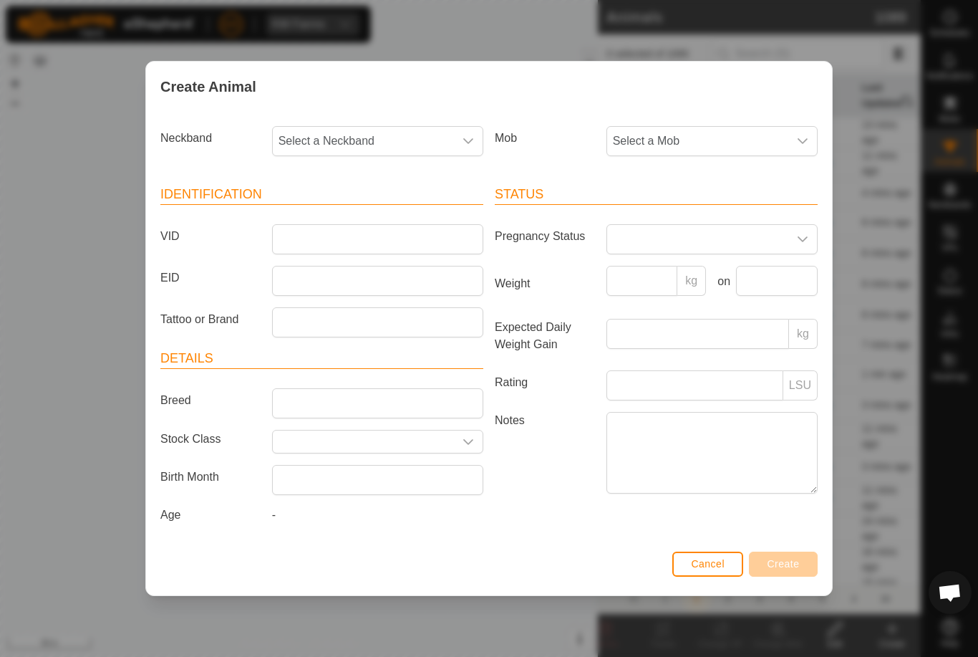
click at [385, 127] on span "Select a Neckband" at bounding box center [363, 141] width 181 height 29
type input "0994"
click at [364, 238] on li "0994205387" at bounding box center [379, 245] width 210 height 29
click at [744, 140] on span "Select a Mob" at bounding box center [697, 141] width 181 height 29
click at [669, 277] on li "Draft" at bounding box center [740, 275] width 264 height 29
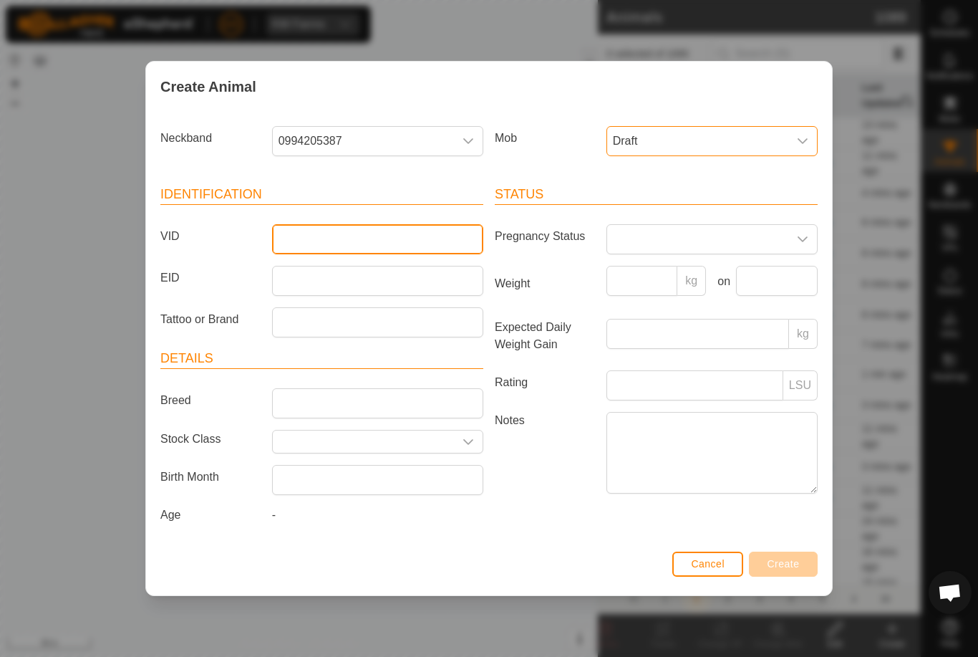
click at [333, 251] on input "VID" at bounding box center [377, 239] width 211 height 30
type input "Khill13"
click at [780, 556] on button "Create" at bounding box center [783, 563] width 69 height 25
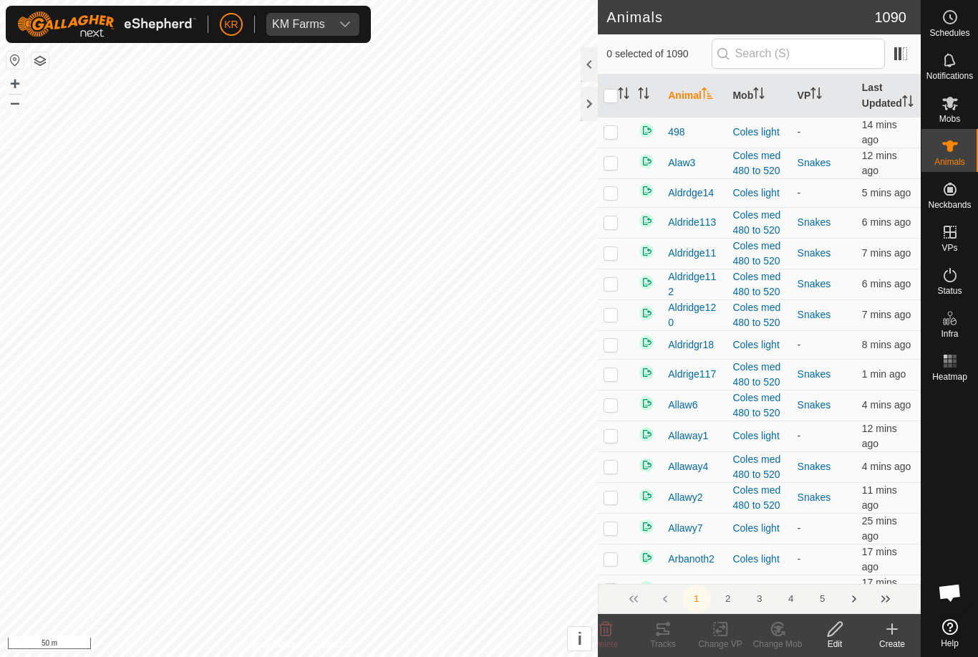
click at [902, 636] on create-svg-icon at bounding box center [892, 628] width 57 height 17
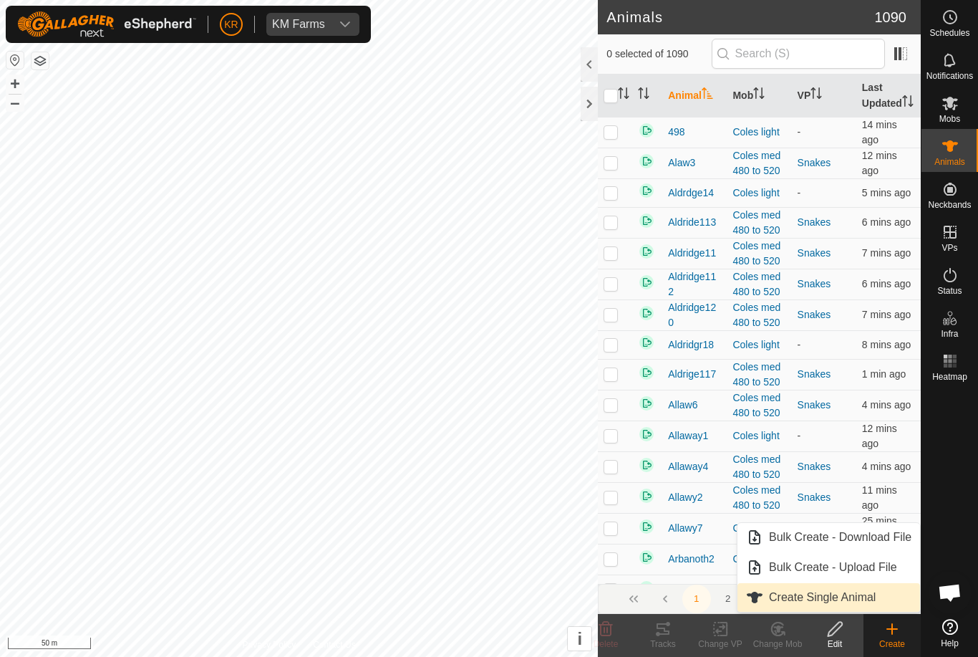
click at [870, 602] on span "Create Single Animal" at bounding box center [822, 597] width 107 height 17
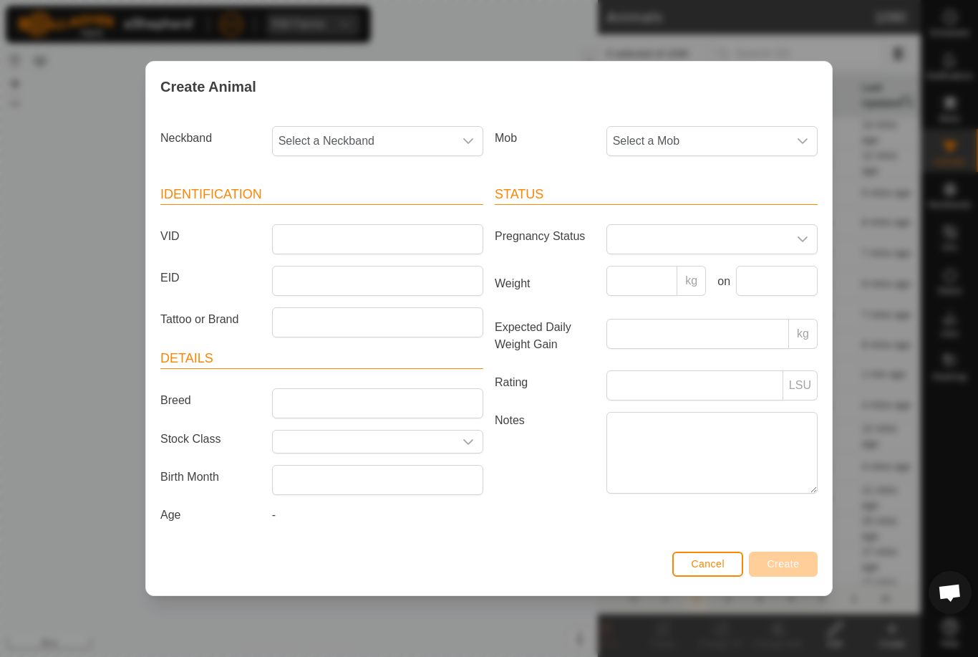
click at [365, 133] on span "Select a Neckband" at bounding box center [363, 141] width 181 height 29
type input "2634"
click at [381, 205] on li "2634549250" at bounding box center [379, 214] width 210 height 29
click at [664, 136] on span "Select a Mob" at bounding box center [697, 141] width 181 height 29
click at [702, 277] on li "Draft" at bounding box center [740, 275] width 264 height 29
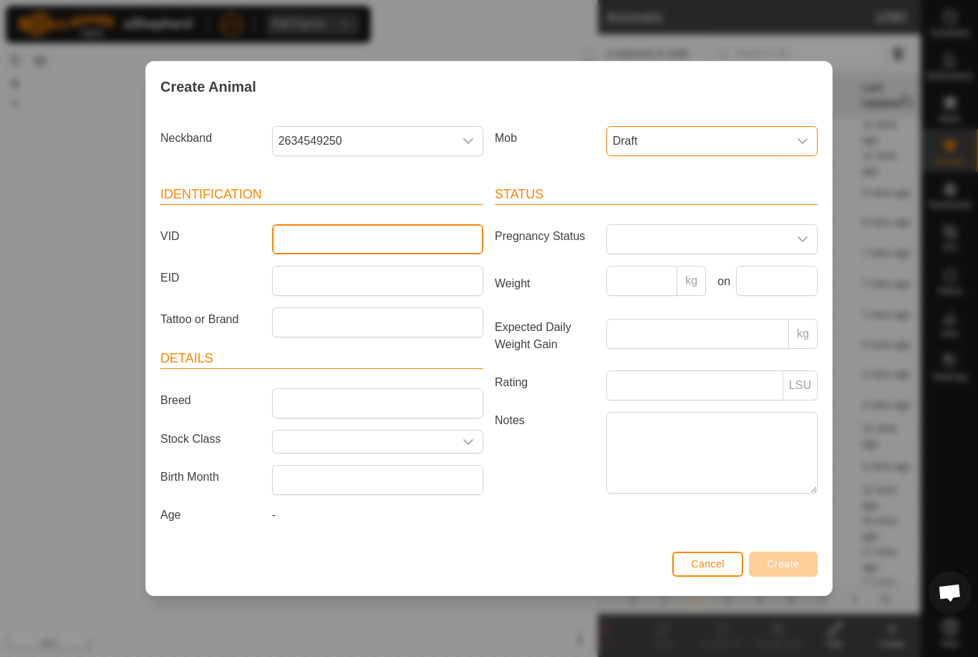
click at [412, 241] on input "VID" at bounding box center [377, 239] width 211 height 30
type input "Khill19"
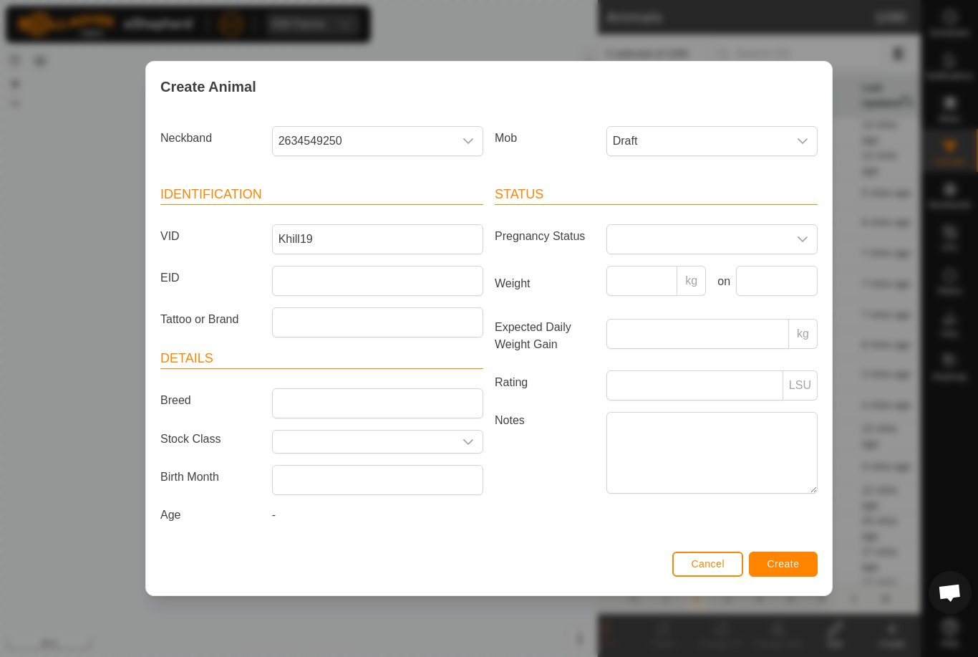
click at [791, 551] on div "Cancel Create" at bounding box center [489, 570] width 686 height 49
click at [790, 566] on span "Create" at bounding box center [784, 563] width 32 height 11
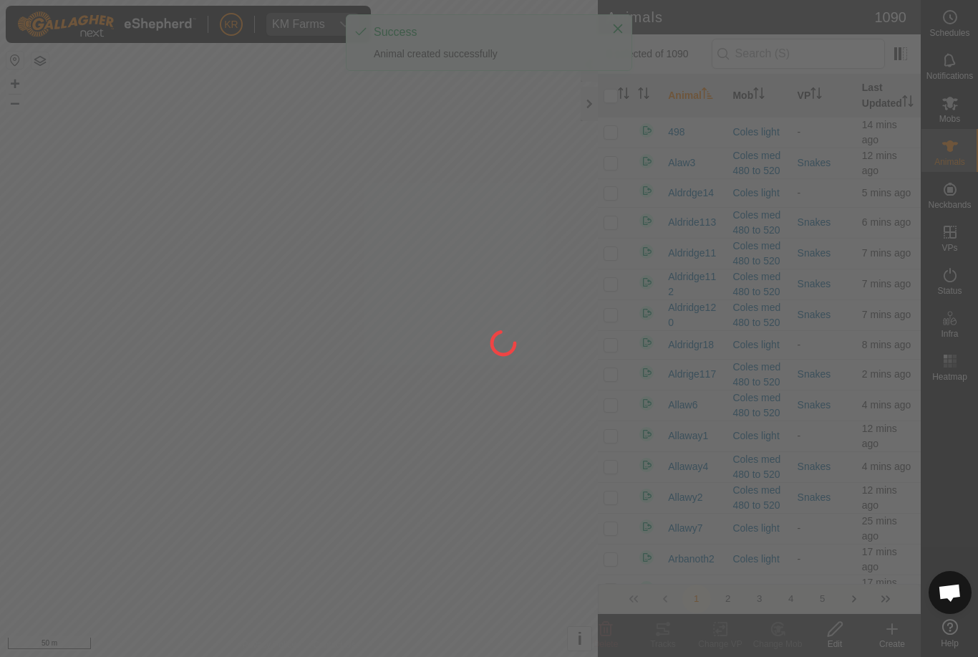
click at [888, 635] on div at bounding box center [489, 328] width 978 height 657
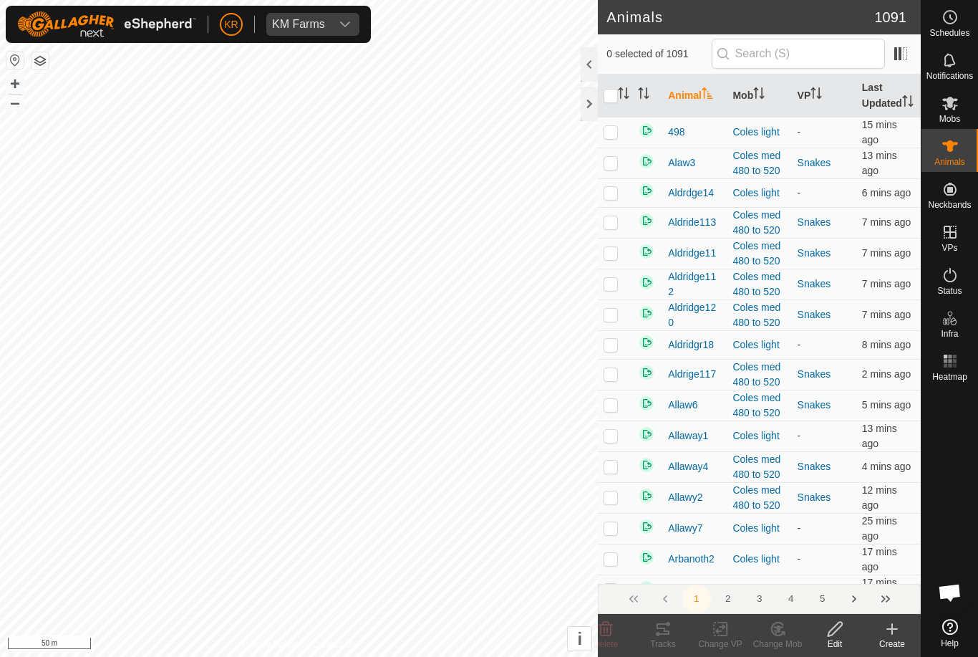
click at [889, 634] on icon at bounding box center [892, 628] width 17 height 17
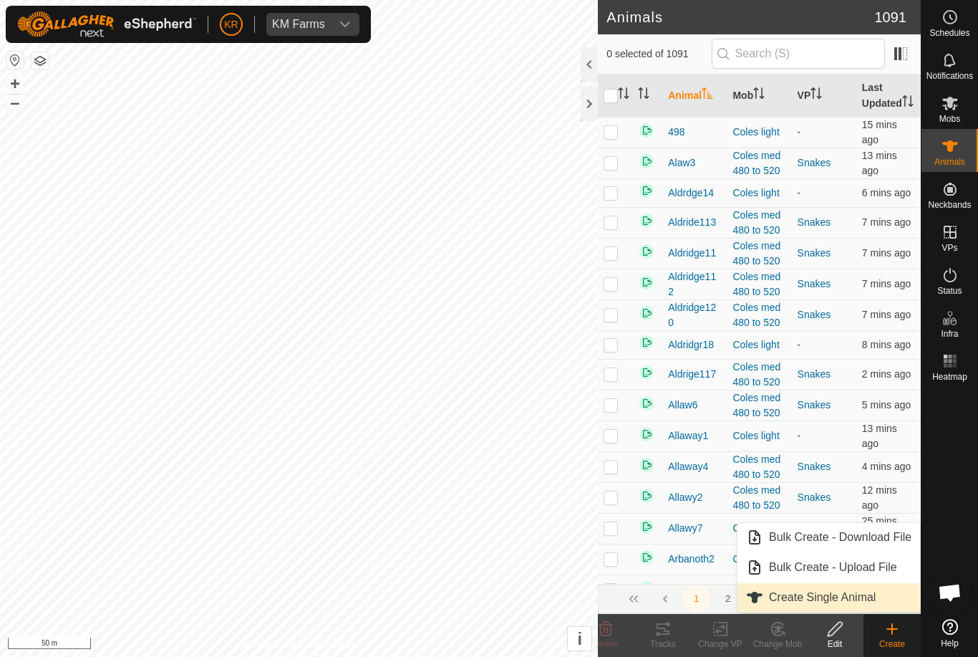
click at [869, 599] on span "Create Single Animal" at bounding box center [822, 597] width 107 height 17
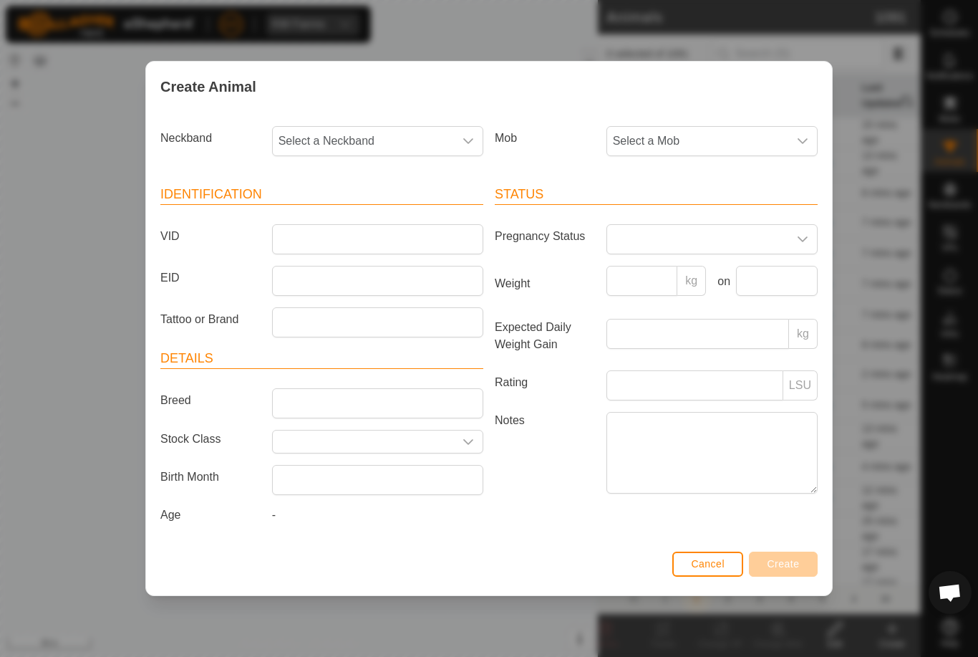
click at [382, 146] on span "Select a Neckband" at bounding box center [363, 141] width 181 height 29
type input "0930"
click at [381, 209] on li "0930055057" at bounding box center [379, 214] width 210 height 29
click at [727, 150] on span "Select a Mob" at bounding box center [697, 141] width 181 height 29
click at [687, 276] on li "Draft" at bounding box center [740, 275] width 264 height 29
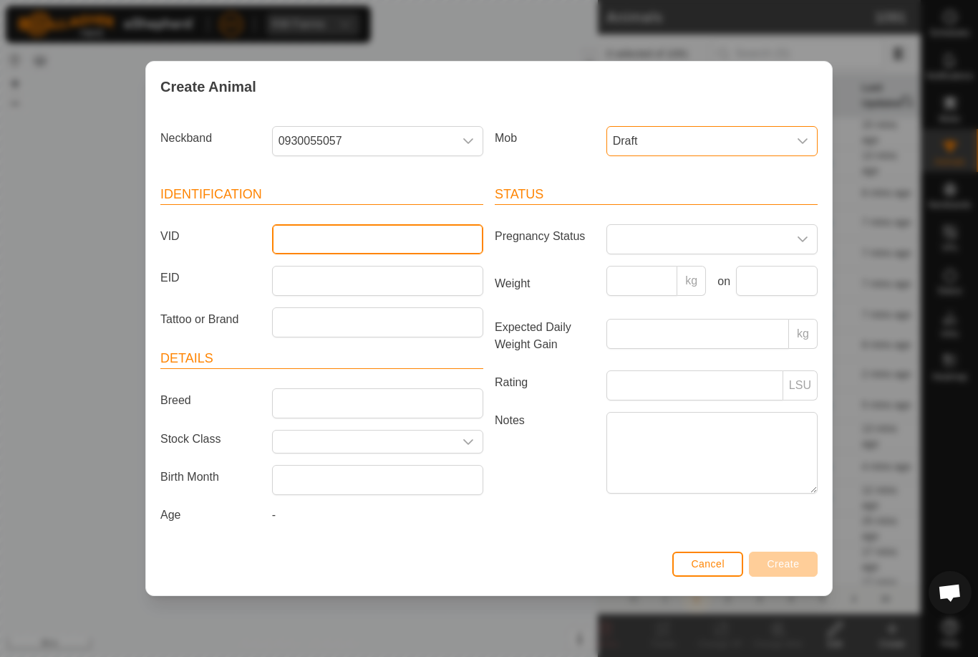
click at [411, 233] on input "VID" at bounding box center [377, 239] width 211 height 30
type input "Khill7"
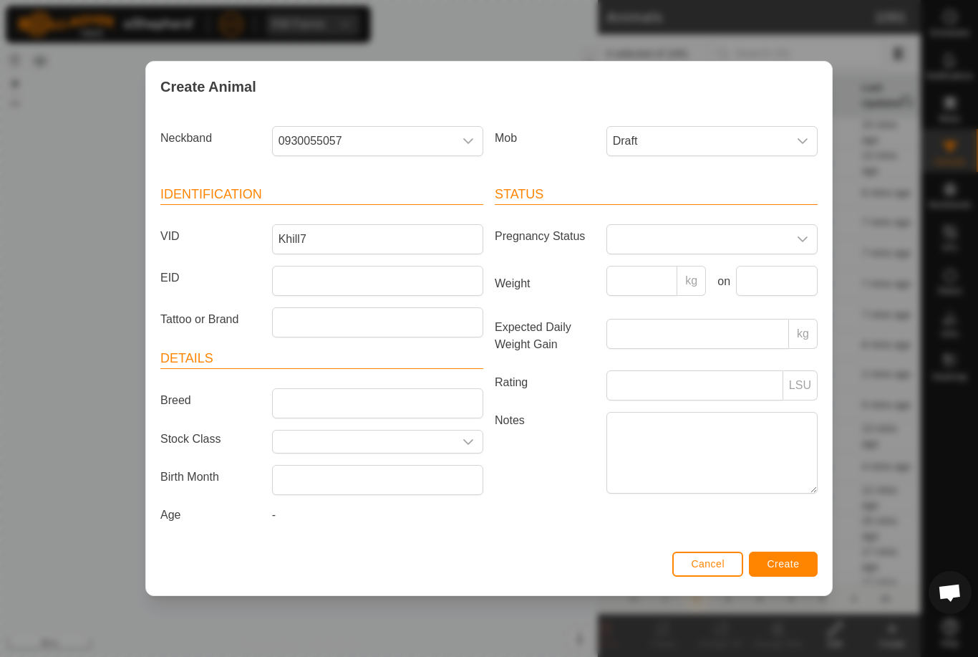
click at [791, 558] on button "Create" at bounding box center [783, 563] width 69 height 25
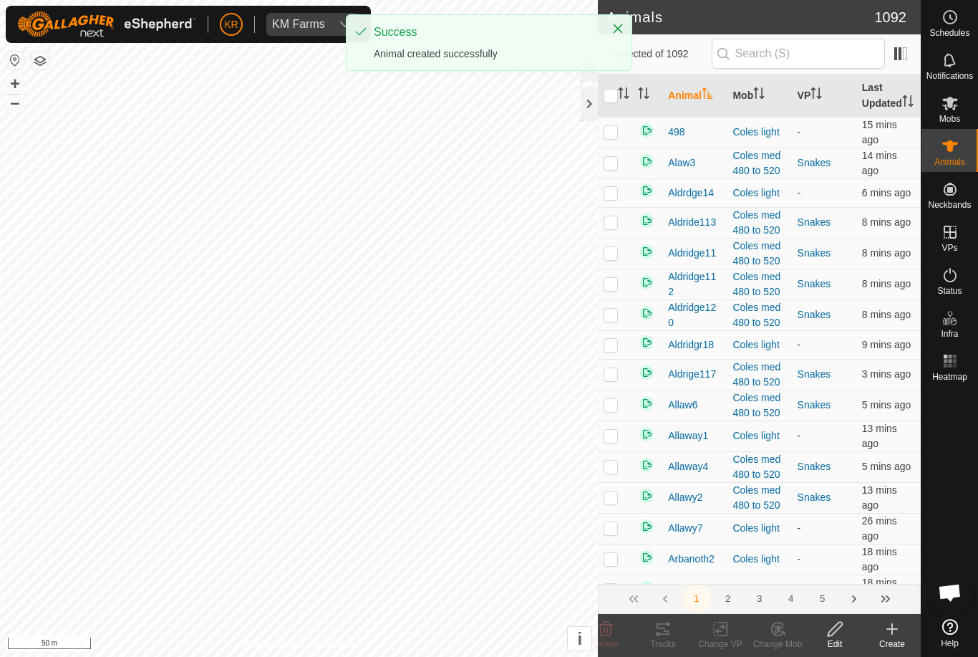
click at [891, 623] on icon at bounding box center [892, 628] width 17 height 17
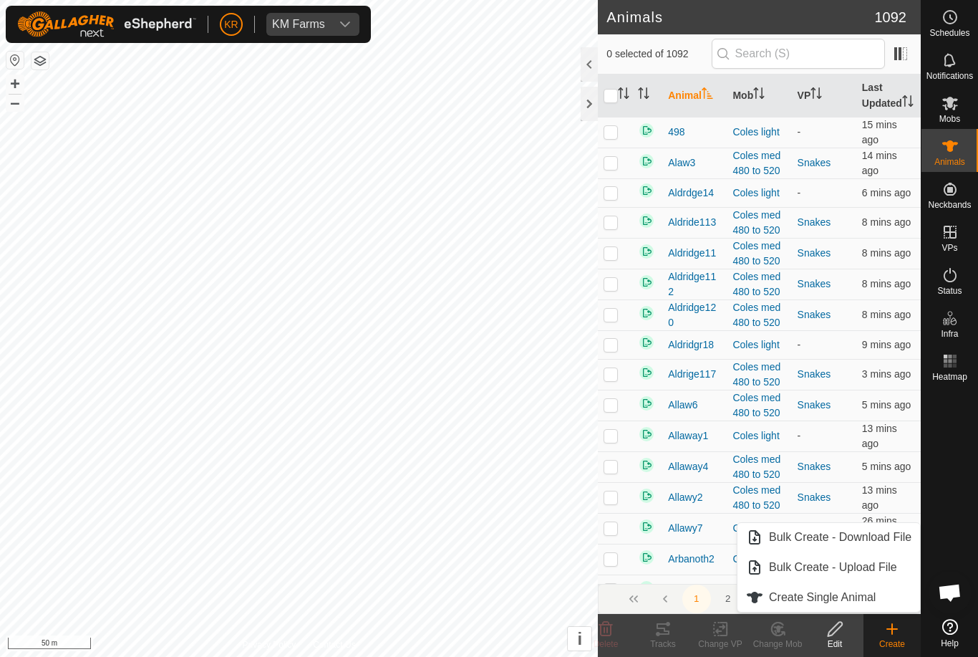
click at [890, 634] on icon at bounding box center [892, 628] width 17 height 17
click at [869, 604] on span "Create Single Animal" at bounding box center [822, 597] width 107 height 17
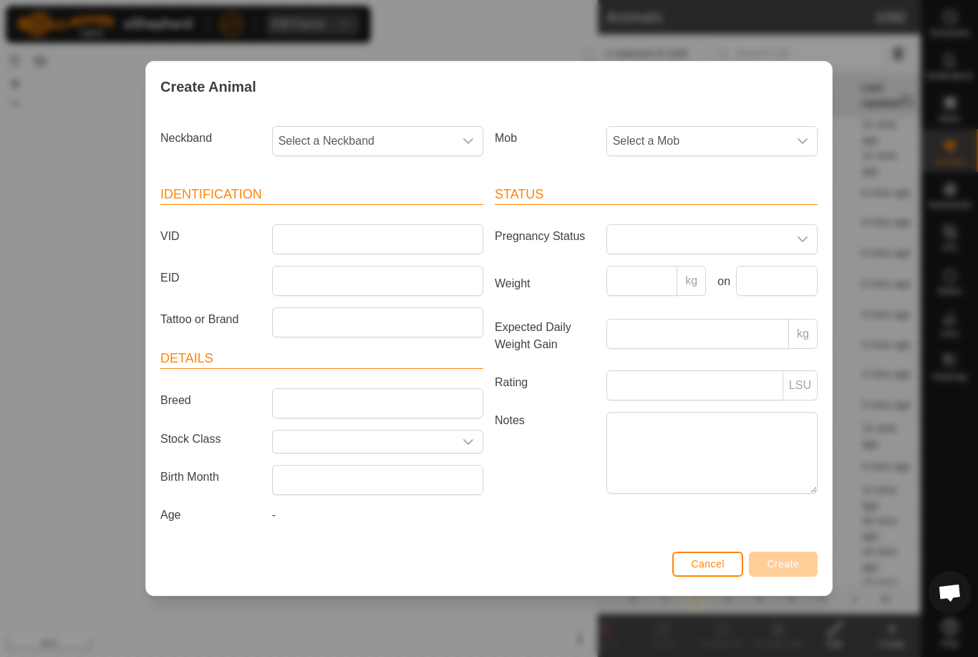
click at [808, 150] on div "dropdown trigger" at bounding box center [802, 141] width 29 height 29
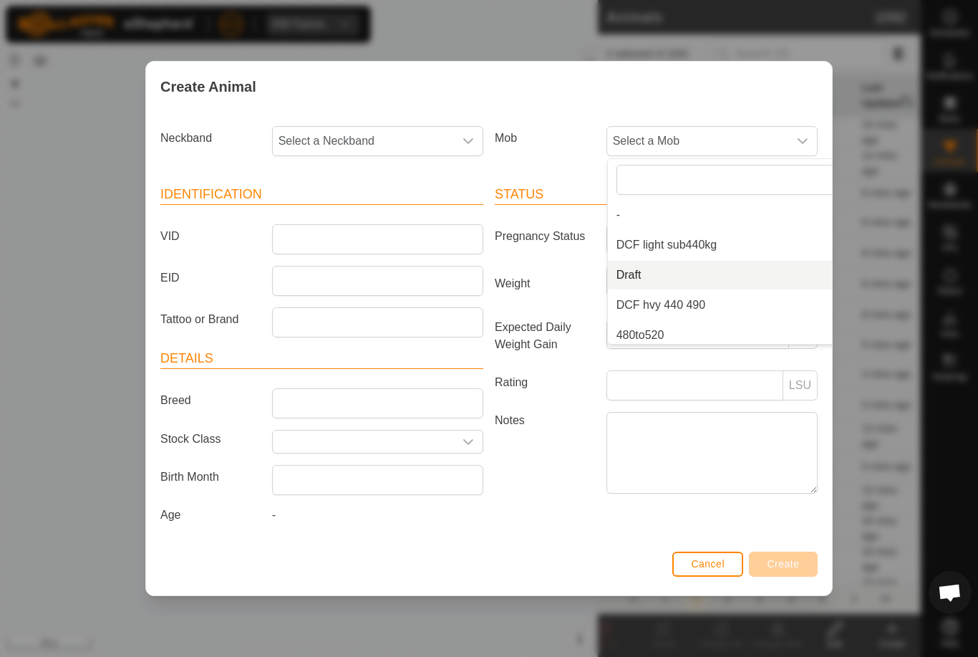
click at [710, 277] on li "Draft" at bounding box center [740, 275] width 264 height 29
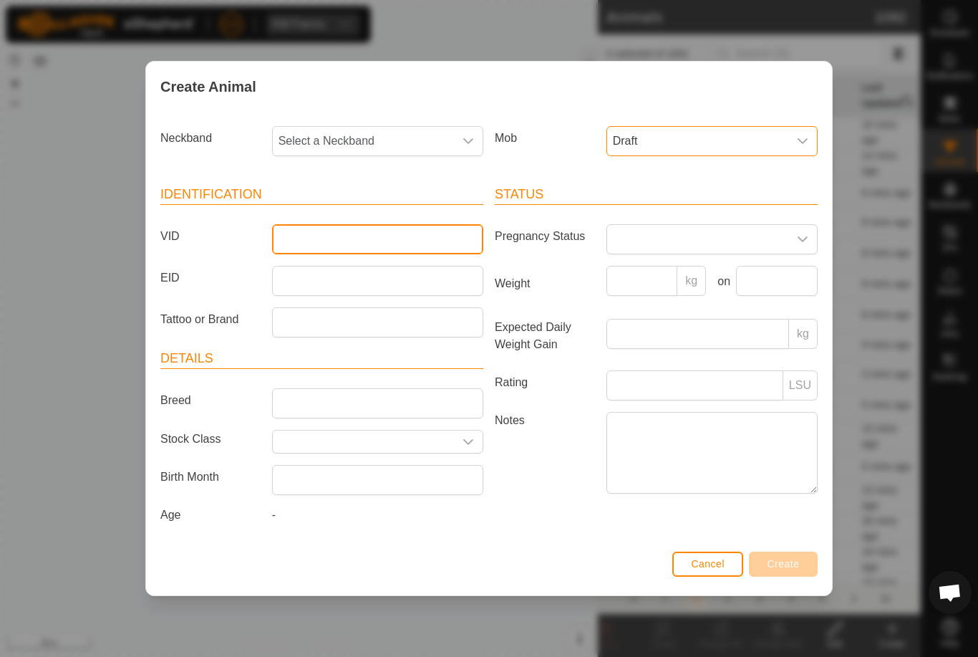
click at [372, 232] on input "VID" at bounding box center [377, 239] width 211 height 30
type input "H"
type input "Khill"
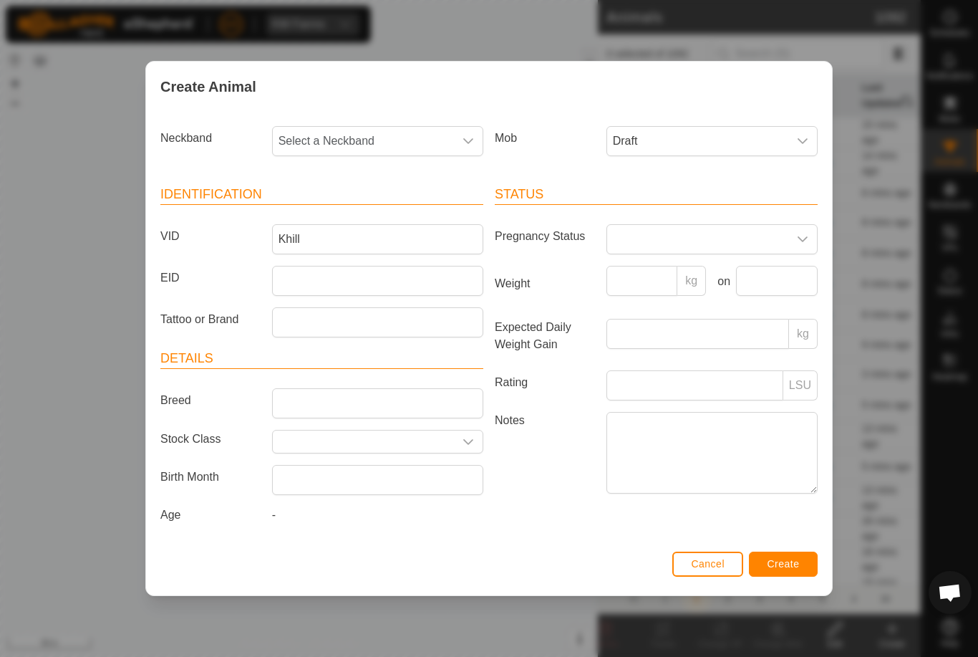
click at [364, 127] on span "Select a Neckband" at bounding box center [363, 141] width 181 height 29
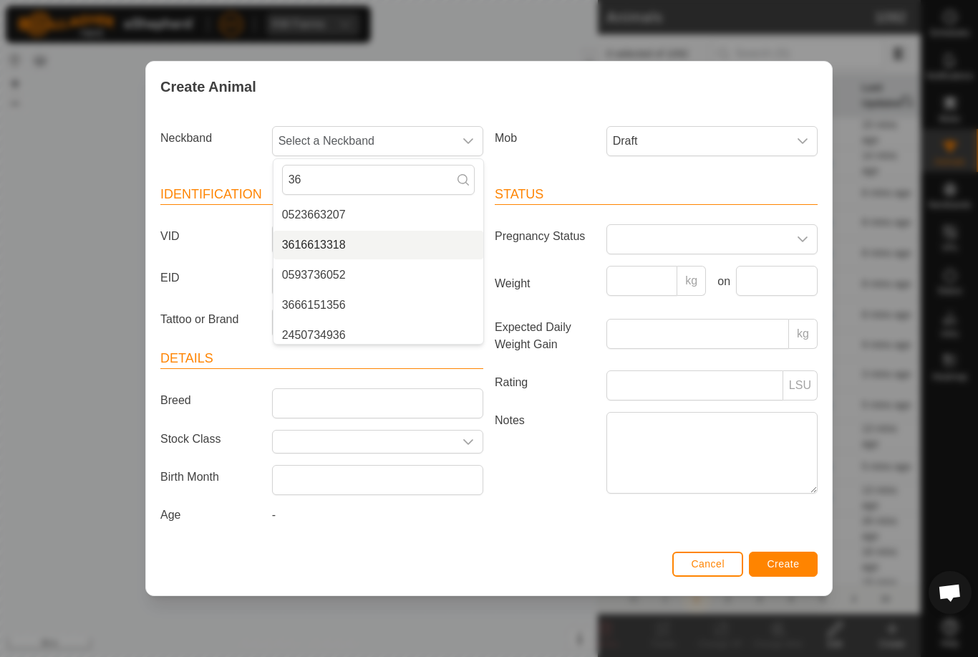
type input "36"
click at [351, 236] on li "3616613318" at bounding box center [379, 245] width 210 height 29
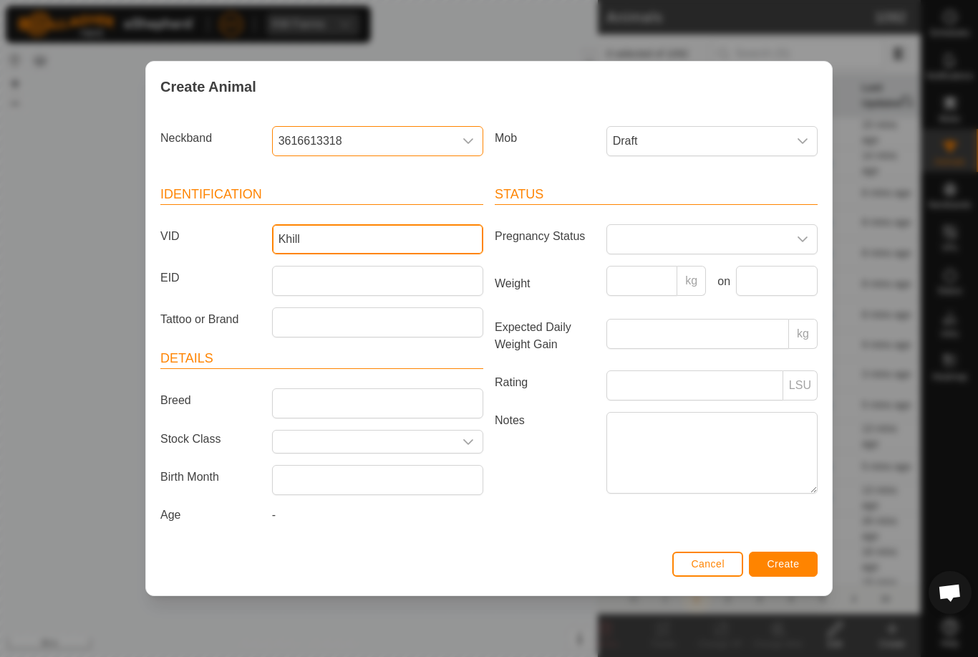
click at [420, 237] on input "Khill" at bounding box center [377, 239] width 211 height 30
type input "Khill2"
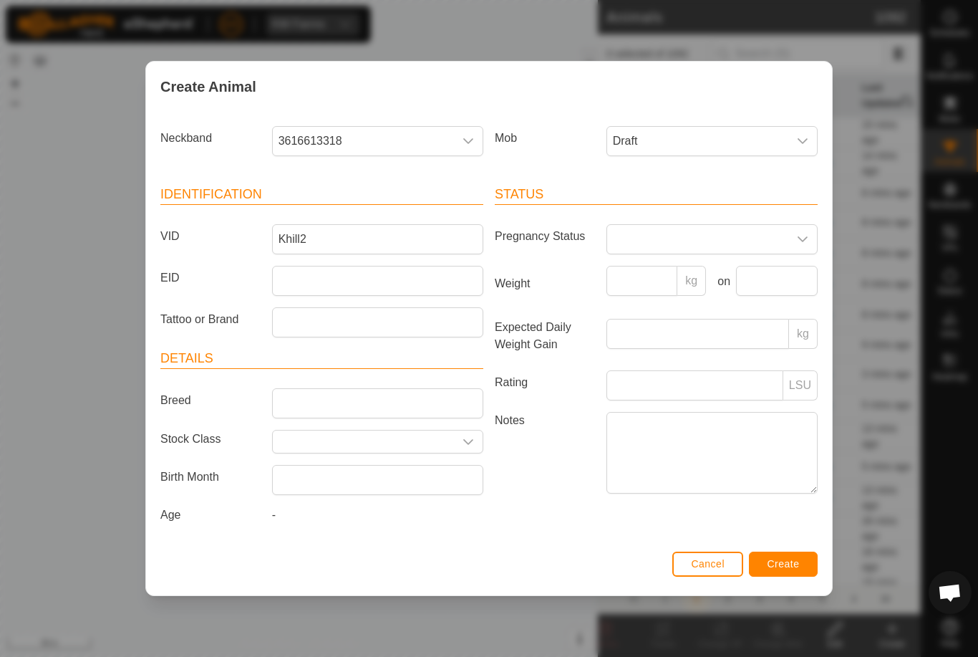
click at [767, 556] on button "Create" at bounding box center [783, 563] width 69 height 25
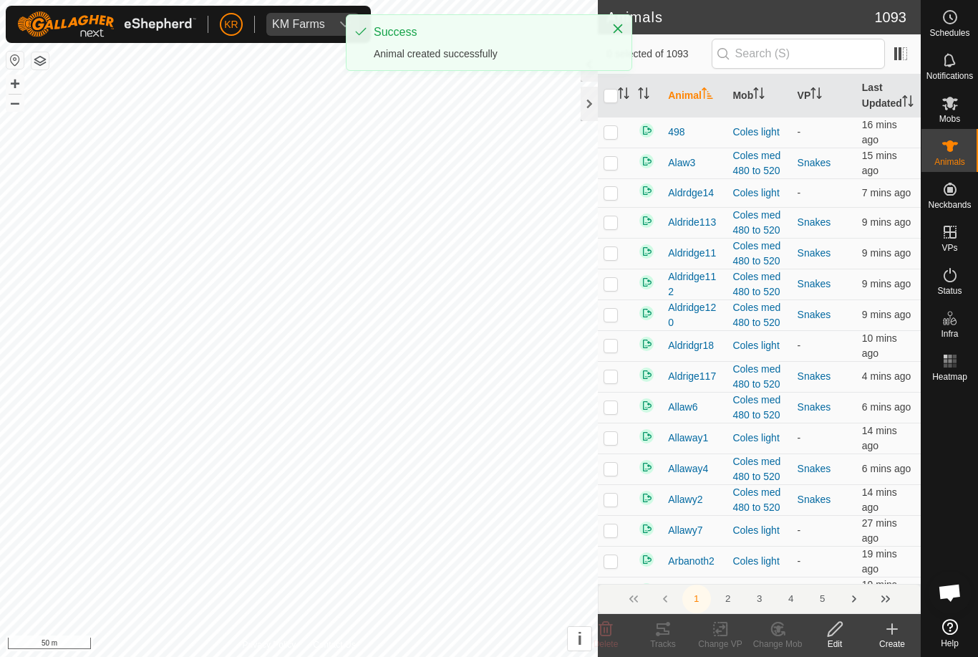
click at [891, 635] on icon at bounding box center [892, 628] width 17 height 17
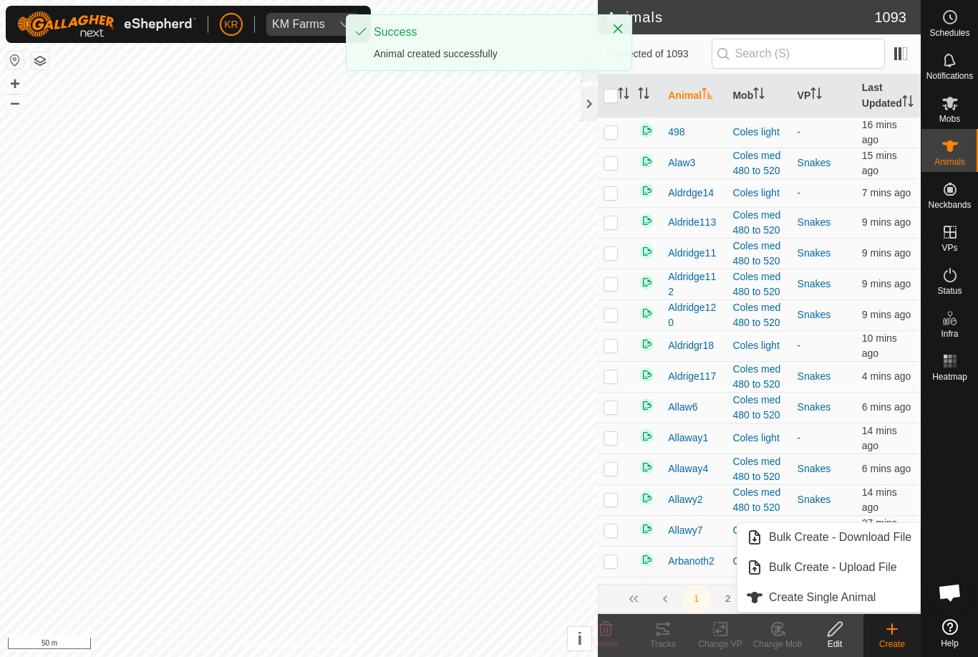
click at [897, 641] on div "Create" at bounding box center [892, 643] width 57 height 13
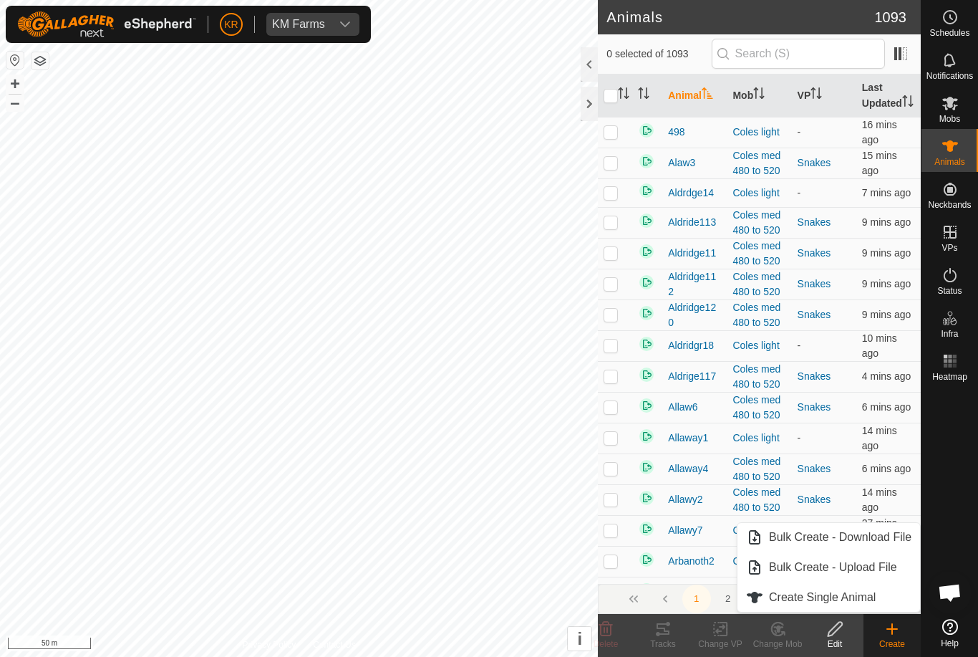
click at [870, 595] on span "Create Single Animal" at bounding box center [822, 597] width 107 height 17
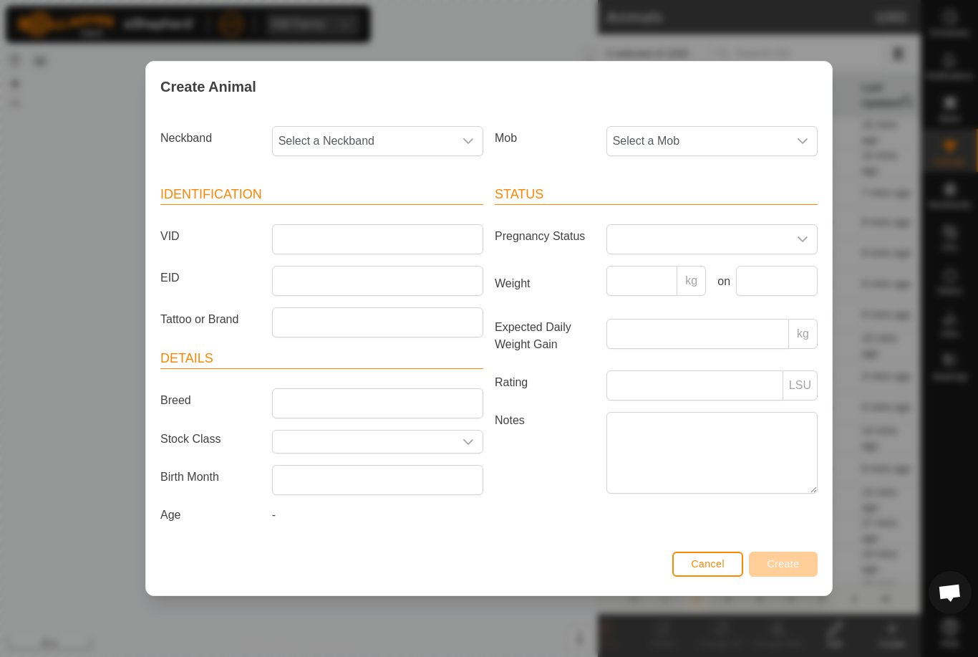
click at [737, 139] on span "Select a Mob" at bounding box center [697, 141] width 181 height 29
click at [699, 277] on li "Draft" at bounding box center [740, 275] width 264 height 29
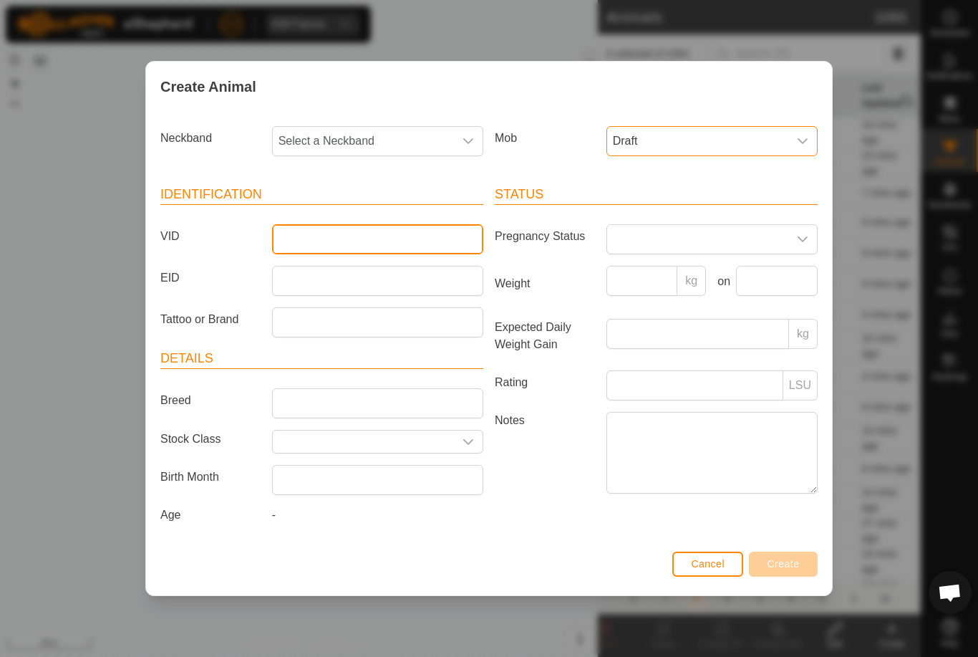
click at [434, 226] on input "VID" at bounding box center [377, 239] width 211 height 30
type input "Khill3"
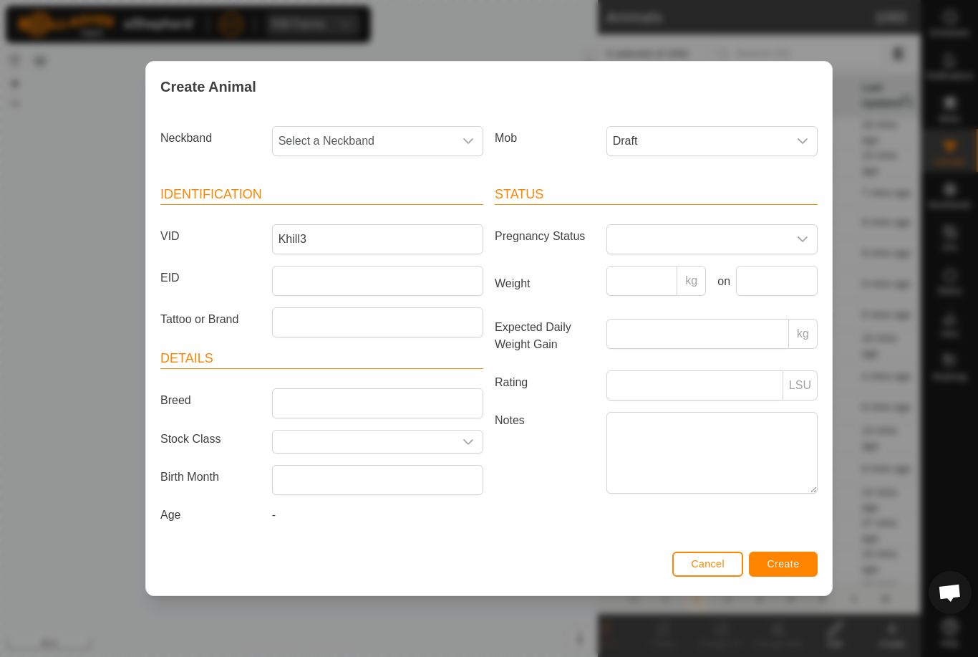
click at [357, 138] on span "Select a Neckband" at bounding box center [363, 141] width 181 height 29
type input "1170"
click at [382, 212] on li "1170600388" at bounding box center [379, 214] width 210 height 29
click at [792, 563] on span "Create" at bounding box center [784, 563] width 32 height 11
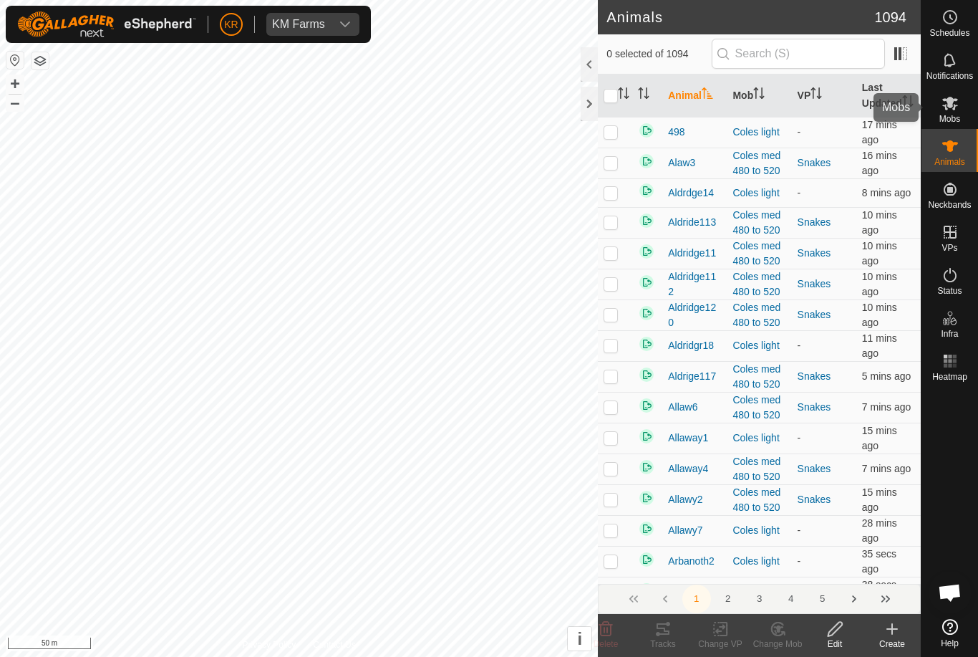
click at [957, 108] on icon at bounding box center [950, 103] width 17 height 17
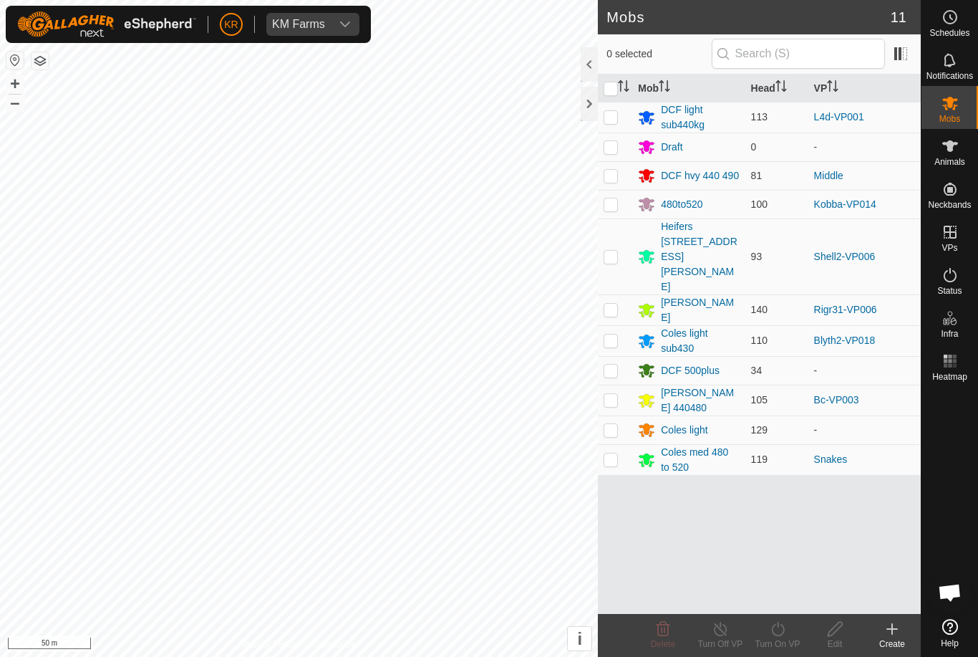
click at [673, 145] on div "Draft" at bounding box center [671, 147] width 21 height 15
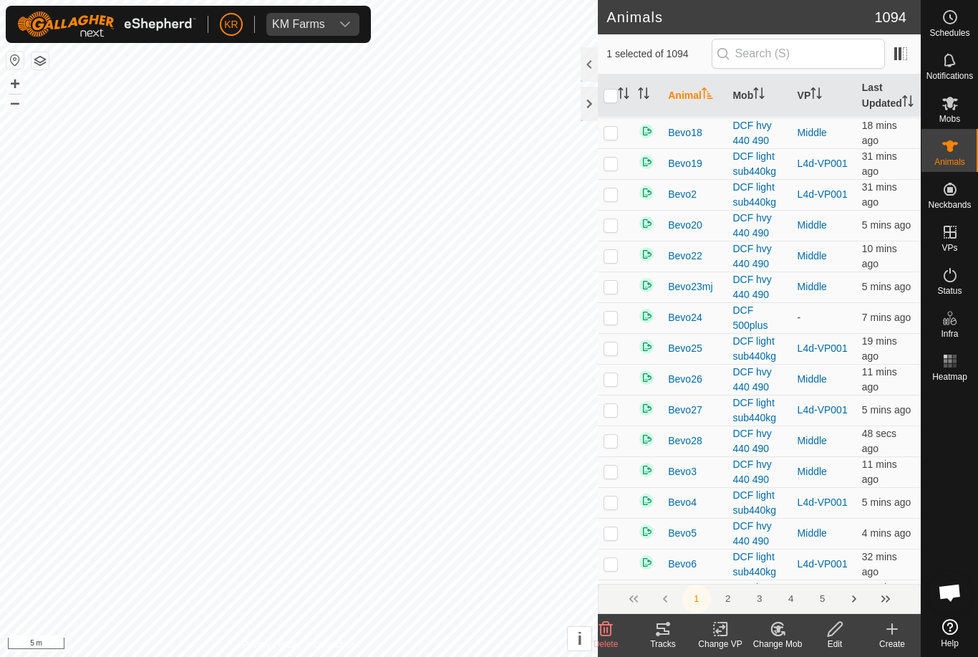
scroll to position [5704, 0]
click at [735, 599] on button "2" at bounding box center [728, 598] width 29 height 29
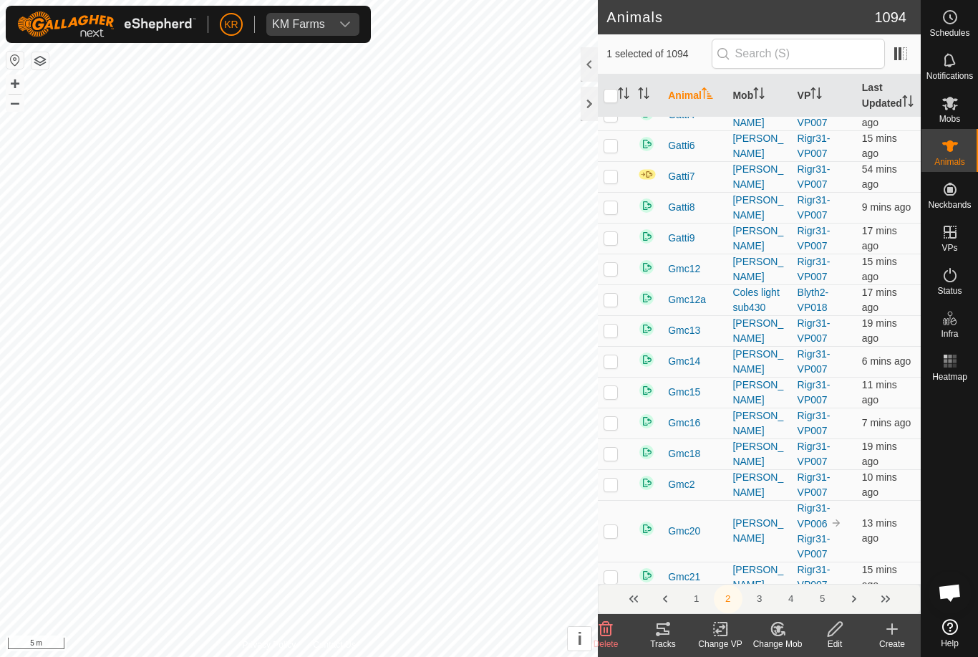
scroll to position [0, 0]
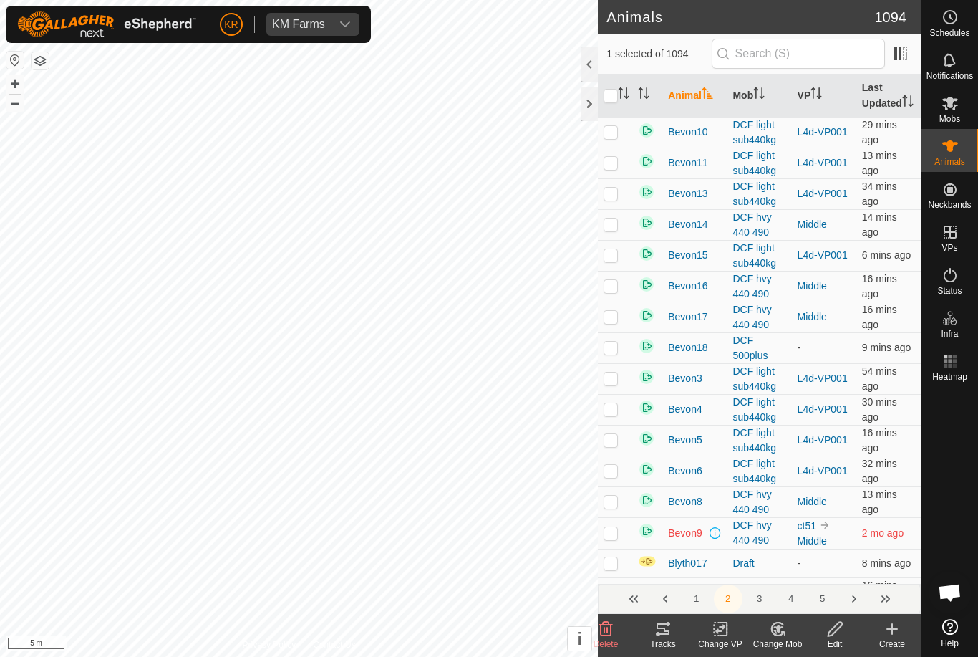
click at [776, 634] on icon at bounding box center [778, 628] width 18 height 17
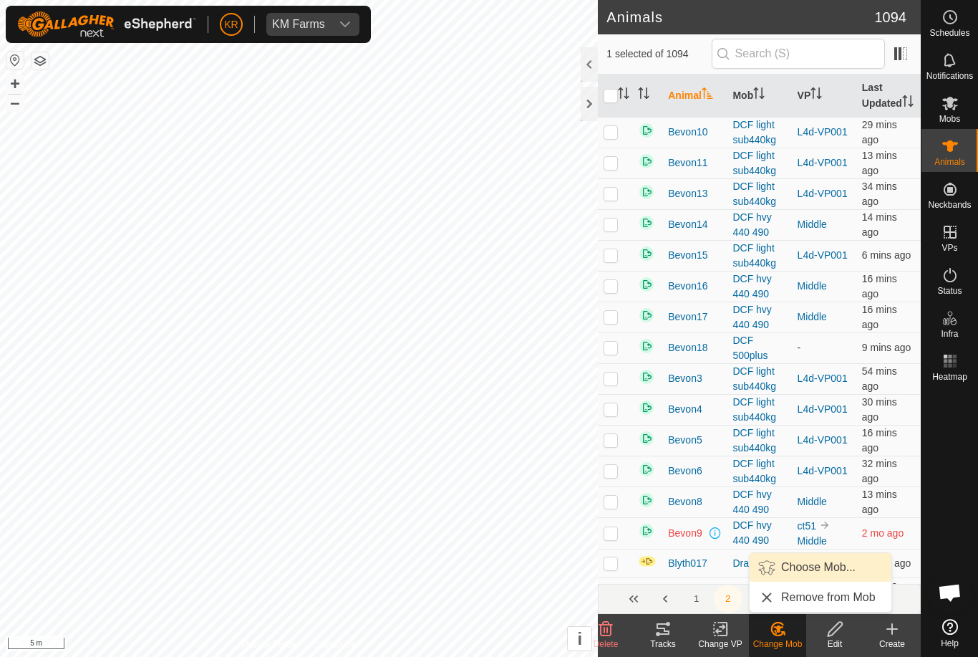
click at [824, 576] on link "Choose Mob..." at bounding box center [821, 567] width 142 height 29
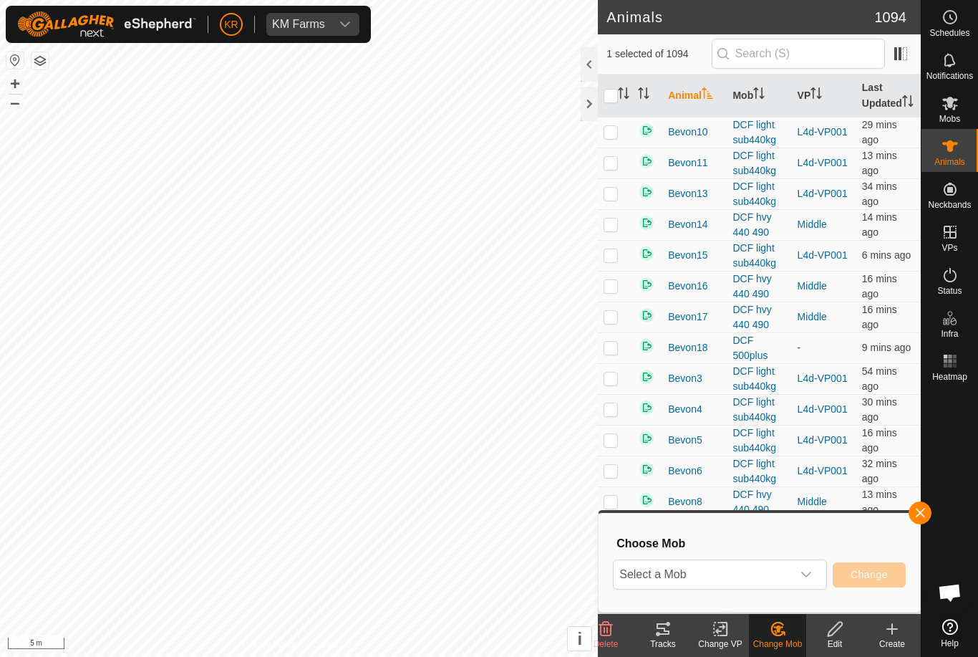
click at [783, 574] on span "Select a Mob" at bounding box center [703, 574] width 178 height 29
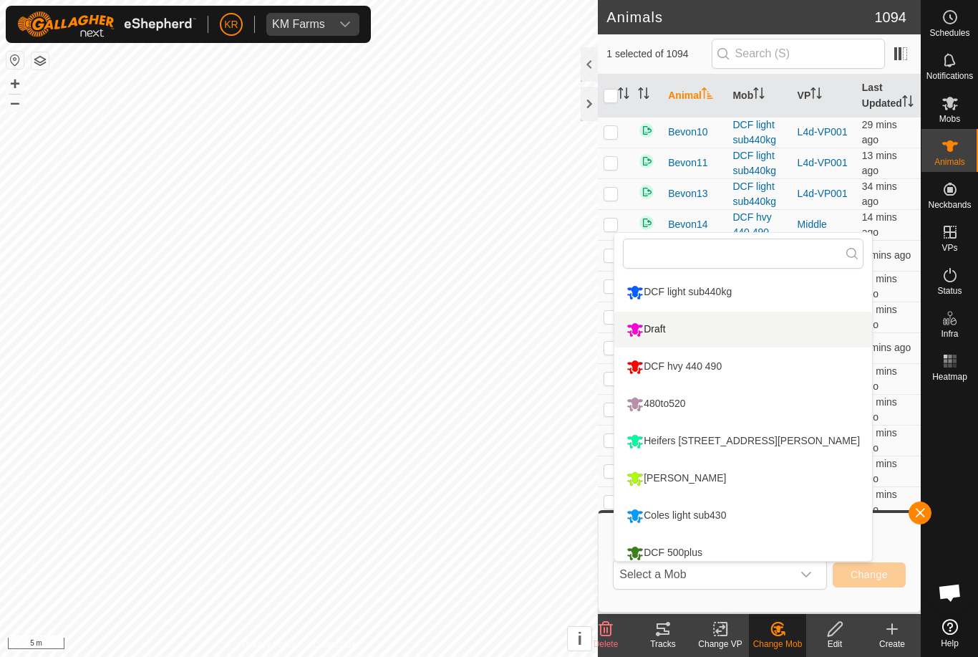
click at [750, 336] on li "Draft" at bounding box center [743, 329] width 258 height 36
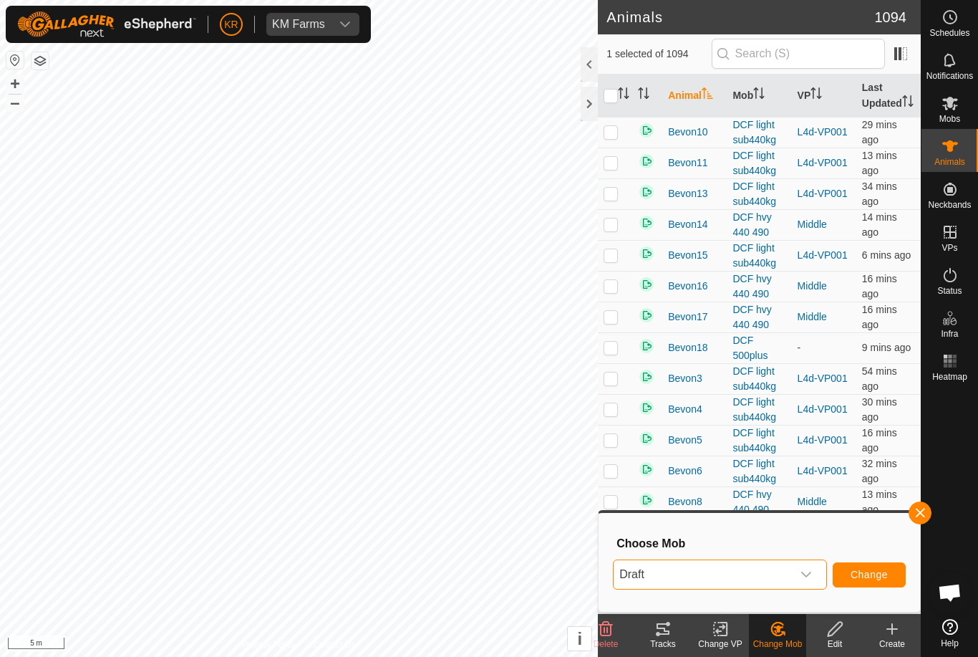
click at [881, 570] on span "Change" at bounding box center [869, 574] width 37 height 11
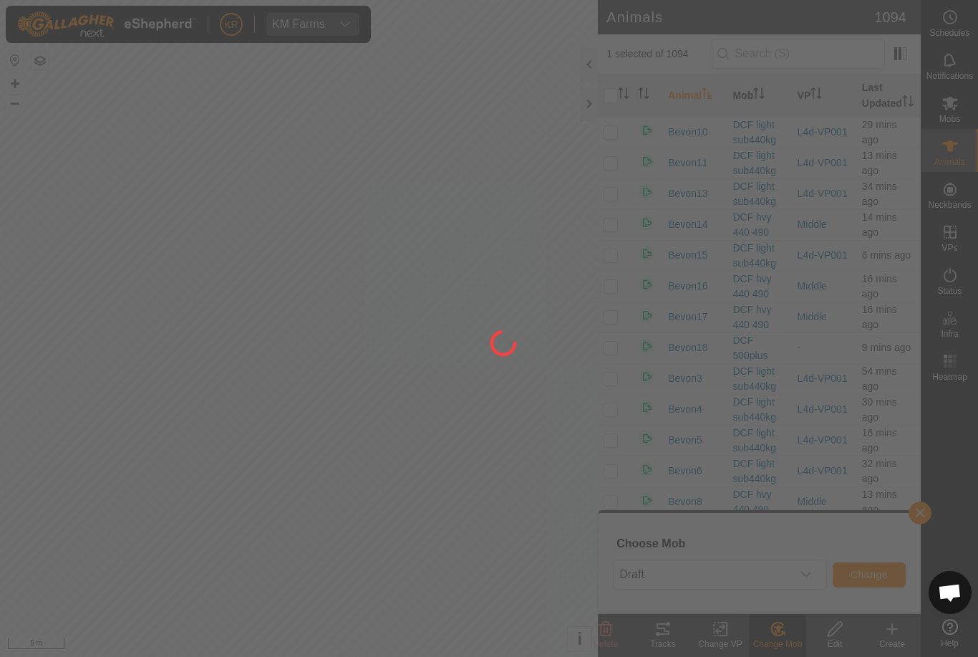
checkbox input "false"
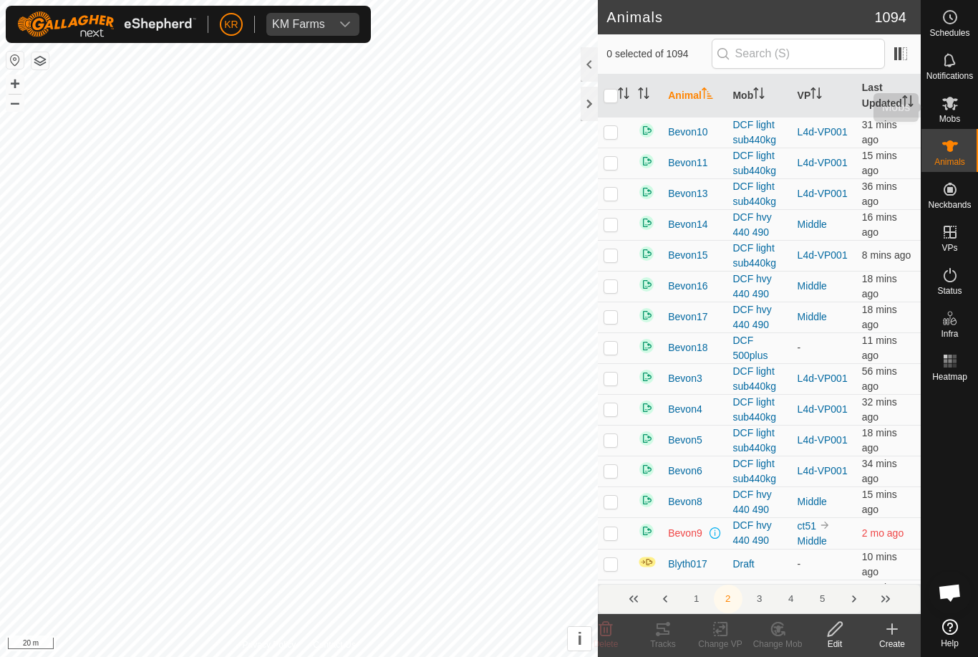
click at [964, 113] on div "Mobs" at bounding box center [950, 107] width 57 height 43
